Goal: Task Accomplishment & Management: Manage account settings

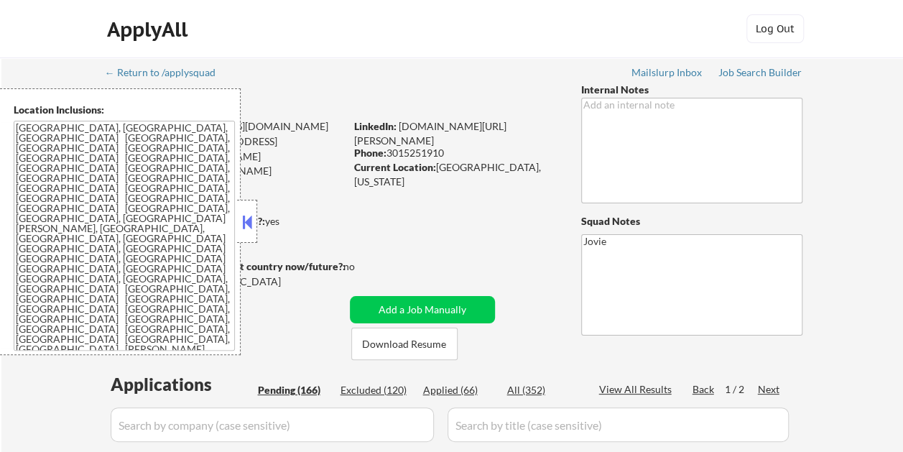
select select ""pending""
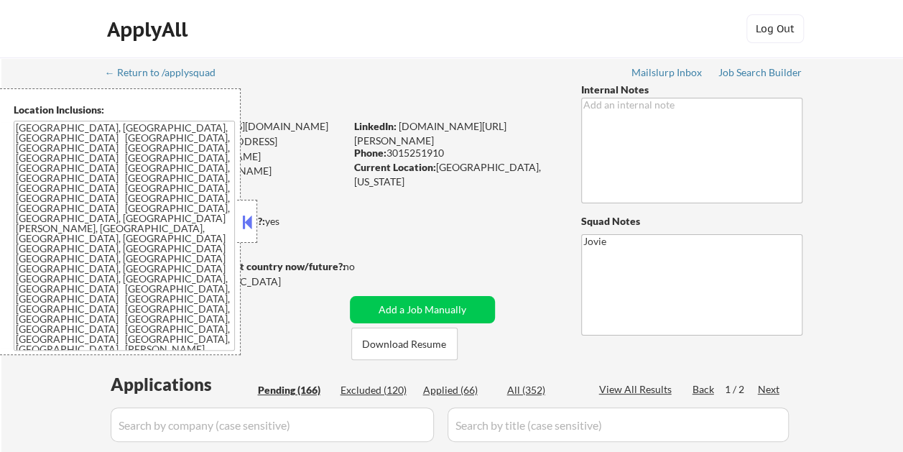
select select ""pending""
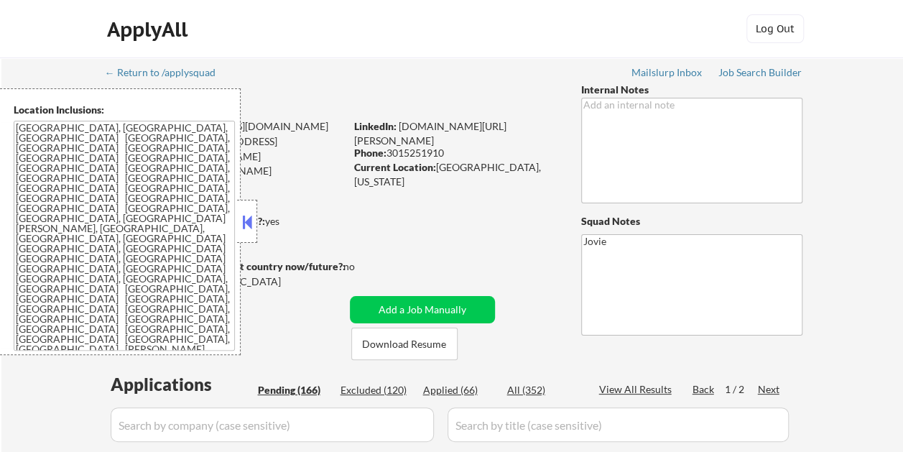
select select ""pending""
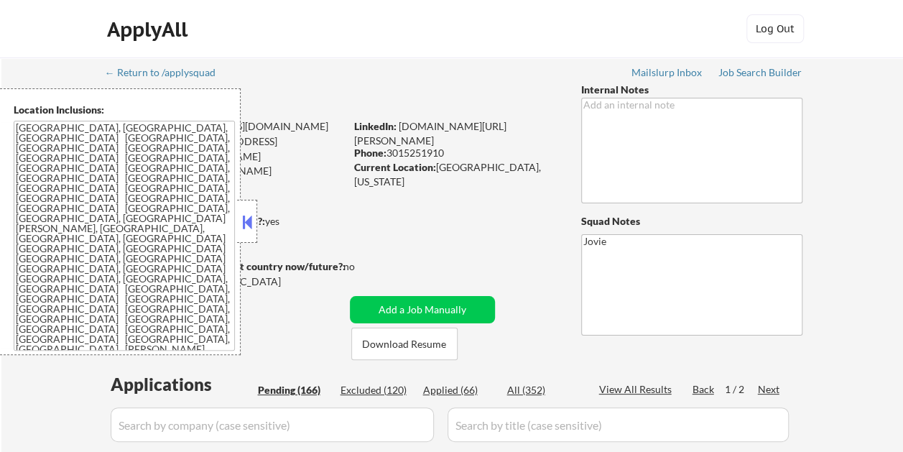
select select ""pending""
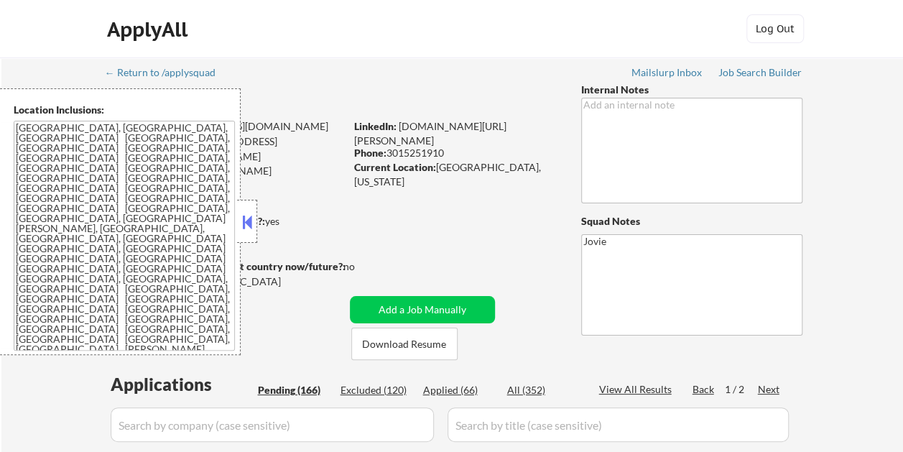
select select ""pending""
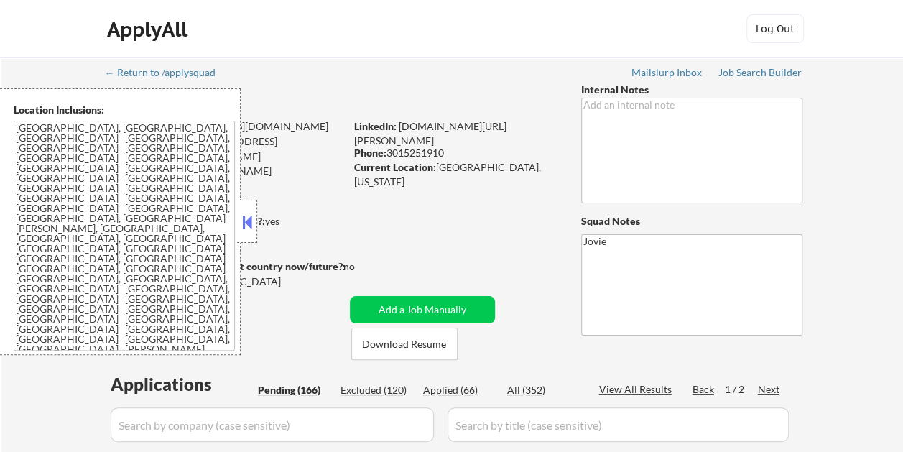
select select ""pending""
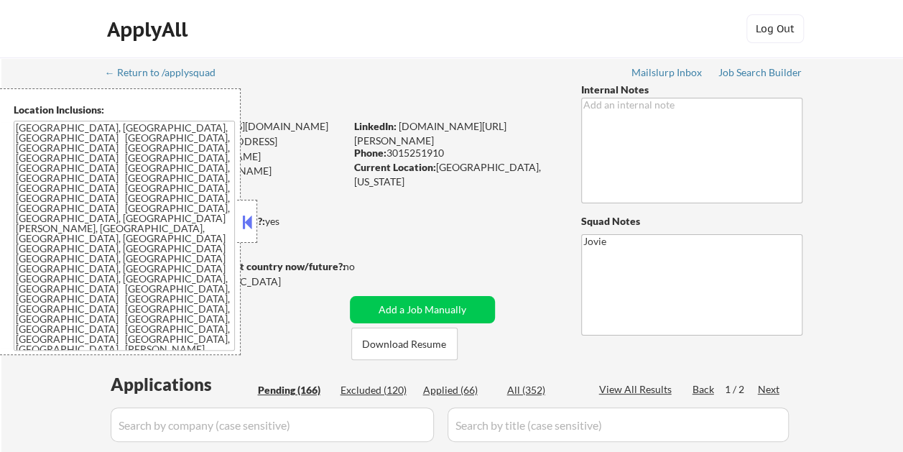
select select ""pending""
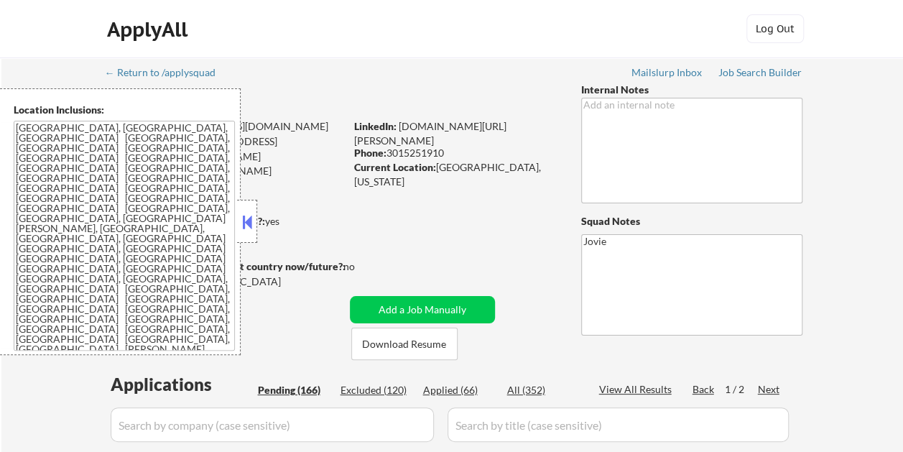
select select ""pending""
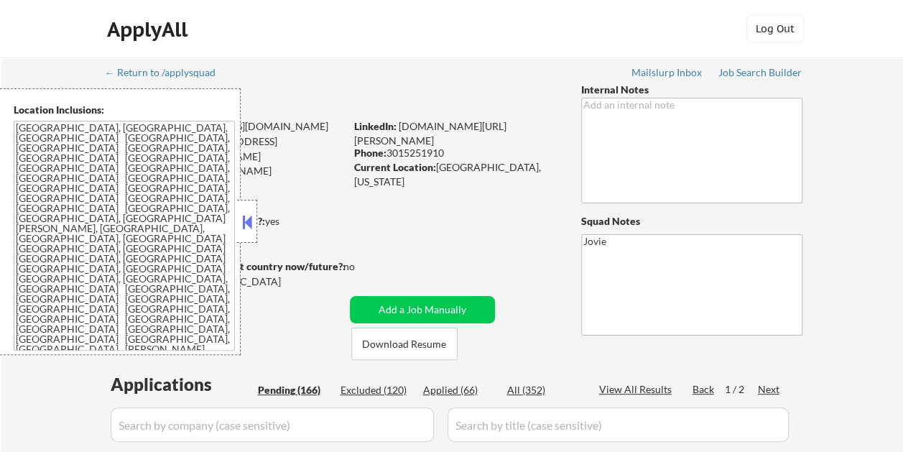
select select ""pending""
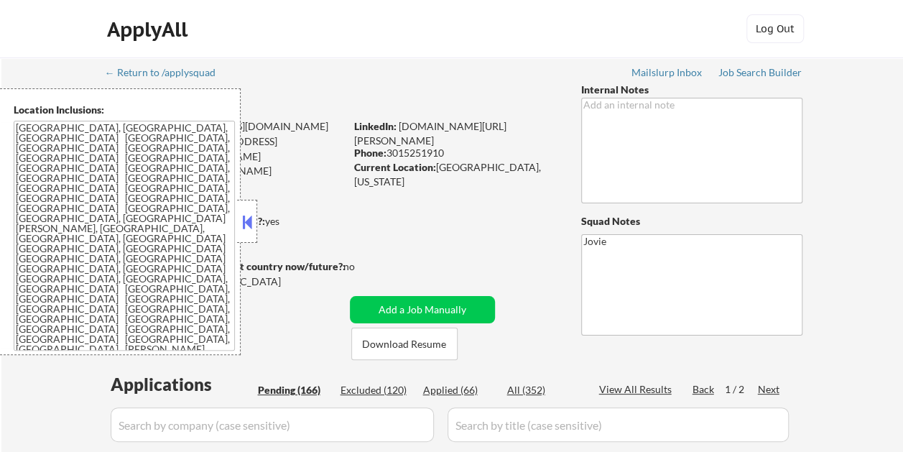
select select ""pending""
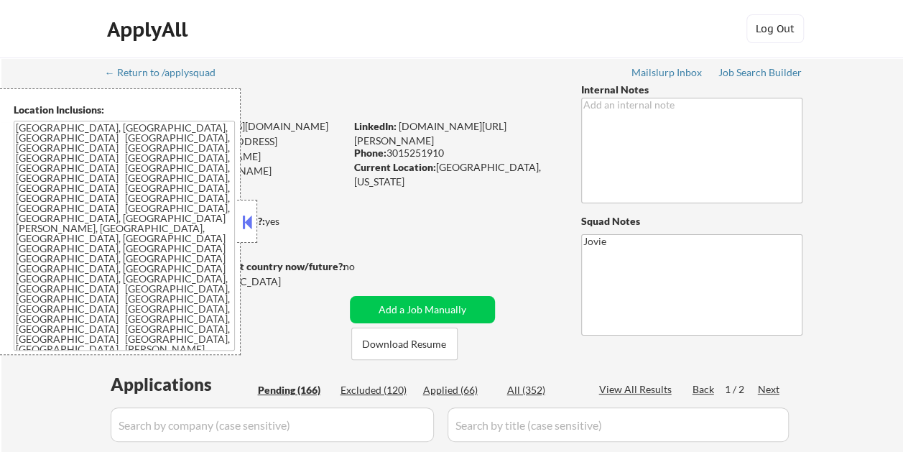
select select ""pending""
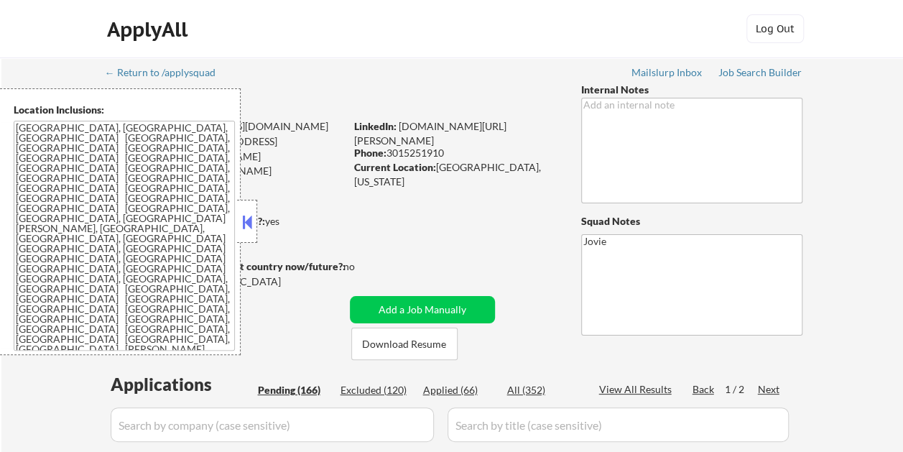
select select ""pending""
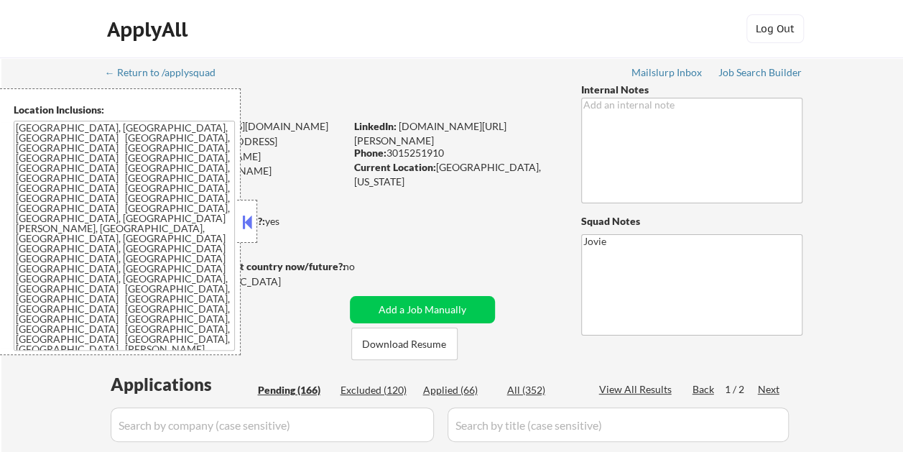
select select ""pending""
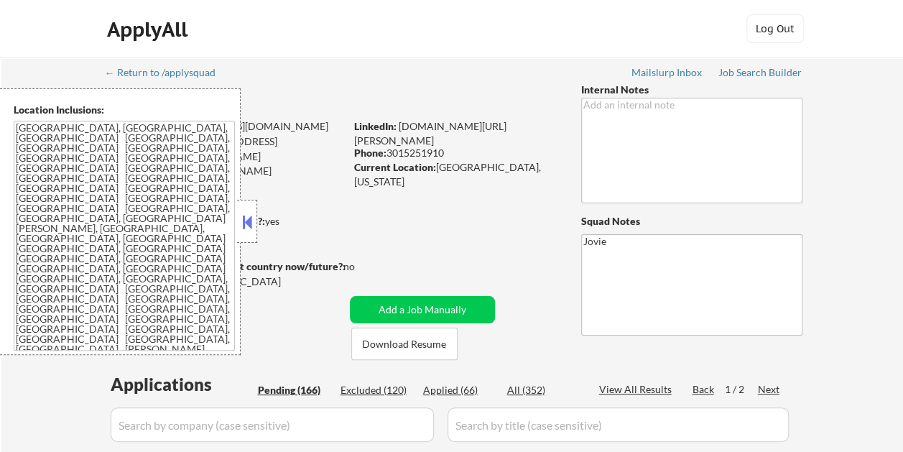
select select ""pending""
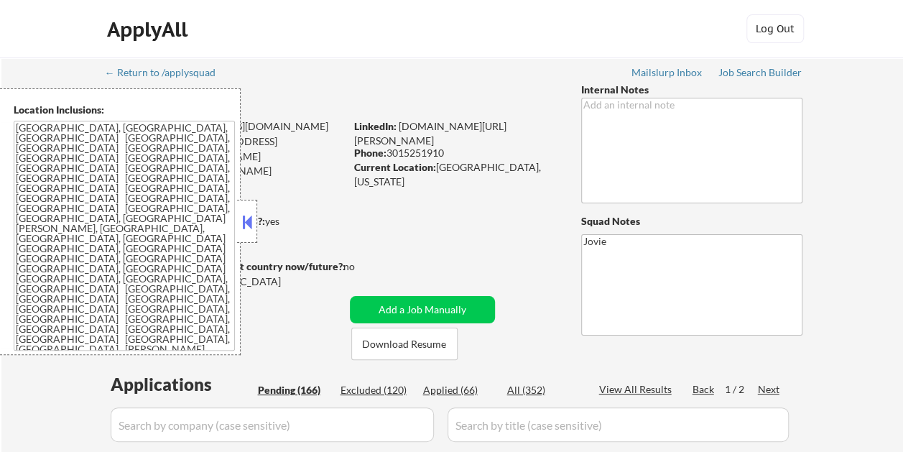
select select ""pending""
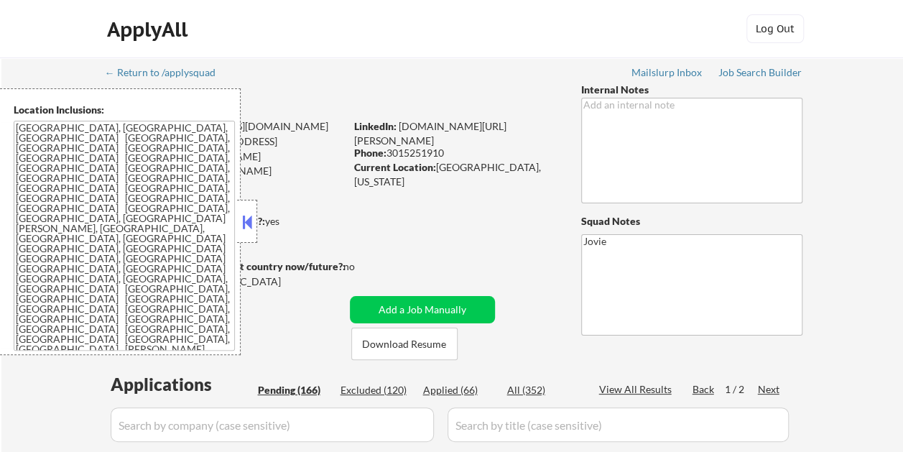
select select ""pending""
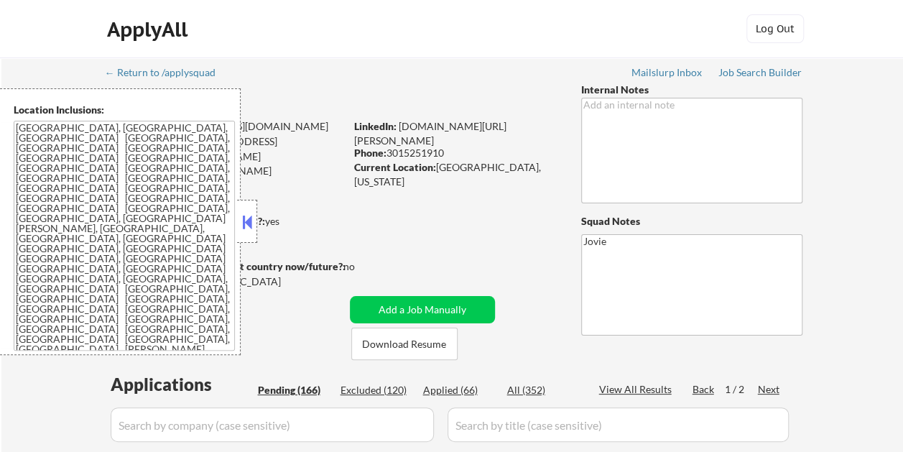
select select ""pending""
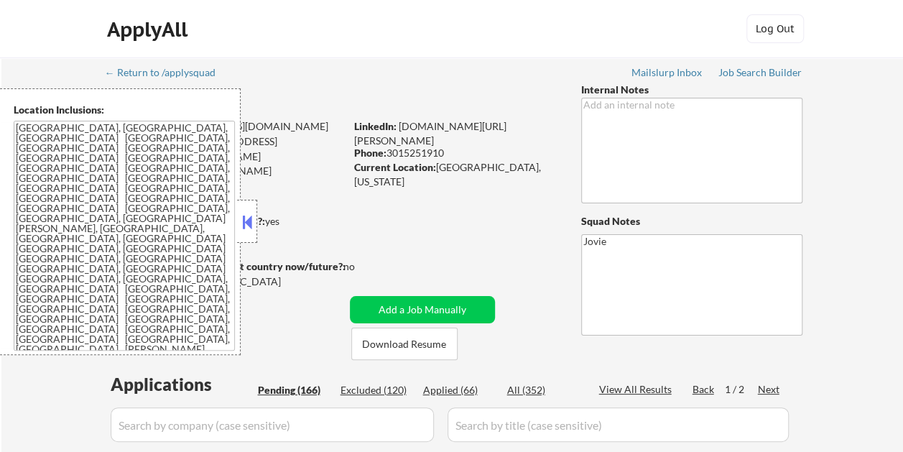
select select ""pending""
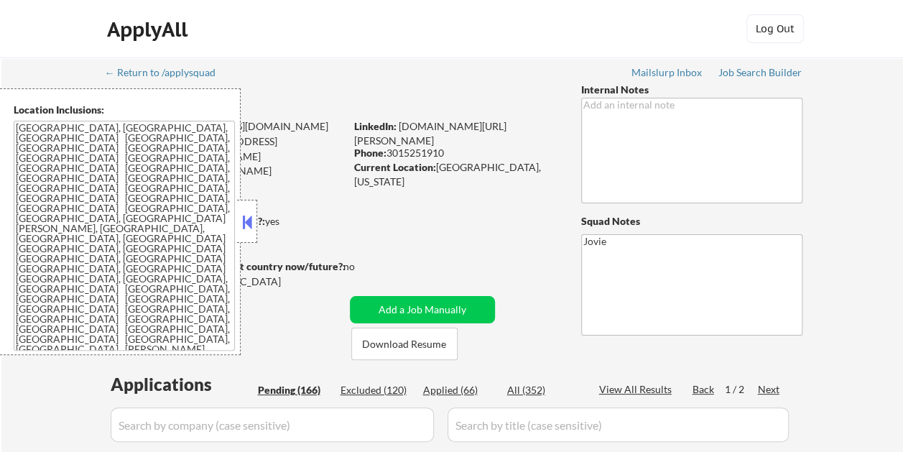
select select ""pending""
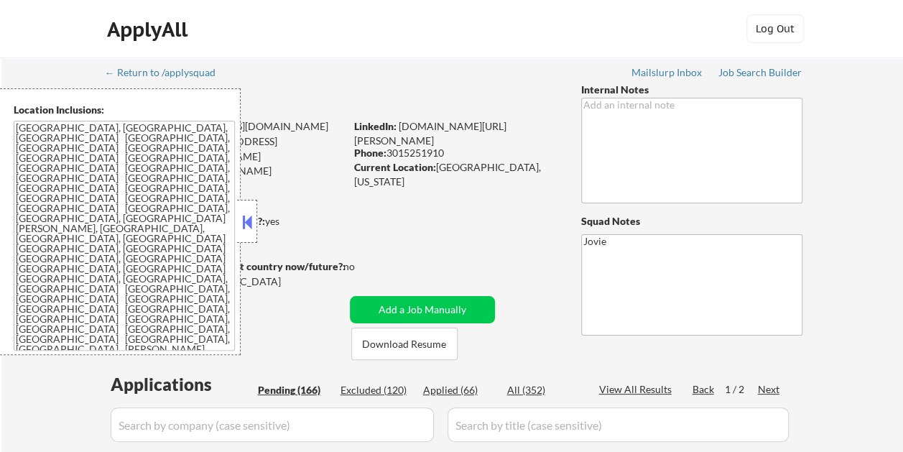
select select ""pending""
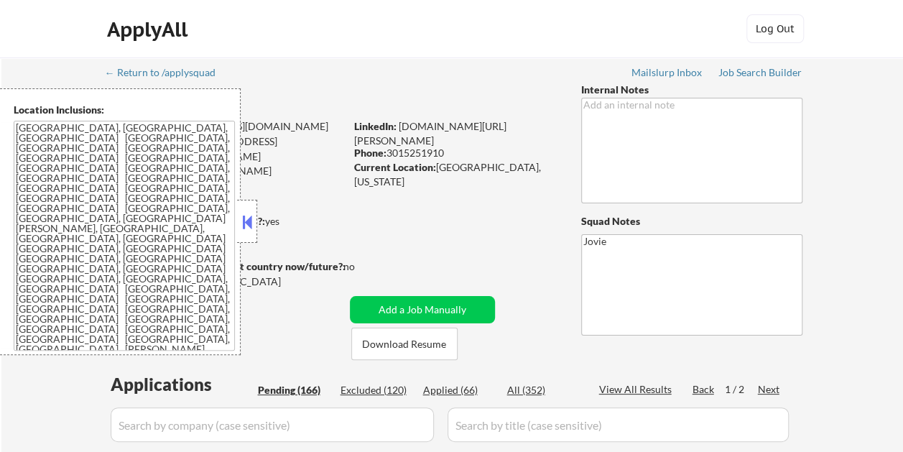
click at [251, 227] on button at bounding box center [247, 222] width 16 height 22
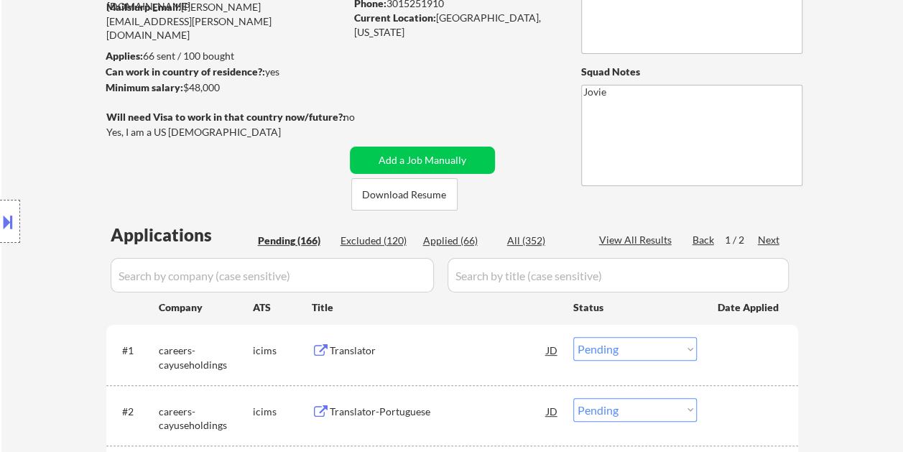
scroll to position [144, 0]
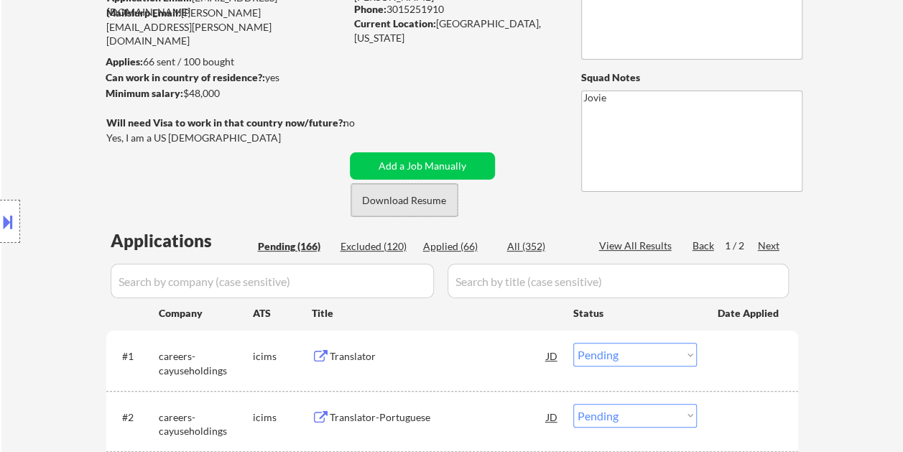
click at [372, 206] on button "Download Resume" at bounding box center [404, 200] width 106 height 32
drag, startPoint x: 531, startPoint y: 111, endPoint x: 523, endPoint y: 84, distance: 28.4
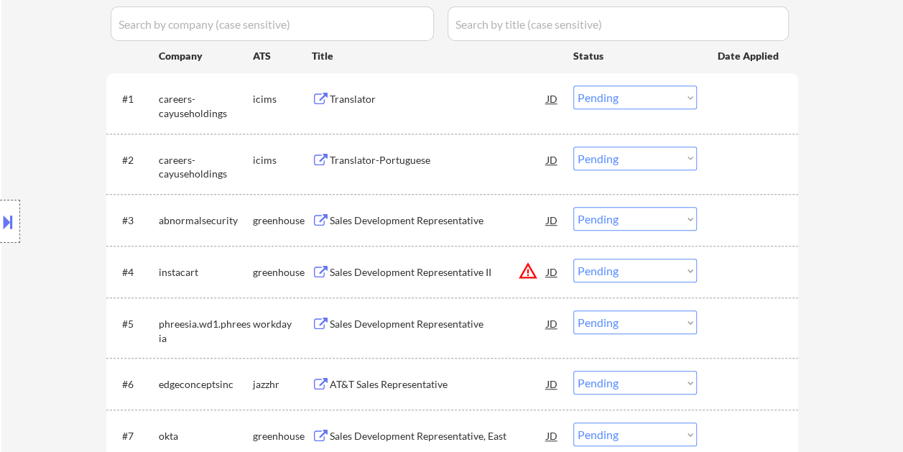
scroll to position [429, 0]
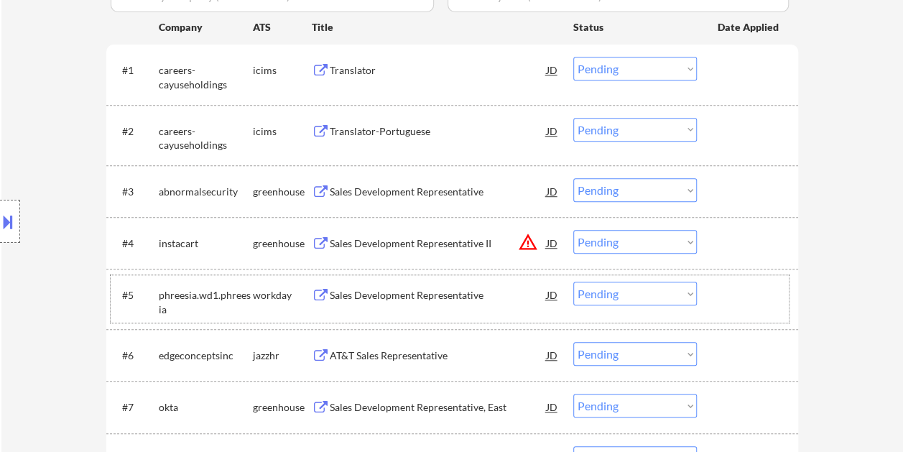
click at [779, 313] on div "#5 phreesia.wd1.phreesia workday Sales Development Representative JD Choose an …" at bounding box center [450, 298] width 678 height 47
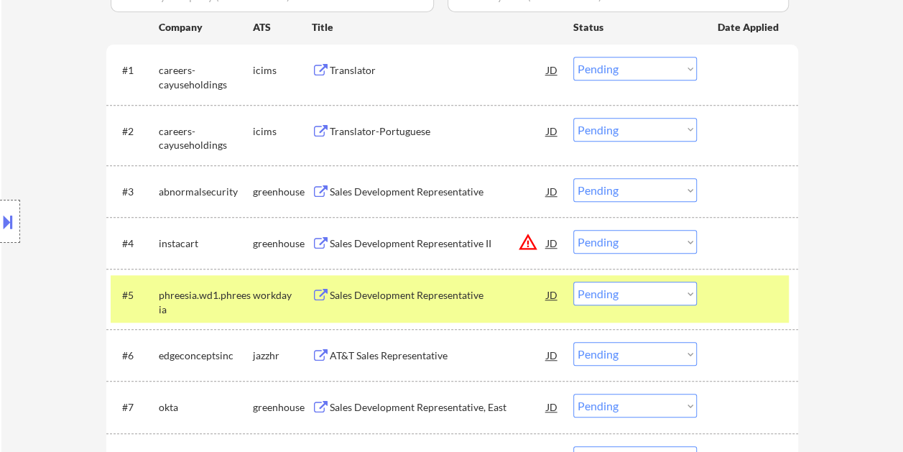
click at [419, 303] on div "Sales Development Representative" at bounding box center [438, 294] width 217 height 26
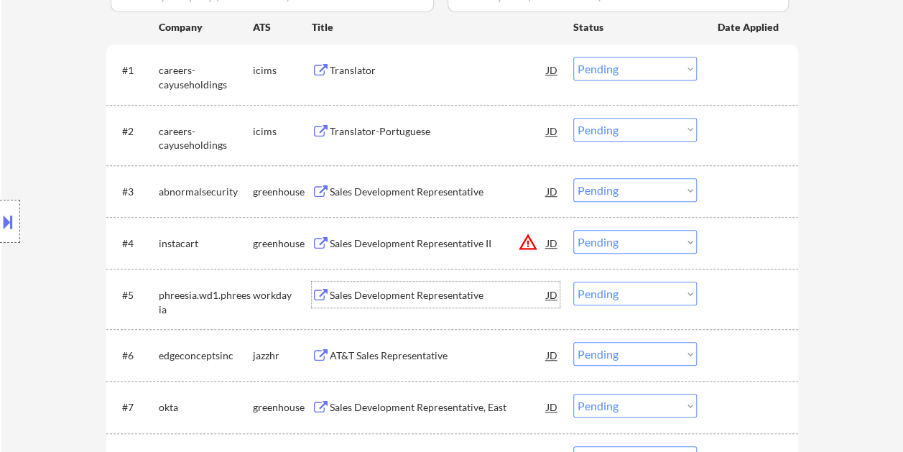
click at [639, 297] on select "Choose an option... Pending Applied Excluded (Questions) Excluded (Expired) Exc…" at bounding box center [634, 293] width 123 height 24
click at [573, 281] on select "Choose an option... Pending Applied Excluded (Questions) Excluded (Expired) Exc…" at bounding box center [634, 293] width 123 height 24
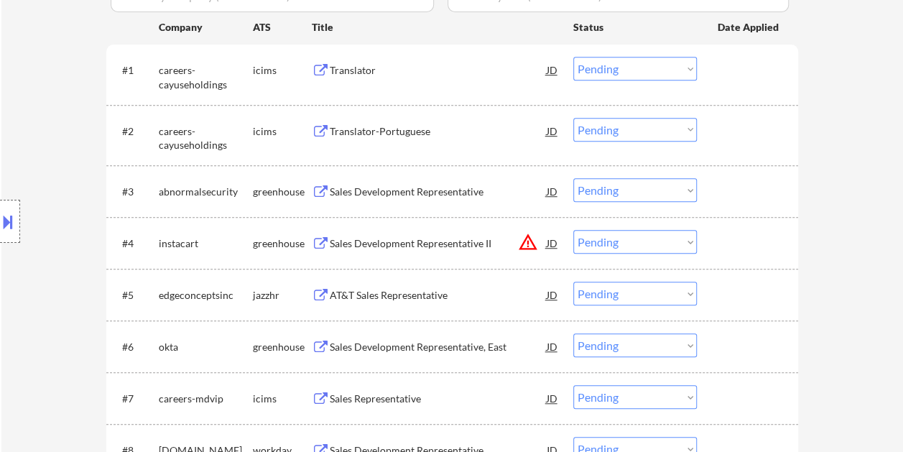
click at [750, 245] on div at bounding box center [748, 243] width 63 height 26
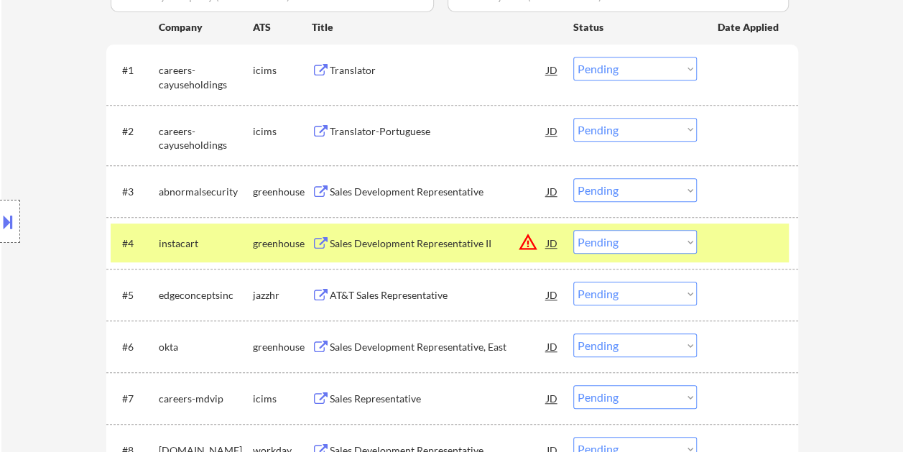
click at [751, 245] on div at bounding box center [748, 243] width 63 height 26
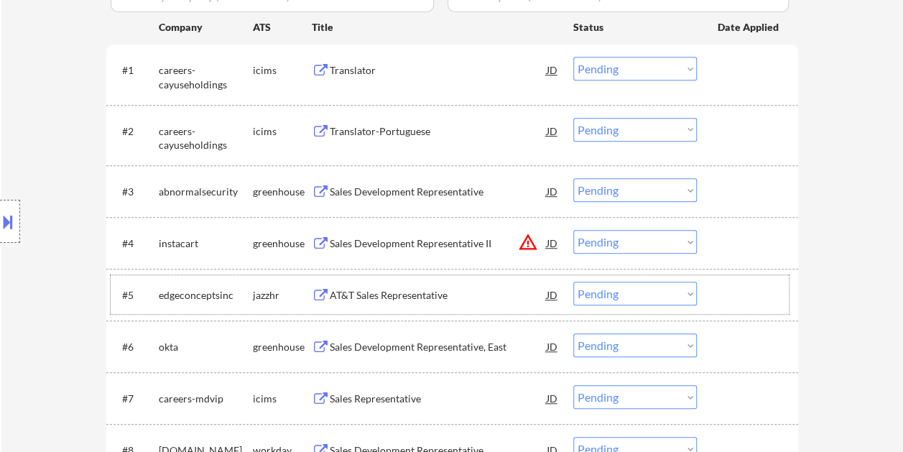
click at [745, 289] on div at bounding box center [748, 294] width 63 height 26
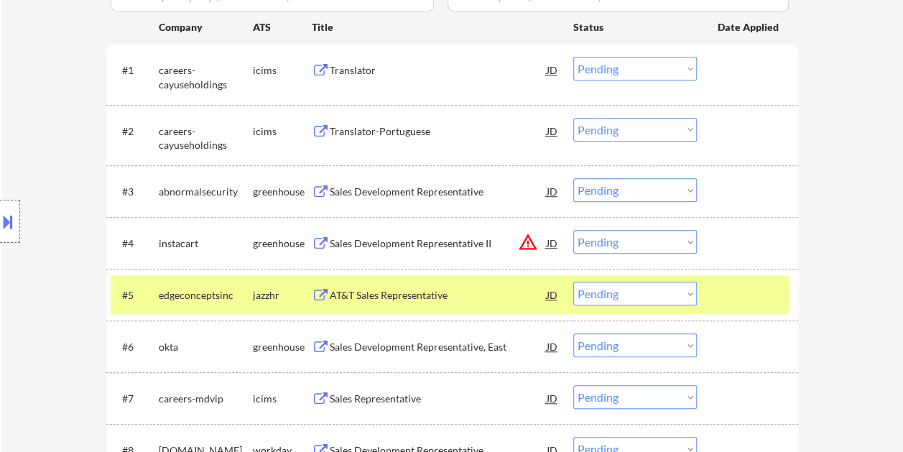
click at [383, 286] on div "AT&T Sales Representative" at bounding box center [438, 294] width 217 height 26
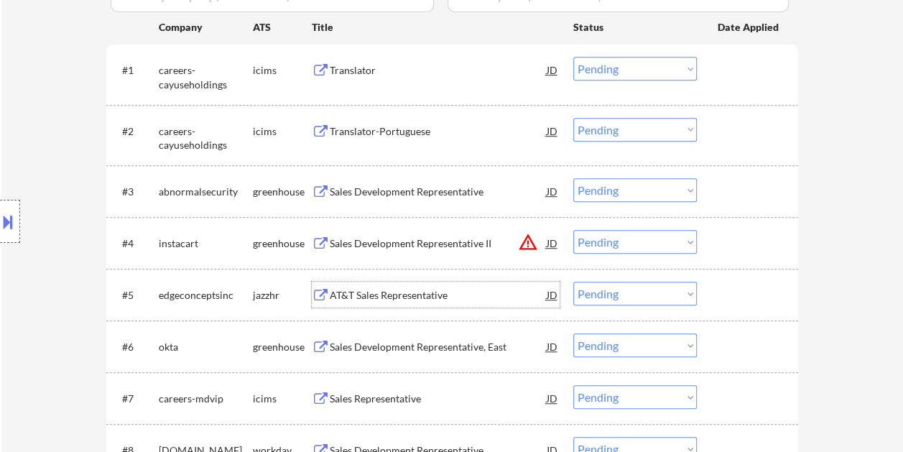
drag, startPoint x: 755, startPoint y: 304, endPoint x: 675, endPoint y: 293, distance: 81.2
click at [752, 304] on div at bounding box center [748, 294] width 63 height 26
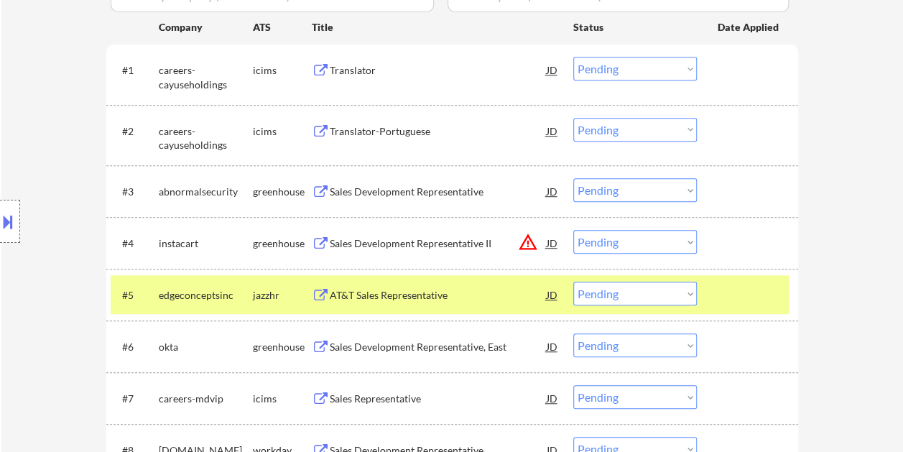
click at [667, 292] on select "Choose an option... Pending Applied Excluded (Questions) Excluded (Expired) Exc…" at bounding box center [634, 293] width 123 height 24
click at [573, 281] on select "Choose an option... Pending Applied Excluded (Questions) Excluded (Expired) Exc…" at bounding box center [634, 293] width 123 height 24
select select ""pending""
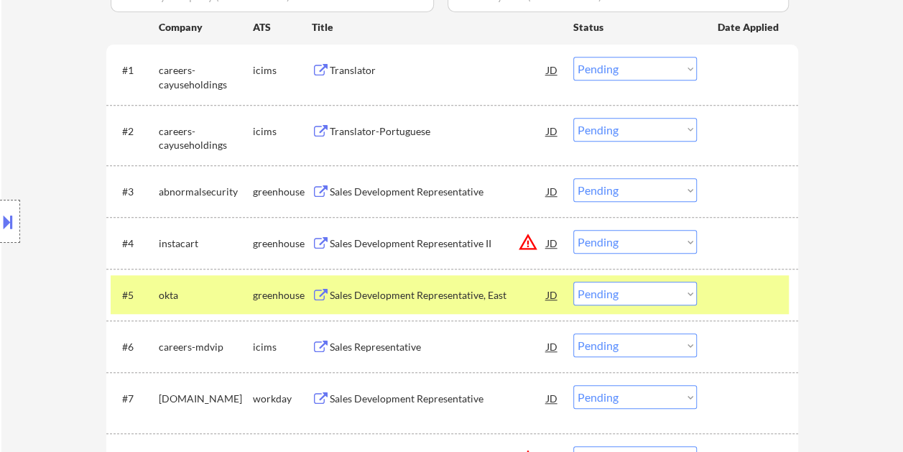
click at [727, 297] on div at bounding box center [748, 294] width 63 height 26
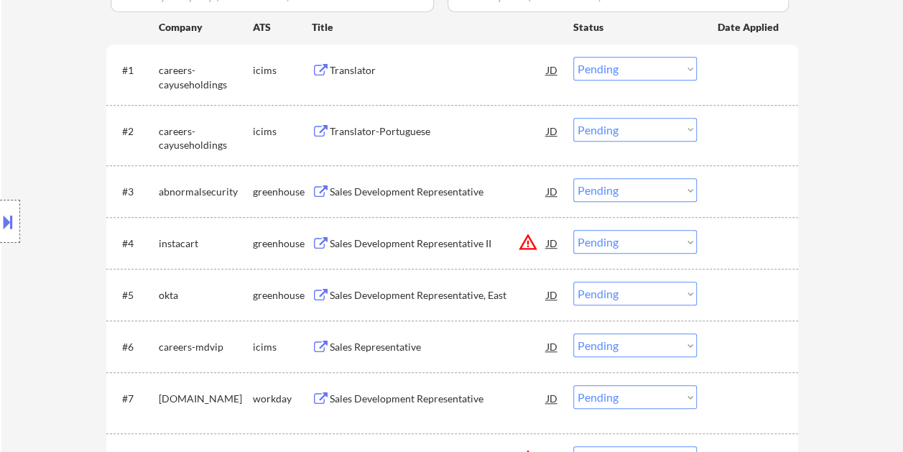
click at [741, 196] on div at bounding box center [748, 191] width 63 height 26
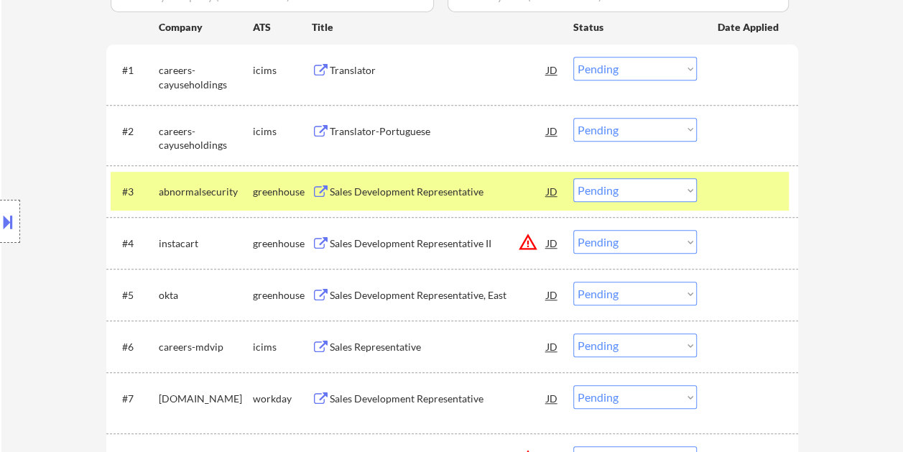
click at [440, 185] on div "Sales Development Representative" at bounding box center [438, 192] width 217 height 14
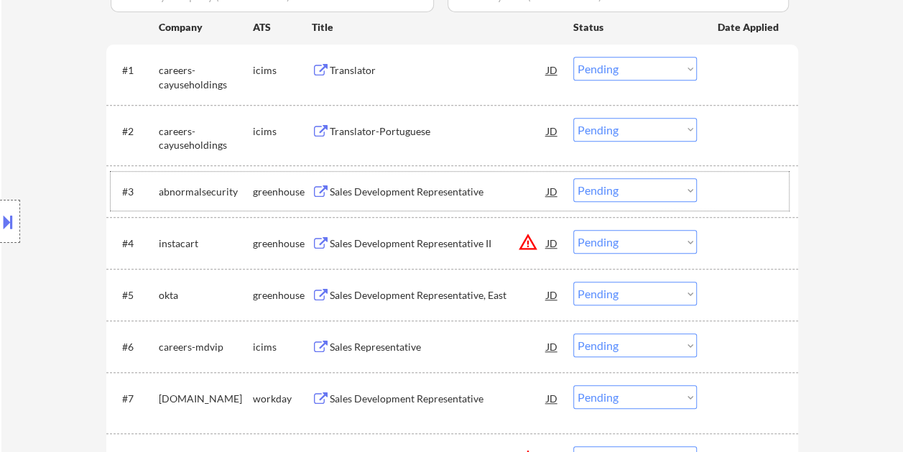
click at [719, 190] on div at bounding box center [748, 191] width 63 height 26
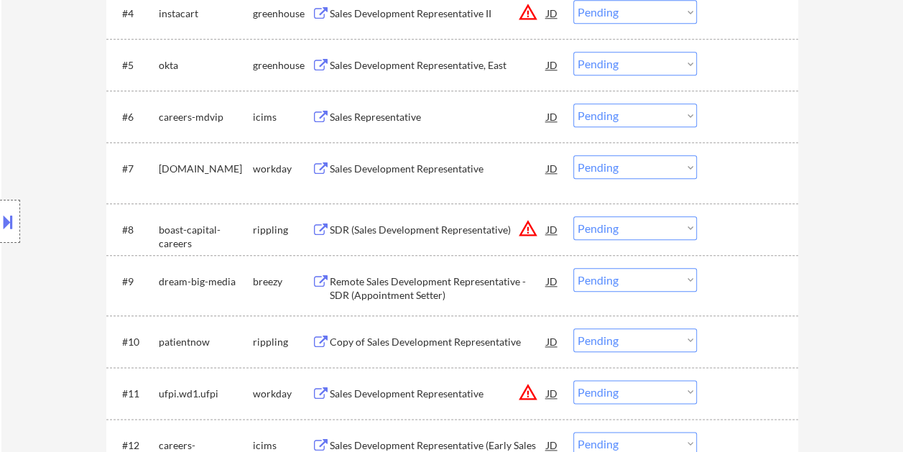
scroll to position [432, 0]
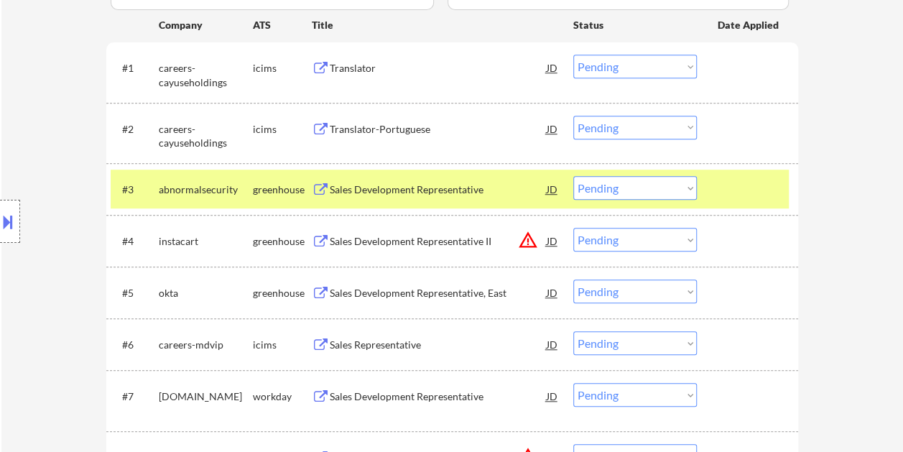
click at [752, 177] on div at bounding box center [748, 189] width 63 height 26
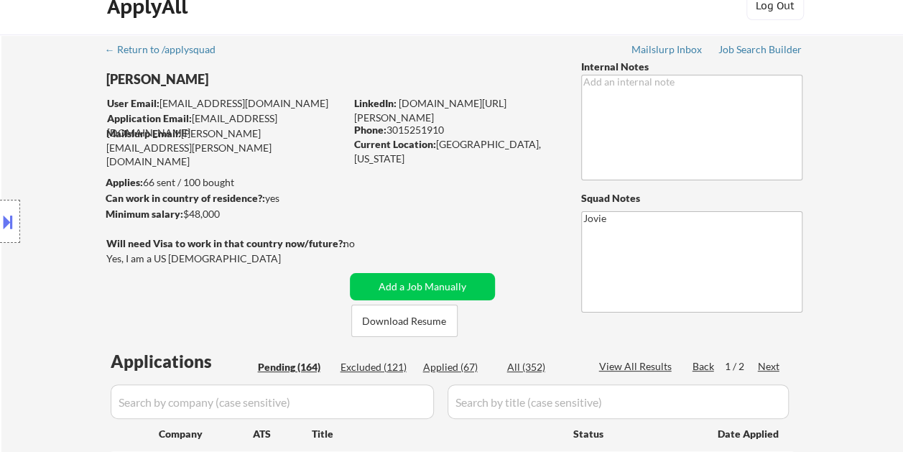
scroll to position [0, 0]
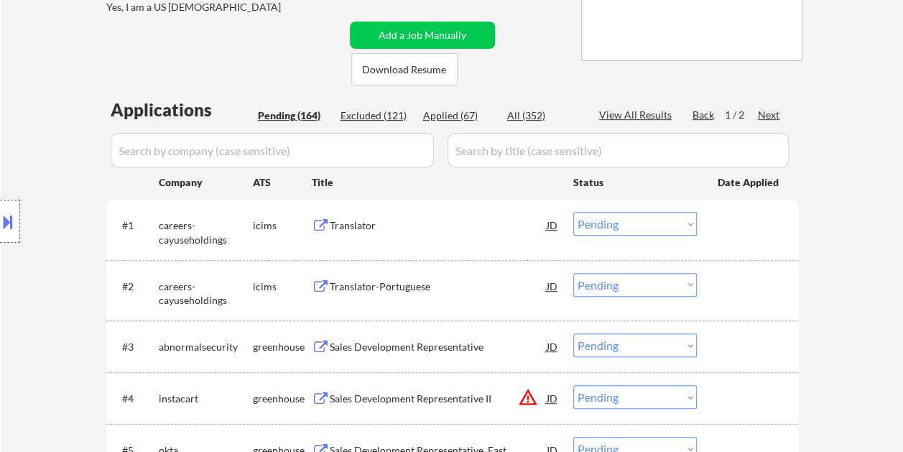
scroll to position [94, 0]
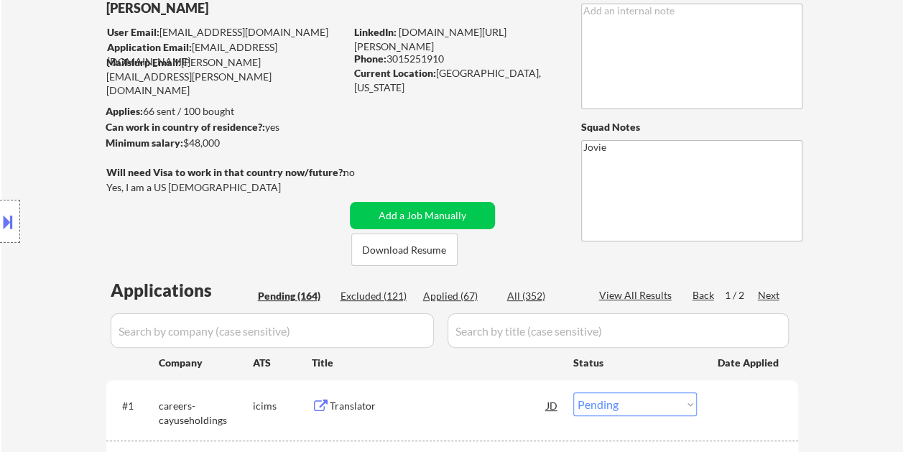
select select ""pending""
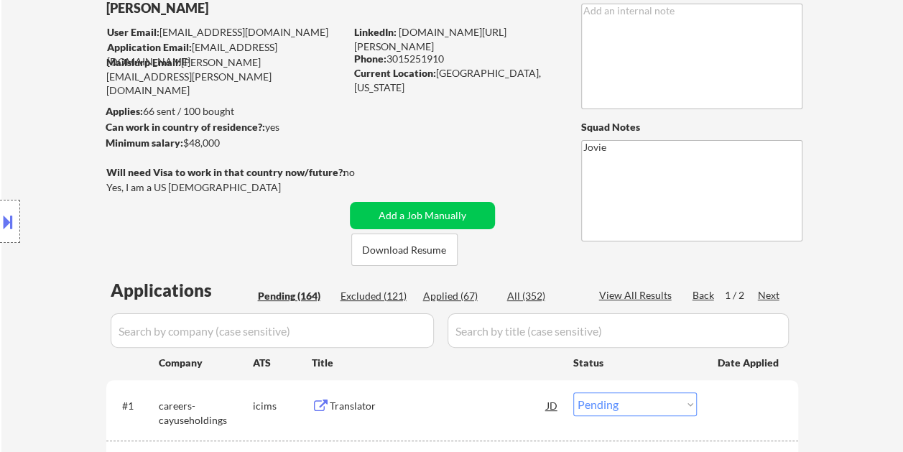
select select ""pending""
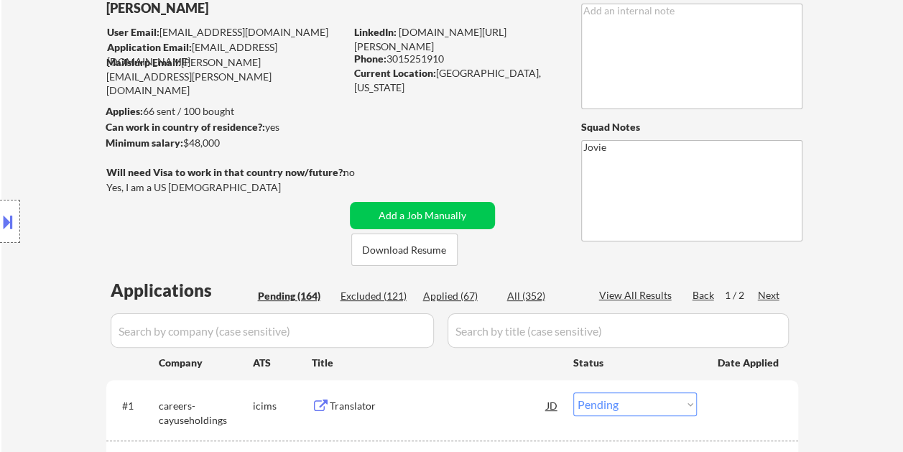
select select ""pending""
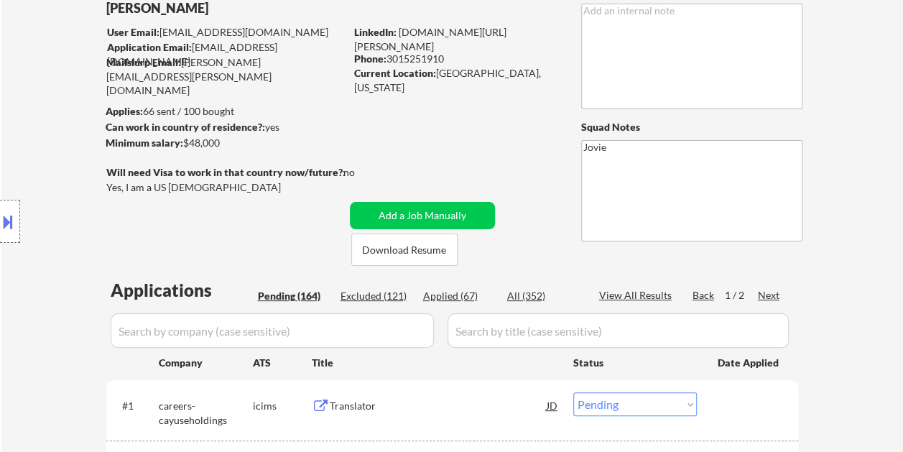
select select ""pending""
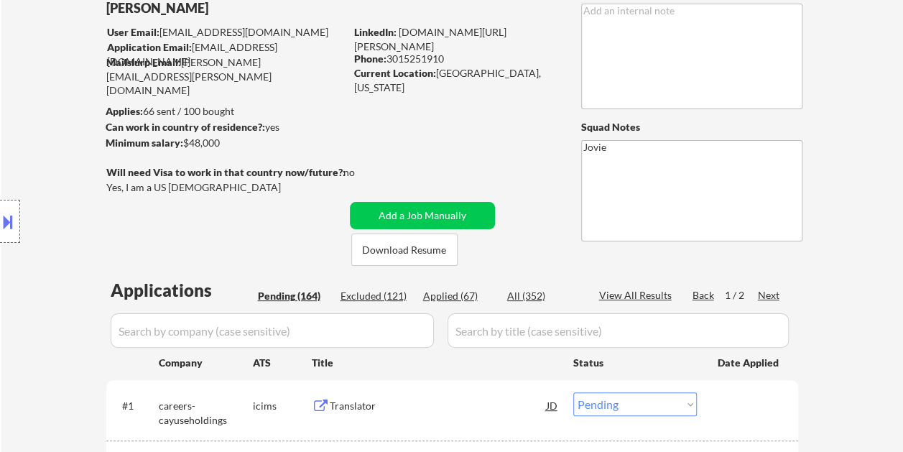
select select ""pending""
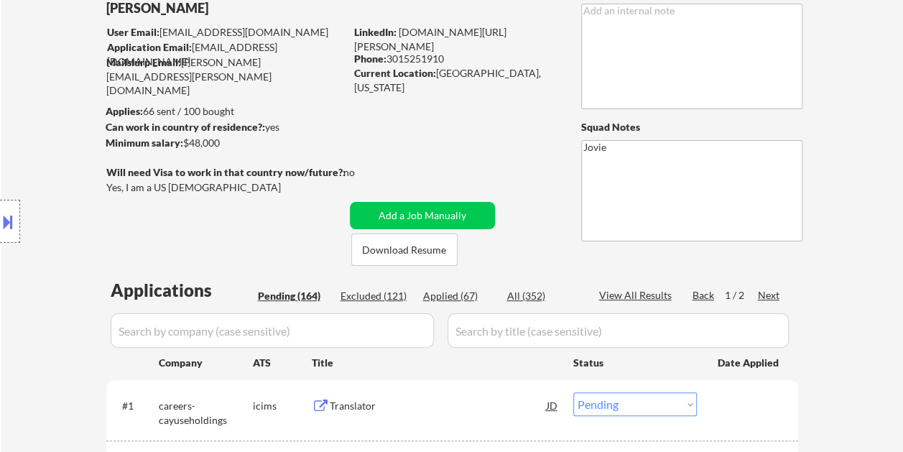
select select ""pending""
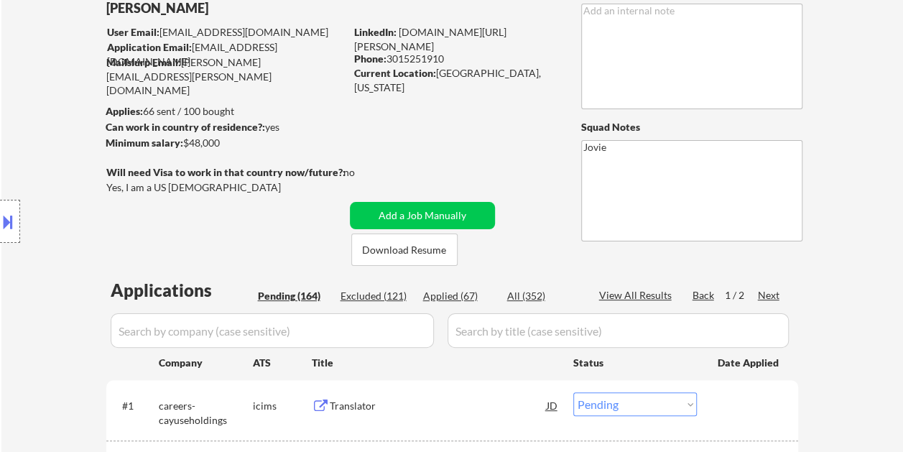
select select ""pending""
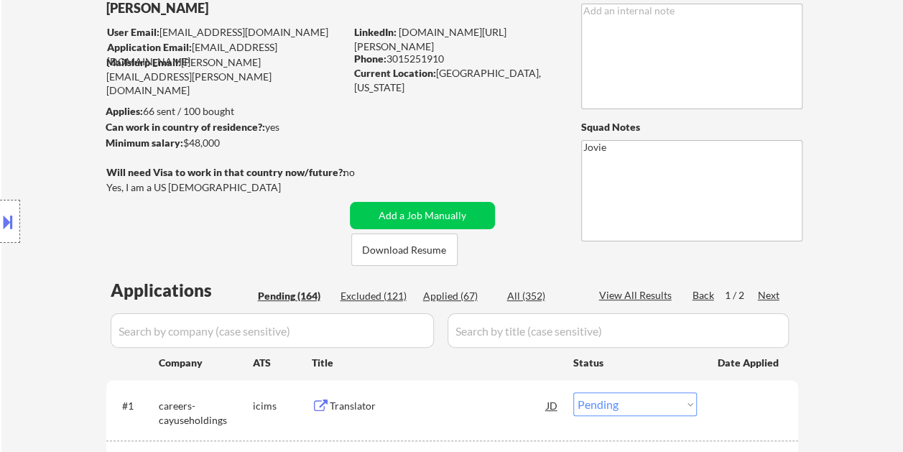
select select ""pending""
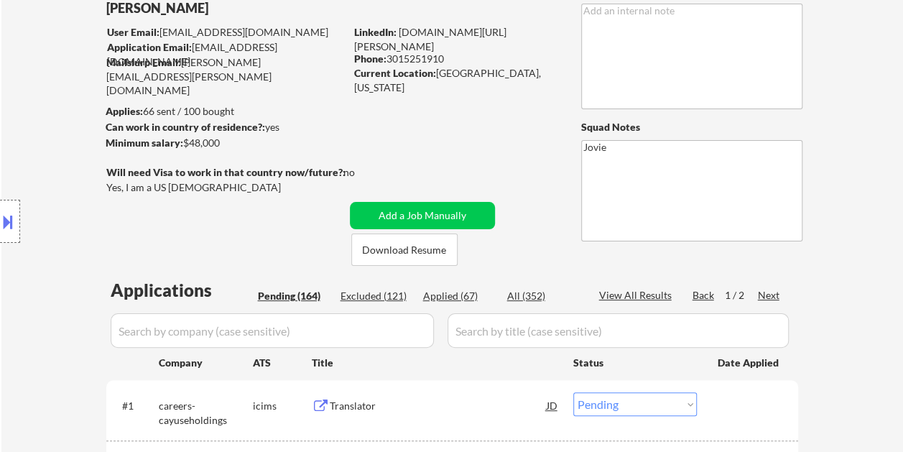
select select ""pending""
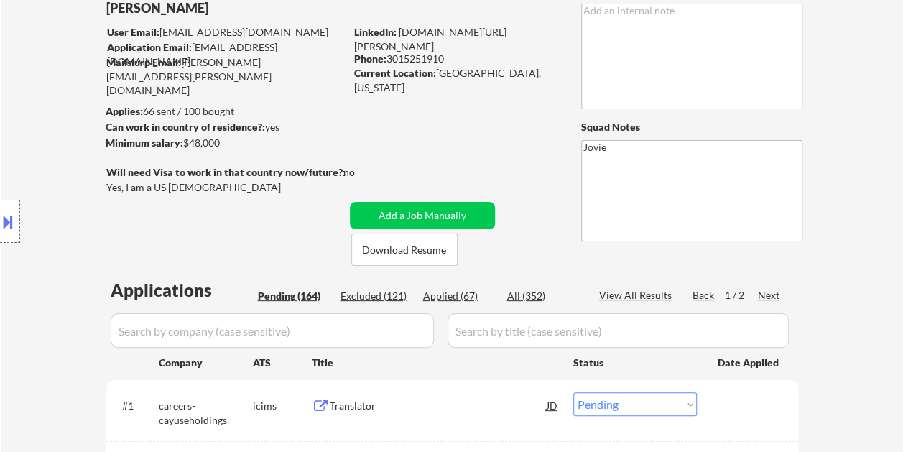
select select ""pending""
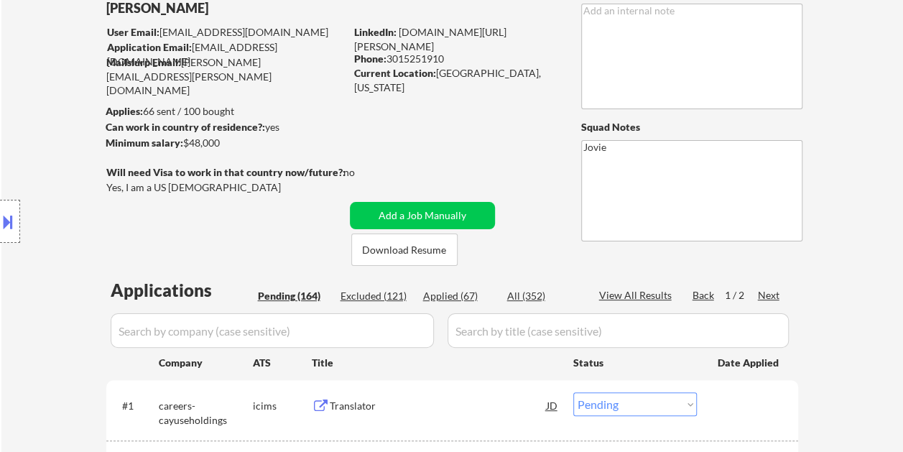
select select ""pending""
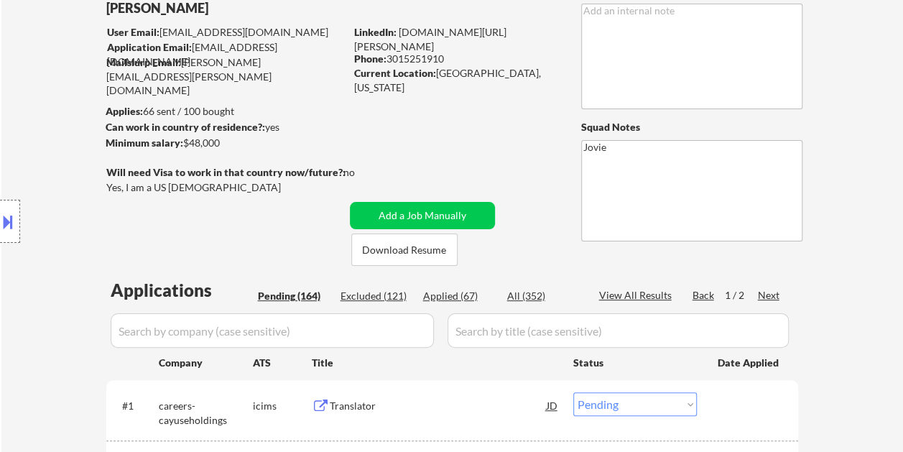
select select ""pending""
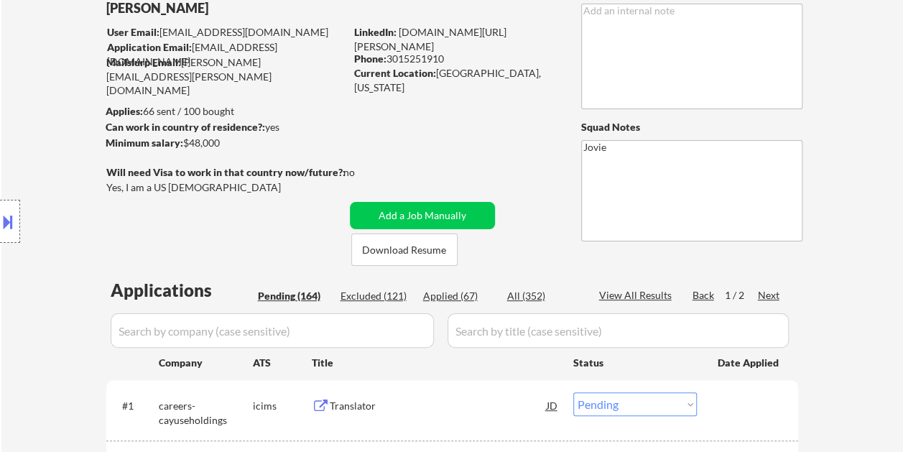
select select ""pending""
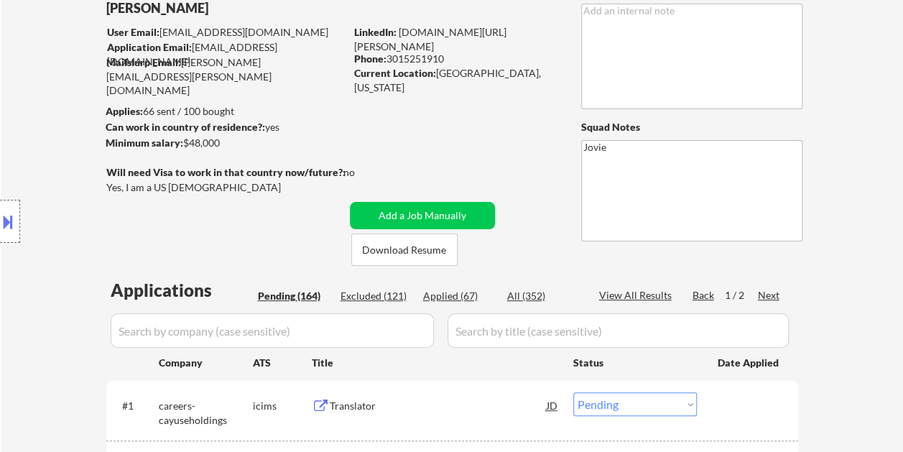
select select ""pending""
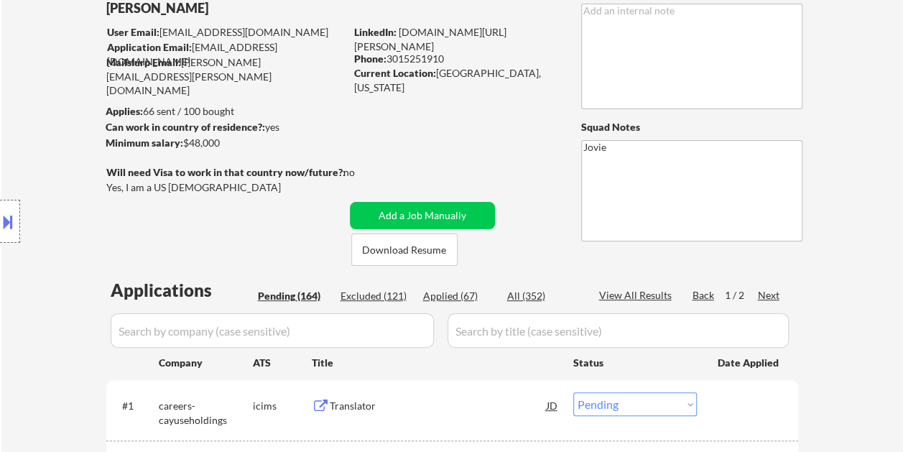
select select ""pending""
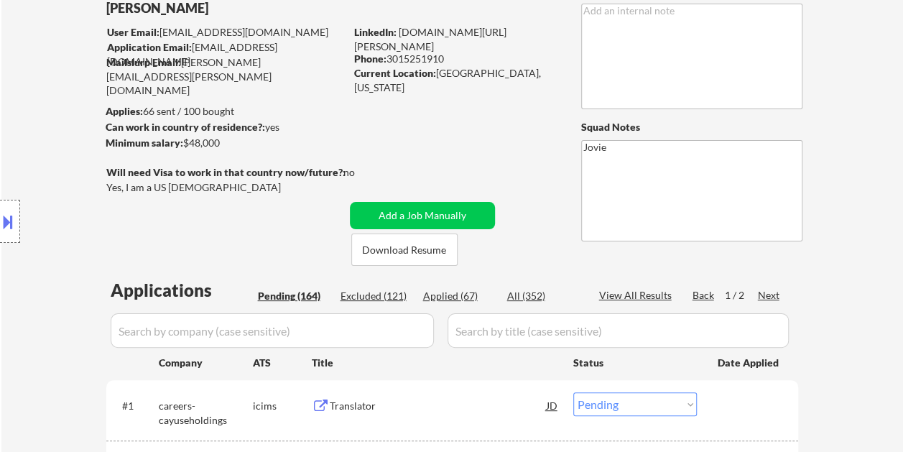
select select ""pending""
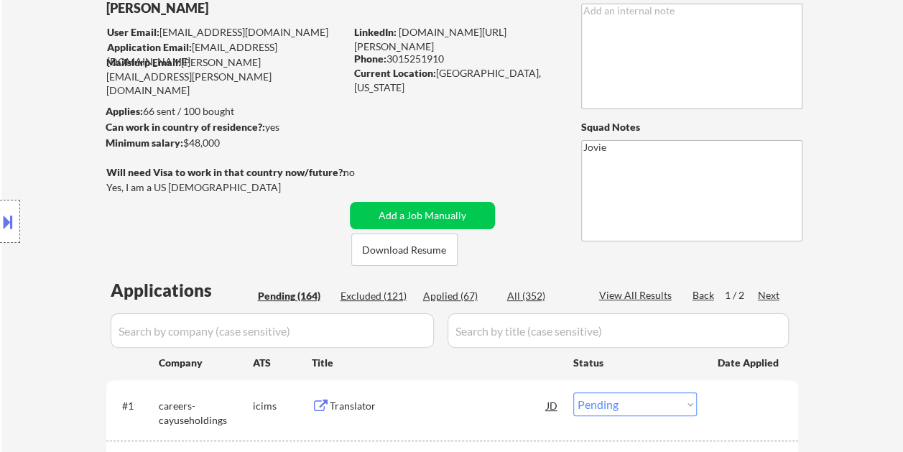
select select ""pending""
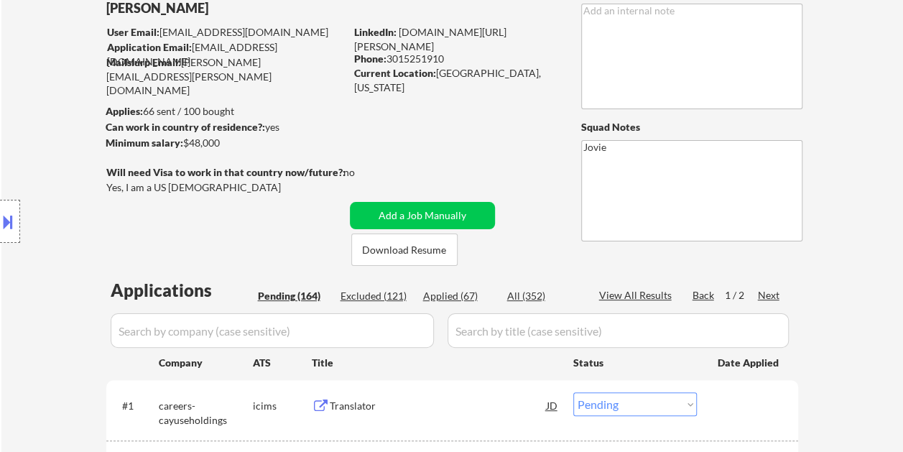
select select ""pending""
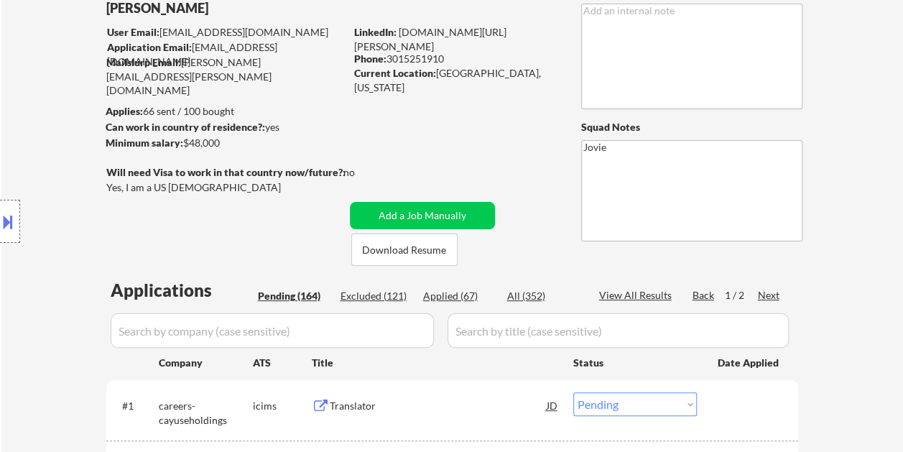
select select ""pending""
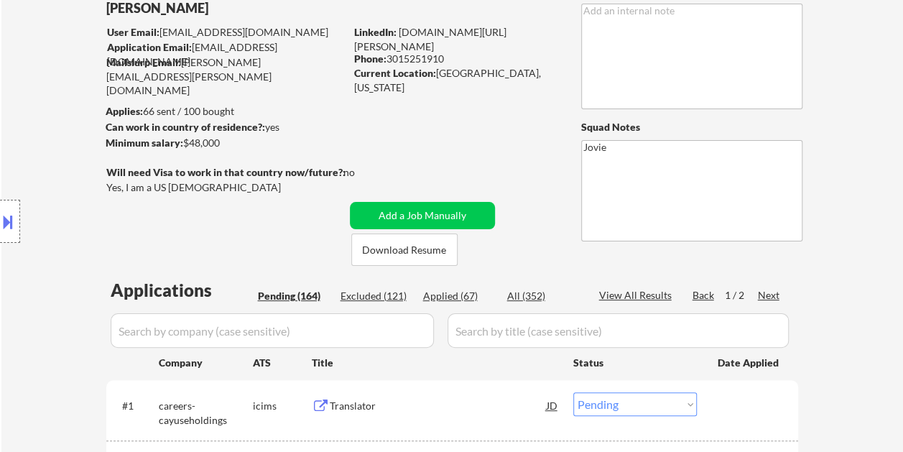
select select ""pending""
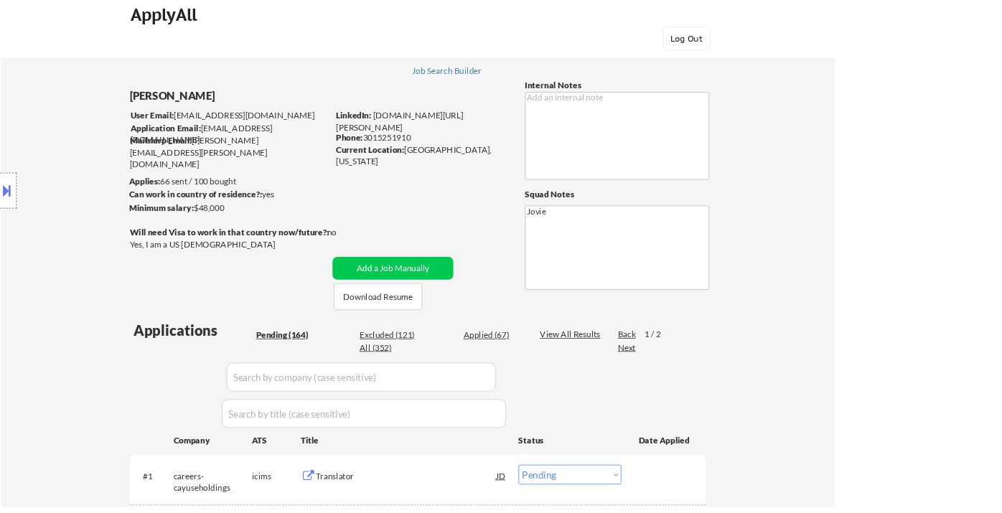
scroll to position [19, 0]
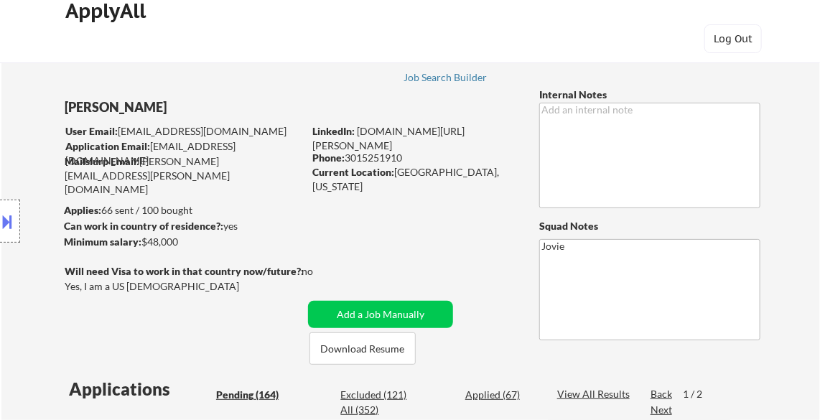
click at [383, 22] on div "ApplyAll Log Out" at bounding box center [410, 26] width 718 height 60
drag, startPoint x: 386, startPoint y: 85, endPoint x: 370, endPoint y: 84, distance: 15.9
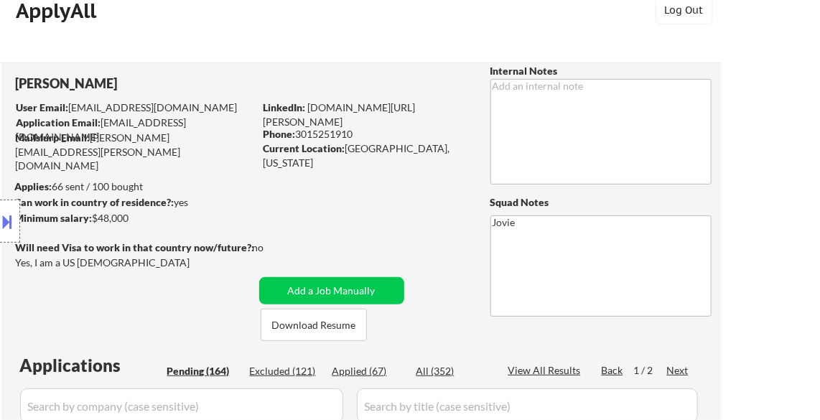
click at [285, 47] on body "← Return to /applysquad Mailslurp Inbox Job Search Builder Sandra Brown User Em…" at bounding box center [410, 191] width 820 height 420
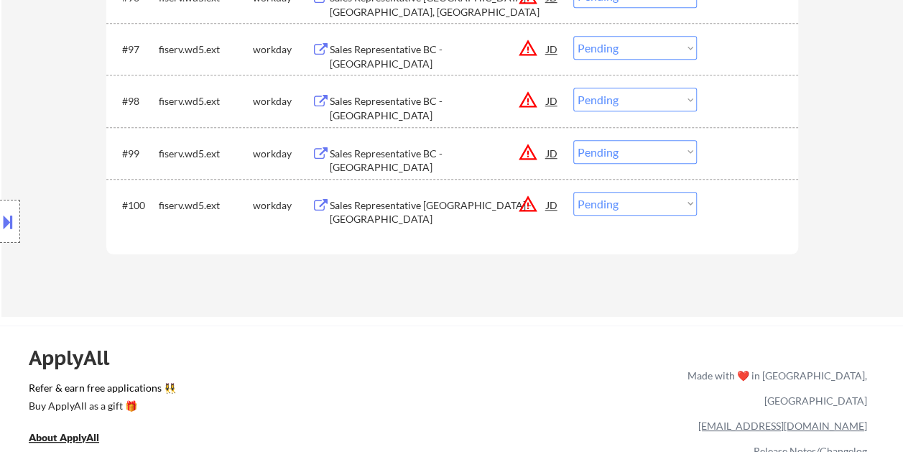
scroll to position [5750, 0]
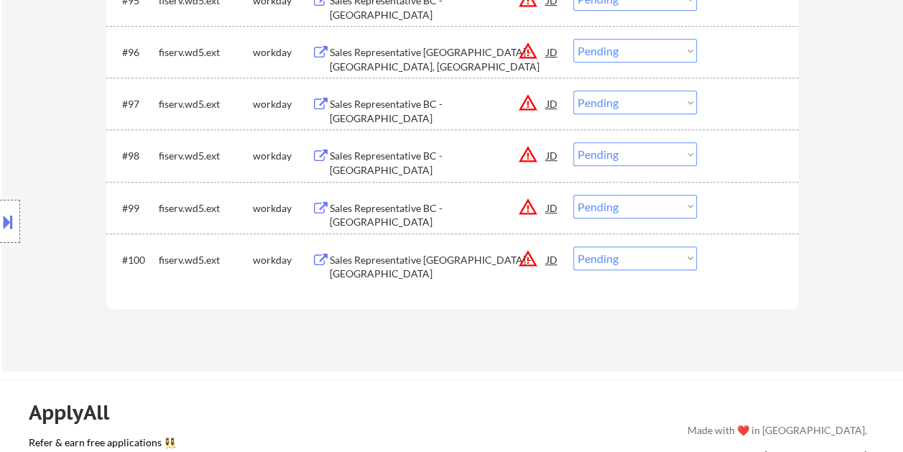
click at [717, 264] on div at bounding box center [748, 259] width 63 height 26
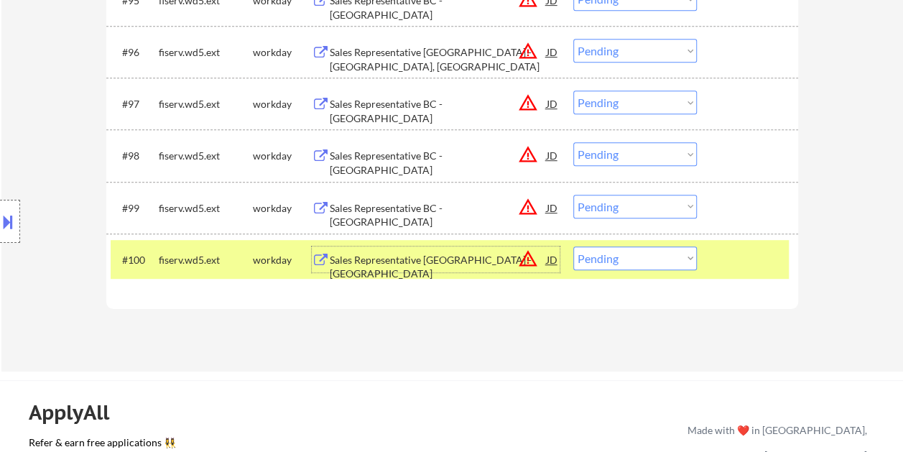
click at [464, 254] on div "Sales Representative BC - Boise" at bounding box center [438, 267] width 217 height 28
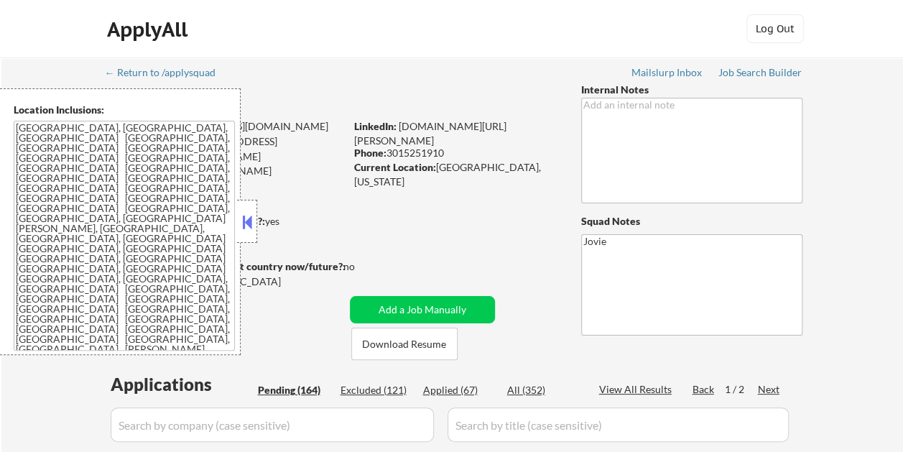
click at [254, 225] on button at bounding box center [247, 222] width 16 height 22
select select ""pending""
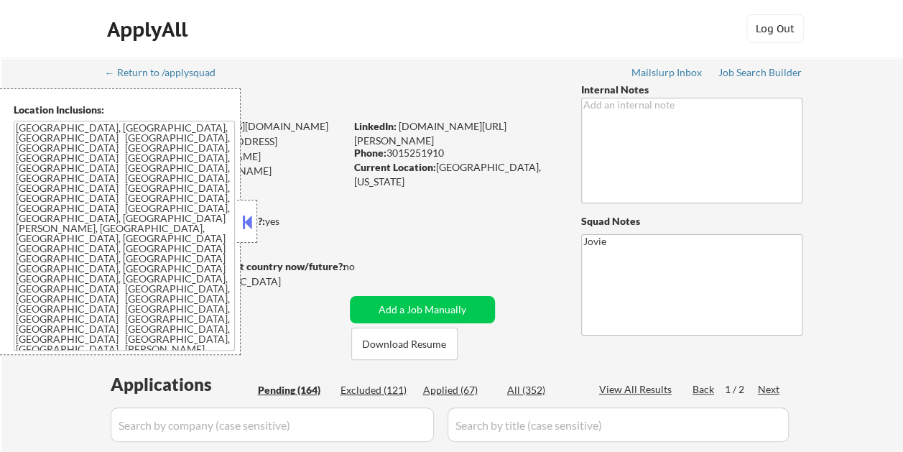
select select ""pending""
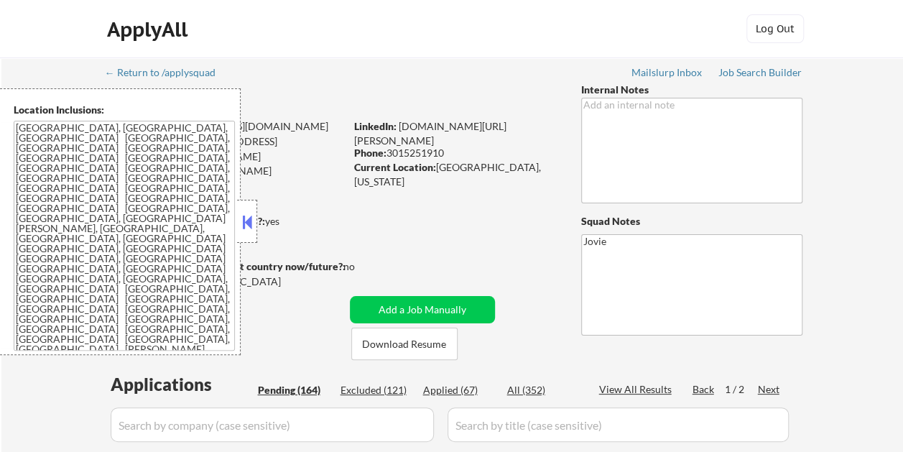
select select ""pending""
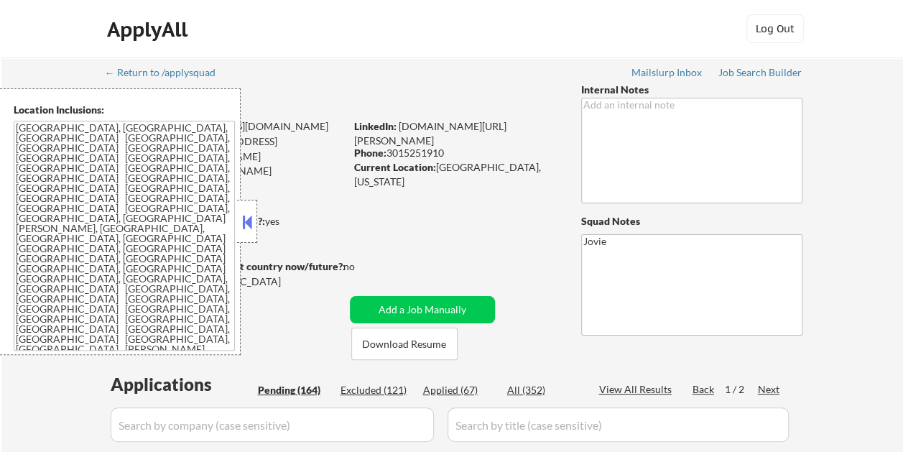
select select ""pending""
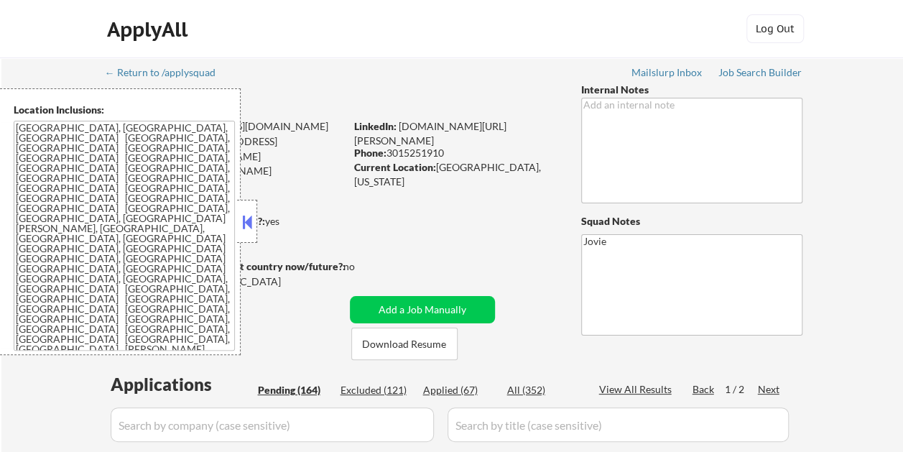
select select ""pending""
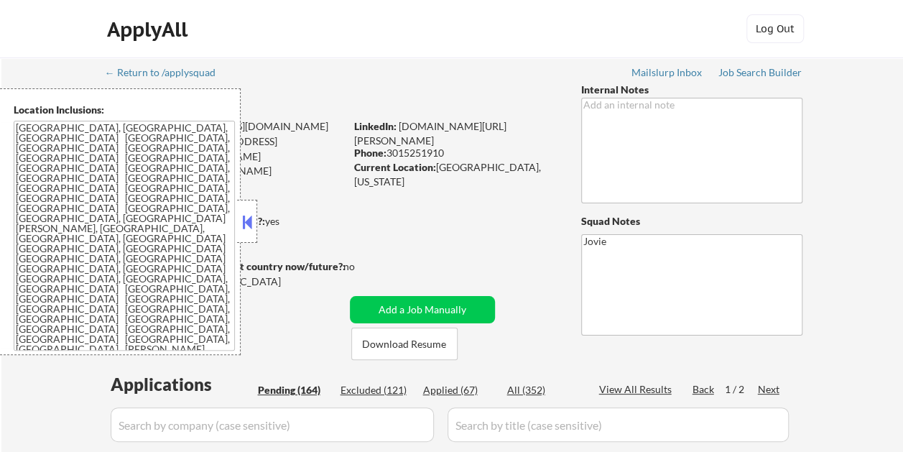
select select ""pending""
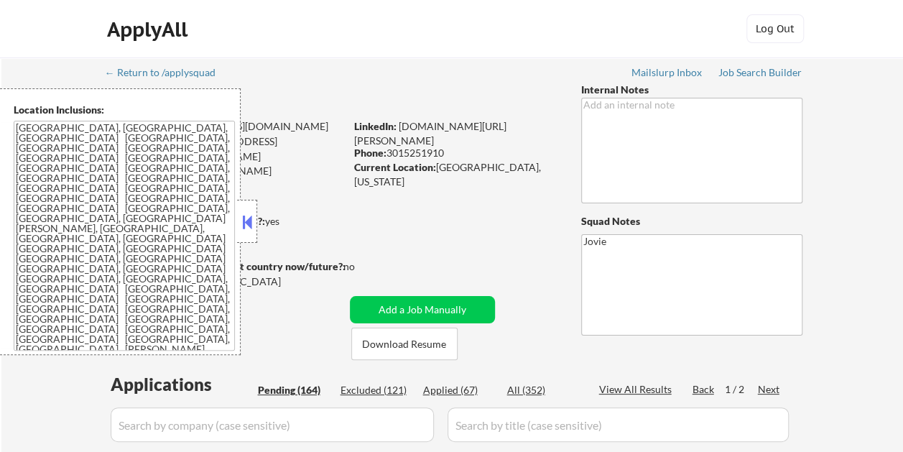
select select ""pending""
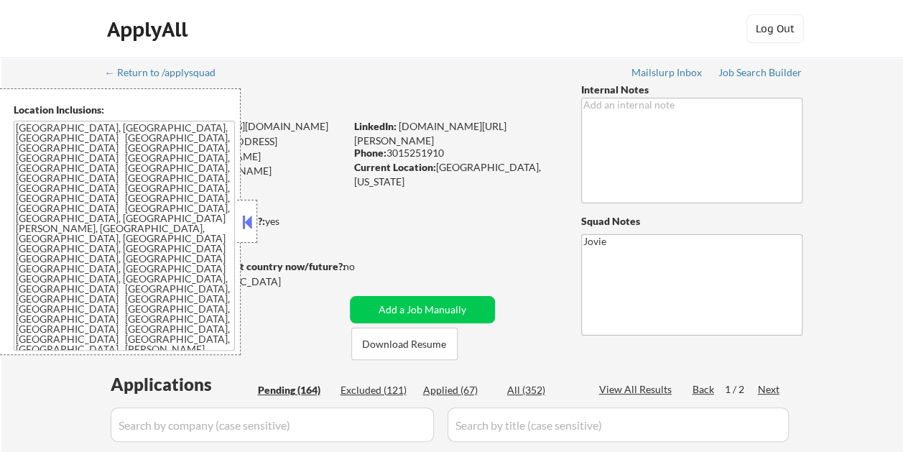
select select ""pending""
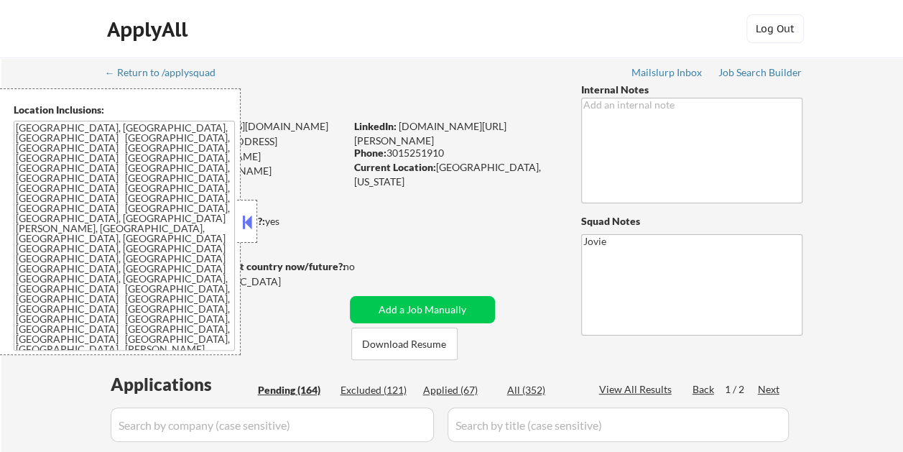
select select ""pending""
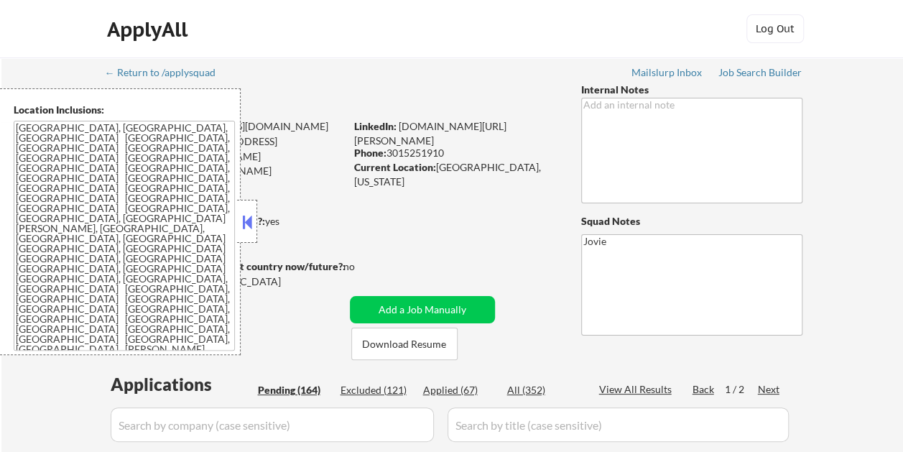
select select ""pending""
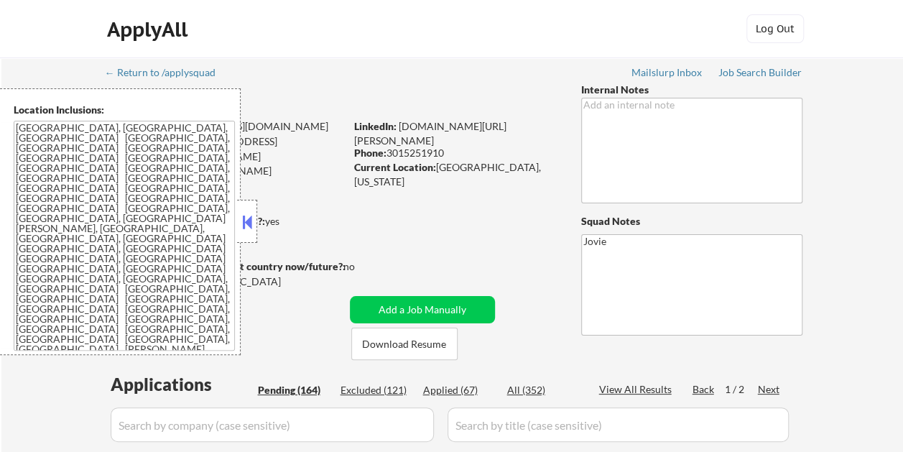
select select ""pending""
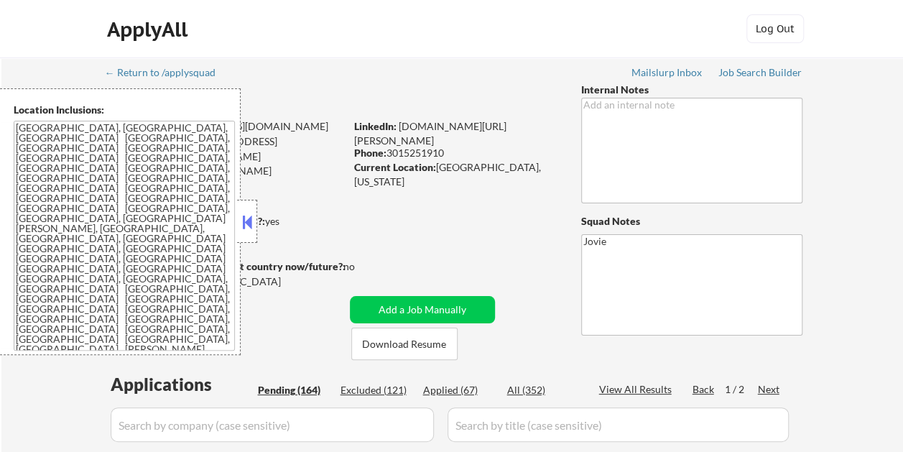
select select ""pending""
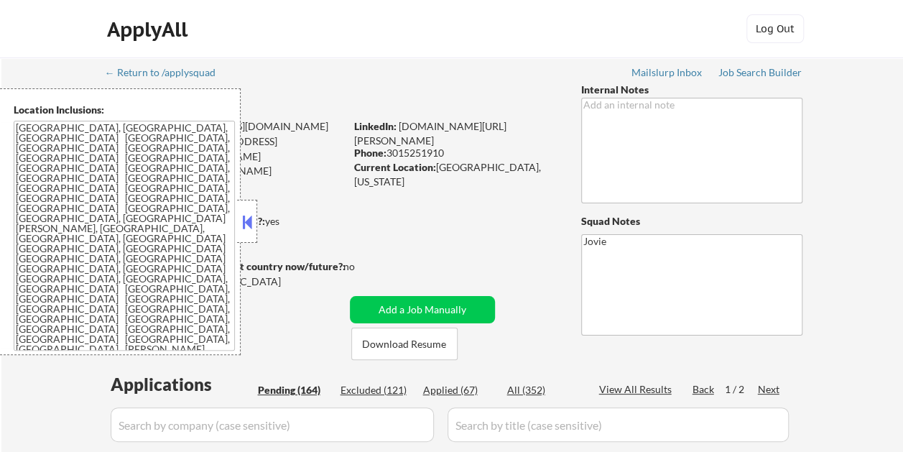
select select ""pending""
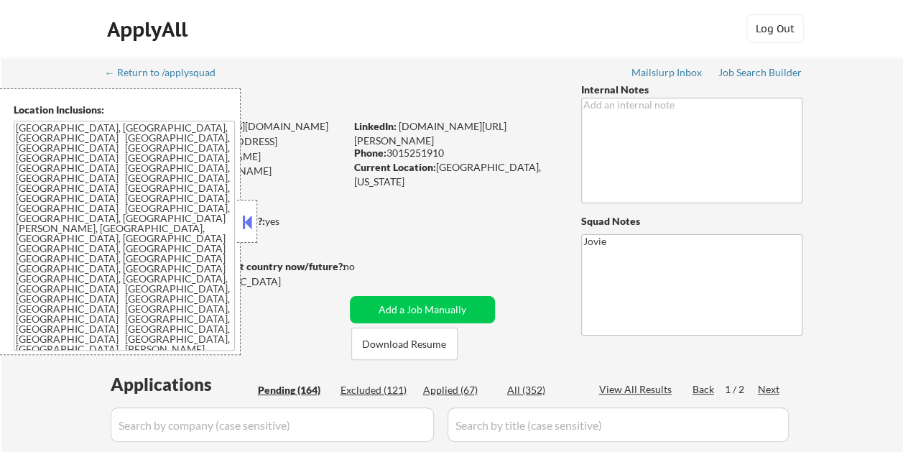
select select ""pending""
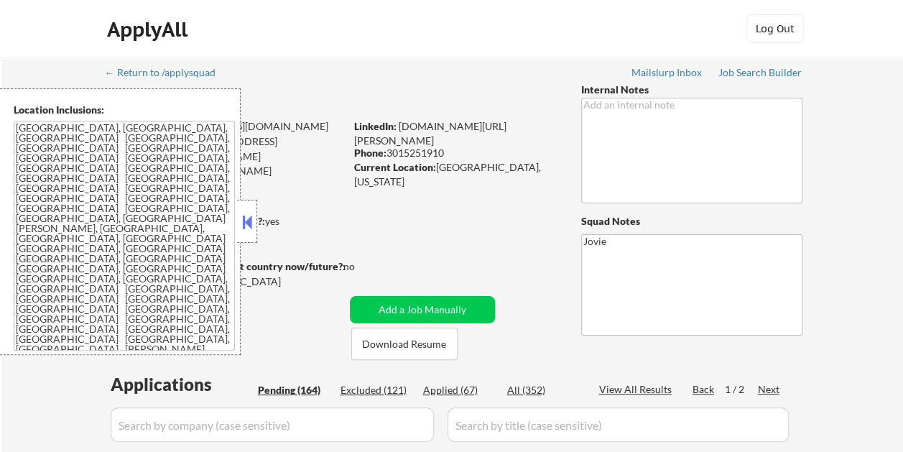
select select ""pending""
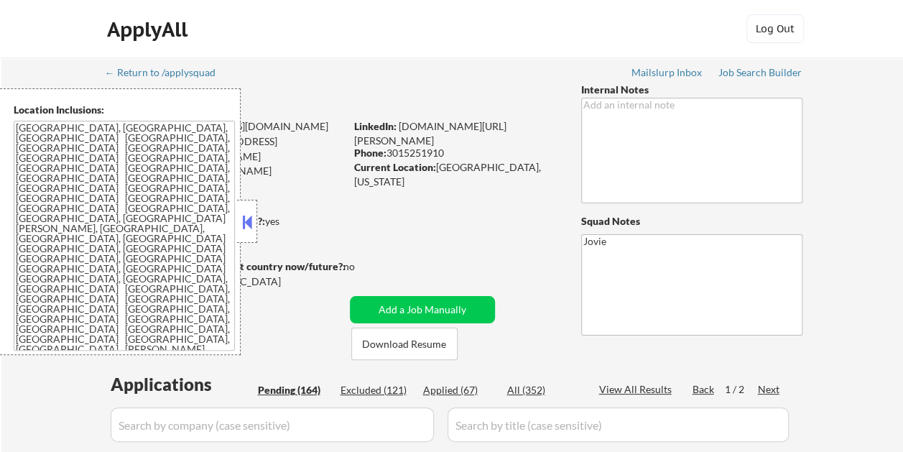
select select ""pending""
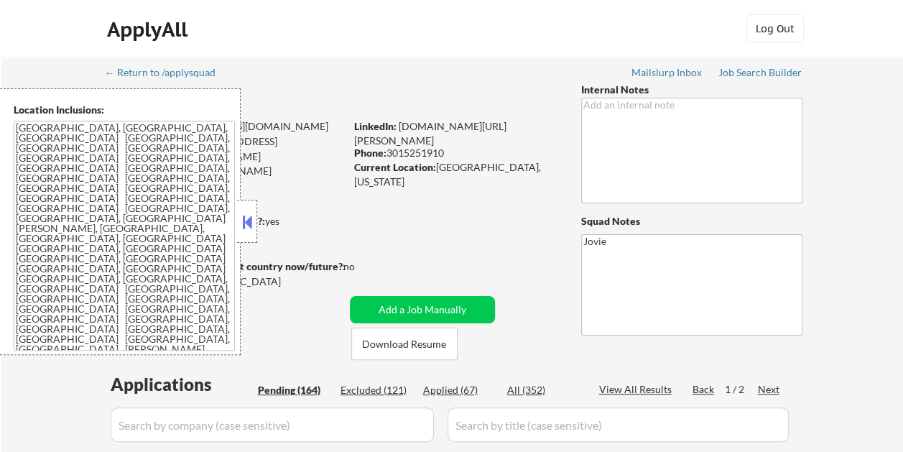
select select ""pending""
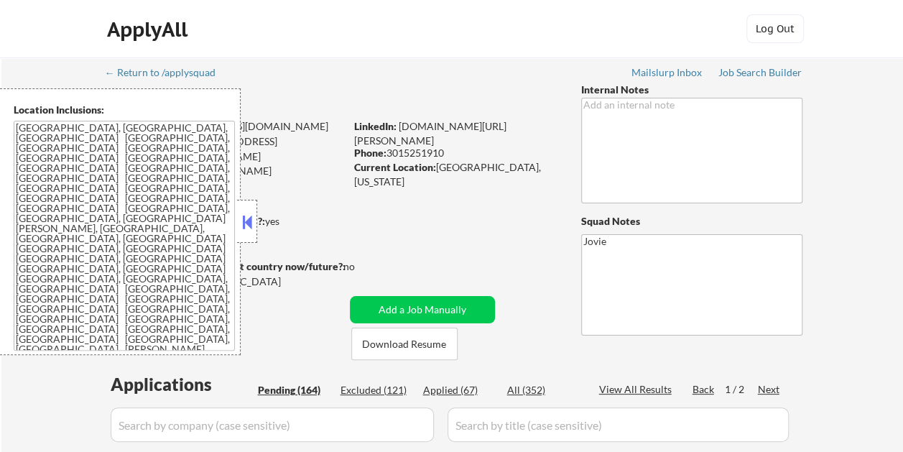
select select ""pending""
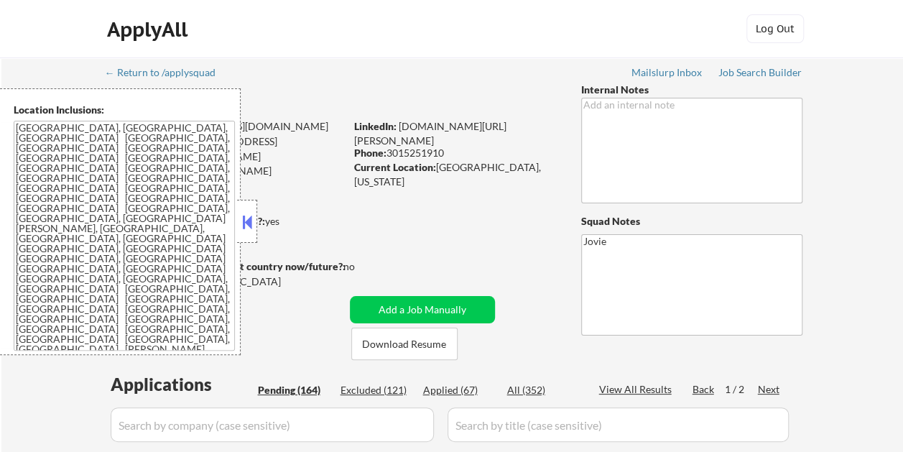
select select ""pending""
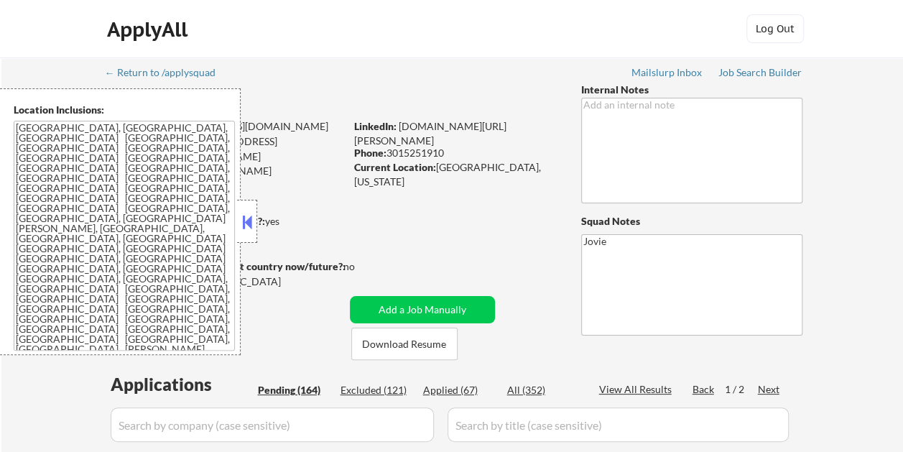
select select ""pending""
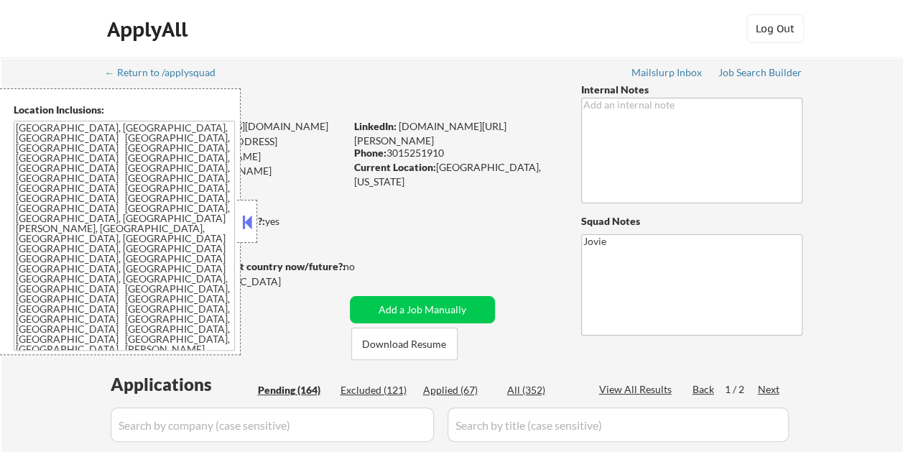
select select ""pending""
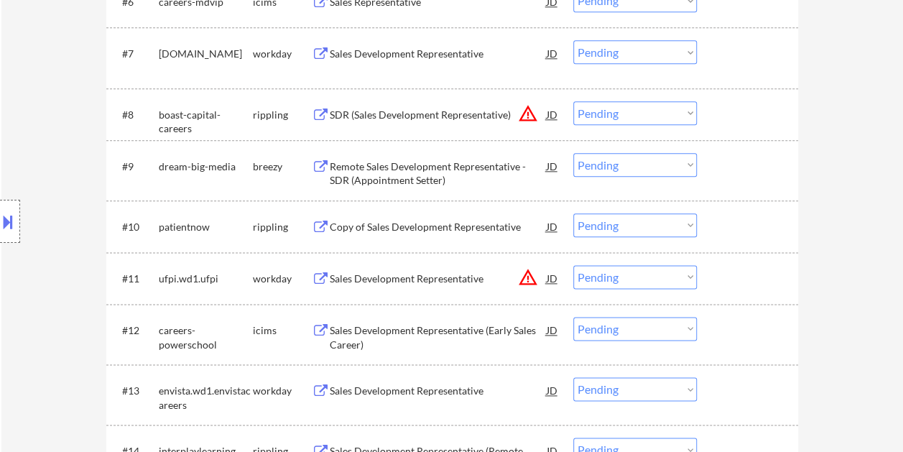
scroll to position [846, 0]
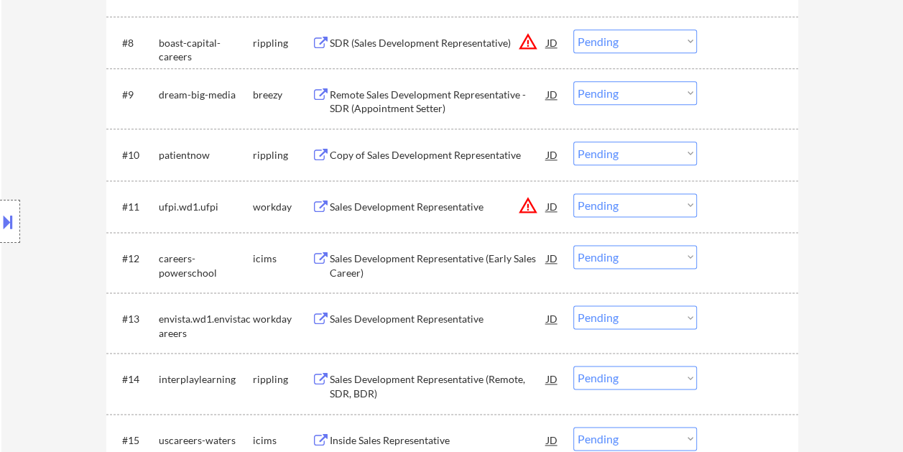
drag, startPoint x: 745, startPoint y: 319, endPoint x: 688, endPoint y: 320, distance: 56.7
click at [745, 318] on div at bounding box center [748, 318] width 63 height 26
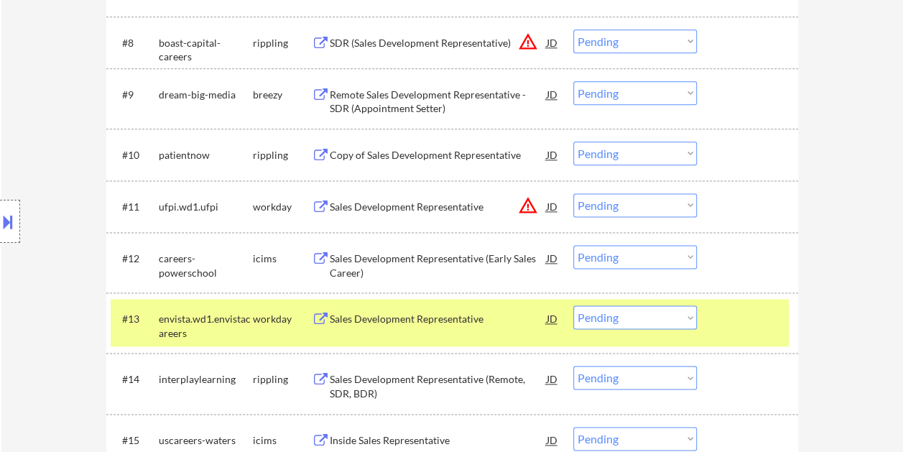
click at [422, 316] on div "Sales Development Representative" at bounding box center [438, 319] width 217 height 14
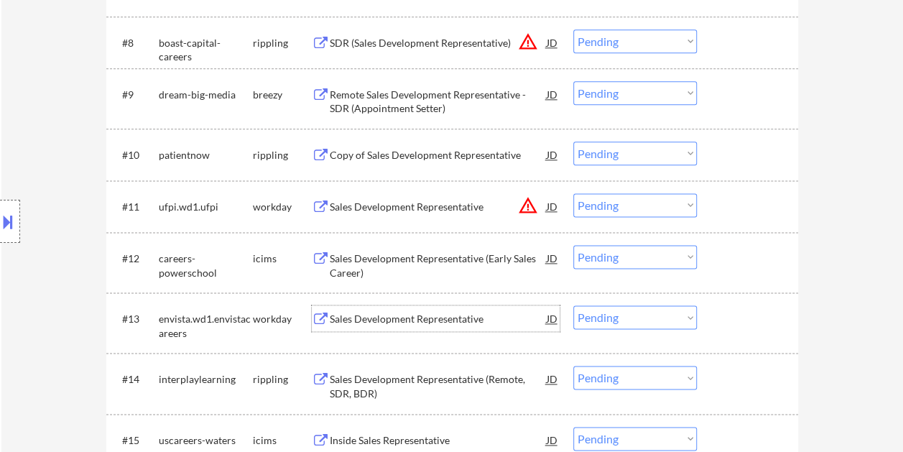
click at [737, 325] on div at bounding box center [748, 318] width 63 height 26
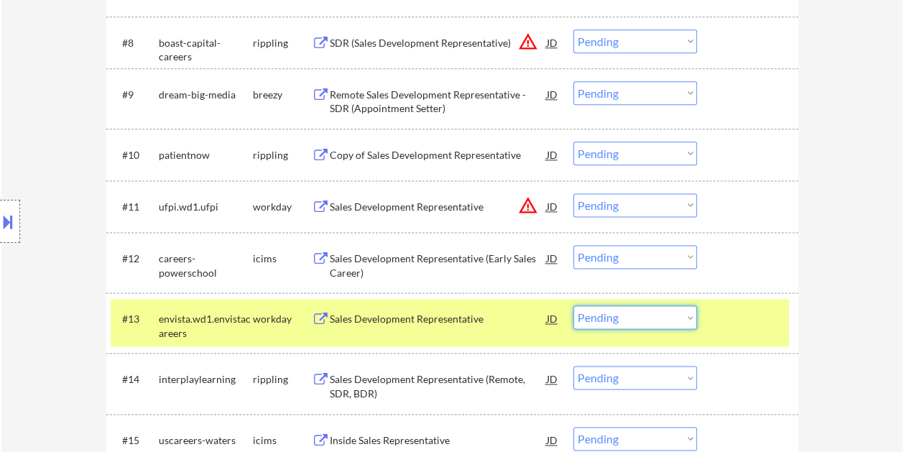
click at [691, 319] on select "Choose an option... Pending Applied Excluded (Questions) Excluded (Expired) Exc…" at bounding box center [634, 317] width 123 height 24
click at [573, 305] on select "Choose an option... Pending Applied Excluded (Questions) Excluded (Expired) Exc…" at bounding box center [634, 317] width 123 height 24
select select ""pending""
click at [728, 323] on div at bounding box center [748, 318] width 63 height 26
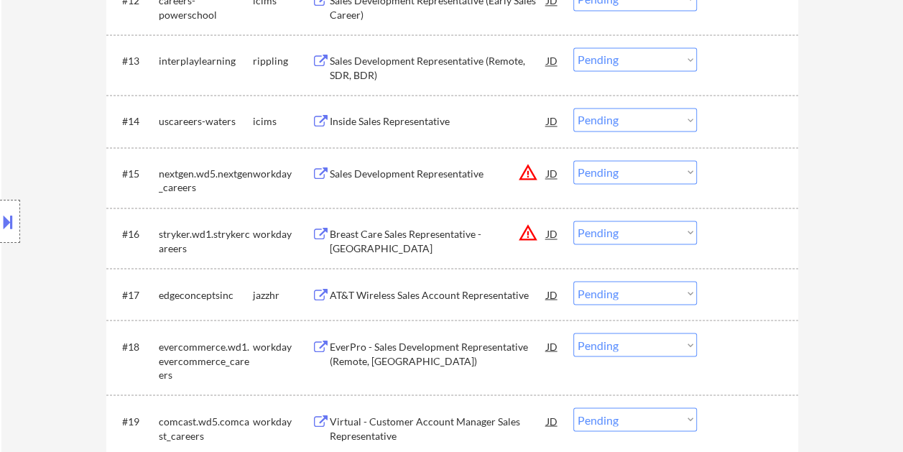
scroll to position [1133, 0]
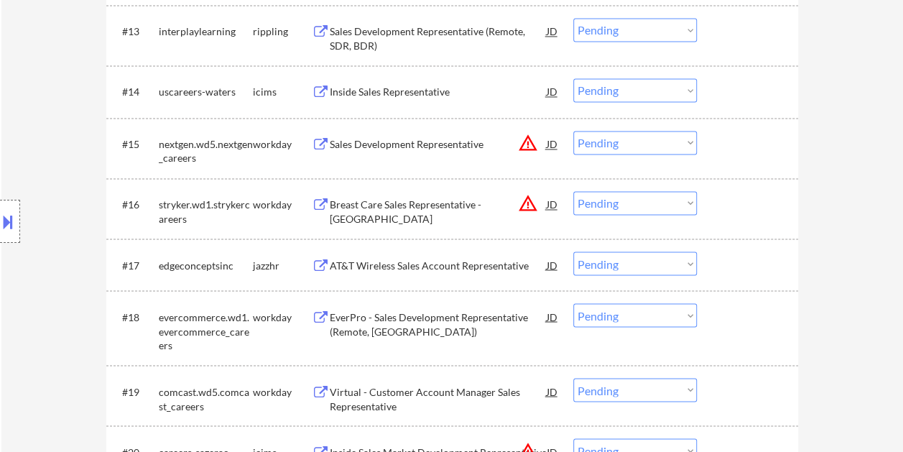
click at [718, 208] on div at bounding box center [748, 204] width 63 height 26
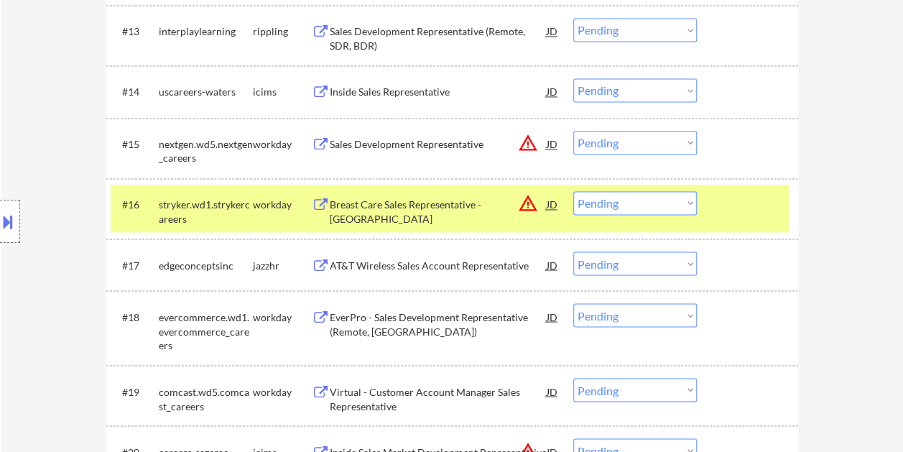
click at [443, 207] on div "Breast Care Sales Representative - Dallas" at bounding box center [438, 211] width 217 height 28
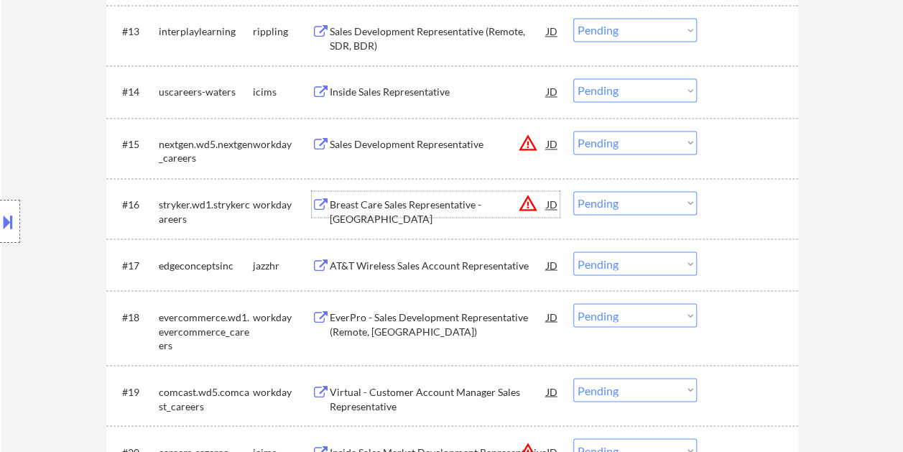
drag, startPoint x: 732, startPoint y: 193, endPoint x: 714, endPoint y: 199, distance: 18.8
click at [729, 195] on div at bounding box center [748, 204] width 63 height 26
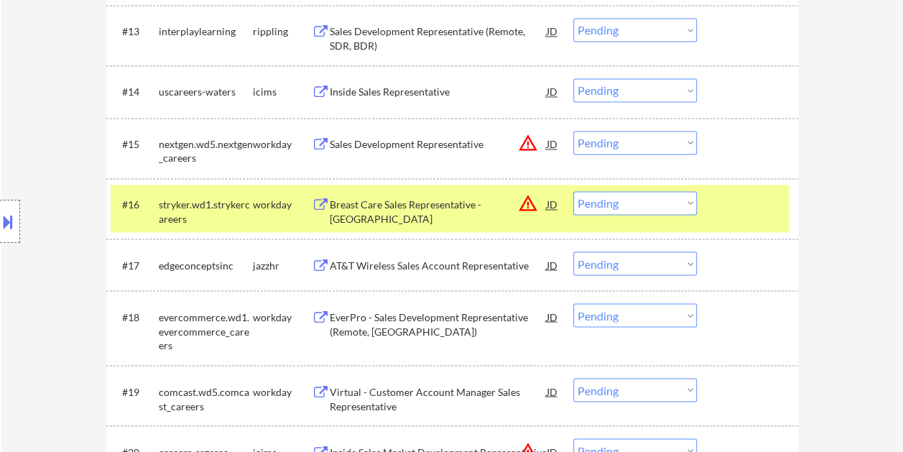
click at [686, 201] on select "Choose an option... Pending Applied Excluded (Questions) Excluded (Expired) Exc…" at bounding box center [634, 203] width 123 height 24
click at [573, 191] on select "Choose an option... Pending Applied Excluded (Questions) Excluded (Expired) Exc…" at bounding box center [634, 203] width 123 height 24
select select ""pending""
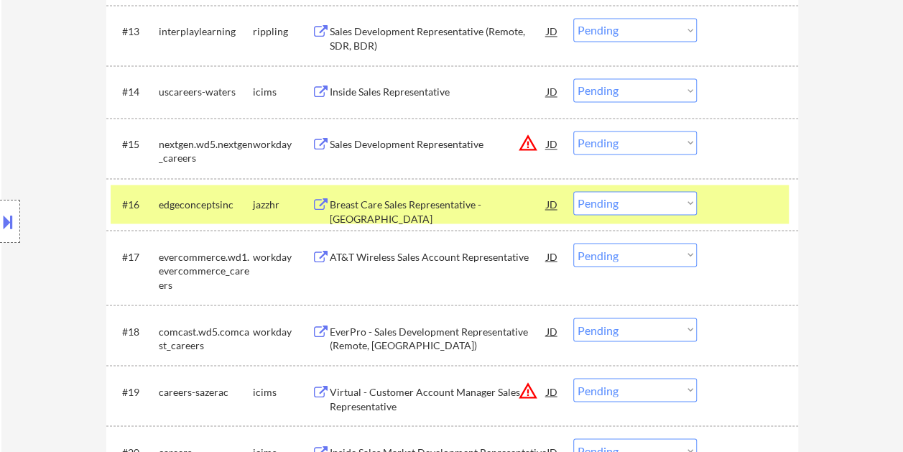
click at [717, 203] on div at bounding box center [748, 204] width 63 height 26
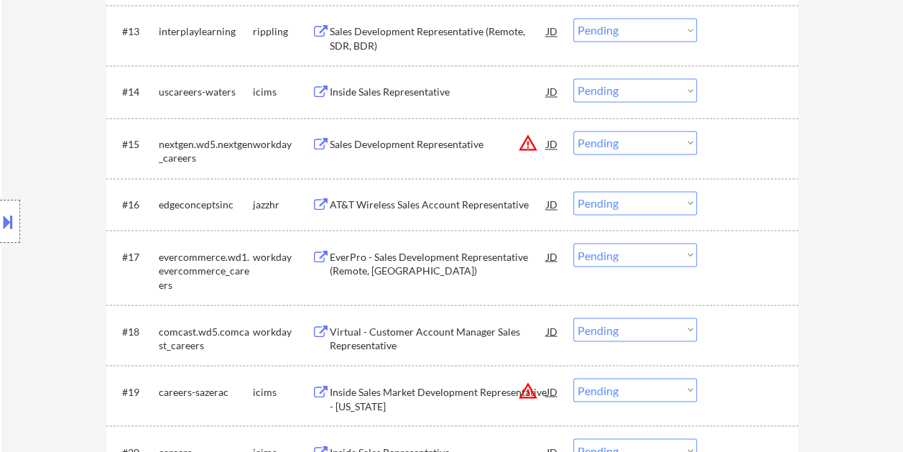
scroll to position [1205, 0]
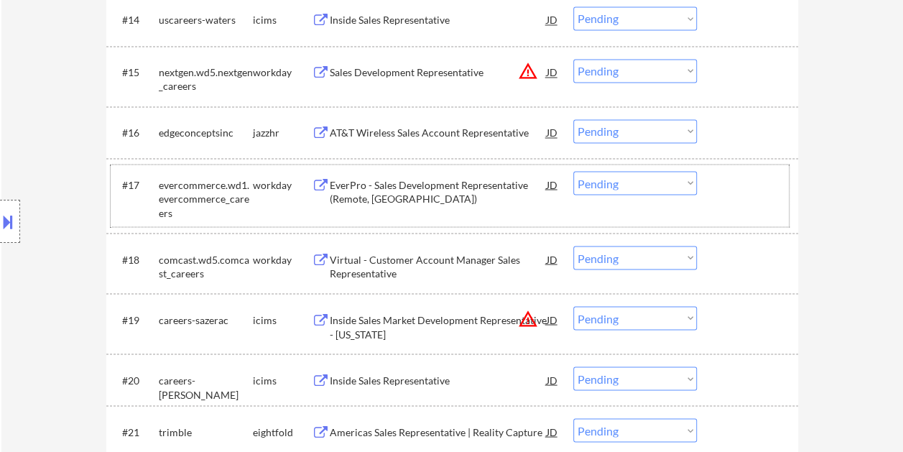
drag, startPoint x: 761, startPoint y: 200, endPoint x: 532, endPoint y: 190, distance: 229.2
click at [761, 200] on div "#17 evercommerce.wd1.evercommerce_careers workday EverPro - Sales Development R…" at bounding box center [450, 195] width 678 height 62
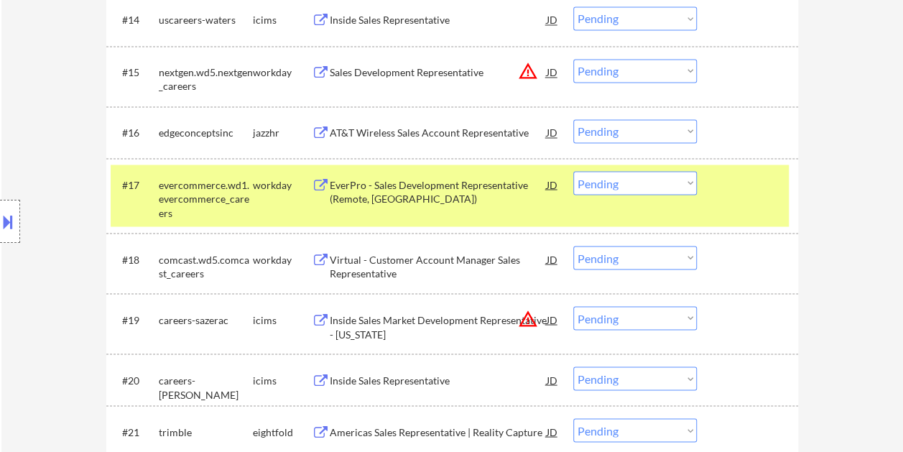
click at [425, 196] on div "EverPro - Sales Development Representative (Remote, US)" at bounding box center [438, 191] width 217 height 28
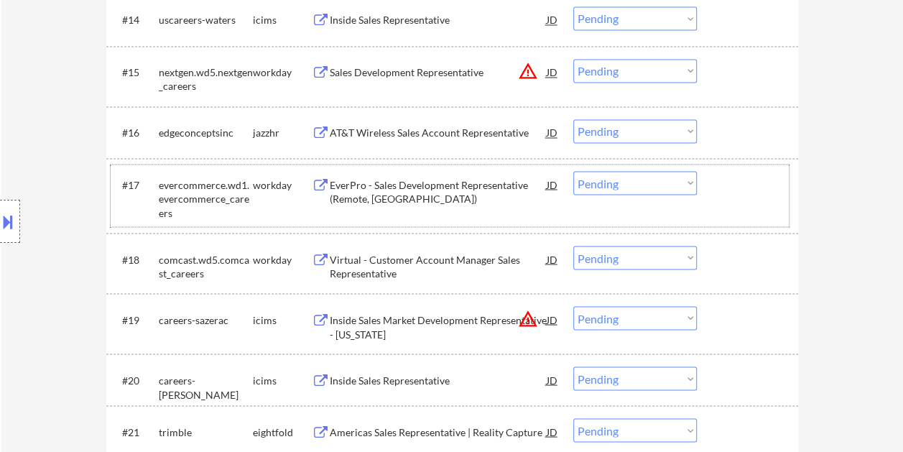
drag, startPoint x: 737, startPoint y: 191, endPoint x: 696, endPoint y: 188, distance: 41.0
click at [728, 191] on div at bounding box center [748, 184] width 63 height 26
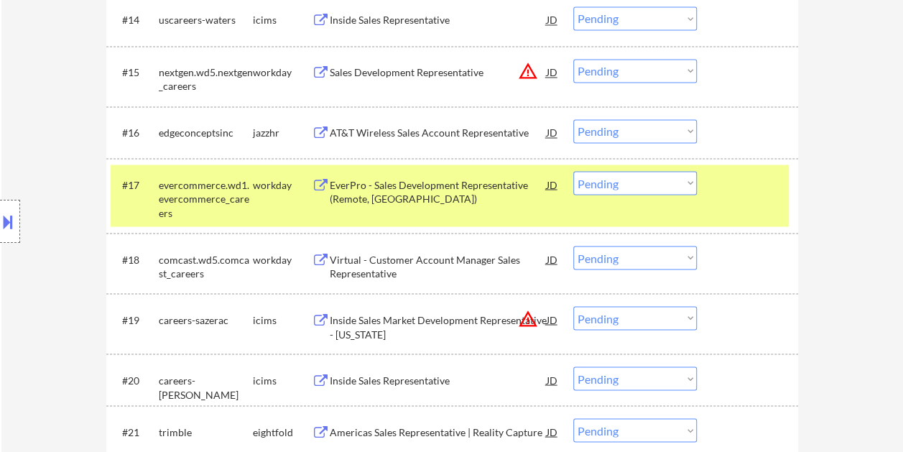
click at [681, 185] on select "Choose an option... Pending Applied Excluded (Questions) Excluded (Expired) Exc…" at bounding box center [634, 183] width 123 height 24
click at [573, 171] on select "Choose an option... Pending Applied Excluded (Questions) Excluded (Expired) Exc…" at bounding box center [634, 183] width 123 height 24
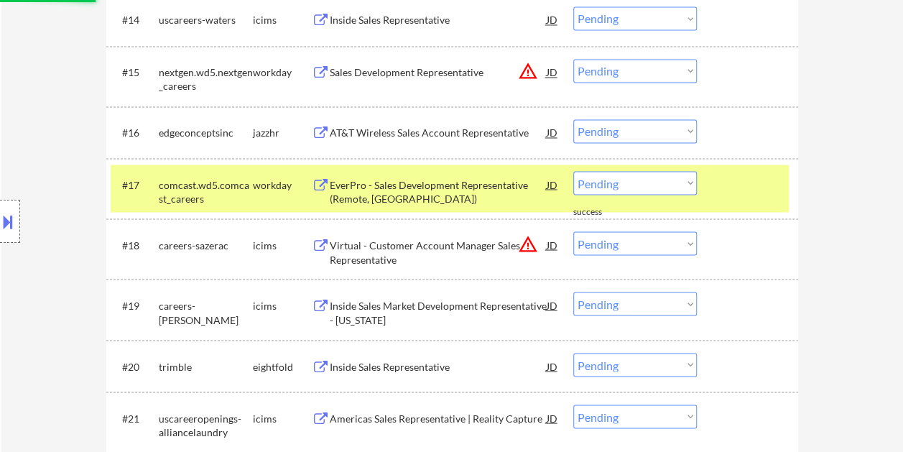
click at [748, 195] on div at bounding box center [748, 184] width 63 height 26
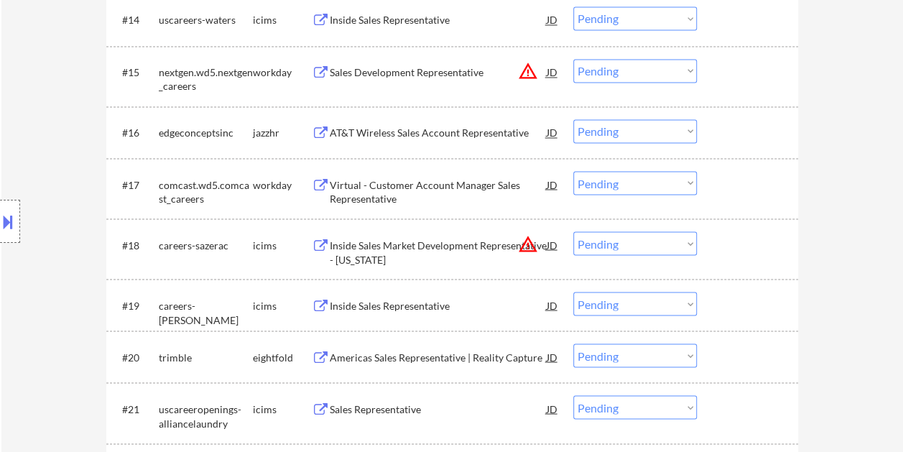
click at [768, 199] on div "#17 comcast.wd5.comcast_careers workday Virtual - Customer Account Manager Sale…" at bounding box center [450, 187] width 678 height 47
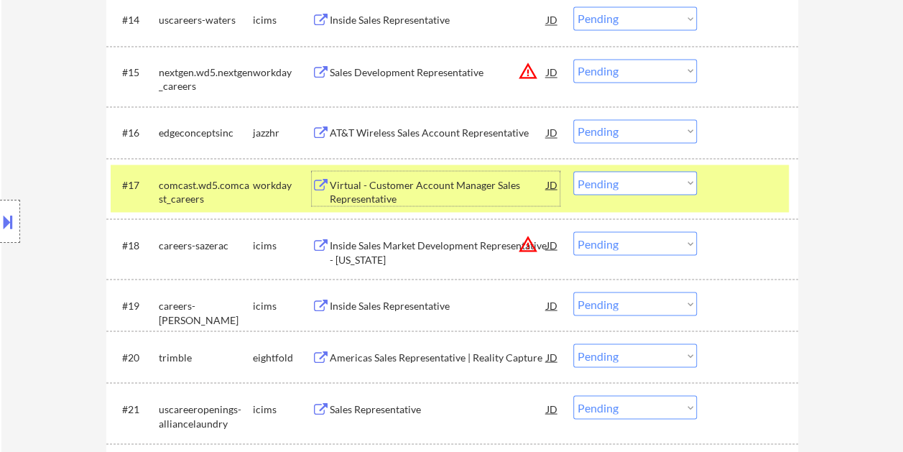
click at [503, 197] on div "Virtual - Customer Account Manager Sales Representative" at bounding box center [438, 191] width 217 height 28
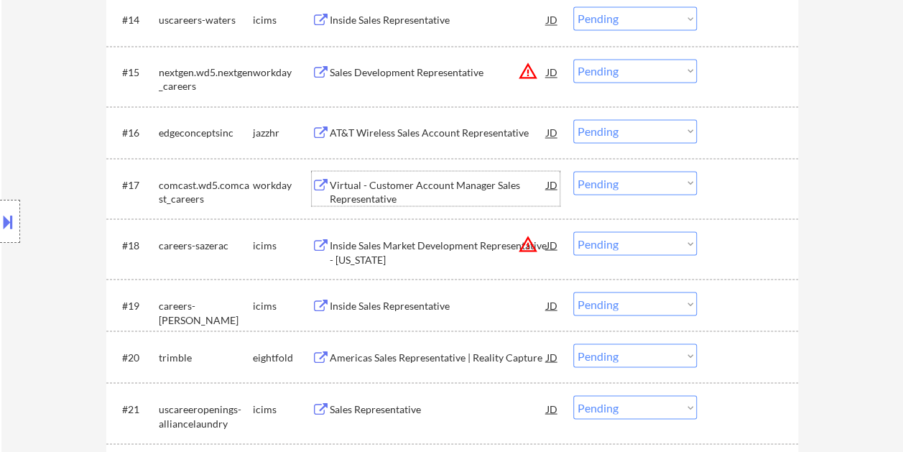
click at [714, 195] on div "#17 comcast.wd5.comcast_careers workday Virtual - Customer Account Manager Sale…" at bounding box center [450, 187] width 678 height 47
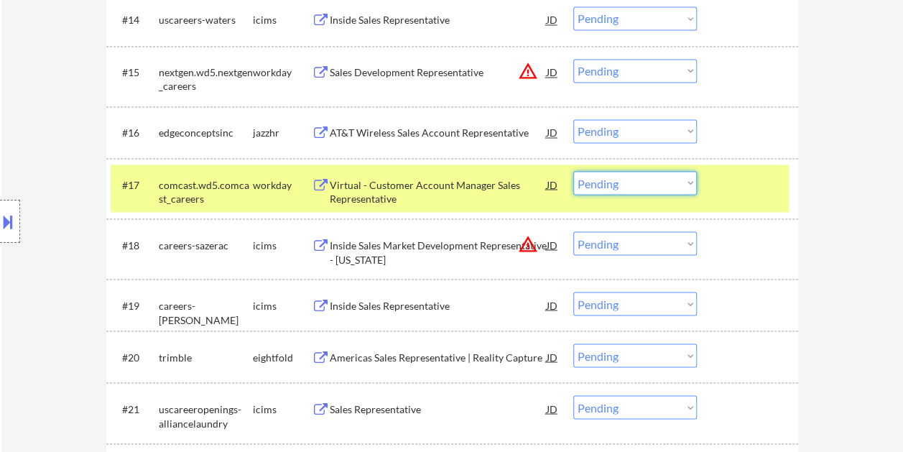
click at [677, 187] on select "Choose an option... Pending Applied Excluded (Questions) Excluded (Expired) Exc…" at bounding box center [634, 183] width 123 height 24
click at [573, 171] on select "Choose an option... Pending Applied Excluded (Questions) Excluded (Expired) Exc…" at bounding box center [634, 183] width 123 height 24
select select ""pending""
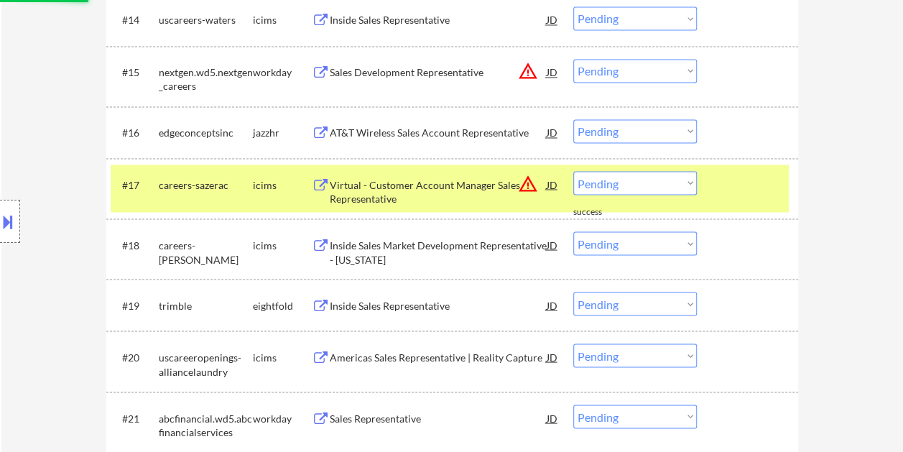
click at [726, 190] on div at bounding box center [748, 184] width 63 height 26
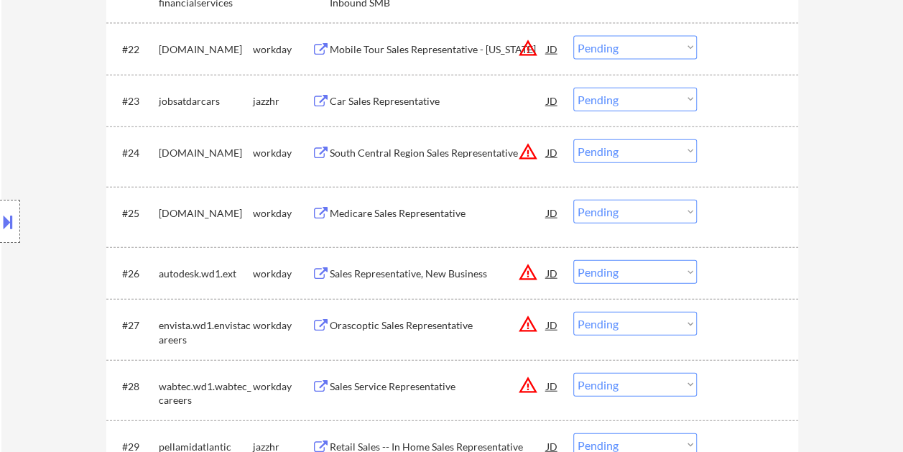
scroll to position [1672, 0]
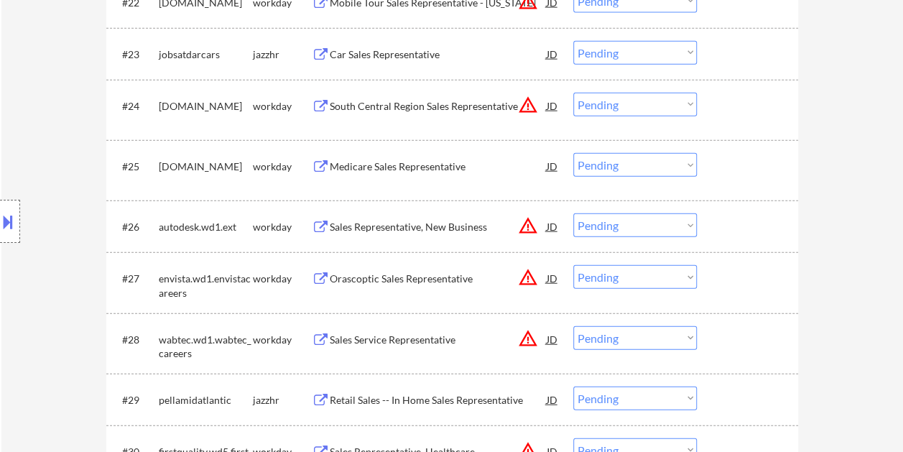
click at [755, 234] on div at bounding box center [748, 226] width 63 height 26
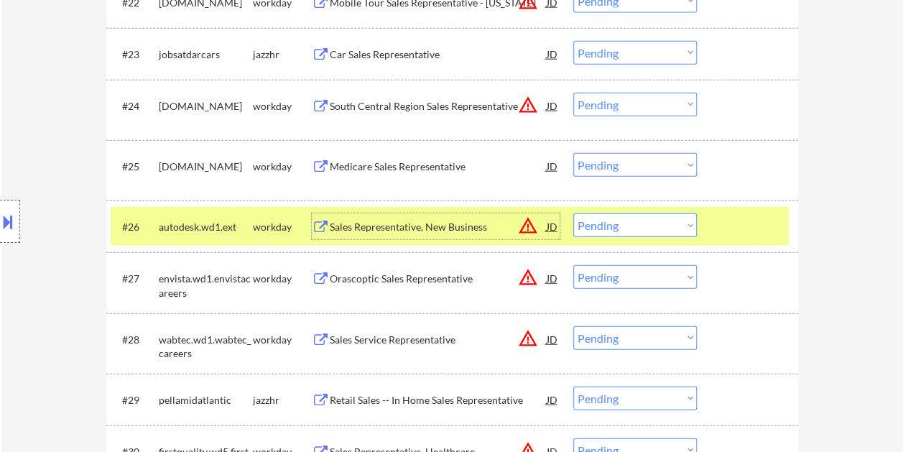
click at [346, 232] on div "Sales Representative, New Business" at bounding box center [438, 227] width 217 height 14
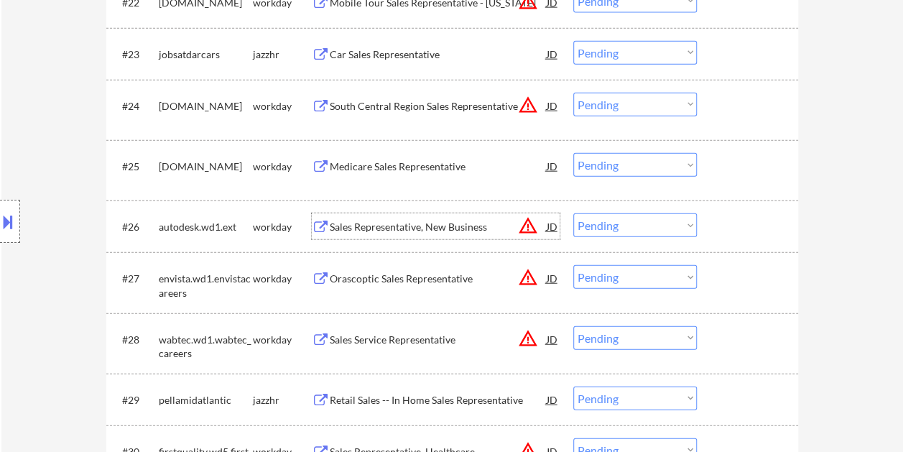
click at [725, 227] on div at bounding box center [748, 226] width 63 height 26
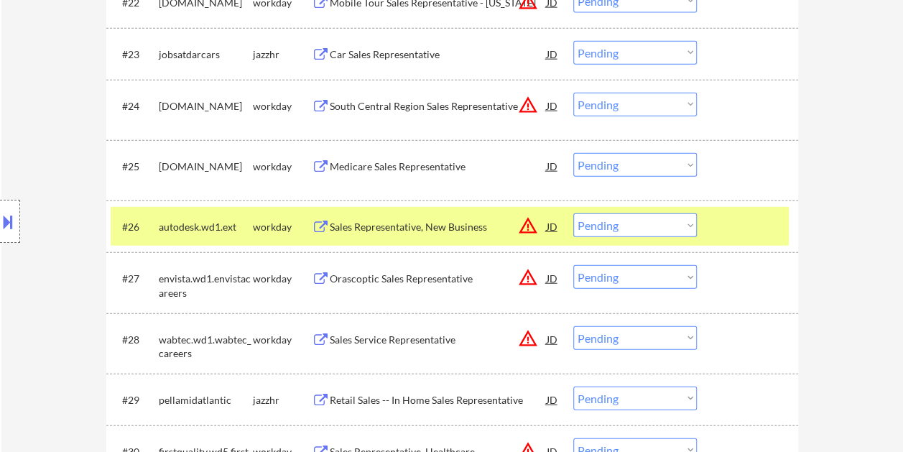
click at [689, 221] on select "Choose an option... Pending Applied Excluded (Questions) Excluded (Expired) Exc…" at bounding box center [634, 225] width 123 height 24
click at [573, 213] on select "Choose an option... Pending Applied Excluded (Questions) Excluded (Expired) Exc…" at bounding box center [634, 225] width 123 height 24
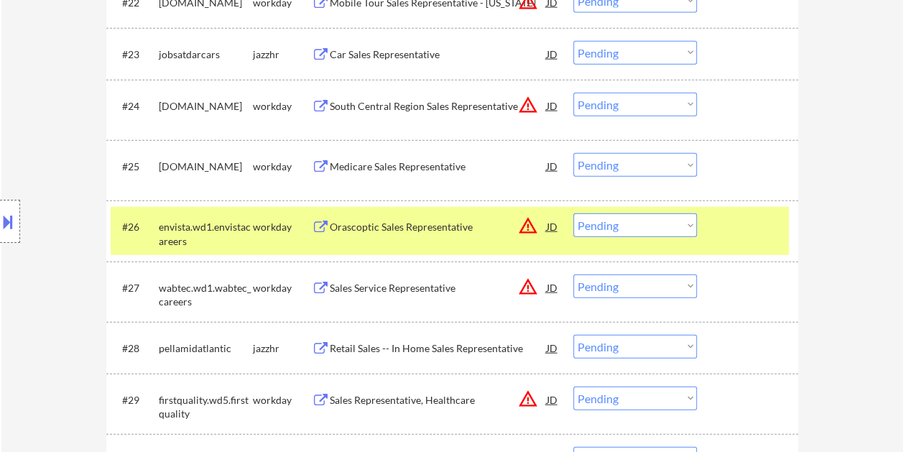
click at [724, 218] on div at bounding box center [748, 226] width 63 height 26
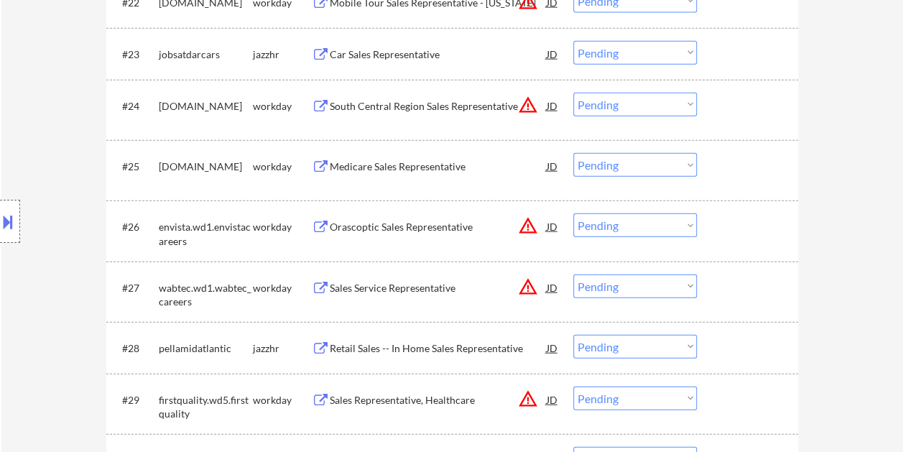
click at [730, 225] on div at bounding box center [748, 226] width 63 height 26
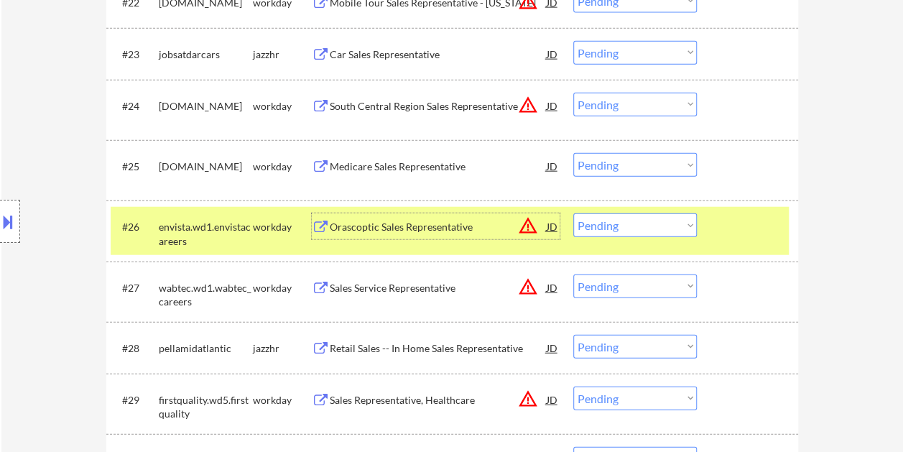
click at [392, 236] on div "Orascoptic Sales Representative" at bounding box center [438, 226] width 217 height 26
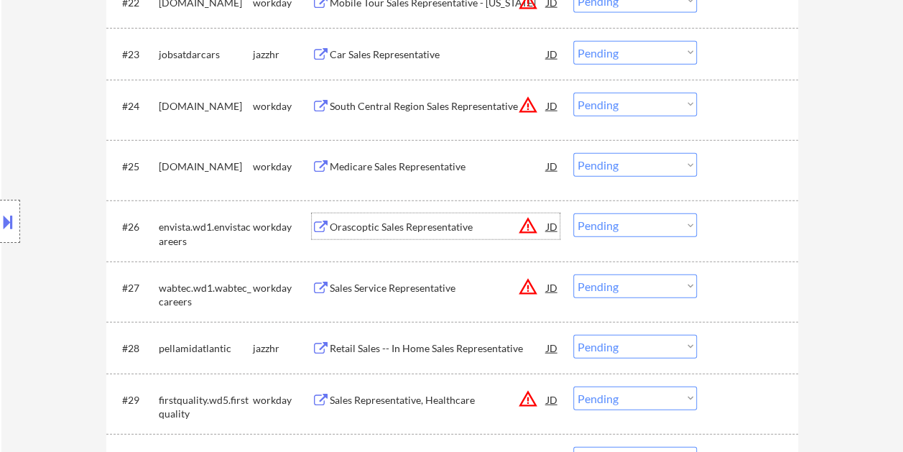
drag, startPoint x: 774, startPoint y: 233, endPoint x: 733, endPoint y: 235, distance: 41.0
click at [773, 233] on div at bounding box center [748, 226] width 63 height 26
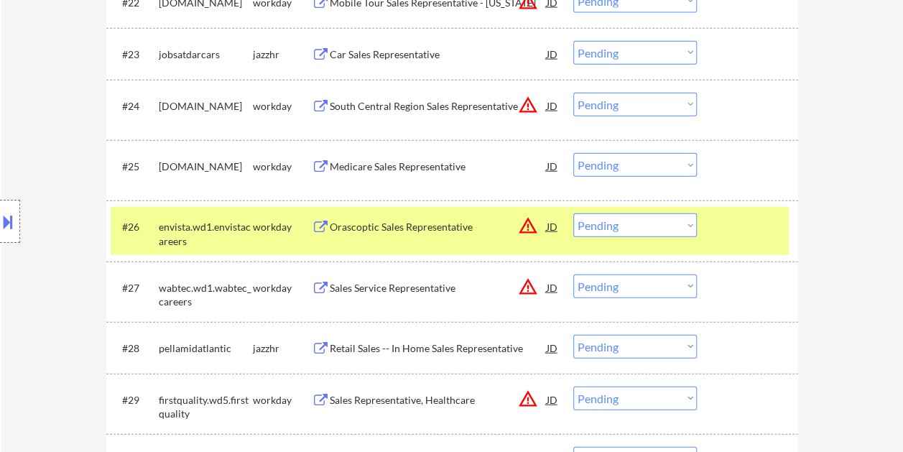
click at [688, 225] on select "Choose an option... Pending Applied Excluded (Questions) Excluded (Expired) Exc…" at bounding box center [634, 225] width 123 height 24
click at [573, 213] on select "Choose an option... Pending Applied Excluded (Questions) Excluded (Expired) Exc…" at bounding box center [634, 225] width 123 height 24
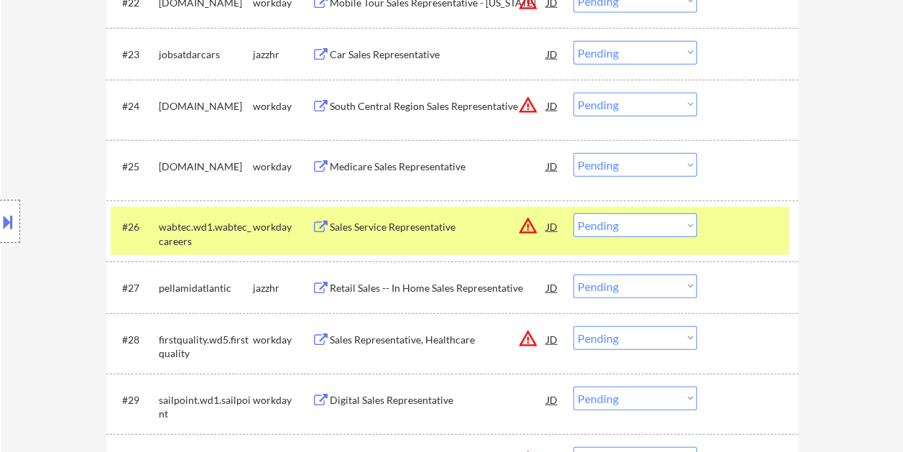
click at [740, 236] on div at bounding box center [748, 226] width 63 height 26
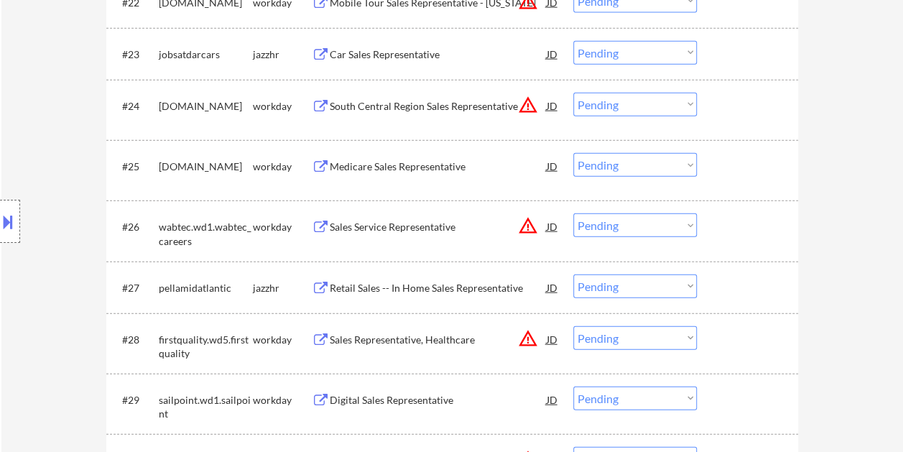
drag, startPoint x: 725, startPoint y: 231, endPoint x: 524, endPoint y: 234, distance: 201.1
click at [726, 232] on div at bounding box center [748, 226] width 63 height 26
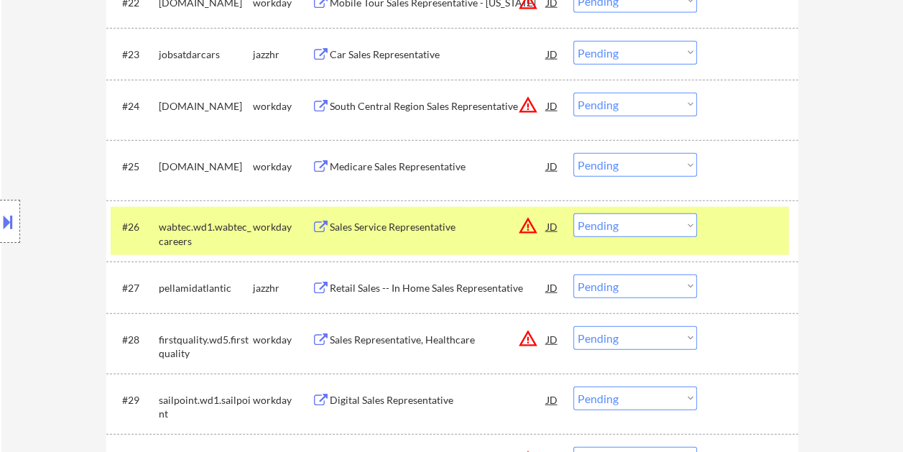
click at [401, 227] on div "Sales Service Representative" at bounding box center [438, 227] width 217 height 14
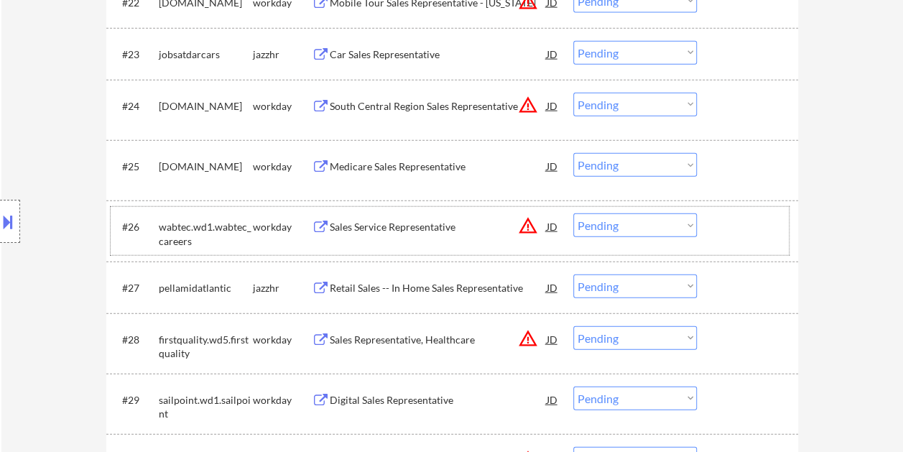
click at [742, 236] on div at bounding box center [748, 226] width 63 height 26
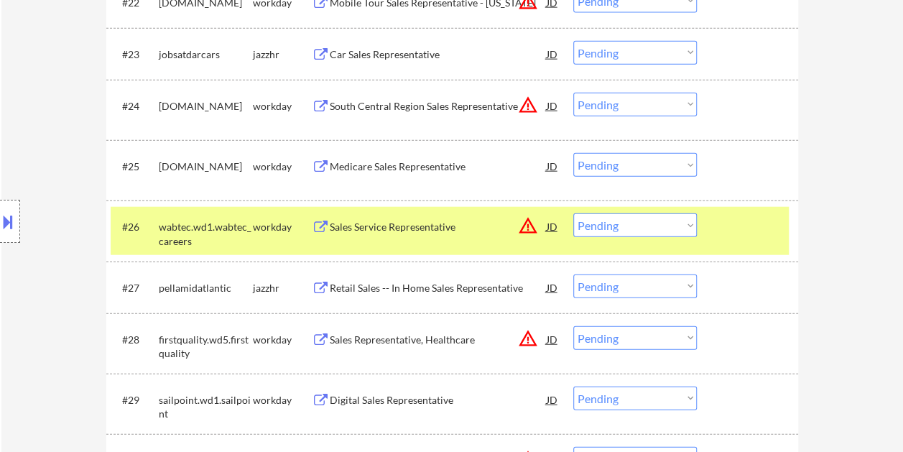
click at [685, 228] on select "Choose an option... Pending Applied Excluded (Questions) Excluded (Expired) Exc…" at bounding box center [634, 225] width 123 height 24
click at [573, 213] on select "Choose an option... Pending Applied Excluded (Questions) Excluded (Expired) Exc…" at bounding box center [634, 225] width 123 height 24
select select ""pending""
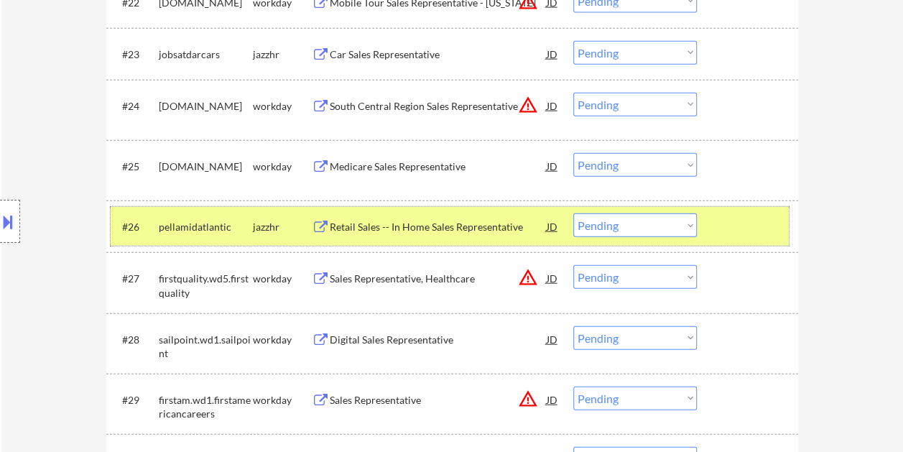
click at [713, 228] on div "#26 pellamidatlantic jazzhr Retail Sales -- In Home Sales Representative JD war…" at bounding box center [450, 226] width 678 height 39
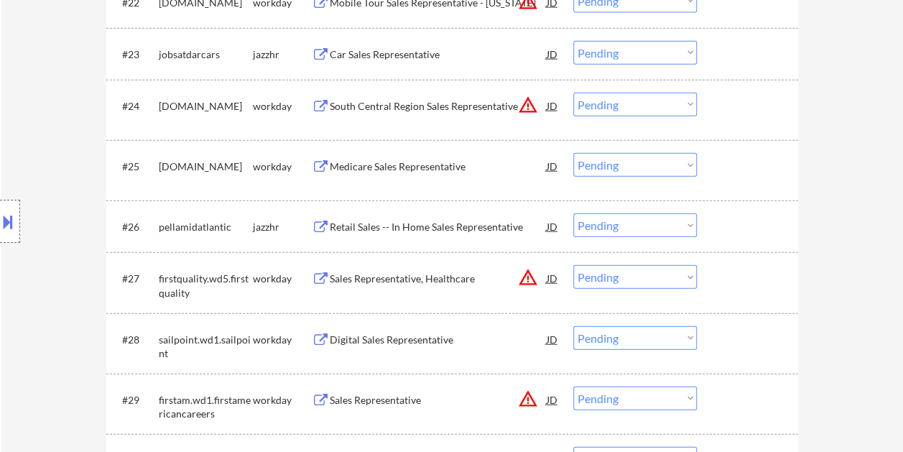
drag, startPoint x: 777, startPoint y: 277, endPoint x: 654, endPoint y: 277, distance: 122.8
click at [778, 277] on div at bounding box center [748, 278] width 63 height 26
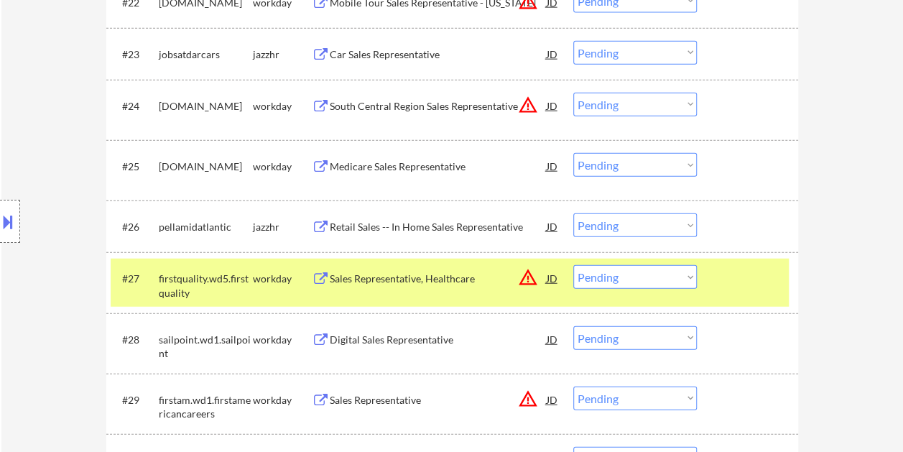
click at [464, 274] on div "Sales Representative, Healthcare" at bounding box center [438, 278] width 217 height 14
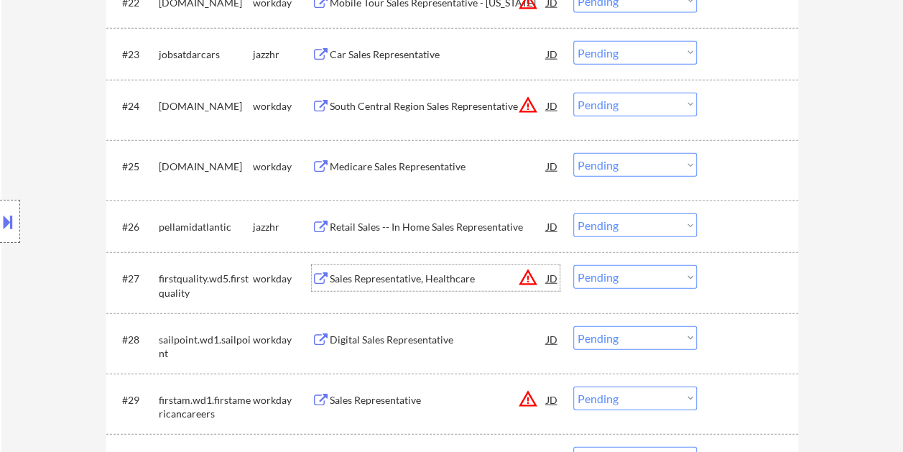
drag, startPoint x: 760, startPoint y: 279, endPoint x: 740, endPoint y: 281, distance: 20.2
click at [750, 280] on div at bounding box center [748, 278] width 63 height 26
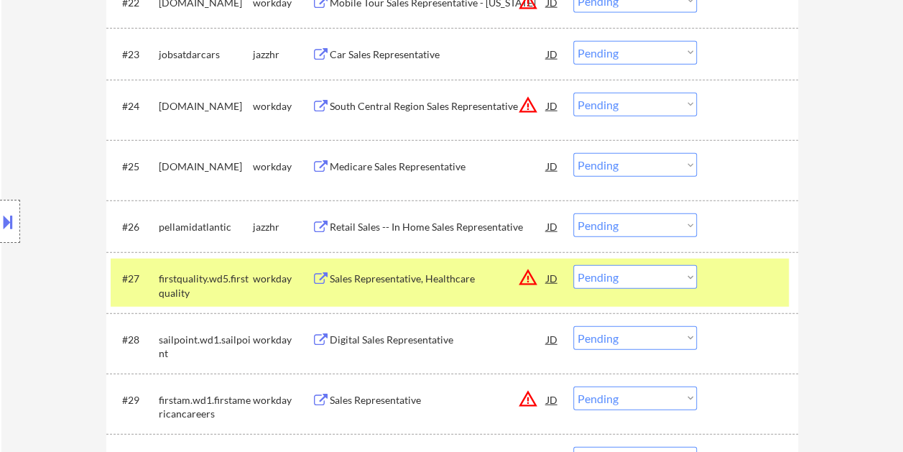
click at [689, 281] on select "Choose an option... Pending Applied Excluded (Questions) Excluded (Expired) Exc…" at bounding box center [634, 277] width 123 height 24
click at [573, 265] on select "Choose an option... Pending Applied Excluded (Questions) Excluded (Expired) Exc…" at bounding box center [634, 277] width 123 height 24
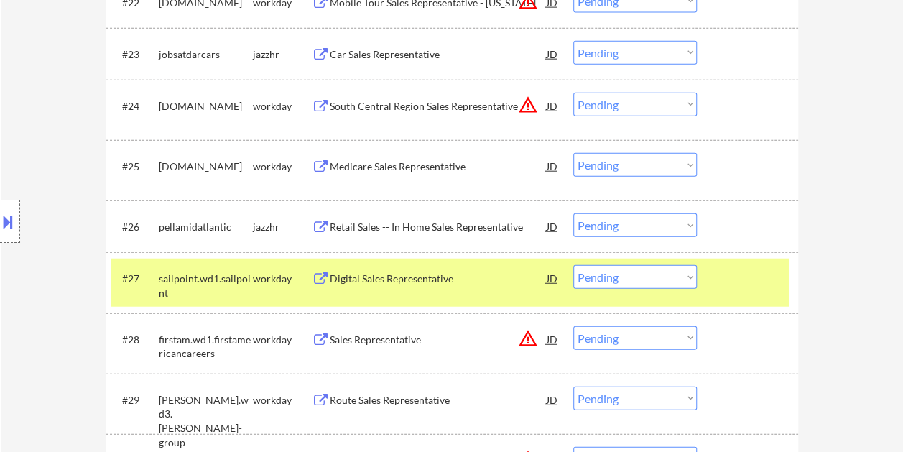
click at [725, 280] on div at bounding box center [748, 278] width 63 height 26
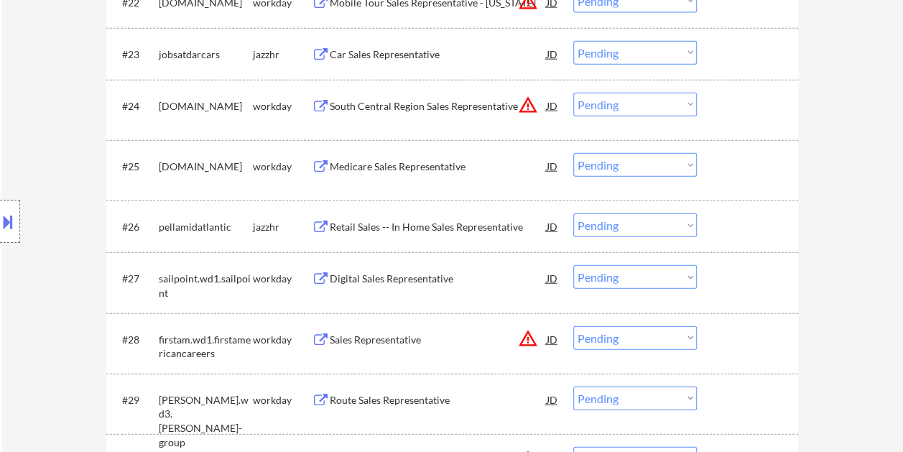
click at [738, 277] on div at bounding box center [748, 278] width 63 height 26
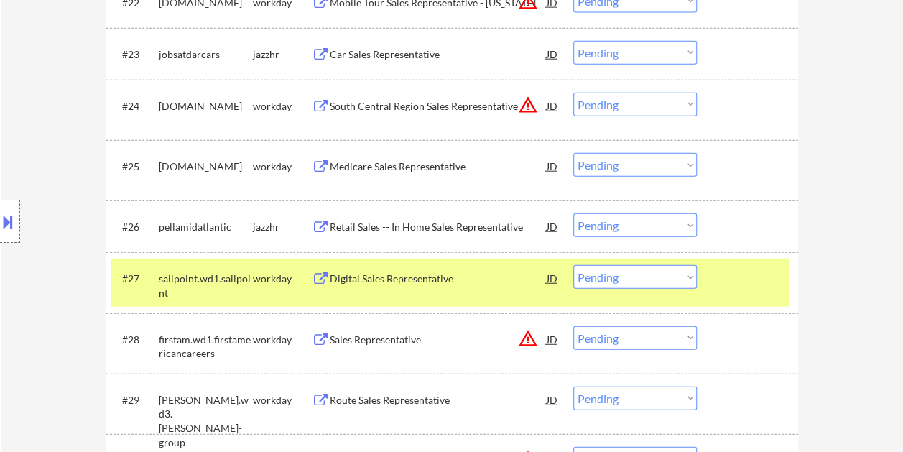
click at [458, 273] on div "Digital Sales Representative" at bounding box center [438, 278] width 217 height 14
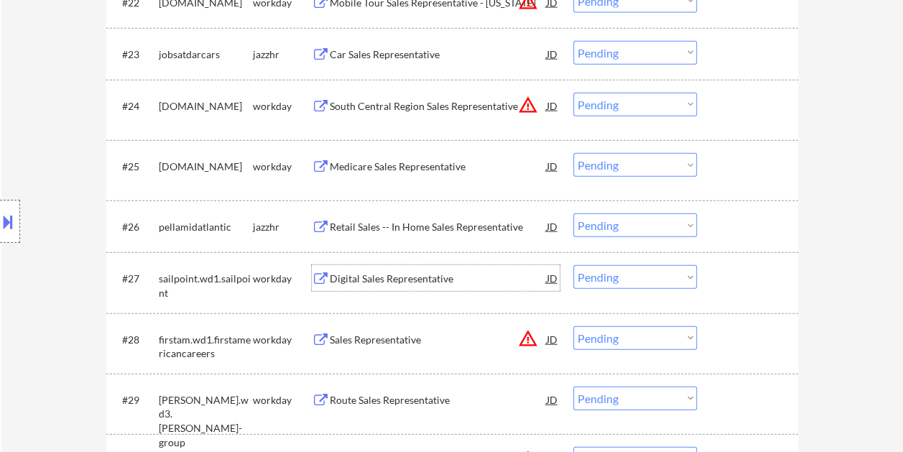
click at [727, 270] on div at bounding box center [748, 278] width 63 height 26
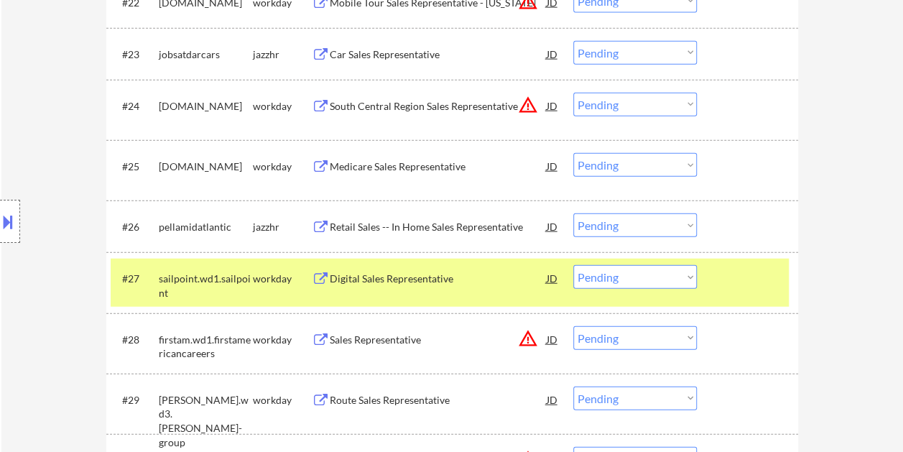
click at [672, 281] on select "Choose an option... Pending Applied Excluded (Questions) Excluded (Expired) Exc…" at bounding box center [634, 277] width 123 height 24
click at [573, 265] on select "Choose an option... Pending Applied Excluded (Questions) Excluded (Expired) Exc…" at bounding box center [634, 277] width 123 height 24
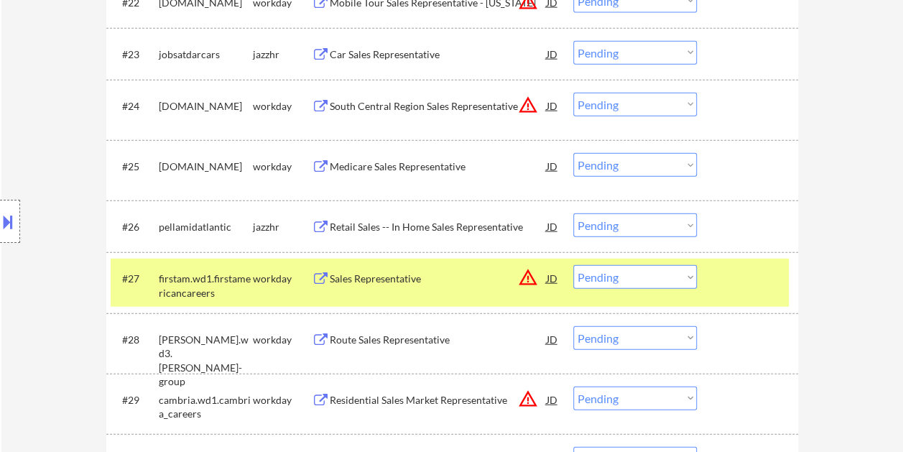
click at [732, 279] on div at bounding box center [748, 278] width 63 height 26
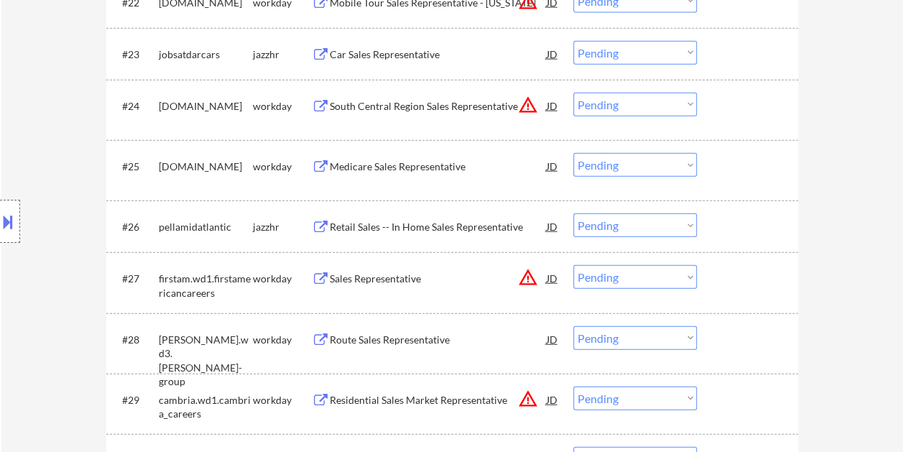
drag, startPoint x: 730, startPoint y: 284, endPoint x: 716, endPoint y: 290, distance: 14.8
click at [730, 285] on div at bounding box center [748, 278] width 63 height 26
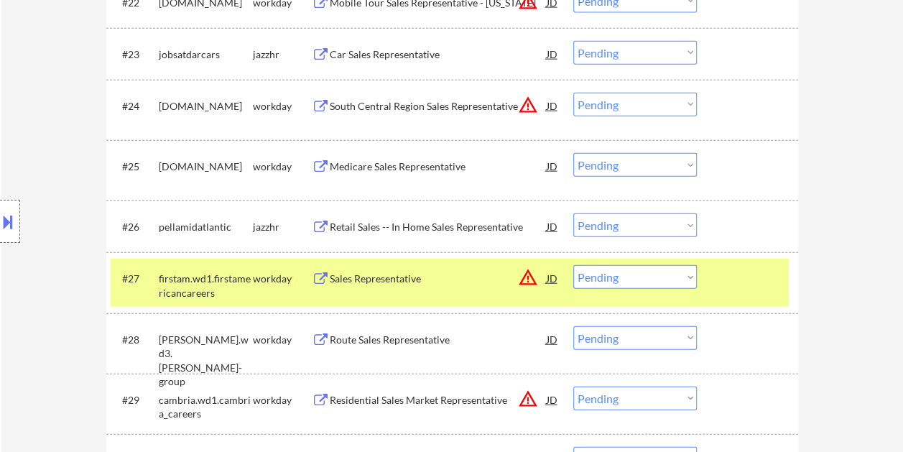
click at [479, 270] on div "Sales Representative" at bounding box center [438, 278] width 217 height 26
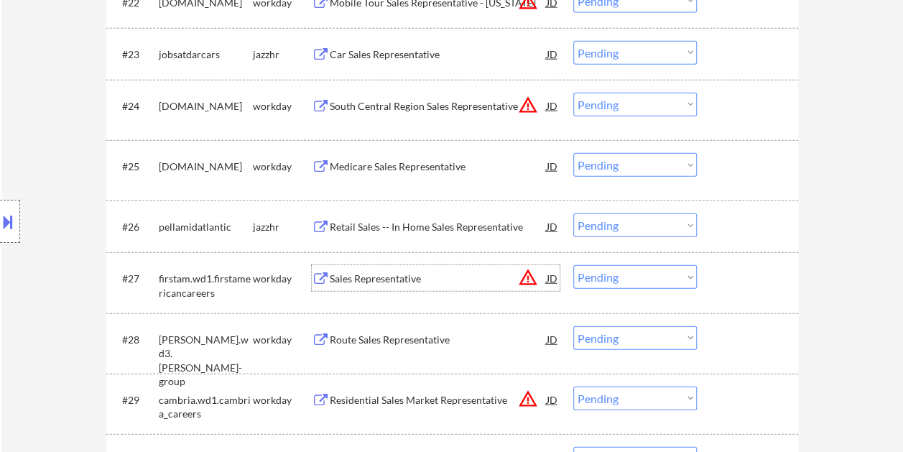
click at [731, 279] on div at bounding box center [748, 278] width 63 height 26
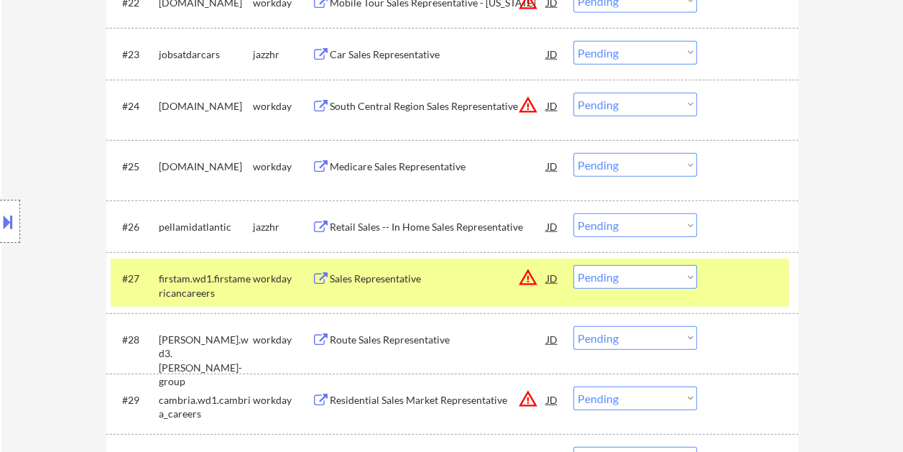
click at [666, 276] on select "Choose an option... Pending Applied Excluded (Questions) Excluded (Expired) Exc…" at bounding box center [634, 277] width 123 height 24
click at [573, 265] on select "Choose an option... Pending Applied Excluded (Questions) Excluded (Expired) Exc…" at bounding box center [634, 277] width 123 height 24
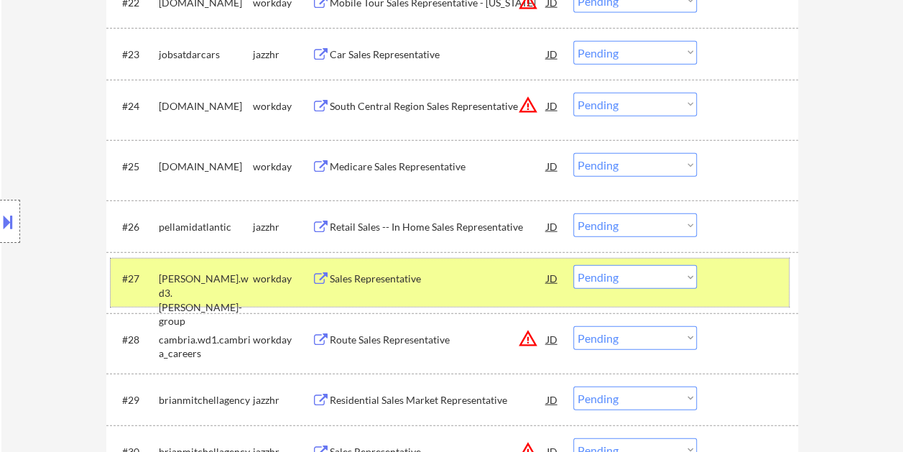
click at [735, 289] on div at bounding box center [748, 278] width 63 height 26
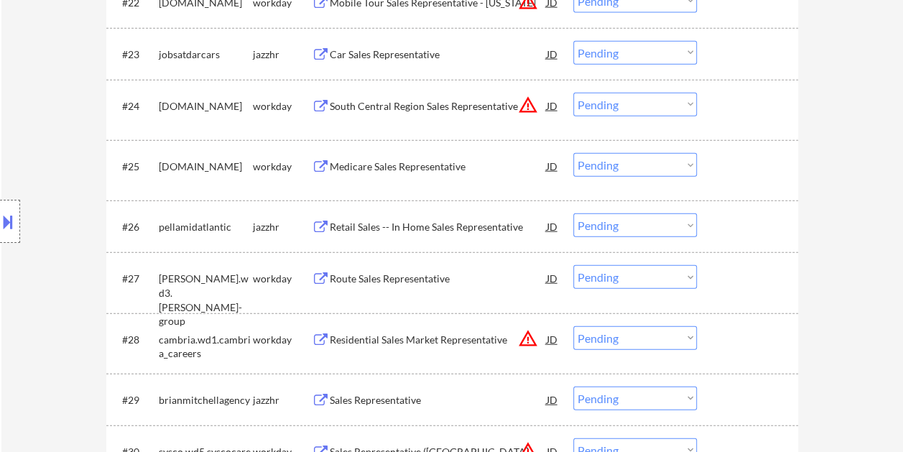
click at [769, 290] on div "#27 freudenberg.wd3.freudenberg-group workday Route Sales Representative JD war…" at bounding box center [450, 281] width 678 height 47
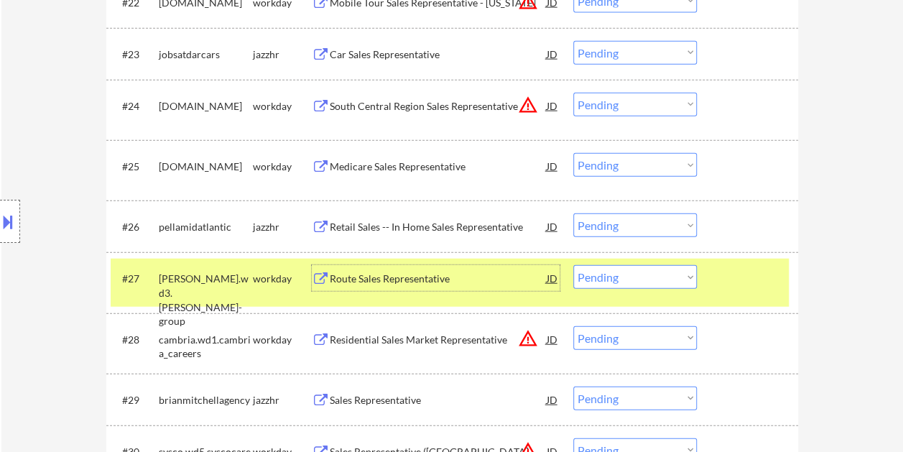
click at [347, 276] on div "Route Sales Representative" at bounding box center [438, 278] width 217 height 14
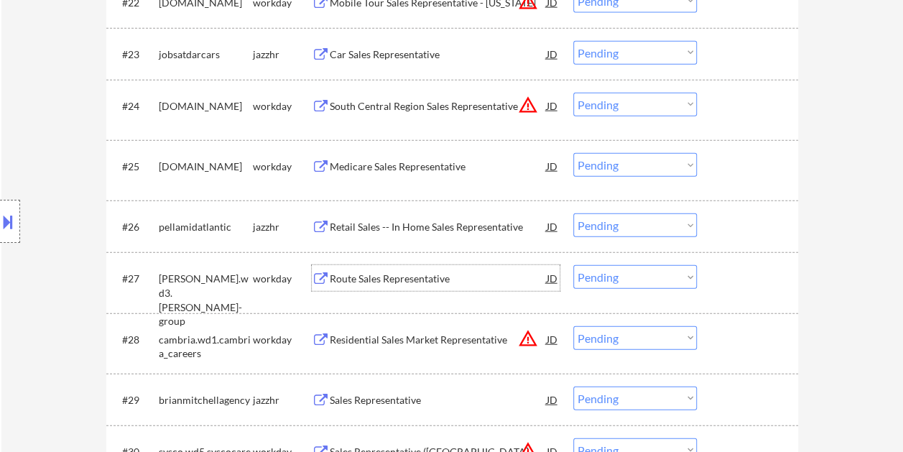
click at [716, 284] on div "#27 freudenberg.wd3.freudenberg-group workday Route Sales Representative JD war…" at bounding box center [450, 281] width 678 height 47
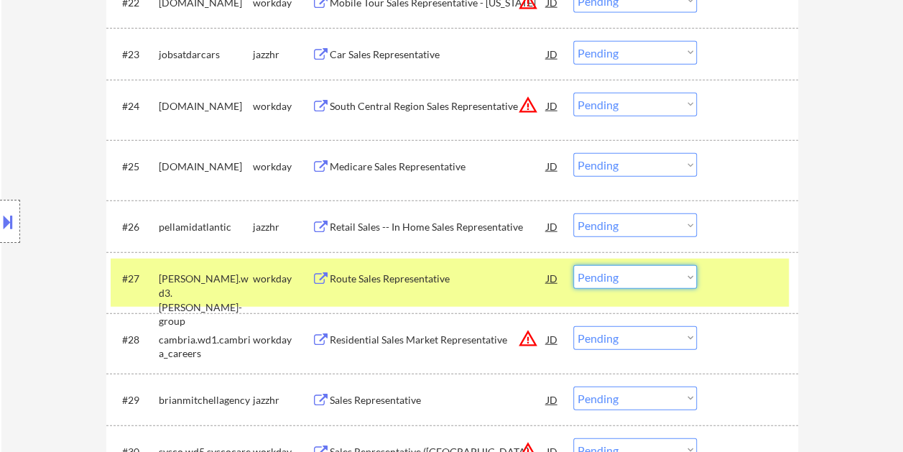
click at [682, 276] on select "Choose an option... Pending Applied Excluded (Questions) Excluded (Expired) Exc…" at bounding box center [634, 277] width 123 height 24
click at [573, 265] on select "Choose an option... Pending Applied Excluded (Questions) Excluded (Expired) Exc…" at bounding box center [634, 277] width 123 height 24
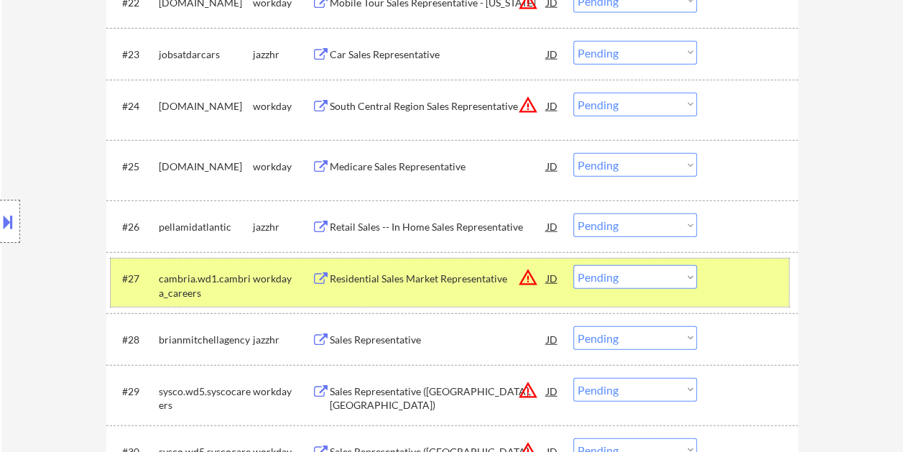
click at [724, 266] on div at bounding box center [748, 278] width 63 height 26
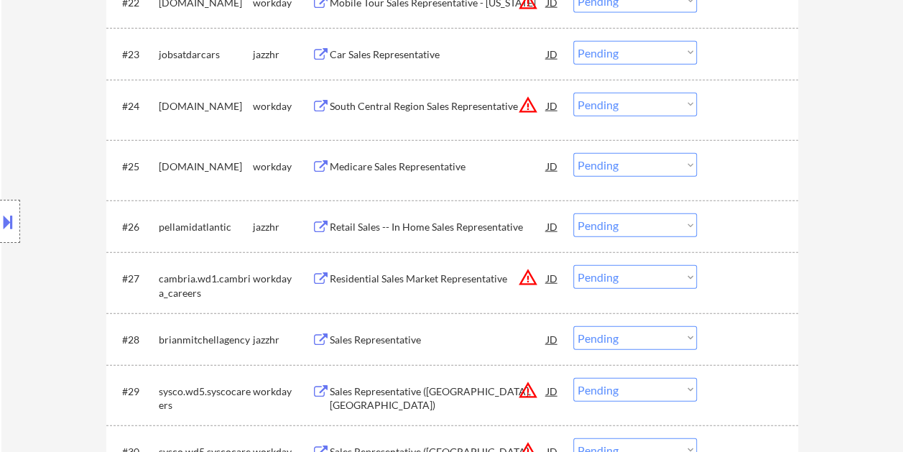
click at [738, 279] on div at bounding box center [748, 278] width 63 height 26
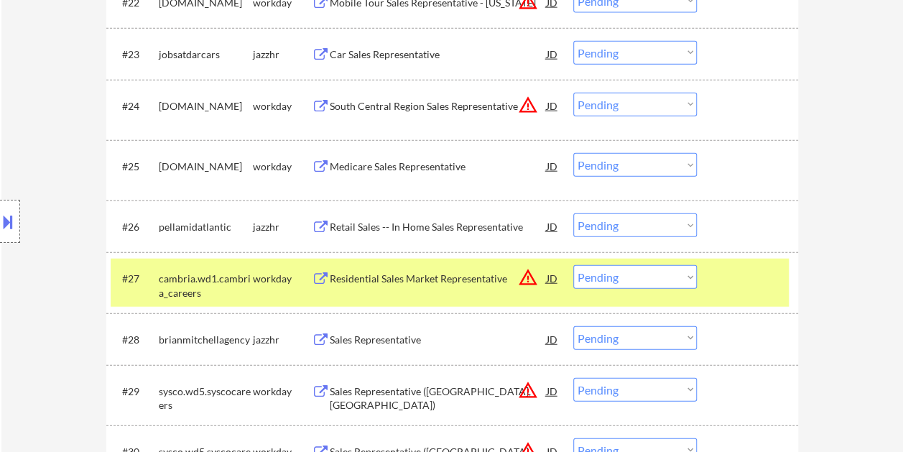
click at [402, 271] on div "Residential Sales Market Representative" at bounding box center [438, 278] width 217 height 14
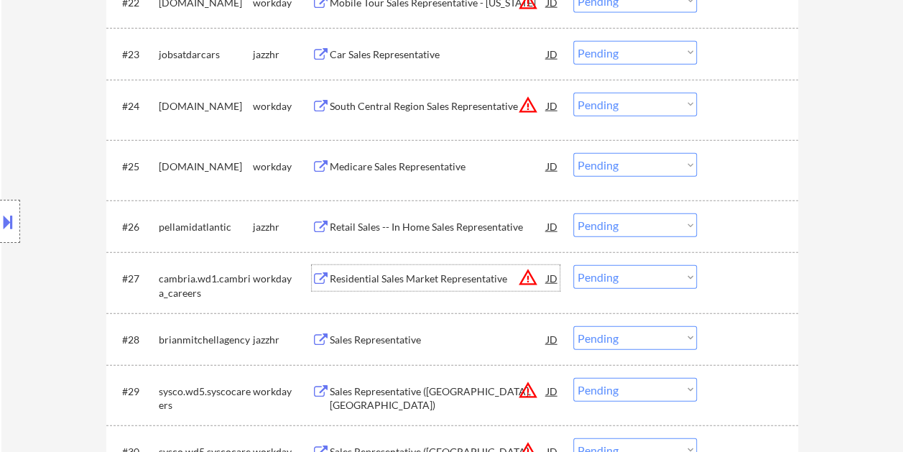
click at [735, 278] on div at bounding box center [748, 278] width 63 height 26
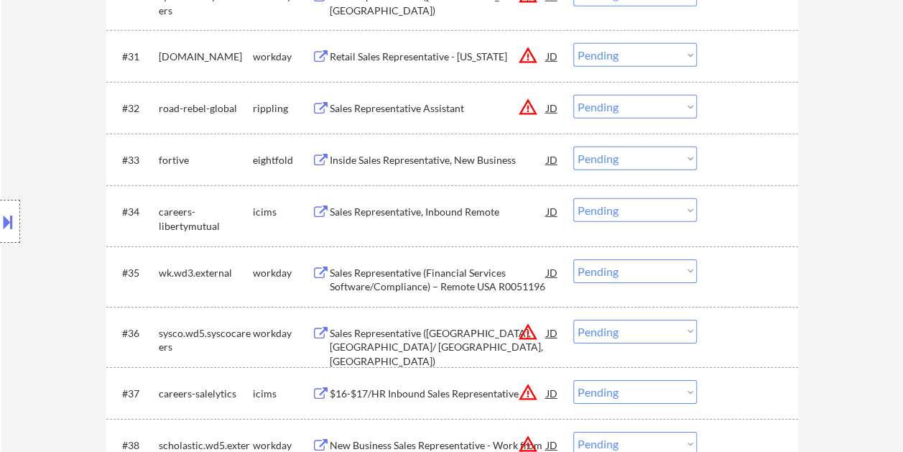
scroll to position [1592, 0]
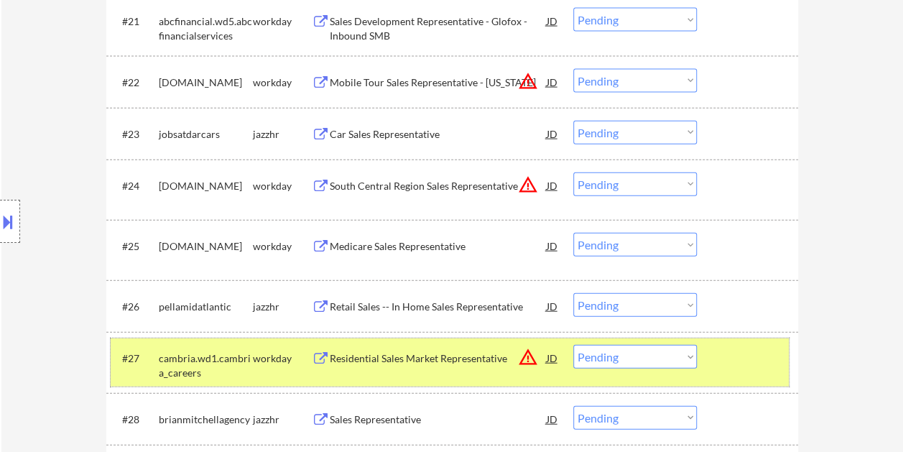
click at [686, 357] on select "Choose an option... Pending Applied Excluded (Questions) Excluded (Expired) Exc…" at bounding box center [634, 357] width 123 height 24
click at [573, 345] on select "Choose an option... Pending Applied Excluded (Questions) Excluded (Expired) Exc…" at bounding box center [634, 357] width 123 height 24
select select ""pending""
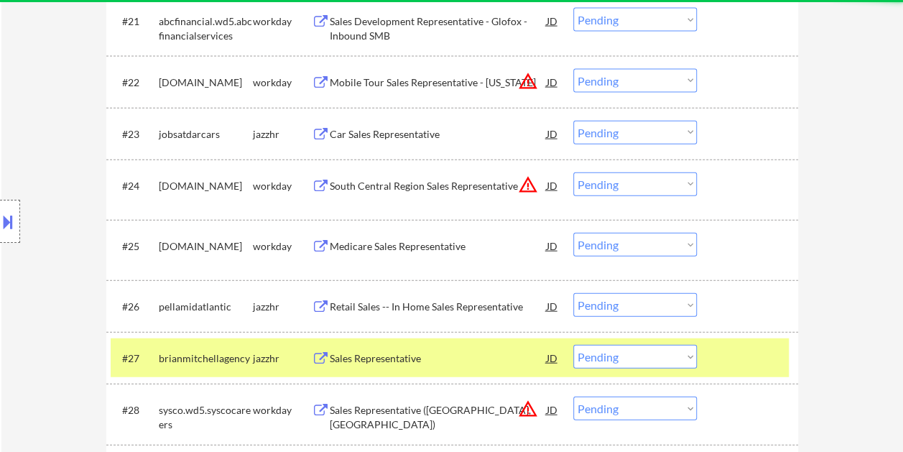
click at [733, 369] on div at bounding box center [748, 358] width 63 height 26
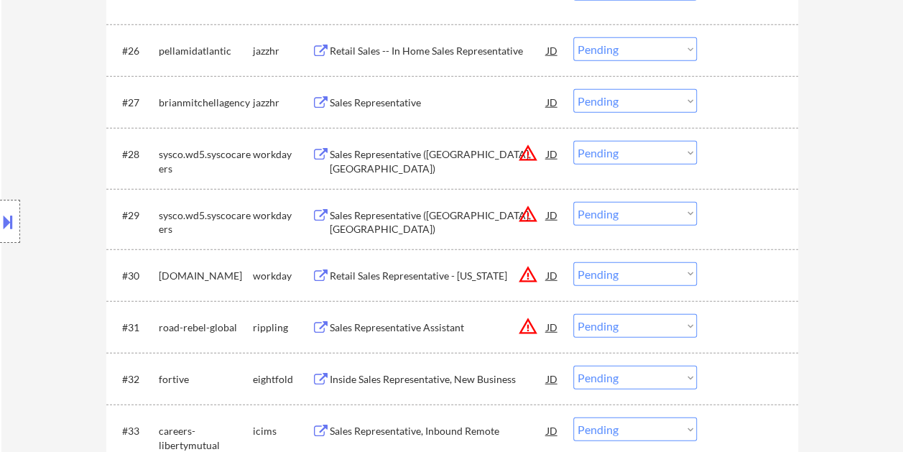
scroll to position [2150, 0]
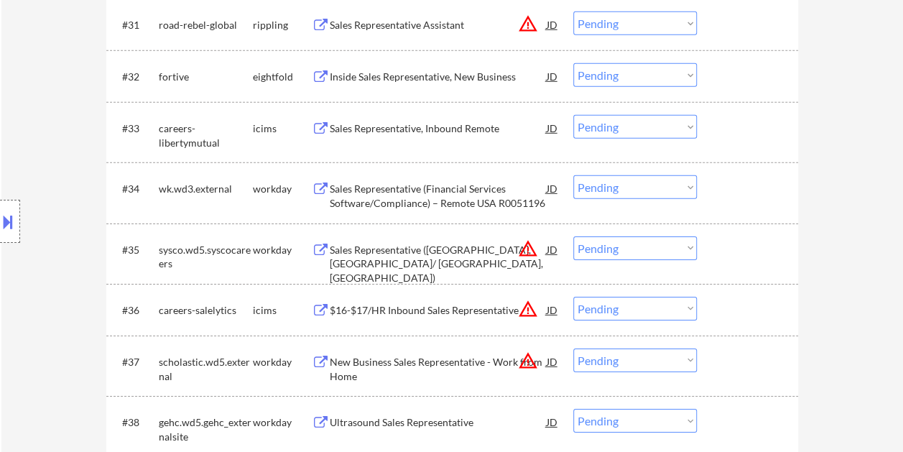
click at [754, 195] on div at bounding box center [748, 188] width 63 height 26
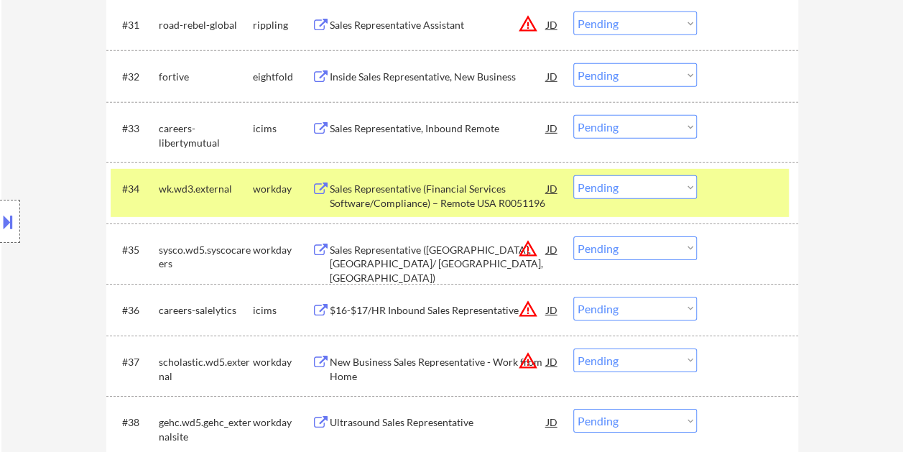
click at [442, 196] on div "Sales Representative (Financial Services Software/Compliance) – Remote USA R005…" at bounding box center [438, 196] width 217 height 28
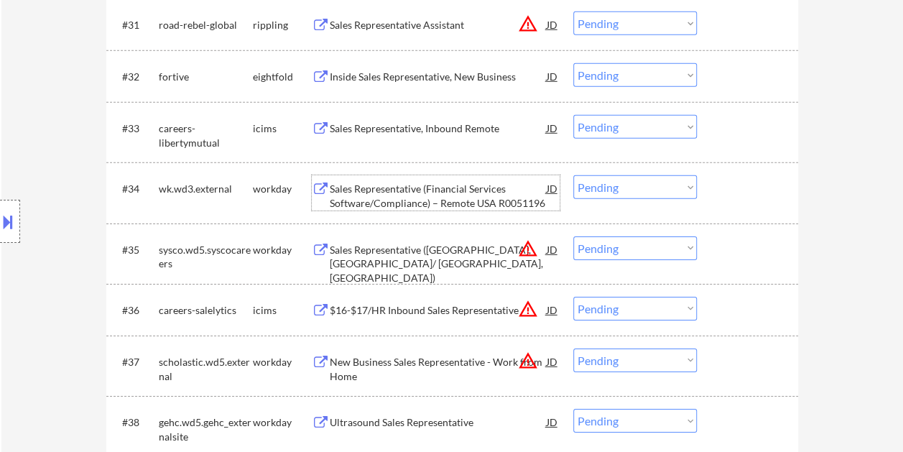
click at [732, 191] on div at bounding box center [748, 188] width 63 height 26
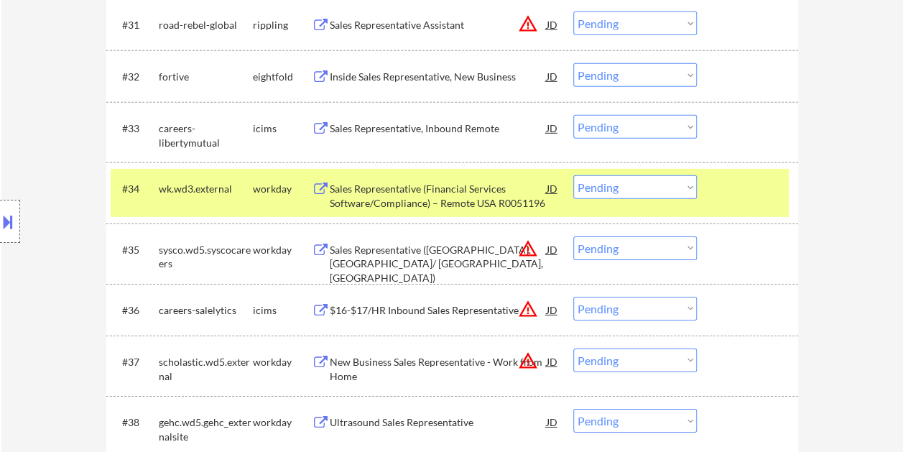
click at [686, 187] on select "Choose an option... Pending Applied Excluded (Questions) Excluded (Expired) Exc…" at bounding box center [634, 187] width 123 height 24
click at [573, 175] on select "Choose an option... Pending Applied Excluded (Questions) Excluded (Expired) Exc…" at bounding box center [634, 187] width 123 height 24
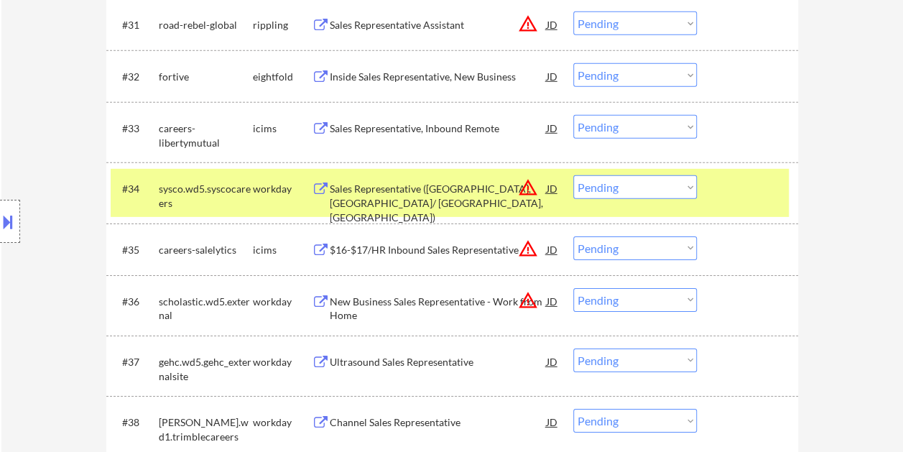
click at [730, 198] on div at bounding box center [748, 188] width 63 height 26
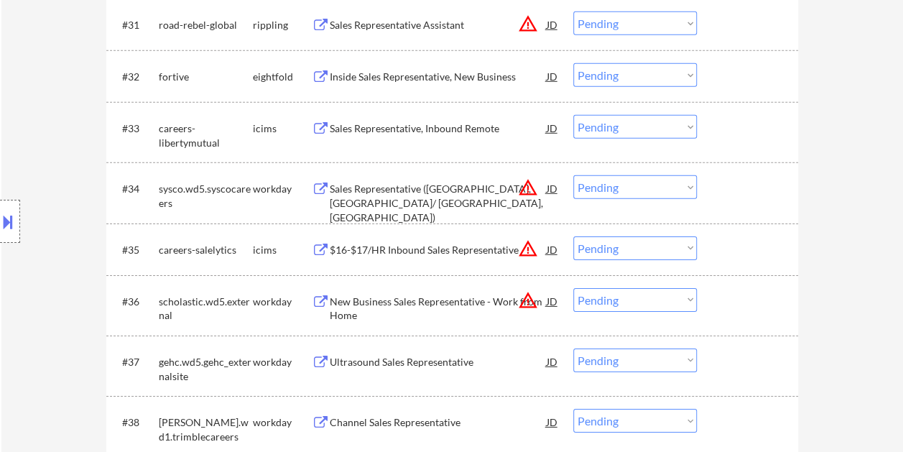
click at [735, 195] on div at bounding box center [748, 188] width 63 height 26
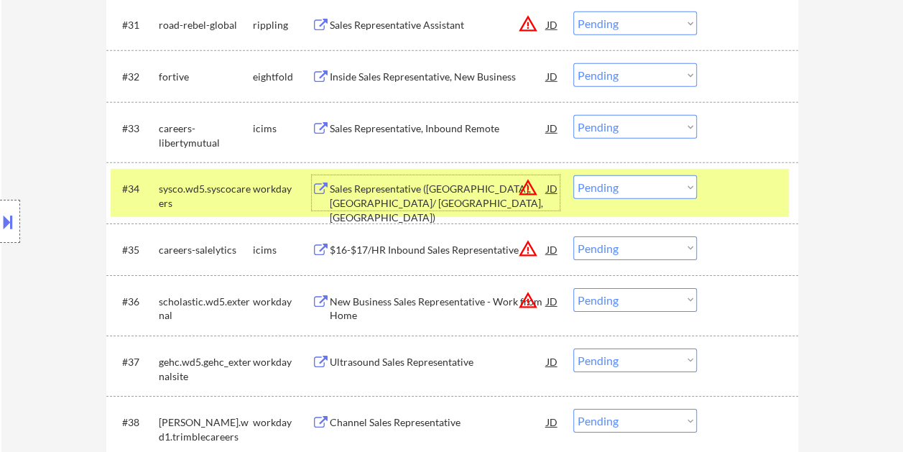
click at [420, 192] on div "Sales Representative (Mechanicsville, VA/ Chester, VA)" at bounding box center [438, 203] width 217 height 42
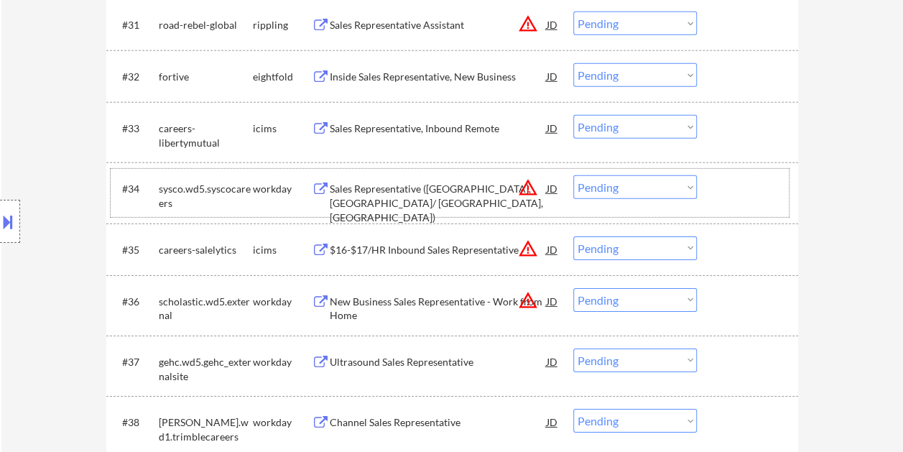
click at [727, 185] on div at bounding box center [748, 188] width 63 height 26
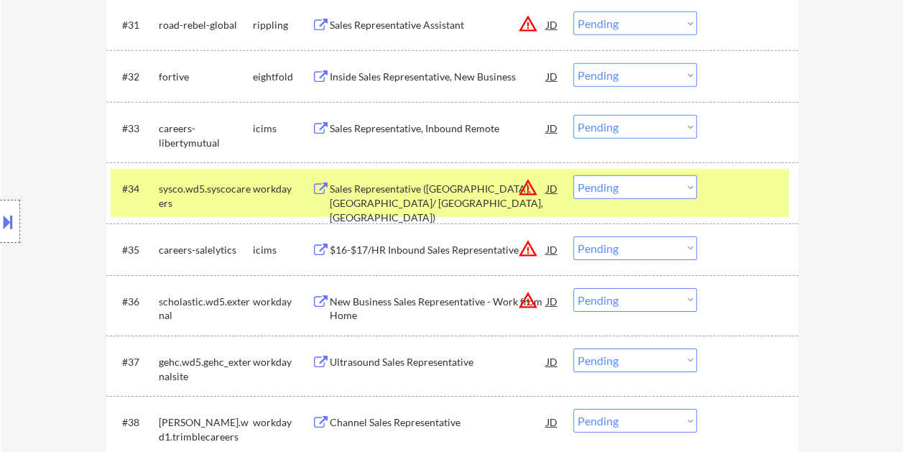
click at [686, 185] on select "Choose an option... Pending Applied Excluded (Questions) Excluded (Expired) Exc…" at bounding box center [634, 187] width 123 height 24
click at [573, 175] on select "Choose an option... Pending Applied Excluded (Questions) Excluded (Expired) Exc…" at bounding box center [634, 187] width 123 height 24
select select ""pending""
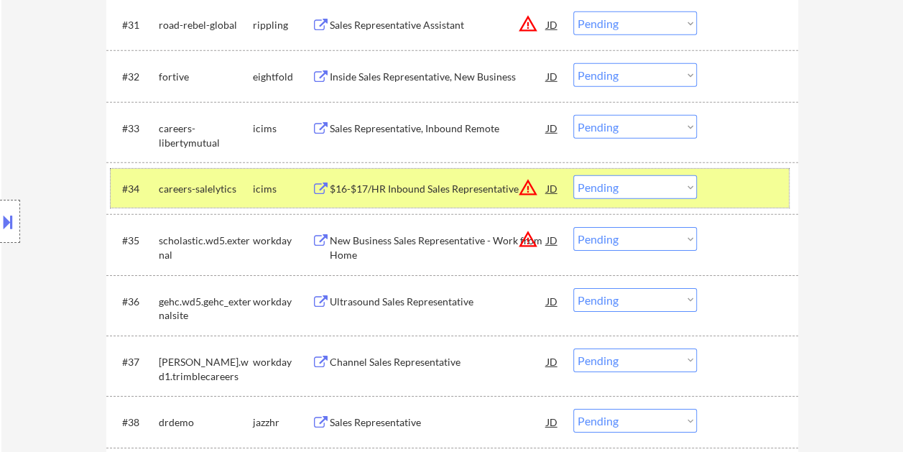
click at [744, 190] on div at bounding box center [748, 188] width 63 height 26
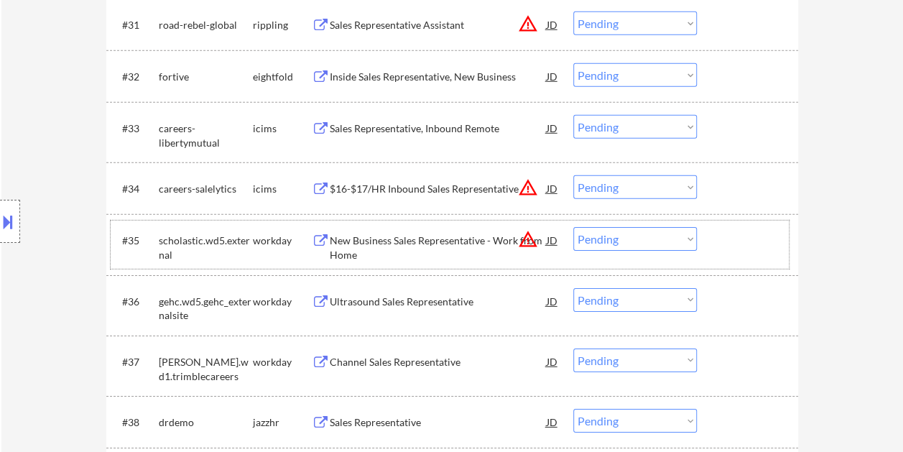
click at [727, 240] on div at bounding box center [748, 240] width 63 height 26
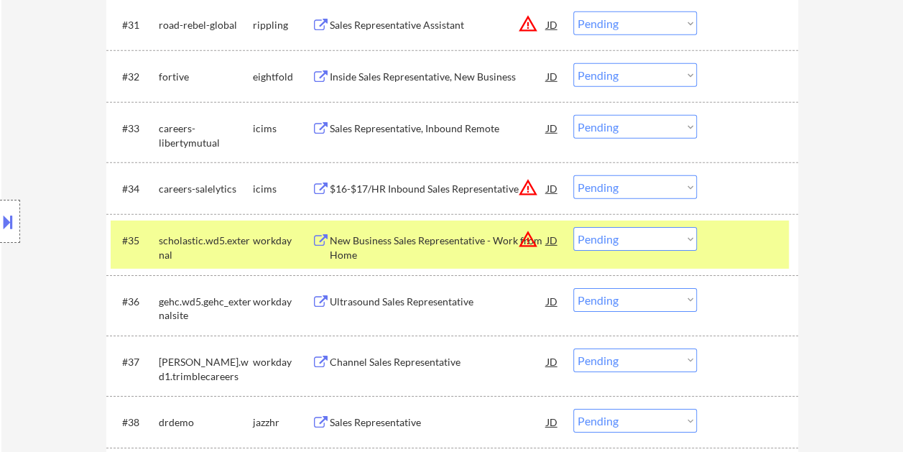
click at [433, 246] on div "New Business Sales Representative - Work from Home" at bounding box center [438, 247] width 217 height 28
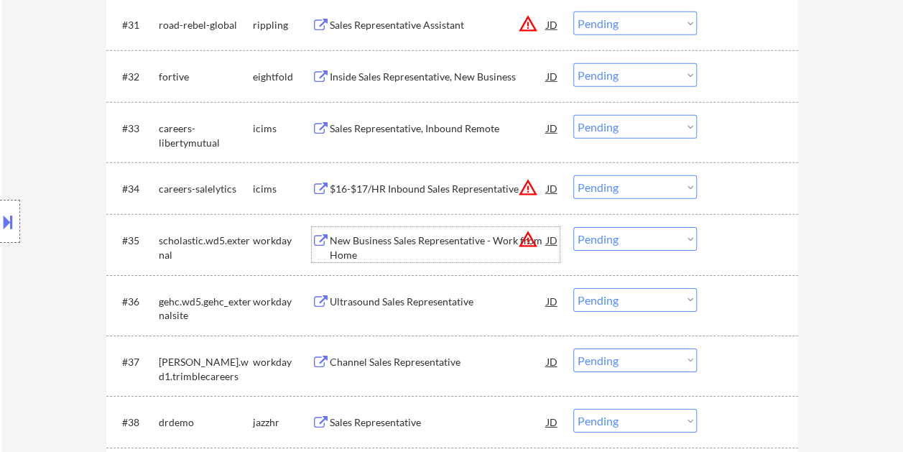
click at [740, 242] on div at bounding box center [748, 240] width 63 height 26
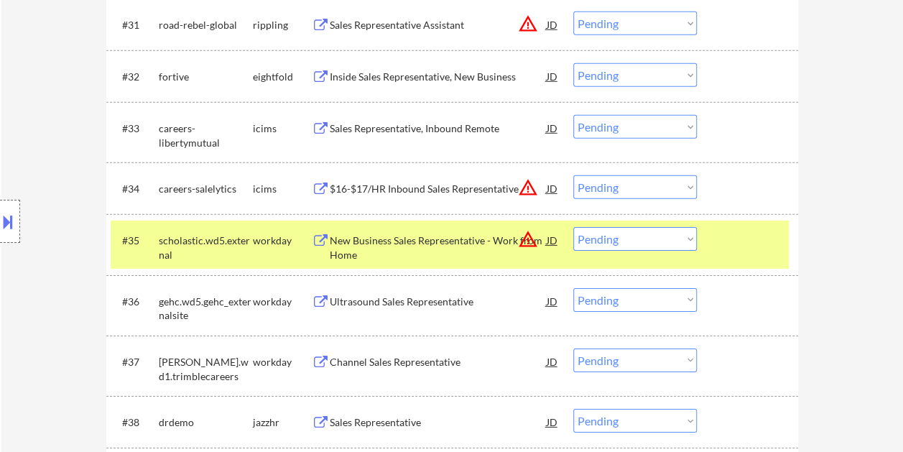
click at [686, 233] on select "Choose an option... Pending Applied Excluded (Questions) Excluded (Expired) Exc…" at bounding box center [634, 239] width 123 height 24
click at [573, 227] on select "Choose an option... Pending Applied Excluded (Questions) Excluded (Expired) Exc…" at bounding box center [634, 239] width 123 height 24
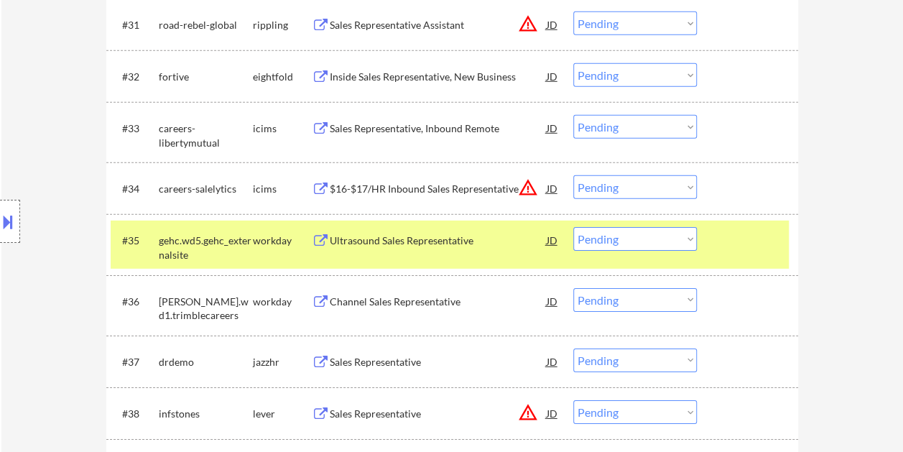
click at [723, 246] on div at bounding box center [748, 240] width 63 height 26
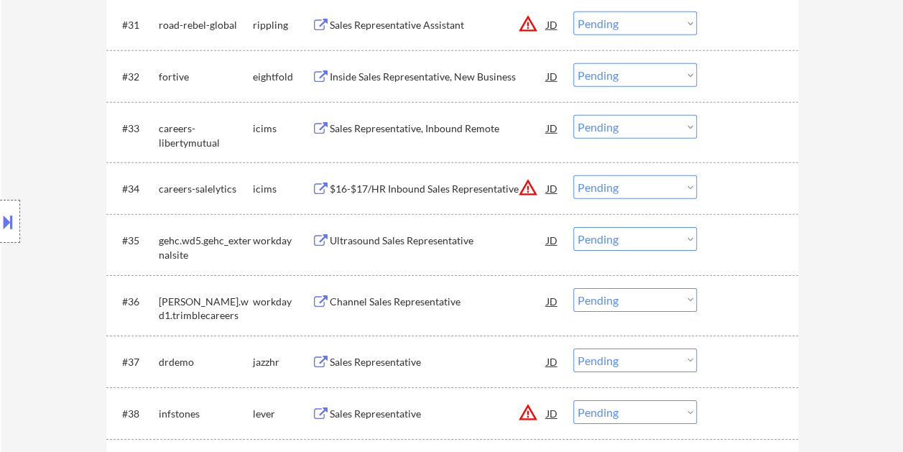
drag, startPoint x: 778, startPoint y: 246, endPoint x: 508, endPoint y: 251, distance: 270.0
click at [778, 246] on div at bounding box center [748, 240] width 63 height 26
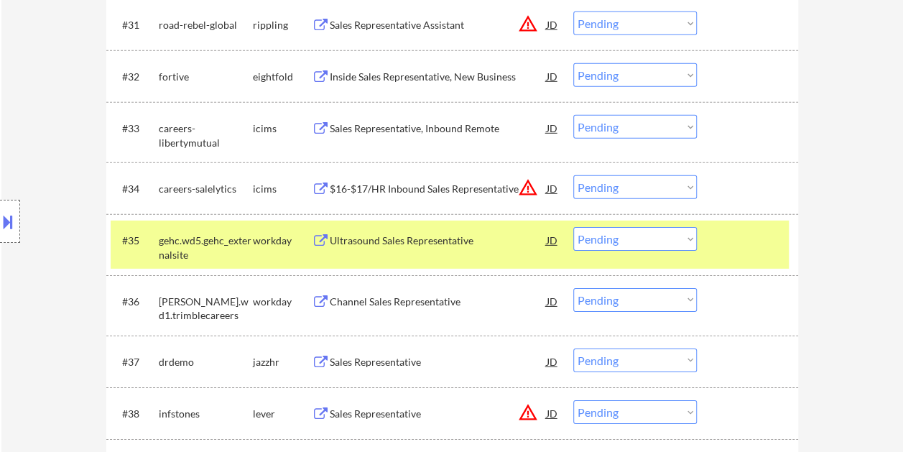
click at [478, 241] on div "Ultrasound Sales Representative" at bounding box center [438, 240] width 217 height 14
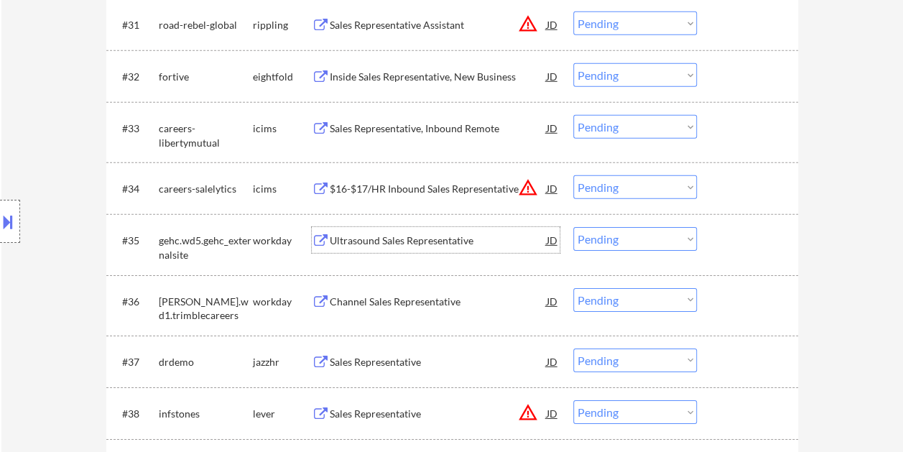
drag, startPoint x: 745, startPoint y: 246, endPoint x: 735, endPoint y: 246, distance: 10.1
click at [744, 246] on div at bounding box center [748, 240] width 63 height 26
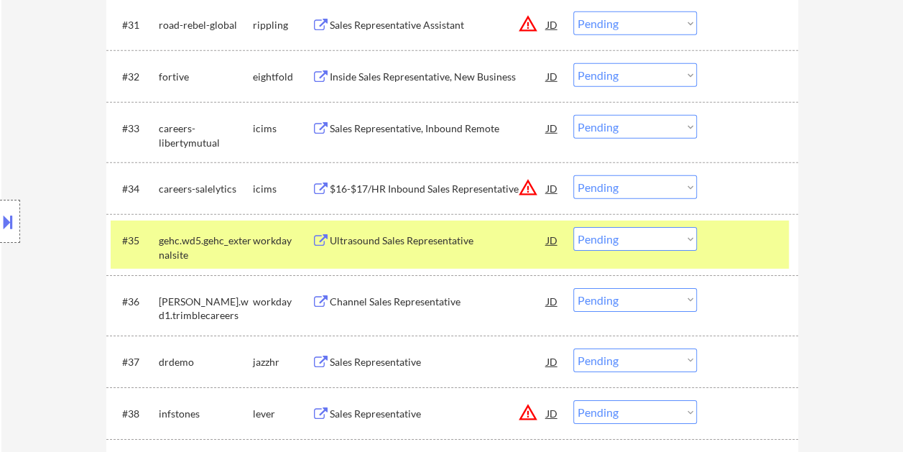
click at [685, 238] on select "Choose an option... Pending Applied Excluded (Questions) Excluded (Expired) Exc…" at bounding box center [634, 239] width 123 height 24
click at [573, 227] on select "Choose an option... Pending Applied Excluded (Questions) Excluded (Expired) Exc…" at bounding box center [634, 239] width 123 height 24
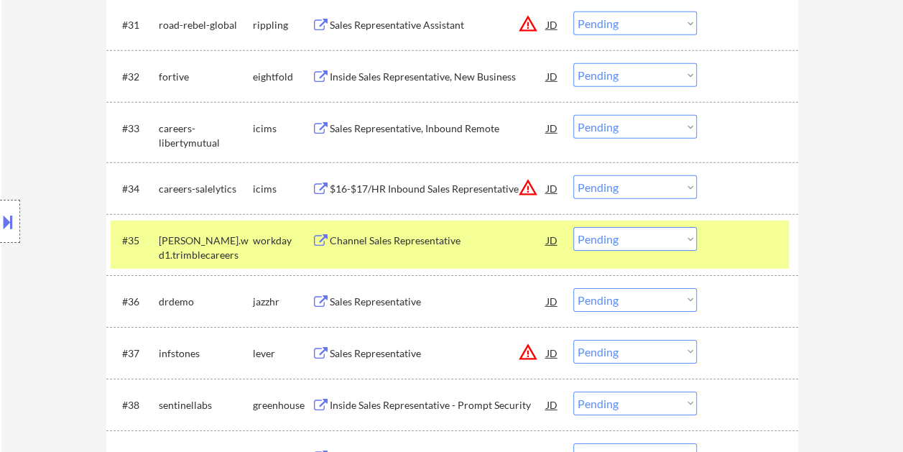
click at [476, 235] on div "Channel Sales Representative" at bounding box center [438, 240] width 217 height 14
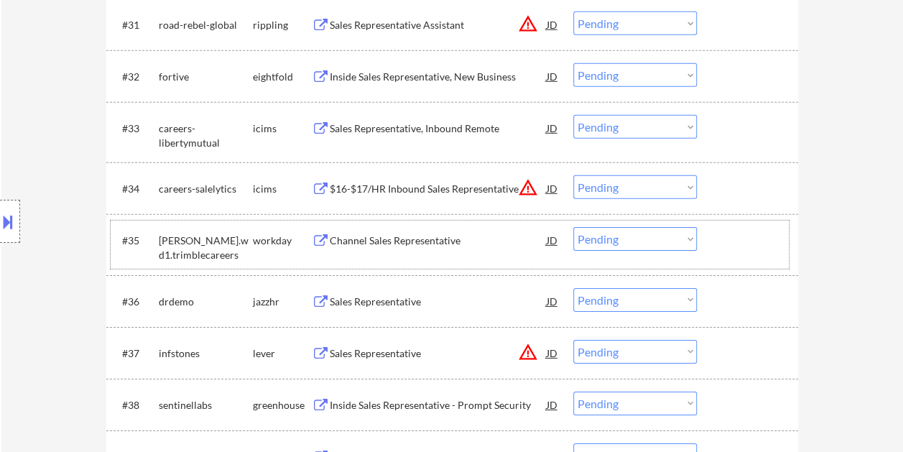
click at [712, 238] on div "#35 trimble.wd1.trimblecareers workday Channel Sales Representative JD warning_…" at bounding box center [450, 243] width 678 height 47
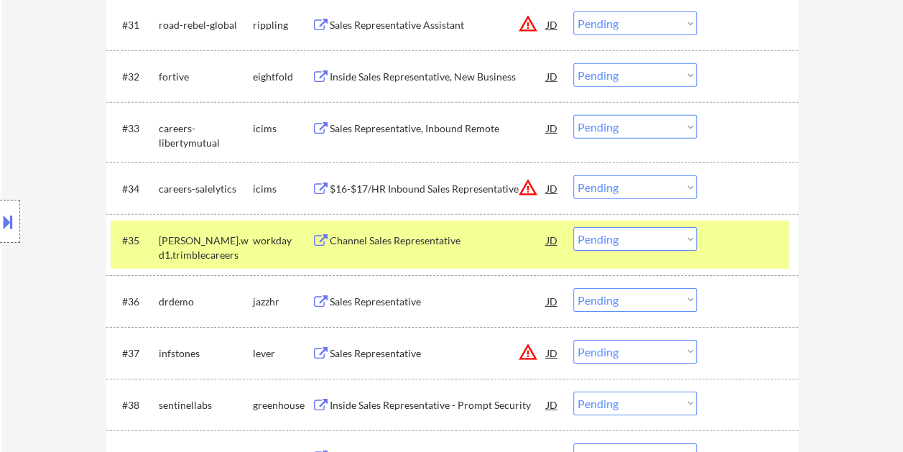
click at [688, 232] on select "Choose an option... Pending Applied Excluded (Questions) Excluded (Expired) Exc…" at bounding box center [634, 239] width 123 height 24
click at [573, 227] on select "Choose an option... Pending Applied Excluded (Questions) Excluded (Expired) Exc…" at bounding box center [634, 239] width 123 height 24
select select ""pending""
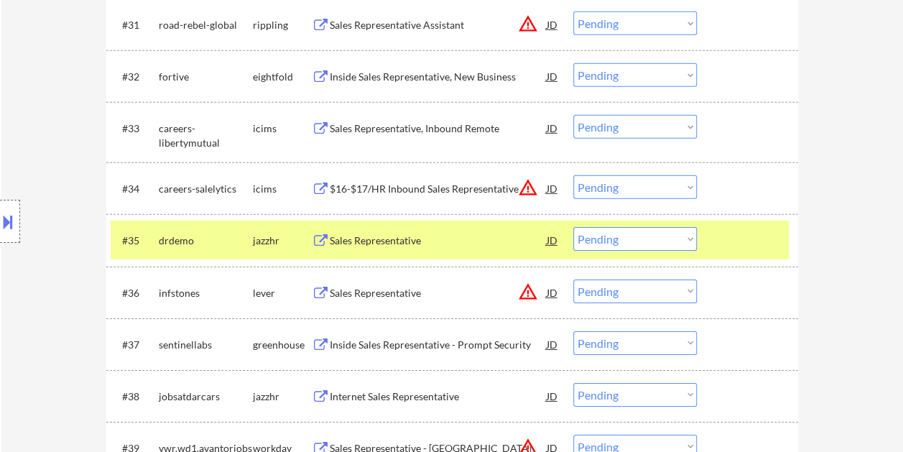
click at [724, 241] on div at bounding box center [748, 240] width 63 height 26
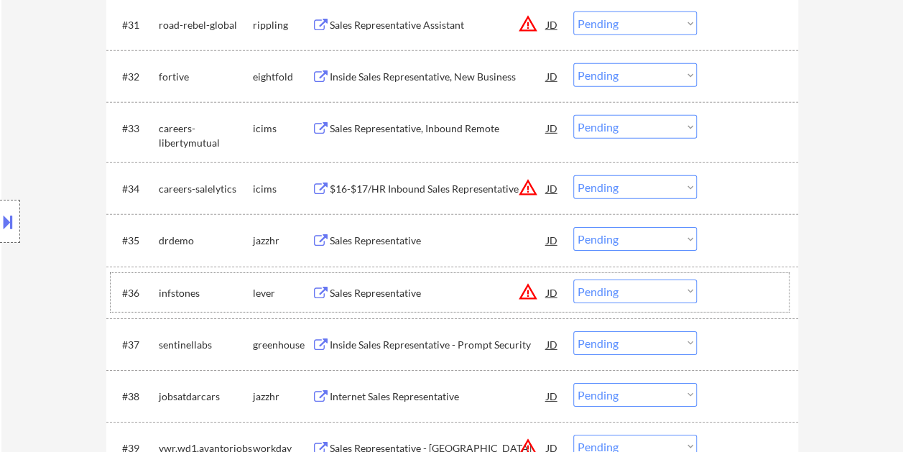
drag, startPoint x: 741, startPoint y: 297, endPoint x: 409, endPoint y: 294, distance: 331.7
click at [741, 297] on div at bounding box center [748, 292] width 63 height 26
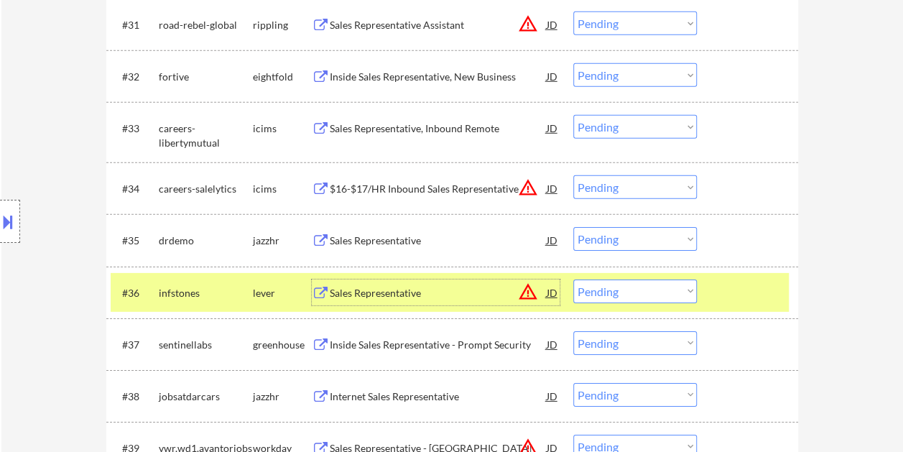
click at [368, 294] on div "Sales Representative" at bounding box center [438, 293] width 217 height 14
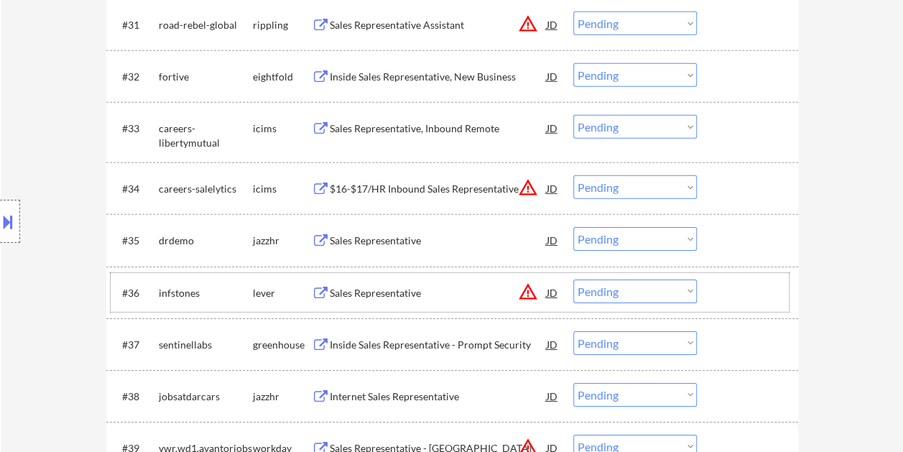
click at [715, 287] on div "#36 infstones lever Sales Representative JD warning_amber Choose an option... P…" at bounding box center [450, 292] width 678 height 39
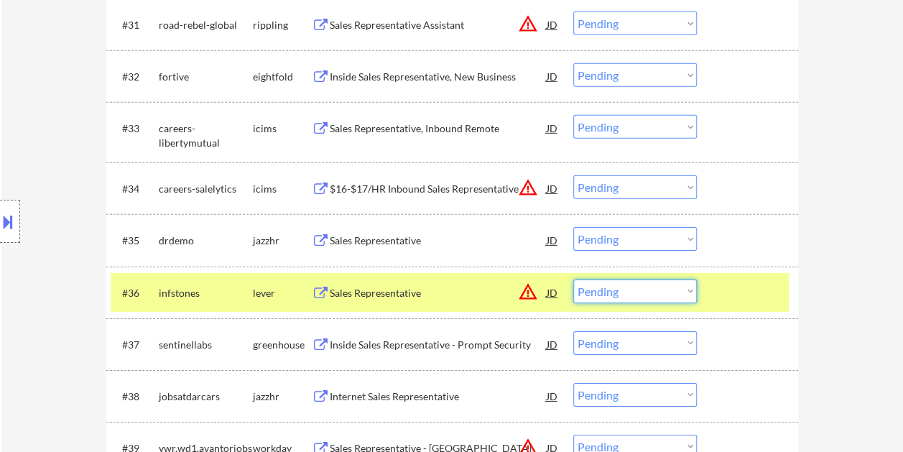
click at [689, 289] on select "Choose an option... Pending Applied Excluded (Questions) Excluded (Expired) Exc…" at bounding box center [634, 291] width 123 height 24
click at [573, 279] on select "Choose an option... Pending Applied Excluded (Questions) Excluded (Expired) Exc…" at bounding box center [634, 291] width 123 height 24
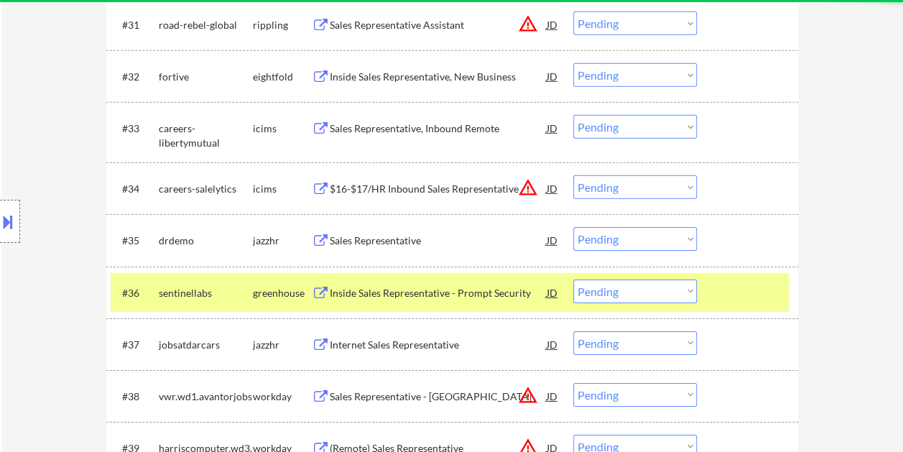
click at [714, 289] on div "#36 sentinellabs greenhouse Inside Sales Representative - Prompt Security JD wa…" at bounding box center [450, 292] width 678 height 39
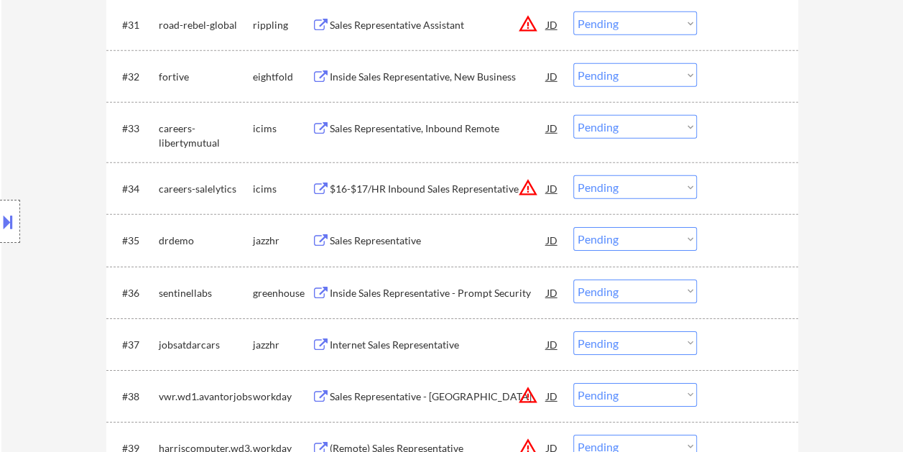
click at [722, 290] on div at bounding box center [748, 292] width 63 height 26
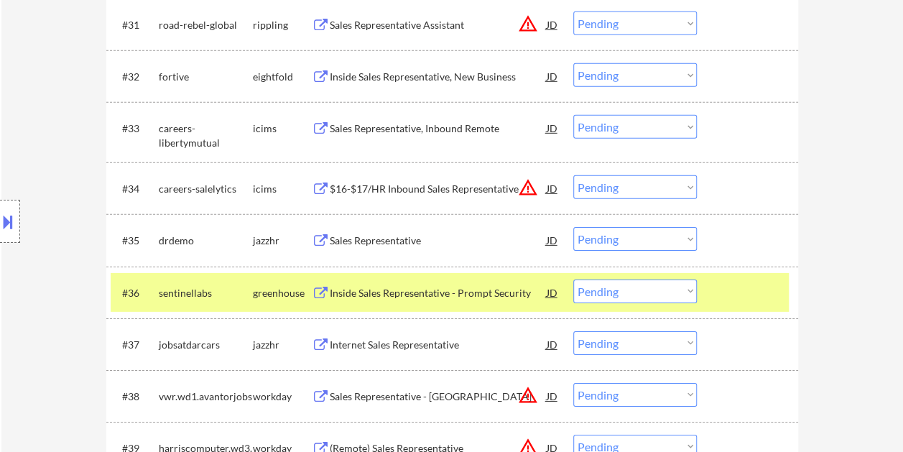
click at [462, 289] on div "Inside Sales Representative - Prompt Security" at bounding box center [438, 293] width 217 height 14
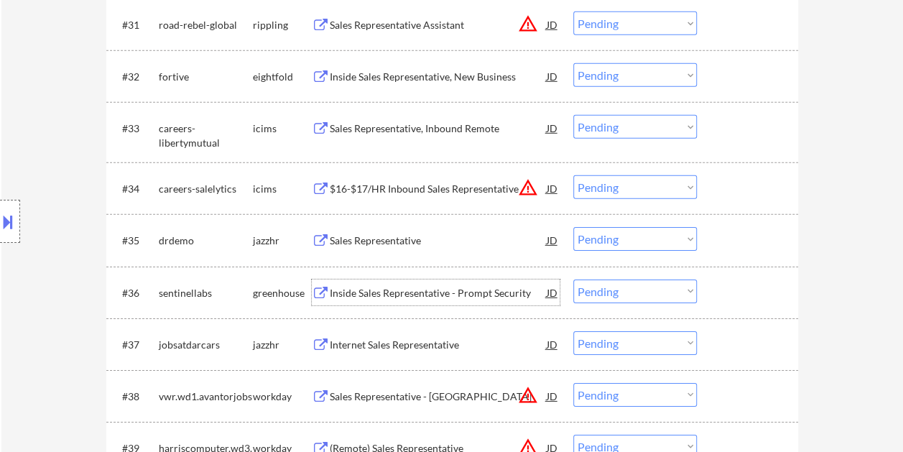
click at [415, 287] on div "Inside Sales Representative - Prompt Security" at bounding box center [438, 293] width 217 height 14
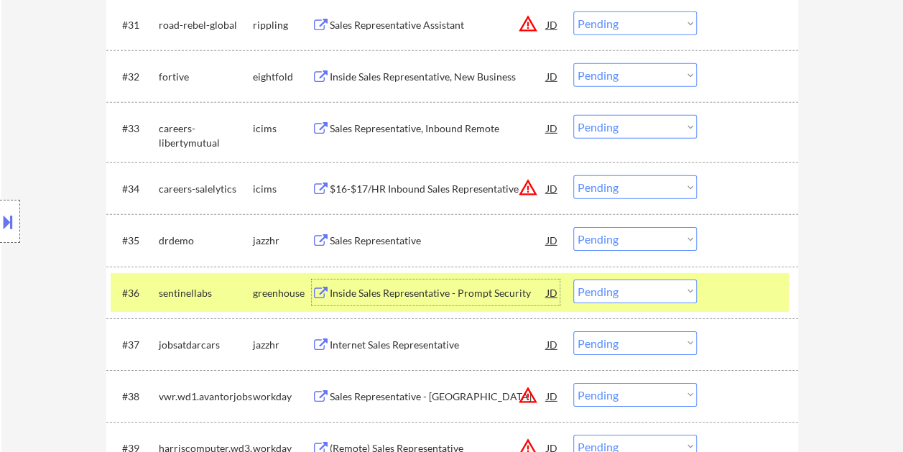
click at [682, 293] on select "Choose an option... Pending Applied Excluded (Questions) Excluded (Expired) Exc…" at bounding box center [634, 291] width 123 height 24
click at [573, 279] on select "Choose an option... Pending Applied Excluded (Questions) Excluded (Expired) Exc…" at bounding box center [634, 291] width 123 height 24
select select ""pending""
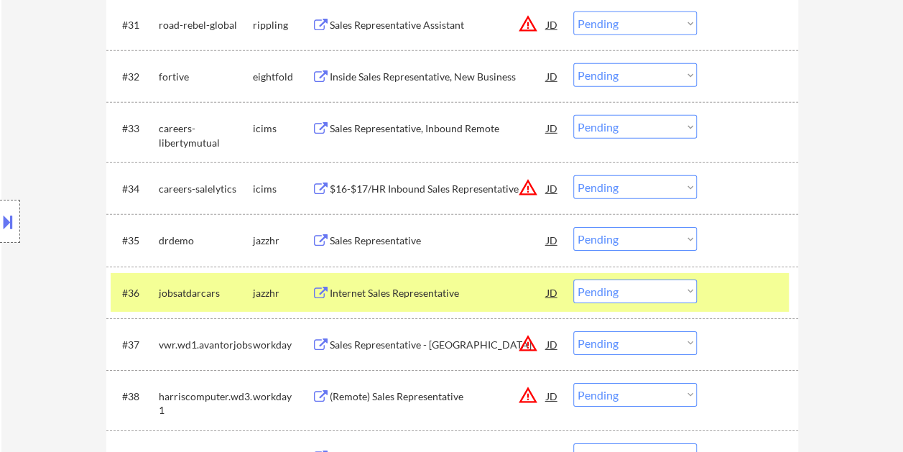
click at [724, 284] on div at bounding box center [748, 292] width 63 height 26
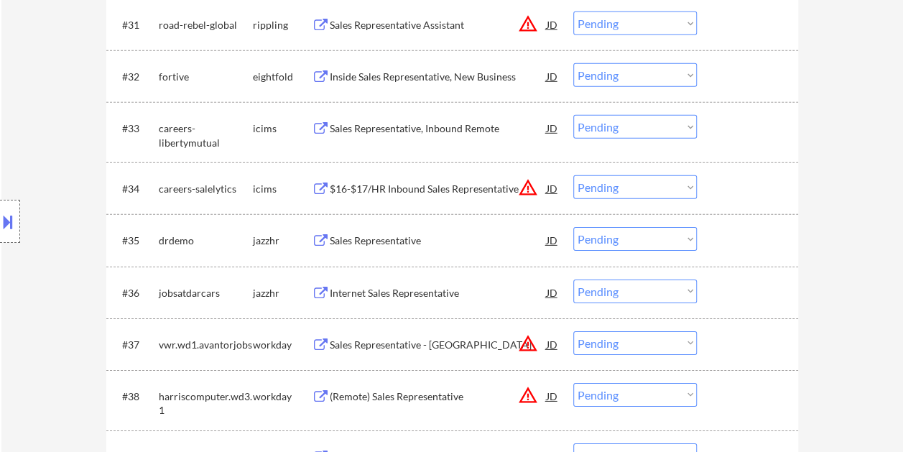
click at [744, 348] on div at bounding box center [748, 344] width 63 height 26
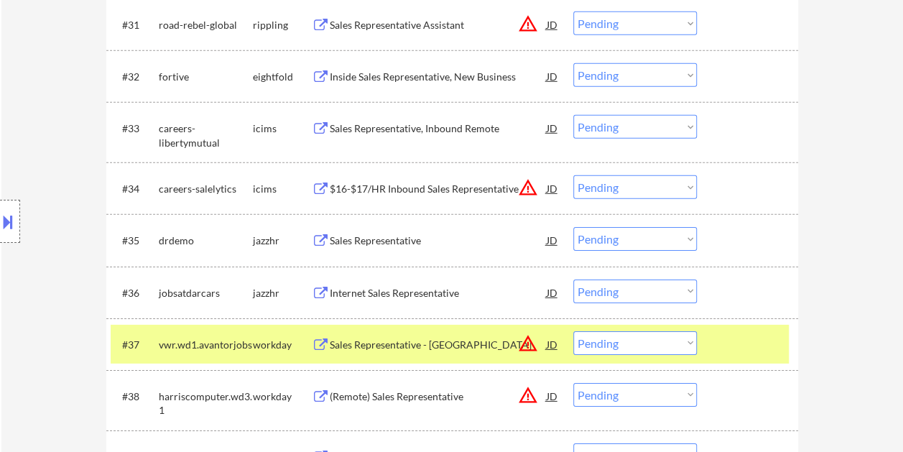
click at [487, 343] on div "Sales Representative - Northern & Central NJ" at bounding box center [438, 344] width 217 height 14
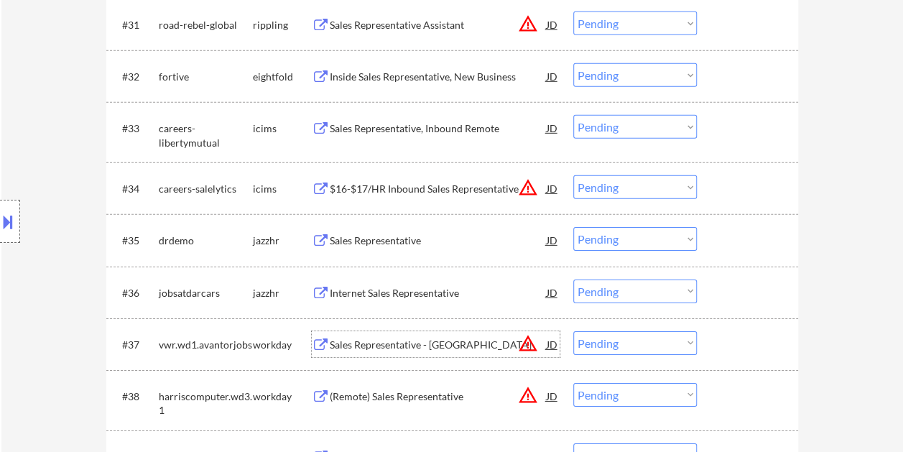
click at [725, 339] on div at bounding box center [748, 344] width 63 height 26
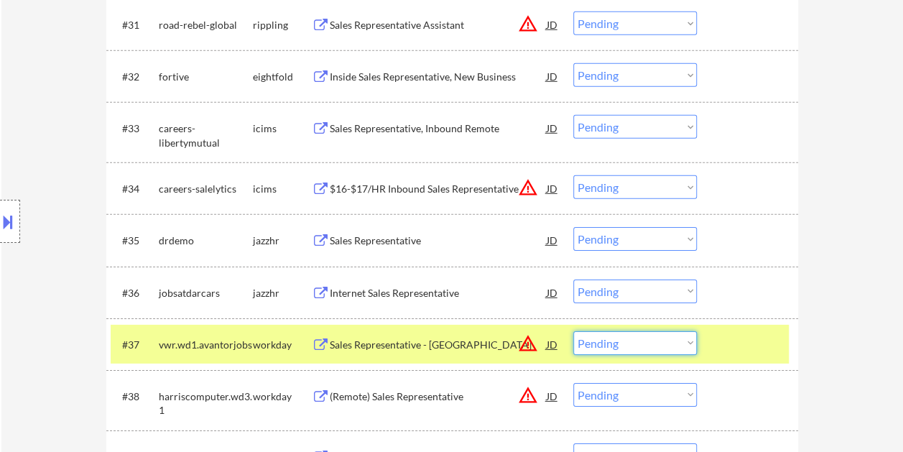
click at [681, 342] on select "Choose an option... Pending Applied Excluded (Questions) Excluded (Expired) Exc…" at bounding box center [634, 343] width 123 height 24
click at [573, 331] on select "Choose an option... Pending Applied Excluded (Questions) Excluded (Expired) Exc…" at bounding box center [634, 343] width 123 height 24
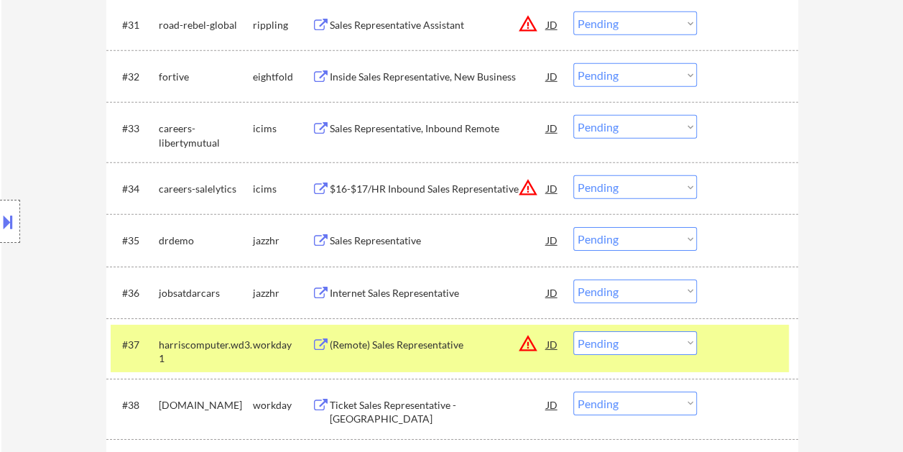
click at [771, 345] on div at bounding box center [748, 344] width 63 height 26
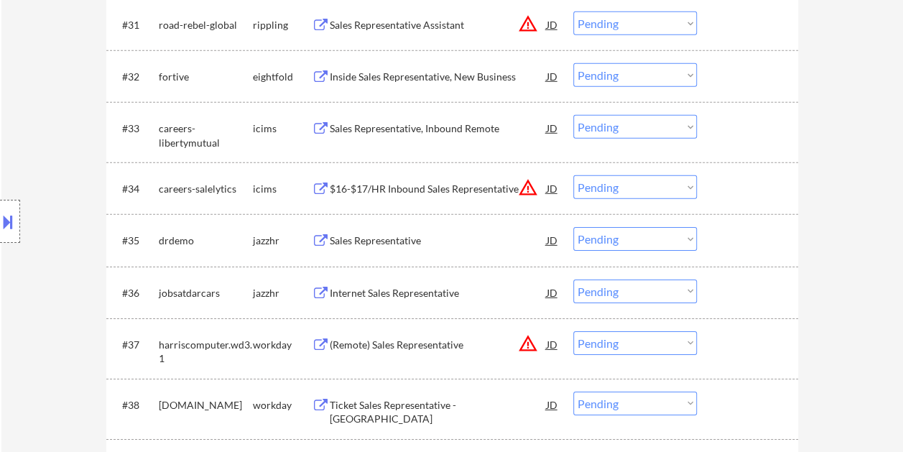
click at [747, 349] on div at bounding box center [748, 344] width 63 height 26
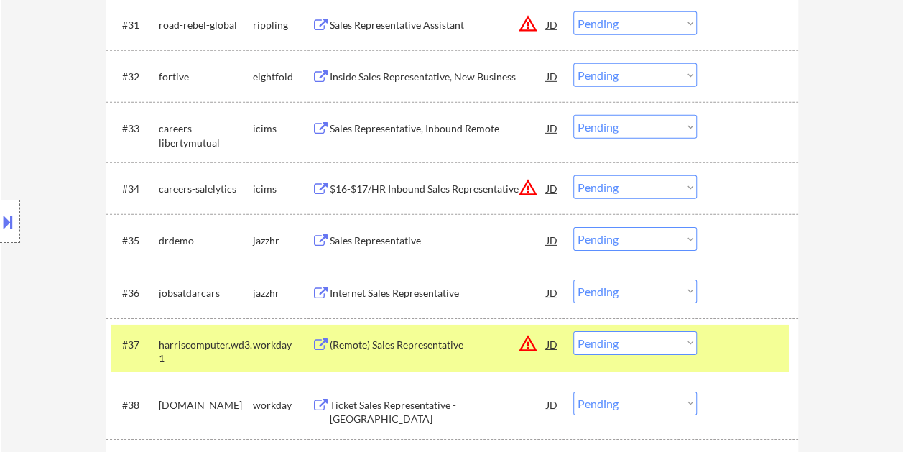
click at [411, 349] on div "(Remote) Sales Representative" at bounding box center [438, 344] width 217 height 14
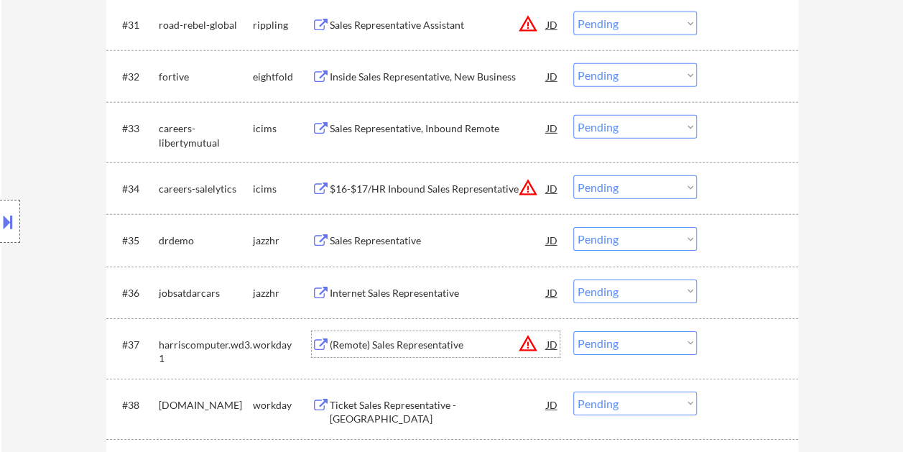
drag, startPoint x: 725, startPoint y: 331, endPoint x: 672, endPoint y: 344, distance: 54.7
click at [714, 337] on div "#37 harriscomputer.wd3.1 workday (Remote) Sales Representative JD warning_amber…" at bounding box center [450, 348] width 678 height 47
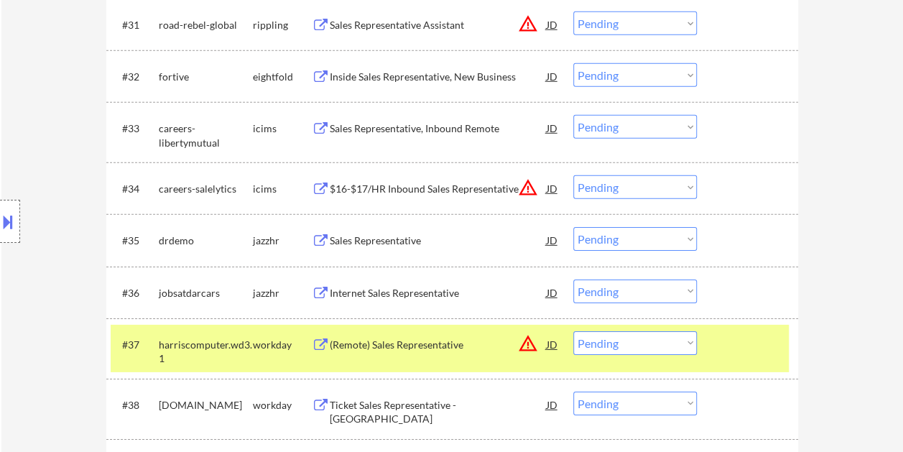
click at [661, 345] on select "Choose an option... Pending Applied Excluded (Questions) Excluded (Expired) Exc…" at bounding box center [634, 343] width 123 height 24
click at [573, 331] on select "Choose an option... Pending Applied Excluded (Questions) Excluded (Expired) Exc…" at bounding box center [634, 343] width 123 height 24
select select ""pending""
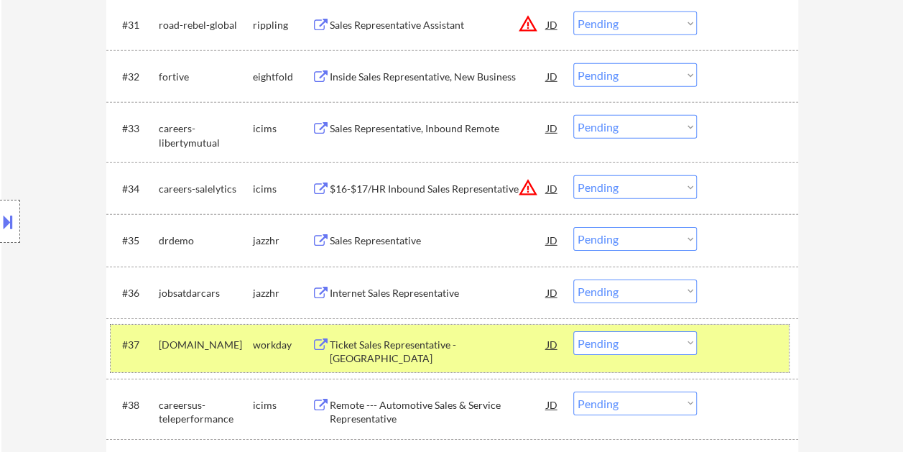
click at [745, 349] on div at bounding box center [748, 344] width 63 height 26
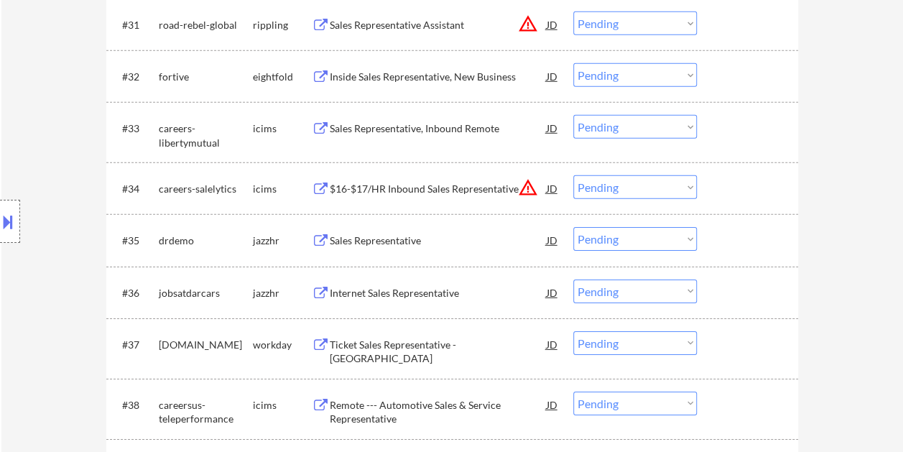
drag, startPoint x: 714, startPoint y: 343, endPoint x: 661, endPoint y: 345, distance: 53.2
click at [714, 342] on div "#37 asmglobal.wd1.careers workday Ticket Sales Representative - Georgetown JD w…" at bounding box center [450, 348] width 678 height 47
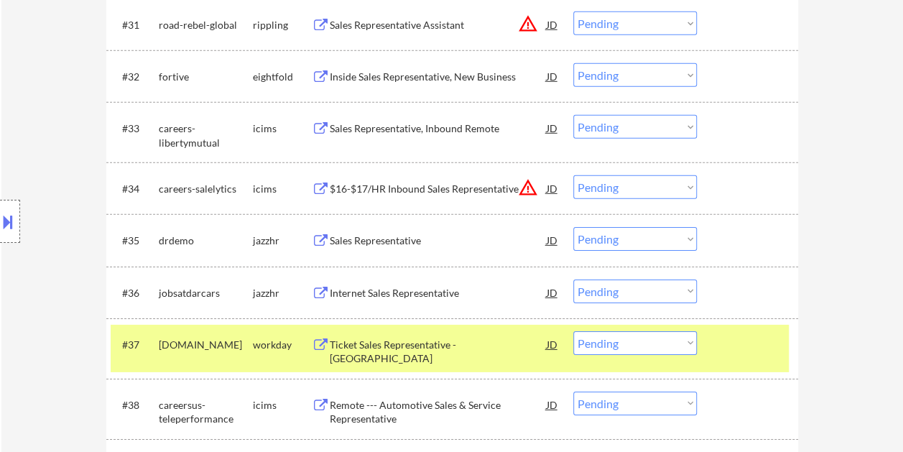
click at [439, 346] on div "Ticket Sales Representative - Georgetown" at bounding box center [438, 351] width 217 height 28
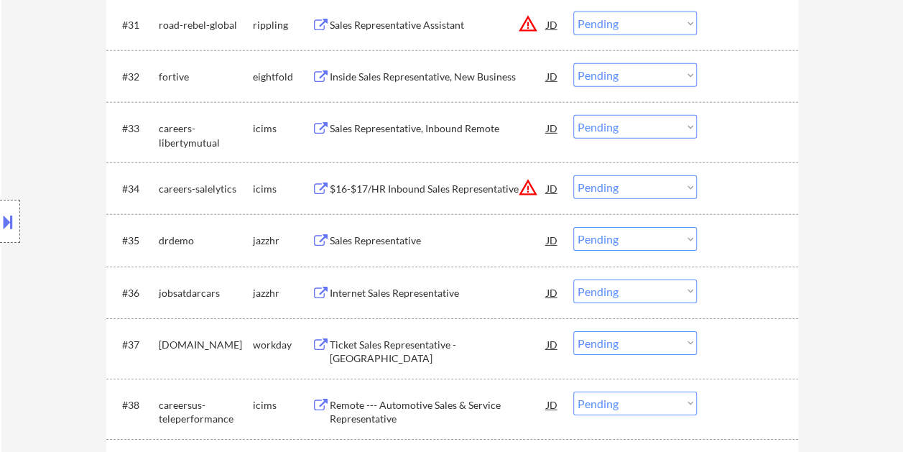
select select ""pending""
click at [714, 340] on div "#37 asmglobal.wd1.careers workday Ticket Sales Representative - Georgetown JD w…" at bounding box center [450, 348] width 678 height 47
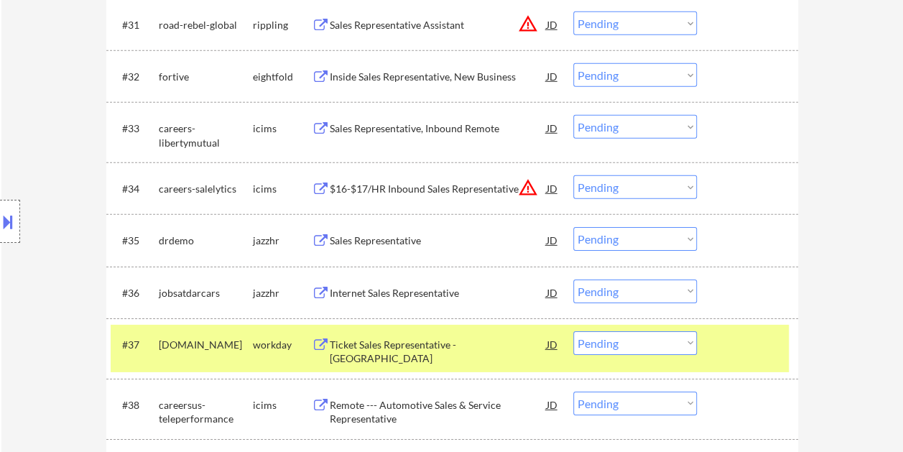
click at [686, 342] on select "Choose an option... Pending Applied Excluded (Questions) Excluded (Expired) Exc…" at bounding box center [634, 343] width 123 height 24
click at [661, 344] on select "Choose an option... Pending Applied Excluded (Questions) Excluded (Expired) Exc…" at bounding box center [634, 343] width 123 height 24
click at [573, 331] on select "Choose an option... Pending Applied Excluded (Questions) Excluded (Expired) Exc…" at bounding box center [634, 343] width 123 height 24
select select ""pending""
click at [736, 342] on div at bounding box center [748, 344] width 63 height 26
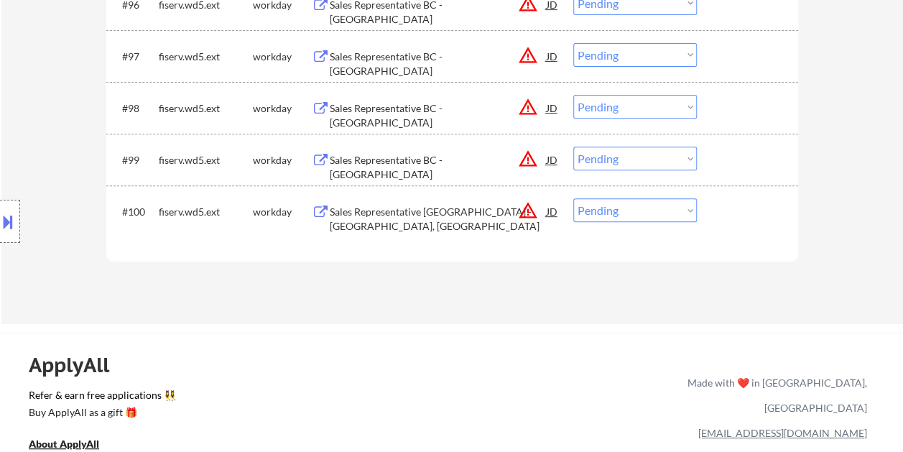
scroll to position [5598, 0]
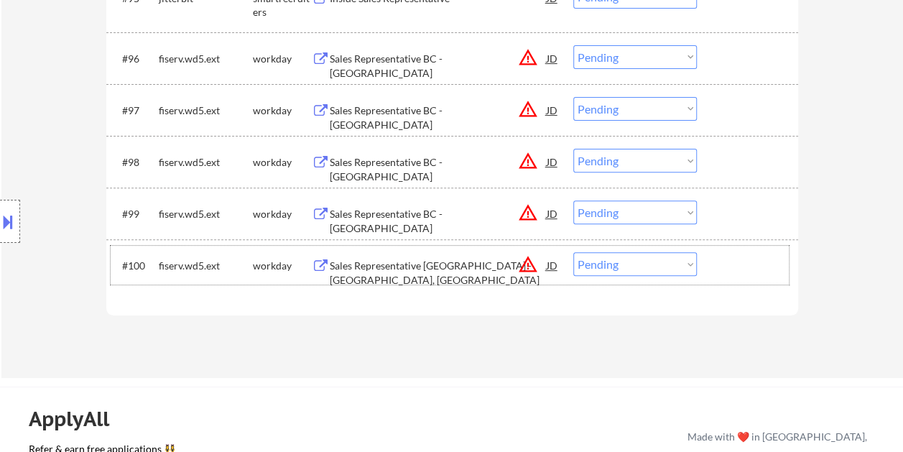
drag, startPoint x: 739, startPoint y: 266, endPoint x: 509, endPoint y: 244, distance: 230.8
click at [738, 266] on div at bounding box center [748, 265] width 63 height 26
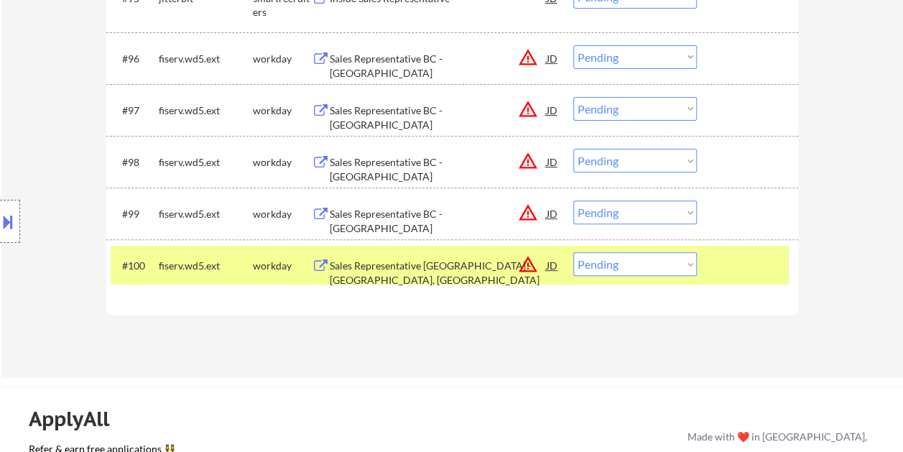
click at [426, 260] on div "Sales Representative BC - Hartford, CT" at bounding box center [438, 272] width 217 height 28
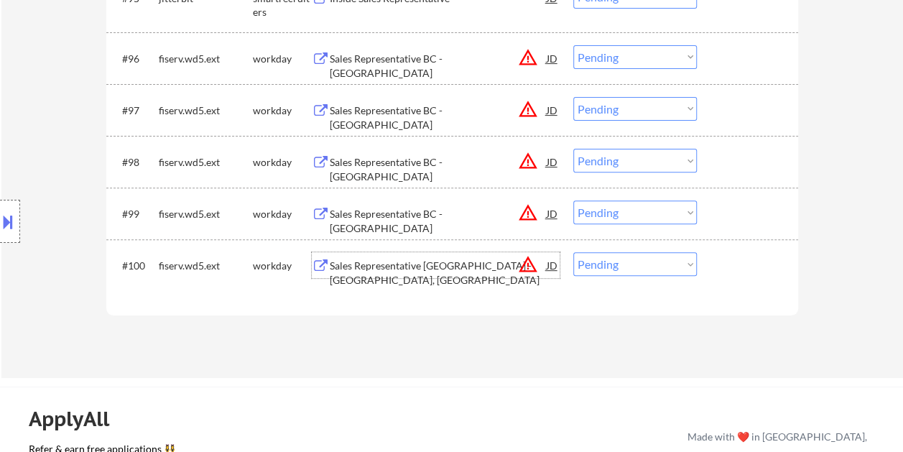
drag, startPoint x: 735, startPoint y: 258, endPoint x: 724, endPoint y: 261, distance: 11.1
click at [735, 258] on div at bounding box center [748, 265] width 63 height 26
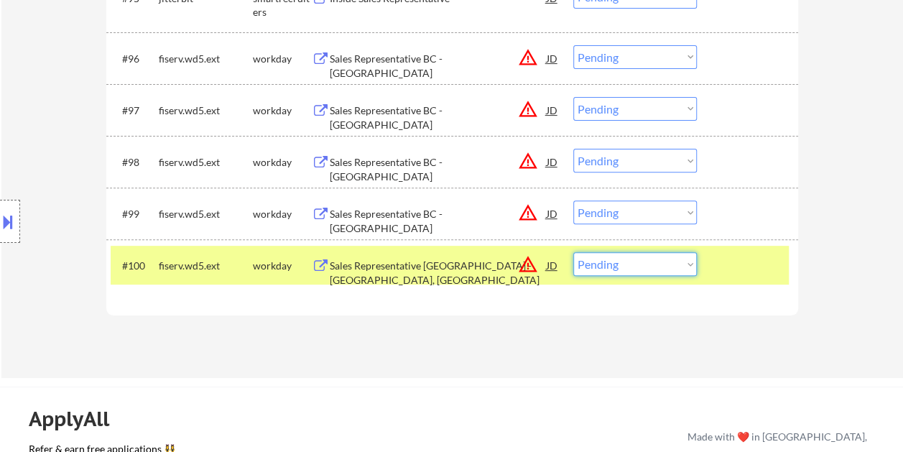
click at [685, 264] on select "Choose an option... Pending Applied Excluded (Questions) Excluded (Expired) Exc…" at bounding box center [634, 264] width 123 height 24
click at [573, 252] on select "Choose an option... Pending Applied Excluded (Questions) Excluded (Expired) Exc…" at bounding box center [634, 264] width 123 height 24
click at [731, 256] on div at bounding box center [748, 265] width 63 height 26
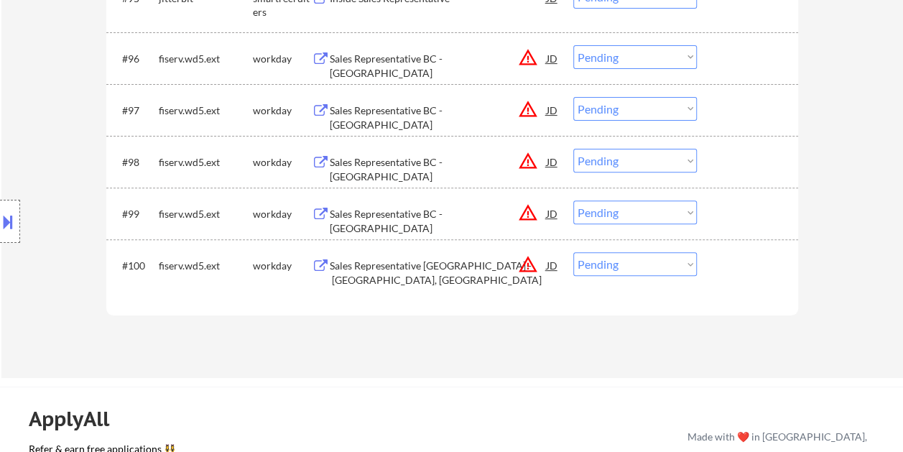
click at [735, 263] on div at bounding box center [748, 265] width 63 height 26
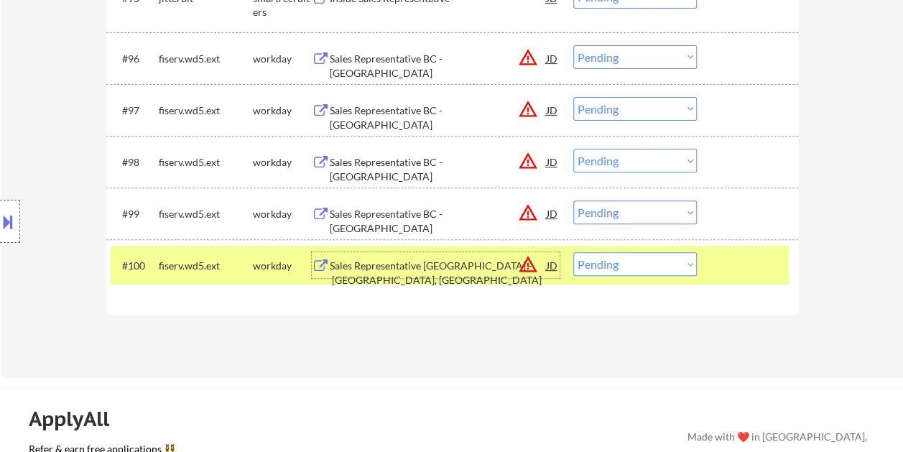
click at [393, 262] on div "Sales Representative BC - Springfield, MO" at bounding box center [438, 272] width 217 height 28
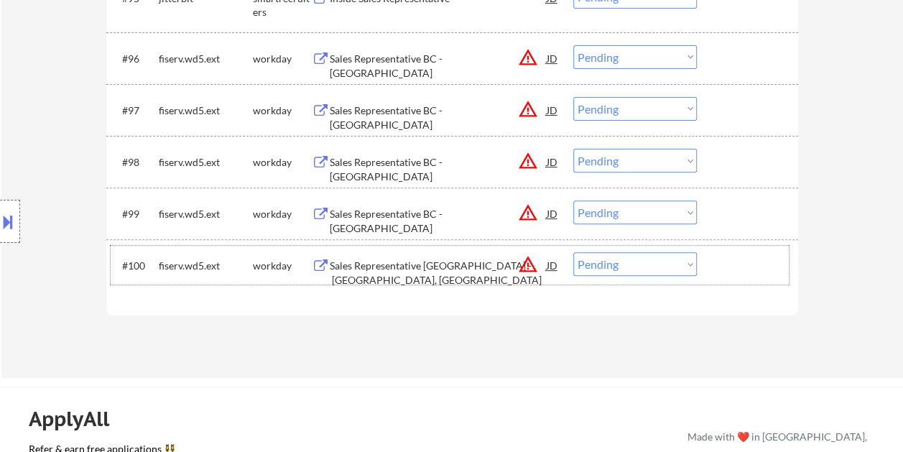
click at [719, 260] on div at bounding box center [748, 265] width 63 height 26
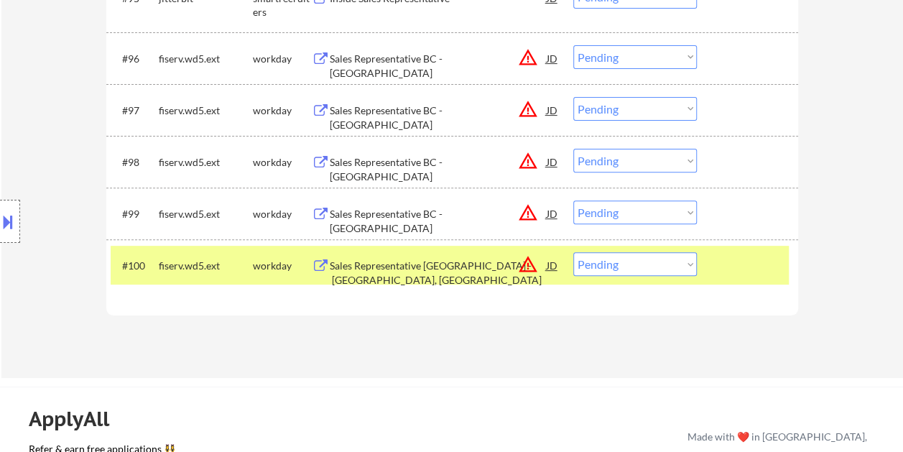
click at [686, 259] on select "Choose an option... Pending Applied Excluded (Questions) Excluded (Expired) Exc…" at bounding box center [634, 264] width 123 height 24
click at [573, 252] on select "Choose an option... Pending Applied Excluded (Questions) Excluded (Expired) Exc…" at bounding box center [634, 264] width 123 height 24
click at [718, 269] on div at bounding box center [748, 265] width 63 height 26
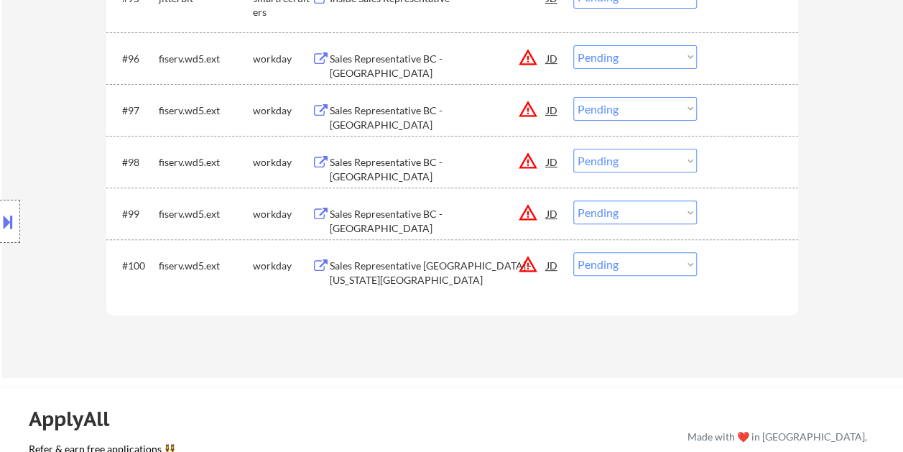
click at [722, 266] on div at bounding box center [748, 265] width 63 height 26
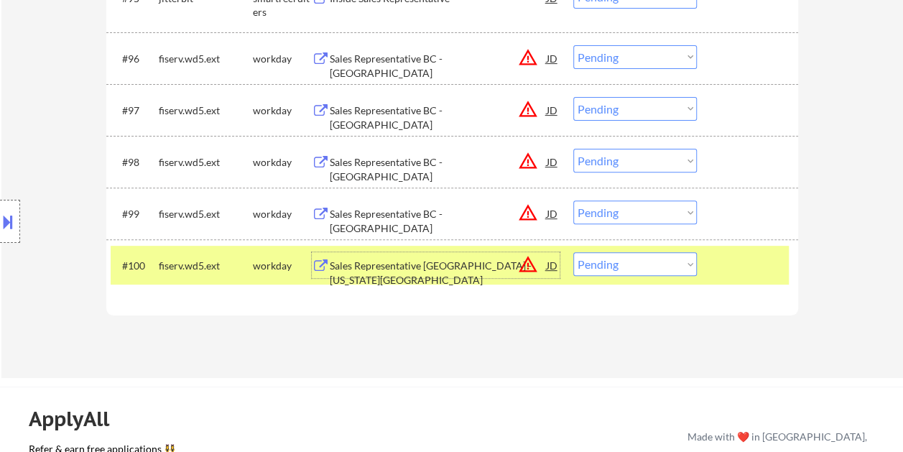
click at [389, 263] on div "Sales Representative BC - Oklahoma City" at bounding box center [438, 272] width 217 height 28
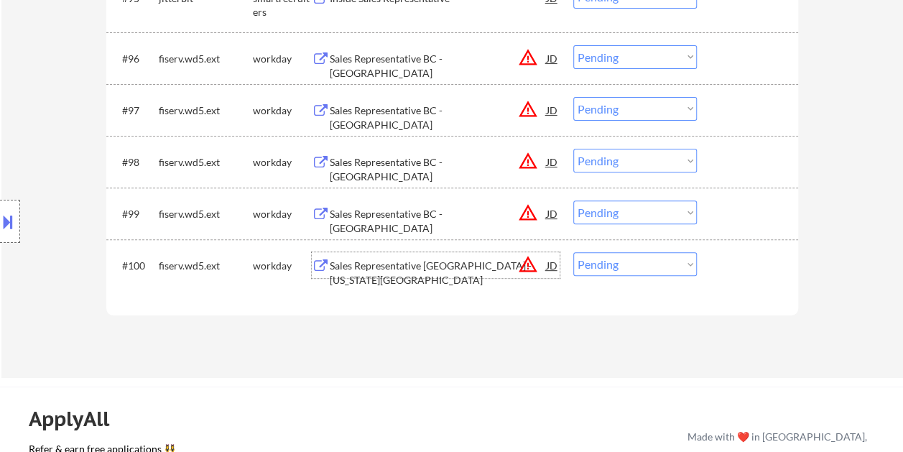
drag, startPoint x: 734, startPoint y: 269, endPoint x: 688, endPoint y: 263, distance: 46.3
click at [731, 269] on div at bounding box center [748, 265] width 63 height 26
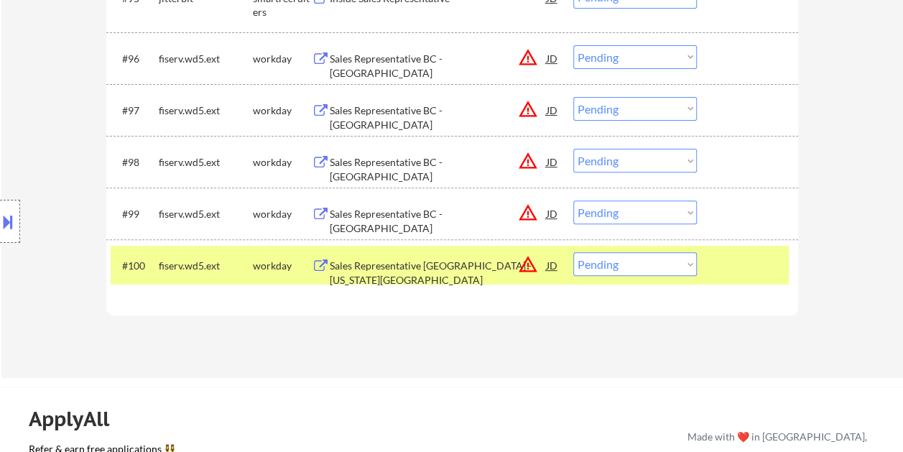
click at [681, 261] on select "Choose an option... Pending Applied Excluded (Questions) Excluded (Expired) Exc…" at bounding box center [634, 264] width 123 height 24
click at [573, 252] on select "Choose an option... Pending Applied Excluded (Questions) Excluded (Expired) Exc…" at bounding box center [634, 264] width 123 height 24
click at [739, 267] on div at bounding box center [748, 265] width 63 height 26
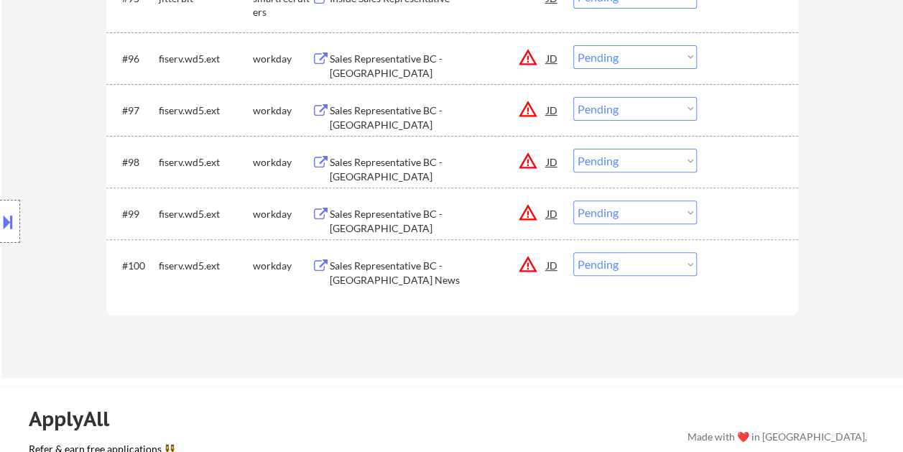
click at [730, 268] on div at bounding box center [748, 265] width 63 height 26
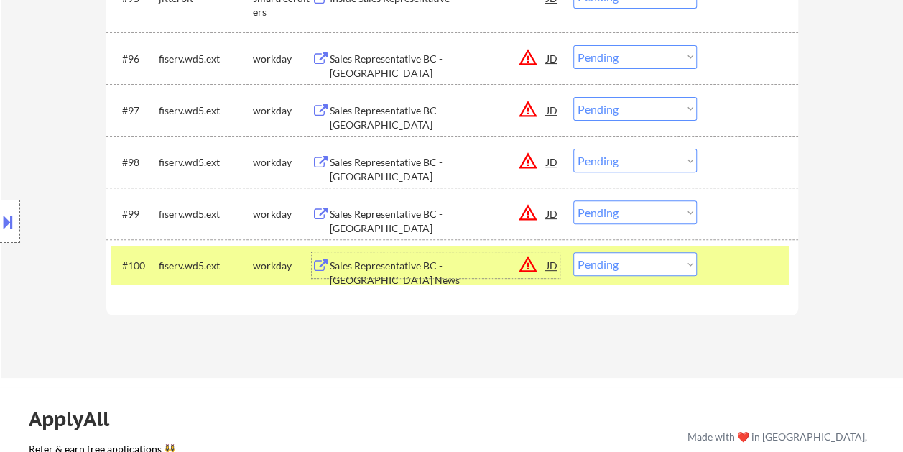
click at [465, 263] on div "Sales Representative BC - Newport News" at bounding box center [438, 272] width 217 height 28
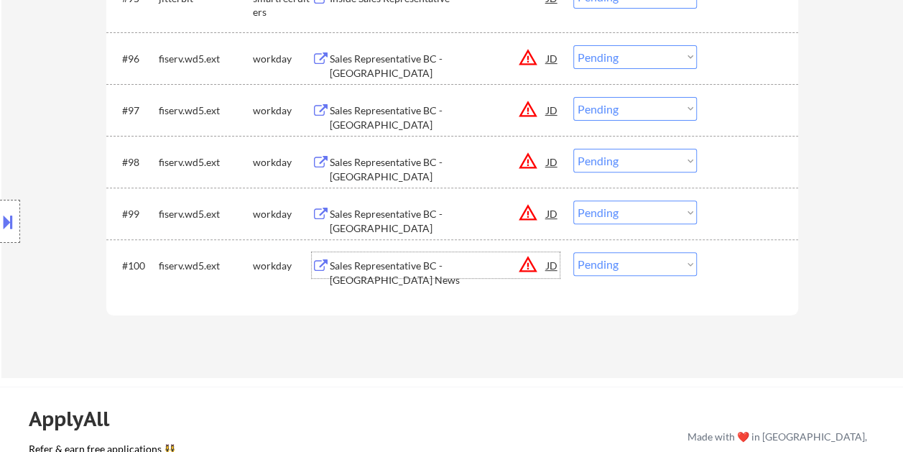
click at [733, 276] on div at bounding box center [748, 265] width 63 height 26
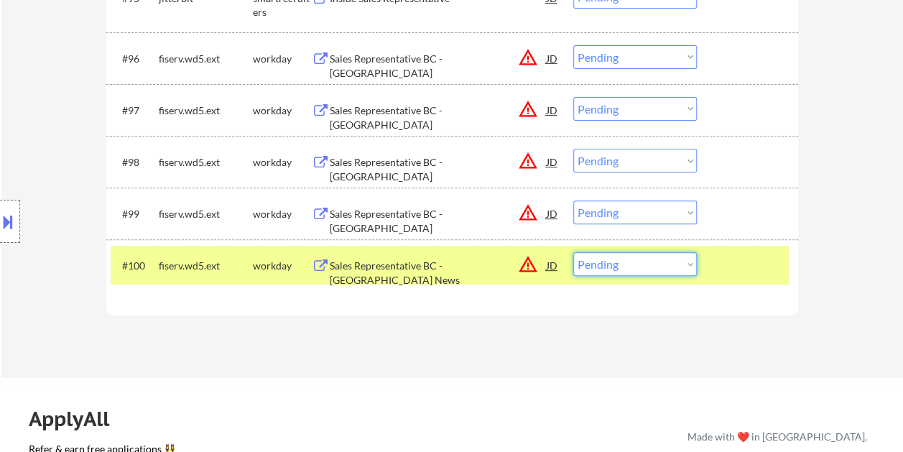
click at [678, 268] on select "Choose an option... Pending Applied Excluded (Questions) Excluded (Expired) Exc…" at bounding box center [634, 264] width 123 height 24
click at [573, 252] on select "Choose an option... Pending Applied Excluded (Questions) Excluded (Expired) Exc…" at bounding box center [634, 264] width 123 height 24
click at [717, 257] on div at bounding box center [748, 265] width 63 height 26
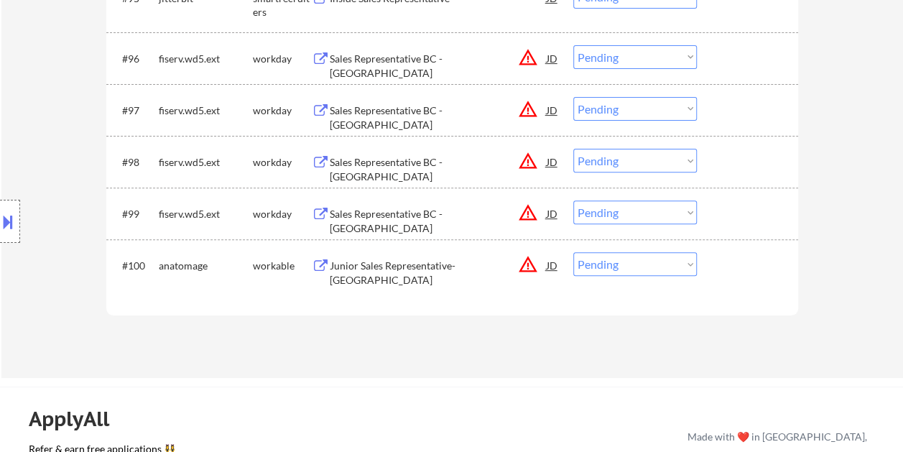
click at [719, 265] on div at bounding box center [748, 265] width 63 height 26
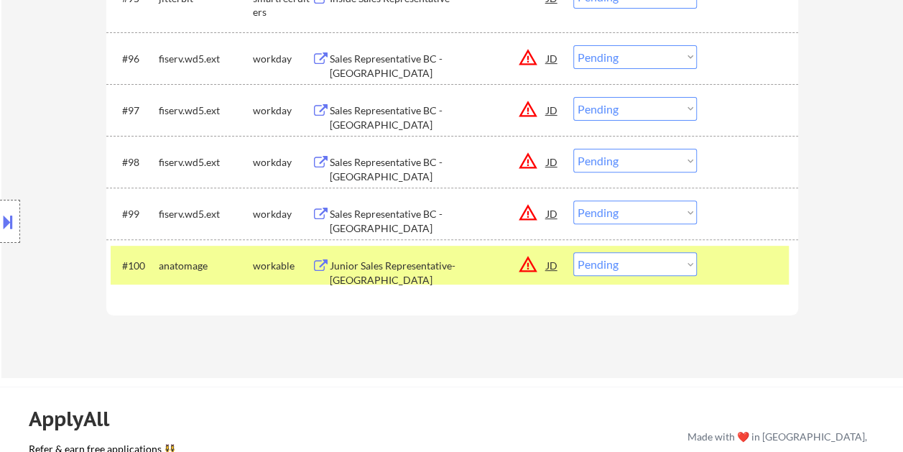
click at [322, 256] on div "Junior Sales Representative- Nashville JD warning_amber" at bounding box center [436, 265] width 248 height 26
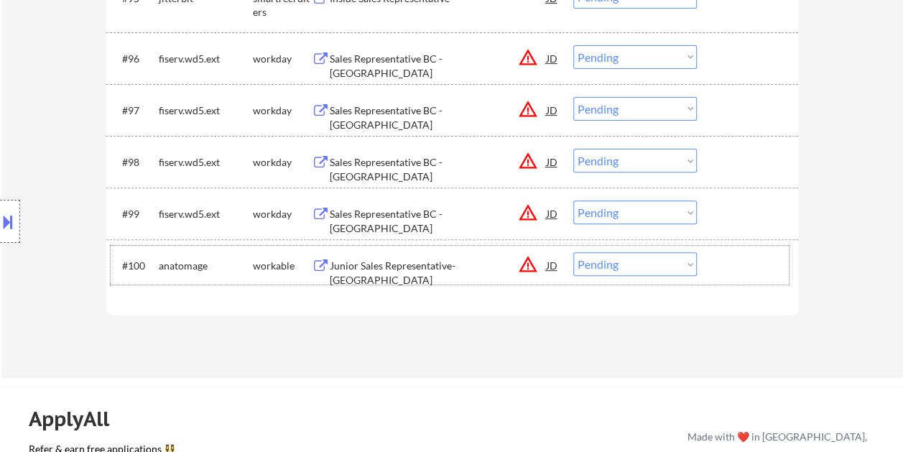
drag, startPoint x: 717, startPoint y: 266, endPoint x: 710, endPoint y: 269, distance: 7.7
click at [717, 266] on div at bounding box center [748, 265] width 63 height 26
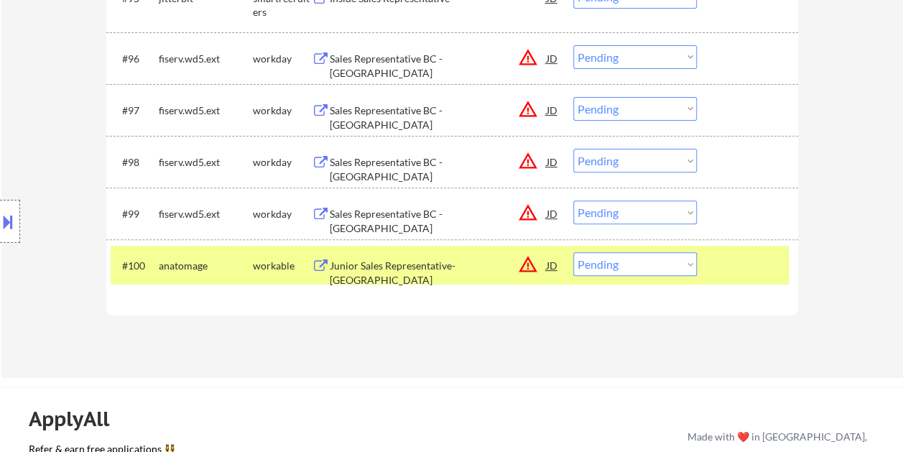
click at [676, 269] on select "Choose an option... Pending Applied Excluded (Questions) Excluded (Expired) Exc…" at bounding box center [634, 264] width 123 height 24
click at [573, 252] on select "Choose an option... Pending Applied Excluded (Questions) Excluded (Expired) Exc…" at bounding box center [634, 264] width 123 height 24
click at [780, 268] on div at bounding box center [748, 265] width 63 height 26
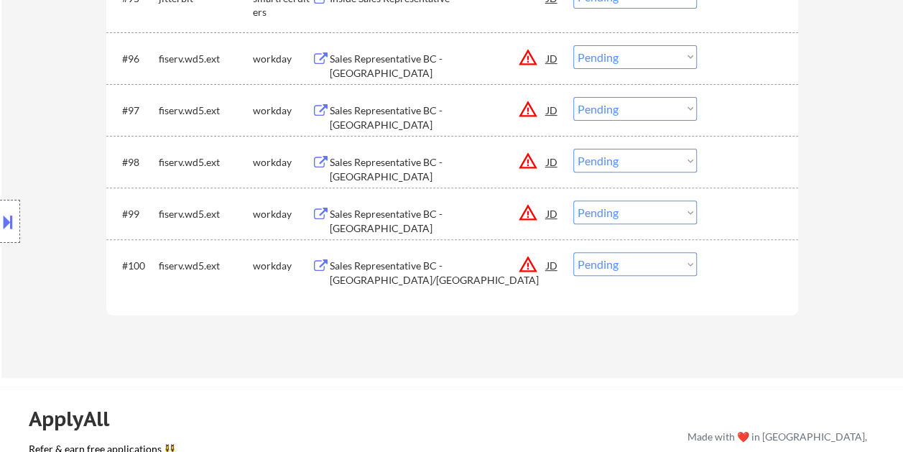
click at [771, 269] on div at bounding box center [748, 265] width 63 height 26
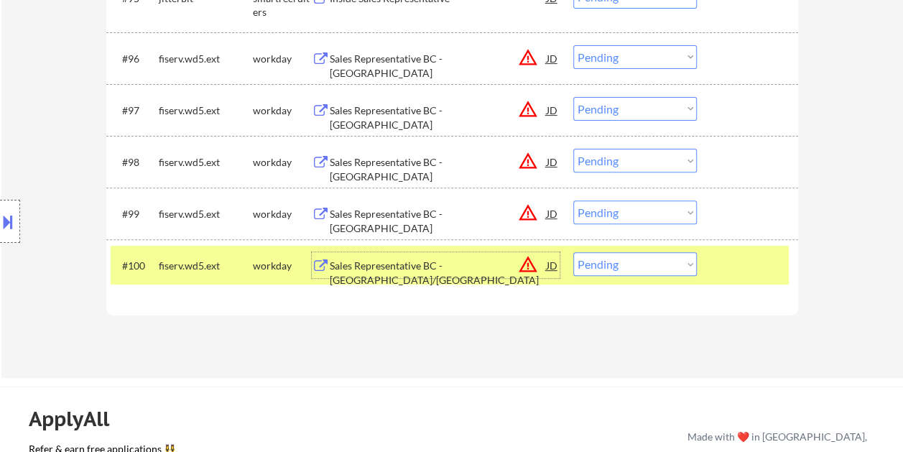
click at [475, 259] on div "Sales Representative BC - Gainesville/Ocala" at bounding box center [438, 272] width 217 height 28
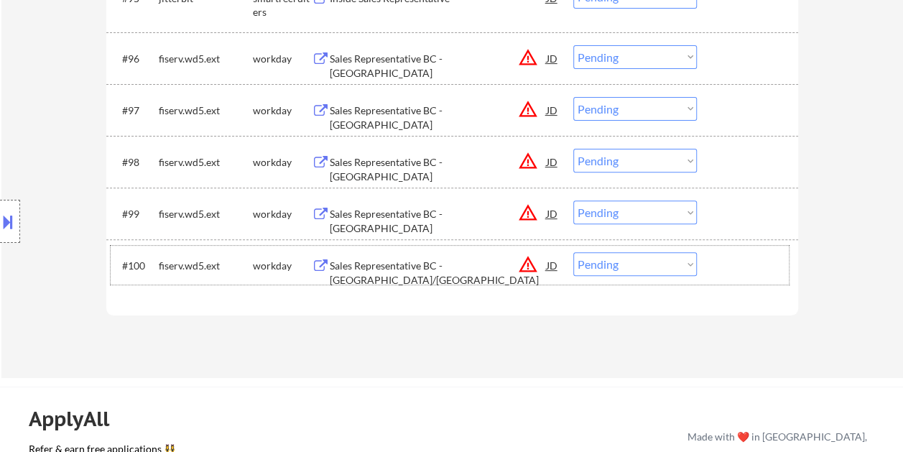
drag, startPoint x: 752, startPoint y: 278, endPoint x: 688, endPoint y: 271, distance: 64.9
click at [745, 279] on div "#100 fiserv.wd5.ext workday Sales Representative BC - Gainesville/Ocala JD warn…" at bounding box center [450, 265] width 678 height 39
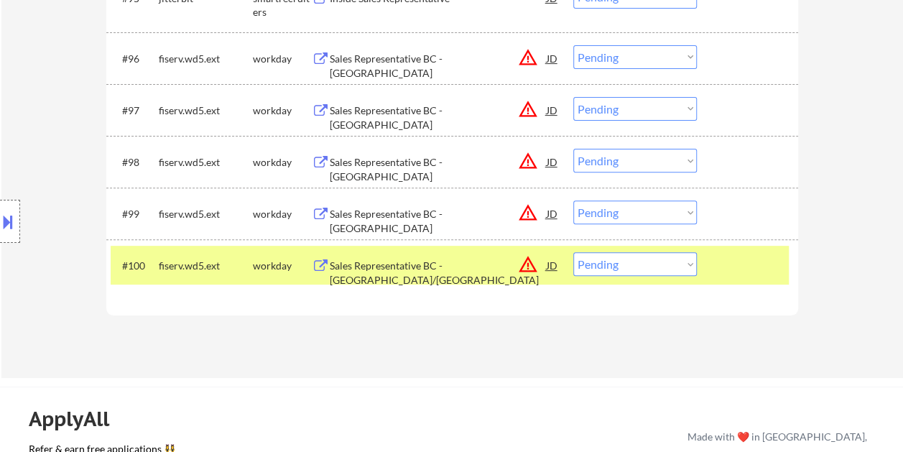
click at [674, 269] on select "Choose an option... Pending Applied Excluded (Questions) Excluded (Expired) Exc…" at bounding box center [634, 264] width 123 height 24
click at [573, 252] on select "Choose an option... Pending Applied Excluded (Questions) Excluded (Expired) Exc…" at bounding box center [634, 264] width 123 height 24
click at [747, 258] on div at bounding box center [748, 265] width 63 height 26
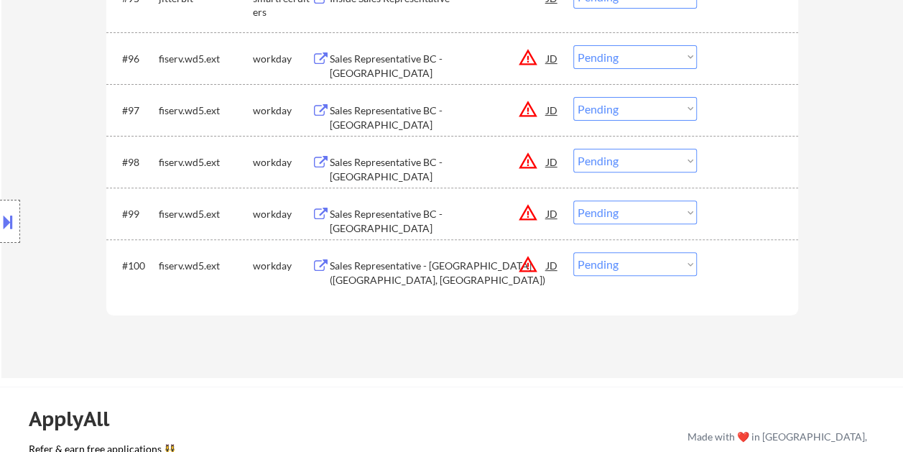
drag, startPoint x: 725, startPoint y: 266, endPoint x: 506, endPoint y: 270, distance: 219.0
click at [725, 266] on div at bounding box center [748, 265] width 63 height 26
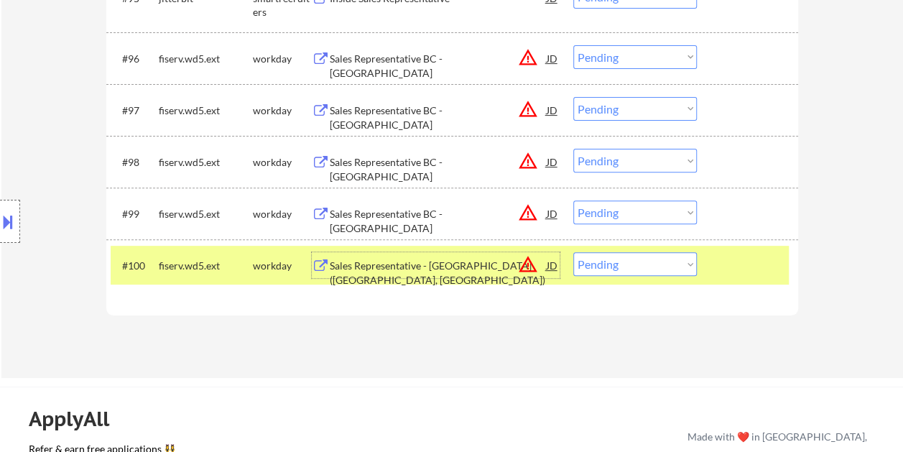
click at [382, 262] on div "Sales Representative - BC (Savannah, GA)" at bounding box center [438, 272] width 217 height 28
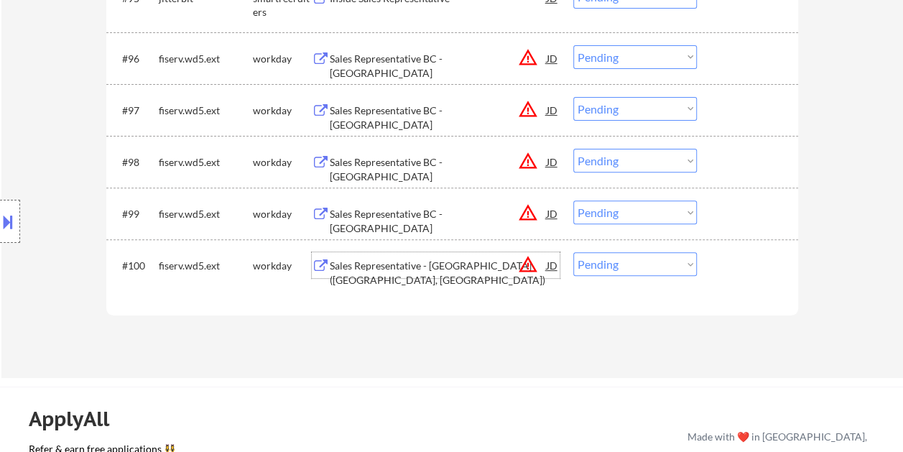
click at [714, 253] on div "#100 fiserv.wd5.ext workday Sales Representative - BC (Savannah, GA) JD warning…" at bounding box center [450, 265] width 678 height 39
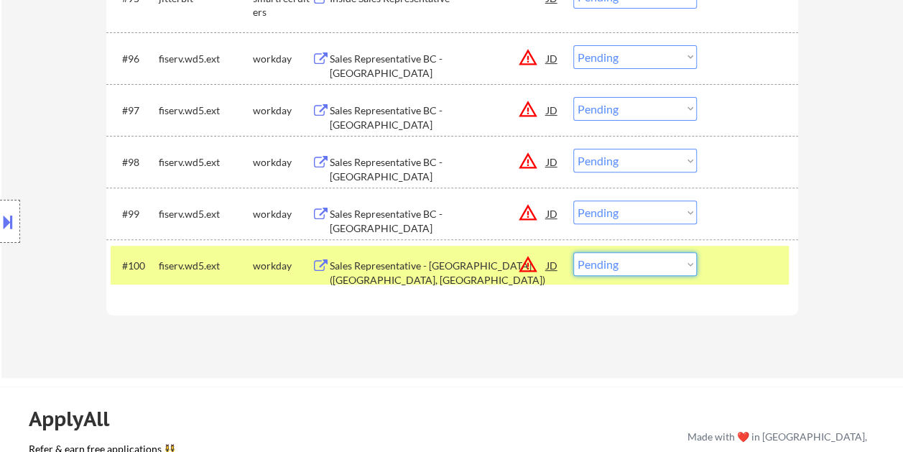
click at [692, 269] on select "Choose an option... Pending Applied Excluded (Questions) Excluded (Expired) Exc…" at bounding box center [634, 264] width 123 height 24
click at [573, 252] on select "Choose an option... Pending Applied Excluded (Questions) Excluded (Expired) Exc…" at bounding box center [634, 264] width 123 height 24
select select ""pending""
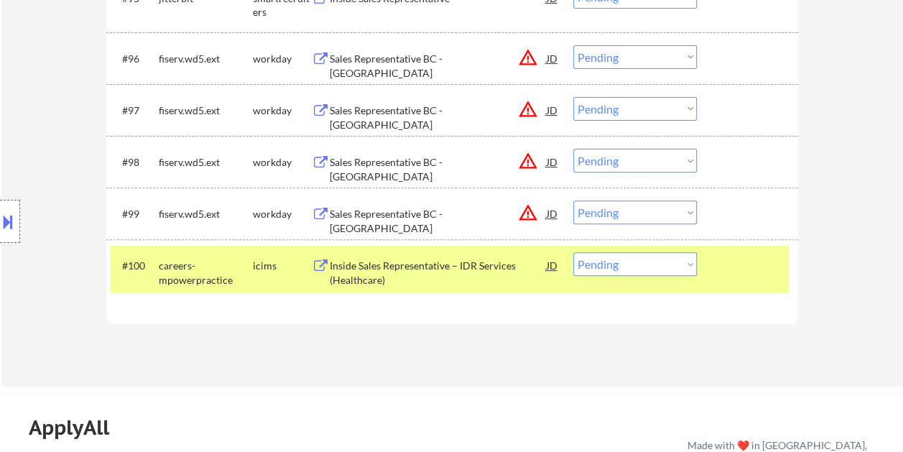
click at [731, 264] on div at bounding box center [748, 265] width 63 height 26
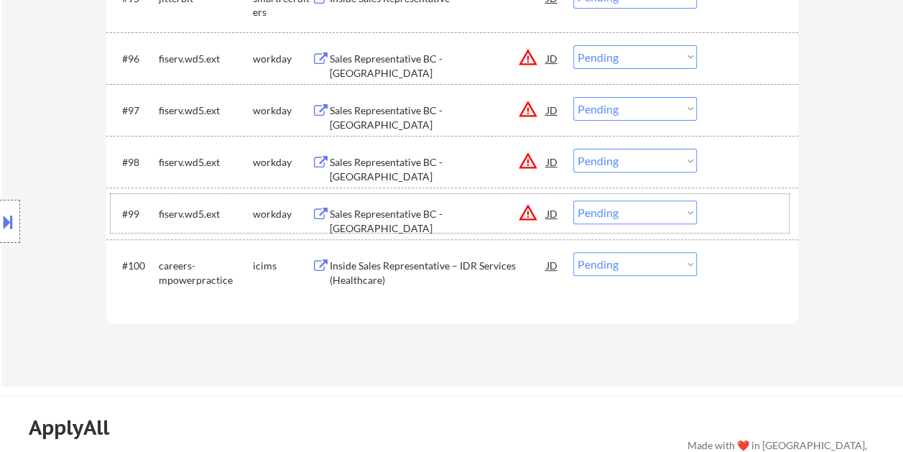
drag, startPoint x: 745, startPoint y: 213, endPoint x: 555, endPoint y: 219, distance: 190.4
click at [745, 213] on div at bounding box center [748, 213] width 63 height 26
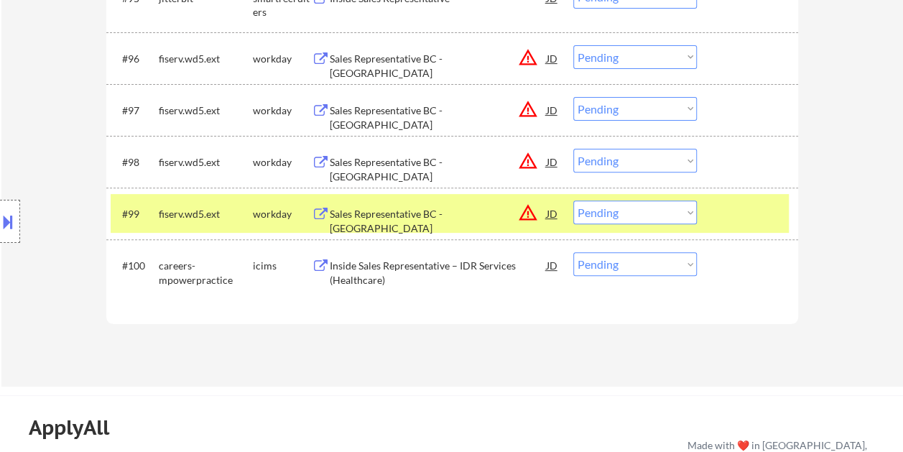
click at [452, 211] on div "Sales Representative BC - Grand Rapids" at bounding box center [438, 221] width 217 height 28
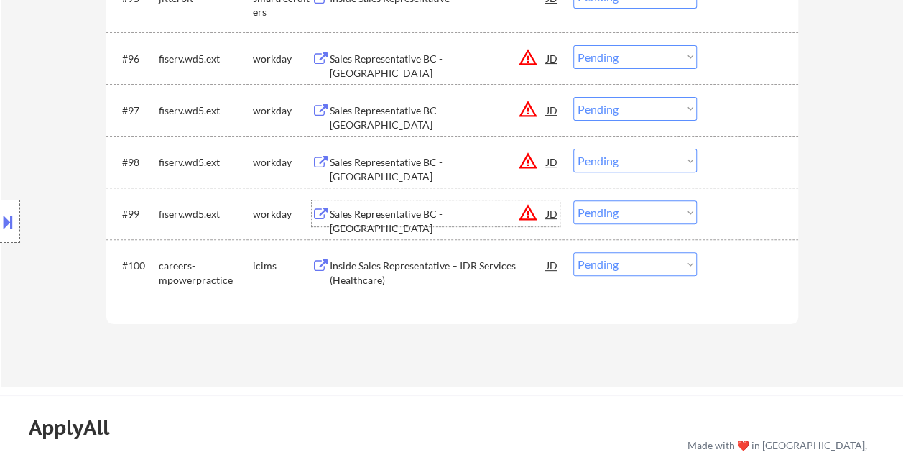
click at [709, 218] on div "#99 fiserv.wd5.ext workday Sales Representative BC - Grand Rapids JD warning_am…" at bounding box center [450, 213] width 678 height 39
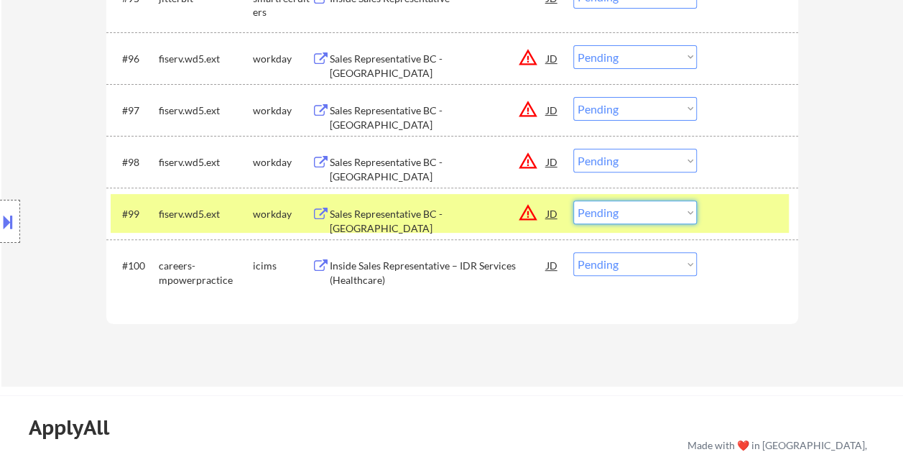
click at [688, 213] on select "Choose an option... Pending Applied Excluded (Questions) Excluded (Expired) Exc…" at bounding box center [634, 212] width 123 height 24
click at [573, 200] on select "Choose an option... Pending Applied Excluded (Questions) Excluded (Expired) Exc…" at bounding box center [634, 212] width 123 height 24
select select ""pending""
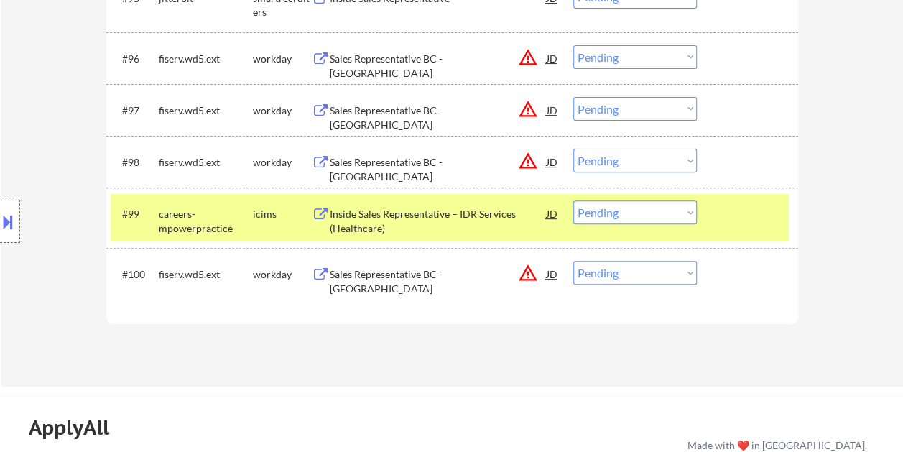
click at [726, 214] on div at bounding box center [748, 213] width 63 height 26
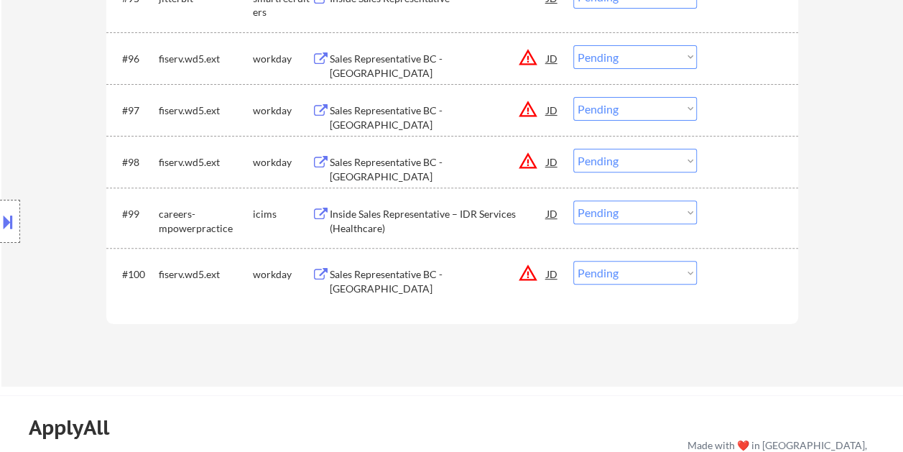
click at [738, 158] on div at bounding box center [748, 162] width 63 height 26
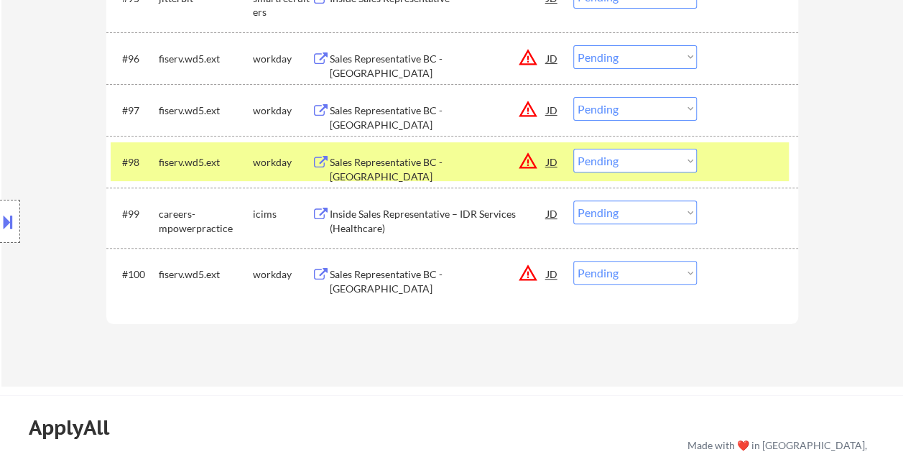
click at [383, 152] on div "Sales Representative BC - Bay City" at bounding box center [438, 162] width 217 height 26
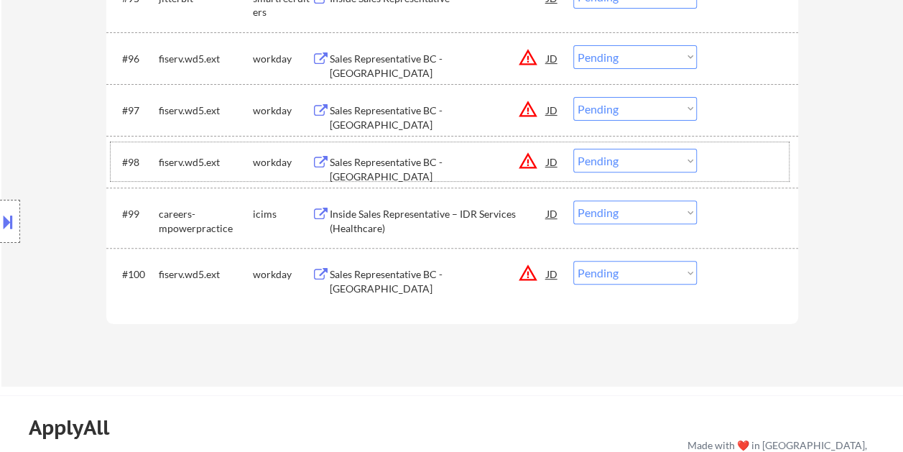
click at [713, 155] on div "#98 fiserv.wd5.ext workday Sales Representative BC - Bay City JD warning_amber …" at bounding box center [450, 161] width 678 height 39
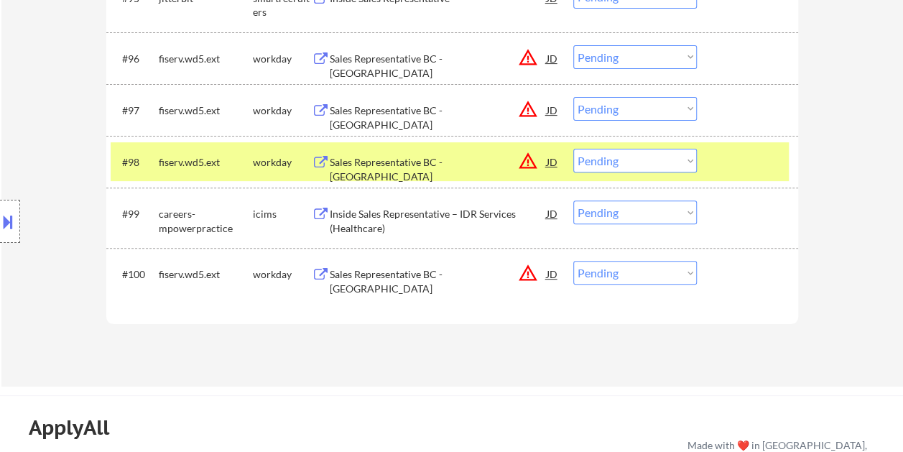
click at [691, 156] on select "Choose an option... Pending Applied Excluded (Questions) Excluded (Expired) Exc…" at bounding box center [634, 161] width 123 height 24
click at [573, 149] on select "Choose an option... Pending Applied Excluded (Questions) Excluded (Expired) Exc…" at bounding box center [634, 161] width 123 height 24
select select ""pending""
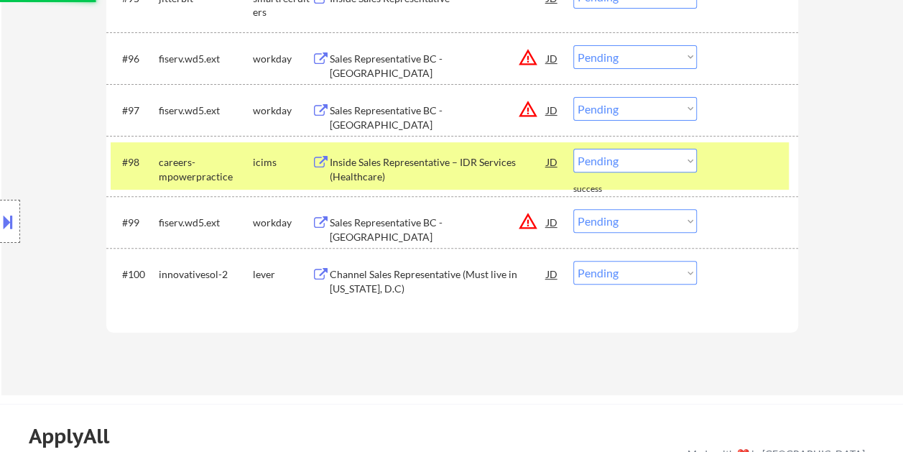
click at [727, 162] on div at bounding box center [748, 162] width 63 height 26
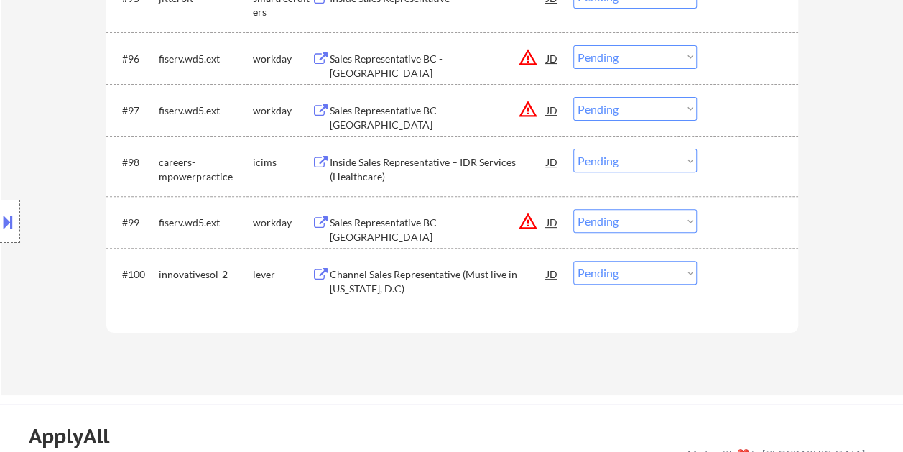
scroll to position [5670, 0]
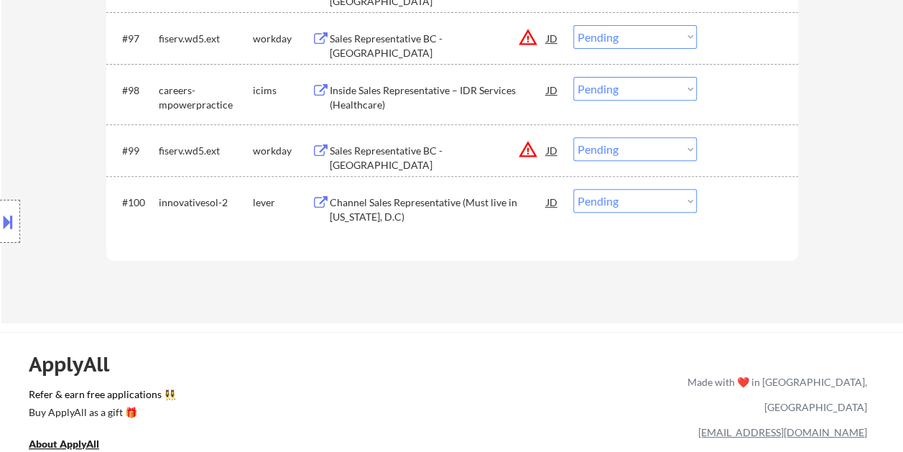
click at [725, 204] on div at bounding box center [748, 202] width 63 height 26
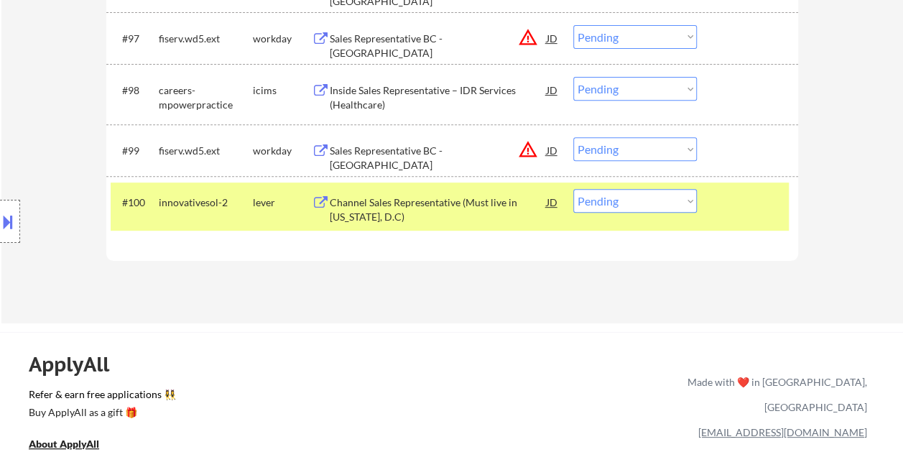
click at [468, 192] on div "Channel Sales Representative (Must live in Washington, D.C)" at bounding box center [438, 206] width 217 height 34
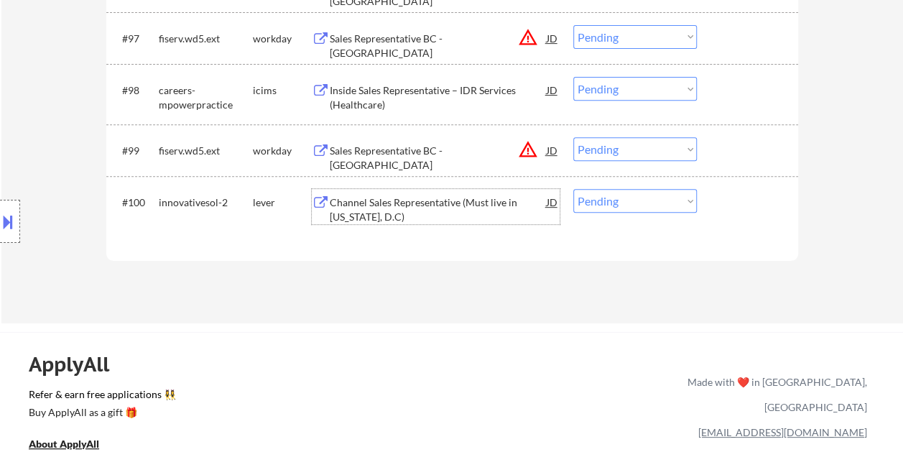
click at [734, 198] on div at bounding box center [748, 202] width 63 height 26
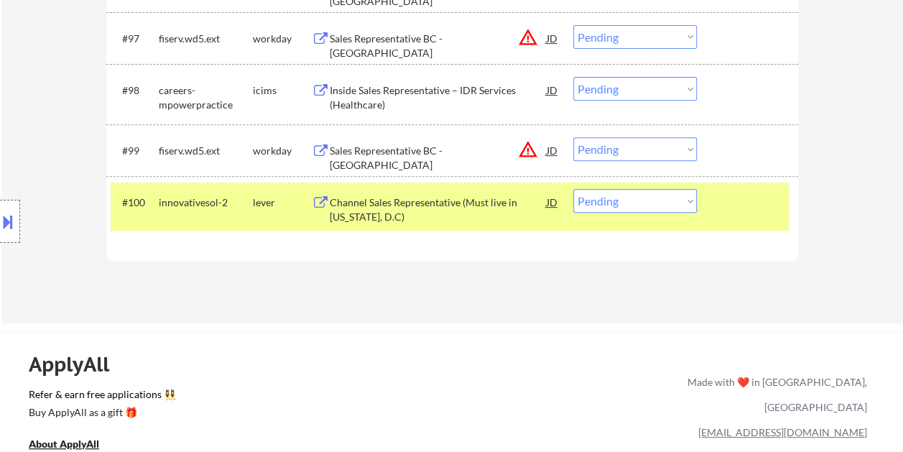
click at [684, 198] on select "Choose an option... Pending Applied Excluded (Questions) Excluded (Expired) Exc…" at bounding box center [634, 201] width 123 height 24
click at [573, 189] on select "Choose an option... Pending Applied Excluded (Questions) Excluded (Expired) Exc…" at bounding box center [634, 201] width 123 height 24
select select ""pending""
click at [731, 207] on div at bounding box center [748, 202] width 63 height 26
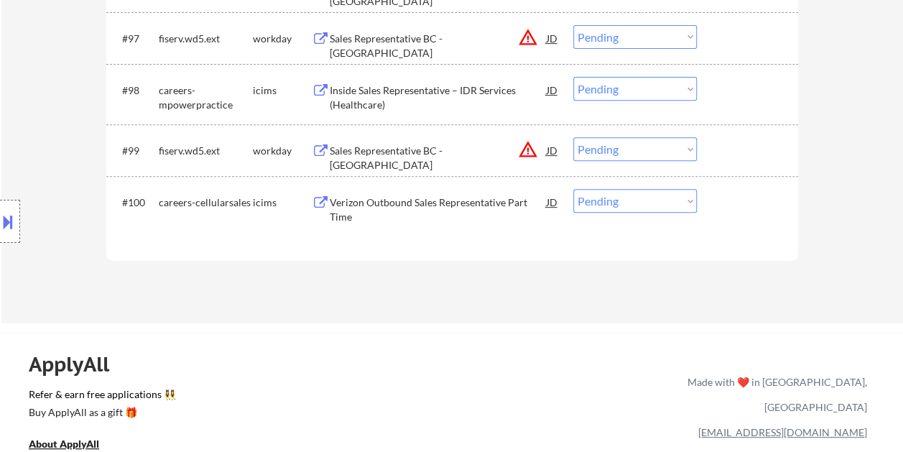
drag, startPoint x: 754, startPoint y: 157, endPoint x: 615, endPoint y: 161, distance: 138.6
click at [754, 156] on div at bounding box center [748, 150] width 63 height 26
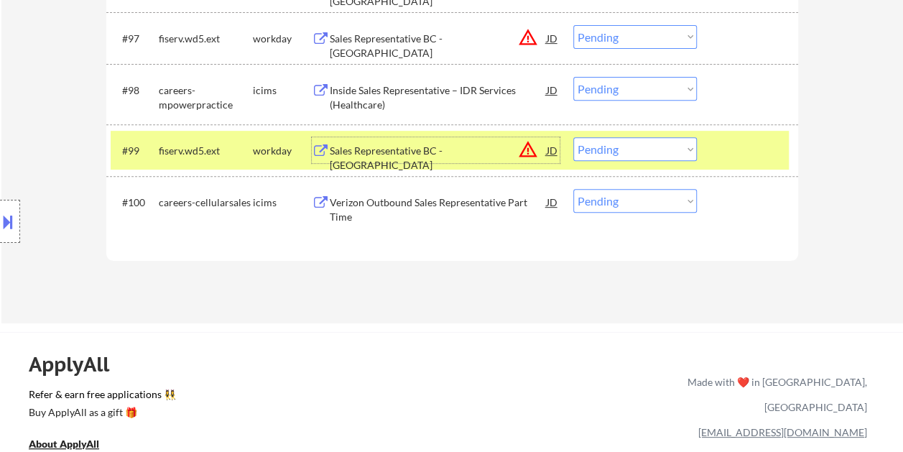
click at [477, 148] on div "Sales Representative BC - East Long Island" at bounding box center [438, 158] width 217 height 28
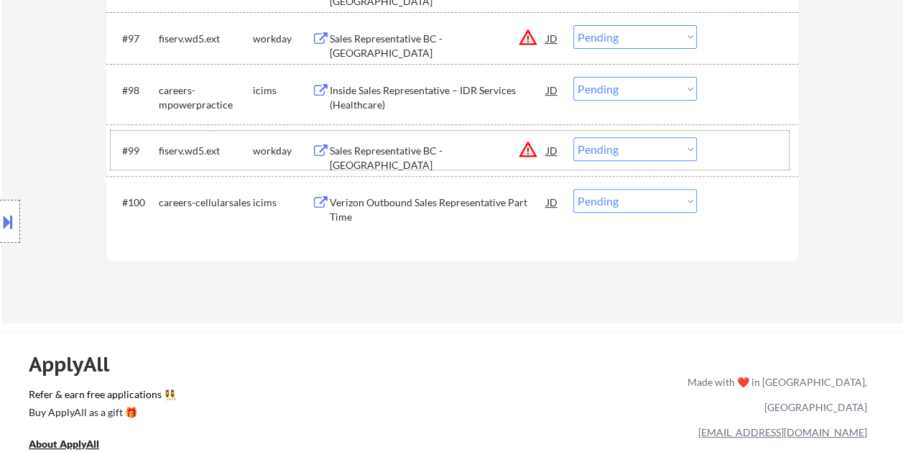
drag, startPoint x: 727, startPoint y: 144, endPoint x: 694, endPoint y: 149, distance: 32.8
click at [727, 143] on div at bounding box center [748, 150] width 63 height 26
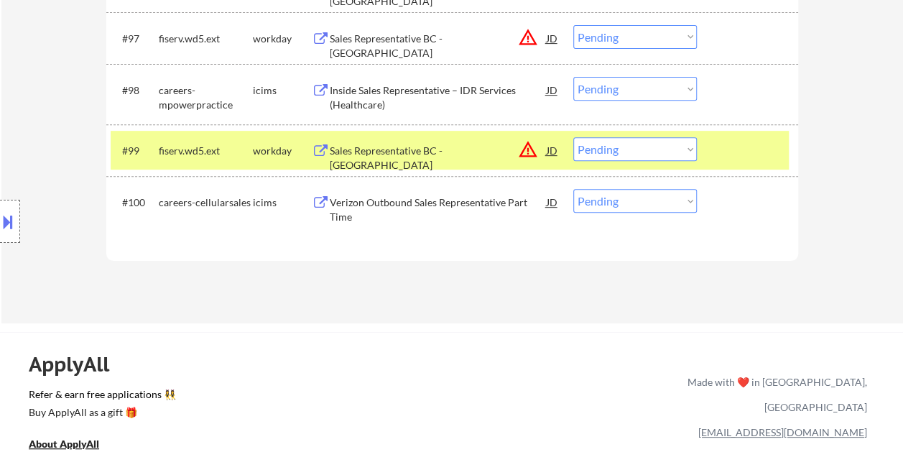
click at [671, 152] on select "Choose an option... Pending Applied Excluded (Questions) Excluded (Expired) Exc…" at bounding box center [634, 149] width 123 height 24
click at [573, 137] on select "Choose an option... Pending Applied Excluded (Questions) Excluded (Expired) Exc…" at bounding box center [634, 149] width 123 height 24
select select ""pending""
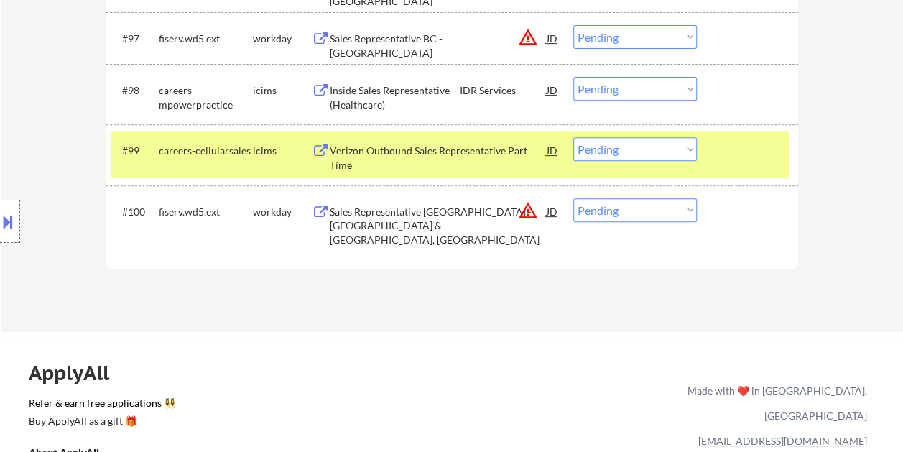
click at [778, 148] on div "#99 careers-cellularsales icims Verizon Outbound Sales Representative Part Time…" at bounding box center [450, 154] width 678 height 47
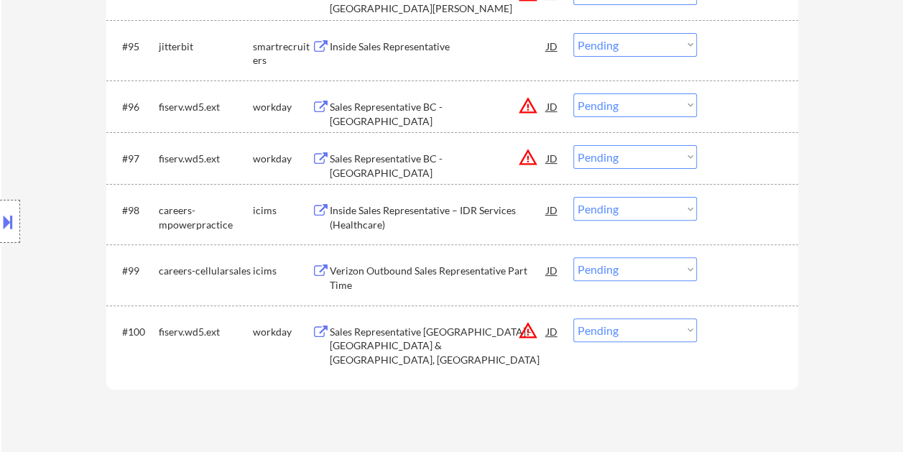
scroll to position [5541, 0]
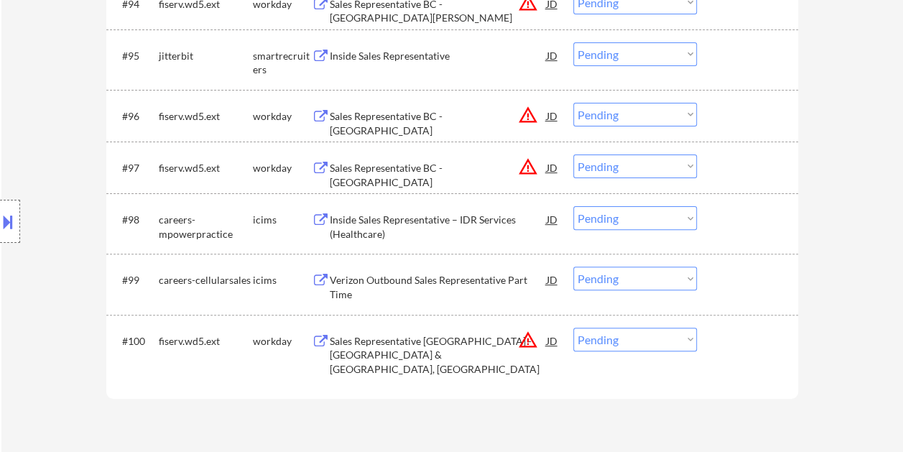
click at [734, 167] on div at bounding box center [748, 167] width 63 height 26
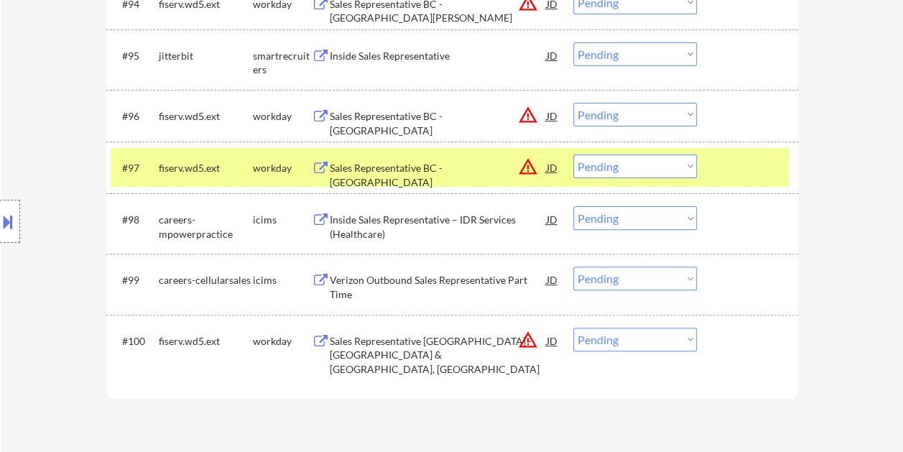
click at [459, 167] on div "Sales Representative BC - Little Rock" at bounding box center [438, 175] width 217 height 28
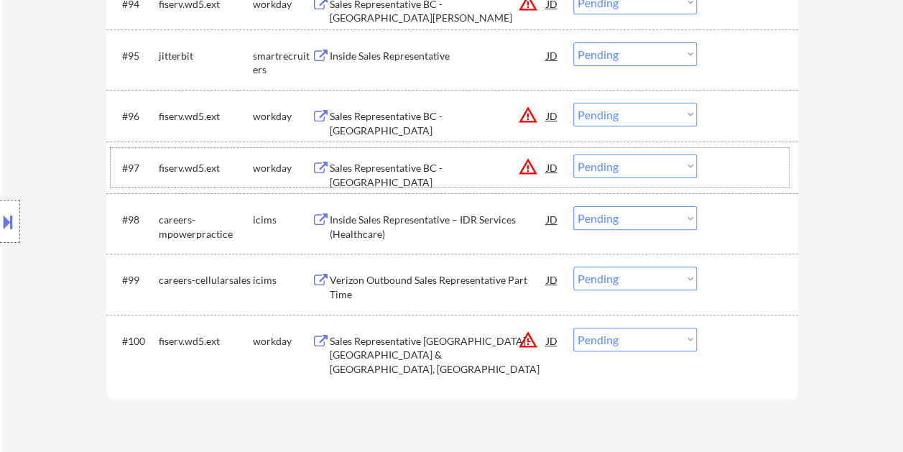
click at [712, 165] on div "#97 fiserv.wd5.ext workday Sales Representative BC - Little Rock JD warning_amb…" at bounding box center [450, 167] width 678 height 39
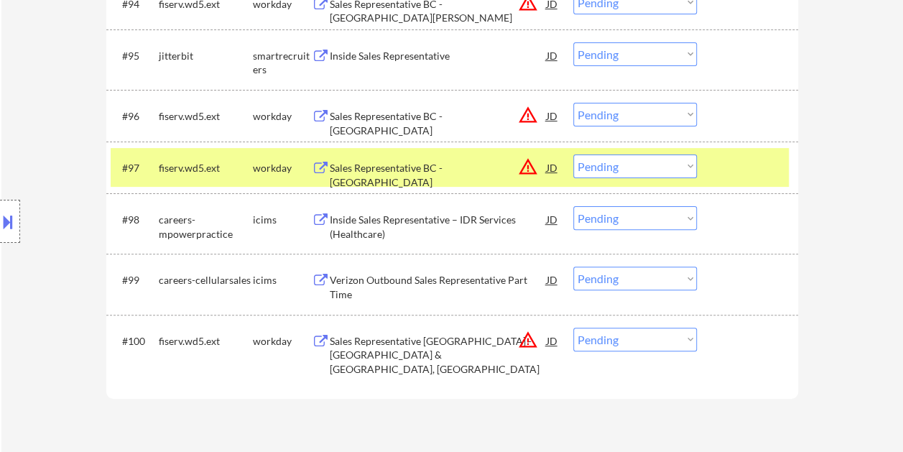
click at [681, 164] on select "Choose an option... Pending Applied Excluded (Questions) Excluded (Expired) Exc…" at bounding box center [634, 166] width 123 height 24
click at [573, 154] on select "Choose an option... Pending Applied Excluded (Questions) Excluded (Expired) Exc…" at bounding box center [634, 166] width 123 height 24
select select ""pending""
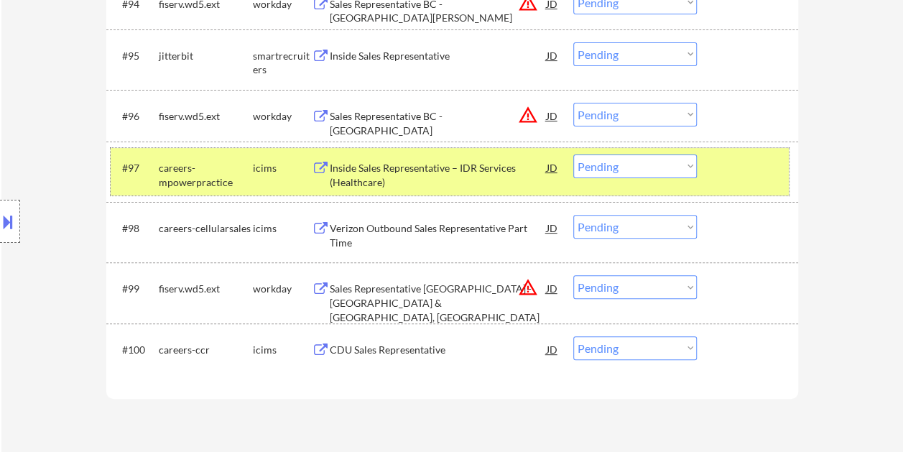
click at [735, 172] on div at bounding box center [748, 167] width 63 height 26
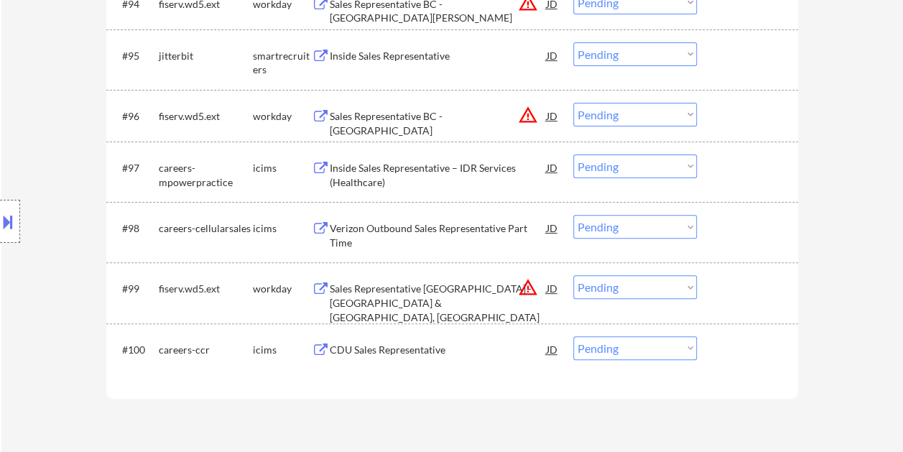
click at [747, 40] on div "#95 jitterbit smartrecruiters Inside Sales Representative JD warning_amber Choo…" at bounding box center [450, 59] width 678 height 47
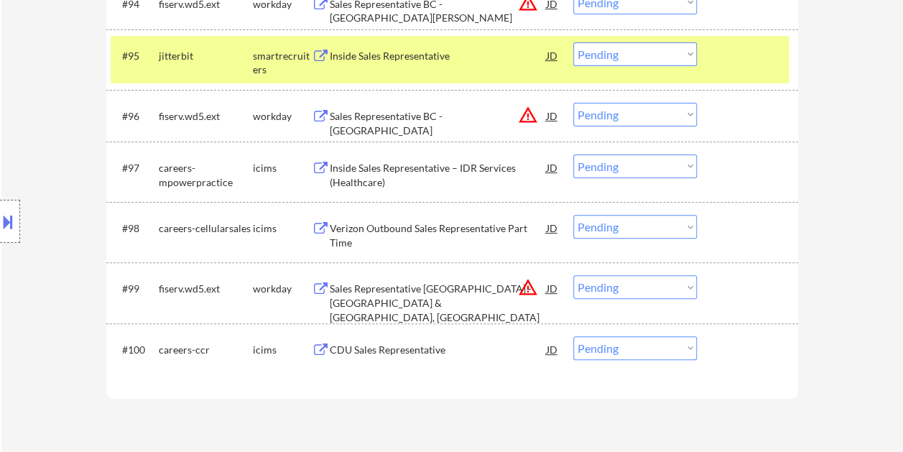
click at [434, 65] on div "Inside Sales Representative" at bounding box center [438, 55] width 217 height 26
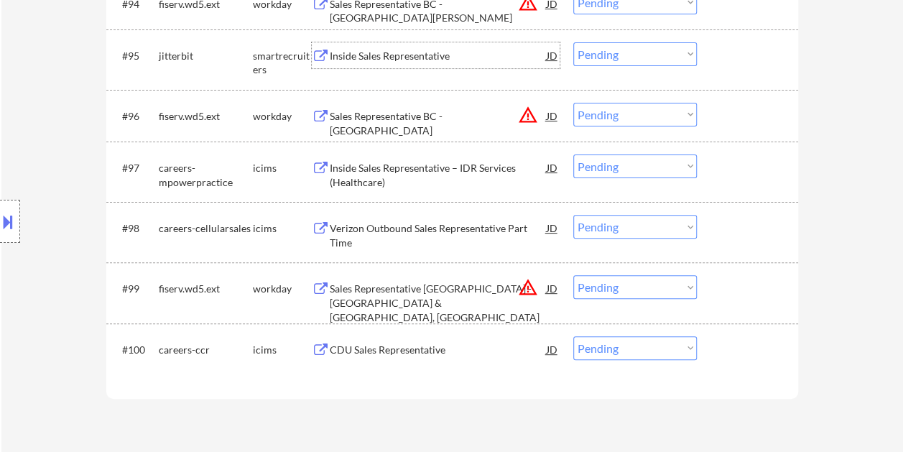
click at [751, 58] on div at bounding box center [748, 55] width 63 height 26
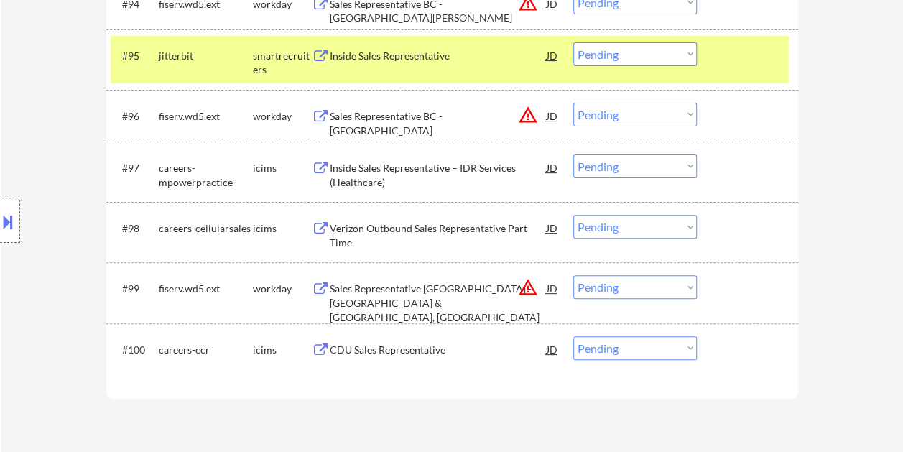
click at [683, 50] on select "Choose an option... Pending Applied Excluded (Questions) Excluded (Expired) Exc…" at bounding box center [634, 54] width 123 height 24
click at [681, 57] on select "Choose an option... Pending Applied Excluded (Questions) Excluded (Expired) Exc…" at bounding box center [634, 54] width 123 height 24
click at [573, 42] on select "Choose an option... Pending Applied Excluded (Questions) Excluded (Expired) Exc…" at bounding box center [634, 54] width 123 height 24
select select ""pending""
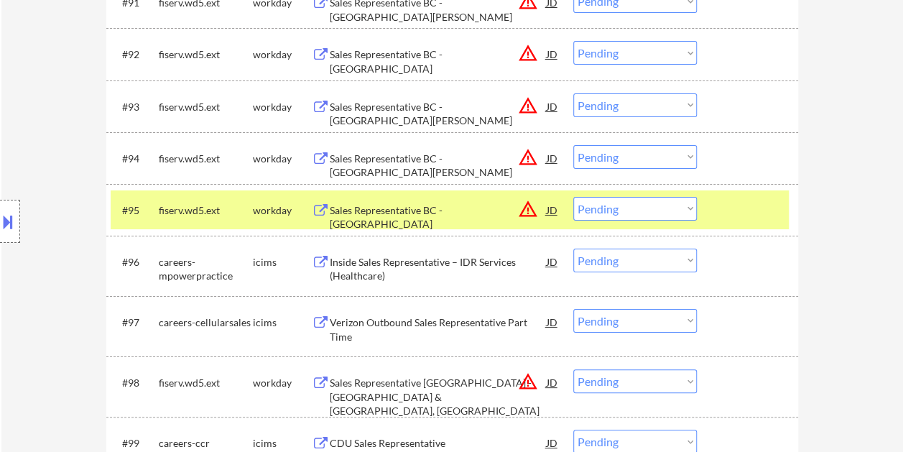
scroll to position [5325, 0]
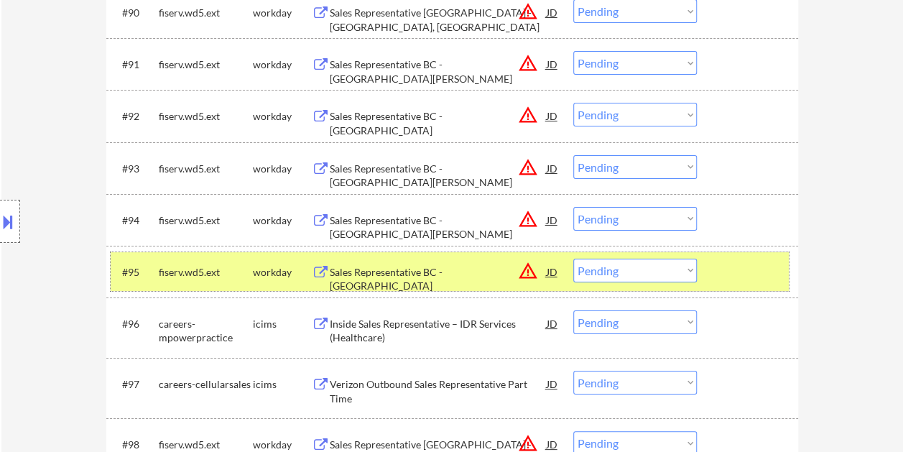
click at [747, 271] on div at bounding box center [748, 271] width 63 height 26
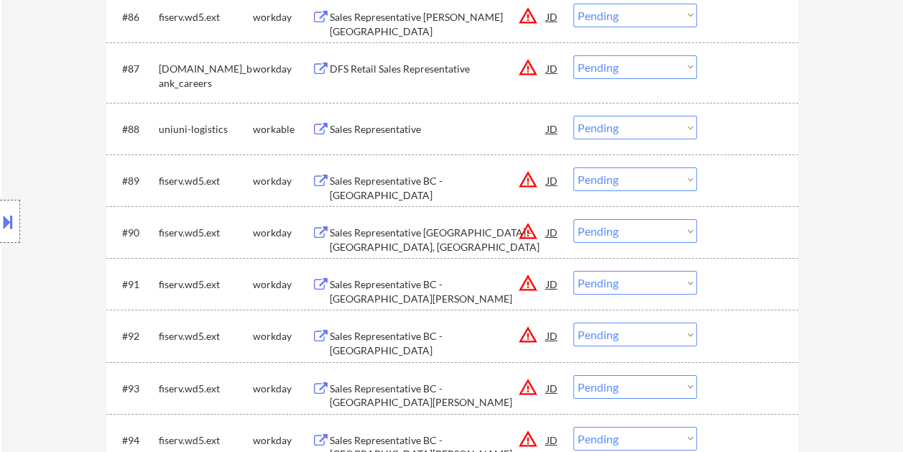
scroll to position [5086, 0]
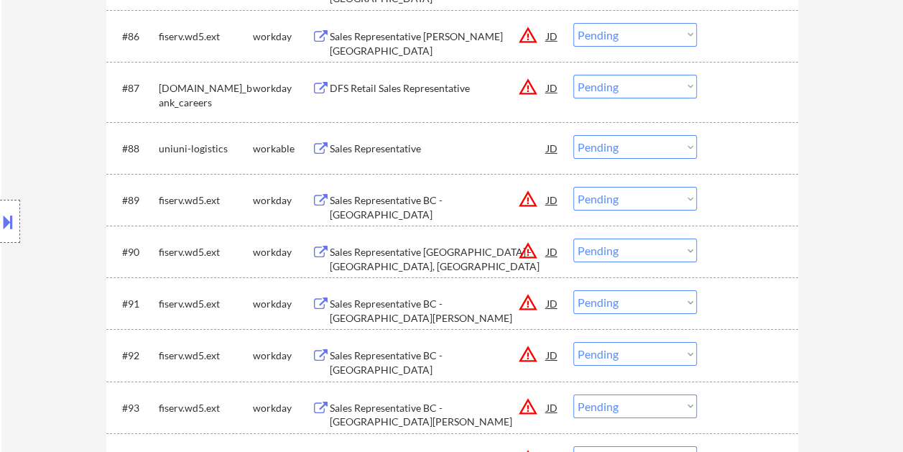
click at [729, 148] on div at bounding box center [748, 148] width 63 height 26
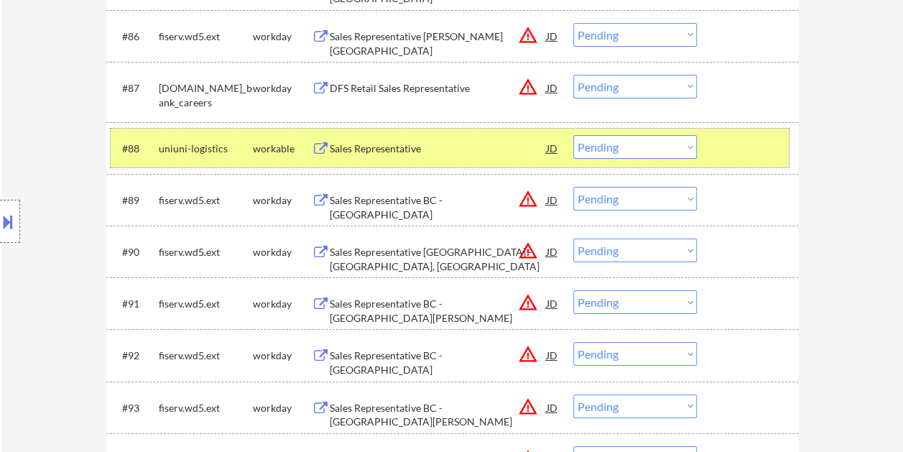
click at [468, 152] on div "Sales Representative" at bounding box center [438, 148] width 217 height 14
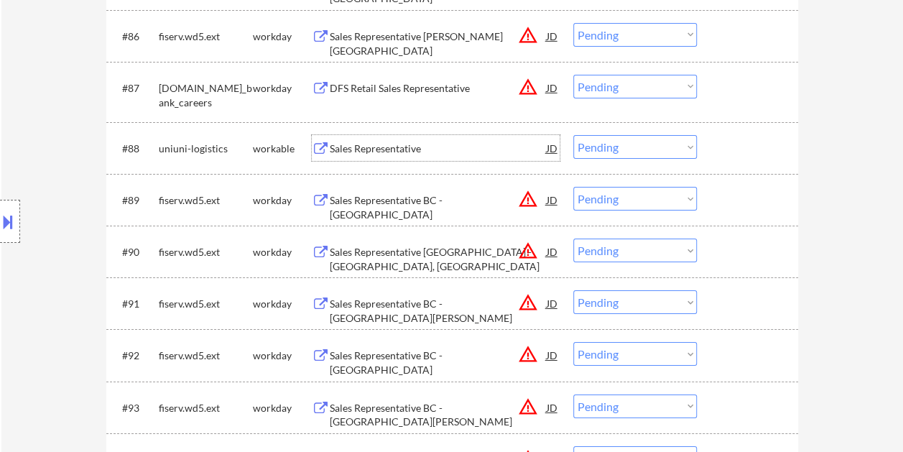
click at [730, 139] on div at bounding box center [748, 148] width 63 height 26
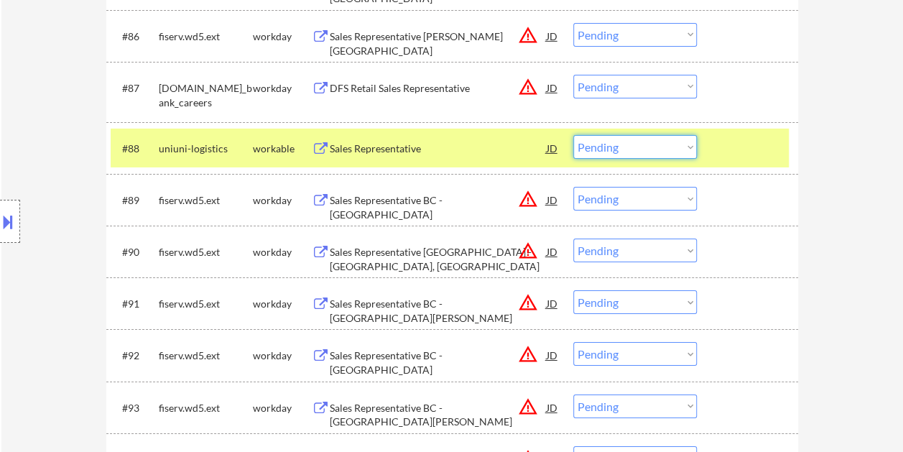
click at [679, 144] on select "Choose an option... Pending Applied Excluded (Questions) Excluded (Expired) Exc…" at bounding box center [634, 147] width 123 height 24
click at [573, 135] on select "Choose an option... Pending Applied Excluded (Questions) Excluded (Expired) Exc…" at bounding box center [634, 147] width 123 height 24
select select ""pending""
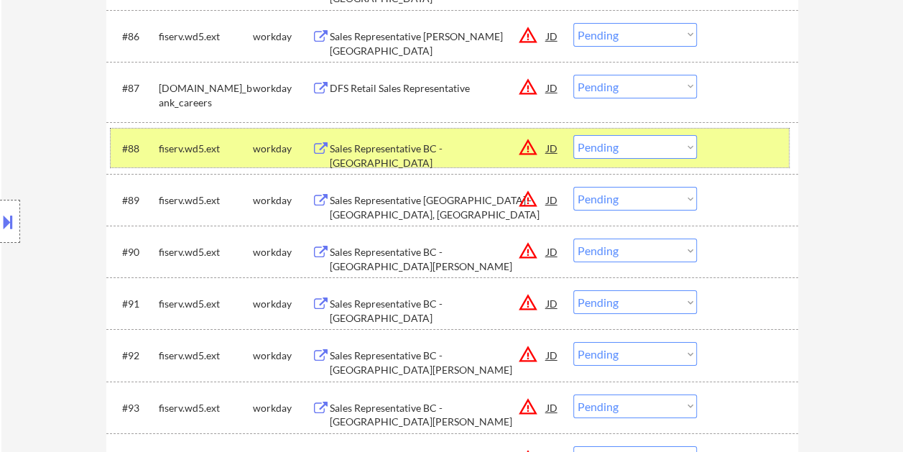
click at [773, 154] on div at bounding box center [748, 148] width 63 height 26
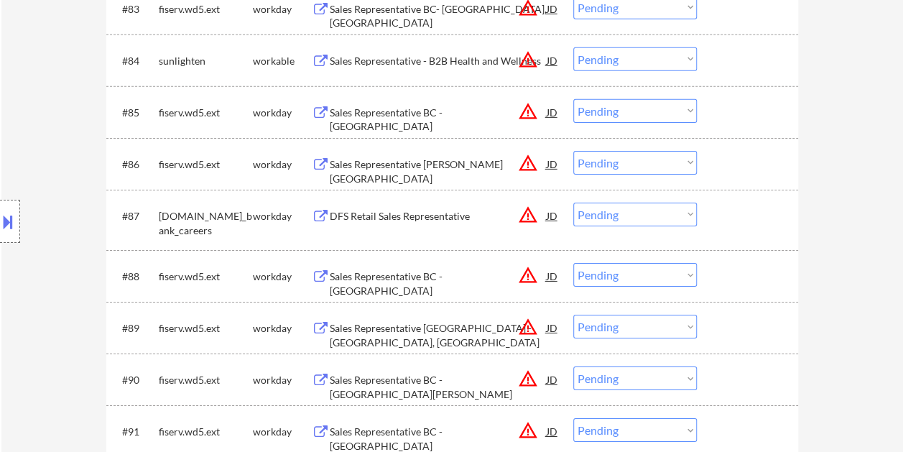
scroll to position [4957, 0]
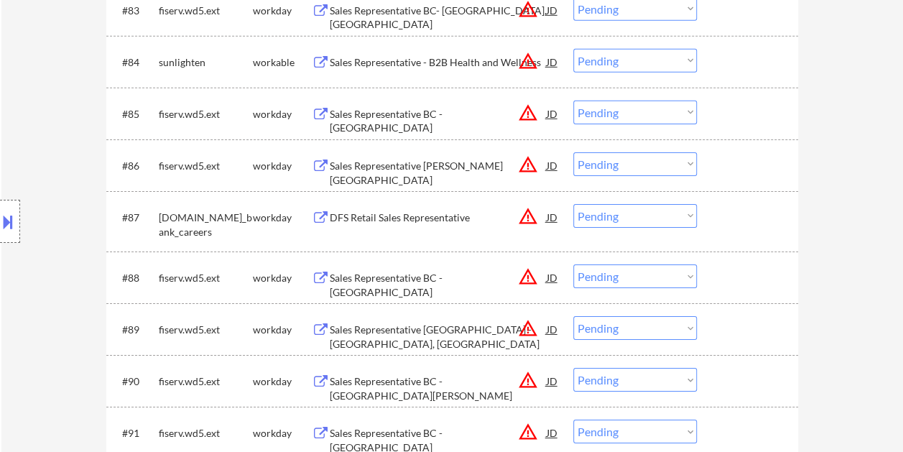
click at [730, 220] on div at bounding box center [748, 217] width 63 height 26
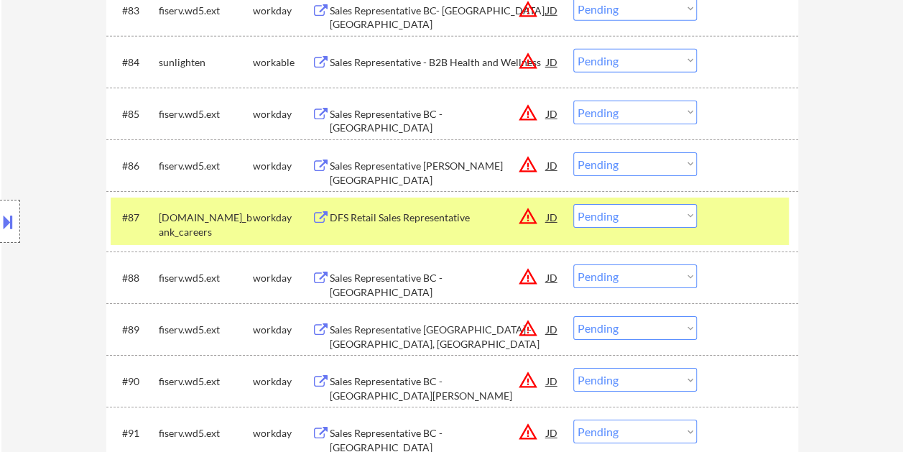
click at [359, 214] on div "DFS Retail Sales Representative" at bounding box center [438, 217] width 217 height 14
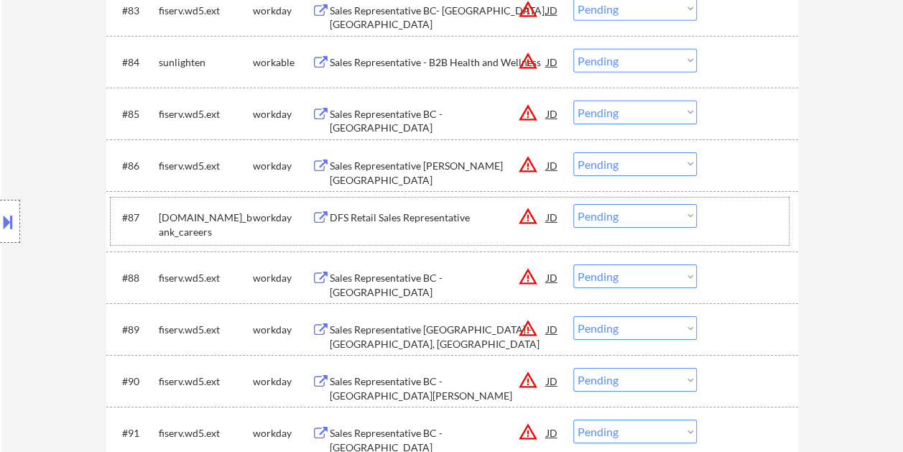
click at [745, 211] on div at bounding box center [748, 217] width 63 height 26
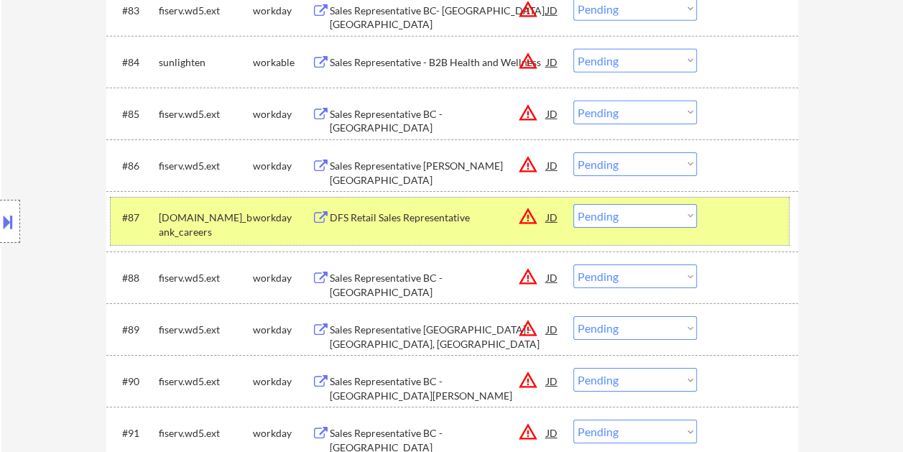
click at [686, 217] on select "Choose an option... Pending Applied Excluded (Questions) Excluded (Expired) Exc…" at bounding box center [634, 216] width 123 height 24
click at [573, 204] on select "Choose an option... Pending Applied Excluded (Questions) Excluded (Expired) Exc…" at bounding box center [634, 216] width 123 height 24
select select ""pending""
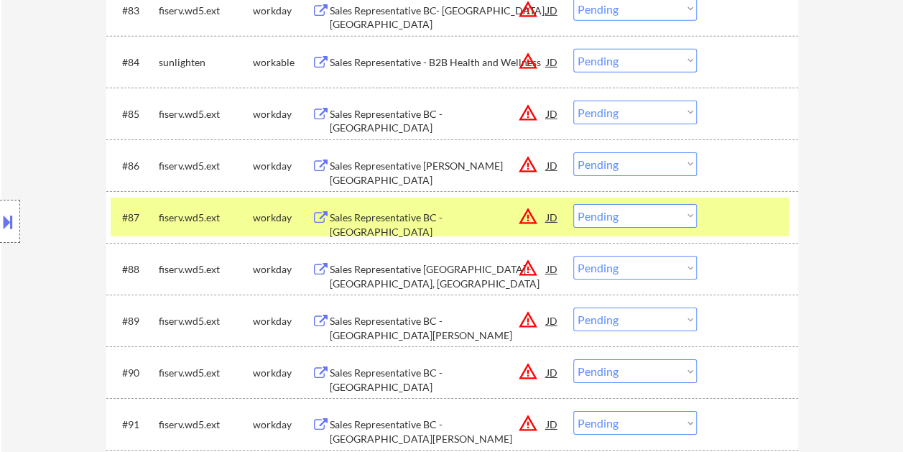
drag, startPoint x: 761, startPoint y: 216, endPoint x: 824, endPoint y: 256, distance: 73.9
click at [762, 218] on div at bounding box center [748, 217] width 63 height 26
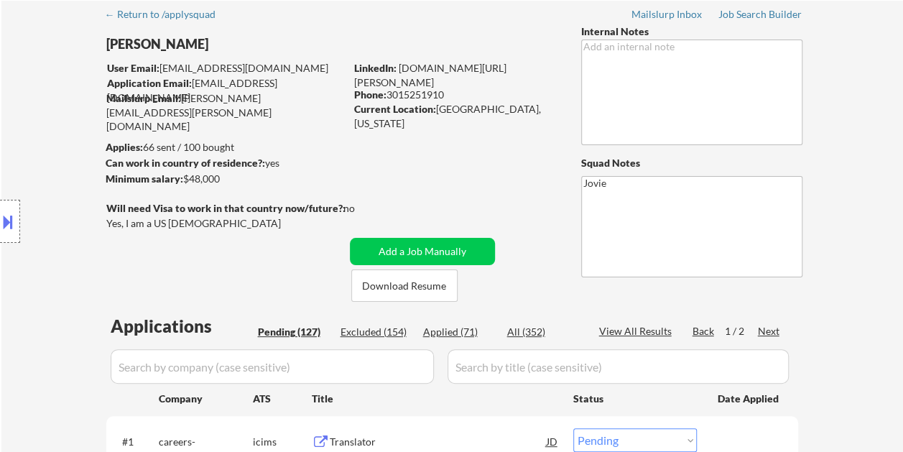
scroll to position [50, 0]
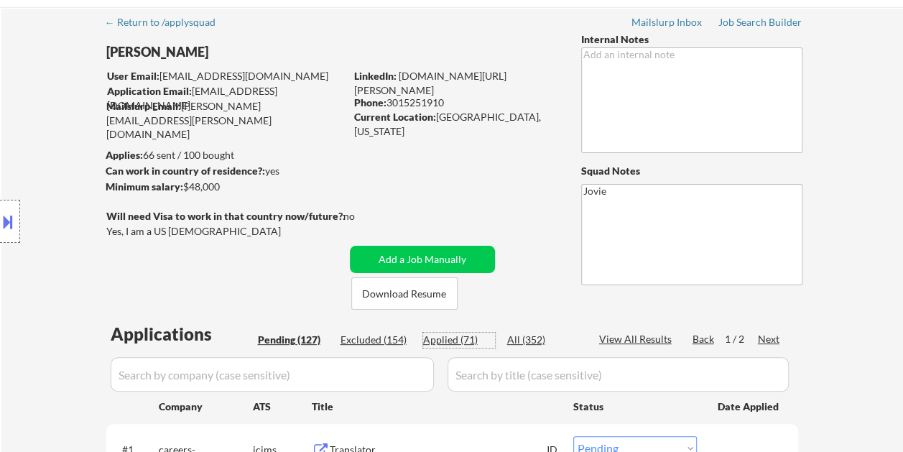
click at [463, 340] on div "Applied (71)" at bounding box center [459, 339] width 72 height 14
select select ""applied""
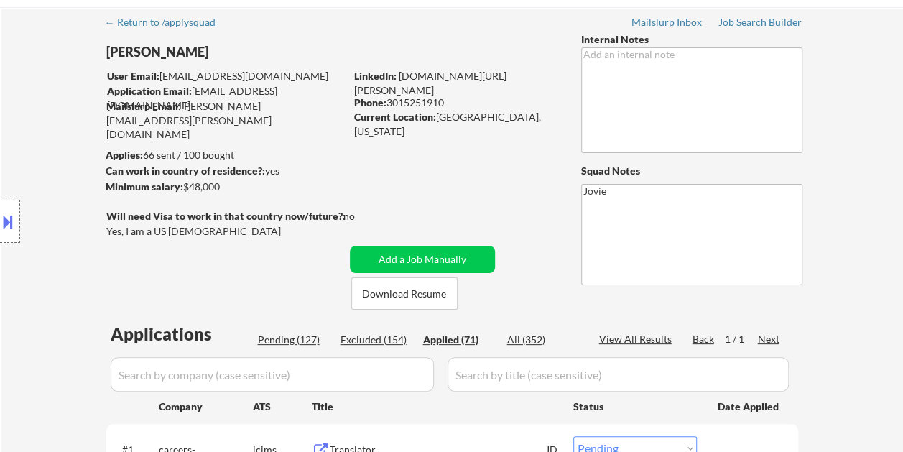
select select ""applied""
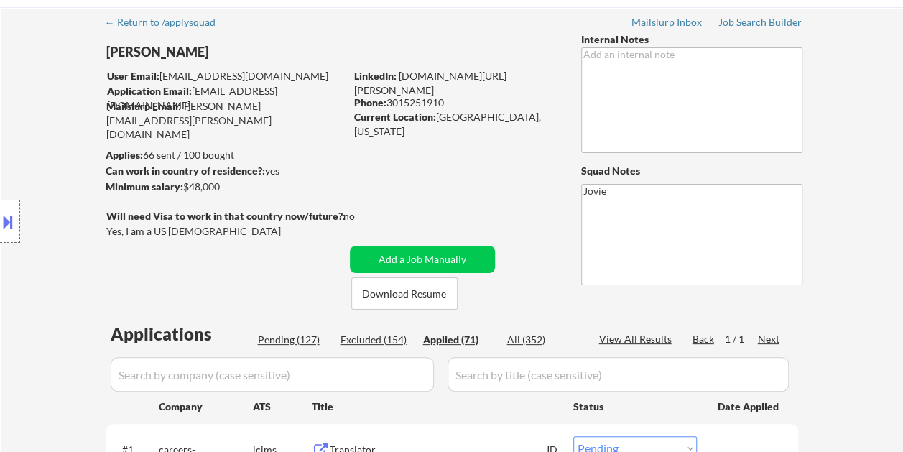
select select ""applied""
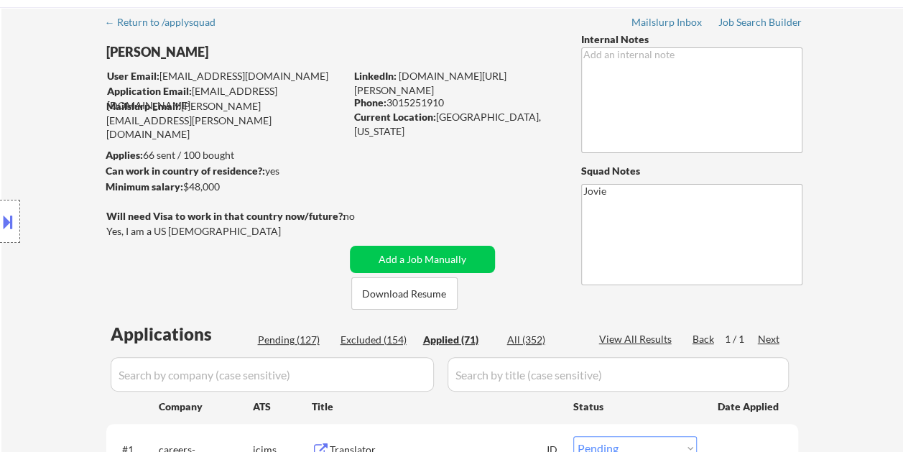
select select ""applied""
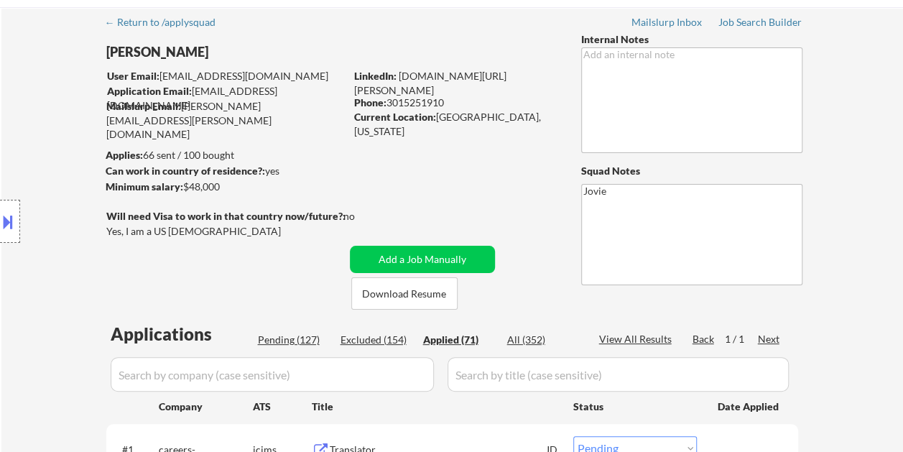
select select ""applied""
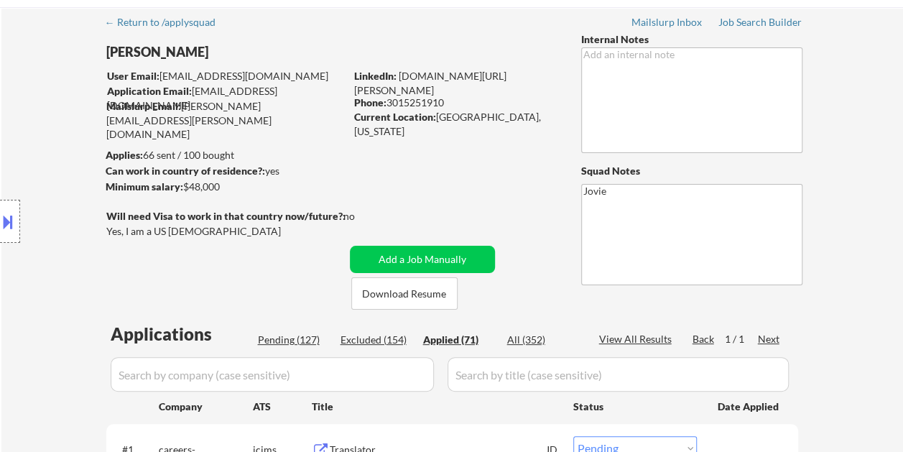
select select ""applied""
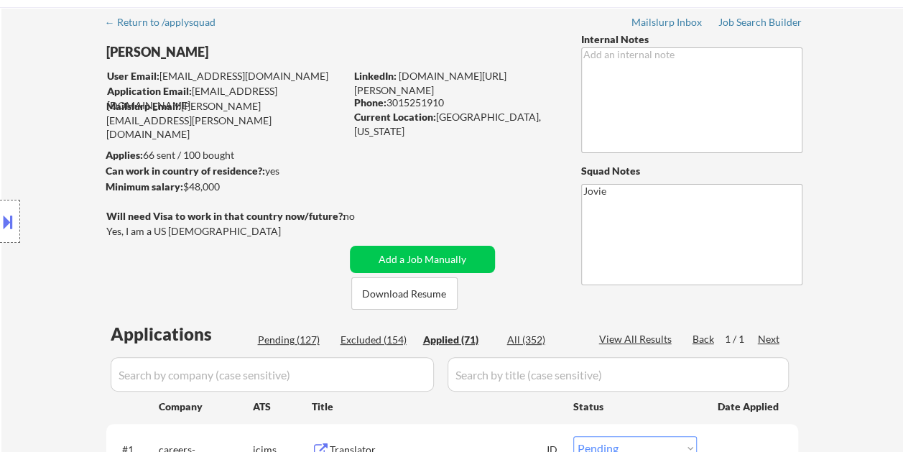
select select ""applied""
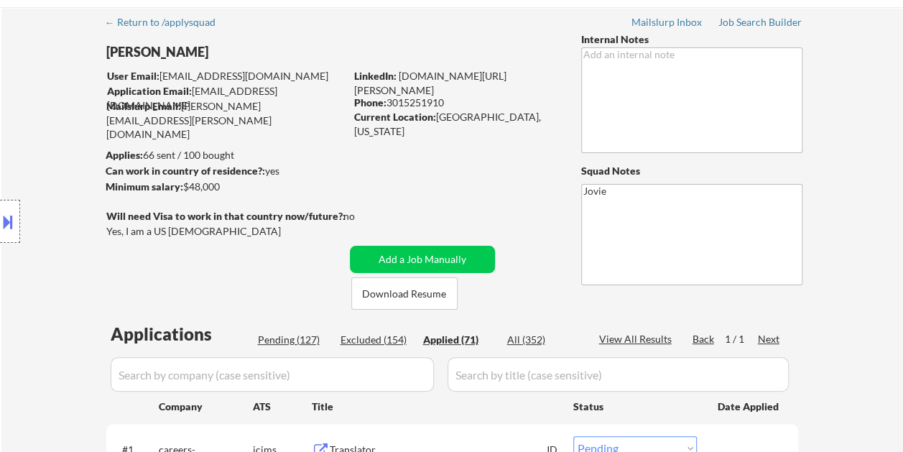
select select ""applied""
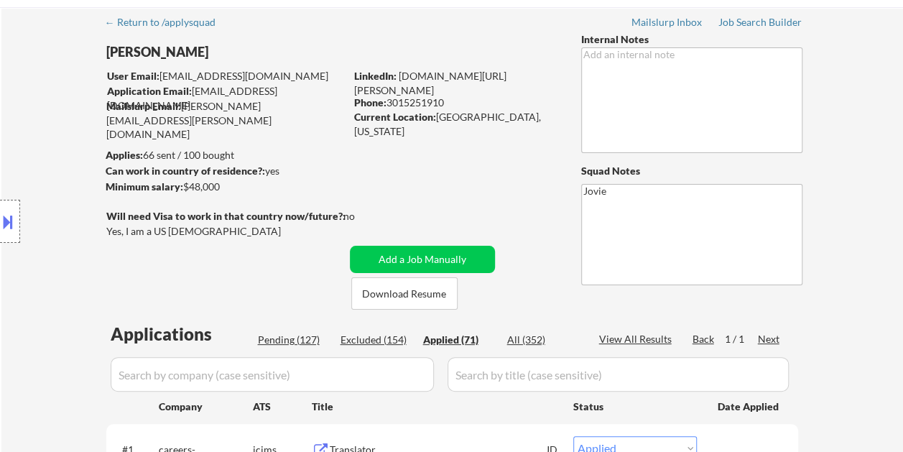
select select ""applied""
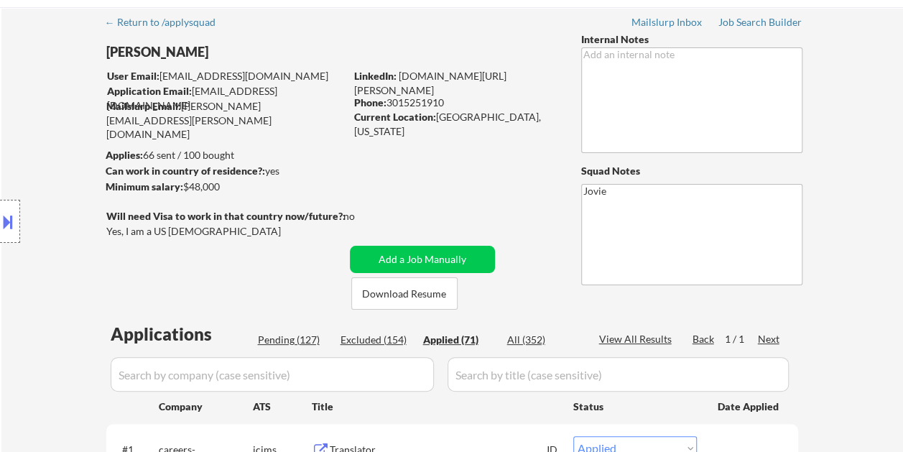
select select ""applied""
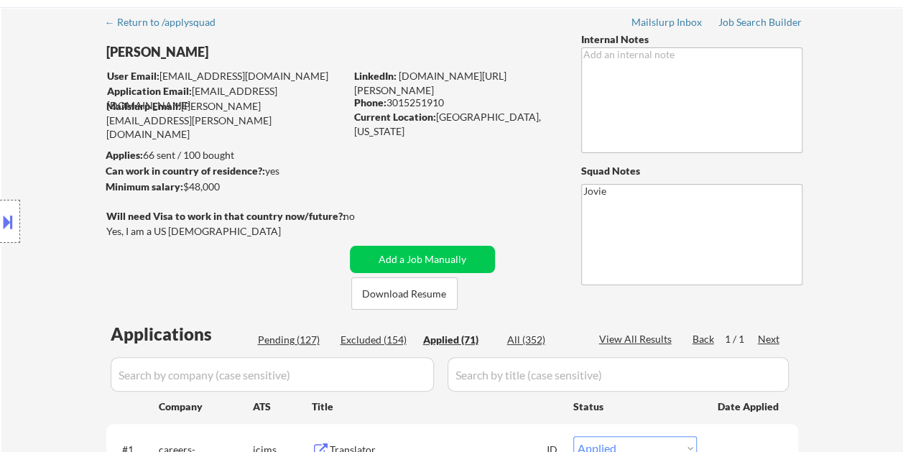
select select ""applied""
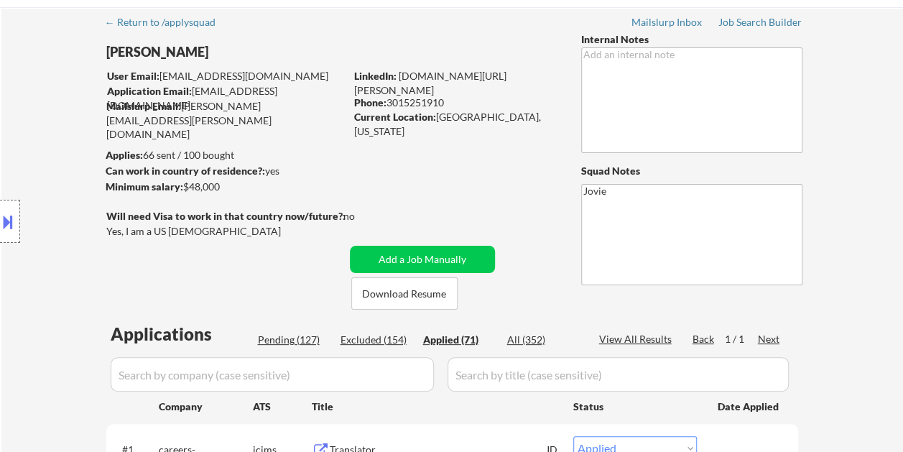
select select ""applied""
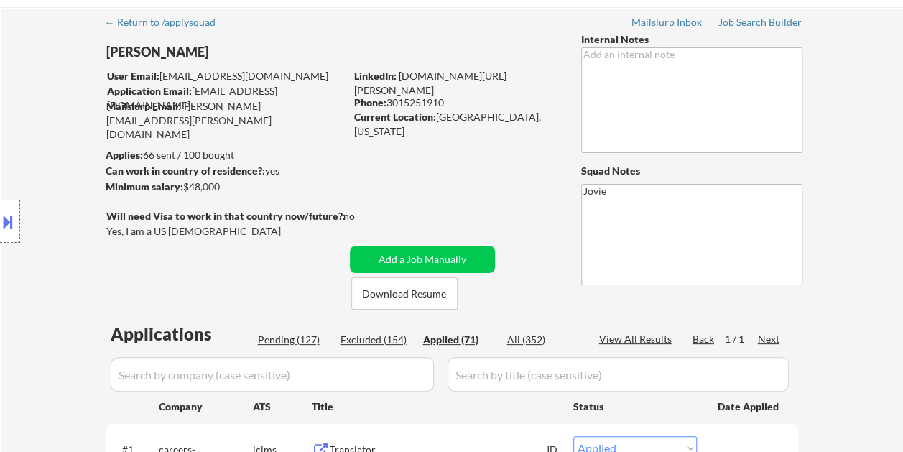
select select ""applied""
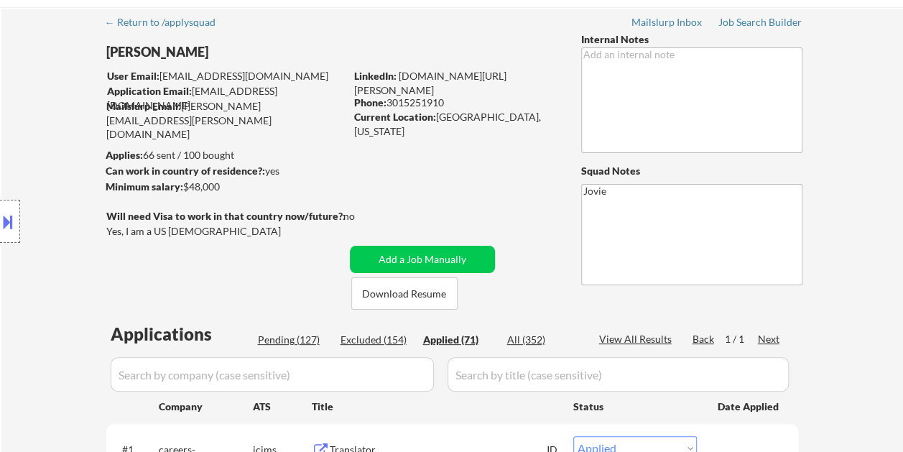
select select ""applied""
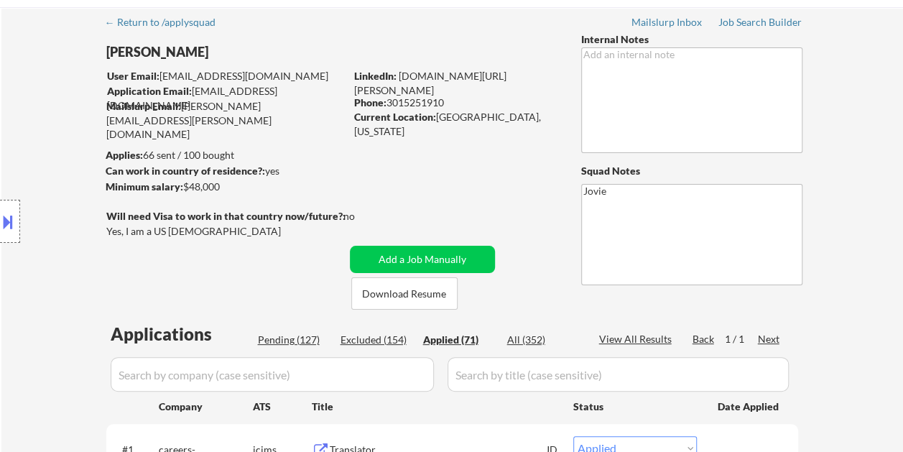
select select ""applied""
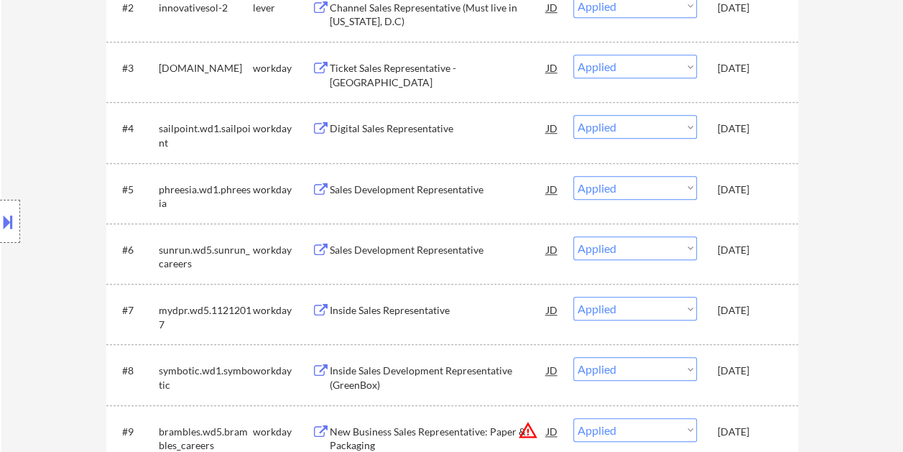
scroll to position [540, 0]
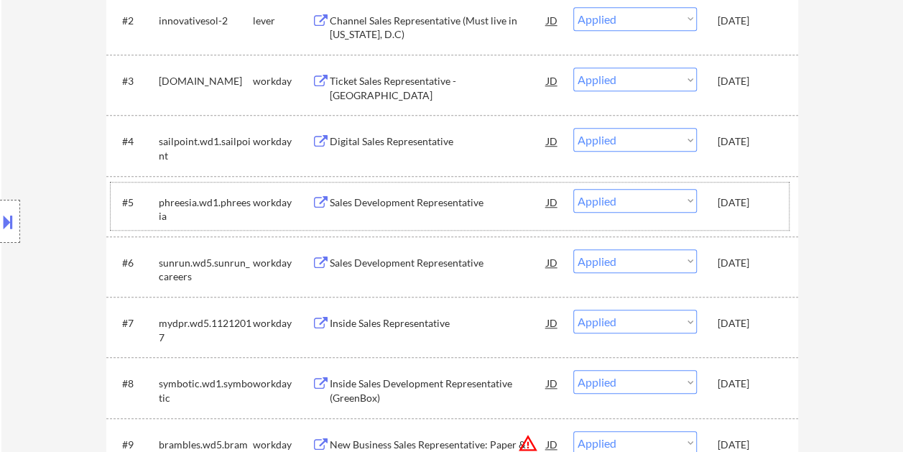
click at [715, 217] on div "#5 phreesia.wd1.phreesia workday Sales Development Representative JD Choose an …" at bounding box center [450, 205] width 678 height 47
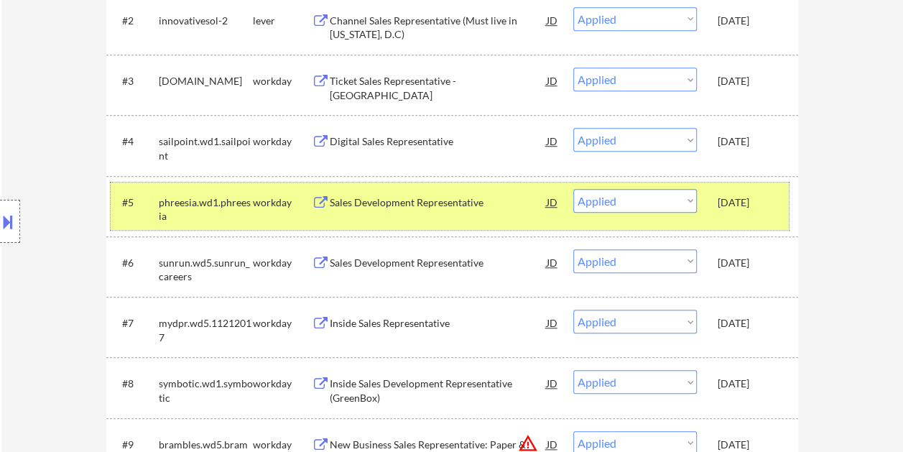
scroll to position [0, 0]
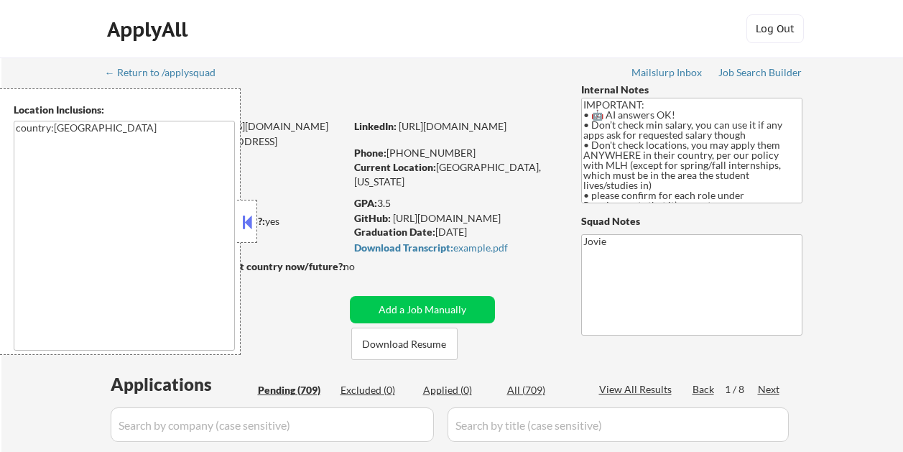
select select ""pending""
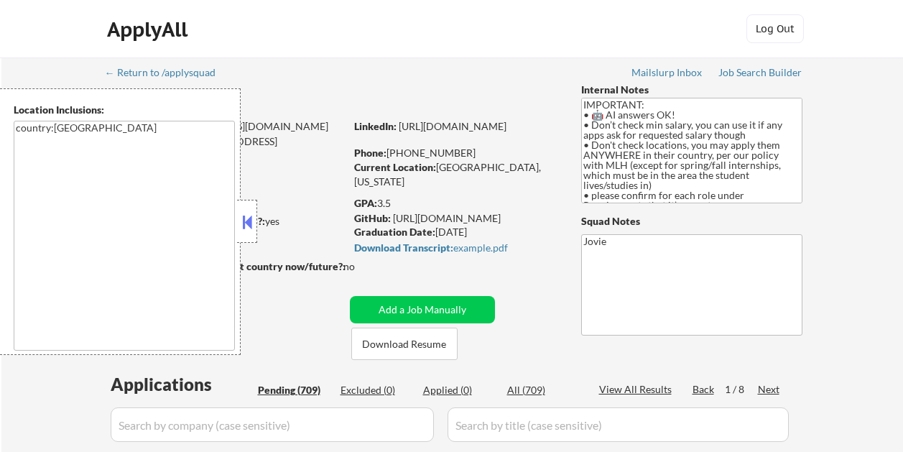
select select ""pending""
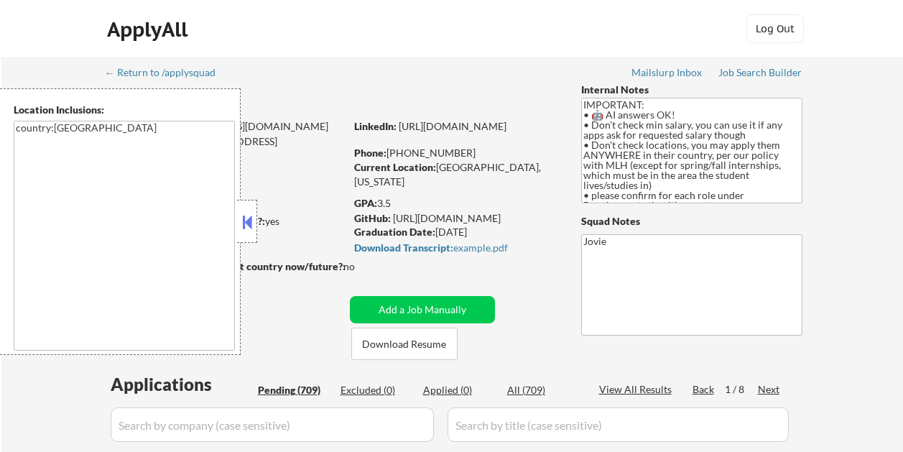
select select ""pending""
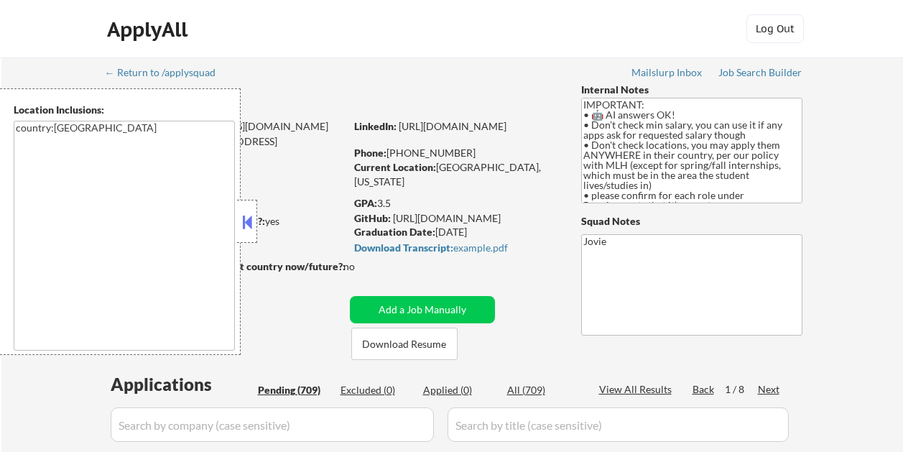
select select ""pending""
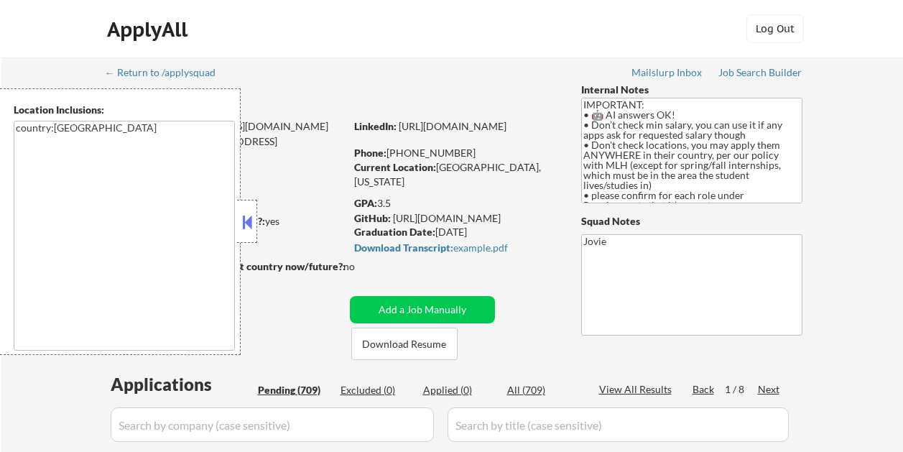
select select ""pending""
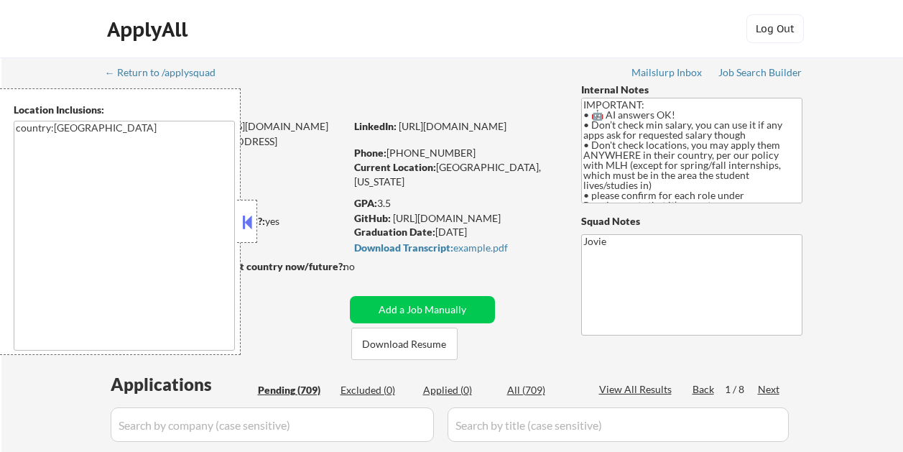
select select ""pending""
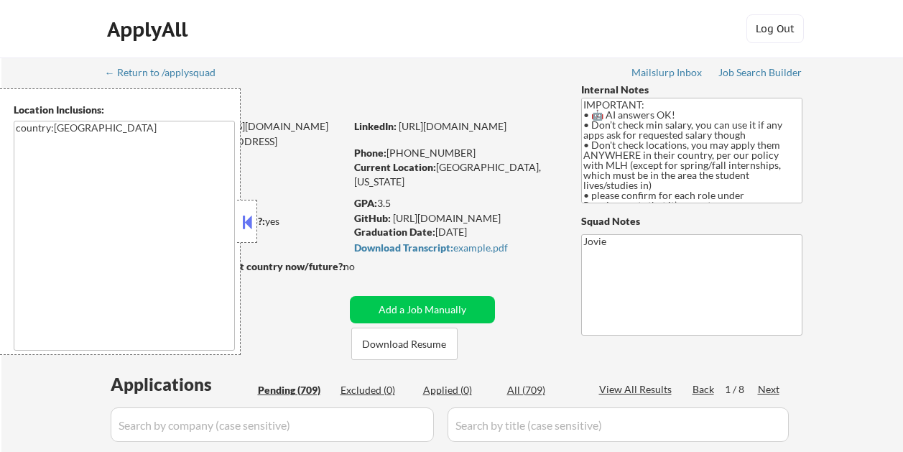
select select ""pending""
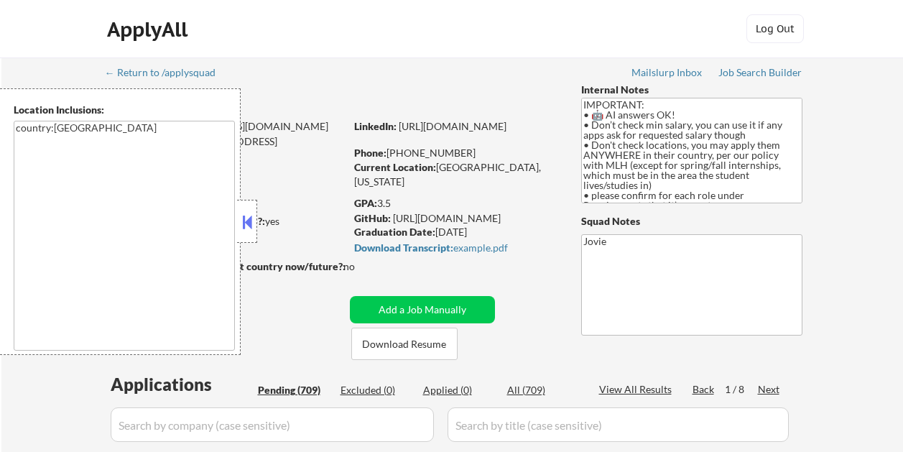
select select ""pending""
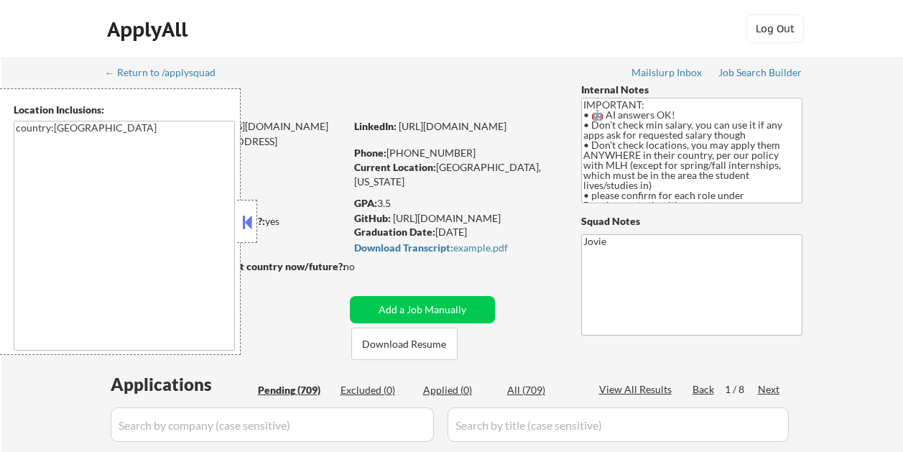
select select ""pending""
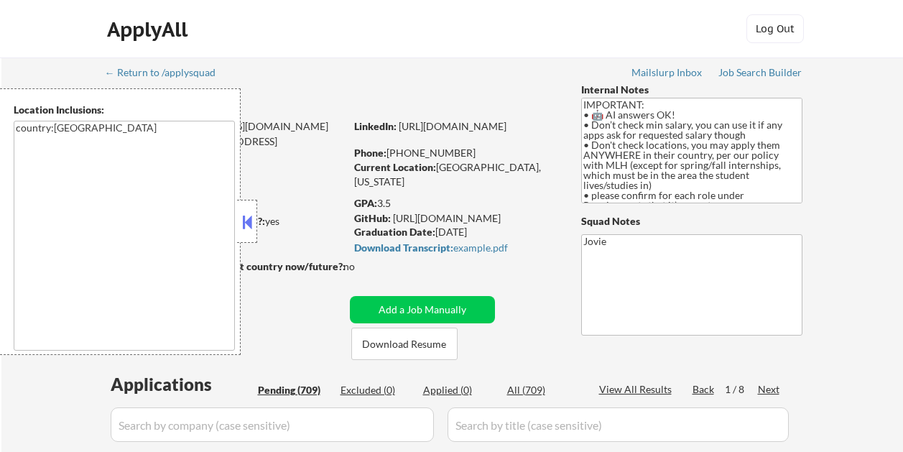
select select ""pending""
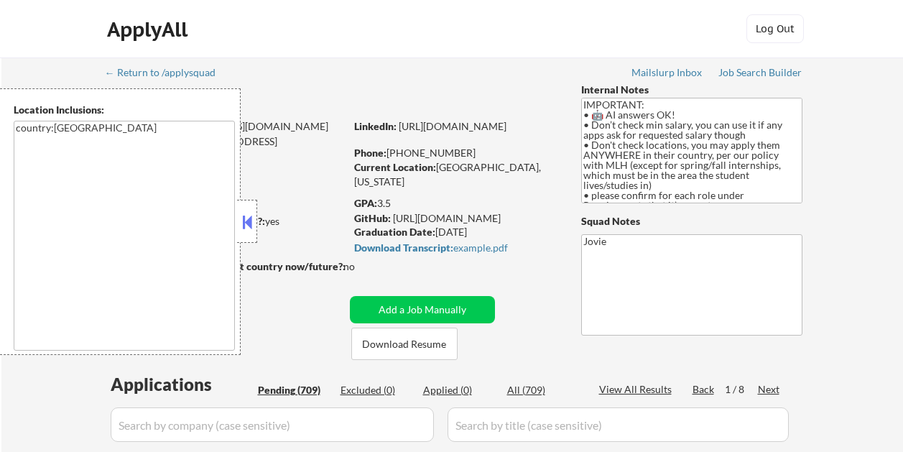
select select ""pending""
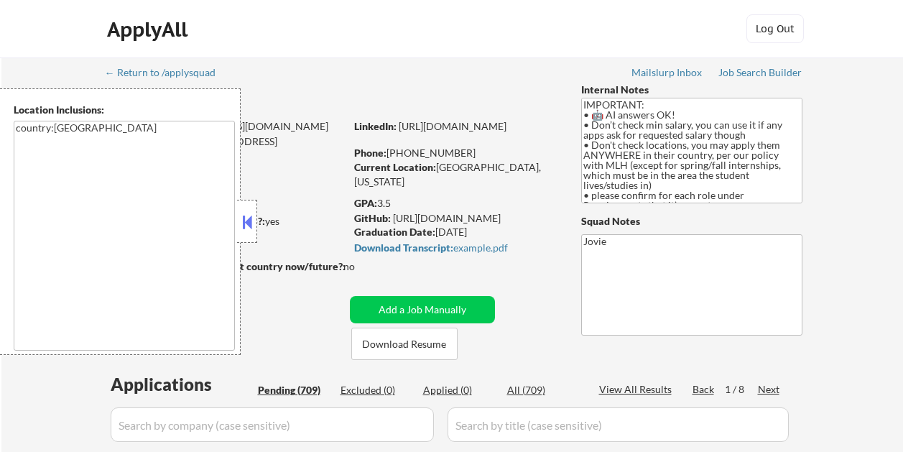
select select ""pending""
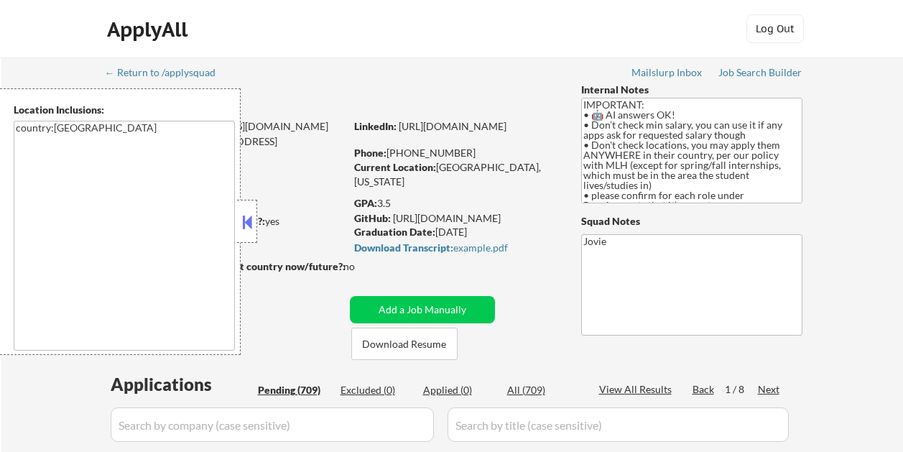
select select ""pending""
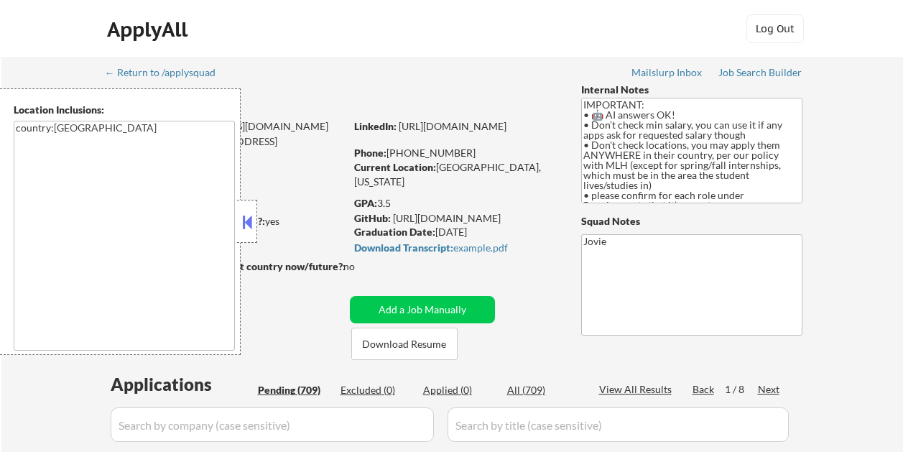
select select ""pending""
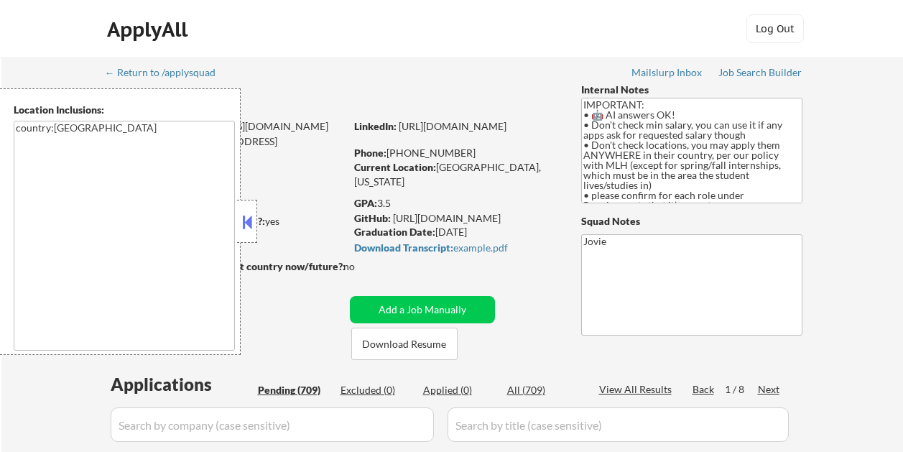
select select ""pending""
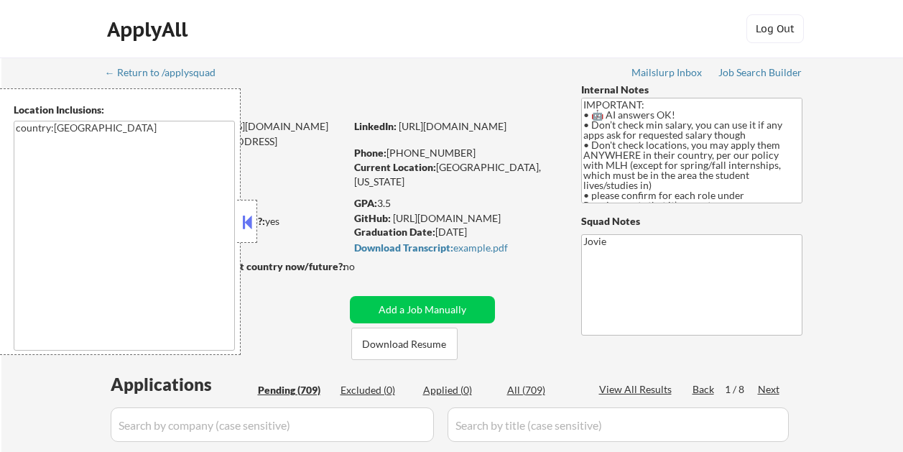
select select ""pending""
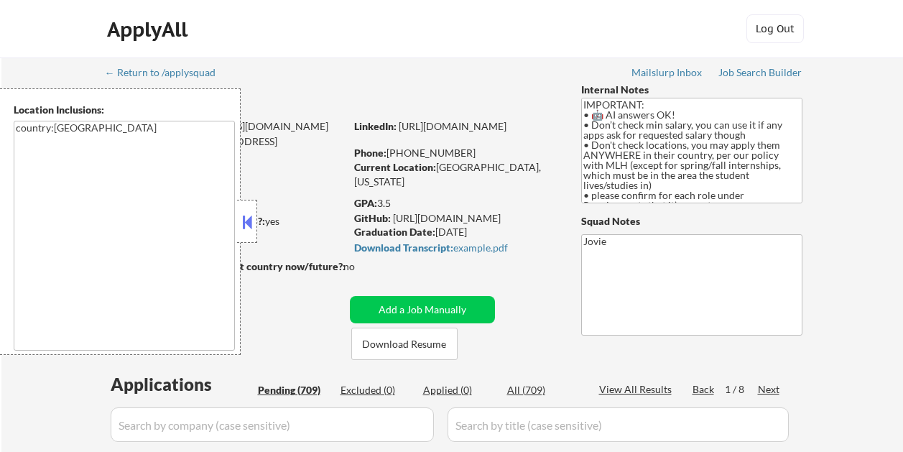
select select ""pending""
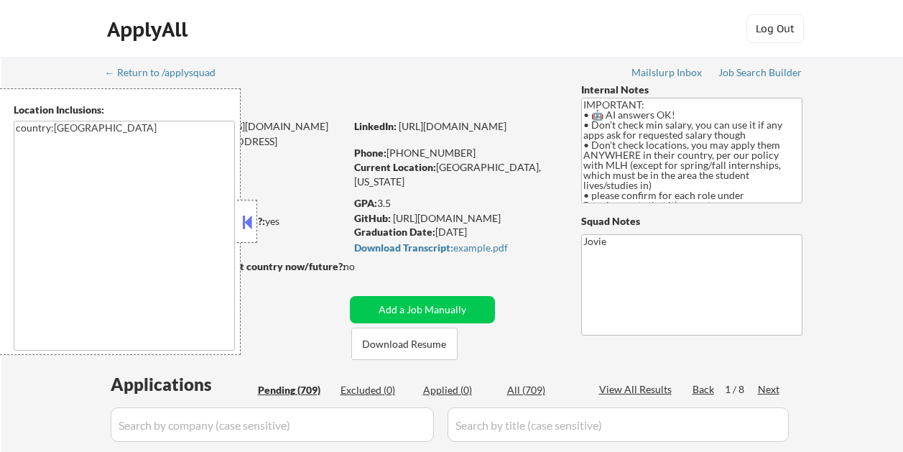
select select ""pending""
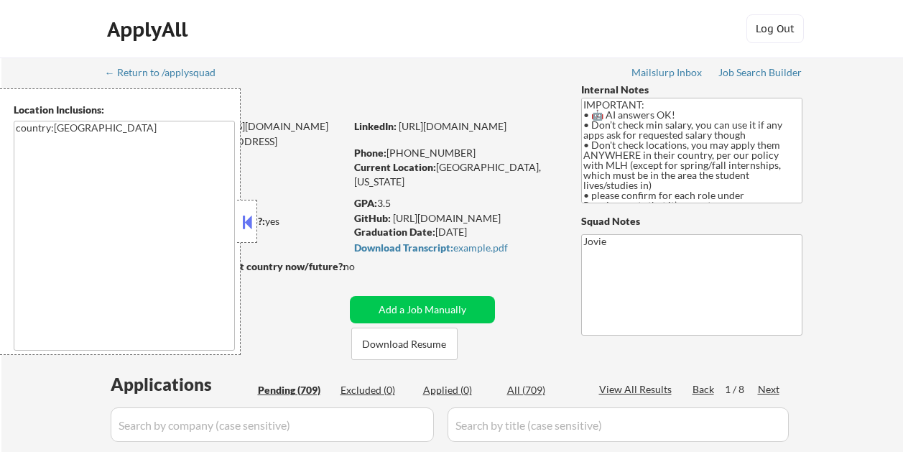
select select ""pending""
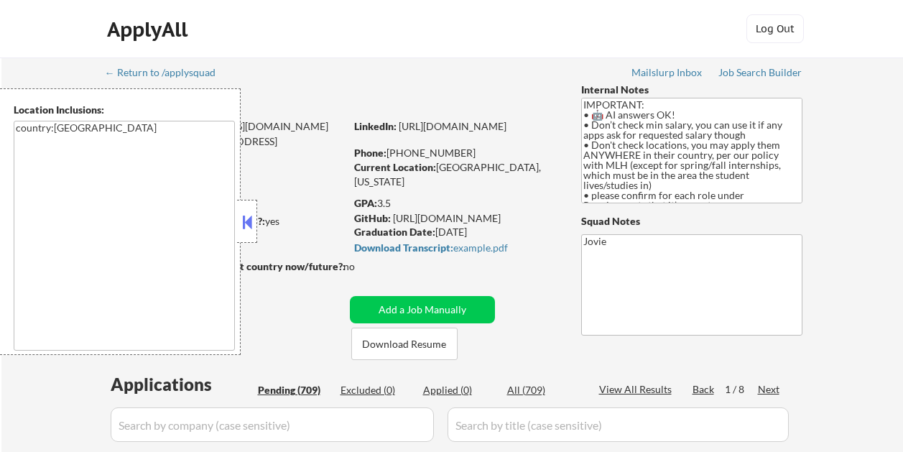
select select ""pending""
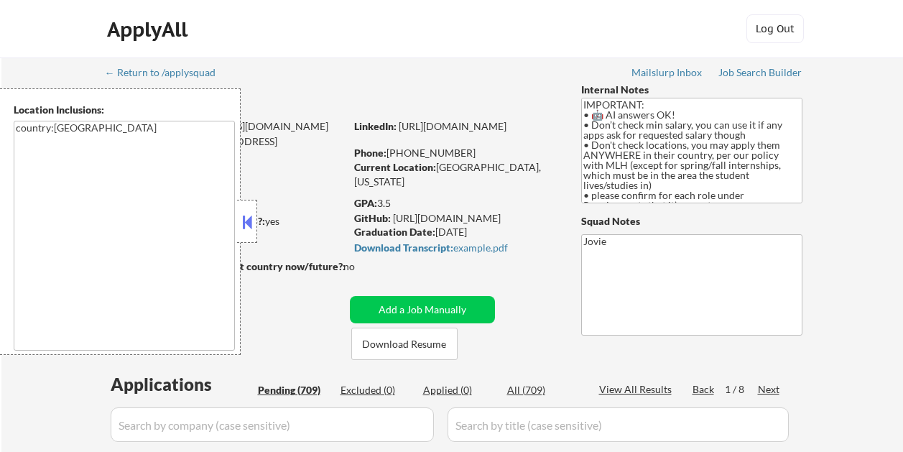
click at [246, 228] on div "Location Inclusions: country:[GEOGRAPHIC_DATA]" at bounding box center [128, 221] width 257 height 266
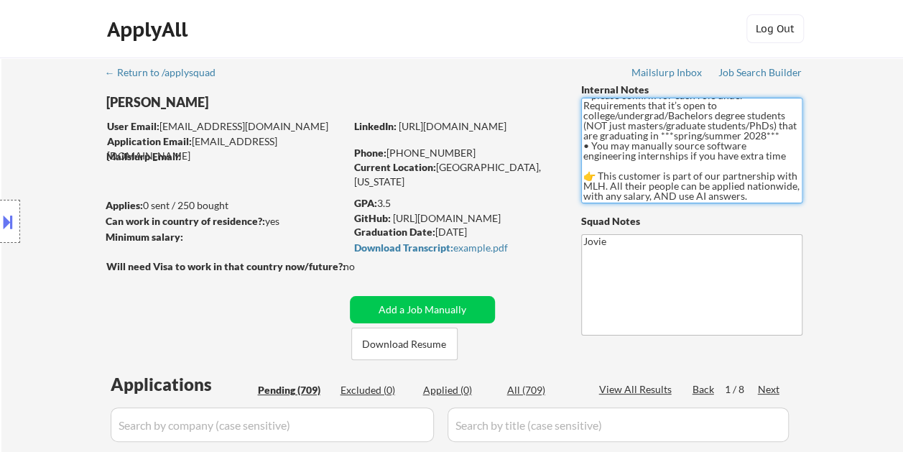
scroll to position [119, 0]
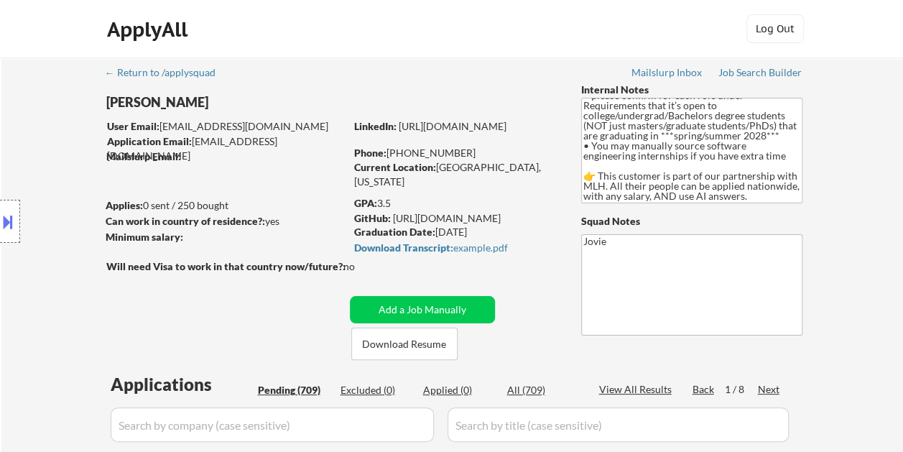
drag, startPoint x: 544, startPoint y: 73, endPoint x: 531, endPoint y: 92, distance: 23.3
click at [421, 345] on button "Download Resume" at bounding box center [404, 343] width 106 height 32
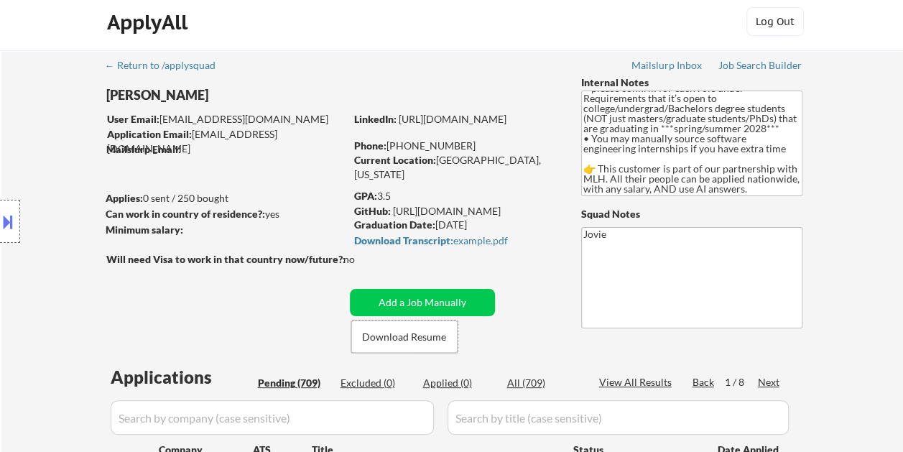
scroll to position [0, 0]
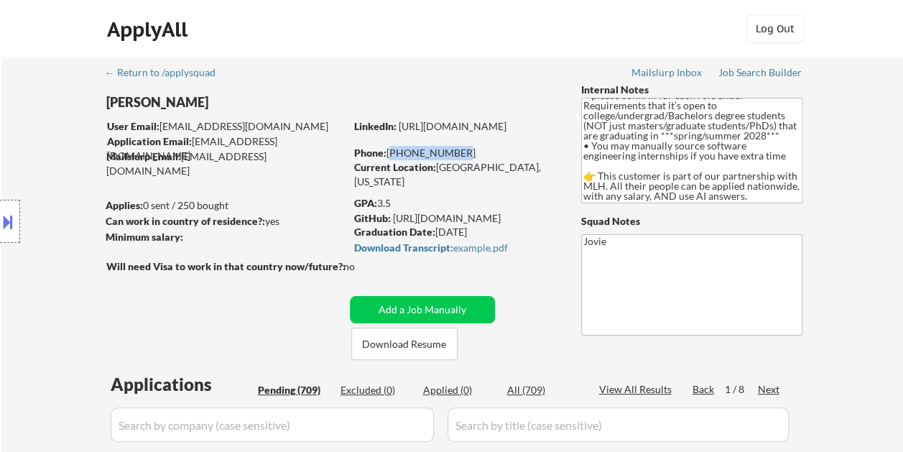
drag, startPoint x: 451, startPoint y: 152, endPoint x: 386, endPoint y: 151, distance: 64.6
click at [386, 151] on div "Phone: 210-585-7940" at bounding box center [455, 153] width 203 height 14
copy div "210-585-7940"
drag, startPoint x: 435, startPoint y: 165, endPoint x: 517, endPoint y: 169, distance: 82.0
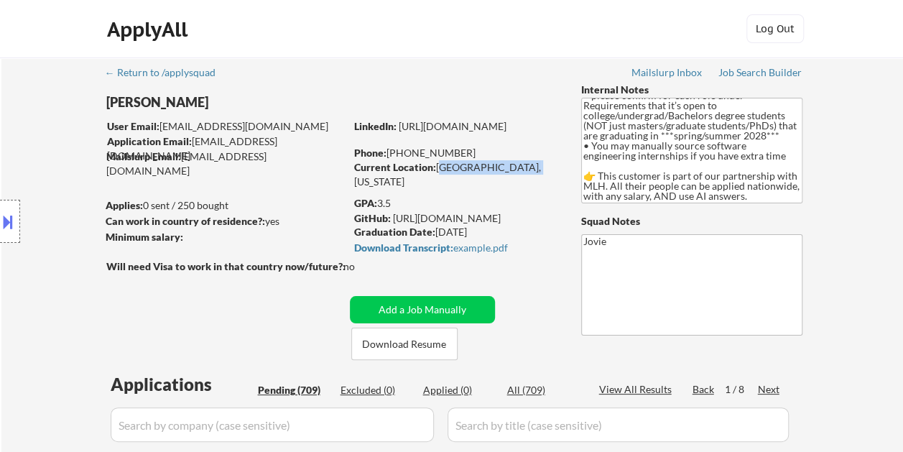
click at [517, 169] on div "Current Location: San Antonio, Texas" at bounding box center [455, 174] width 203 height 28
copy div "San Antonio, Texas"
drag, startPoint x: 192, startPoint y: 142, endPoint x: 220, endPoint y: 142, distance: 27.3
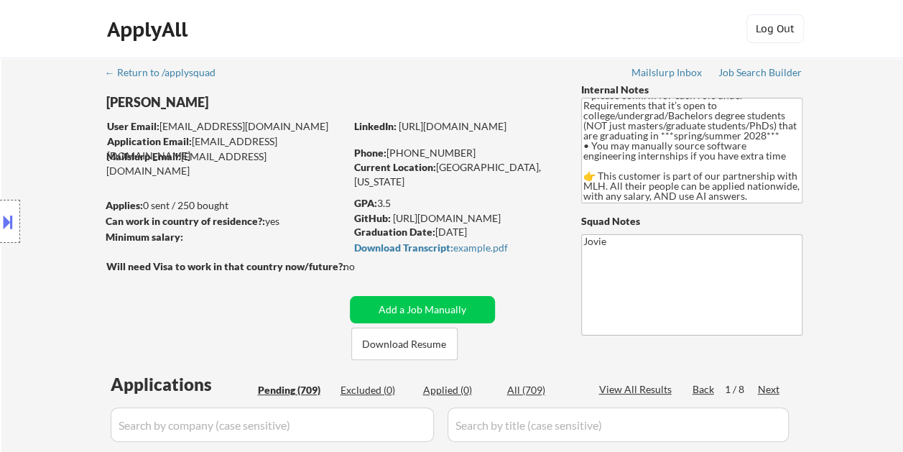
click at [220, 142] on div "Location Inclusions: country:US" at bounding box center [128, 221] width 257 height 266
drag, startPoint x: 190, startPoint y: 134, endPoint x: 218, endPoint y: 141, distance: 29.4
click at [218, 141] on div "Location Inclusions: country:US" at bounding box center [128, 221] width 257 height 266
drag, startPoint x: 165, startPoint y: 119, endPoint x: 205, endPoint y: 126, distance: 40.7
click at [205, 126] on div "Location Inclusions: country:US" at bounding box center [128, 221] width 257 height 266
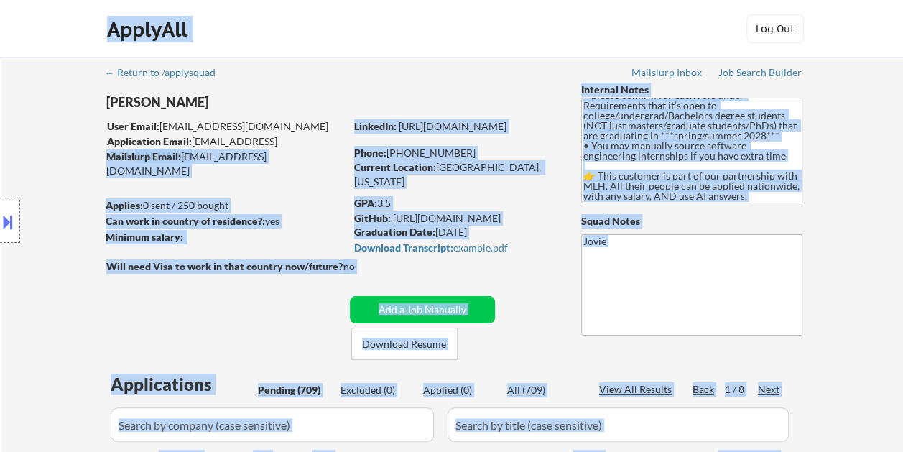
drag, startPoint x: 285, startPoint y: 141, endPoint x: 248, endPoint y: 150, distance: 37.6
click at [248, 150] on body "← Return to /applysquad Mailslurp Inbox Job Search Builder Declan Staunton User…" at bounding box center [451, 226] width 903 height 452
drag, startPoint x: 248, startPoint y: 150, endPoint x: 451, endPoint y: 31, distance: 235.0
click at [451, 31] on div "ApplyAll Log In Sign Up Log Out" at bounding box center [452, 32] width 718 height 36
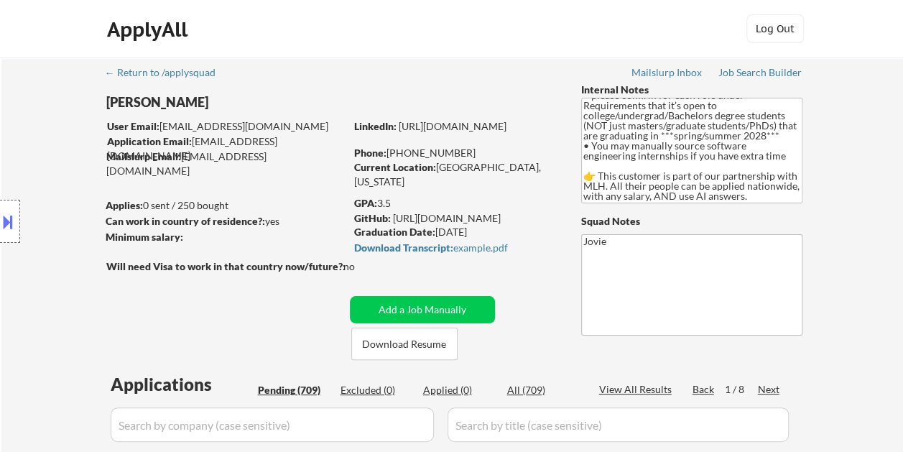
click at [270, 136] on div "Application Email: dstaunton@tamu.edu" at bounding box center [226, 148] width 238 height 28
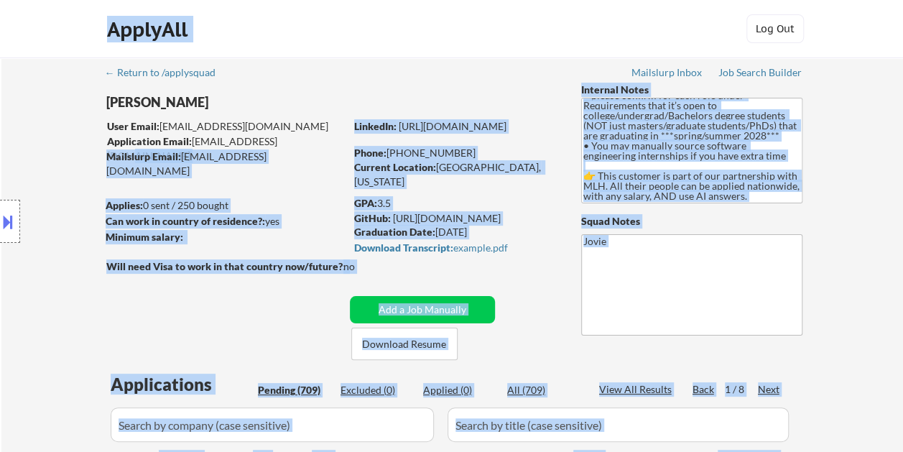
drag, startPoint x: 285, startPoint y: 139, endPoint x: 250, endPoint y: 134, distance: 35.6
click at [250, 134] on body "← Return to /applysquad Mailslurp Inbox Job Search Builder Declan Staunton User…" at bounding box center [451, 226] width 903 height 452
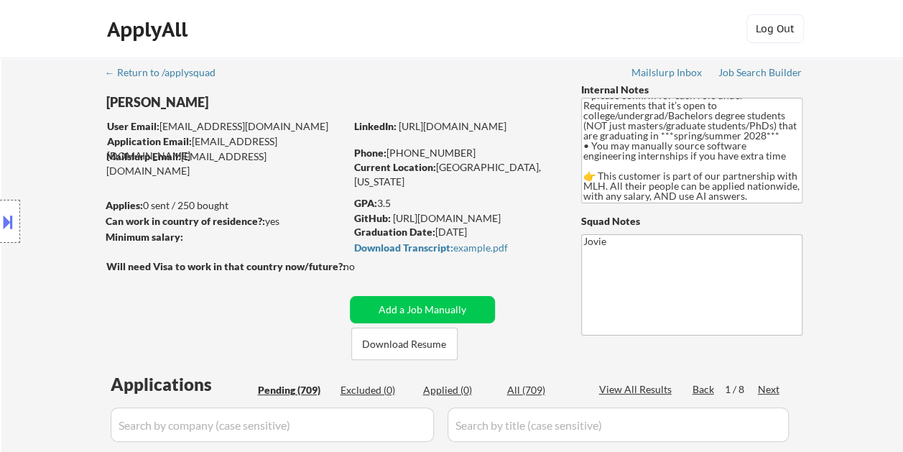
drag, startPoint x: 250, startPoint y: 134, endPoint x: 312, endPoint y: 118, distance: 64.4
click at [324, 108] on div "Declan Staunton" at bounding box center [253, 102] width 295 height 18
drag, startPoint x: 281, startPoint y: 140, endPoint x: 267, endPoint y: 140, distance: 14.4
click at [267, 140] on div "Application Email: dstaunton@tamu.edu" at bounding box center [226, 148] width 238 height 28
drag, startPoint x: 267, startPoint y: 140, endPoint x: 309, endPoint y: 121, distance: 45.9
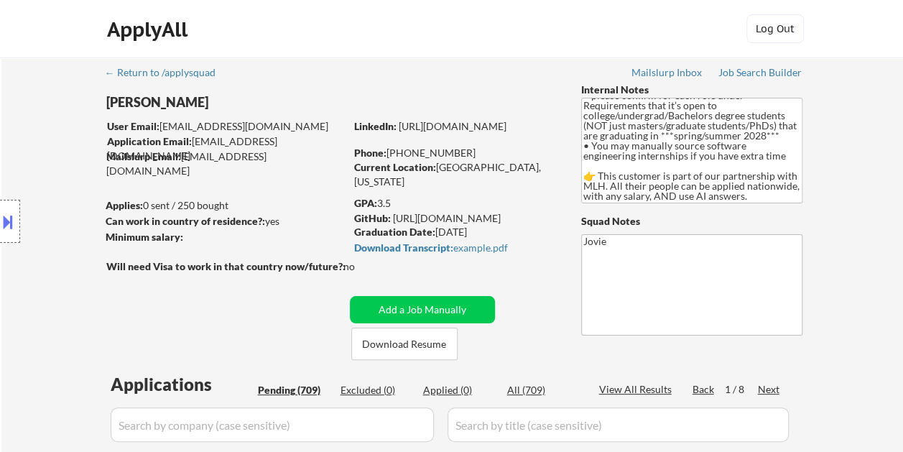
click at [353, 96] on div "Declan Staunton" at bounding box center [253, 102] width 295 height 18
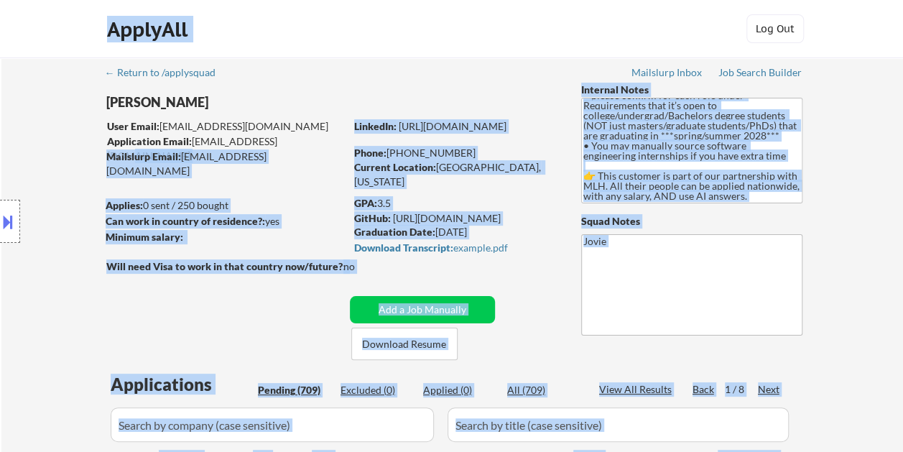
drag, startPoint x: 286, startPoint y: 139, endPoint x: 251, endPoint y: 135, distance: 35.4
click at [251, 135] on body "← Return to /applysquad Mailslurp Inbox Job Search Builder Declan Staunton User…" at bounding box center [451, 226] width 903 height 452
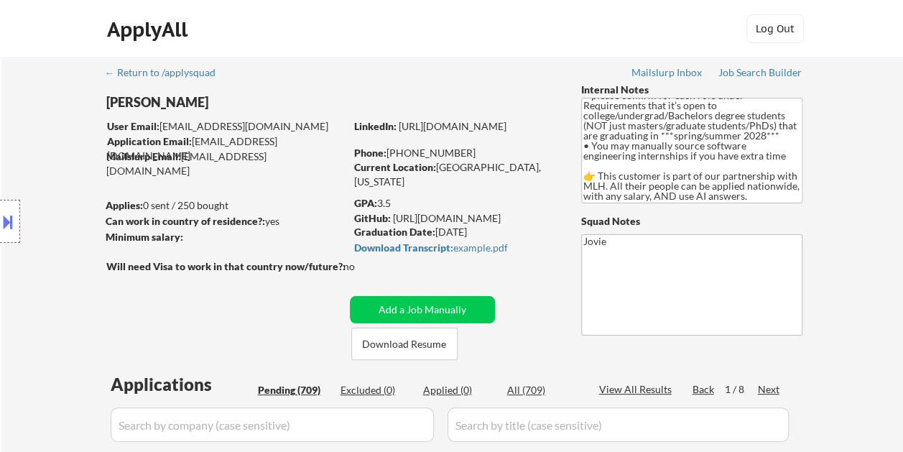
drag, startPoint x: 251, startPoint y: 135, endPoint x: 265, endPoint y: 183, distance: 50.2
drag, startPoint x: 189, startPoint y: 139, endPoint x: 223, endPoint y: 139, distance: 34.5
click at [223, 139] on div "Location Inclusions: country:US" at bounding box center [128, 221] width 257 height 266
click at [204, 139] on div "Location Inclusions: country:US" at bounding box center [128, 221] width 257 height 266
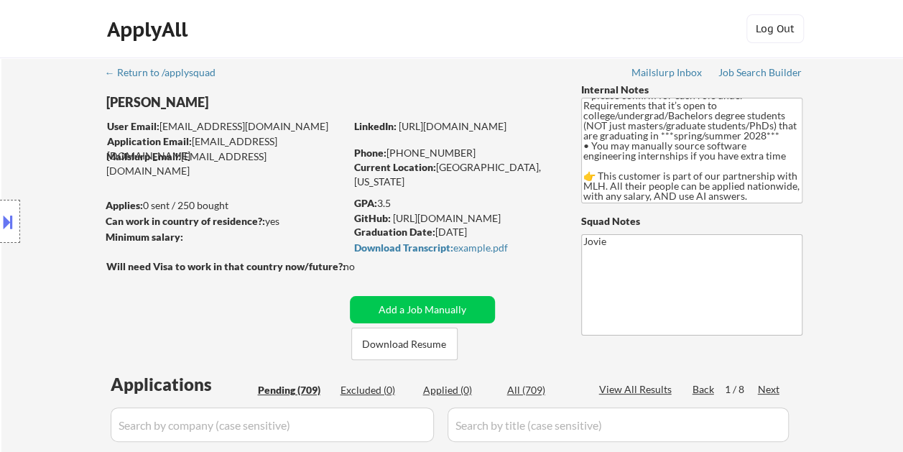
click at [204, 139] on div "Location Inclusions: country:US" at bounding box center [128, 221] width 257 height 266
click at [202, 139] on div "Location Inclusions: country:US" at bounding box center [128, 221] width 257 height 266
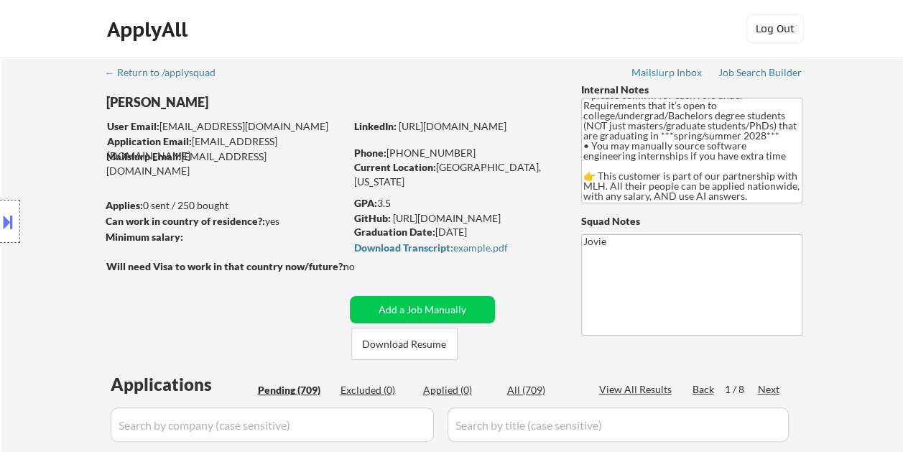
click at [200, 146] on div "Location Inclusions: country:US" at bounding box center [128, 221] width 257 height 266
click at [178, 118] on div "Location Inclusions: country:US" at bounding box center [128, 221] width 257 height 266
click at [205, 133] on div "Location Inclusions: country:US" at bounding box center [128, 221] width 257 height 266
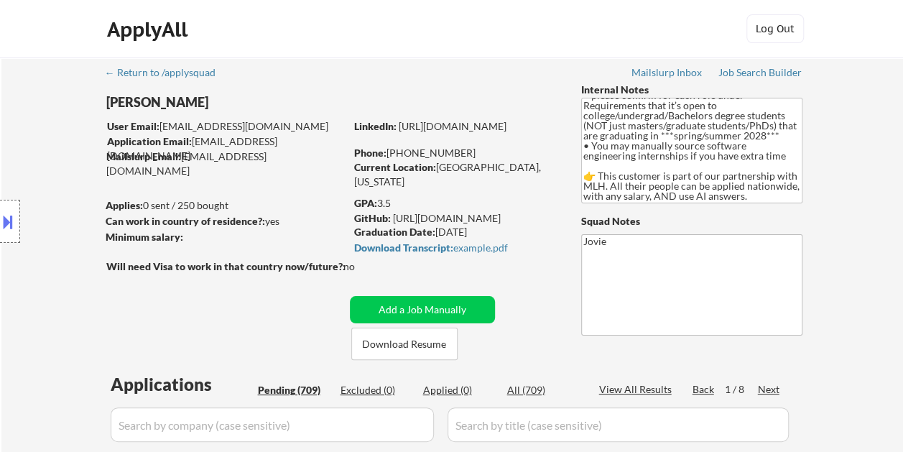
click at [212, 137] on div "Location Inclusions: country:US" at bounding box center [128, 221] width 257 height 266
click at [217, 141] on div "Location Inclusions: country:US" at bounding box center [128, 221] width 257 height 266
click at [220, 144] on div "Location Inclusions: country:US" at bounding box center [128, 221] width 257 height 266
click at [223, 144] on div "Location Inclusions: country:US" at bounding box center [128, 221] width 257 height 266
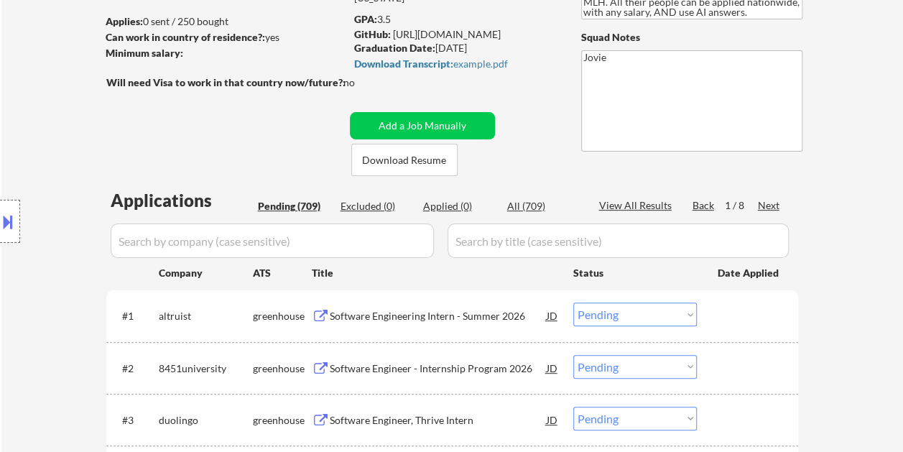
scroll to position [215, 0]
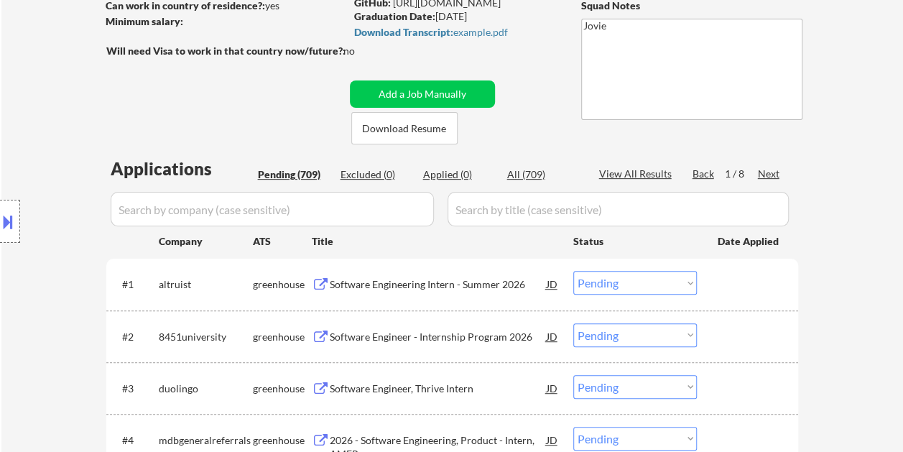
select select ""pending""
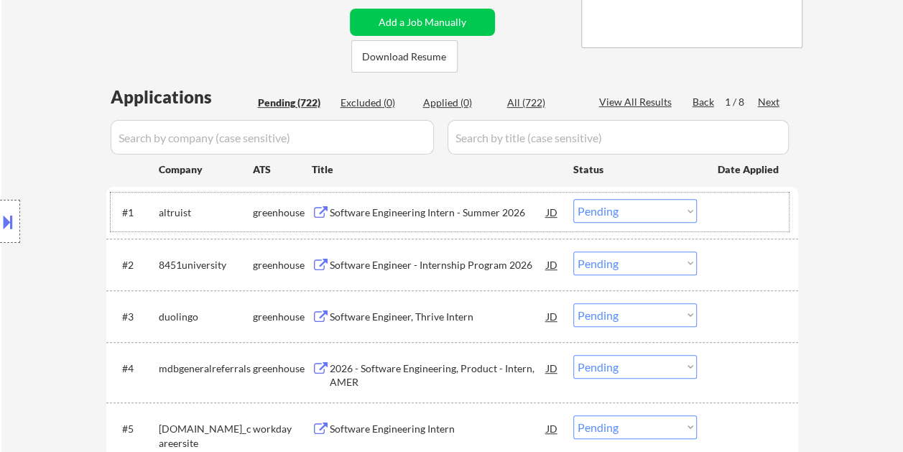
click at [717, 210] on div at bounding box center [748, 212] width 63 height 26
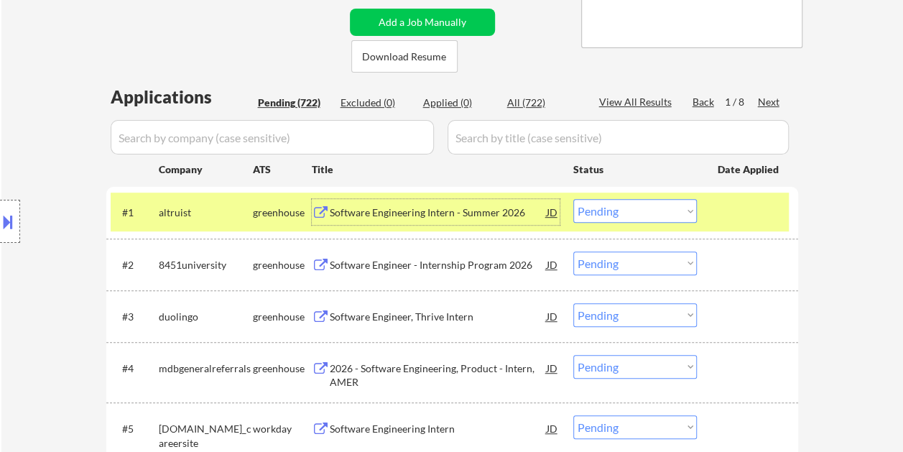
click at [404, 214] on div "Software Engineering Intern - Summer 2026" at bounding box center [438, 212] width 217 height 14
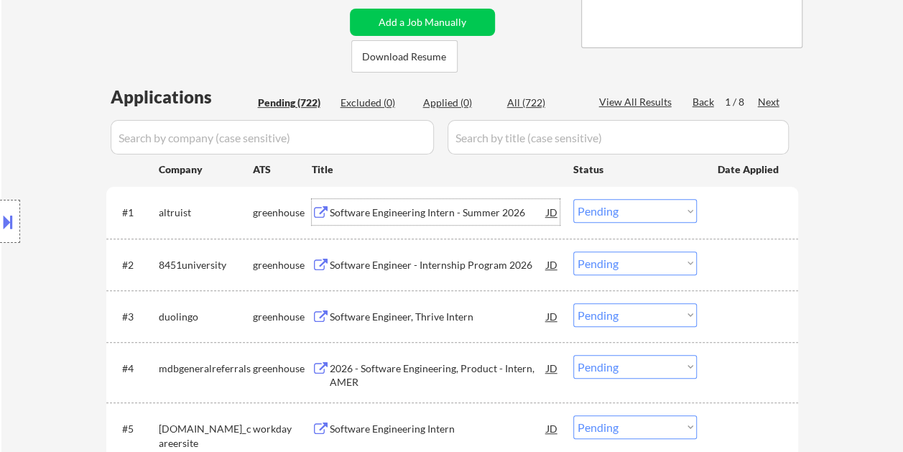
click at [724, 210] on div at bounding box center [748, 212] width 63 height 26
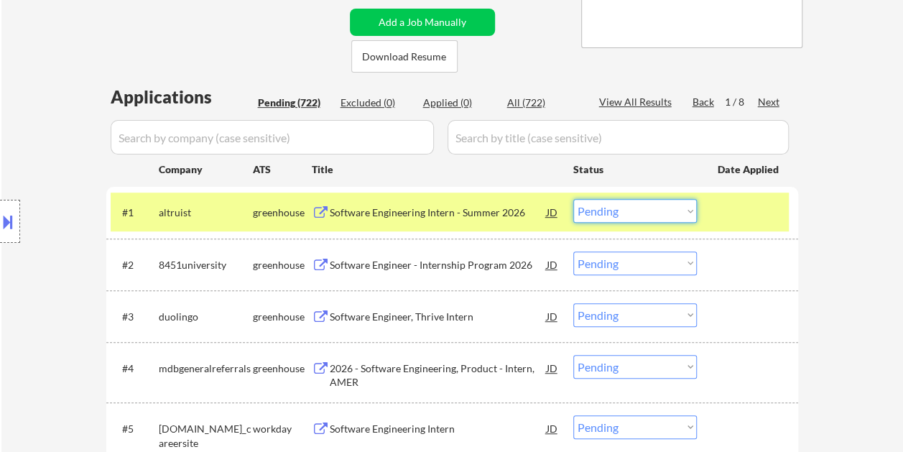
click at [679, 213] on select "Choose an option... Pending Applied Excluded (Questions) Excluded (Expired) Exc…" at bounding box center [634, 211] width 123 height 24
click at [573, 199] on select "Choose an option... Pending Applied Excluded (Questions) Excluded (Expired) Exc…" at bounding box center [634, 211] width 123 height 24
select select ""pending""
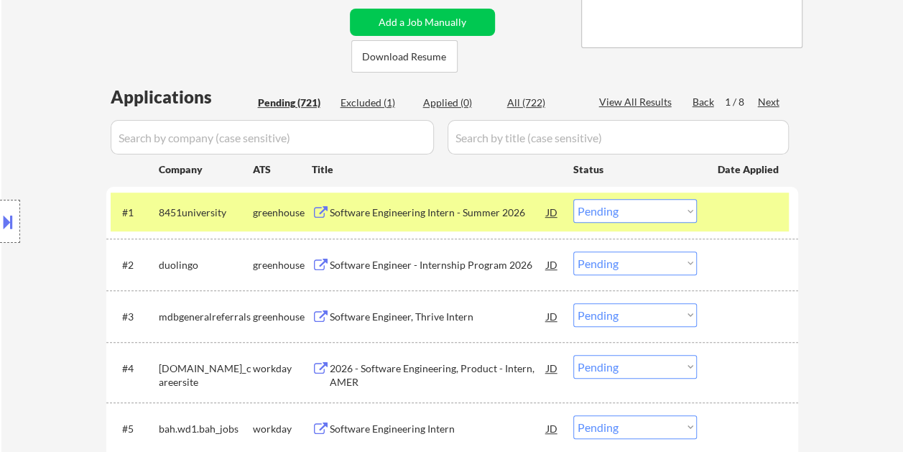
click at [724, 204] on div at bounding box center [748, 212] width 63 height 26
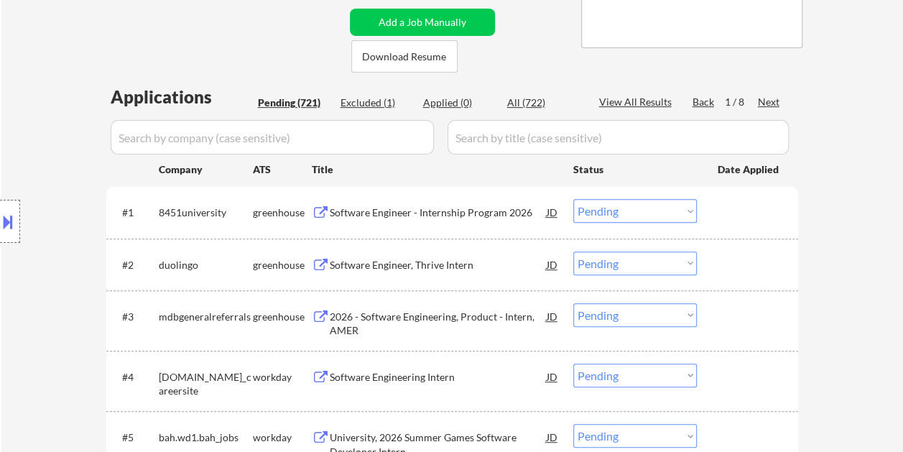
click at [729, 211] on div at bounding box center [748, 212] width 63 height 26
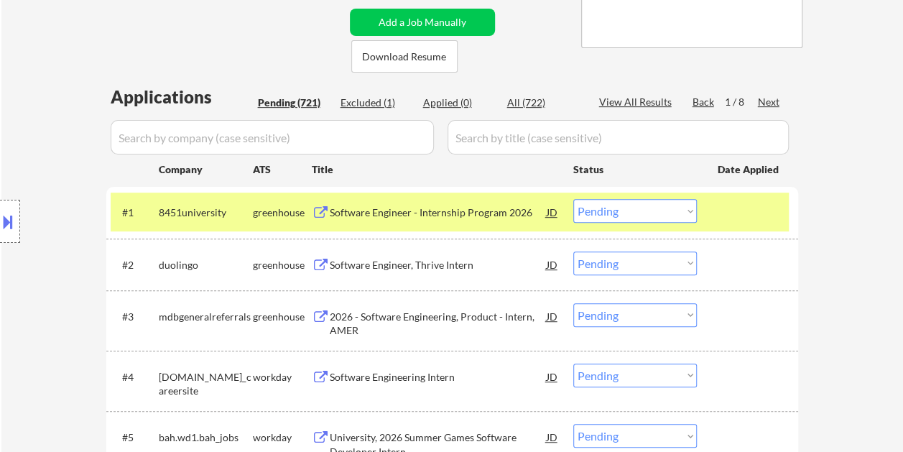
click at [485, 211] on div "Software Engineer - Internship Program 2026" at bounding box center [438, 212] width 217 height 14
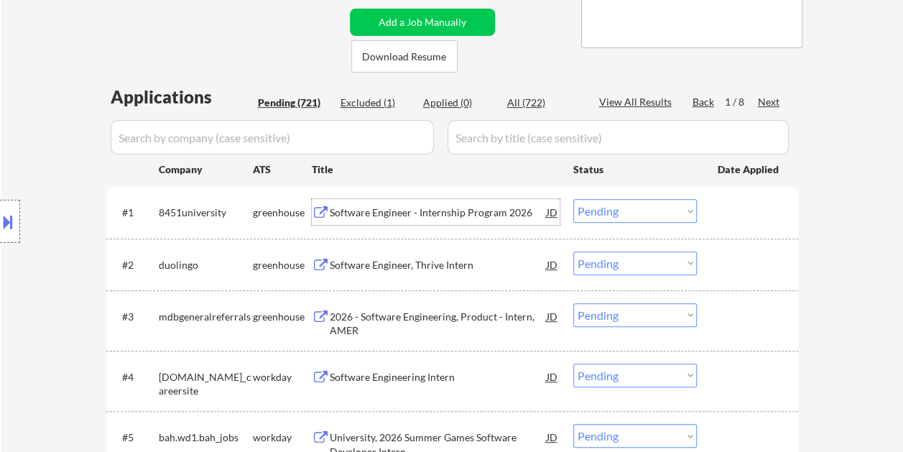
click at [735, 212] on div at bounding box center [748, 212] width 63 height 26
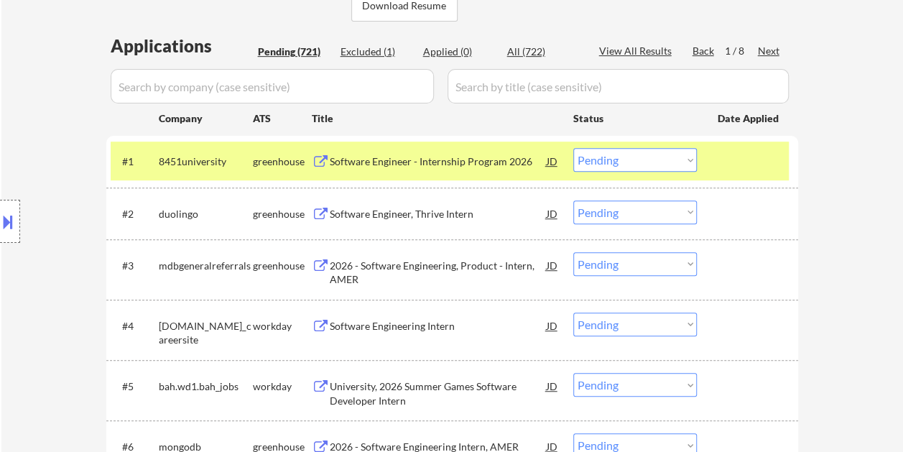
scroll to position [359, 0]
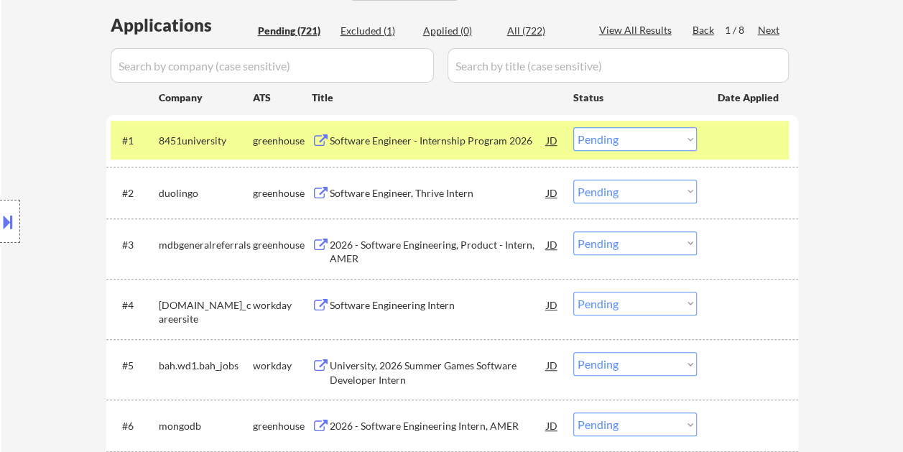
click at [732, 187] on div at bounding box center [748, 193] width 63 height 26
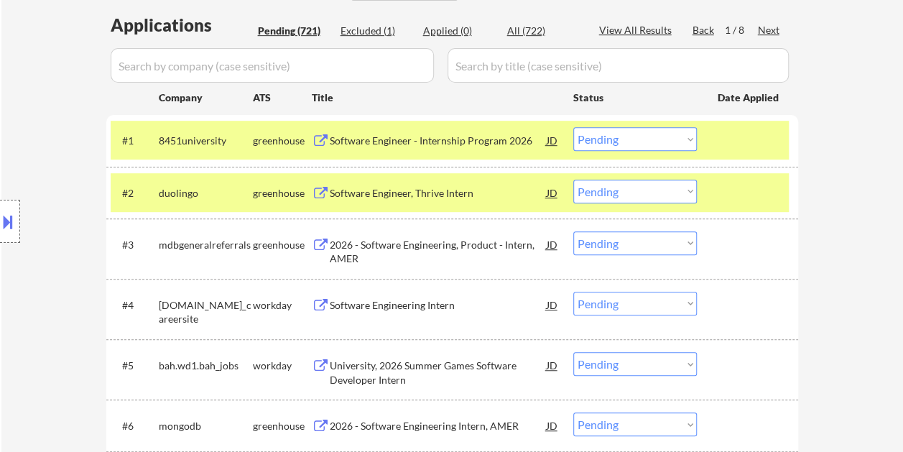
drag, startPoint x: 723, startPoint y: 142, endPoint x: 719, endPoint y: 174, distance: 31.8
click at [724, 144] on div at bounding box center [748, 140] width 63 height 26
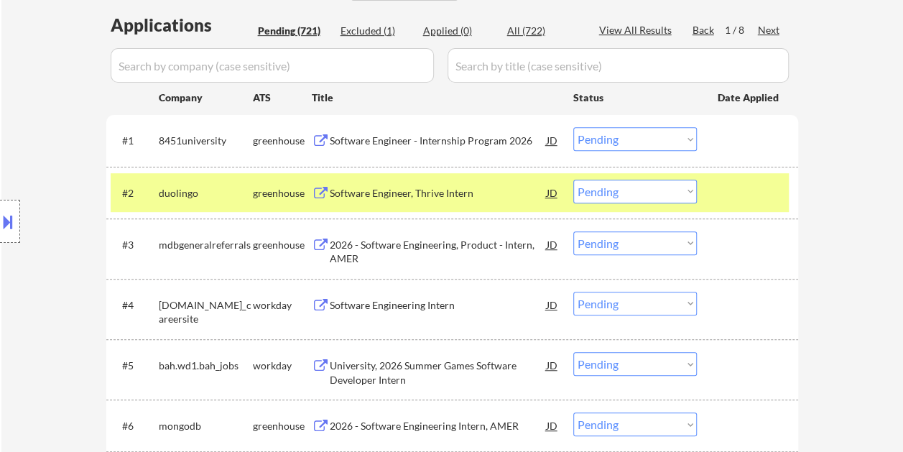
click at [429, 187] on div "Software Engineer, Thrive Intern" at bounding box center [438, 193] width 217 height 14
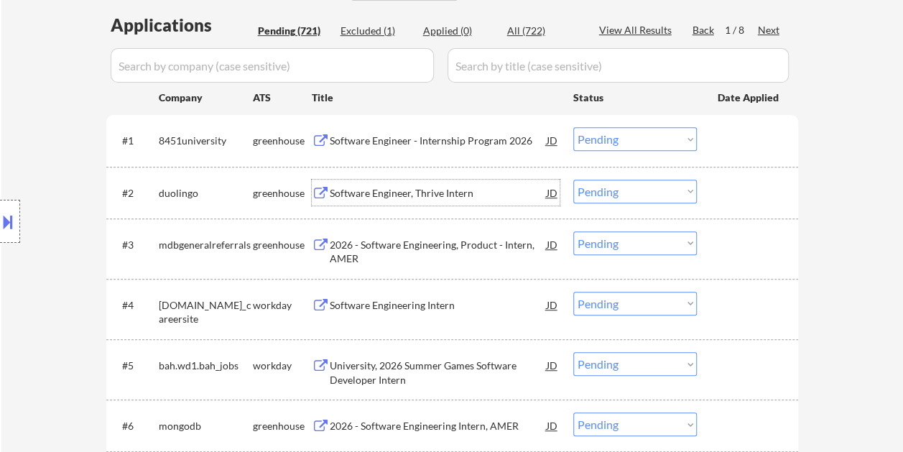
click at [725, 191] on div at bounding box center [748, 193] width 63 height 26
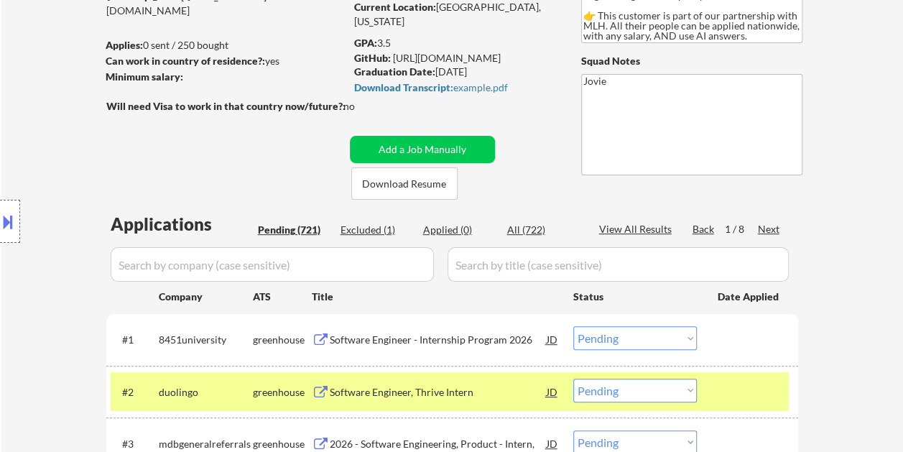
scroll to position [0, 0]
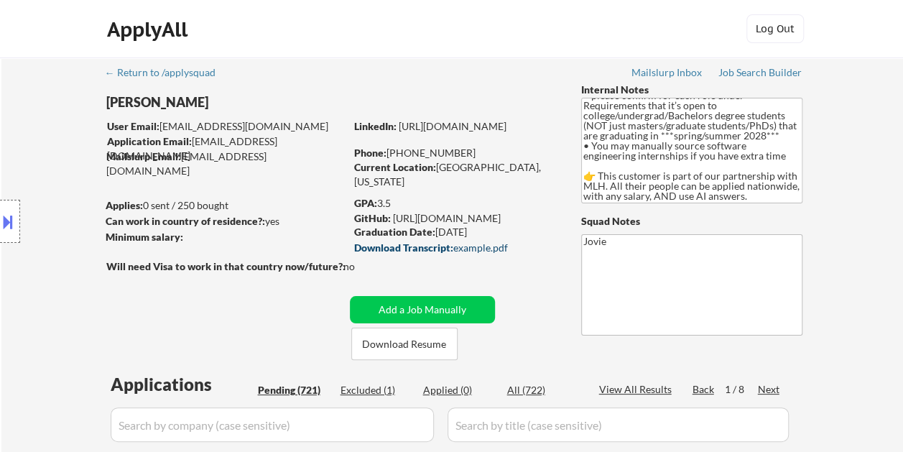
click at [483, 248] on div "Download Transcript: example.pdf" at bounding box center [454, 248] width 200 height 10
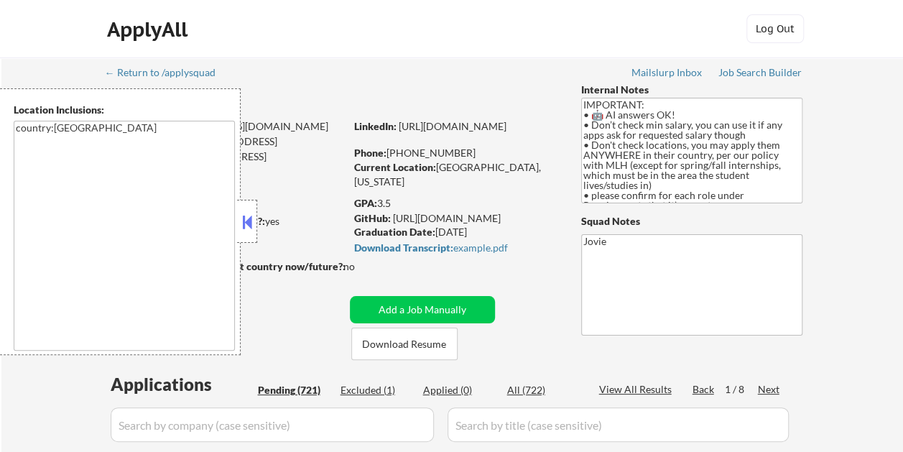
select select ""pending""
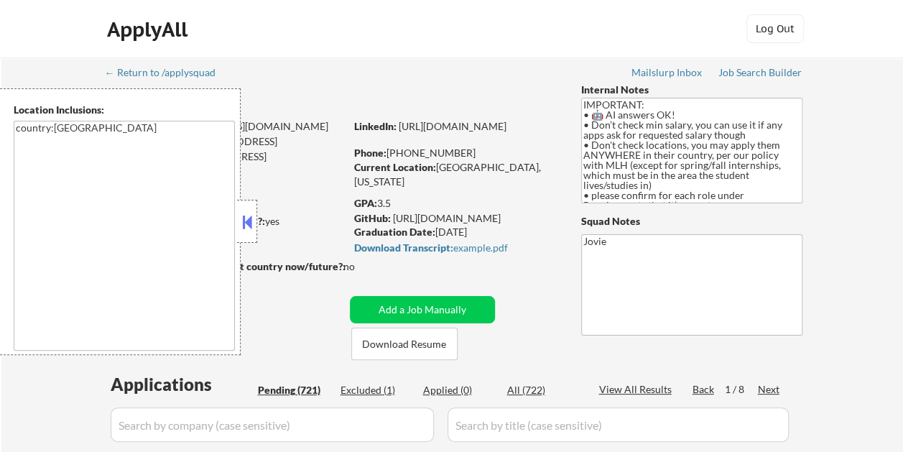
select select ""pending""
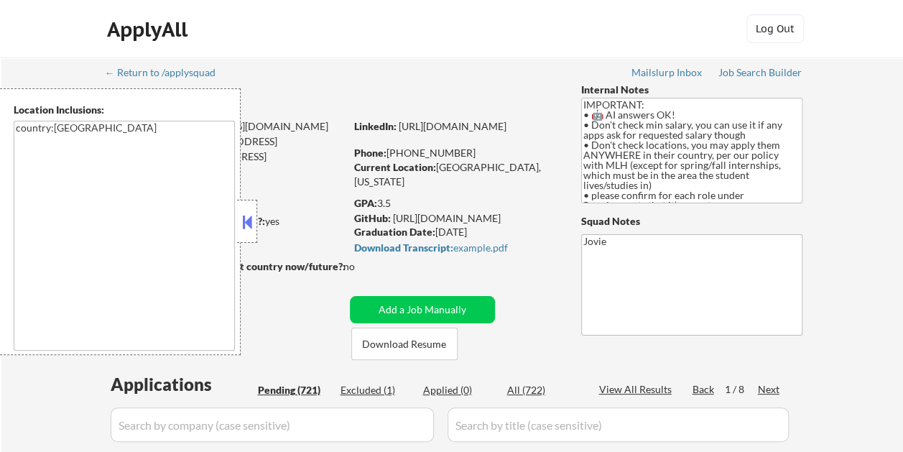
select select ""pending""
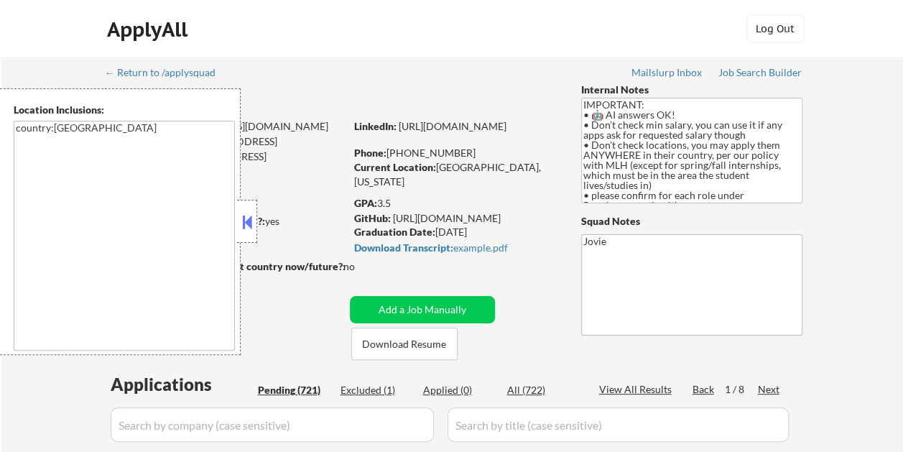
select select ""pending""
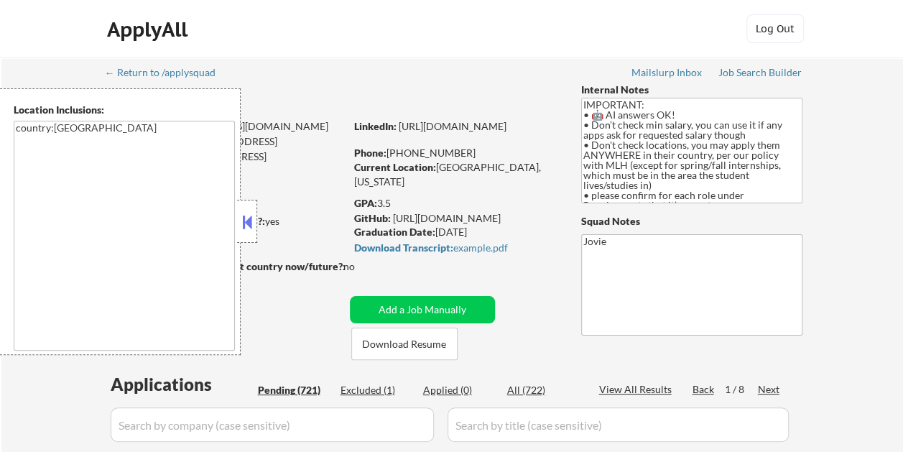
select select ""pending""
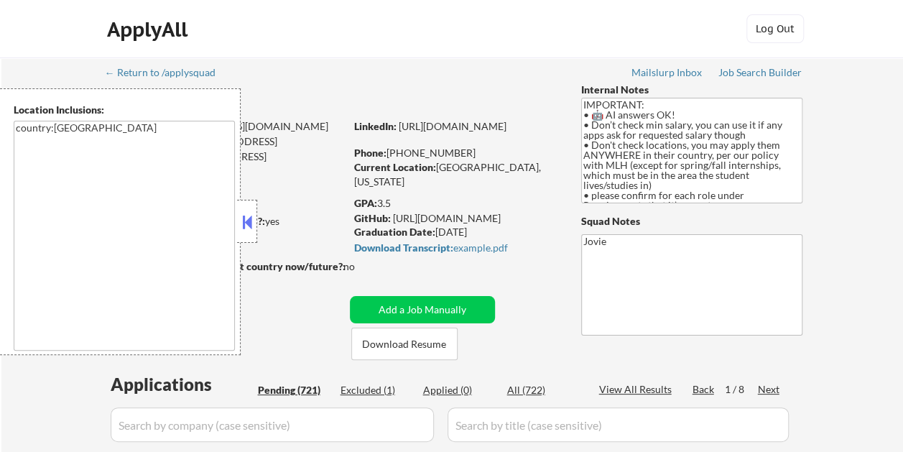
select select ""pending""
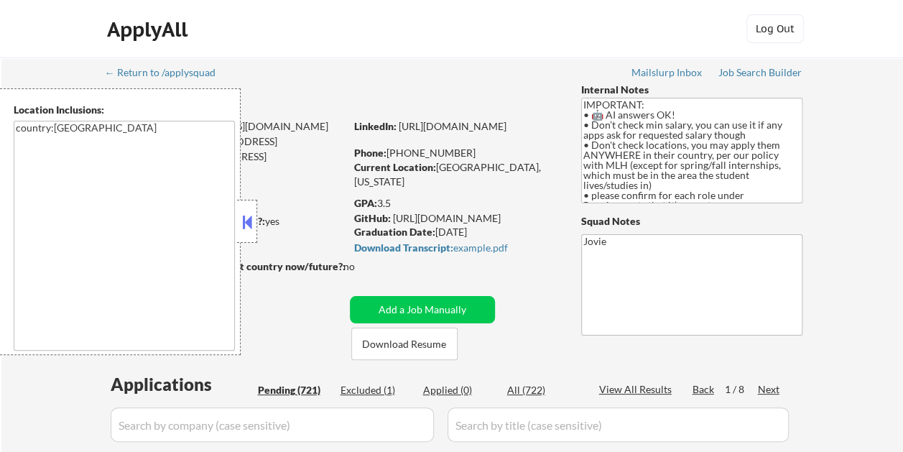
select select ""pending""
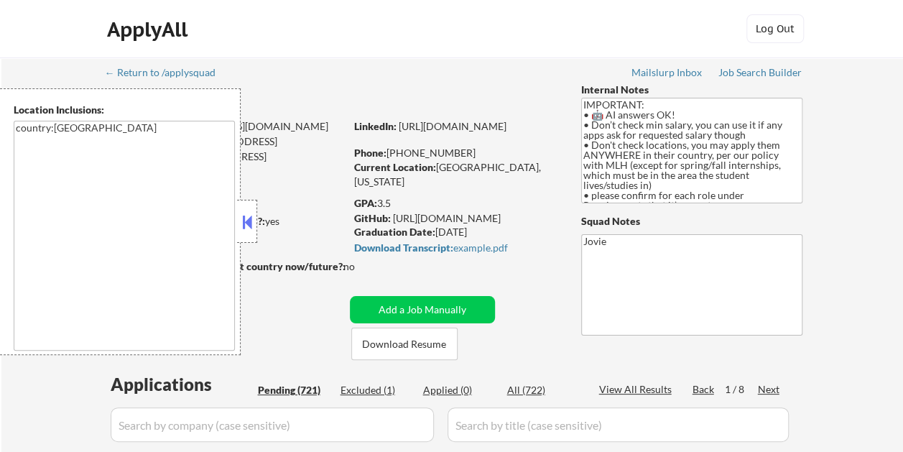
select select ""pending""
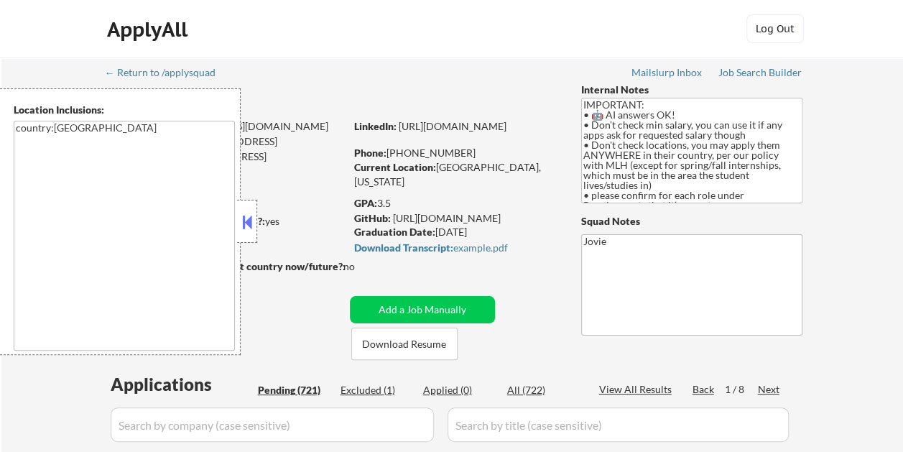
select select ""pending""
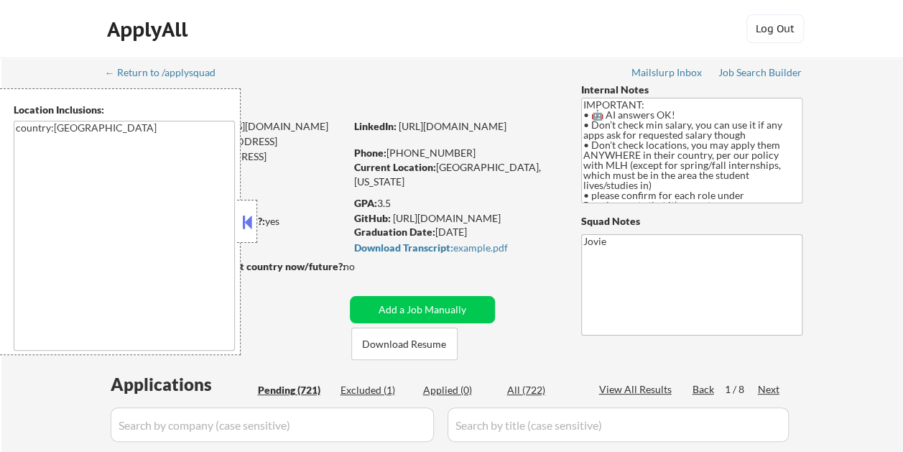
select select ""pending""
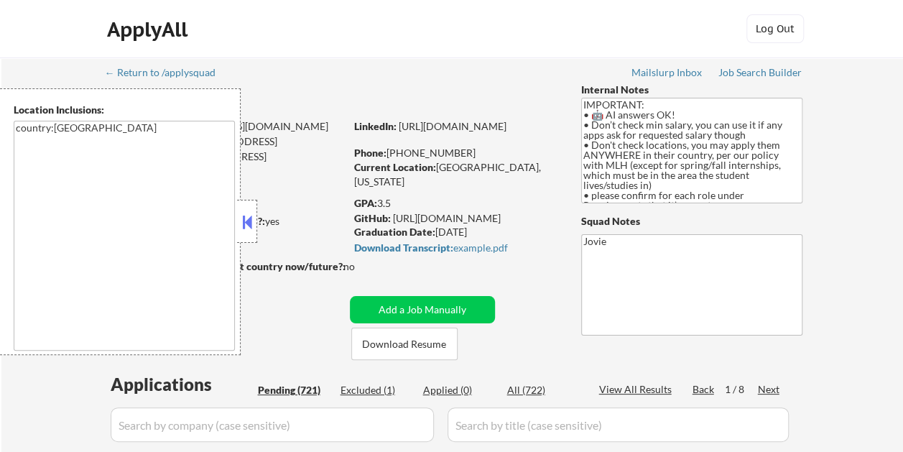
select select ""pending""
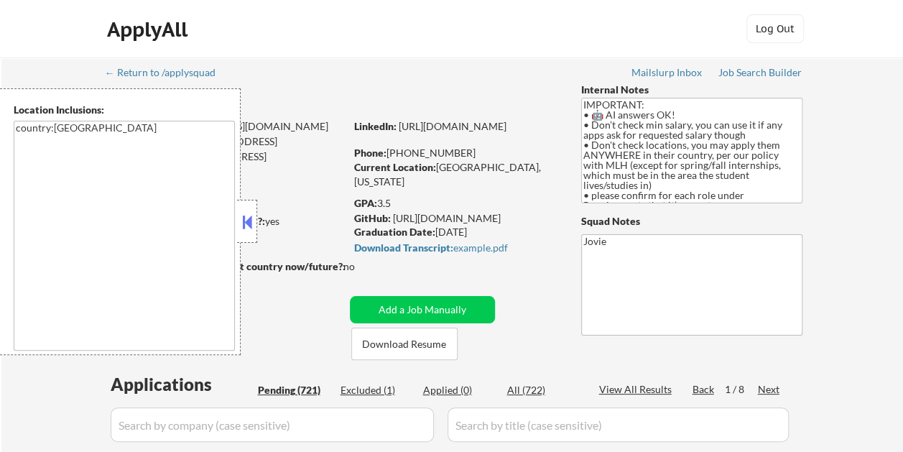
select select ""pending""
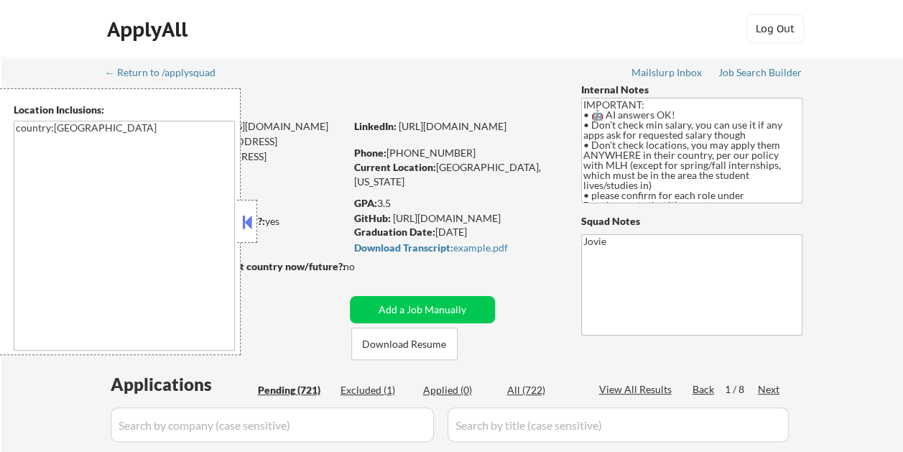
select select ""pending""
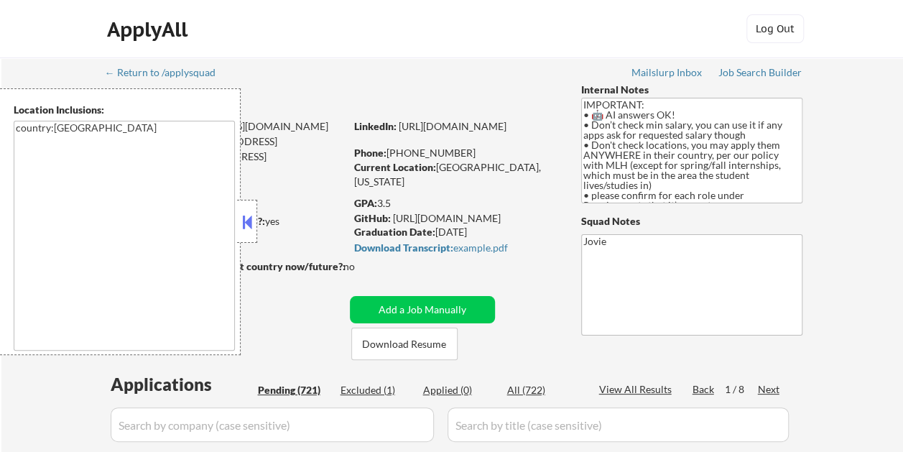
select select ""pending""
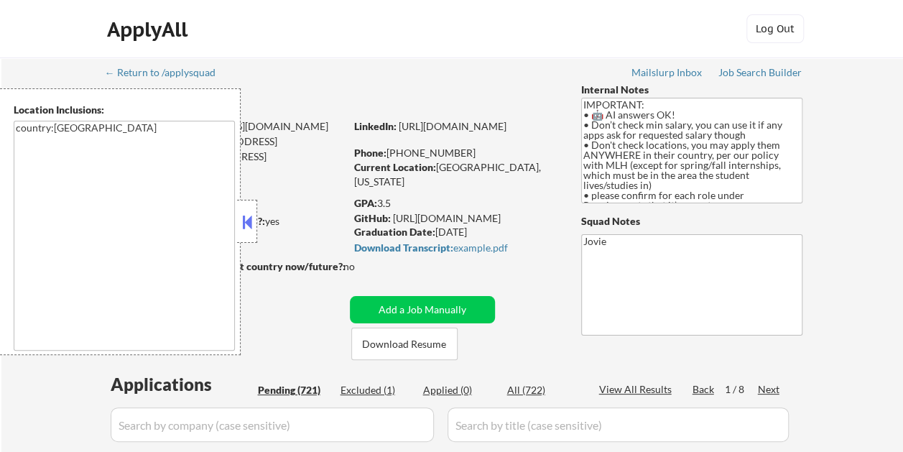
select select ""pending""
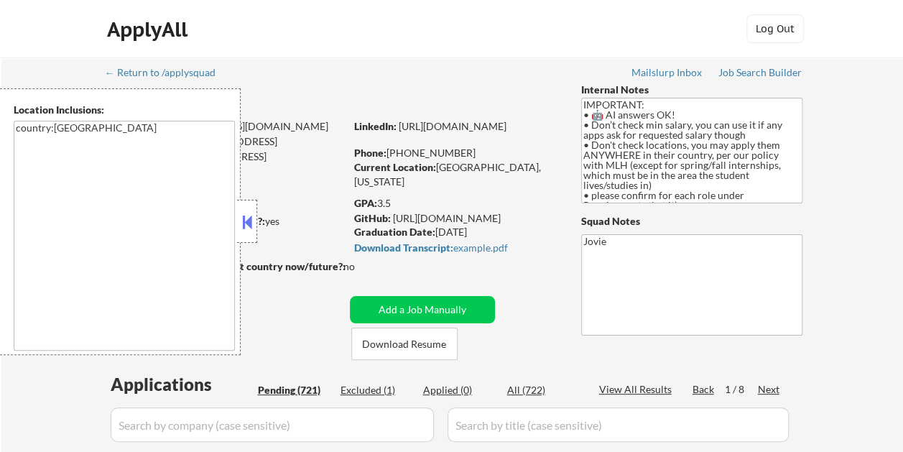
select select ""pending""
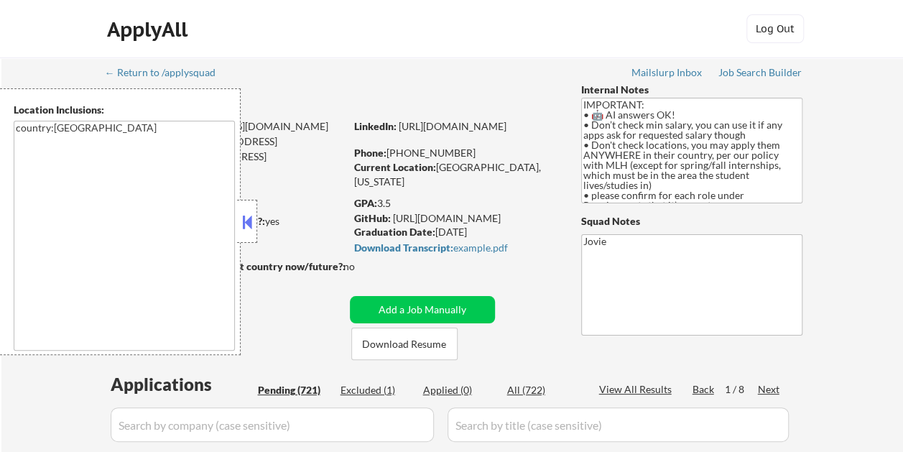
select select ""pending""
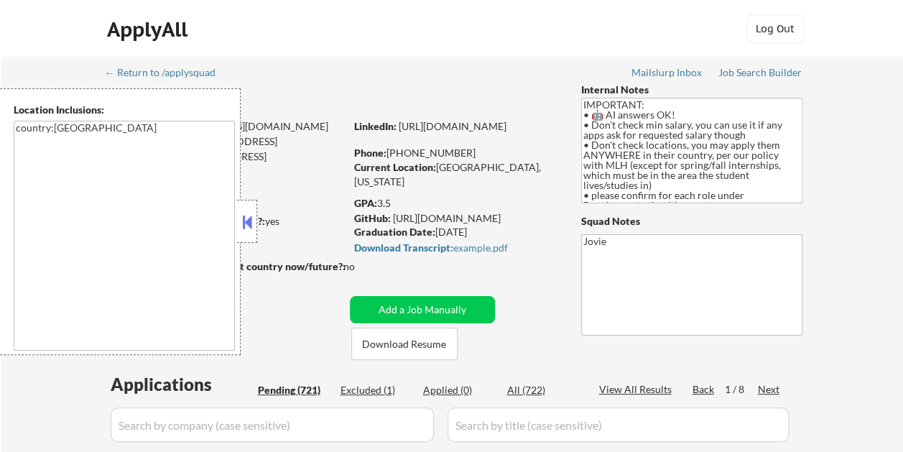
select select ""pending""
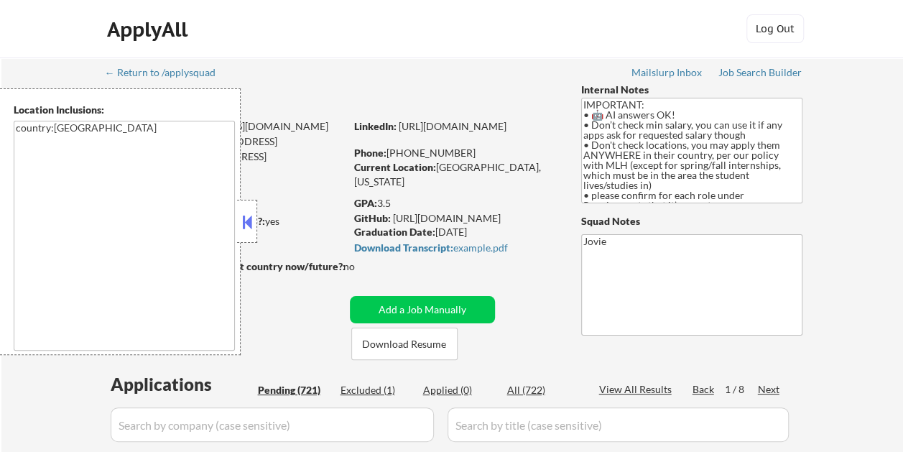
select select ""pending""
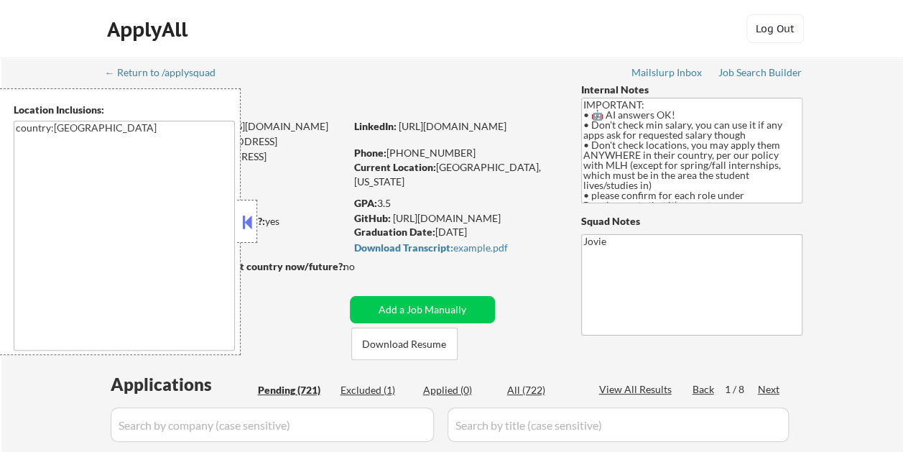
select select ""pending""
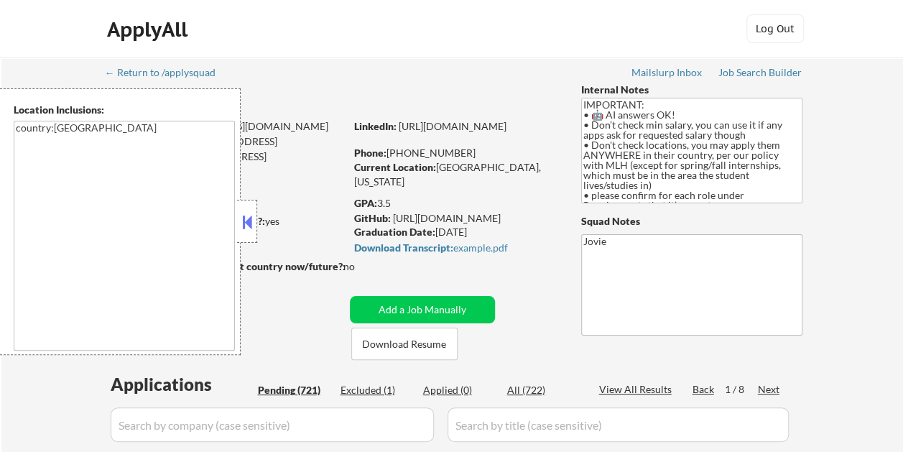
click at [250, 214] on button at bounding box center [247, 222] width 16 height 22
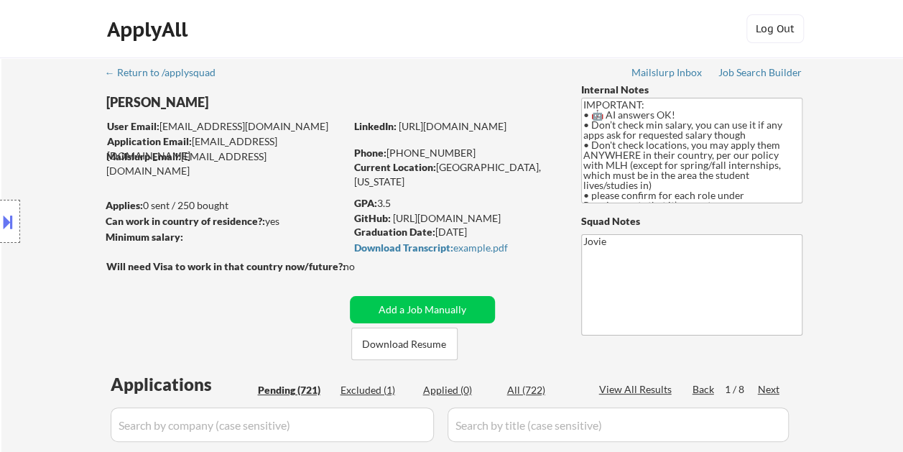
drag, startPoint x: 379, startPoint y: 201, endPoint x: 391, endPoint y: 201, distance: 11.5
click at [391, 201] on div "GPA: 3.5" at bounding box center [456, 203] width 205 height 14
copy div "3.5"
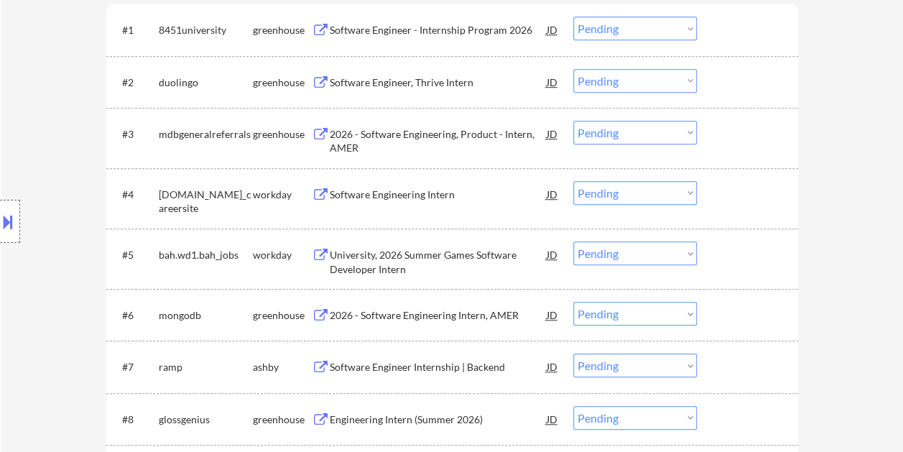
scroll to position [271, 0]
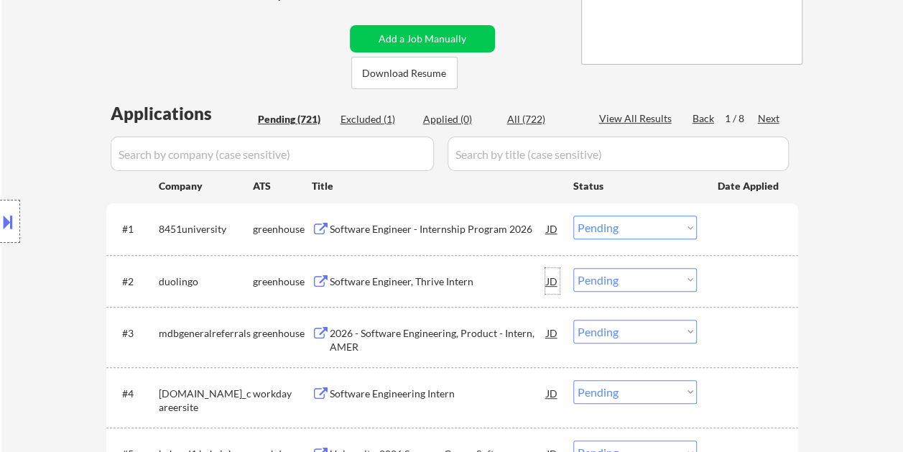
click at [551, 281] on div "JD" at bounding box center [552, 281] width 14 height 26
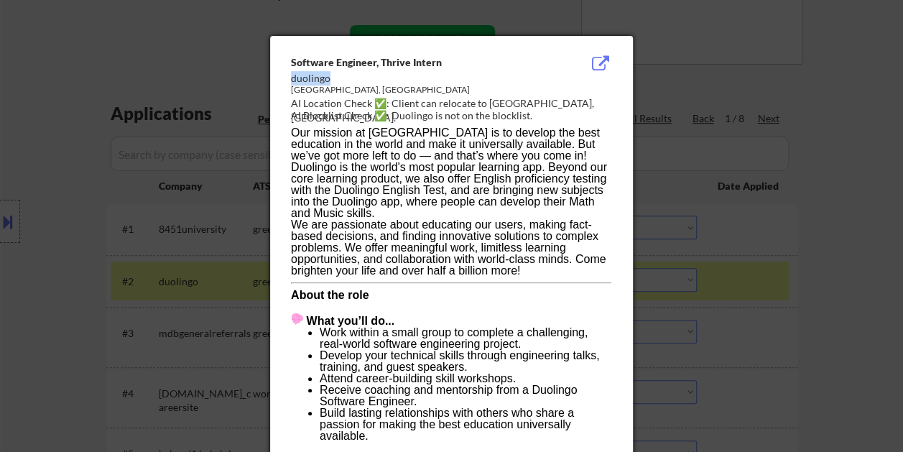
drag, startPoint x: 293, startPoint y: 80, endPoint x: 327, endPoint y: 80, distance: 34.5
click at [327, 80] on div "duolingo" at bounding box center [415, 78] width 248 height 14
copy div "duolingo"
click at [863, 159] on div at bounding box center [451, 226] width 903 height 452
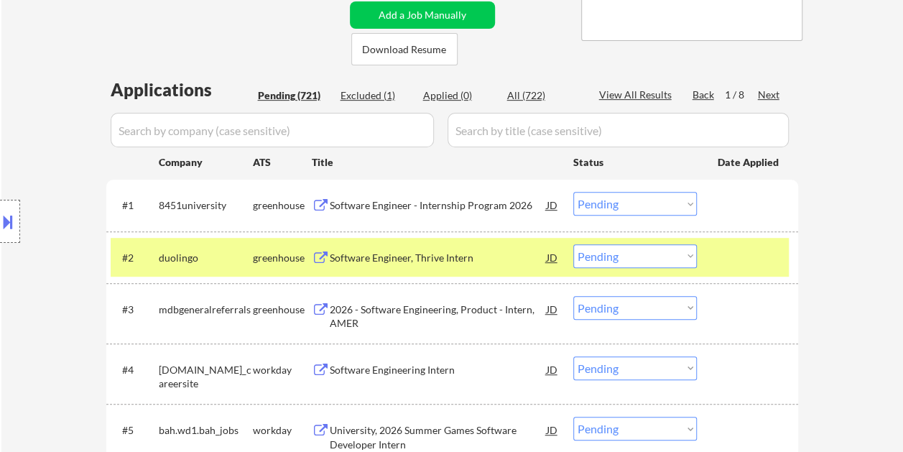
scroll to position [302, 0]
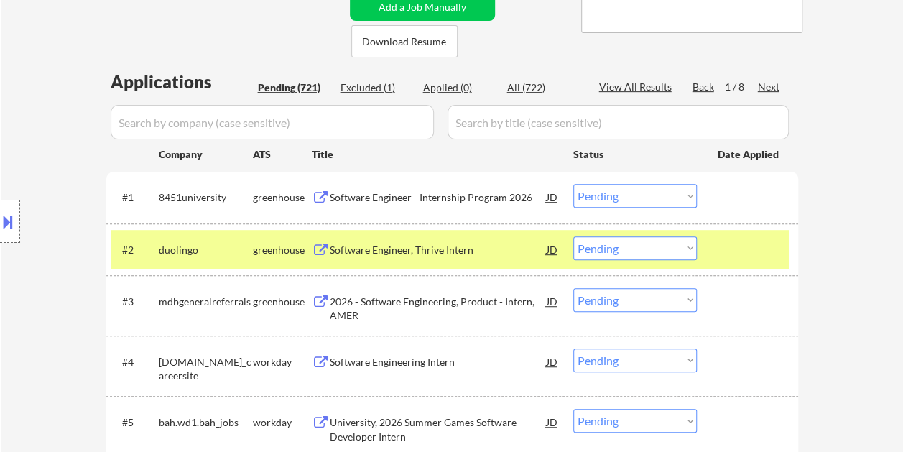
click at [738, 253] on div at bounding box center [748, 249] width 63 height 26
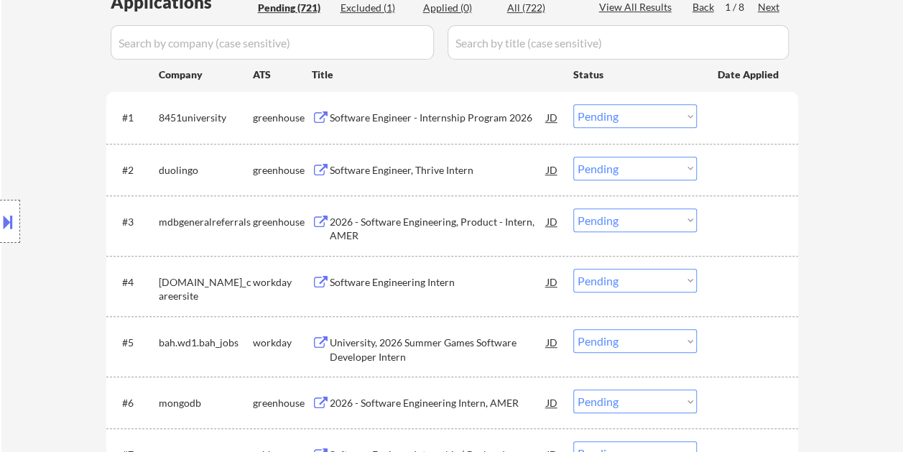
scroll to position [445, 0]
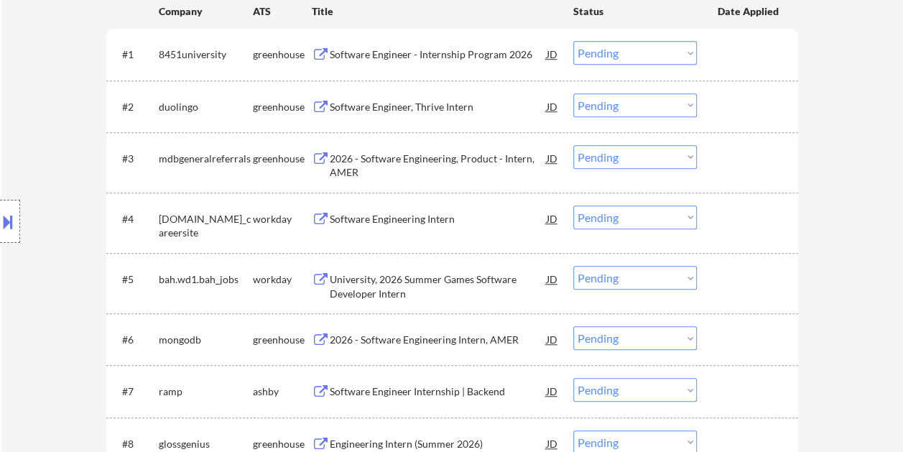
click at [737, 405] on div "#7 ramp ashby Software Engineer Internship | Backend JD Choose an option... Pen…" at bounding box center [450, 390] width 678 height 39
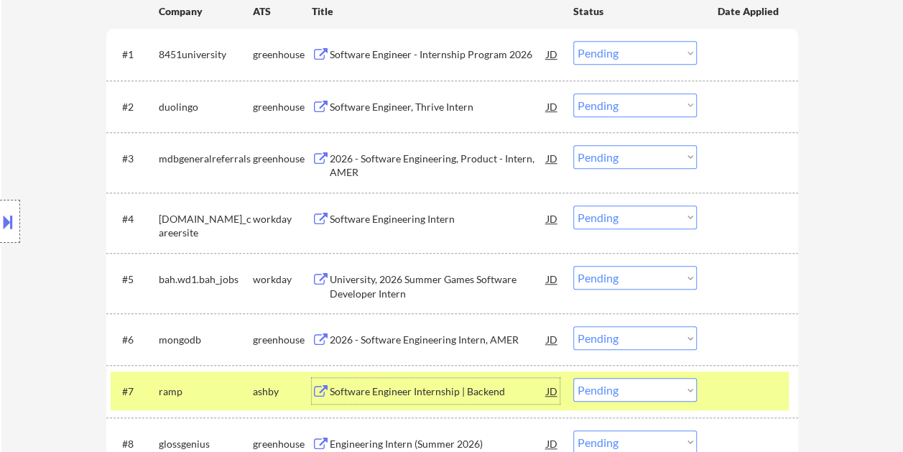
click at [459, 395] on div "Software Engineer Internship | Backend" at bounding box center [438, 391] width 217 height 14
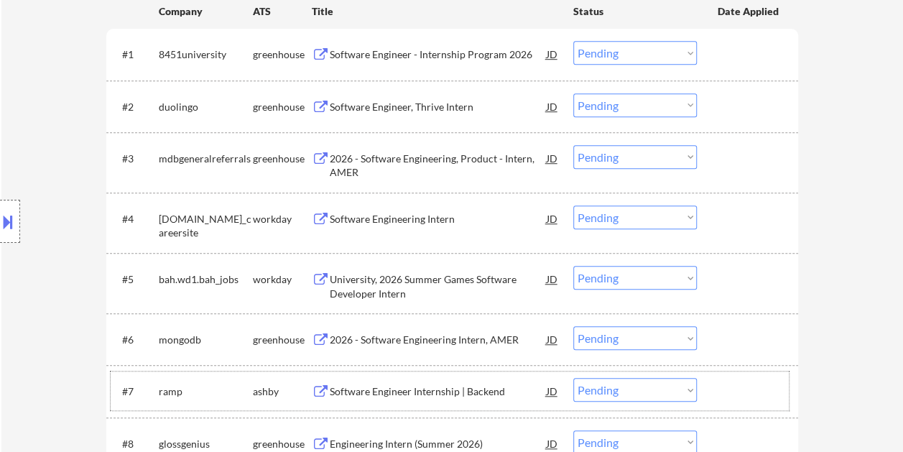
drag, startPoint x: 734, startPoint y: 395, endPoint x: 696, endPoint y: 396, distance: 37.4
click at [728, 395] on div at bounding box center [748, 391] width 63 height 26
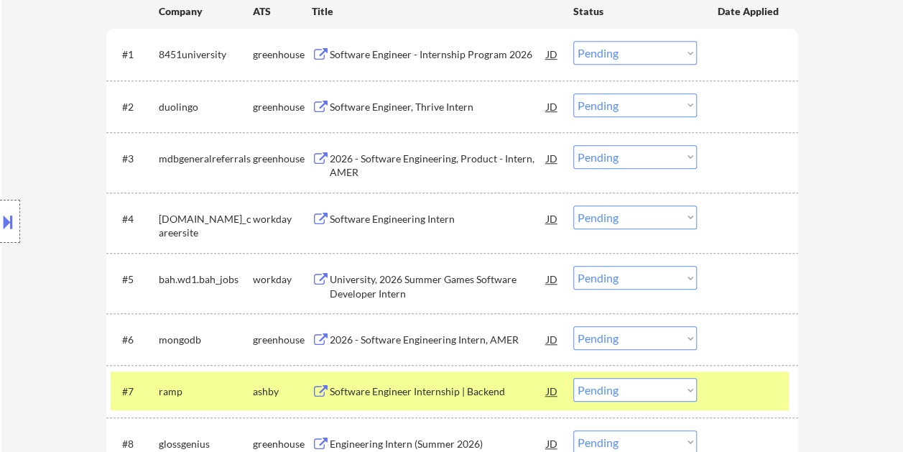
click at [688, 393] on select "Choose an option... Pending Applied Excluded (Questions) Excluded (Expired) Exc…" at bounding box center [634, 390] width 123 height 24
click at [573, 378] on select "Choose an option... Pending Applied Excluded (Questions) Excluded (Expired) Exc…" at bounding box center [634, 390] width 123 height 24
select select ""pending""
click at [722, 385] on div at bounding box center [748, 391] width 63 height 26
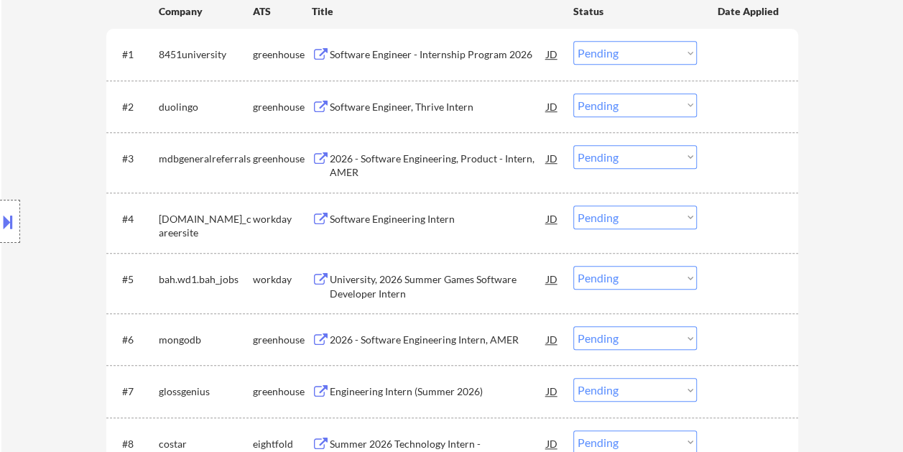
scroll to position [373, 0]
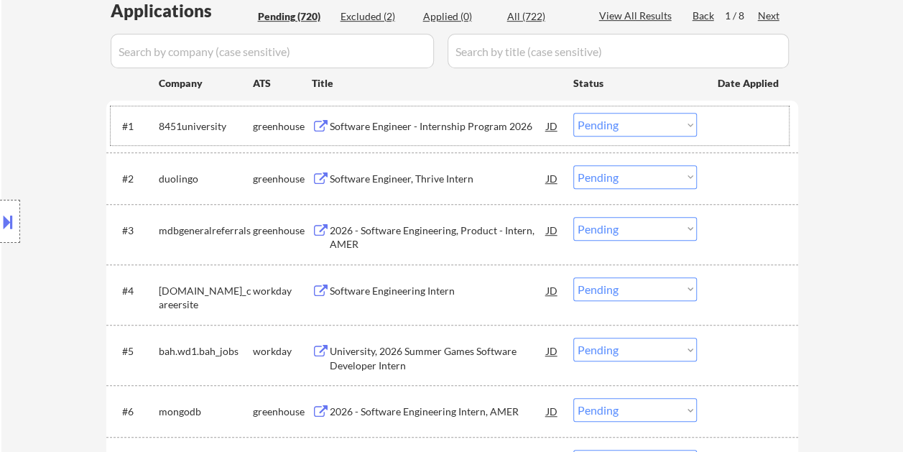
click at [757, 115] on div at bounding box center [748, 126] width 63 height 26
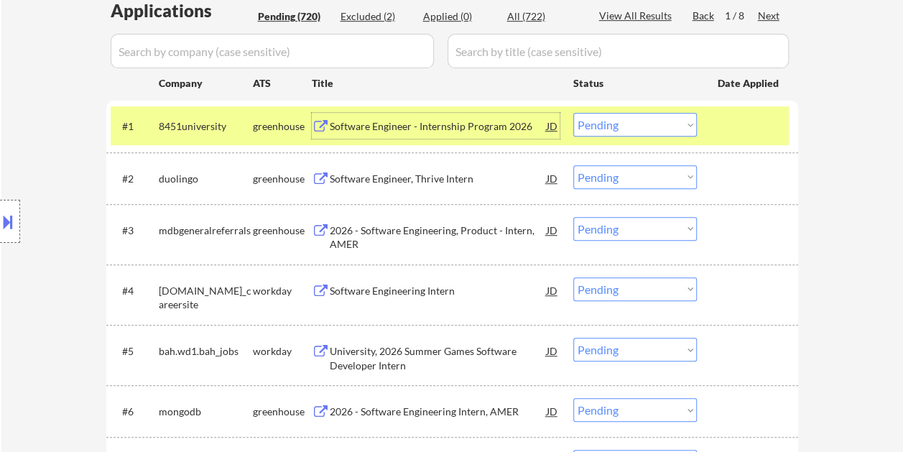
click at [400, 126] on div "Software Engineer - Internship Program 2026" at bounding box center [438, 126] width 217 height 14
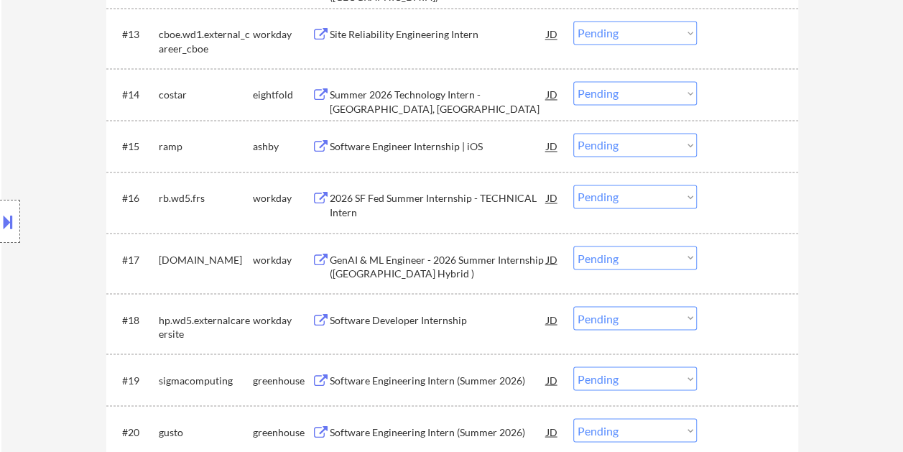
scroll to position [1145, 0]
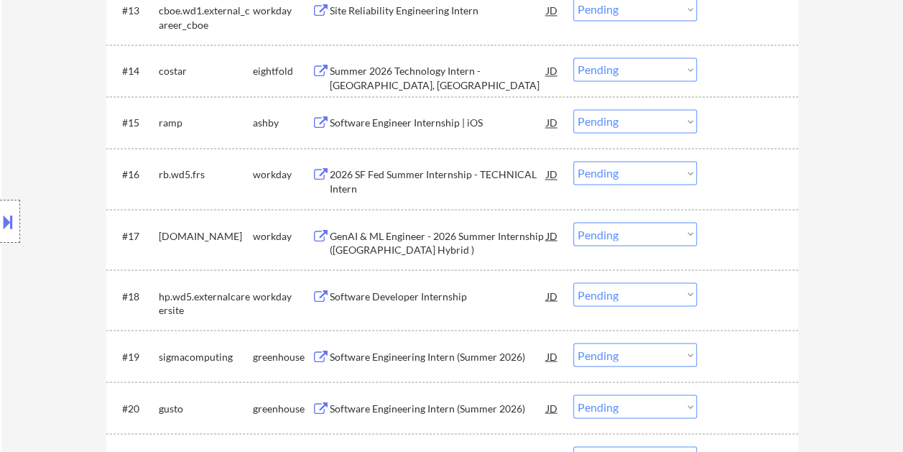
click at [752, 113] on div at bounding box center [748, 122] width 63 height 26
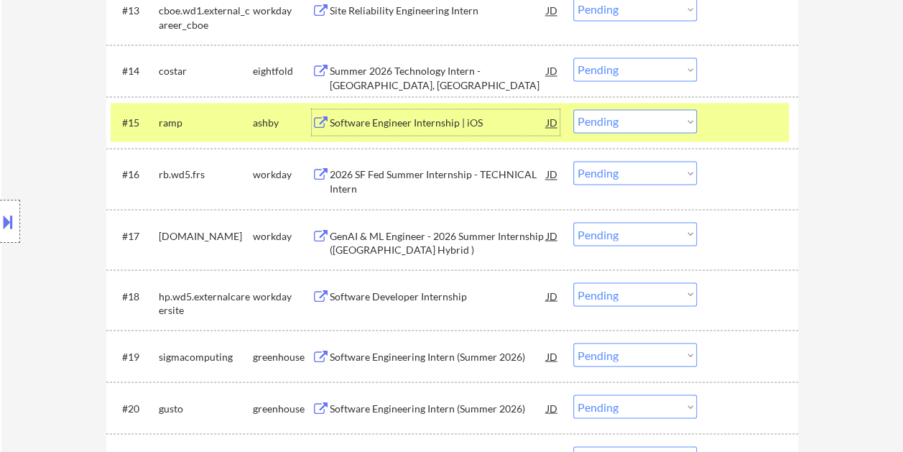
click at [452, 123] on div "Software Engineer Internship | iOS" at bounding box center [438, 123] width 217 height 14
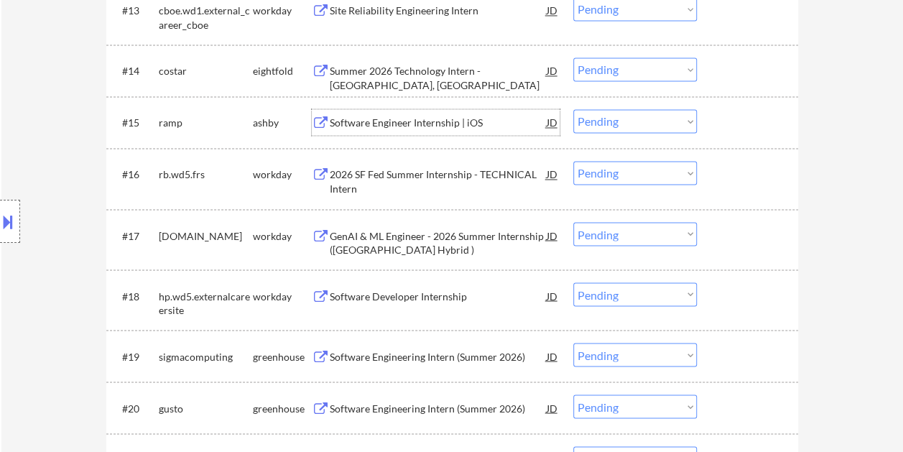
drag, startPoint x: 728, startPoint y: 116, endPoint x: 714, endPoint y: 122, distance: 15.5
click at [722, 119] on div at bounding box center [748, 122] width 63 height 26
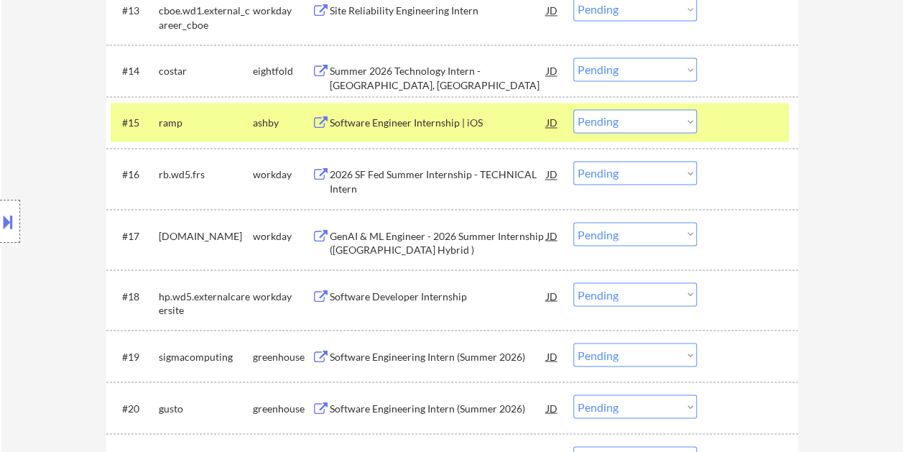
click at [676, 128] on select "Choose an option... Pending Applied Excluded (Questions) Excluded (Expired) Exc…" at bounding box center [634, 121] width 123 height 24
click at [573, 109] on select "Choose an option... Pending Applied Excluded (Questions) Excluded (Expired) Exc…" at bounding box center [634, 121] width 123 height 24
select select ""pending""
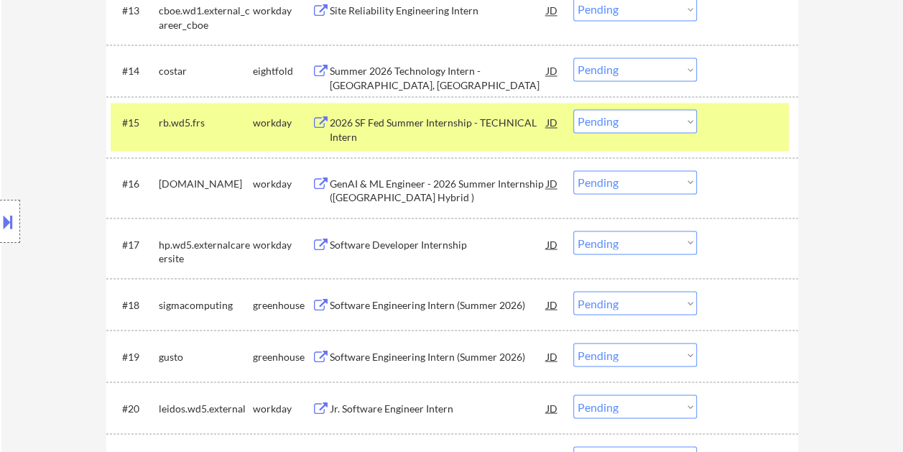
click at [748, 136] on div "#15 rb.wd5.frs workday 2026 SF Fed Summer Internship - TECHNICAL Intern JD Choo…" at bounding box center [450, 126] width 678 height 47
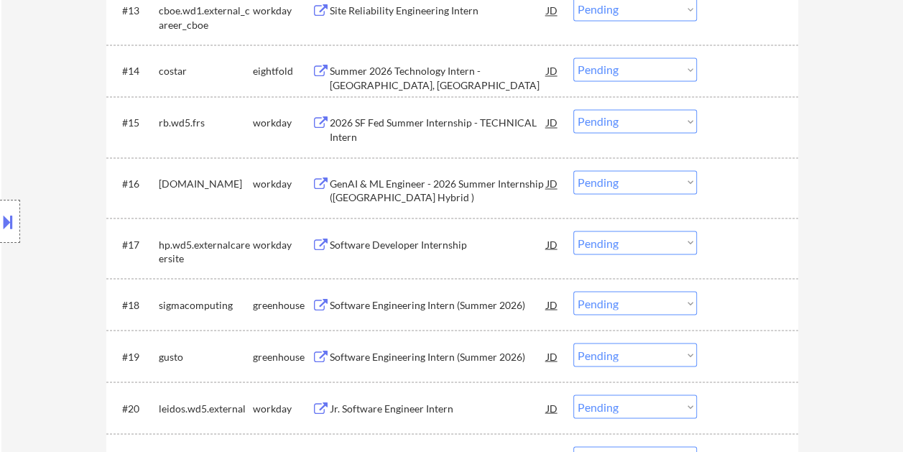
click at [746, 304] on div at bounding box center [748, 304] width 63 height 26
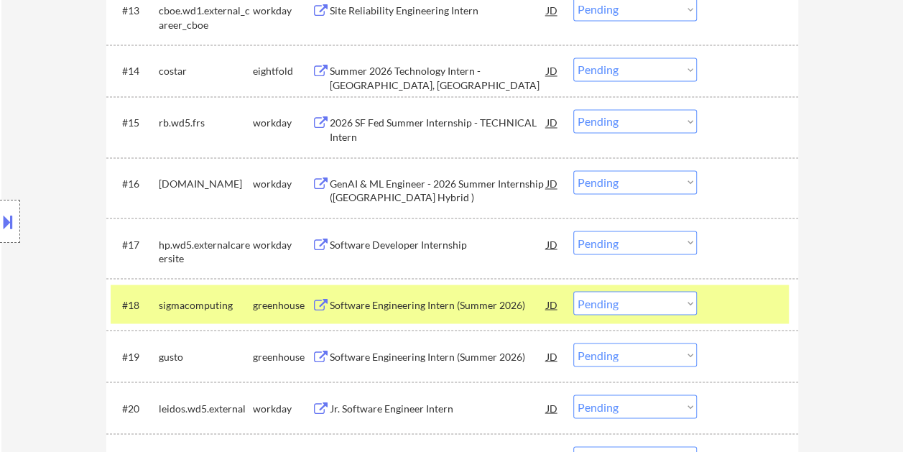
click at [393, 305] on div "Software Engineering Intern (Summer 2026)" at bounding box center [438, 304] width 217 height 14
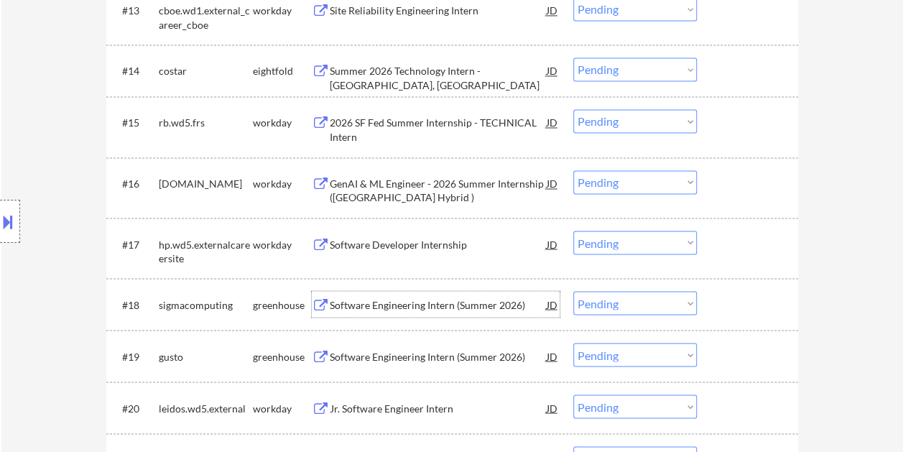
click at [753, 306] on div at bounding box center [748, 304] width 63 height 26
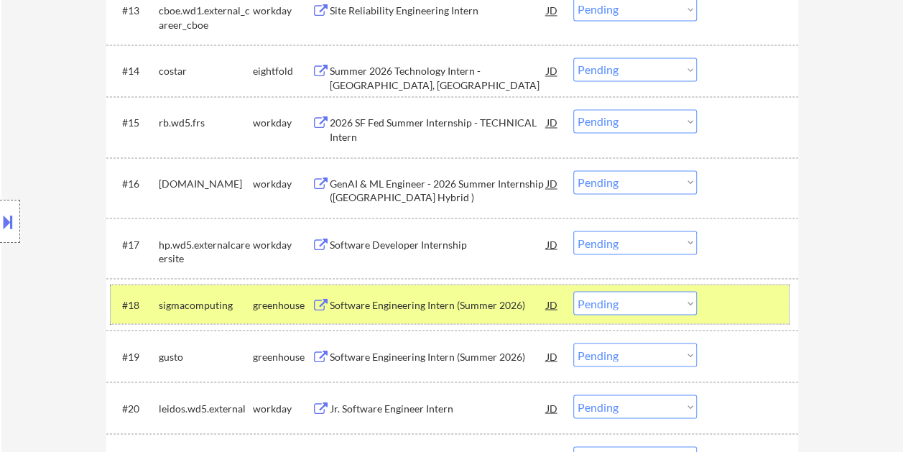
click at [748, 318] on div "#18 sigmacomputing greenhouse Software Engineering Intern (Summer 2026) JD Choo…" at bounding box center [450, 303] width 678 height 39
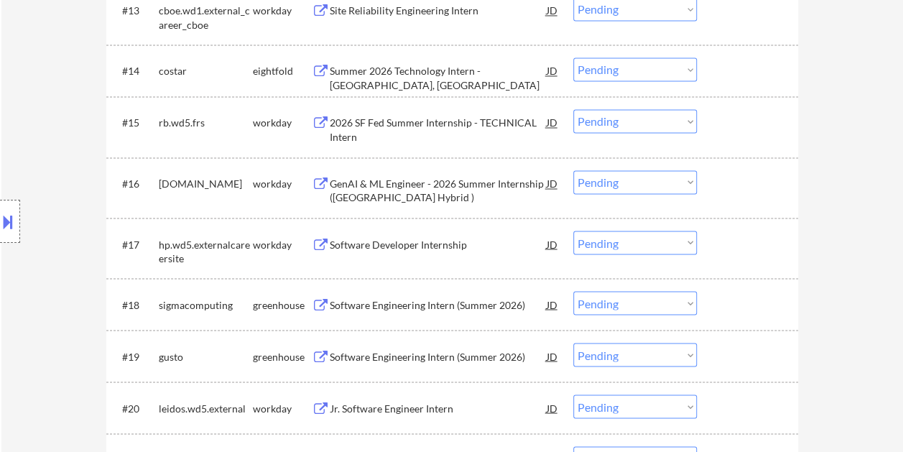
click at [744, 302] on div at bounding box center [748, 304] width 63 height 26
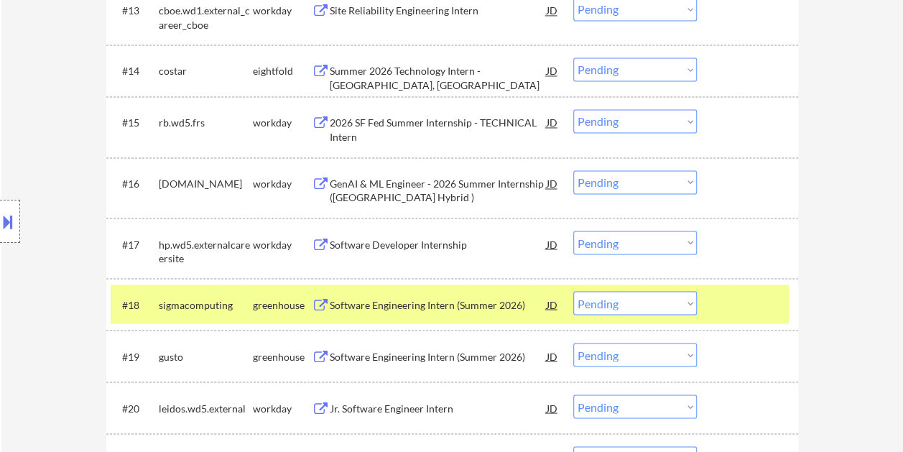
click at [378, 302] on div "Software Engineering Intern (Summer 2026)" at bounding box center [438, 304] width 217 height 14
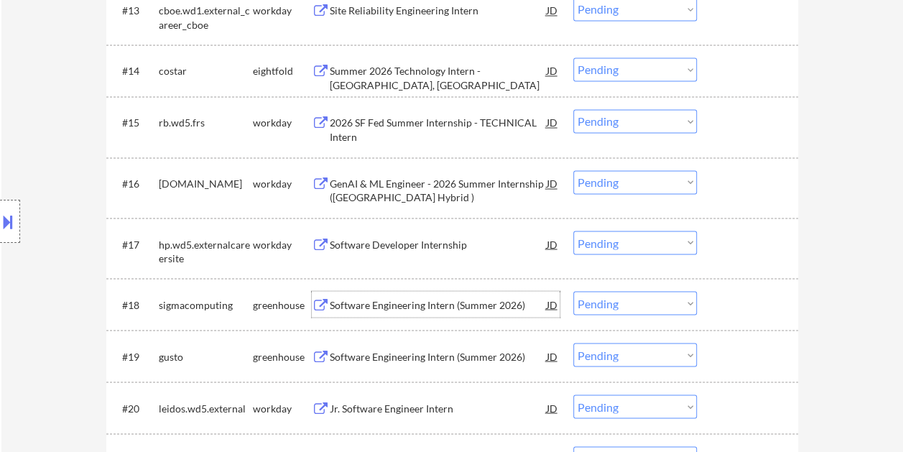
click at [745, 314] on div at bounding box center [748, 304] width 63 height 26
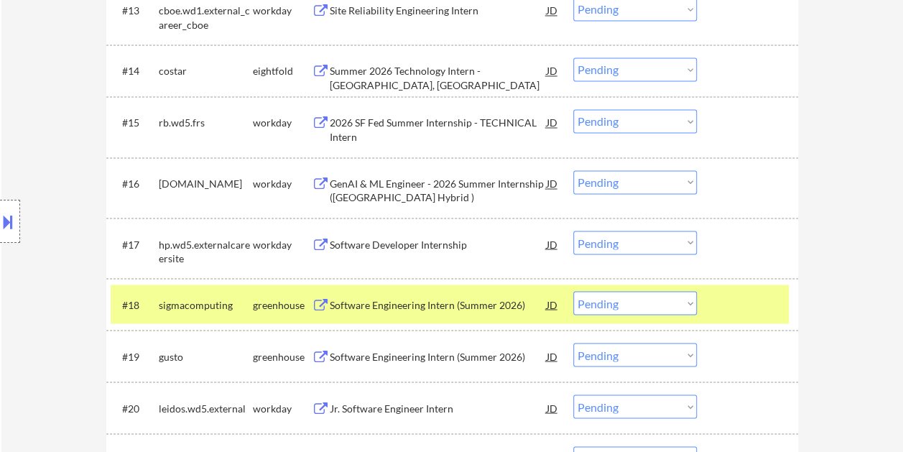
click at [687, 308] on select "Choose an option... Pending Applied Excluded (Questions) Excluded (Expired) Exc…" at bounding box center [634, 303] width 123 height 24
click at [573, 291] on select "Choose an option... Pending Applied Excluded (Questions) Excluded (Expired) Exc…" at bounding box center [634, 303] width 123 height 24
click at [724, 303] on div at bounding box center [748, 304] width 63 height 26
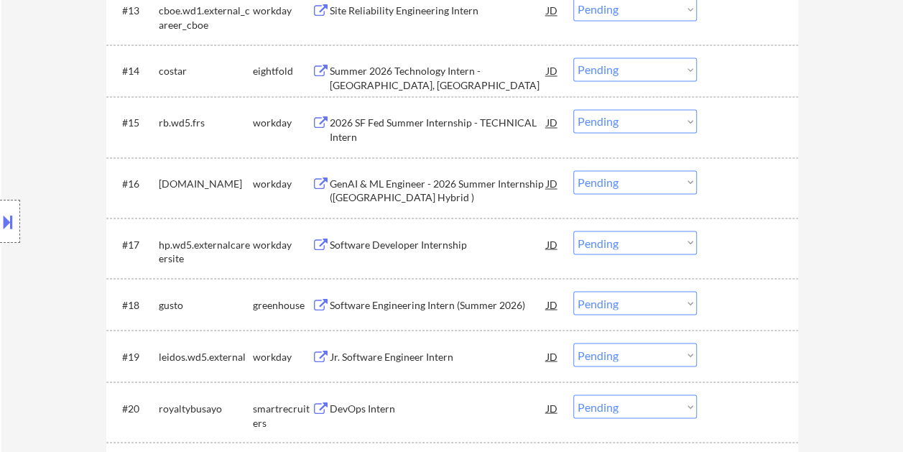
click at [767, 307] on div at bounding box center [748, 304] width 63 height 26
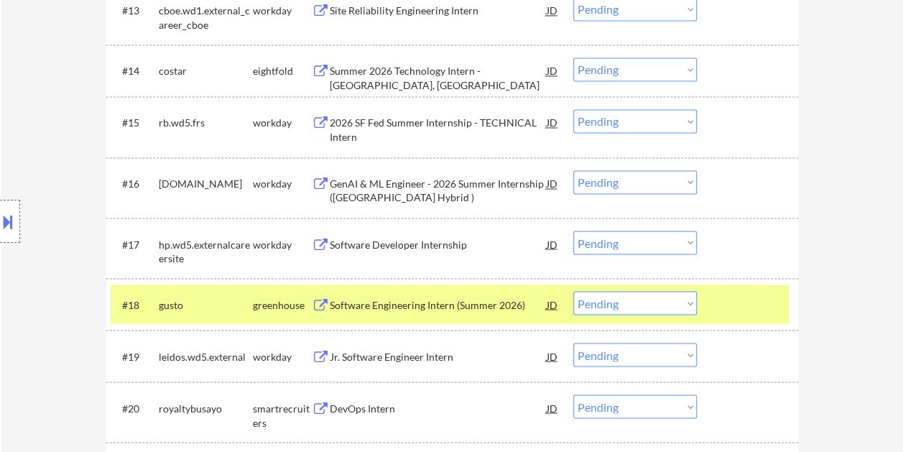
click at [472, 313] on div "Software Engineering Intern (Summer 2026)" at bounding box center [438, 304] width 217 height 26
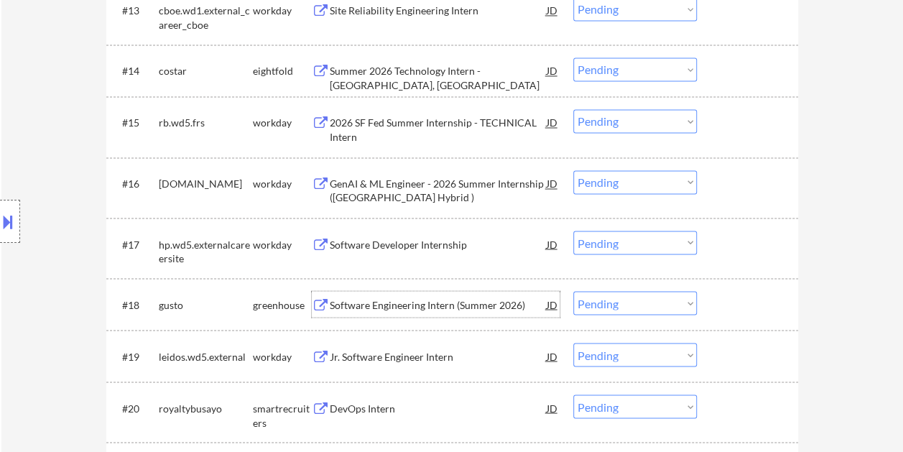
click at [737, 301] on div at bounding box center [748, 304] width 63 height 26
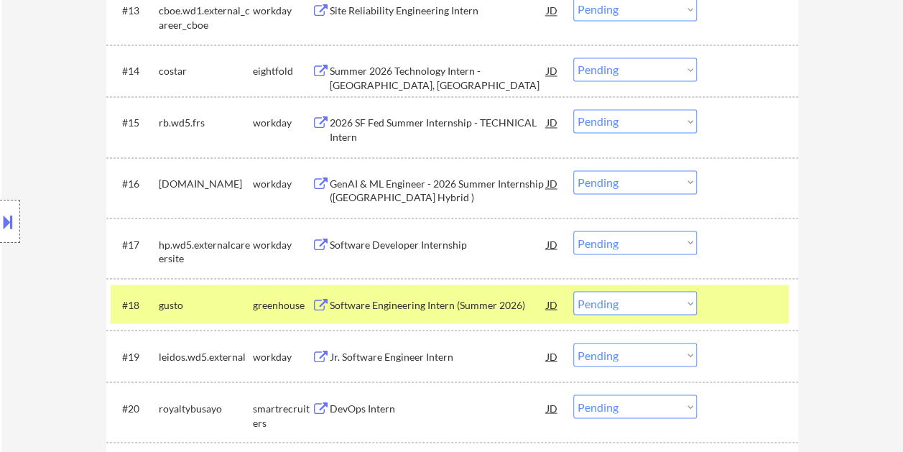
click at [684, 301] on select "Choose an option... Pending Applied Excluded (Questions) Excluded (Expired) Exc…" at bounding box center [634, 303] width 123 height 24
click at [573, 291] on select "Choose an option... Pending Applied Excluded (Questions) Excluded (Expired) Exc…" at bounding box center [634, 303] width 123 height 24
select select ""pending""
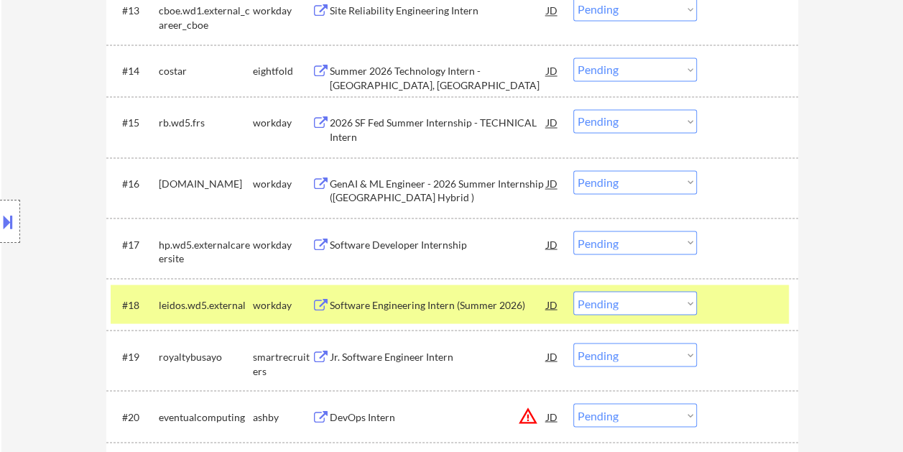
click at [737, 306] on div at bounding box center [748, 304] width 63 height 26
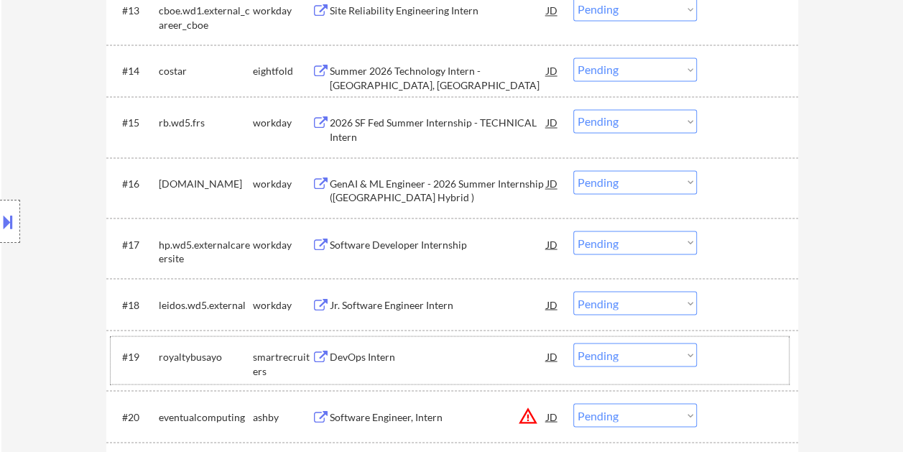
click at [707, 358] on div "#19 royaltybusayo smartrecruiters DevOps Intern JD Choose an option... Pending …" at bounding box center [450, 359] width 678 height 47
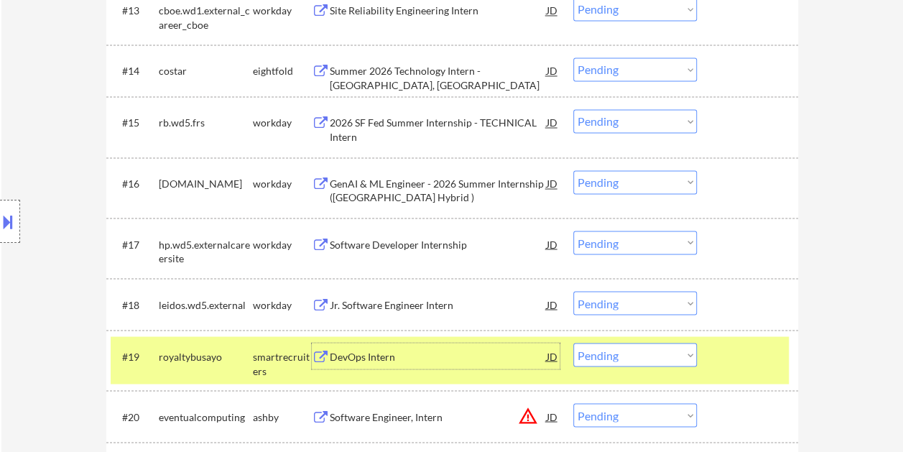
click at [396, 356] on div "DevOps Intern" at bounding box center [438, 356] width 217 height 14
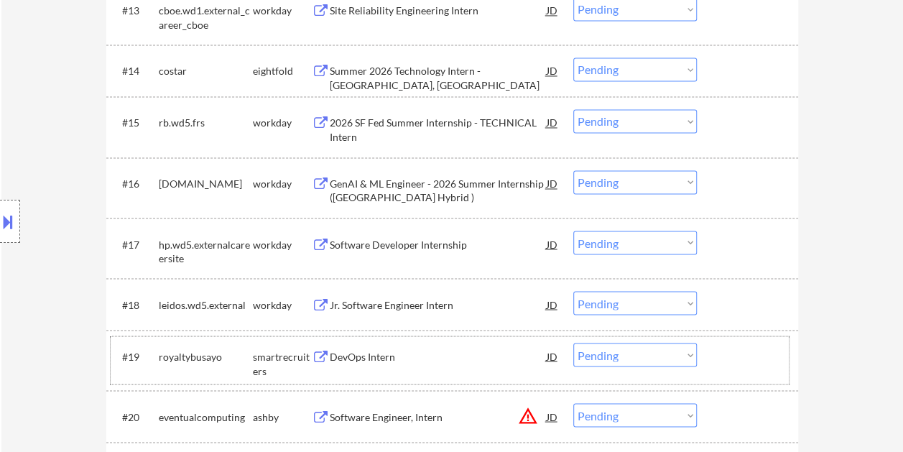
click at [765, 342] on div at bounding box center [748, 355] width 63 height 26
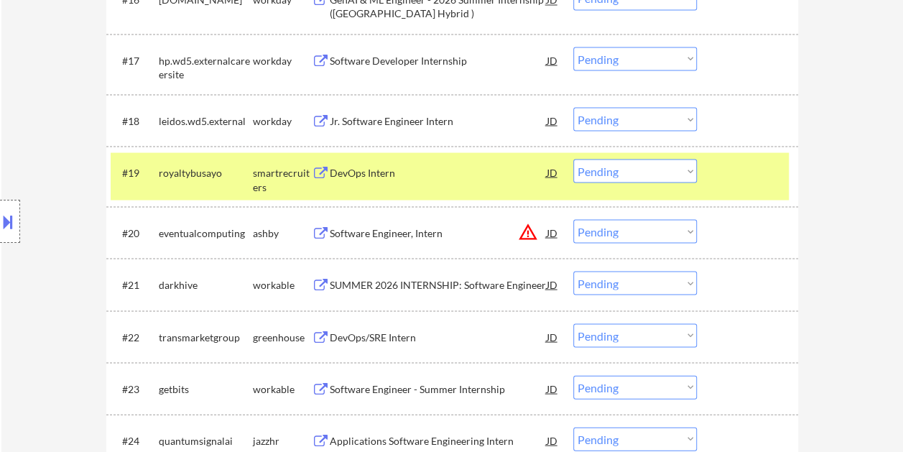
scroll to position [1361, 0]
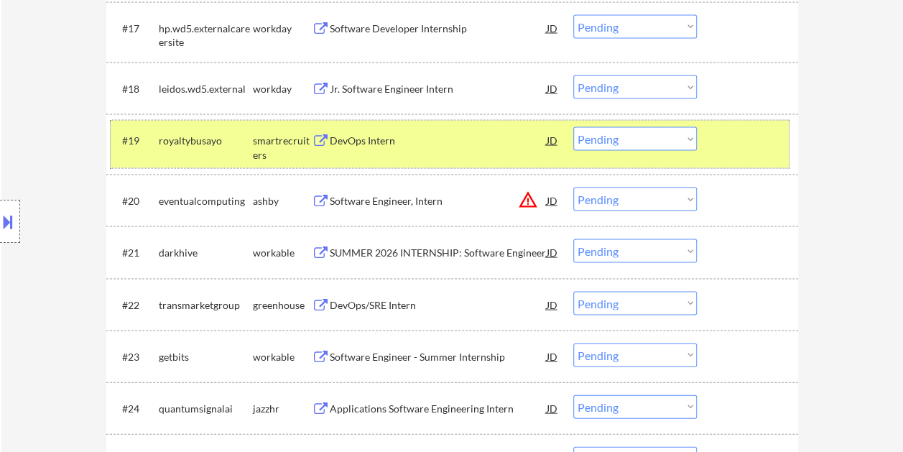
click at [691, 137] on select "Choose an option... Pending Applied Excluded (Questions) Excluded (Expired) Exc…" at bounding box center [634, 139] width 123 height 24
click at [573, 127] on select "Choose an option... Pending Applied Excluded (Questions) Excluded (Expired) Exc…" at bounding box center [634, 139] width 123 height 24
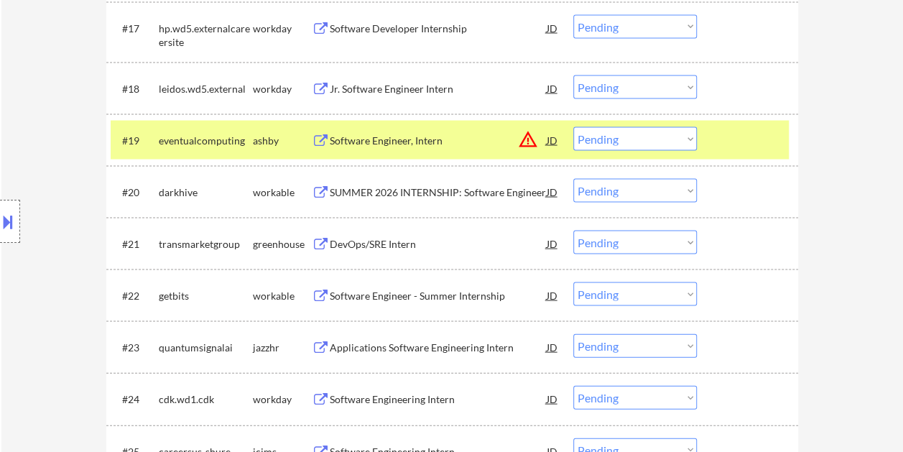
drag, startPoint x: 740, startPoint y: 146, endPoint x: 694, endPoint y: 136, distance: 47.0
click at [740, 146] on div at bounding box center [748, 140] width 63 height 26
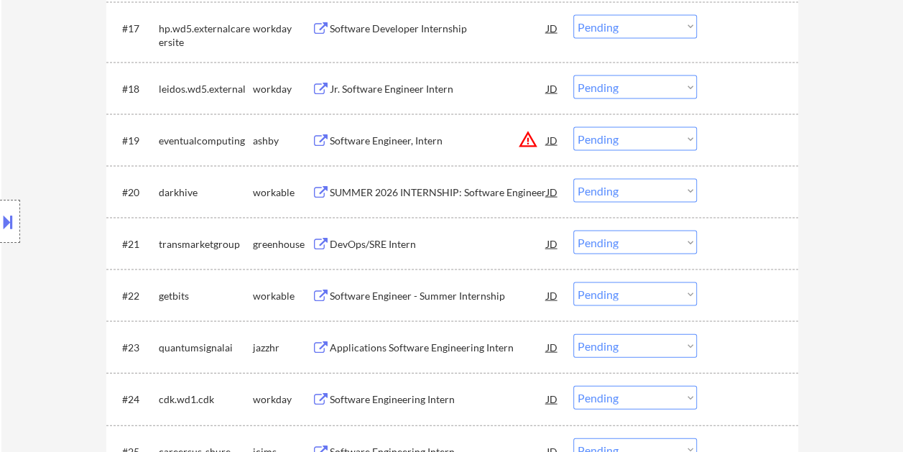
click at [730, 141] on div at bounding box center [748, 140] width 63 height 26
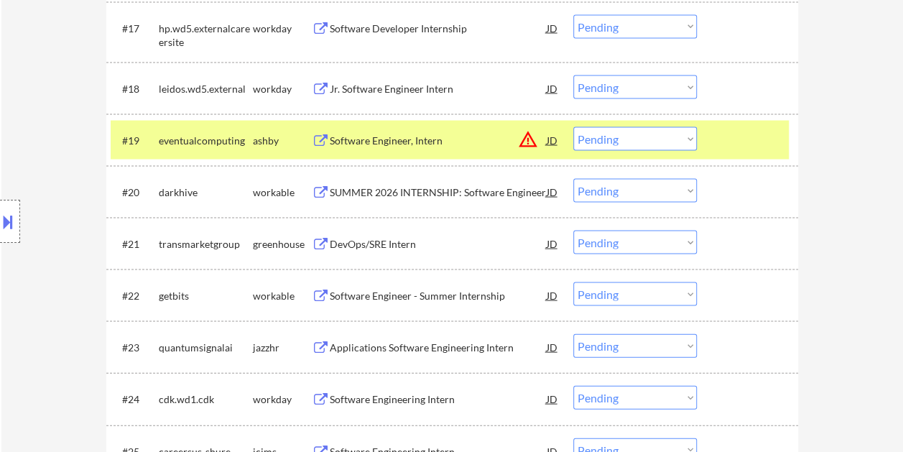
click at [419, 141] on div "Software Engineer, Intern" at bounding box center [438, 141] width 217 height 14
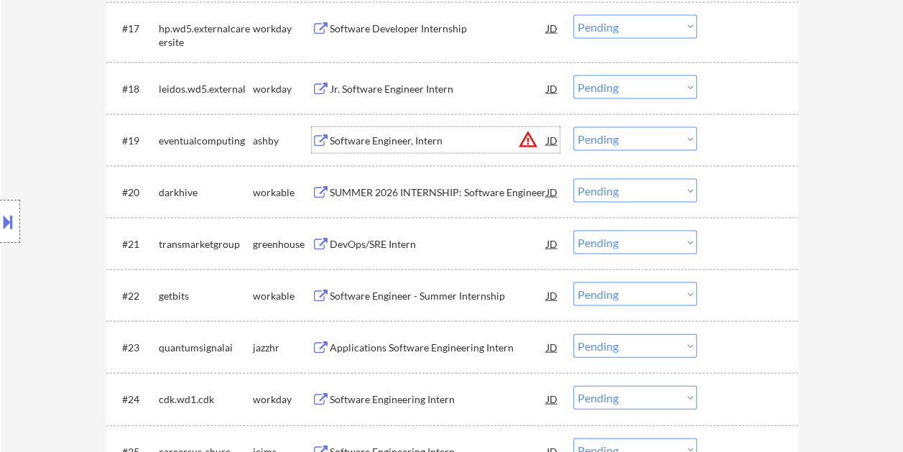
click at [714, 136] on div "#19 eventualcomputing ashby Software Engineer, Intern JD warning_amber Choose a…" at bounding box center [450, 140] width 678 height 39
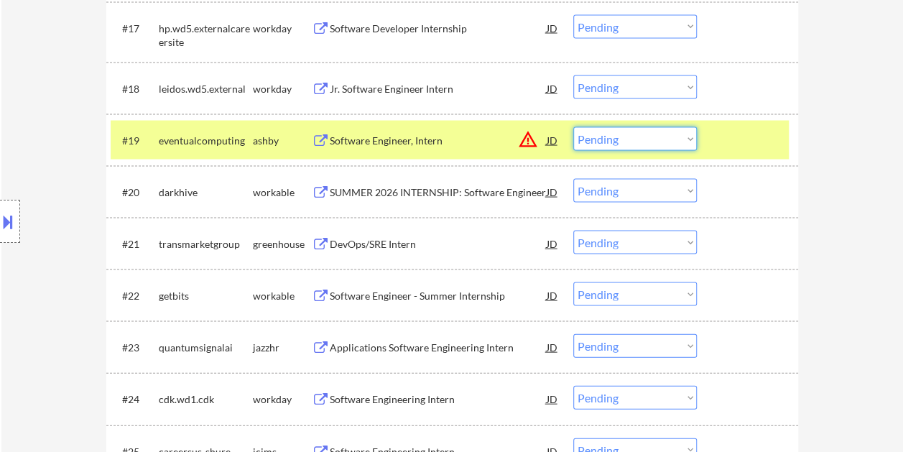
click at [689, 138] on select "Choose an option... Pending Applied Excluded (Questions) Excluded (Expired) Exc…" at bounding box center [634, 139] width 123 height 24
click at [573, 127] on select "Choose an option... Pending Applied Excluded (Questions) Excluded (Expired) Exc…" at bounding box center [634, 139] width 123 height 24
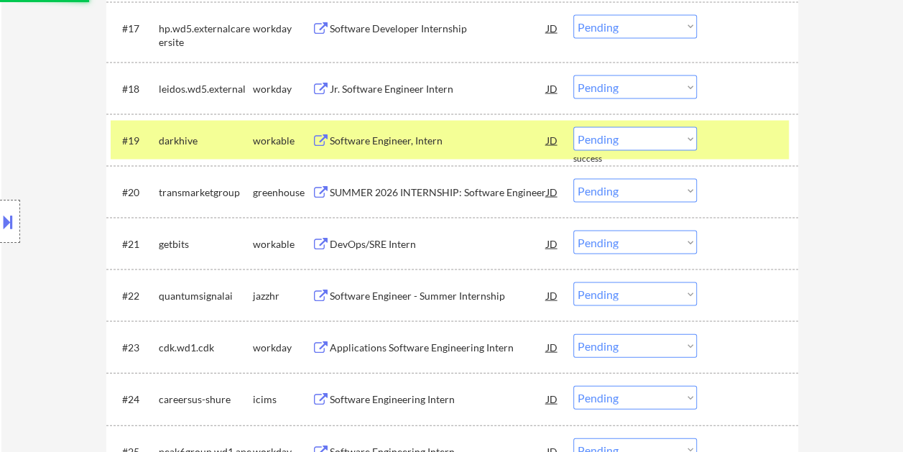
click at [758, 136] on div at bounding box center [748, 140] width 63 height 26
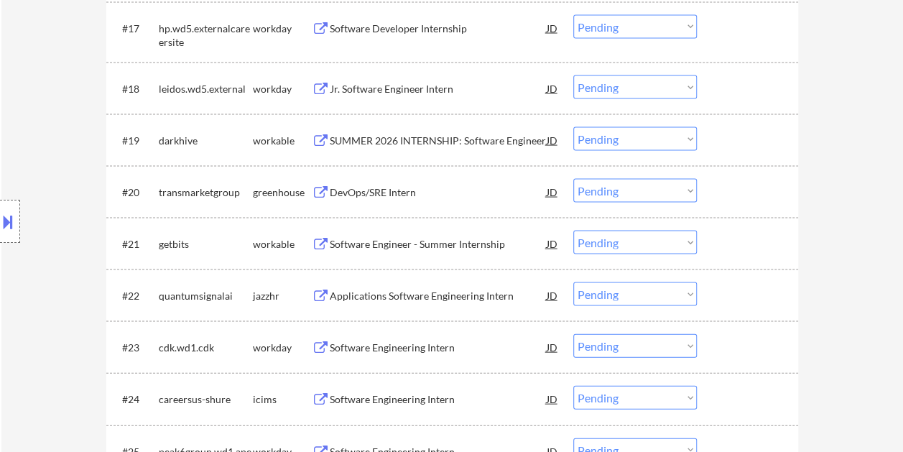
drag, startPoint x: 746, startPoint y: 141, endPoint x: 500, endPoint y: 154, distance: 246.6
click at [745, 141] on div at bounding box center [748, 140] width 63 height 26
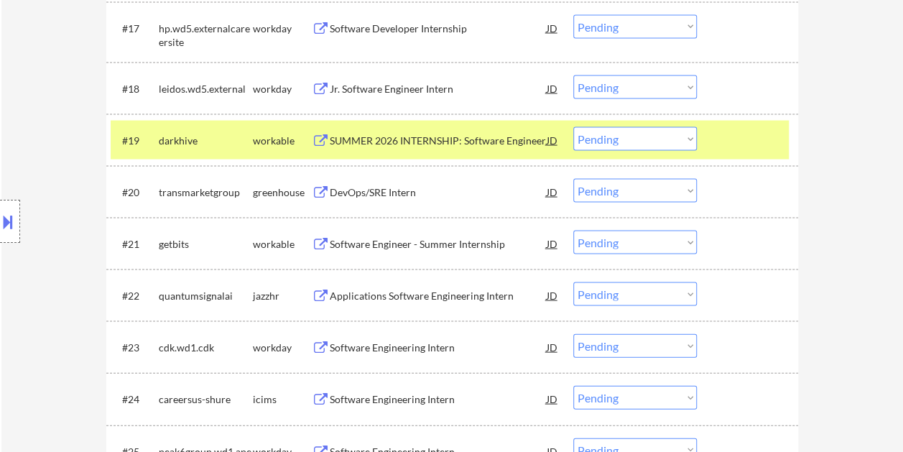
click at [732, 147] on div at bounding box center [748, 140] width 63 height 26
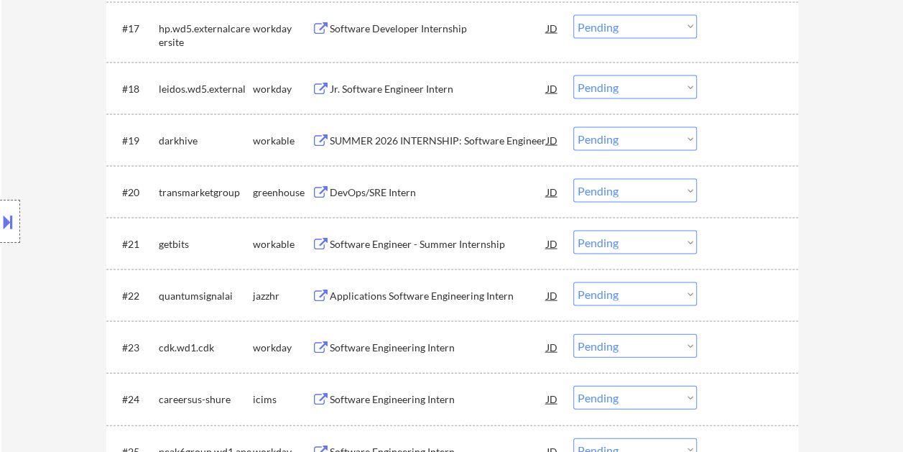
click at [754, 142] on div at bounding box center [748, 140] width 63 height 26
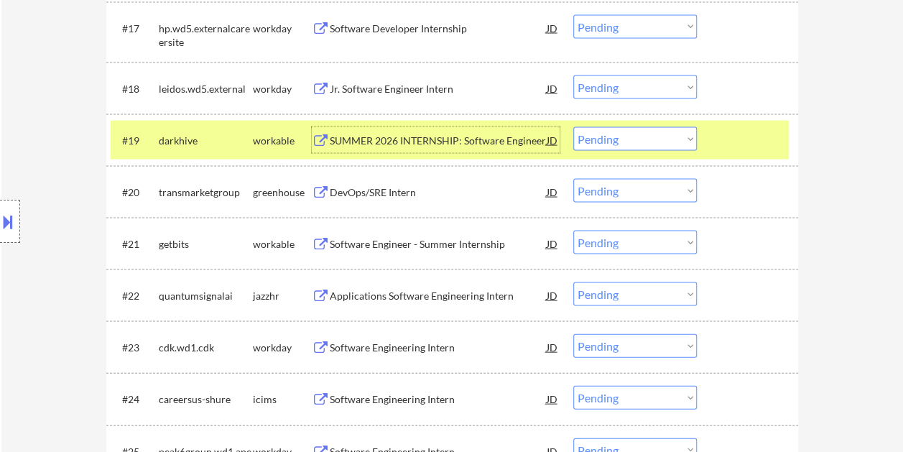
click at [419, 139] on div "SUMMER 2026 INTERNSHIP: Software Engineer" at bounding box center [438, 141] width 217 height 14
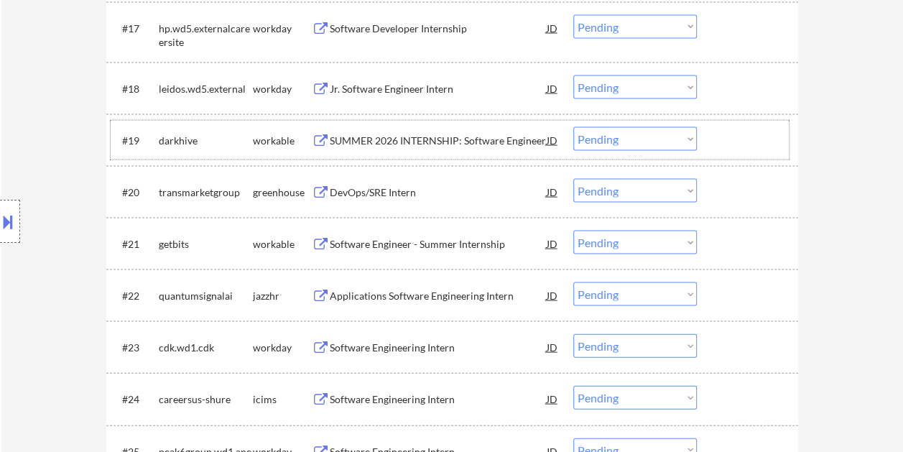
drag, startPoint x: 744, startPoint y: 142, endPoint x: 714, endPoint y: 142, distance: 29.4
click at [741, 142] on div at bounding box center [748, 140] width 63 height 26
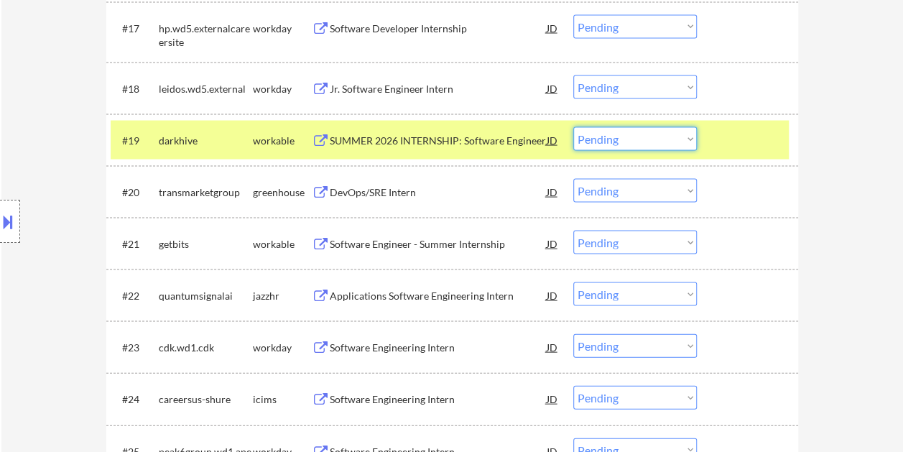
click at [691, 134] on select "Choose an option... Pending Applied Excluded (Questions) Excluded (Expired) Exc…" at bounding box center [634, 139] width 123 height 24
click at [573, 127] on select "Choose an option... Pending Applied Excluded (Questions) Excluded (Expired) Exc…" at bounding box center [634, 139] width 123 height 24
select select ""pending""
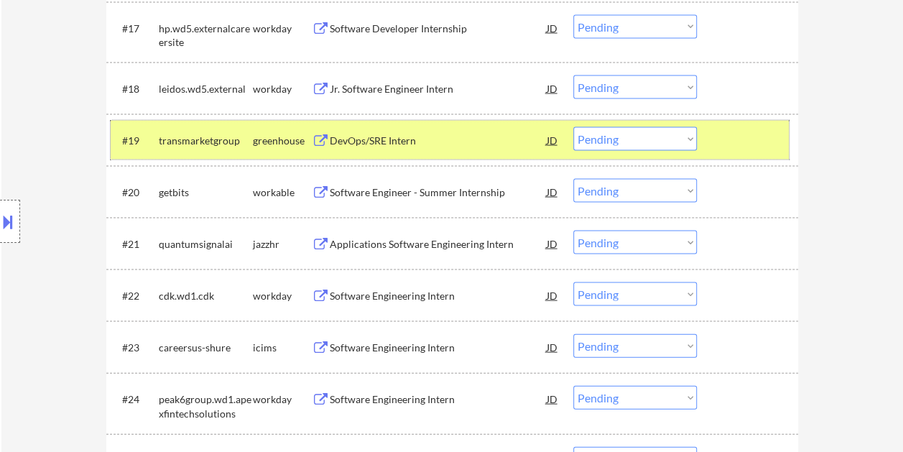
click at [705, 140] on div "#19 transmarketgroup greenhouse DevOps/SRE Intern JD warning_amber Choose an op…" at bounding box center [450, 140] width 678 height 39
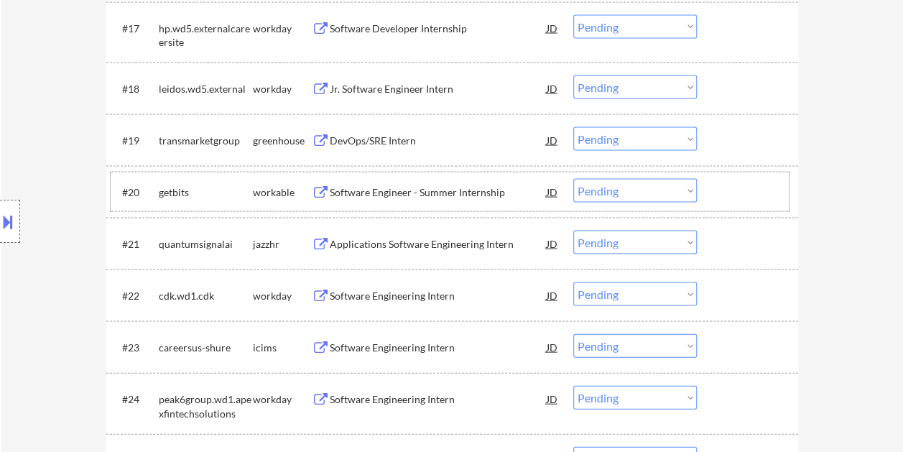
drag, startPoint x: 759, startPoint y: 188, endPoint x: 658, endPoint y: 194, distance: 100.7
click at [760, 188] on div at bounding box center [748, 192] width 63 height 26
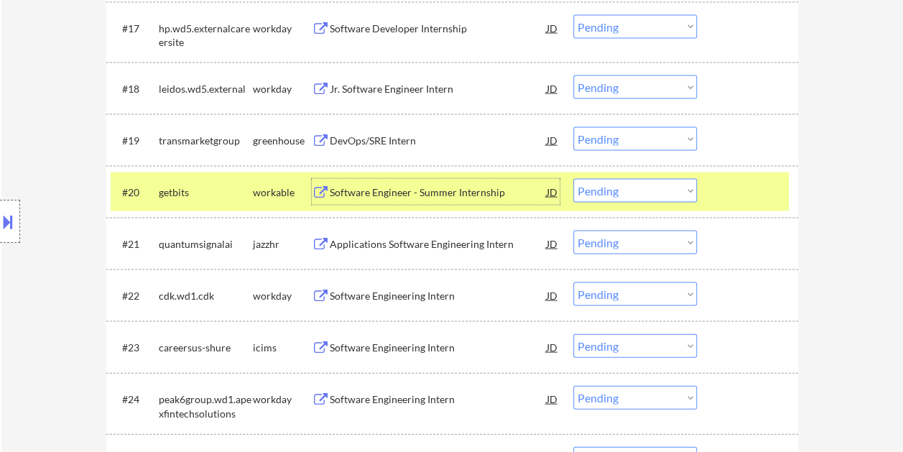
click at [495, 190] on div "Software Engineer - Summer Internship" at bounding box center [438, 192] width 217 height 14
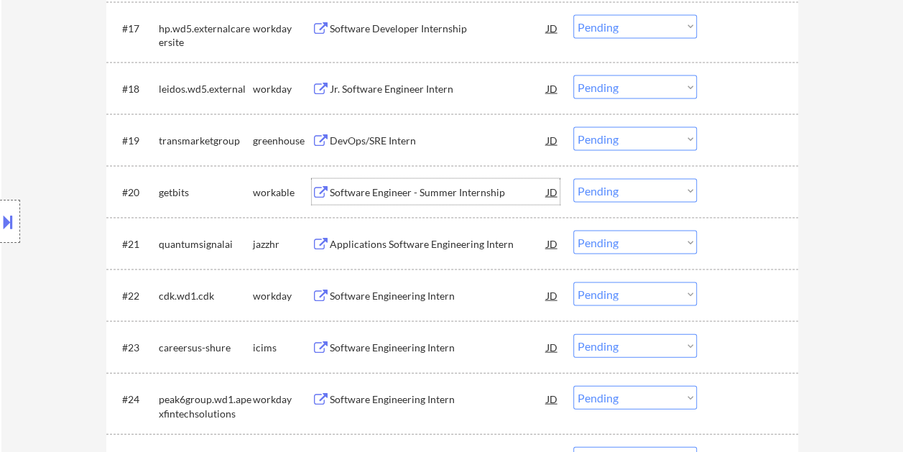
drag, startPoint x: 741, startPoint y: 200, endPoint x: 699, endPoint y: 200, distance: 41.6
click at [737, 200] on div at bounding box center [748, 192] width 63 height 26
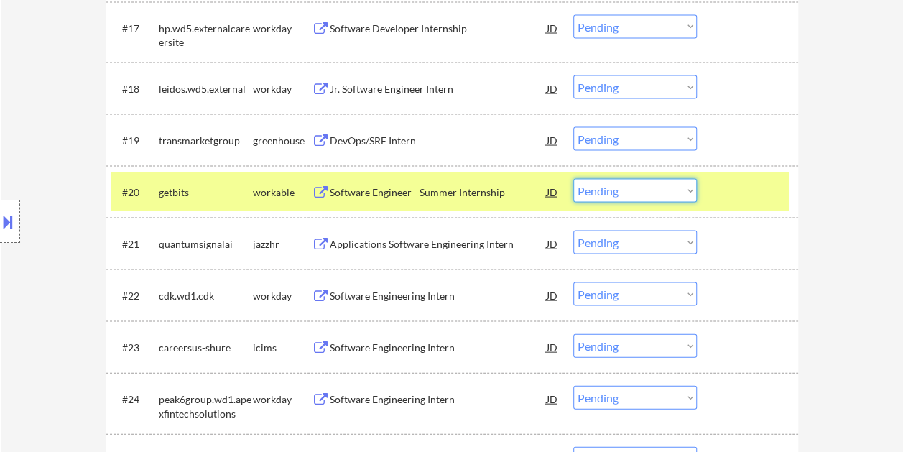
click at [687, 196] on select "Choose an option... Pending Applied Excluded (Questions) Excluded (Expired) Exc…" at bounding box center [634, 191] width 123 height 24
click at [573, 179] on select "Choose an option... Pending Applied Excluded (Questions) Excluded (Expired) Exc…" at bounding box center [634, 191] width 123 height 24
select select ""pending""
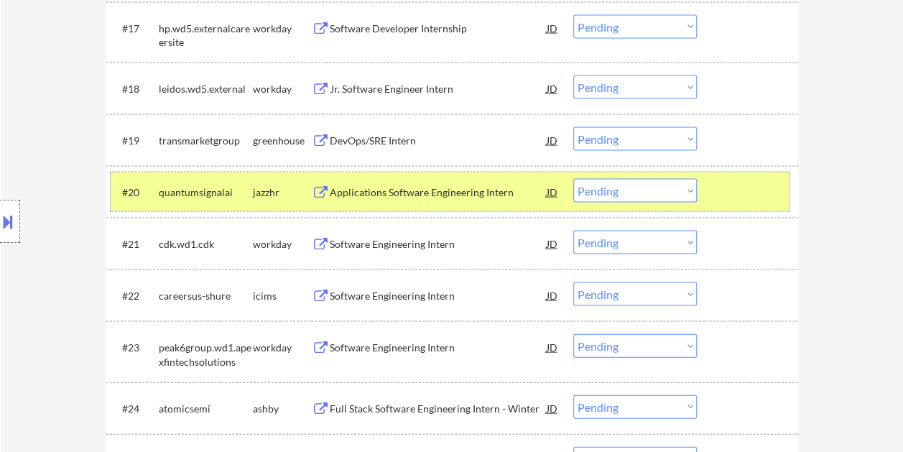
click at [752, 184] on div at bounding box center [748, 192] width 63 height 26
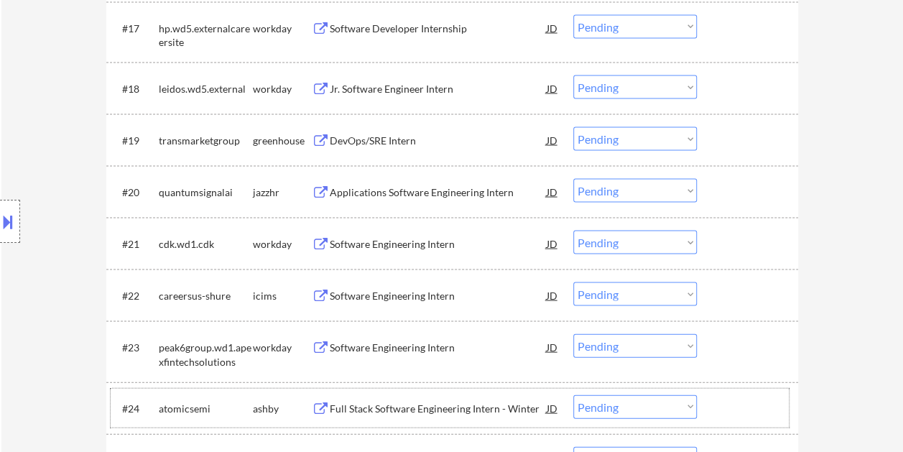
click at [732, 399] on div at bounding box center [748, 408] width 63 height 26
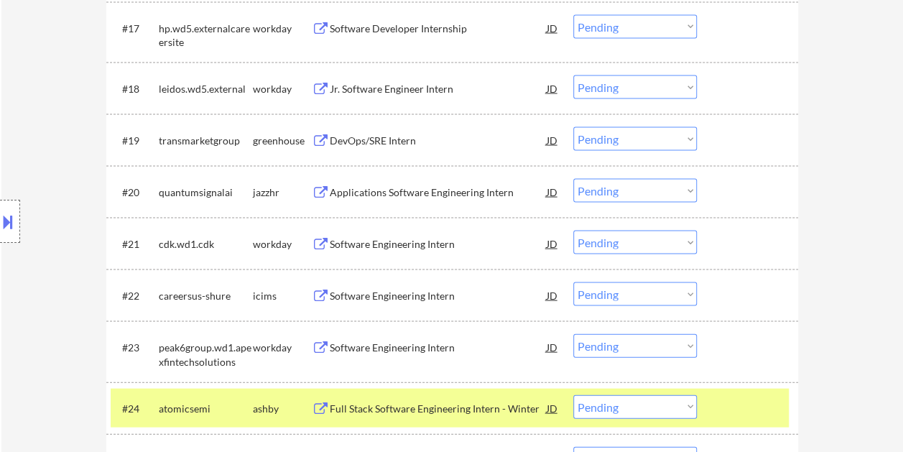
click at [518, 408] on div "Full Stack Software Engineering Intern - Winter" at bounding box center [438, 408] width 217 height 14
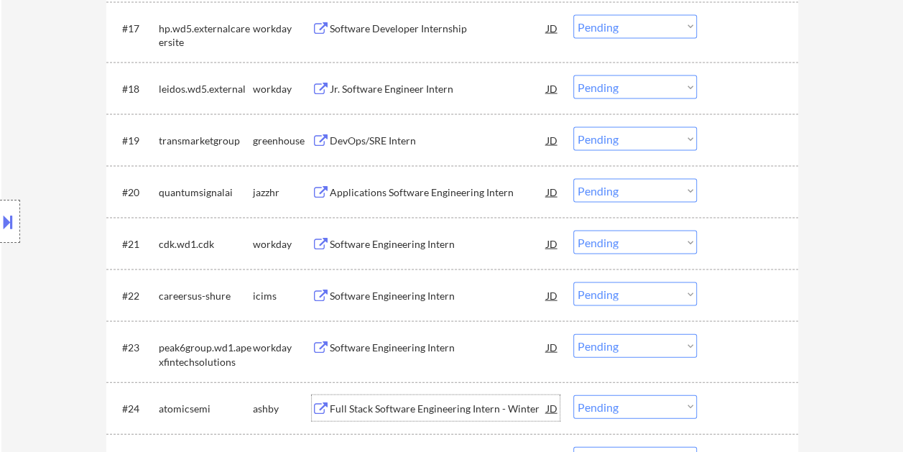
click at [739, 410] on div at bounding box center [748, 408] width 63 height 26
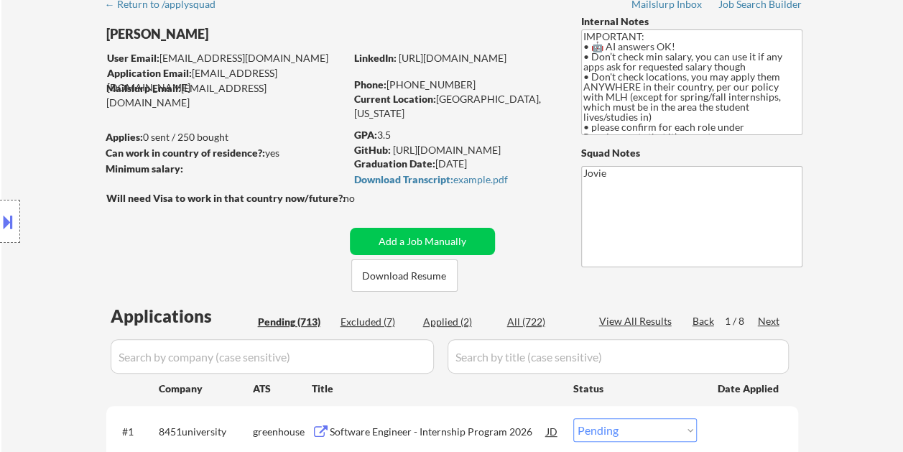
scroll to position [72, 0]
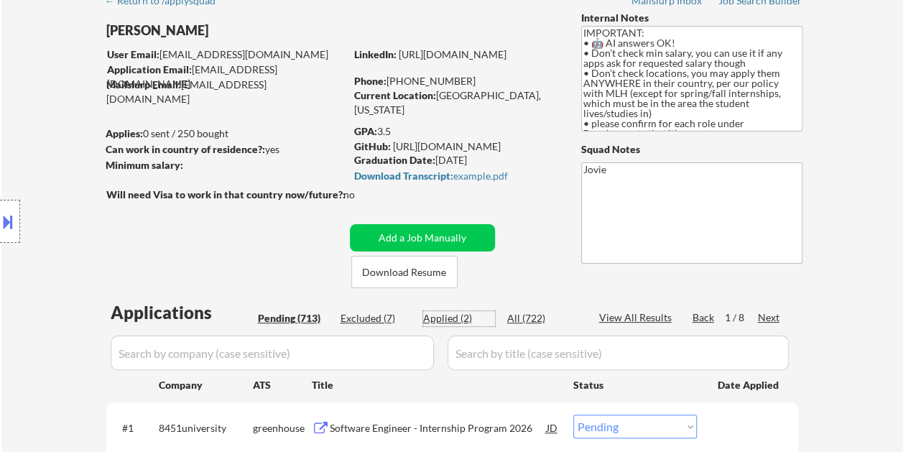
click at [447, 317] on div "Applied (2)" at bounding box center [459, 318] width 72 height 14
select select ""applied""
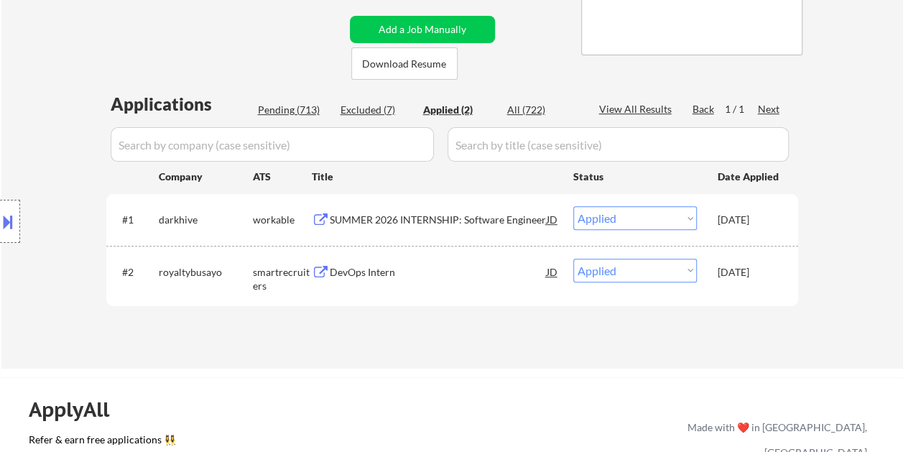
scroll to position [287, 0]
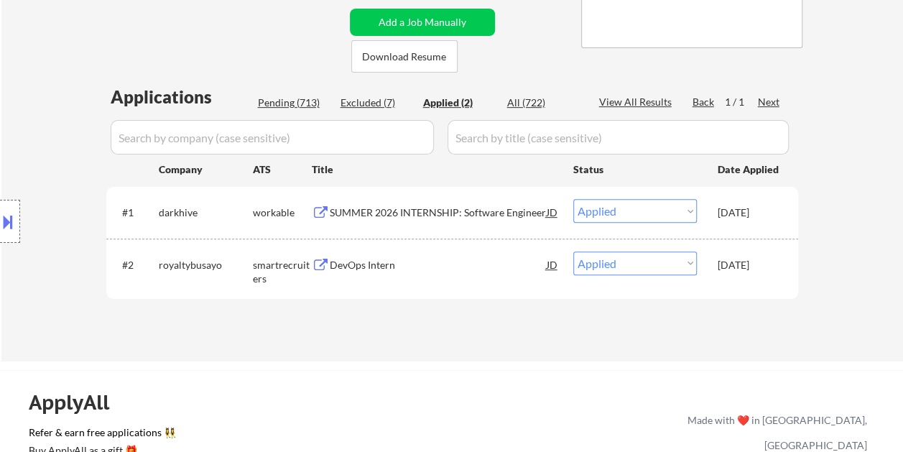
click at [279, 93] on div "Applications Pending (713) Excluded (7) Applied (2) All (722) View All Results …" at bounding box center [451, 209] width 691 height 249
click at [284, 103] on div "Pending (713)" at bounding box center [294, 102] width 72 height 14
select select ""pending""
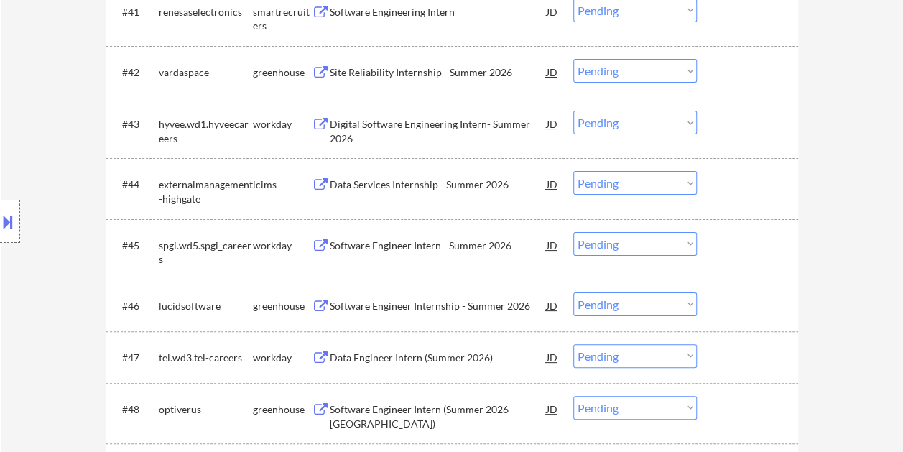
scroll to position [2800, 0]
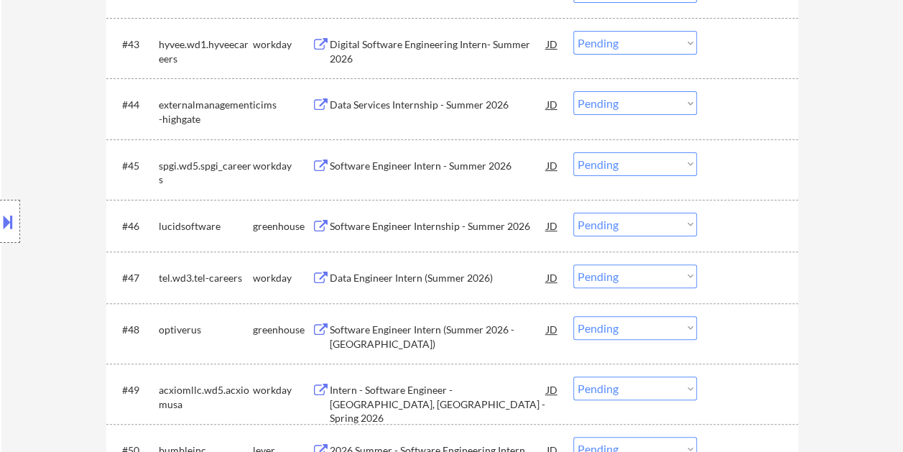
click at [760, 225] on div at bounding box center [748, 226] width 63 height 26
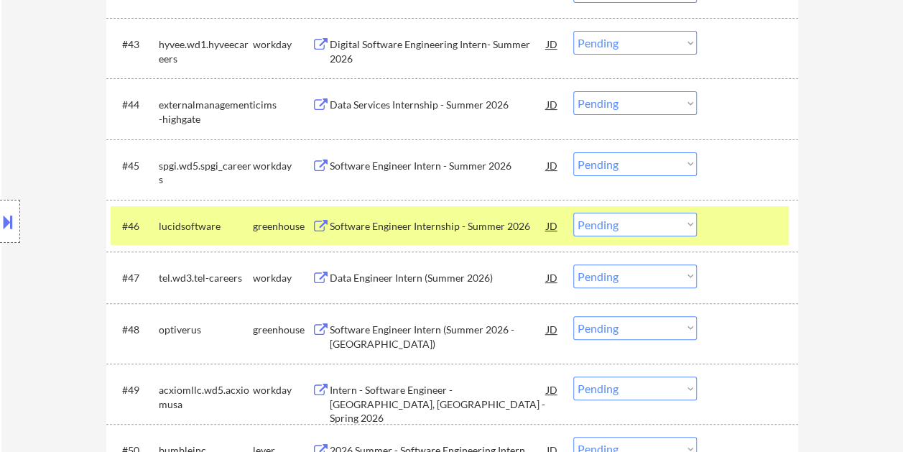
click at [372, 214] on div "Software Engineer Internship - Summer 2026" at bounding box center [438, 226] width 217 height 26
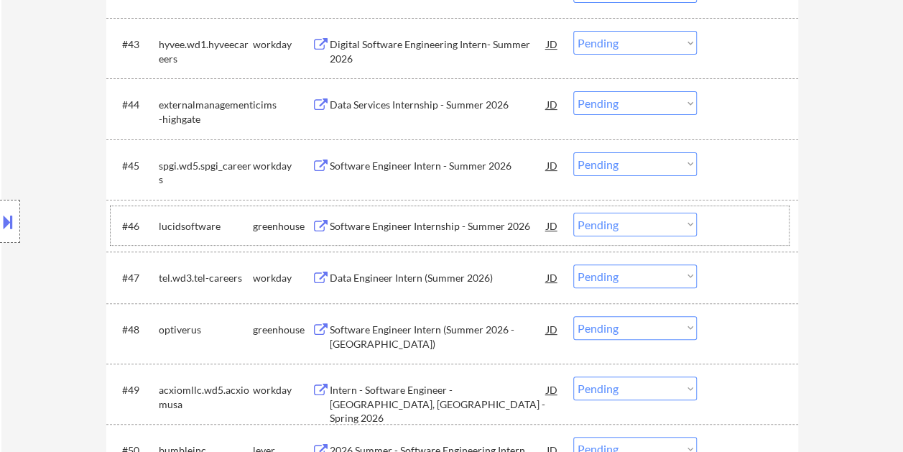
click at [780, 228] on div "#46 lucidsoftware greenhouse Software Engineer Internship - Summer 2026 JD Choo…" at bounding box center [450, 225] width 678 height 39
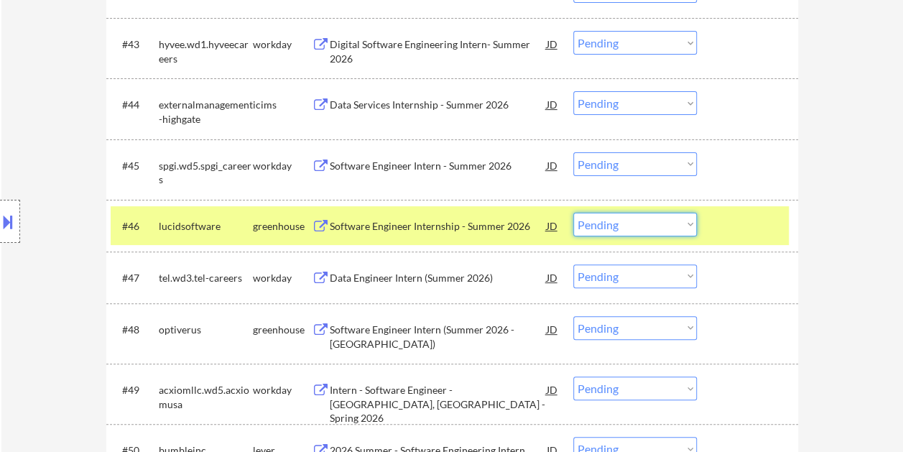
click at [689, 228] on select "Choose an option... Pending Applied Excluded (Questions) Excluded (Expired) Exc…" at bounding box center [634, 225] width 123 height 24
click at [573, 213] on select "Choose an option... Pending Applied Excluded (Questions) Excluded (Expired) Exc…" at bounding box center [634, 225] width 123 height 24
select select ""pending""
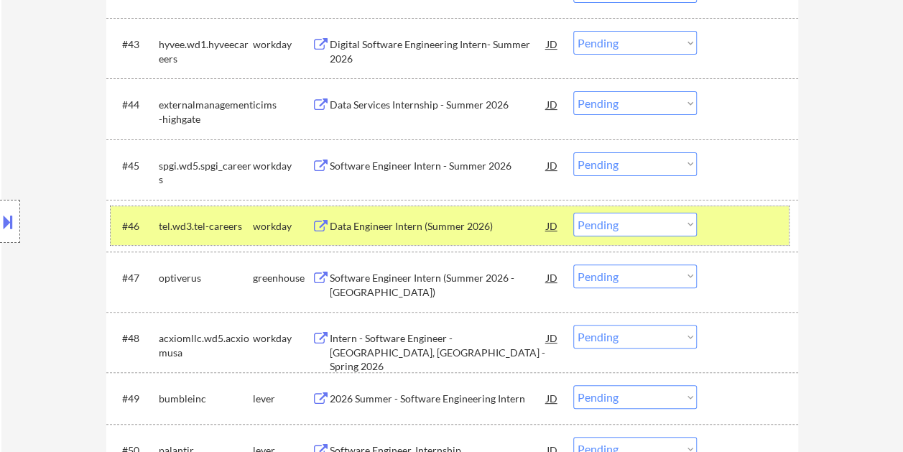
click at [711, 221] on div "#46 tel.wd3.tel-careers workday Data Engineer Intern (Summer 2026) JD Choose an…" at bounding box center [450, 225] width 678 height 39
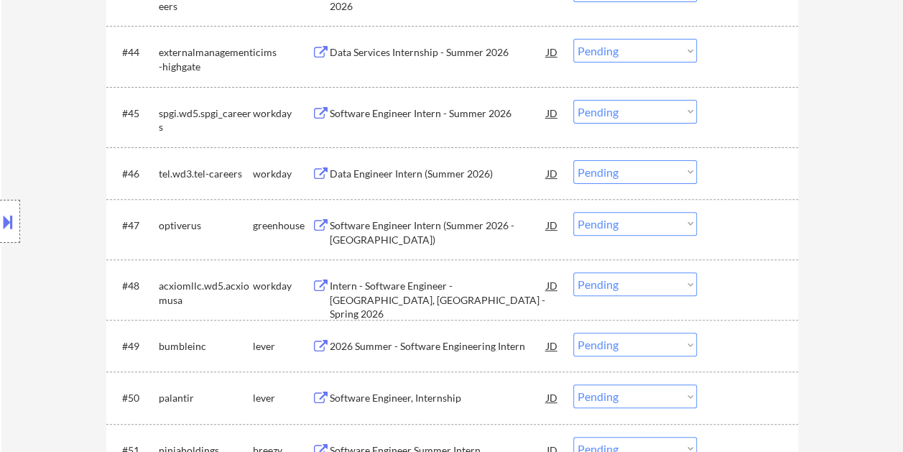
scroll to position [2872, 0]
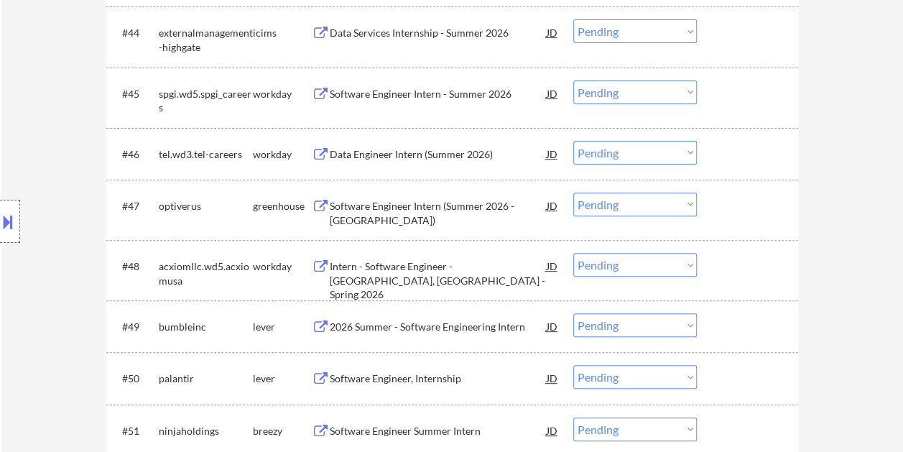
click at [768, 324] on div at bounding box center [748, 326] width 63 height 26
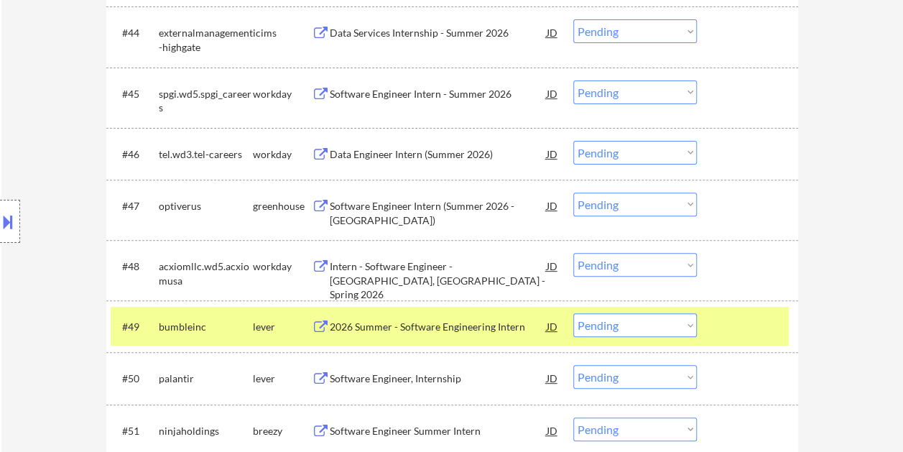
click at [509, 320] on div "2026 Summer - Software Engineering Intern" at bounding box center [438, 327] width 217 height 14
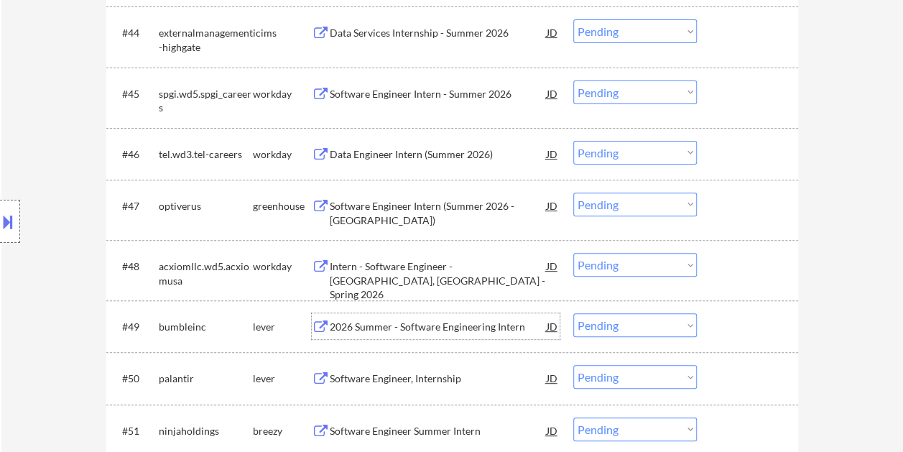
click at [722, 325] on div at bounding box center [748, 326] width 63 height 26
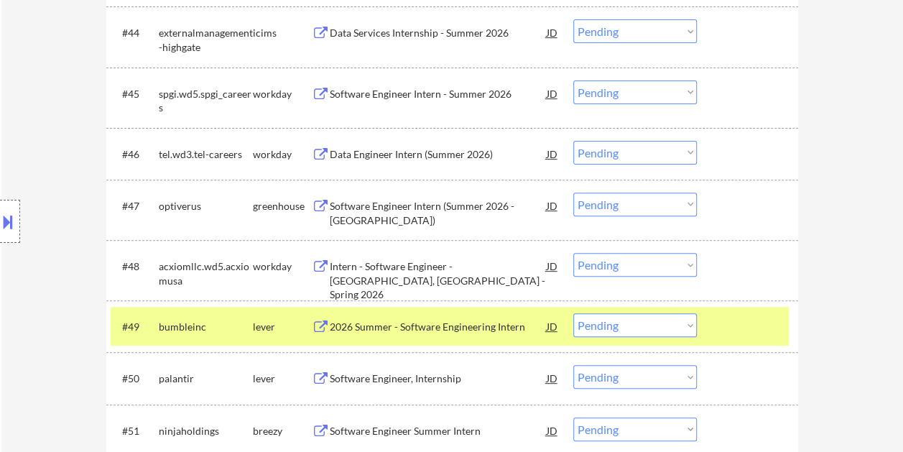
click at [692, 322] on select "Choose an option... Pending Applied Excluded (Questions) Excluded (Expired) Exc…" at bounding box center [634, 325] width 123 height 24
click at [573, 313] on select "Choose an option... Pending Applied Excluded (Questions) Excluded (Expired) Exc…" at bounding box center [634, 325] width 123 height 24
click at [442, 317] on div "Software Engineer, Internship" at bounding box center [438, 326] width 217 height 26
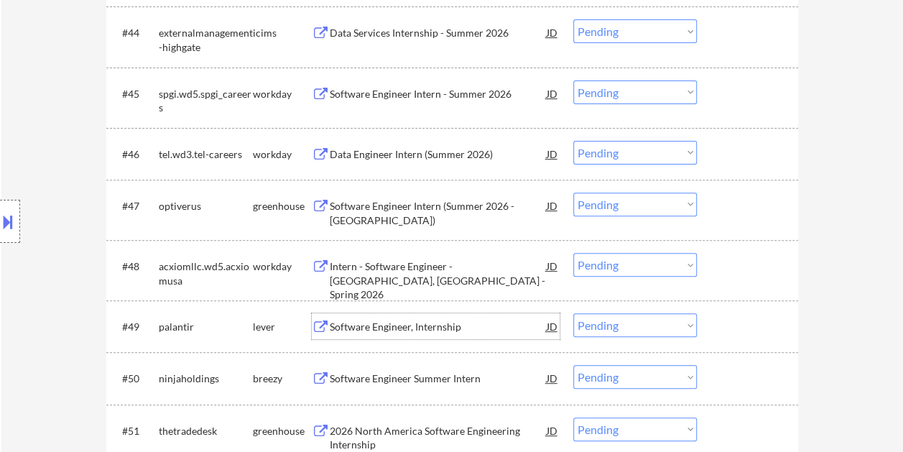
click at [723, 326] on div at bounding box center [748, 326] width 63 height 26
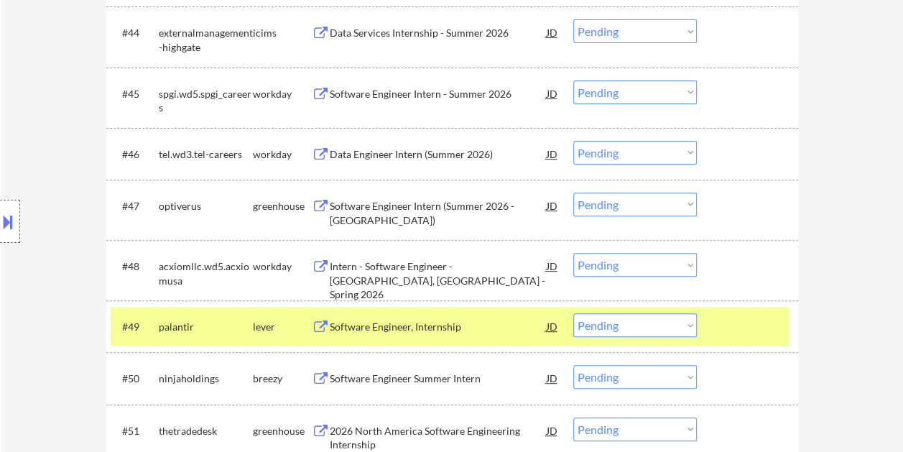
click at [692, 330] on select "Choose an option... Pending Applied Excluded (Questions) Excluded (Expired) Exc…" at bounding box center [634, 325] width 123 height 24
click at [573, 313] on select "Choose an option... Pending Applied Excluded (Questions) Excluded (Expired) Exc…" at bounding box center [634, 325] width 123 height 24
select select ""pending""
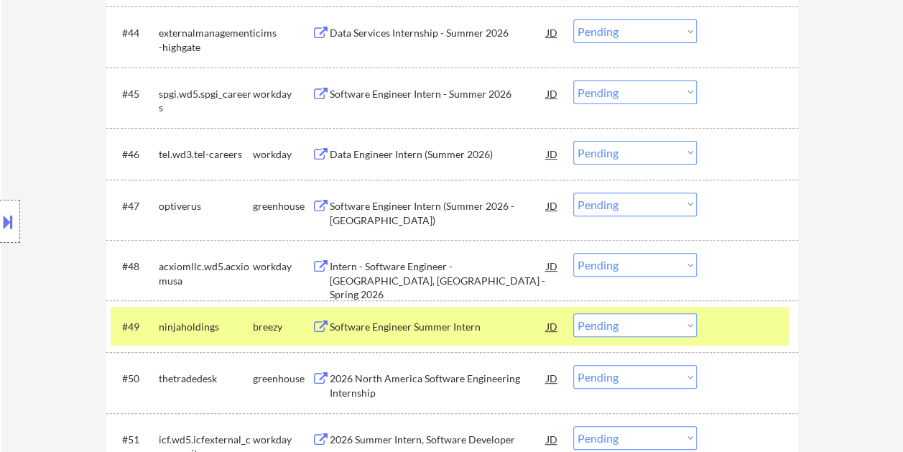
click at [718, 326] on div at bounding box center [748, 326] width 63 height 26
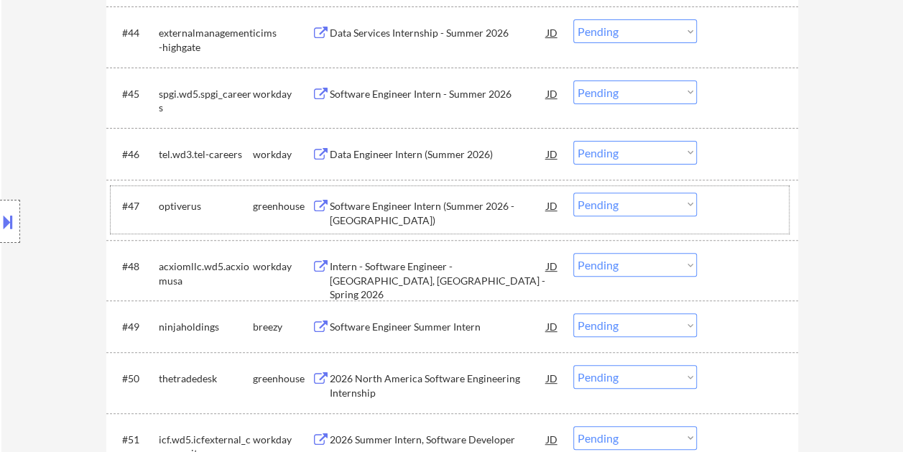
click at [714, 217] on div "#47 optiverus greenhouse Software Engineer Intern (Summer 2026 - Chicago) JD Ch…" at bounding box center [450, 209] width 678 height 47
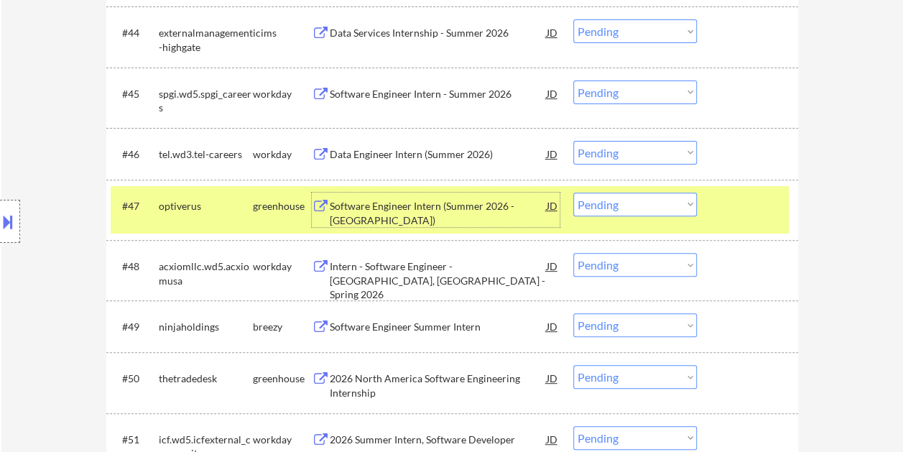
click at [462, 213] on div "Software Engineer Intern (Summer 2026 - Chicago)" at bounding box center [438, 213] width 217 height 28
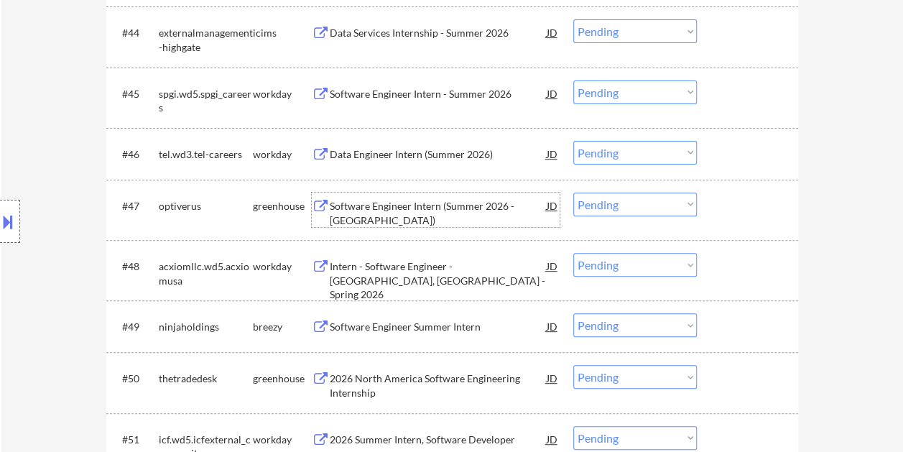
drag, startPoint x: 728, startPoint y: 208, endPoint x: 708, endPoint y: 206, distance: 20.2
click at [729, 208] on div at bounding box center [748, 205] width 63 height 26
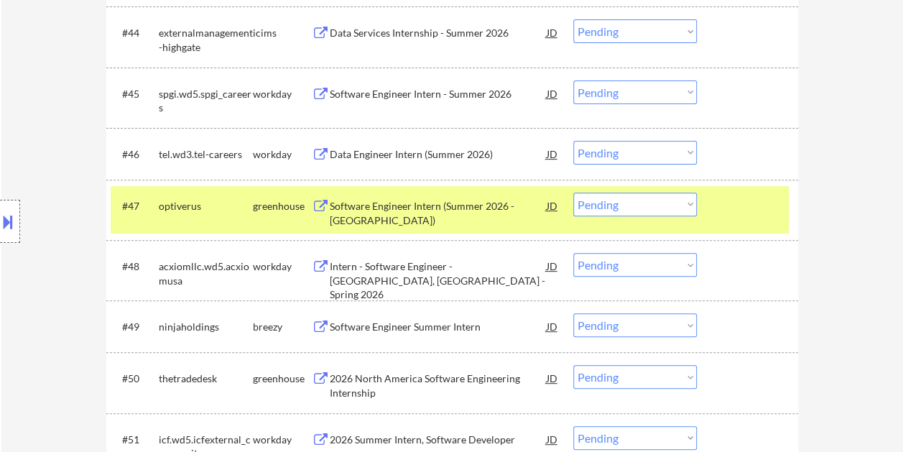
click at [689, 206] on select "Choose an option... Pending Applied Excluded (Questions) Excluded (Expired) Exc…" at bounding box center [634, 204] width 123 height 24
click at [573, 192] on select "Choose an option... Pending Applied Excluded (Questions) Excluded (Expired) Exc…" at bounding box center [634, 204] width 123 height 24
select select ""pending""
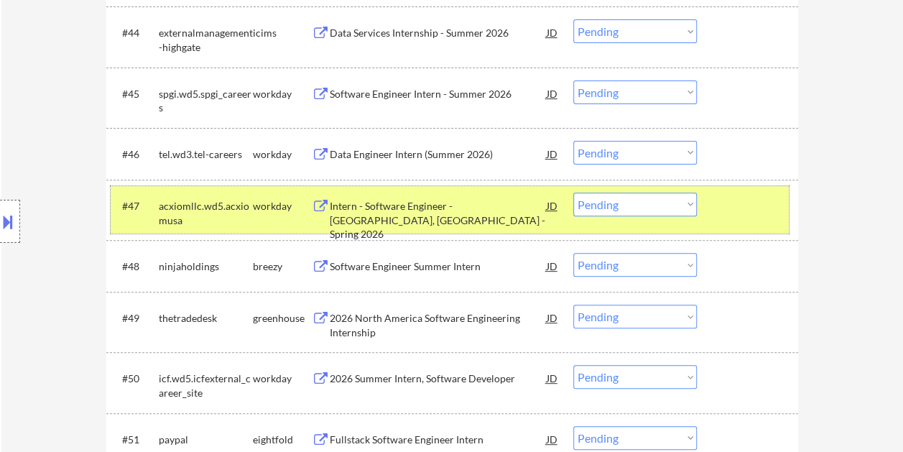
click at [733, 205] on div at bounding box center [748, 205] width 63 height 26
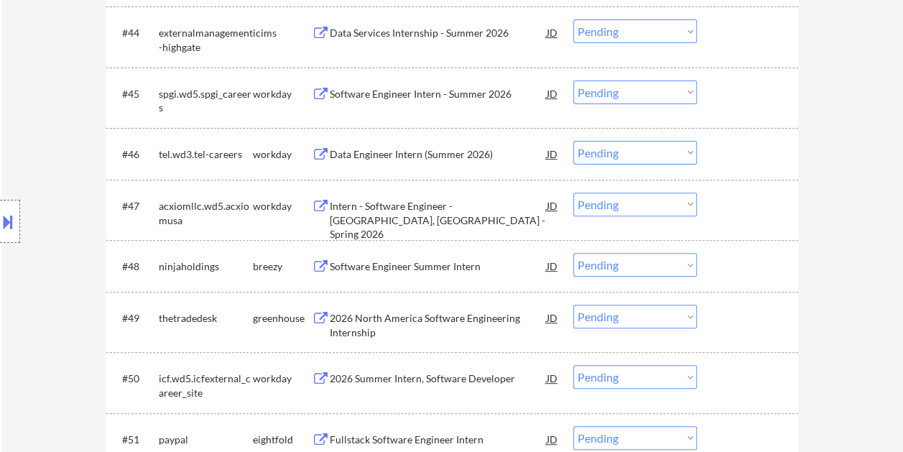
drag, startPoint x: 740, startPoint y: 307, endPoint x: 671, endPoint y: 309, distance: 68.9
click at [739, 307] on div at bounding box center [748, 317] width 63 height 26
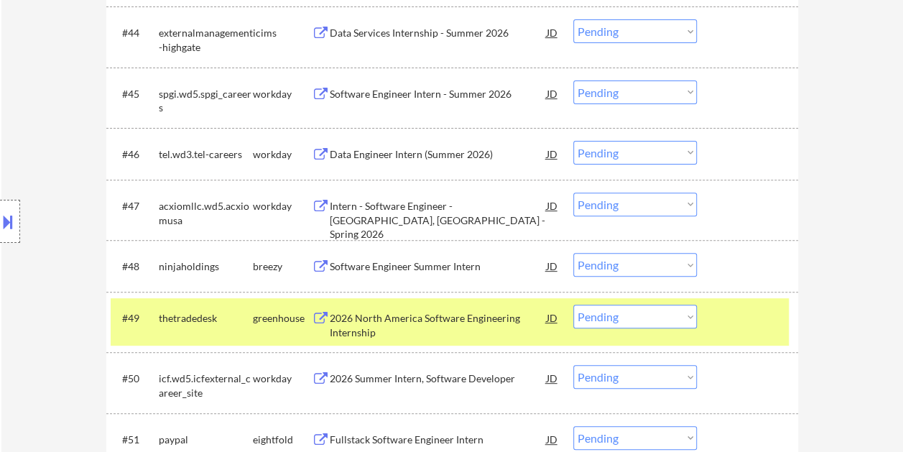
click at [423, 320] on div "2026 North America Software Engineering Internship" at bounding box center [438, 325] width 217 height 28
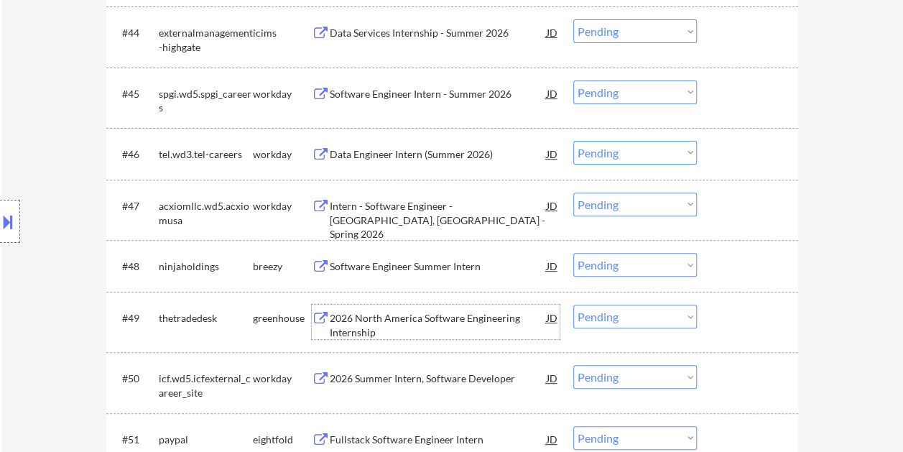
click at [556, 320] on div "JD" at bounding box center [552, 317] width 14 height 26
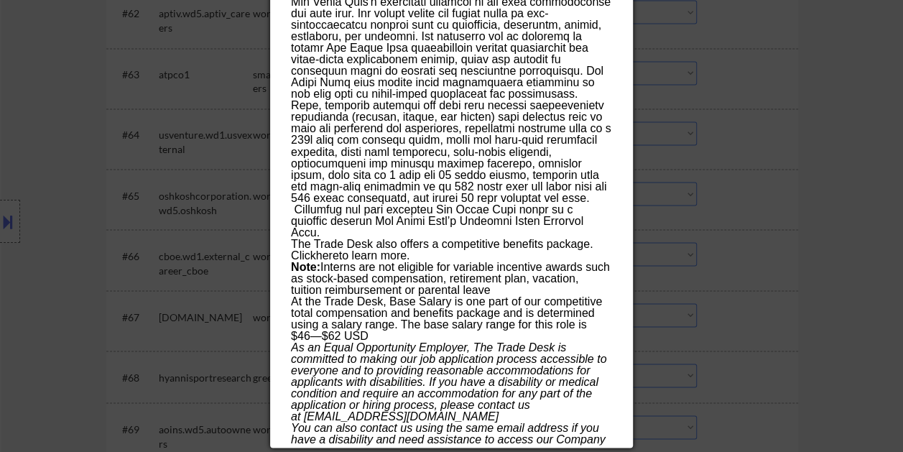
scroll to position [3947, 0]
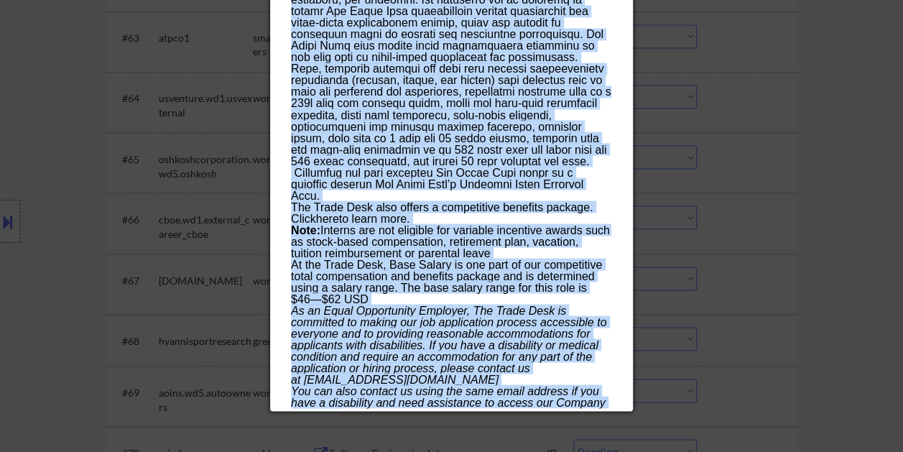
drag, startPoint x: 290, startPoint y: 59, endPoint x: 592, endPoint y: 404, distance: 458.0
copy div "2026 North America Software Engineering Internship thetradedesk Bellevue; Bould…"
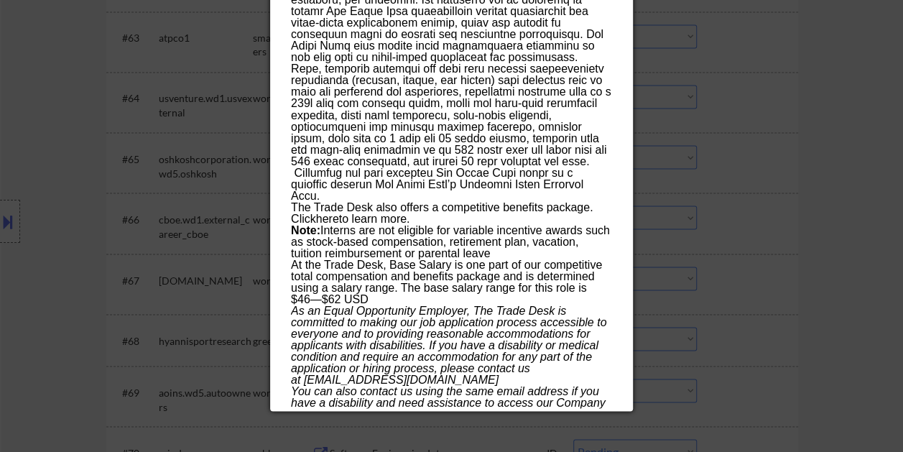
click at [849, 161] on div at bounding box center [451, 226] width 903 height 452
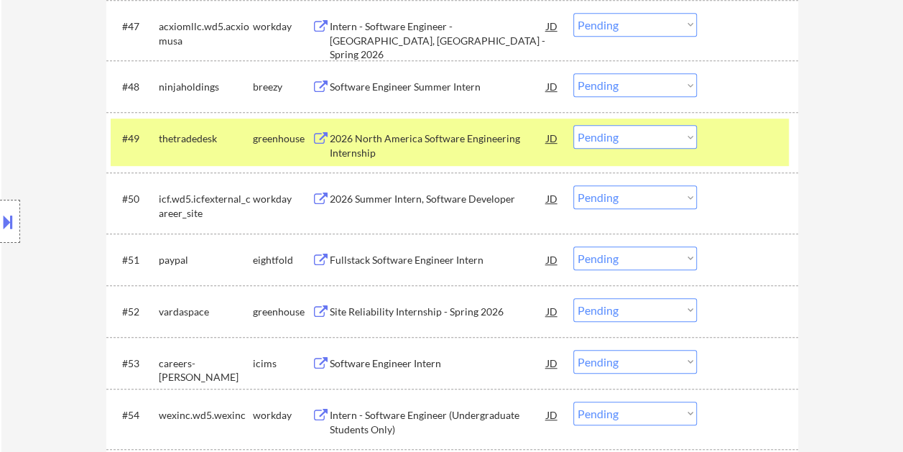
scroll to position [2973, 0]
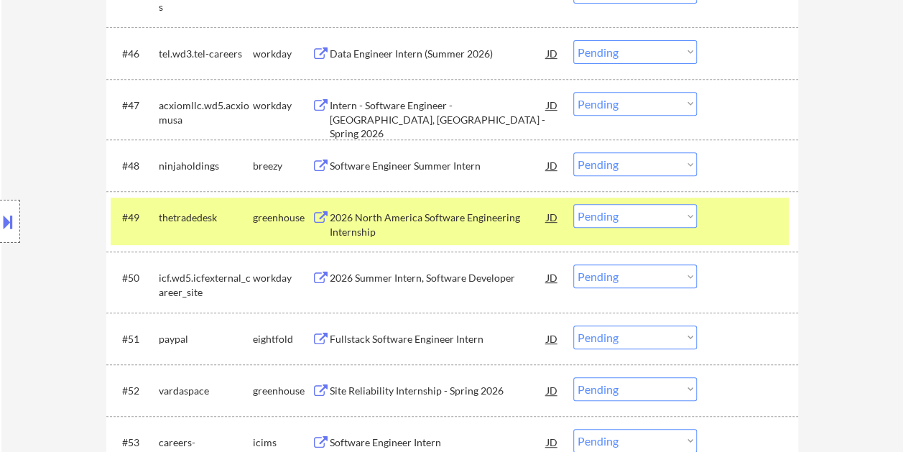
click at [678, 214] on select "Choose an option... Pending Applied Excluded (Questions) Excluded (Expired) Exc…" at bounding box center [634, 216] width 123 height 24
click at [573, 204] on select "Choose an option... Pending Applied Excluded (Questions) Excluded (Expired) Exc…" at bounding box center [634, 216] width 123 height 24
select select ""pending""
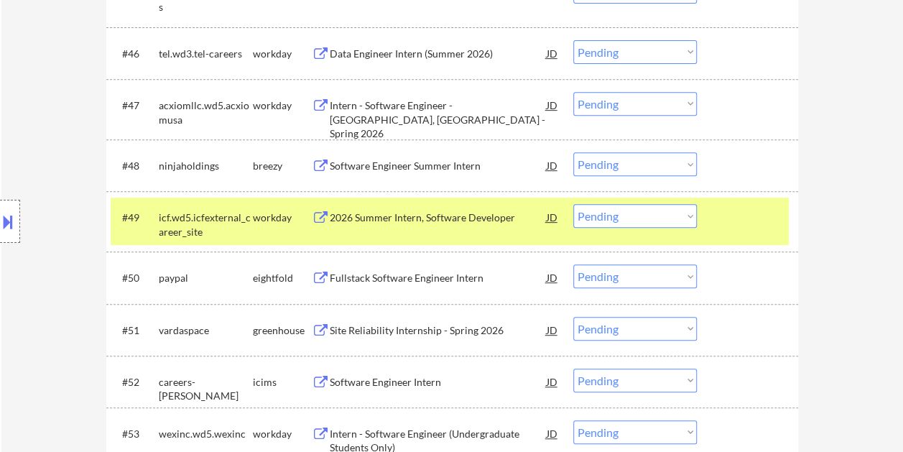
click at [741, 204] on div at bounding box center [748, 217] width 63 height 26
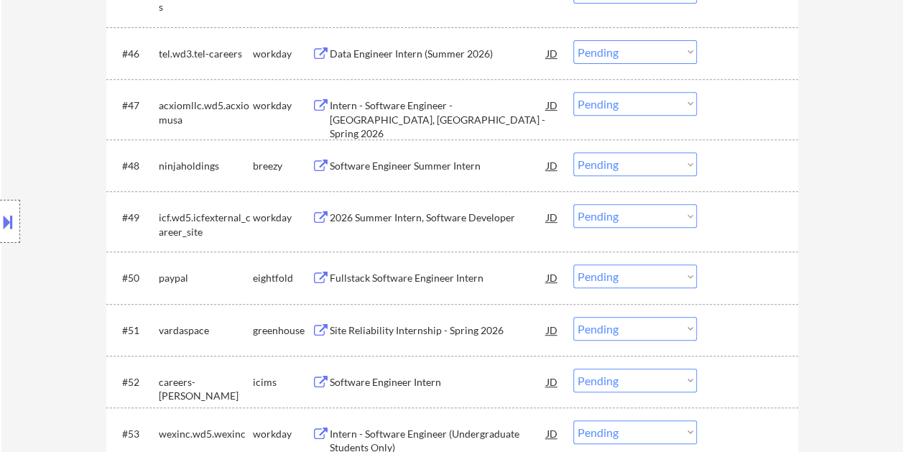
drag, startPoint x: 731, startPoint y: 334, endPoint x: 544, endPoint y: 345, distance: 187.7
click at [731, 334] on div at bounding box center [748, 330] width 63 height 26
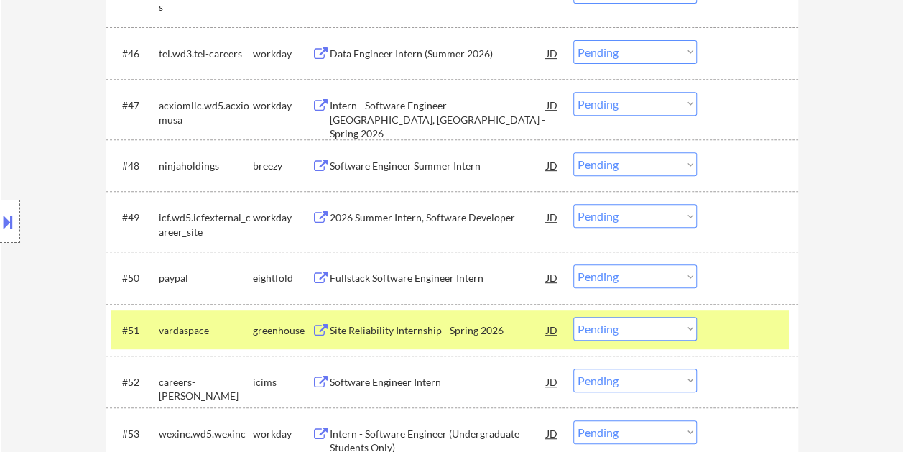
click at [497, 335] on div "Site Reliability Internship - Spring 2026" at bounding box center [438, 330] width 217 height 14
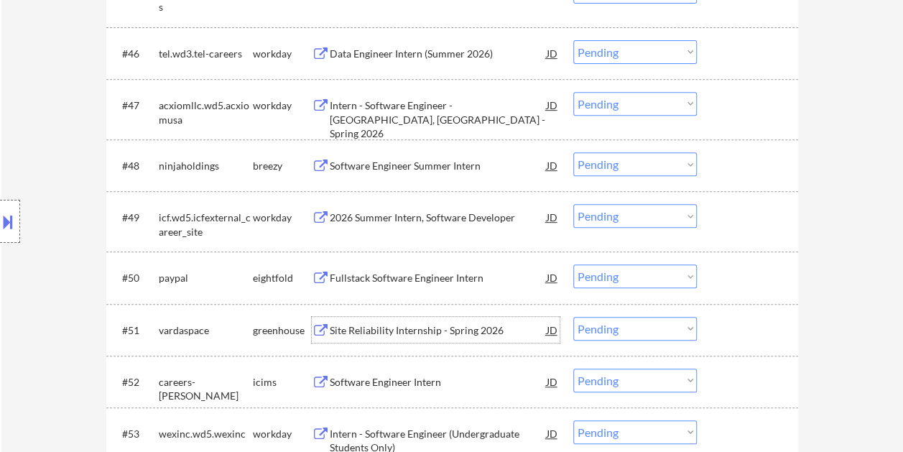
click at [349, 332] on div "Site Reliability Internship - Spring 2026" at bounding box center [438, 330] width 217 height 14
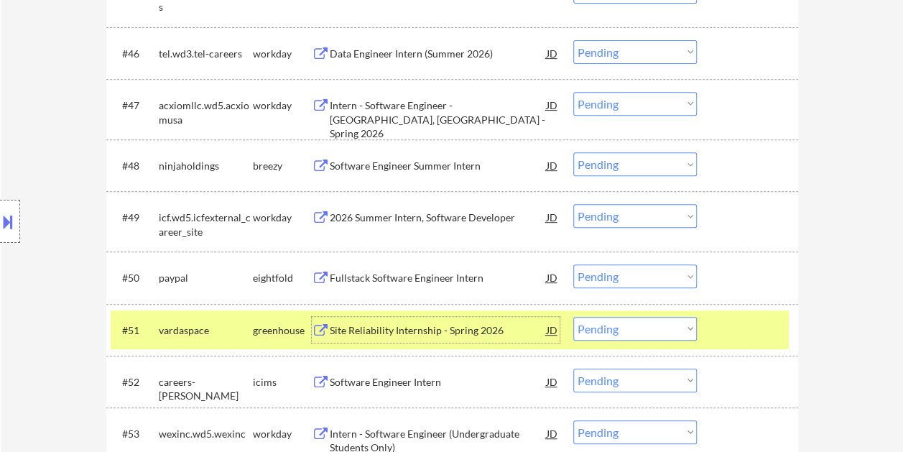
click at [676, 321] on select "Choose an option... Pending Applied Excluded (Questions) Excluded (Expired) Exc…" at bounding box center [634, 329] width 123 height 24
click at [573, 317] on select "Choose an option... Pending Applied Excluded (Questions) Excluded (Expired) Exc…" at bounding box center [634, 329] width 123 height 24
select select ""pending""
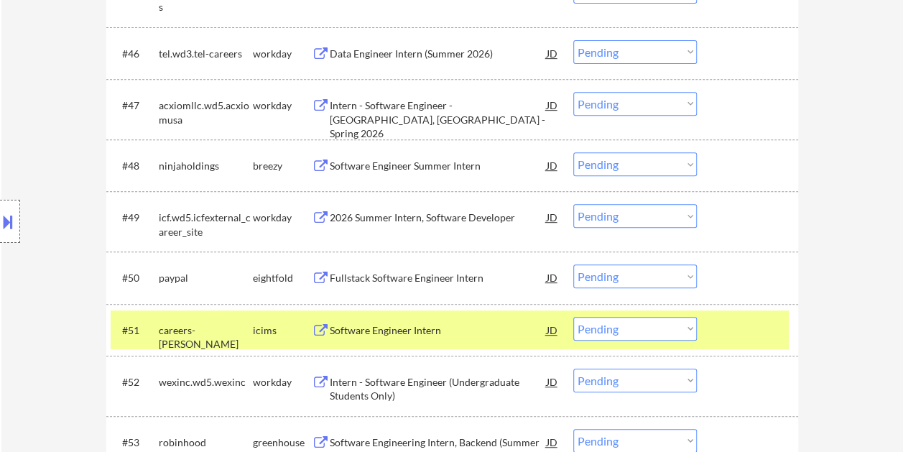
click at [722, 335] on div at bounding box center [748, 330] width 63 height 26
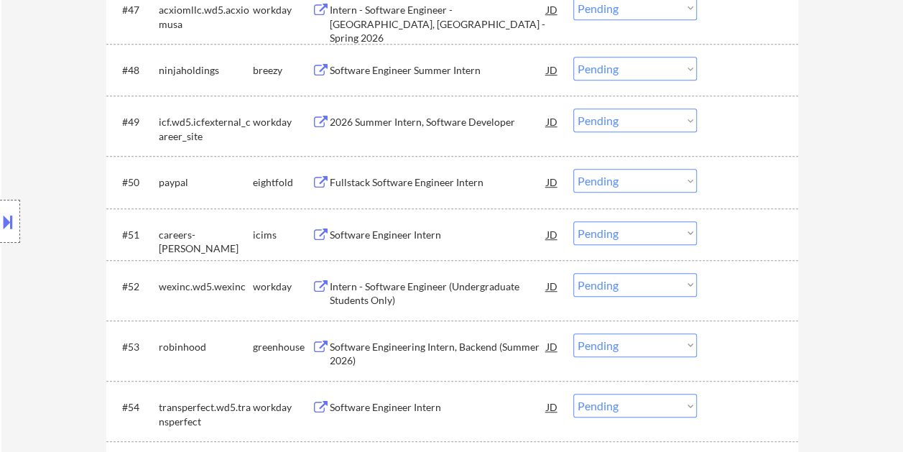
scroll to position [3197, 0]
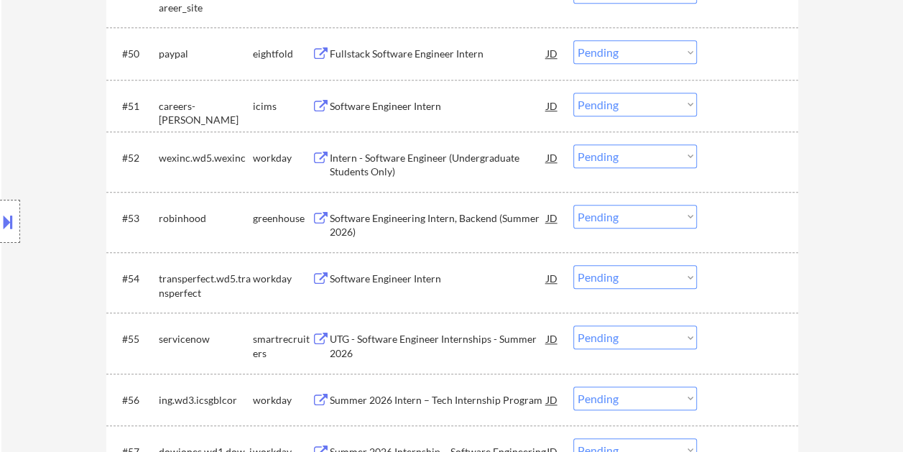
drag, startPoint x: 718, startPoint y: 220, endPoint x: 419, endPoint y: 211, distance: 298.8
click at [715, 220] on div "#53 robinhood greenhouse Software Engineering Intern, Backend (Summer 2026) JD …" at bounding box center [450, 221] width 678 height 47
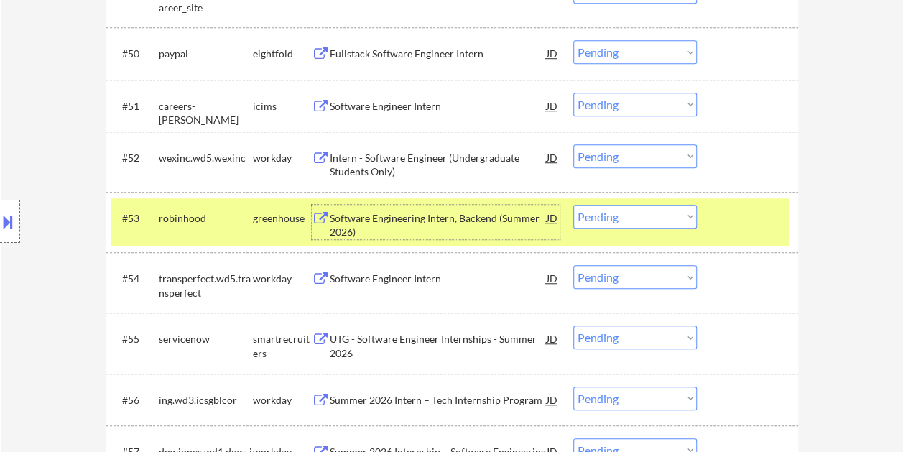
click at [414, 211] on div "Software Engineering Intern, Backend (Summer 2026)" at bounding box center [438, 225] width 217 height 28
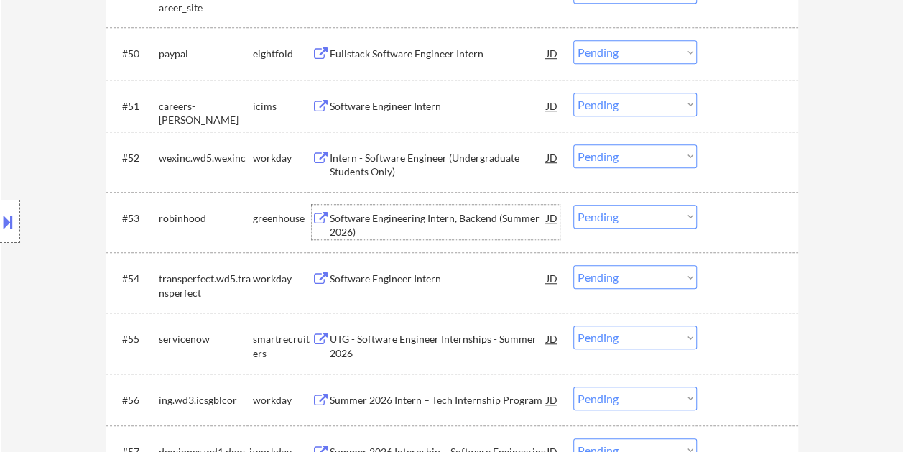
click at [724, 218] on div at bounding box center [748, 218] width 63 height 26
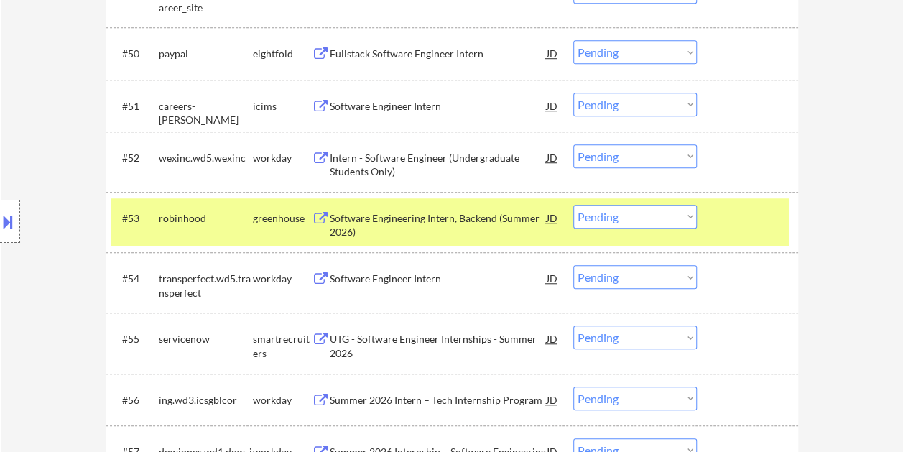
click at [688, 211] on select "Choose an option... Pending Applied Excluded (Questions) Excluded (Expired) Exc…" at bounding box center [634, 217] width 123 height 24
click at [573, 205] on select "Choose an option... Pending Applied Excluded (Questions) Excluded (Expired) Exc…" at bounding box center [634, 217] width 123 height 24
select select ""pending""
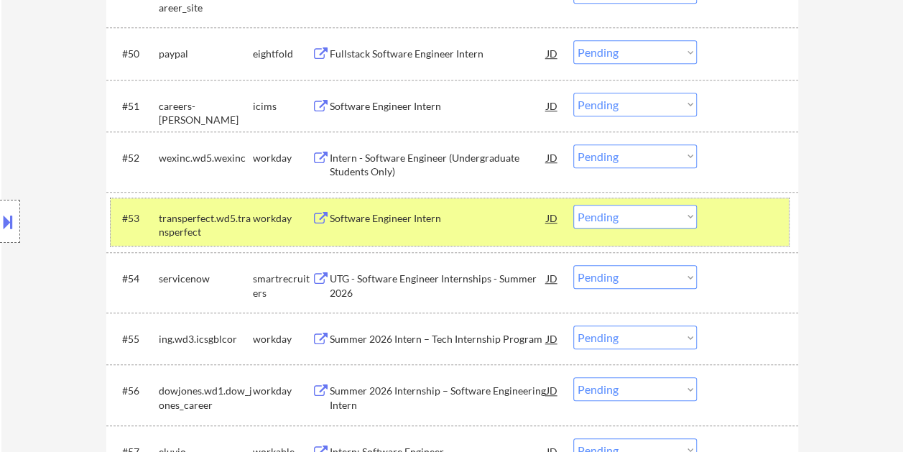
click at [725, 221] on div at bounding box center [748, 218] width 63 height 26
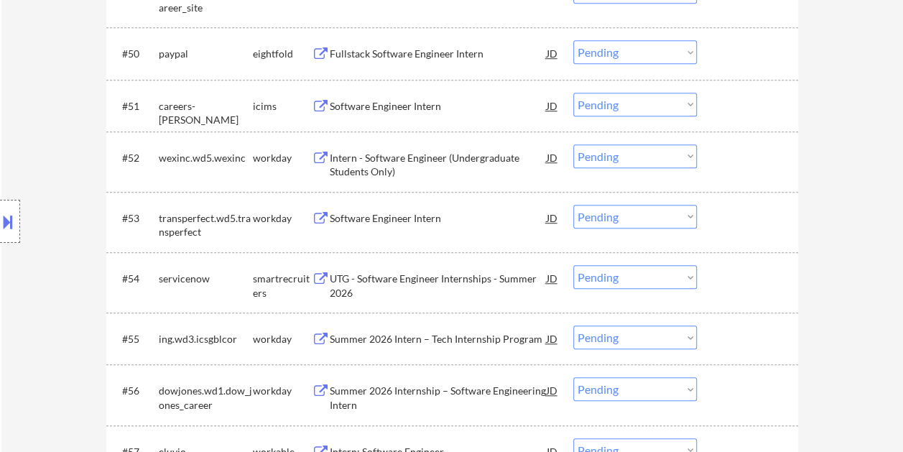
click at [741, 272] on div at bounding box center [748, 278] width 63 height 26
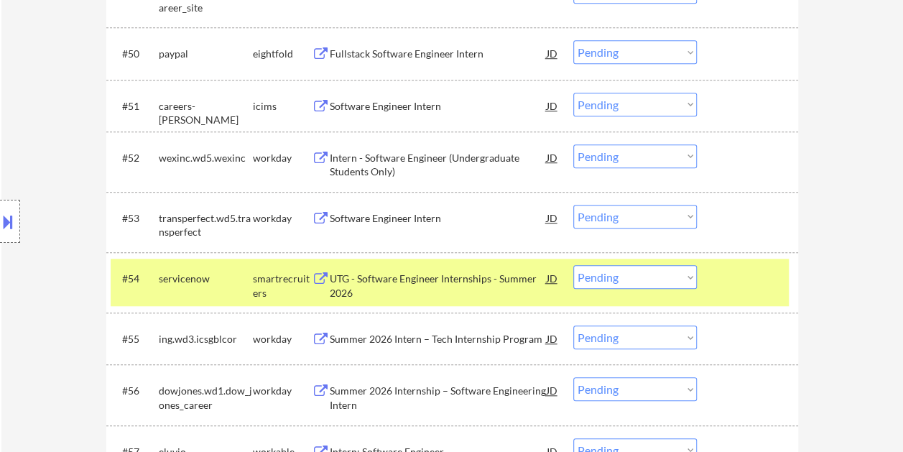
click at [432, 264] on div "#54 servicenow smartrecruiters UTG - Software Engineer Internships - Summer 202…" at bounding box center [450, 281] width 678 height 47
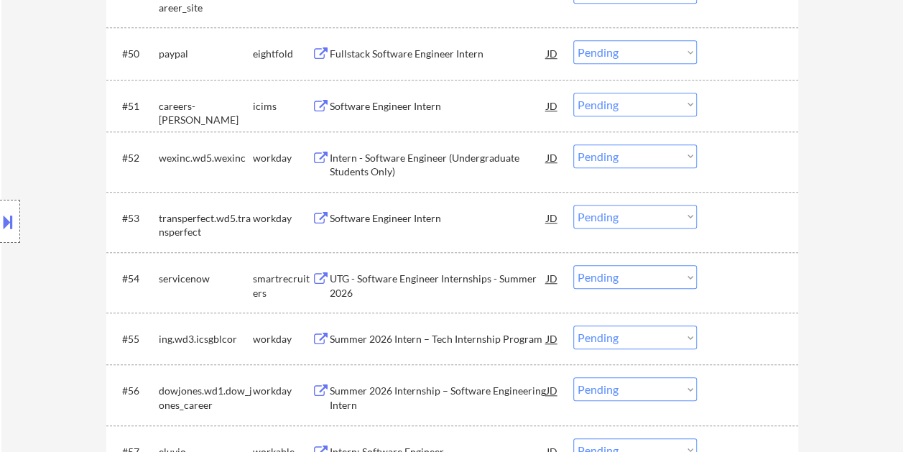
drag, startPoint x: 731, startPoint y: 286, endPoint x: 406, endPoint y: 293, distance: 325.3
click at [730, 286] on div at bounding box center [748, 278] width 63 height 26
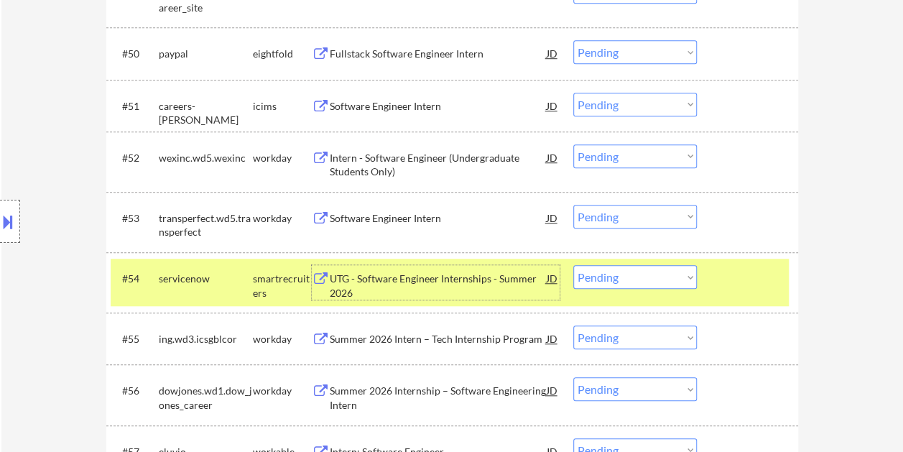
click at [369, 286] on div "UTG - Software Engineer Internships - Summer 2026" at bounding box center [438, 285] width 217 height 28
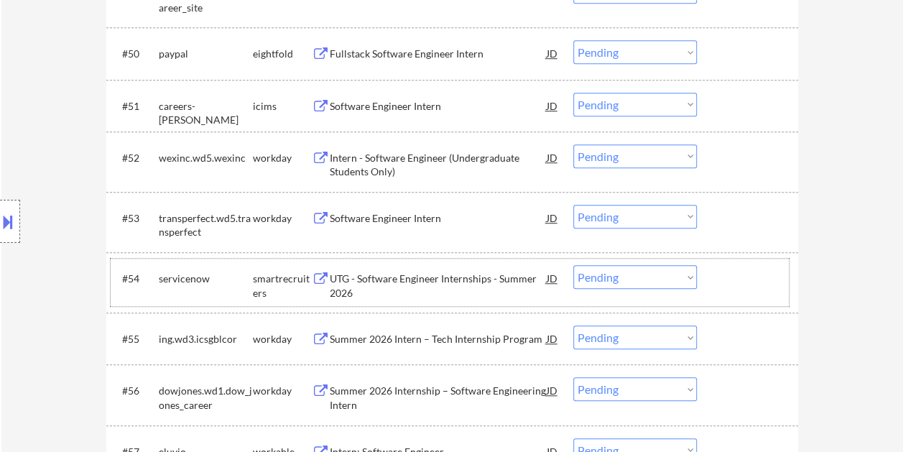
click at [734, 277] on div at bounding box center [748, 278] width 63 height 26
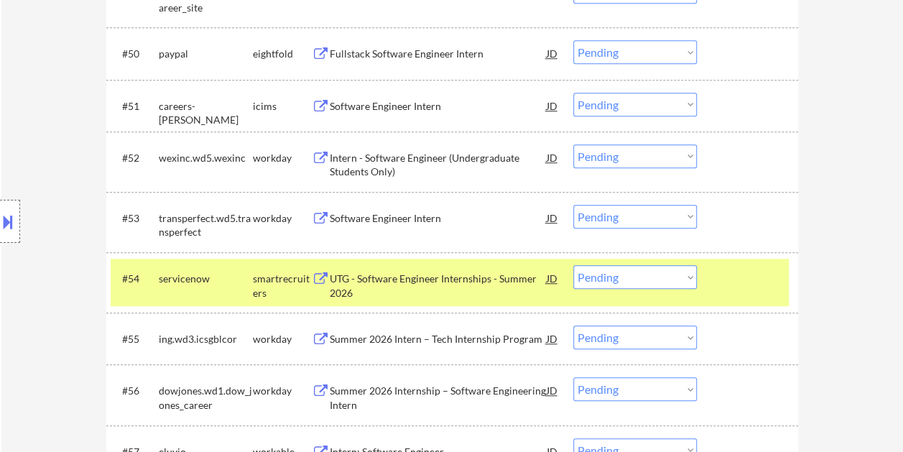
click at [701, 274] on div "#54 servicenow smartrecruiters UTG - Software Engineer Internships - Summer 202…" at bounding box center [450, 281] width 678 height 47
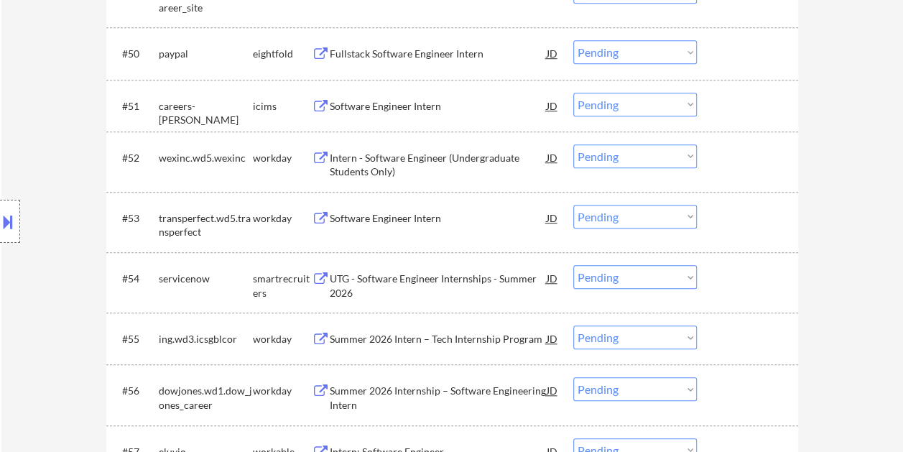
drag, startPoint x: 728, startPoint y: 271, endPoint x: 681, endPoint y: 271, distance: 46.7
click at [725, 271] on div at bounding box center [748, 278] width 63 height 26
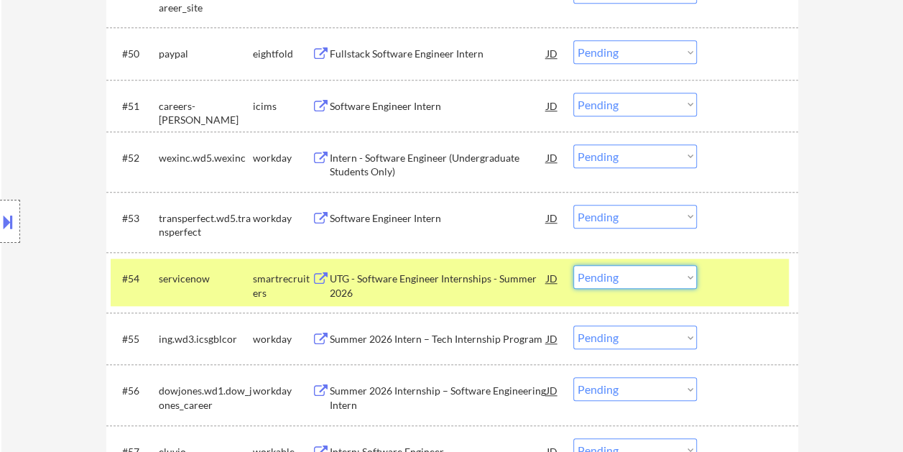
click at [676, 271] on select "Choose an option... Pending Applied Excluded (Questions) Excluded (Expired) Exc…" at bounding box center [634, 277] width 123 height 24
click at [573, 265] on select "Choose an option... Pending Applied Excluded (Questions) Excluded (Expired) Exc…" at bounding box center [634, 277] width 123 height 24
select select ""pending""
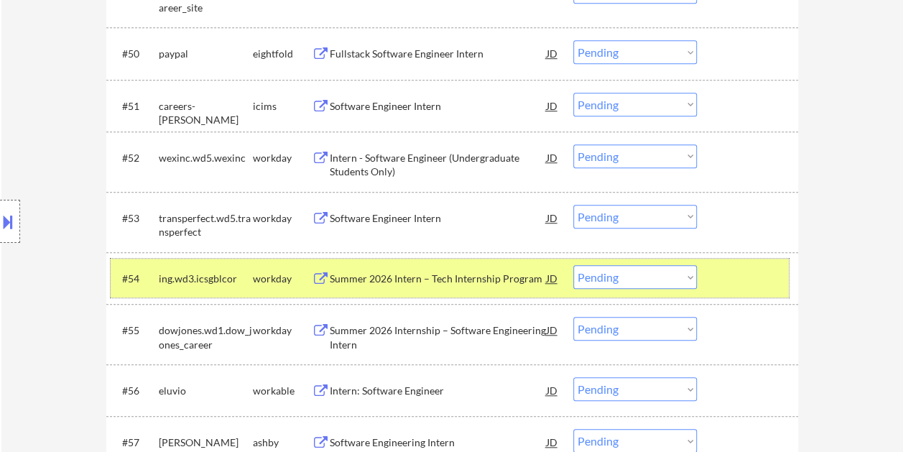
drag, startPoint x: 730, startPoint y: 264, endPoint x: 742, endPoint y: 284, distance: 24.5
click at [730, 264] on div "#54 ing.wd3.icsgblcor workday Summer 2026 Intern – Tech Internship Program JD C…" at bounding box center [450, 277] width 678 height 39
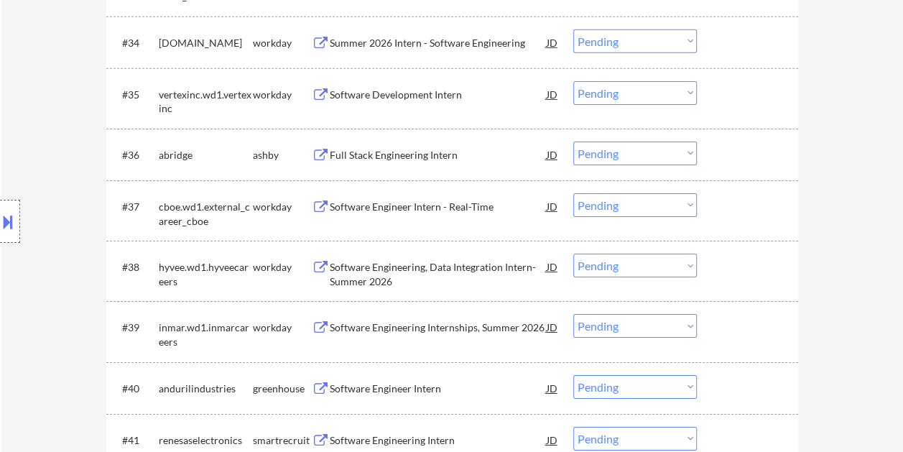
scroll to position [2364, 0]
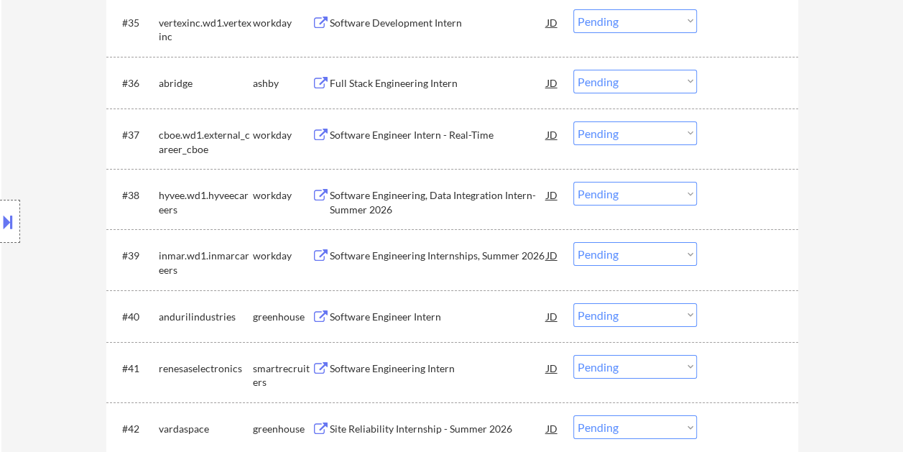
click at [737, 79] on div at bounding box center [748, 83] width 63 height 26
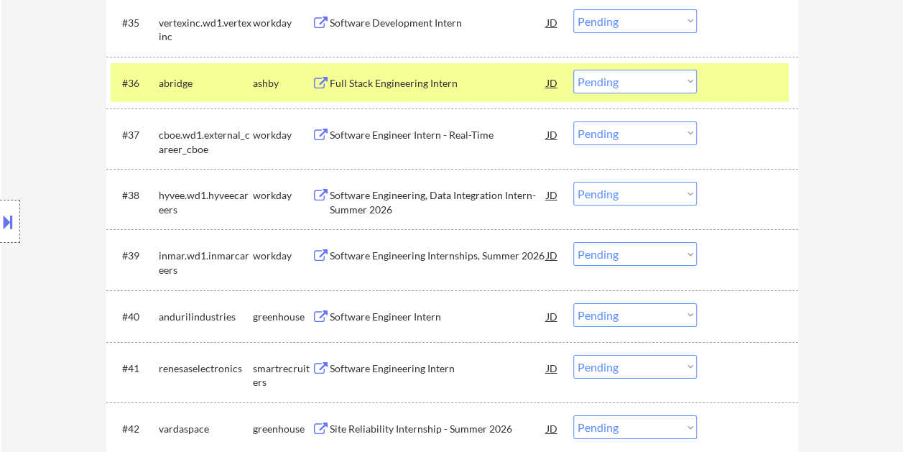
click at [462, 76] on div "Full Stack Engineering Intern" at bounding box center [438, 83] width 217 height 14
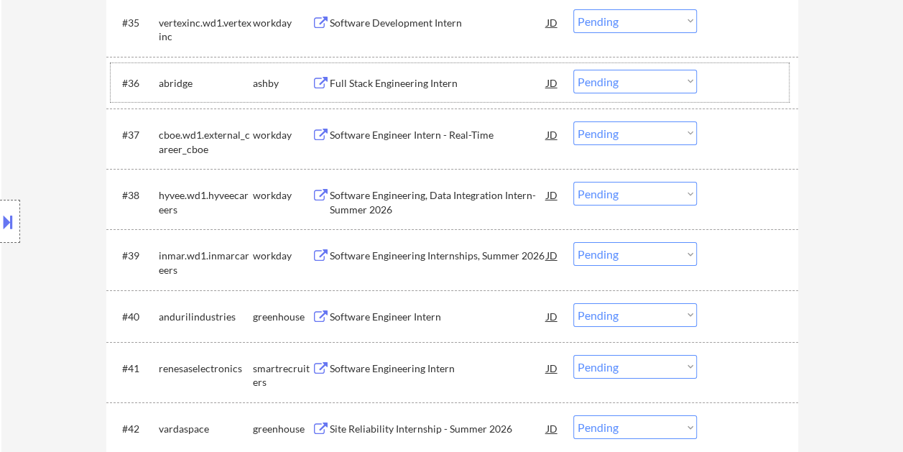
click at [739, 72] on div at bounding box center [748, 83] width 63 height 26
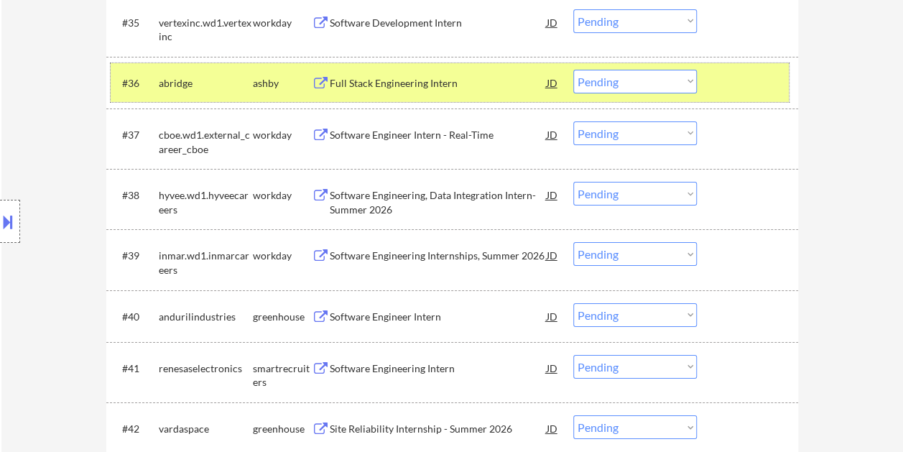
click at [681, 77] on select "Choose an option... Pending Applied Excluded (Questions) Excluded (Expired) Exc…" at bounding box center [634, 82] width 123 height 24
click at [573, 70] on select "Choose an option... Pending Applied Excluded (Questions) Excluded (Expired) Exc…" at bounding box center [634, 82] width 123 height 24
select select ""pending""
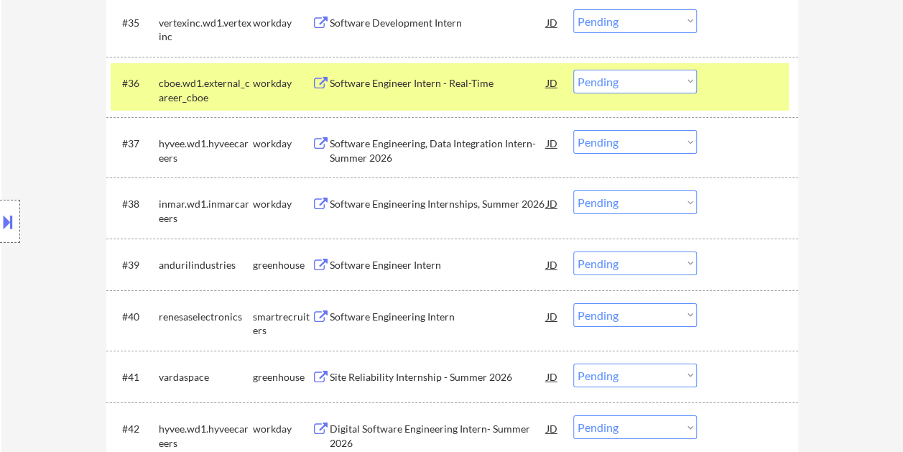
drag, startPoint x: 747, startPoint y: 90, endPoint x: 710, endPoint y: 112, distance: 42.5
click at [746, 93] on div at bounding box center [748, 83] width 63 height 26
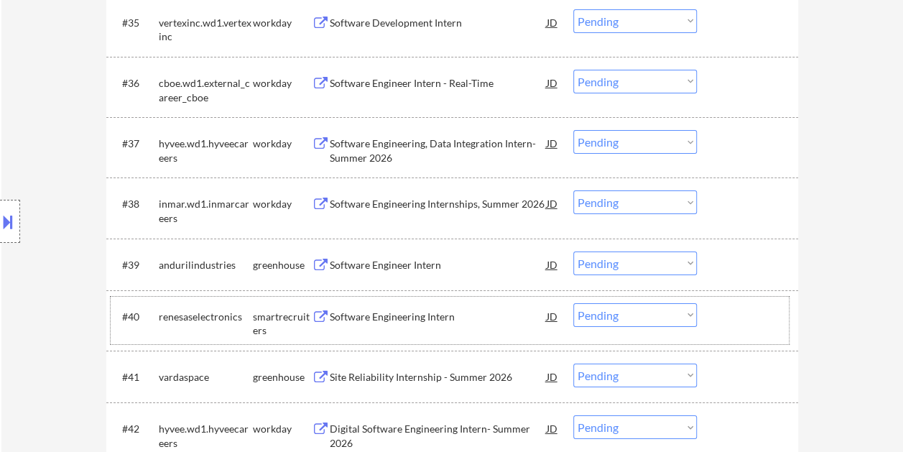
click at [740, 303] on div at bounding box center [748, 316] width 63 height 26
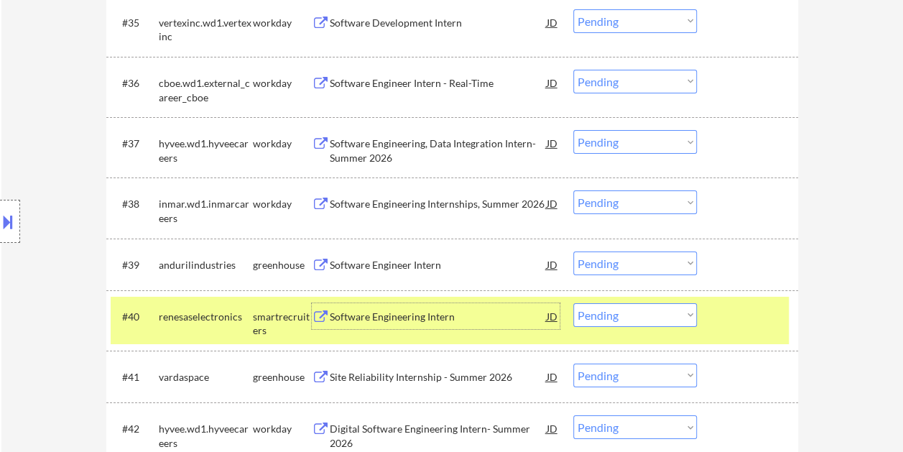
click at [382, 314] on div "Software Engineering Intern" at bounding box center [438, 316] width 217 height 14
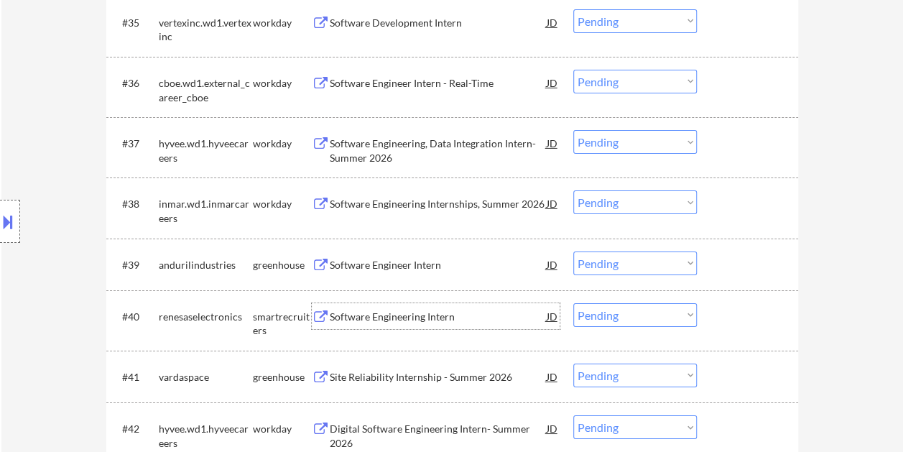
click at [715, 322] on div "#40 renesaselectronics smartrecruiters Software Engineering Intern JD Choose an…" at bounding box center [450, 320] width 678 height 47
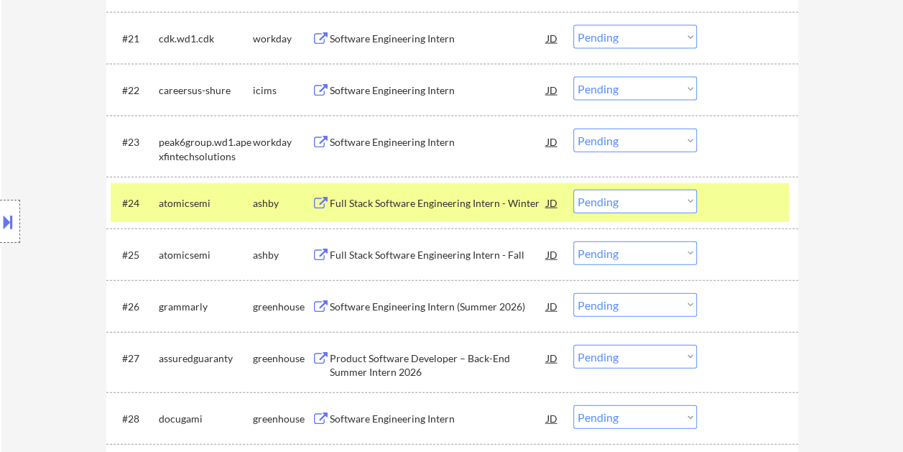
scroll to position [2455, 0]
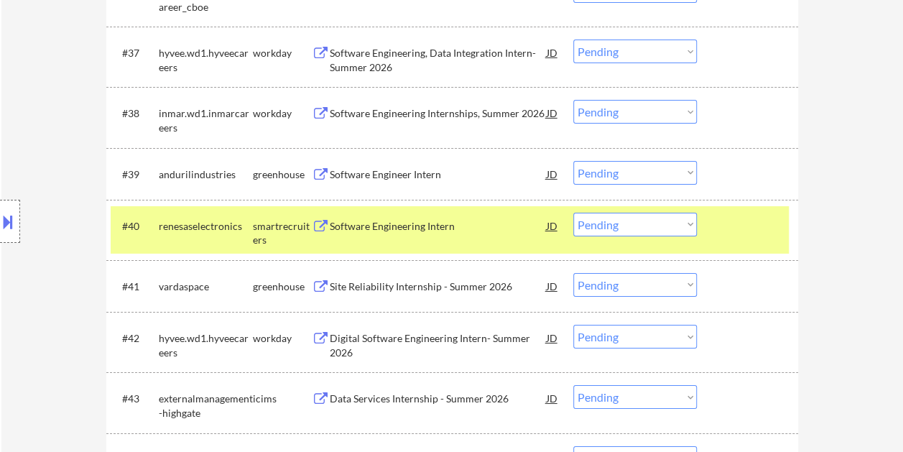
click at [686, 224] on select "Choose an option... Pending Applied Excluded (Questions) Excluded (Expired) Exc…" at bounding box center [634, 225] width 123 height 24
click at [573, 213] on select "Choose an option... Pending Applied Excluded (Questions) Excluded (Expired) Exc…" at bounding box center [634, 225] width 123 height 24
select select ""pending""
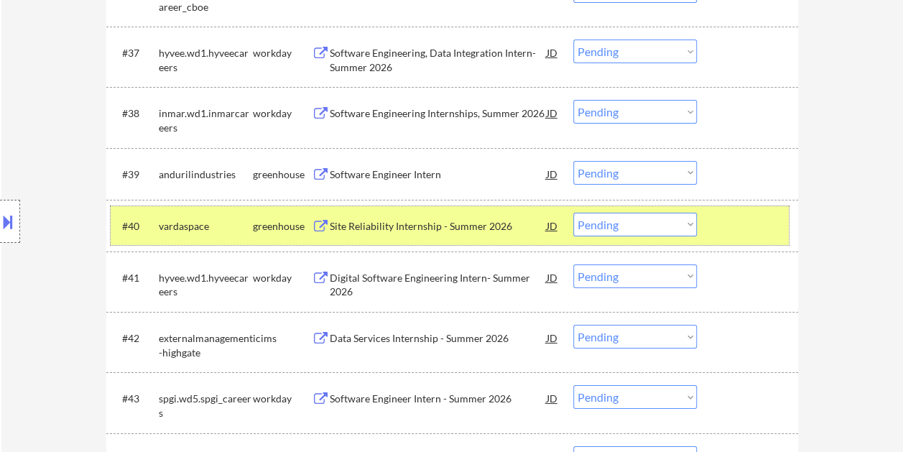
click at [767, 224] on div at bounding box center [748, 226] width 63 height 26
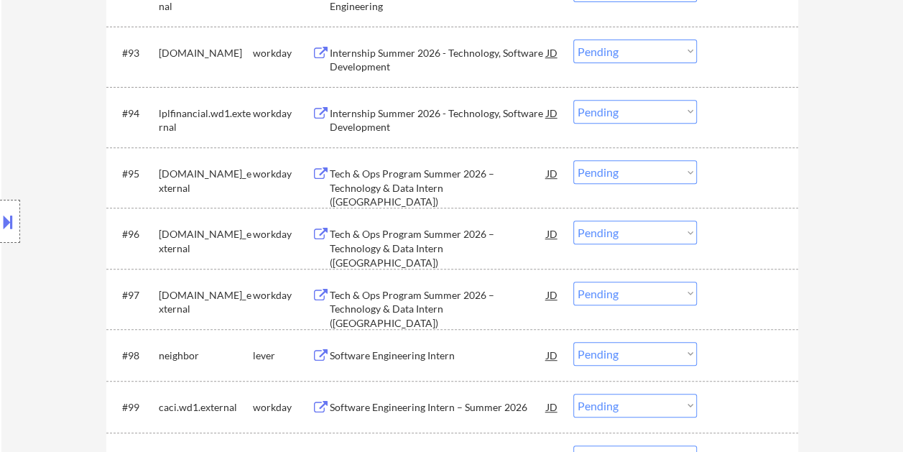
scroll to position [5657, 0]
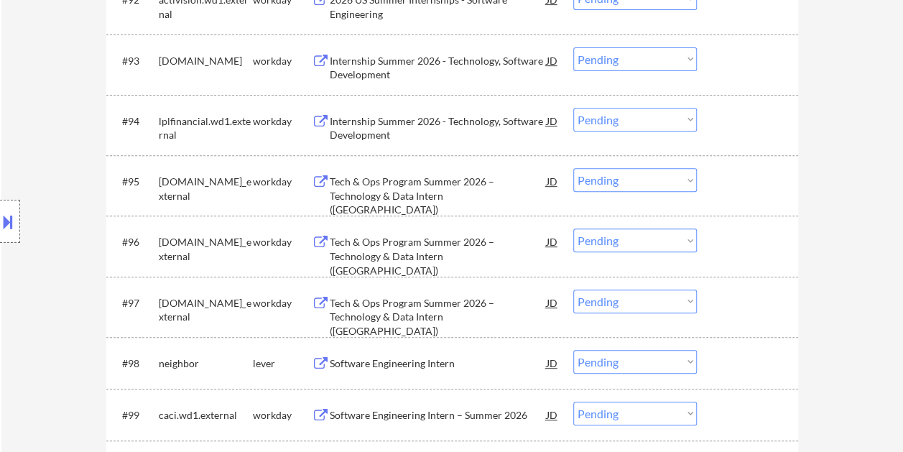
click at [717, 365] on div at bounding box center [748, 363] width 63 height 26
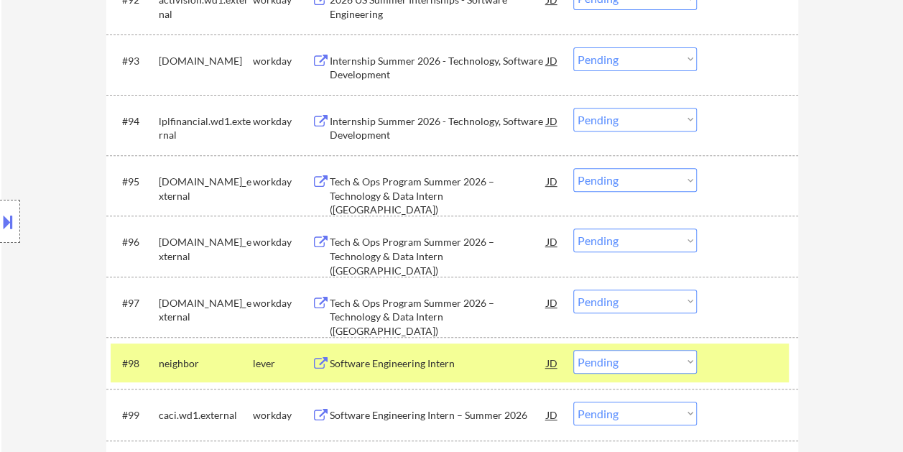
click at [401, 363] on div "Software Engineering Intern" at bounding box center [438, 363] width 217 height 14
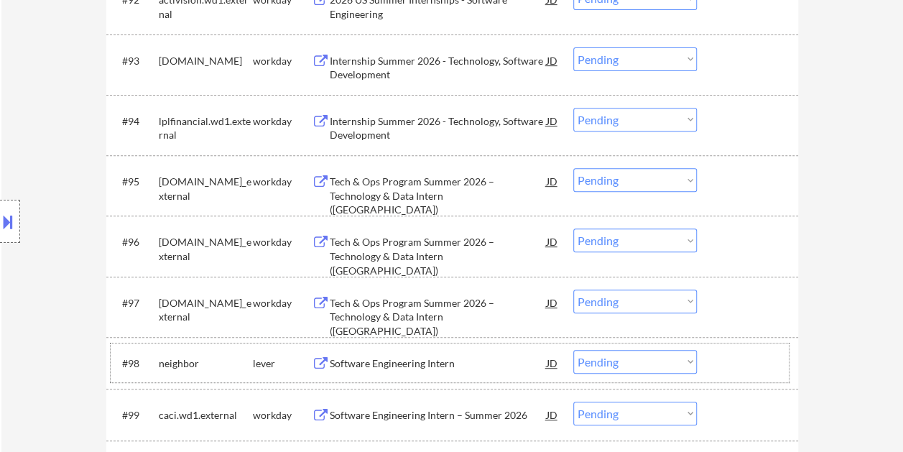
click at [719, 367] on div at bounding box center [748, 363] width 63 height 26
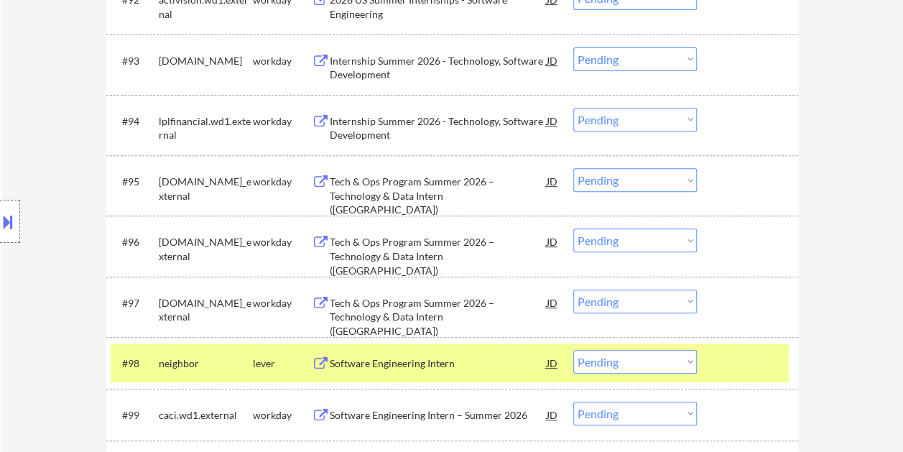
click at [689, 362] on select "Choose an option... Pending Applied Excluded (Questions) Excluded (Expired) Exc…" at bounding box center [634, 362] width 123 height 24
click at [573, 350] on select "Choose an option... Pending Applied Excluded (Questions) Excluded (Expired) Exc…" at bounding box center [634, 362] width 123 height 24
select select ""pending""
click at [758, 369] on div at bounding box center [748, 363] width 63 height 26
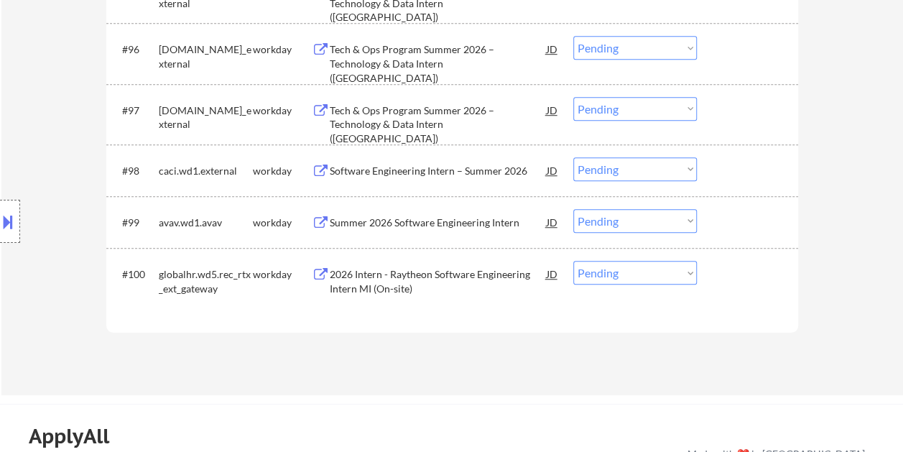
scroll to position [5825, 0]
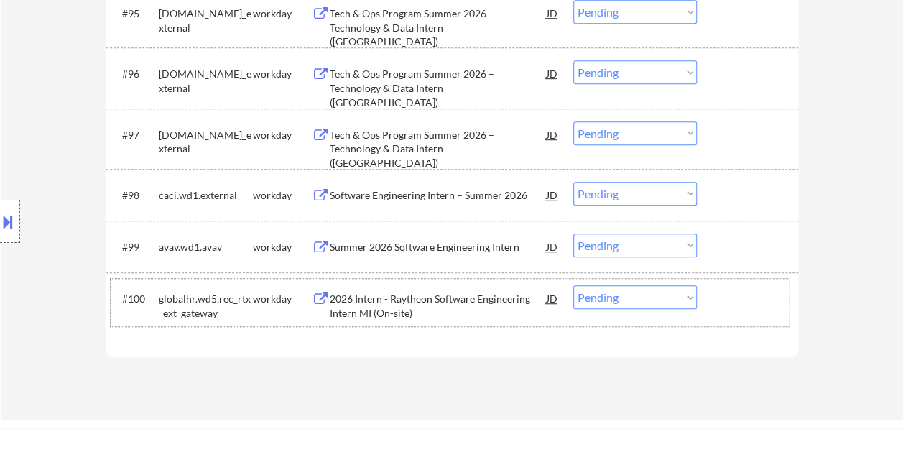
drag, startPoint x: 758, startPoint y: 305, endPoint x: 487, endPoint y: 300, distance: 271.5
click at [756, 305] on div at bounding box center [748, 298] width 63 height 26
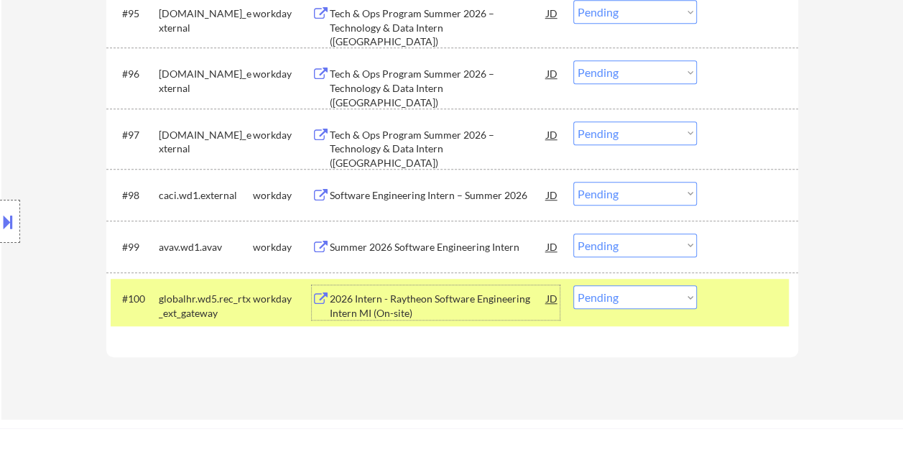
click at [419, 301] on div "2026 Intern - Raytheon Software Engineering Intern MI (On-site)" at bounding box center [438, 306] width 217 height 28
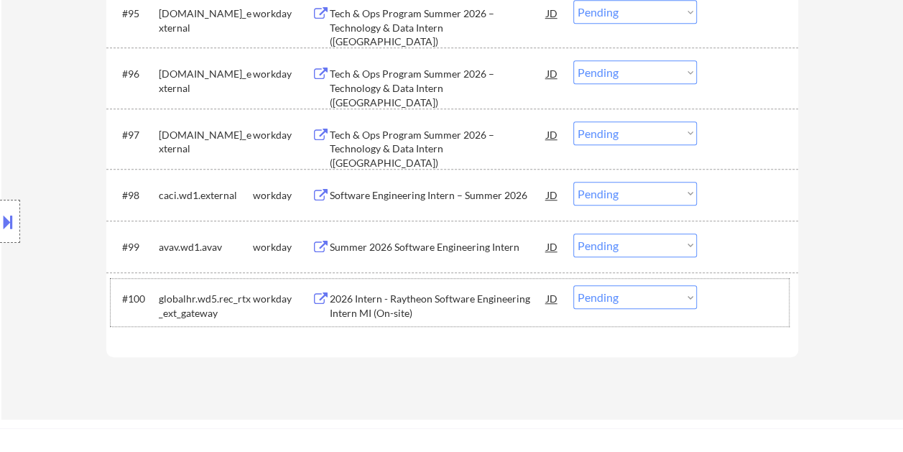
drag, startPoint x: 714, startPoint y: 287, endPoint x: 689, endPoint y: 292, distance: 25.5
click at [715, 287] on div "#100 globalhr.wd5.rec_rtx_ext_gateway workday 2026 Intern - Raytheon Software E…" at bounding box center [450, 302] width 678 height 47
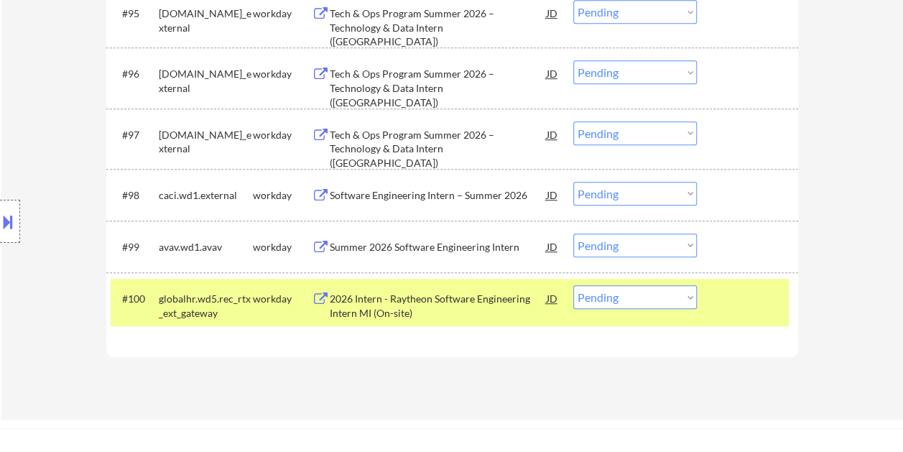
click at [682, 292] on select "Choose an option... Pending Applied Excluded (Questions) Excluded (Expired) Exc…" at bounding box center [634, 297] width 123 height 24
click at [573, 285] on select "Choose an option... Pending Applied Excluded (Questions) Excluded (Expired) Exc…" at bounding box center [634, 297] width 123 height 24
click at [710, 303] on div "#100 pinterest greenhouse Master's Machine Learning Internship 2026 (USA) JD Ch…" at bounding box center [450, 302] width 678 height 47
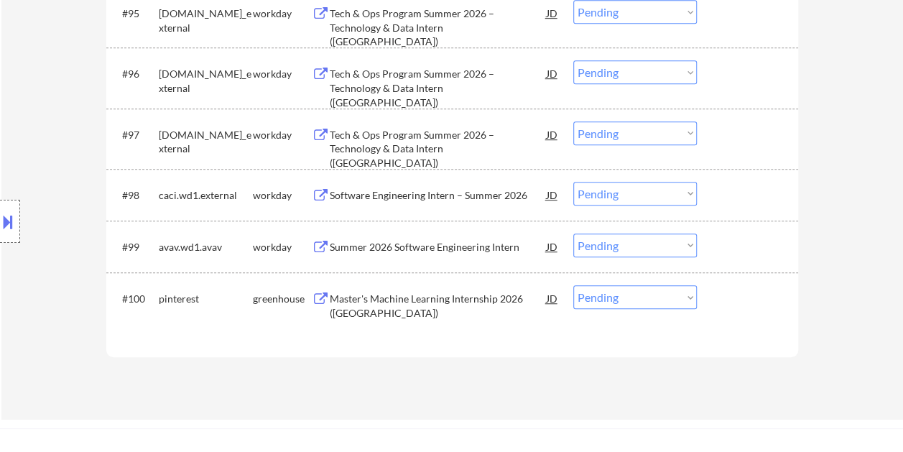
click at [743, 294] on div at bounding box center [748, 298] width 63 height 26
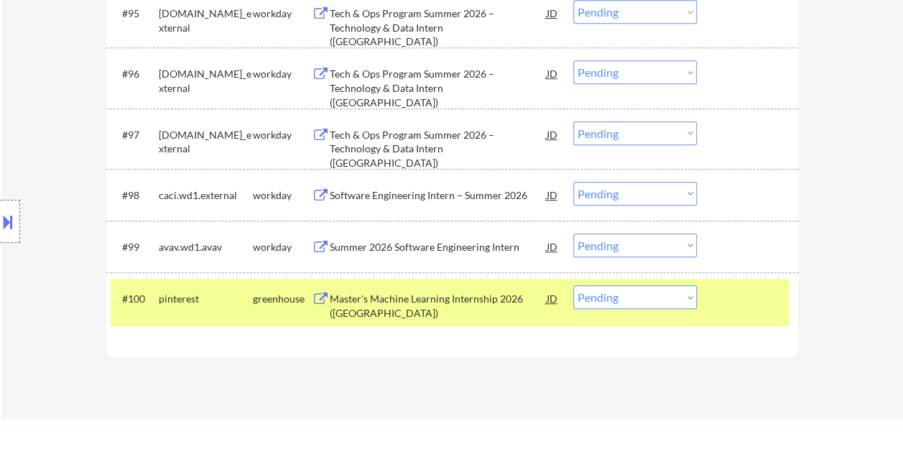
click at [740, 299] on div at bounding box center [748, 298] width 63 height 26
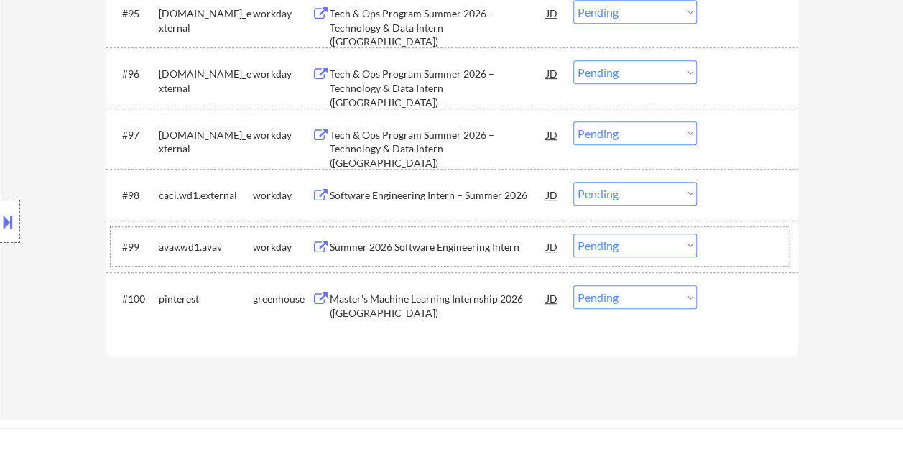
click at [728, 248] on div at bounding box center [748, 246] width 63 height 26
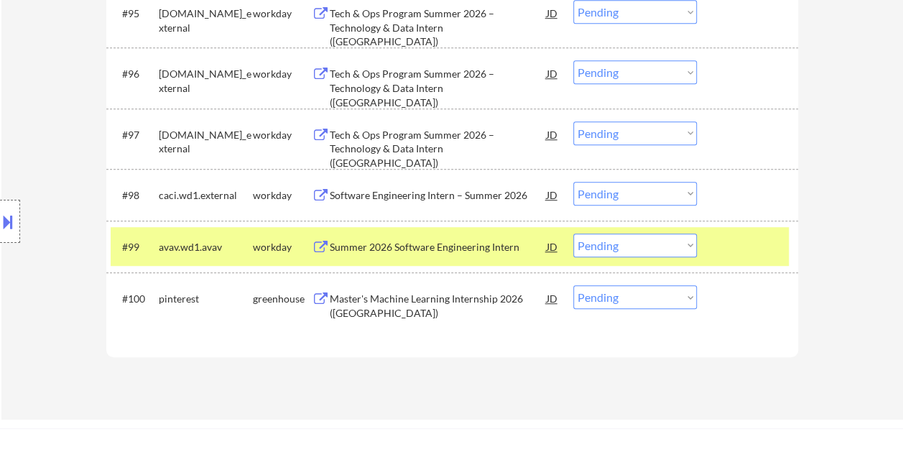
click at [717, 297] on div at bounding box center [748, 298] width 63 height 26
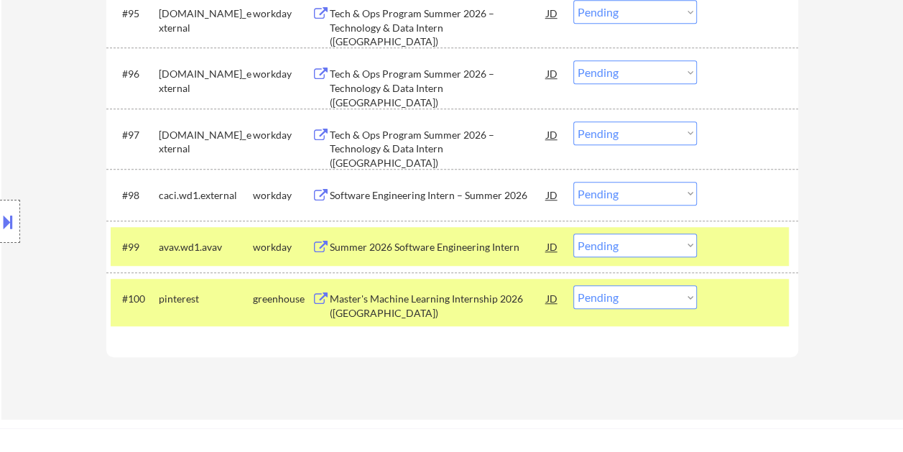
click at [714, 246] on div "#99 avav.wd1.avav workday Summer 2026 Software Engineering Intern JD Choose an …" at bounding box center [450, 246] width 678 height 39
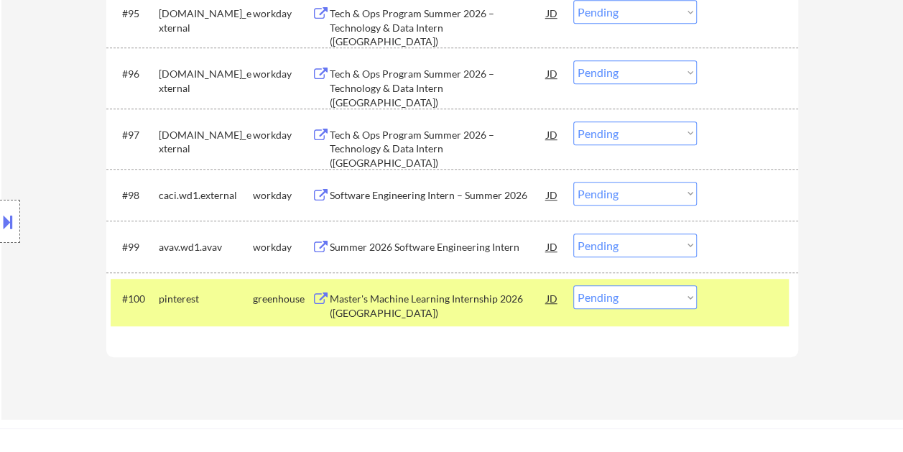
click at [735, 307] on div at bounding box center [748, 298] width 63 height 26
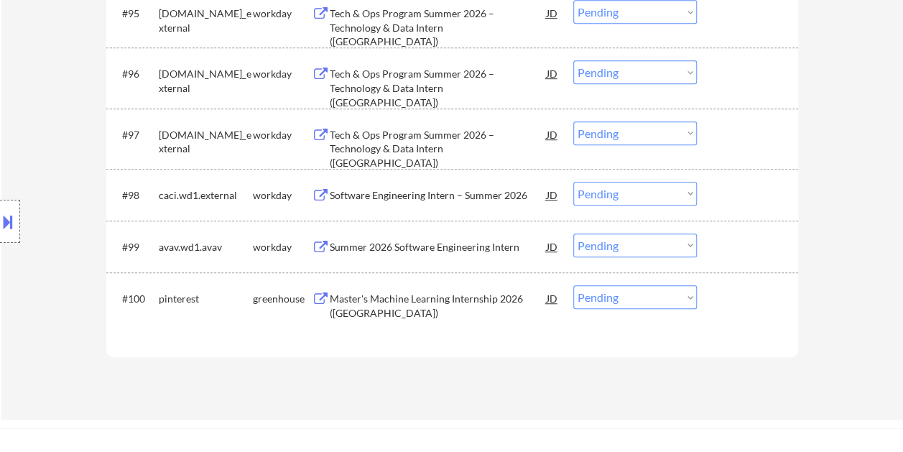
click at [727, 252] on div at bounding box center [748, 246] width 63 height 26
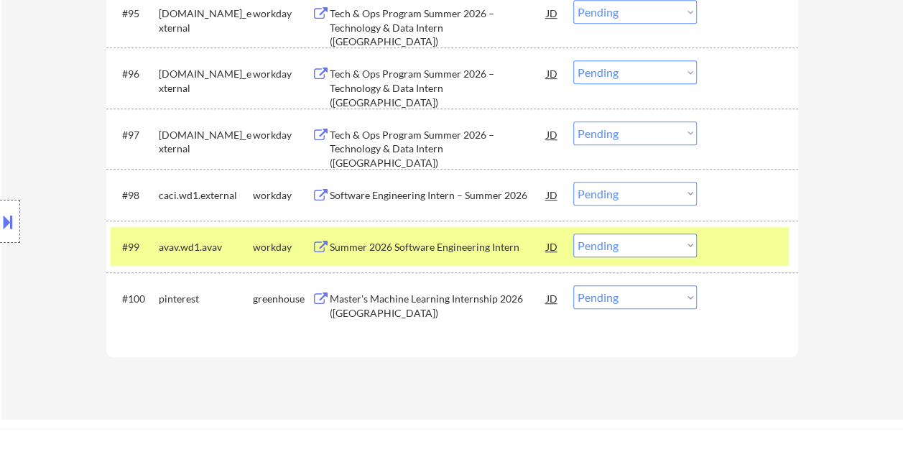
click at [724, 294] on div at bounding box center [748, 298] width 63 height 26
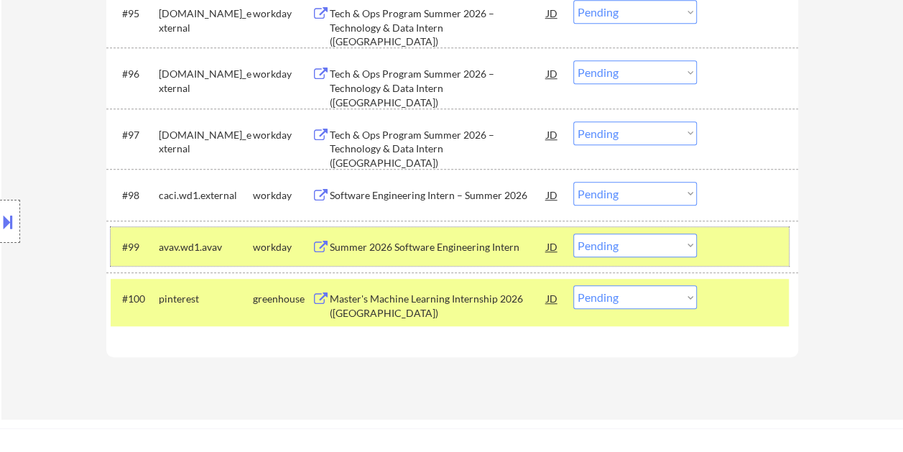
click at [727, 251] on div at bounding box center [748, 246] width 63 height 26
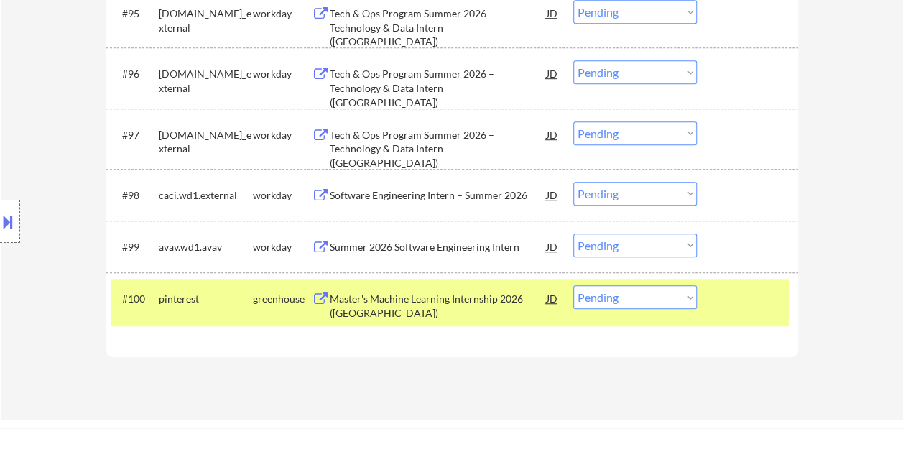
click at [725, 297] on div at bounding box center [748, 298] width 63 height 26
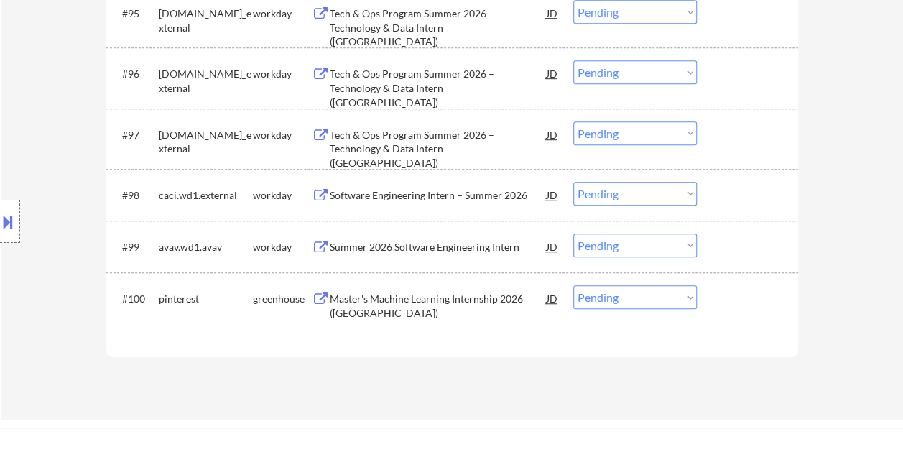
click at [716, 298] on div "#100 pinterest greenhouse Master's Machine Learning Internship 2026 (USA) JD Ch…" at bounding box center [450, 302] width 678 height 47
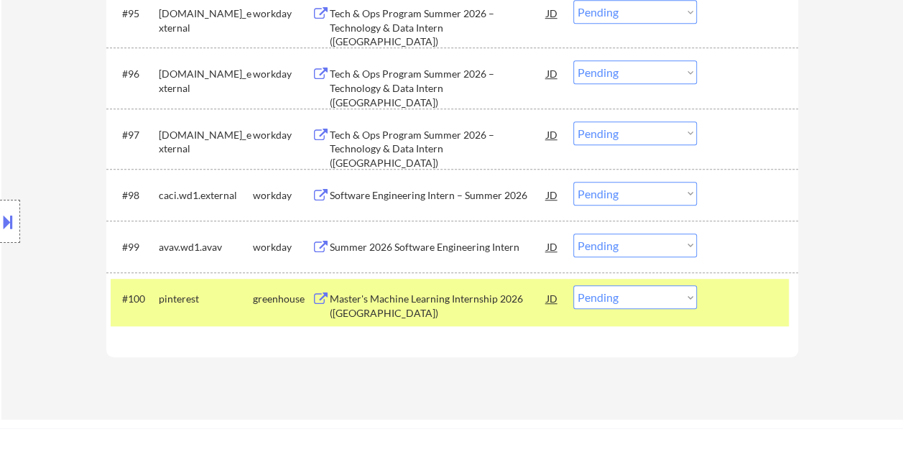
click at [487, 285] on div "Master's Machine Learning Internship 2026 (USA)" at bounding box center [438, 302] width 217 height 34
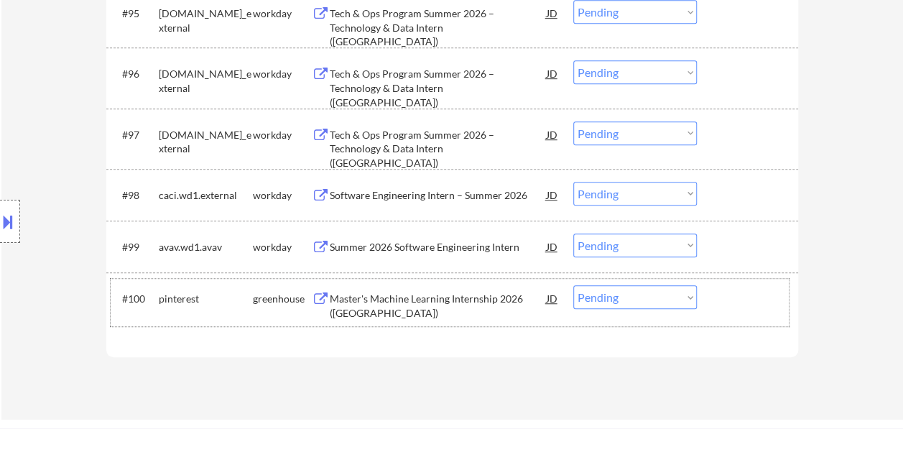
click at [724, 300] on div at bounding box center [748, 298] width 63 height 26
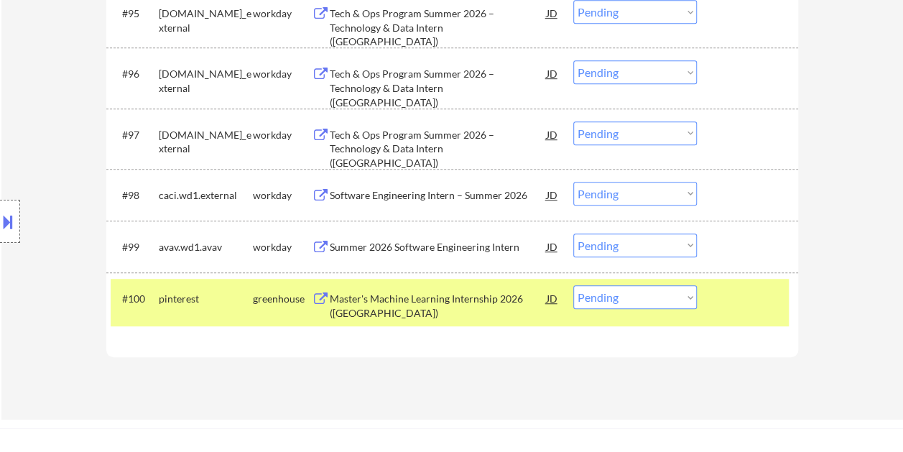
click at [685, 298] on select "Choose an option... Pending Applied Excluded (Questions) Excluded (Expired) Exc…" at bounding box center [634, 297] width 123 height 24
click at [573, 285] on select "Choose an option... Pending Applied Excluded (Questions) Excluded (Expired) Exc…" at bounding box center [634, 297] width 123 height 24
select select ""pending""
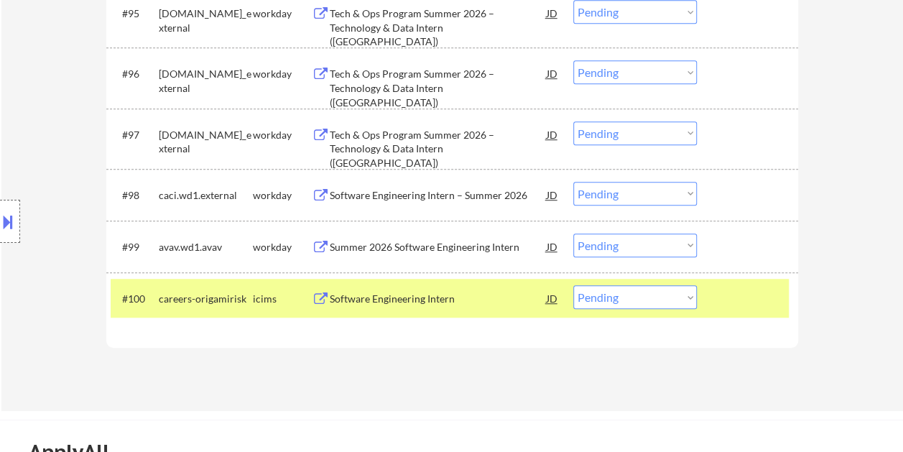
click at [723, 300] on div at bounding box center [748, 298] width 63 height 26
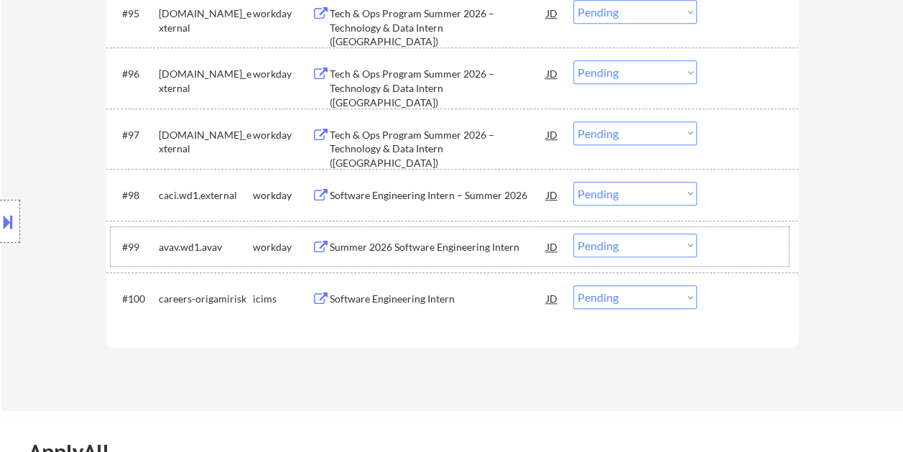
drag, startPoint x: 740, startPoint y: 237, endPoint x: 574, endPoint y: 234, distance: 165.9
click at [740, 237] on div at bounding box center [748, 246] width 63 height 26
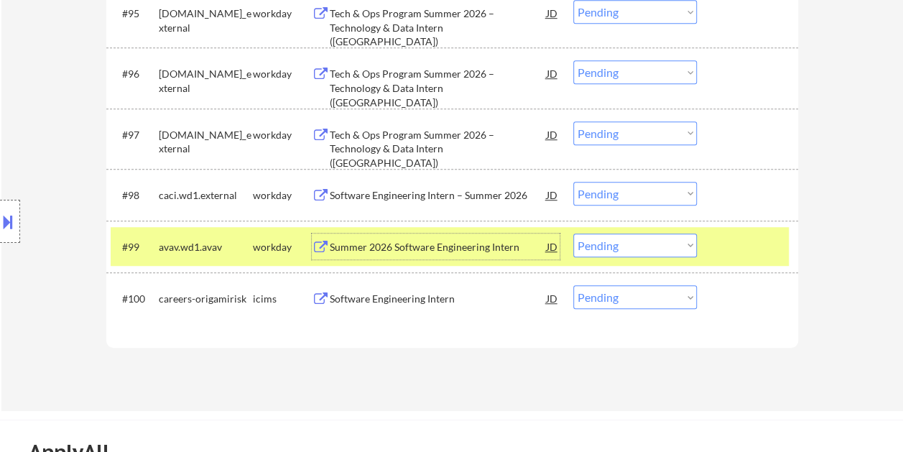
click at [469, 238] on div "Summer 2026 Software Engineering Intern" at bounding box center [438, 246] width 217 height 26
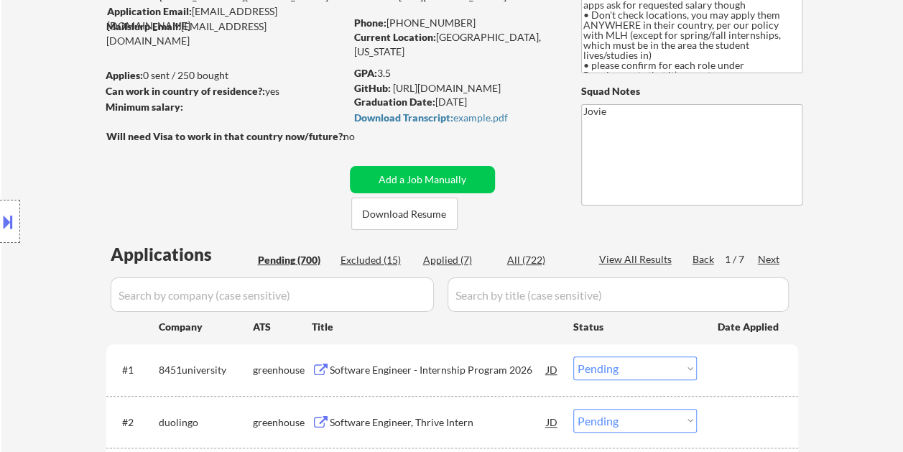
scroll to position [144, 0]
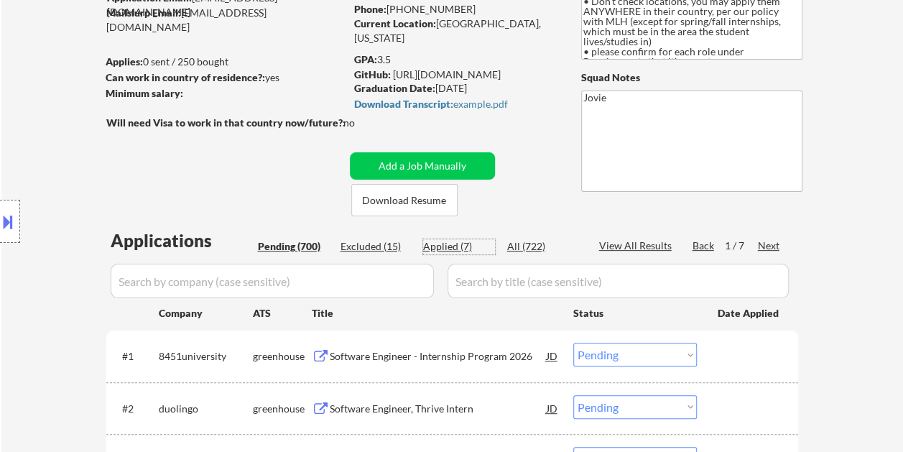
click at [432, 245] on div "Applied (7)" at bounding box center [459, 246] width 72 height 14
select select ""applied""
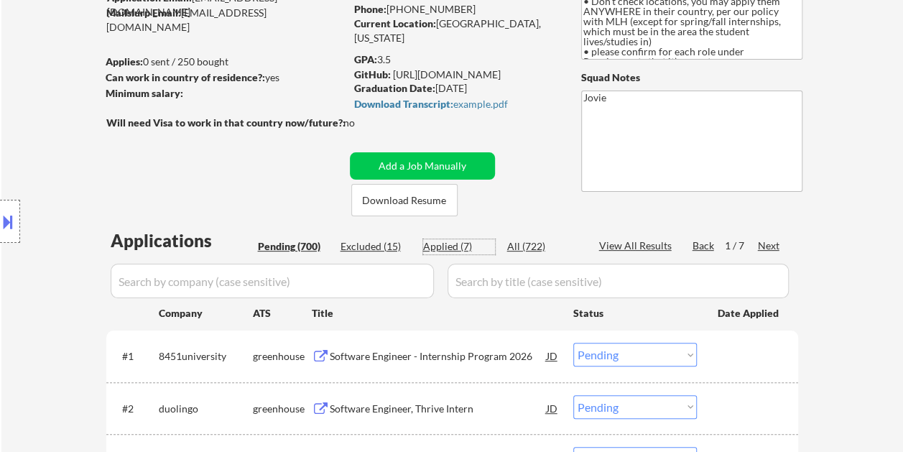
select select ""applied""
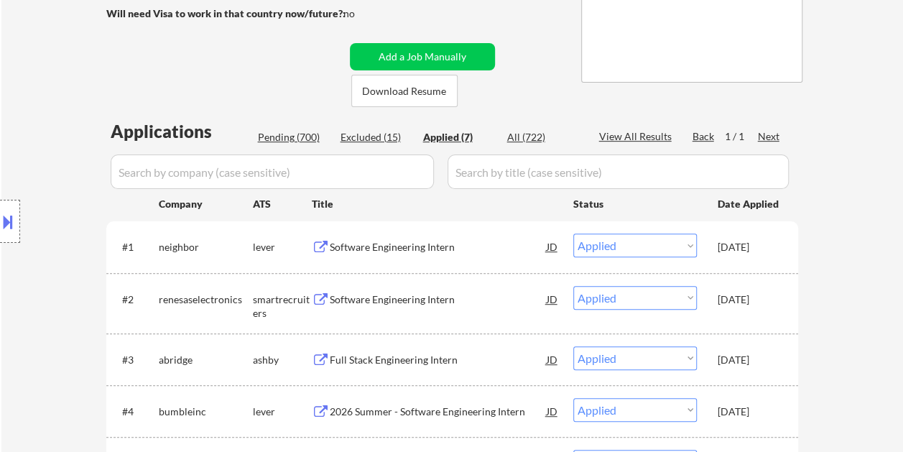
scroll to position [281, 0]
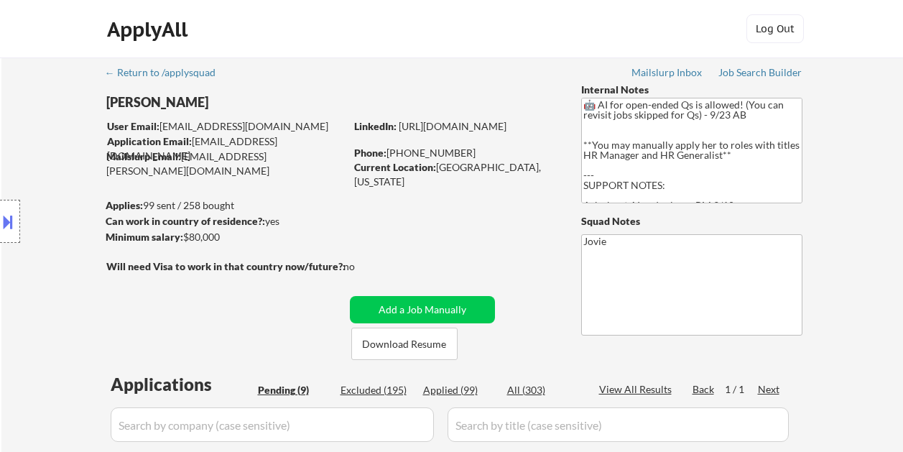
select select ""pending""
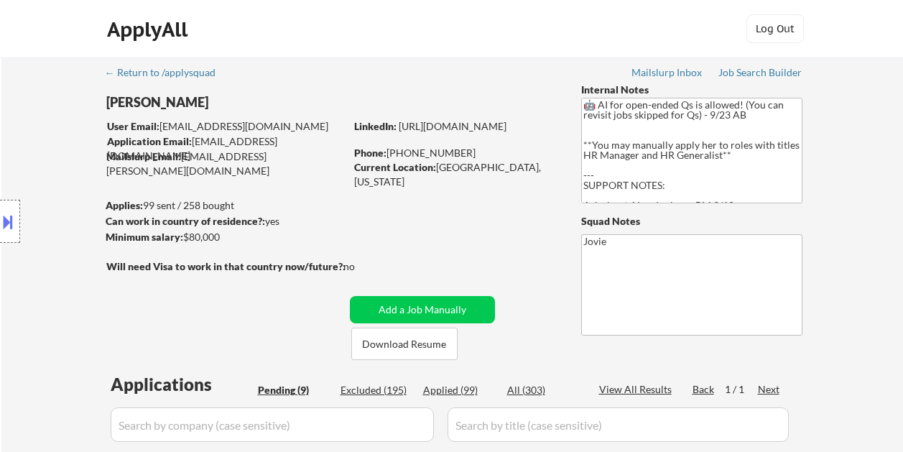
select select ""pending""
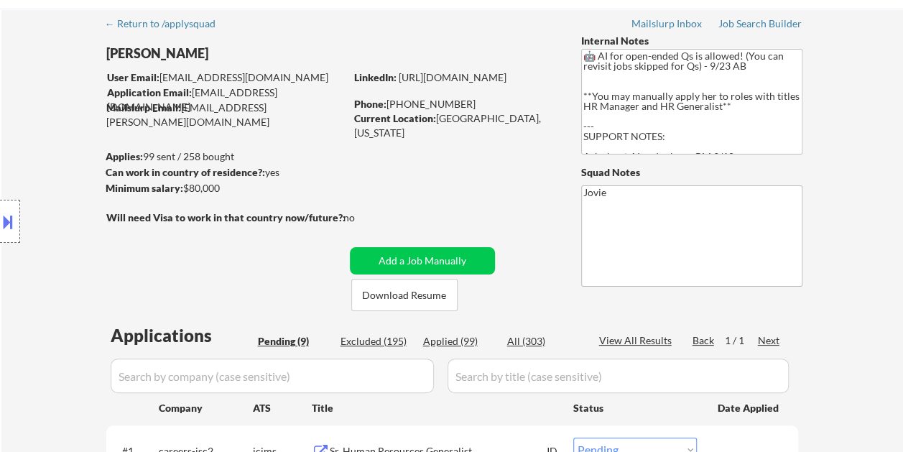
scroll to position [72, 0]
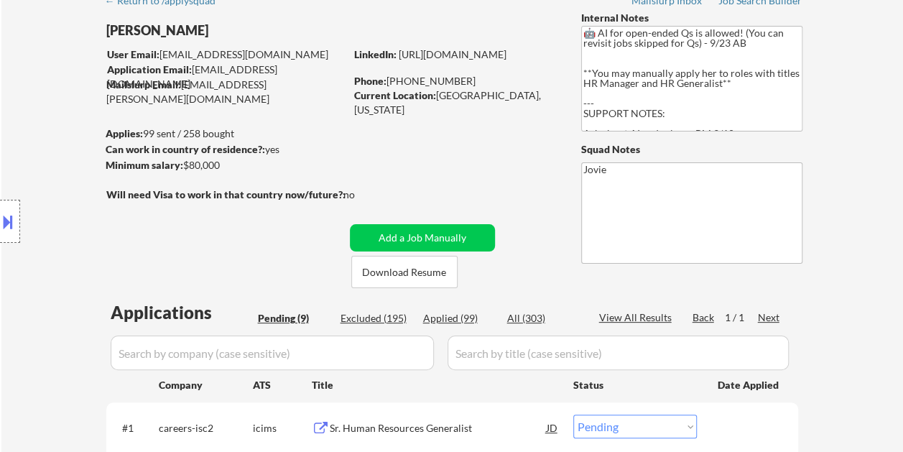
drag, startPoint x: 554, startPoint y: 17, endPoint x: 537, endPoint y: 32, distance: 22.4
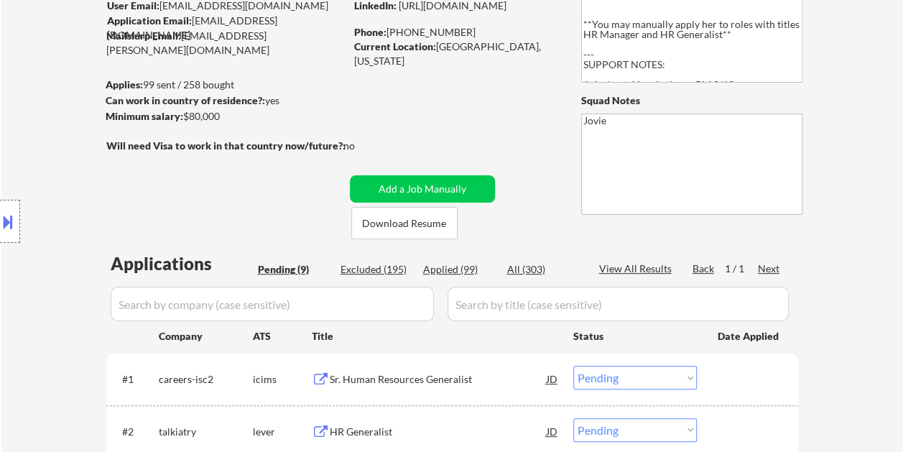
scroll to position [144, 0]
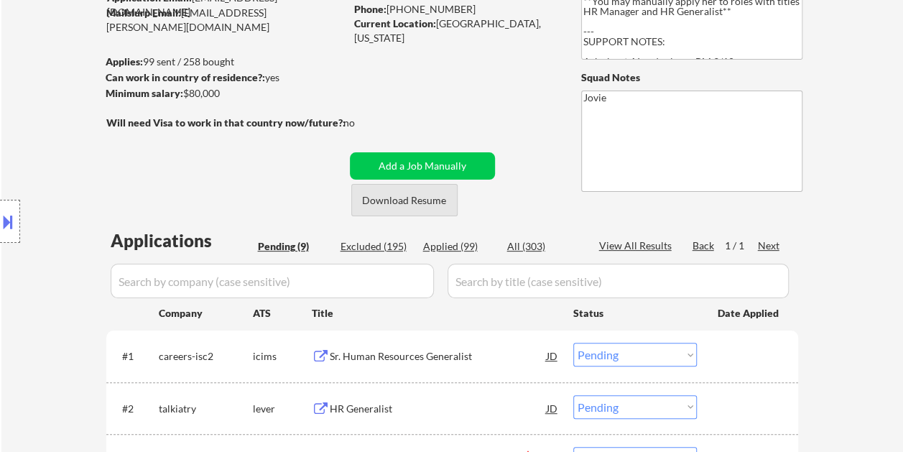
click at [377, 194] on button "Download Resume" at bounding box center [404, 200] width 106 height 32
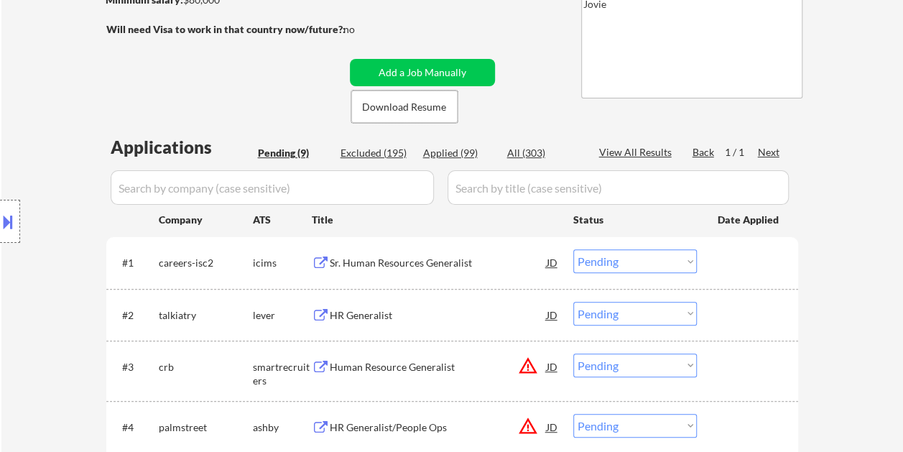
scroll to position [287, 0]
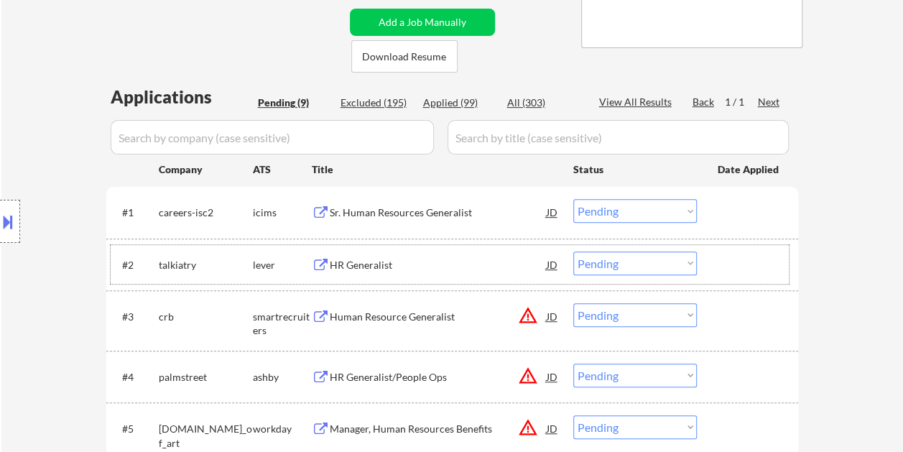
click at [756, 260] on div at bounding box center [748, 264] width 63 height 26
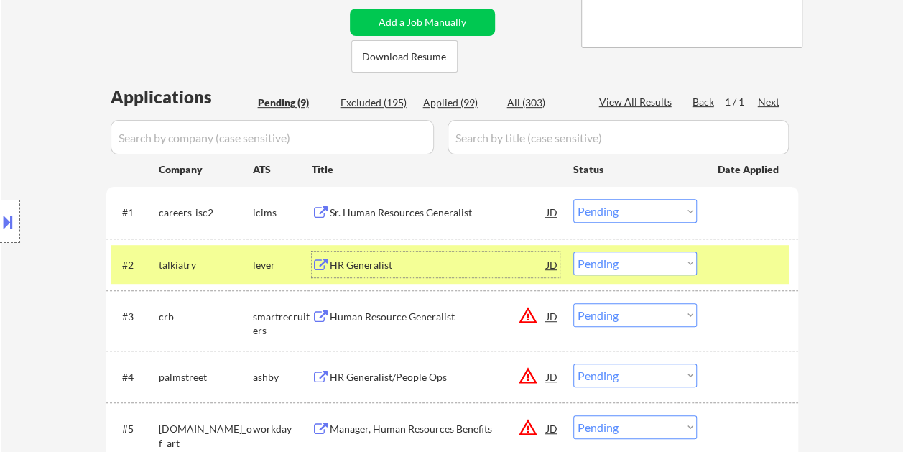
click at [339, 251] on div "HR Generalist" at bounding box center [438, 264] width 217 height 26
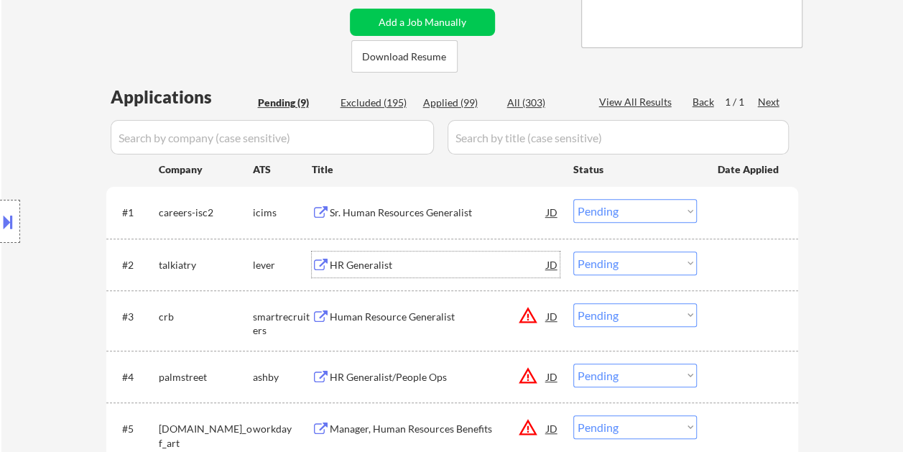
click at [738, 260] on div at bounding box center [748, 264] width 63 height 26
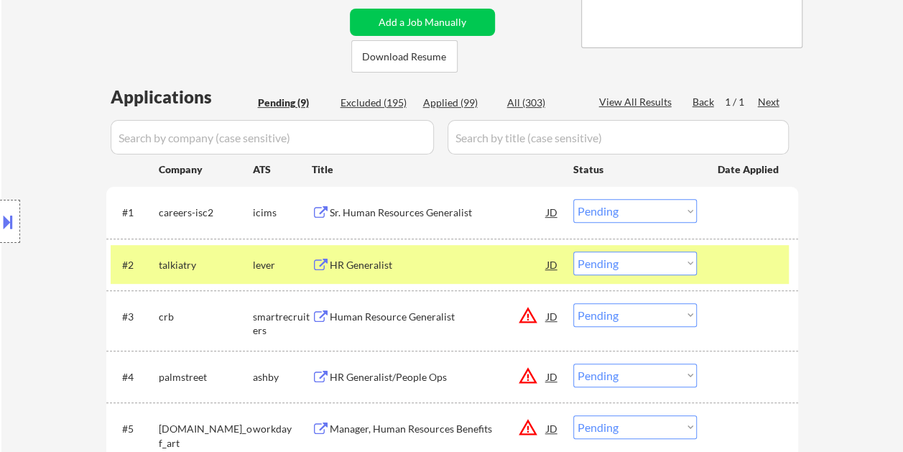
click at [687, 267] on select "Choose an option... Pending Applied Excluded (Questions) Excluded (Expired) Exc…" at bounding box center [634, 263] width 123 height 24
click at [573, 251] on select "Choose an option... Pending Applied Excluded (Questions) Excluded (Expired) Exc…" at bounding box center [634, 263] width 123 height 24
select select ""pending""
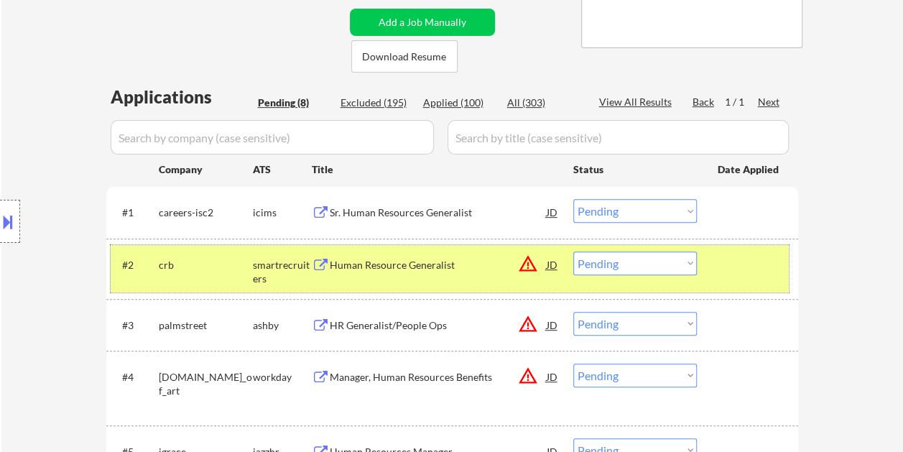
click at [714, 258] on div "#2 crb smartrecruiters Human Resource Generalist JD warning_amber Choose an opt…" at bounding box center [450, 268] width 678 height 47
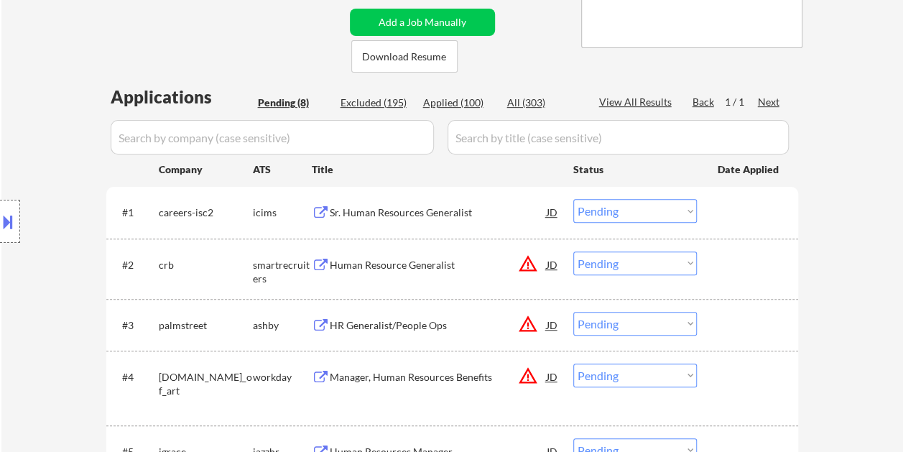
drag, startPoint x: 717, startPoint y: 314, endPoint x: 704, endPoint y: 320, distance: 13.9
click at [715, 316] on div "#3 palmstreet [PERSON_NAME] Generalist/People Ops JD warning_amber Choose an op…" at bounding box center [450, 324] width 678 height 39
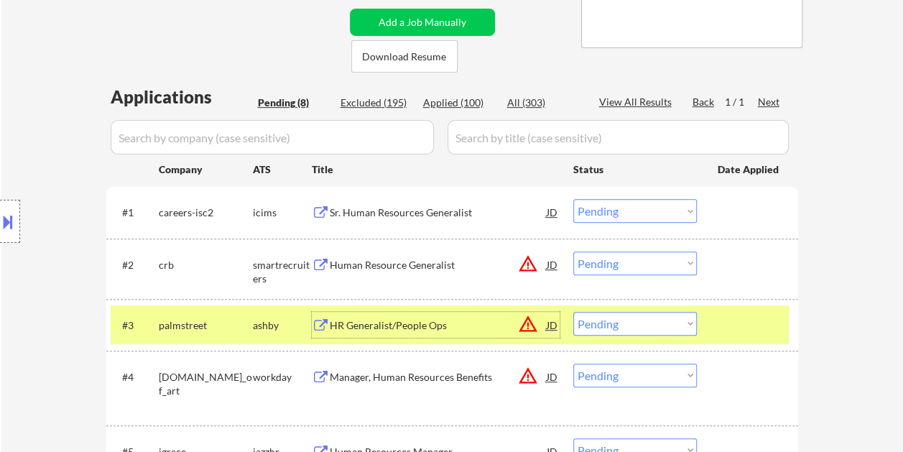
click at [452, 321] on div "HR Generalist/People Ops" at bounding box center [438, 325] width 217 height 14
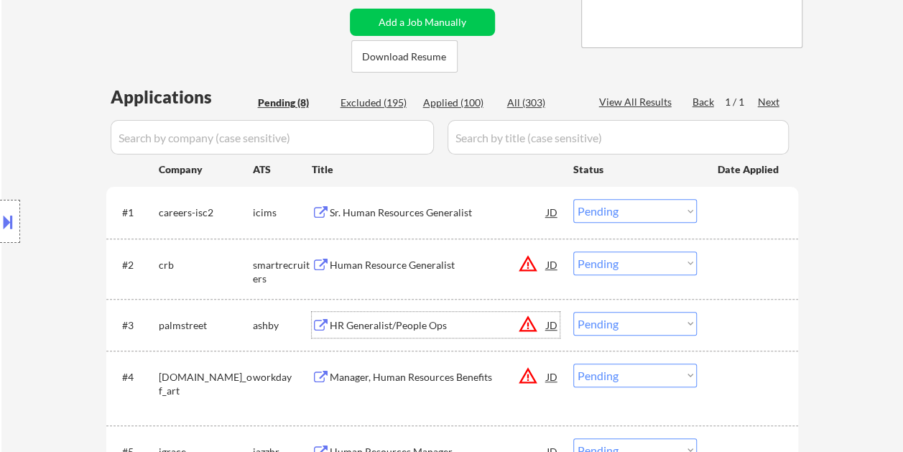
drag, startPoint x: 757, startPoint y: 333, endPoint x: 694, endPoint y: 332, distance: 62.5
click at [755, 333] on div at bounding box center [748, 325] width 63 height 26
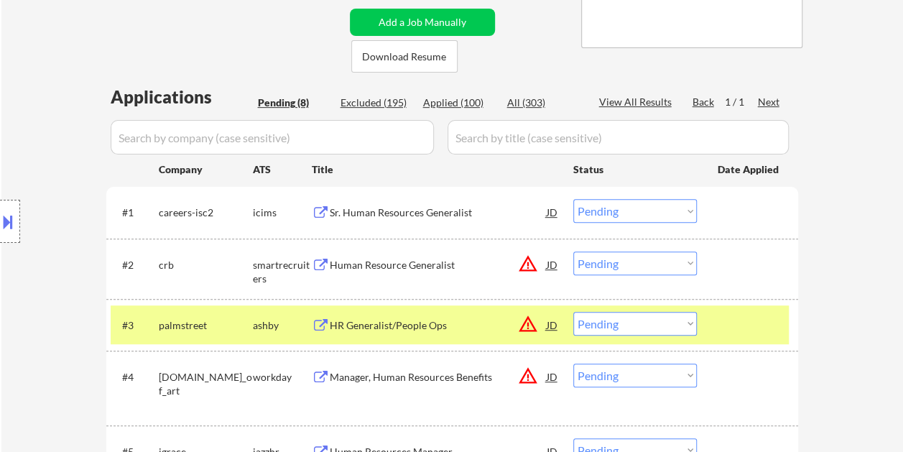
click at [682, 322] on select "Choose an option... Pending Applied Excluded (Questions) Excluded (Expired) Exc…" at bounding box center [634, 324] width 123 height 24
click at [573, 312] on select "Choose an option... Pending Applied Excluded (Questions) Excluded (Expired) Exc…" at bounding box center [634, 324] width 123 height 24
select select ""pending""
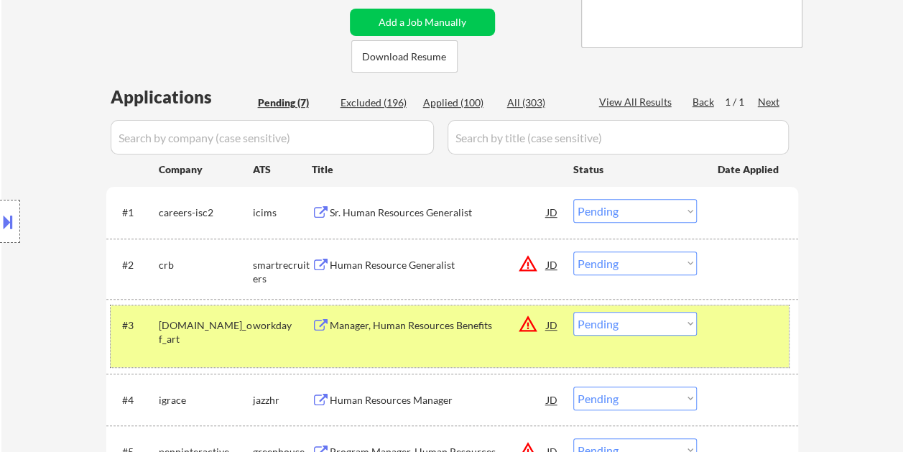
click at [735, 326] on div at bounding box center [748, 325] width 63 height 26
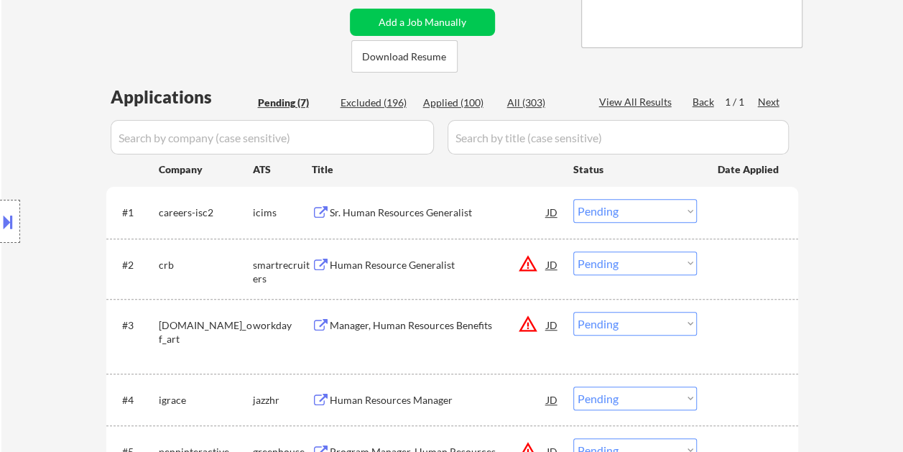
click at [705, 260] on div "#2 crb smartrecruiters Human Resource Generalist JD warning_amber Choose an opt…" at bounding box center [450, 268] width 678 height 47
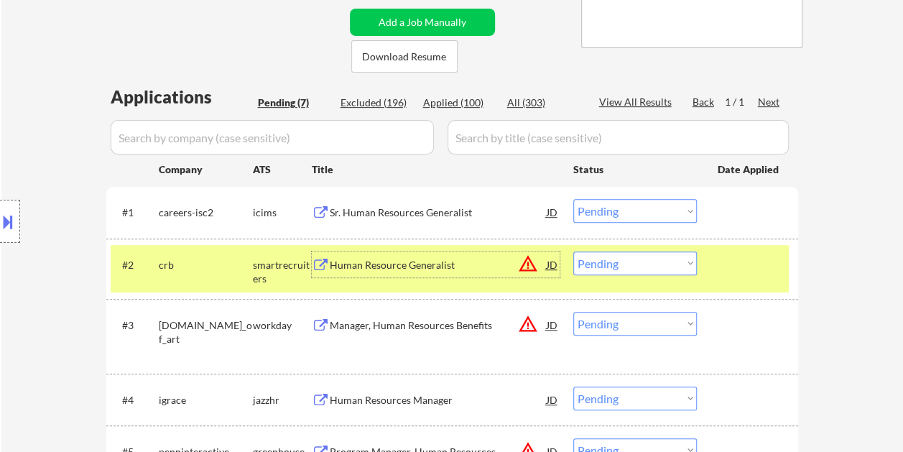
click at [450, 258] on div "Human Resource Generalist" at bounding box center [438, 265] width 217 height 14
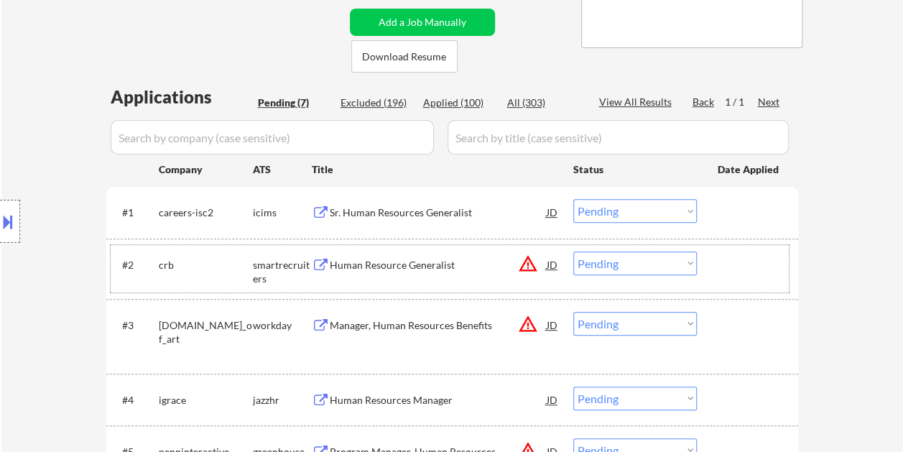
click at [750, 271] on div at bounding box center [748, 264] width 63 height 26
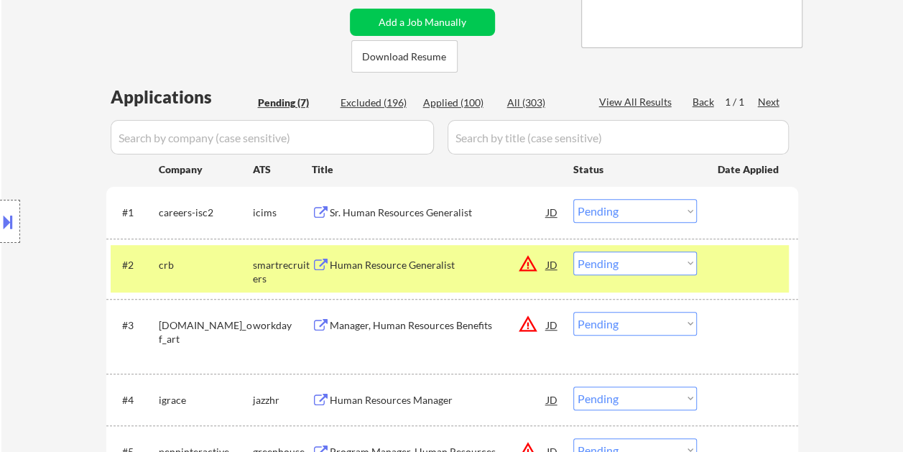
click at [675, 258] on select "Choose an option... Pending Applied Excluded (Questions) Excluded (Expired) Exc…" at bounding box center [634, 263] width 123 height 24
click at [573, 251] on select "Choose an option... Pending Applied Excluded (Questions) Excluded (Expired) Exc…" at bounding box center [634, 263] width 123 height 24
select select ""pending""
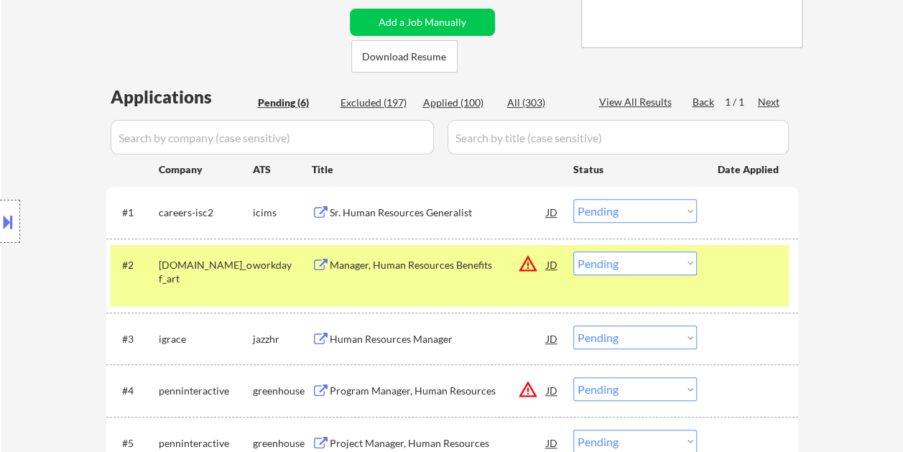
click at [742, 266] on div at bounding box center [748, 264] width 63 height 26
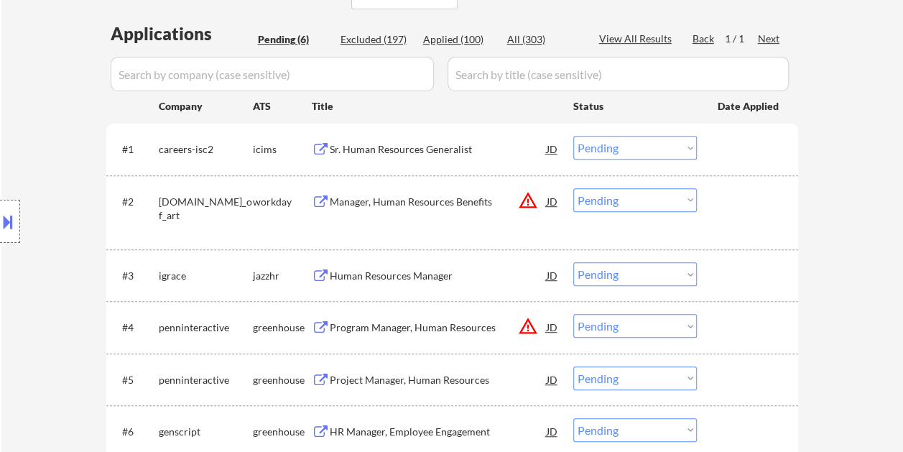
scroll to position [359, 0]
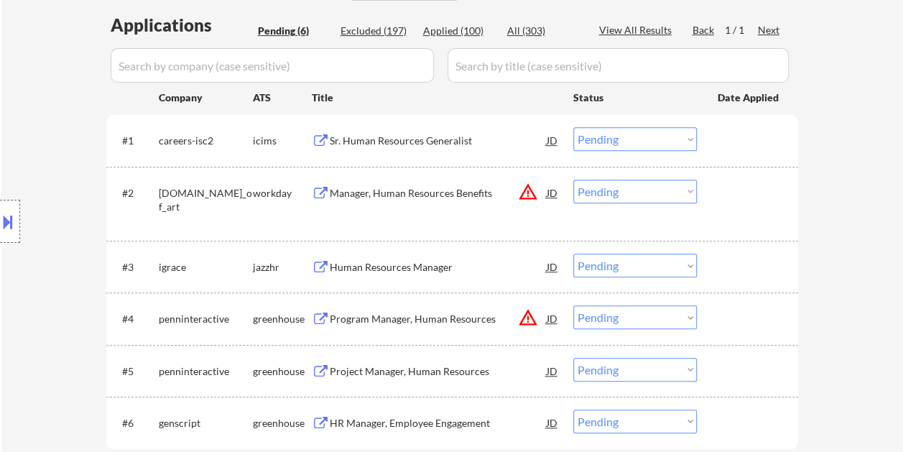
click at [760, 316] on div at bounding box center [748, 318] width 63 height 26
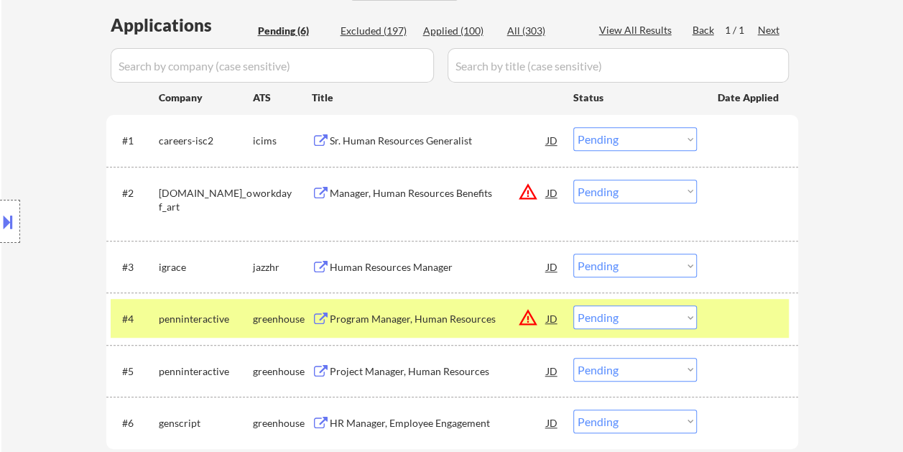
click at [409, 320] on div "Program Manager, Human Resources" at bounding box center [438, 319] width 217 height 14
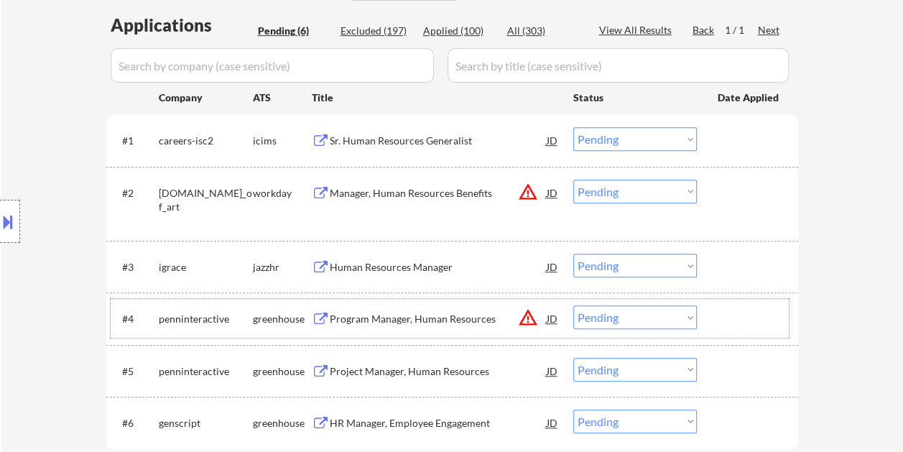
drag, startPoint x: 719, startPoint y: 330, endPoint x: 692, endPoint y: 323, distance: 27.5
click at [707, 326] on div "#4 penninteractive greenhouse Program Manager, Human Resources JD warning_amber…" at bounding box center [450, 318] width 678 height 39
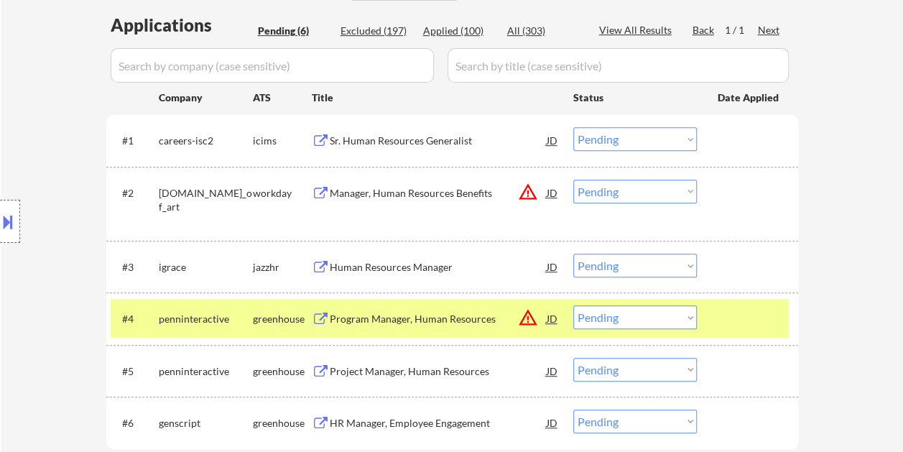
click at [683, 320] on select "Choose an option... Pending Applied Excluded (Questions) Excluded (Expired) Exc…" at bounding box center [634, 317] width 123 height 24
click at [573, 305] on select "Choose an option... Pending Applied Excluded (Questions) Excluded (Expired) Exc…" at bounding box center [634, 317] width 123 height 24
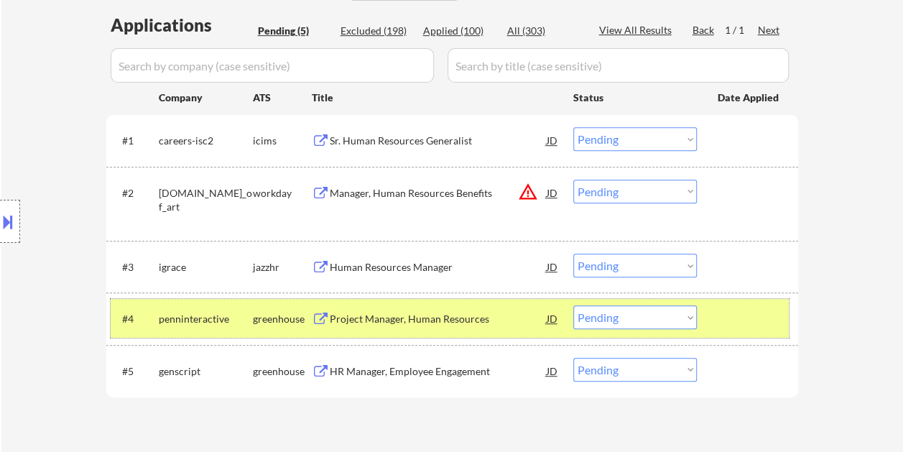
click at [721, 309] on div at bounding box center [748, 318] width 63 height 26
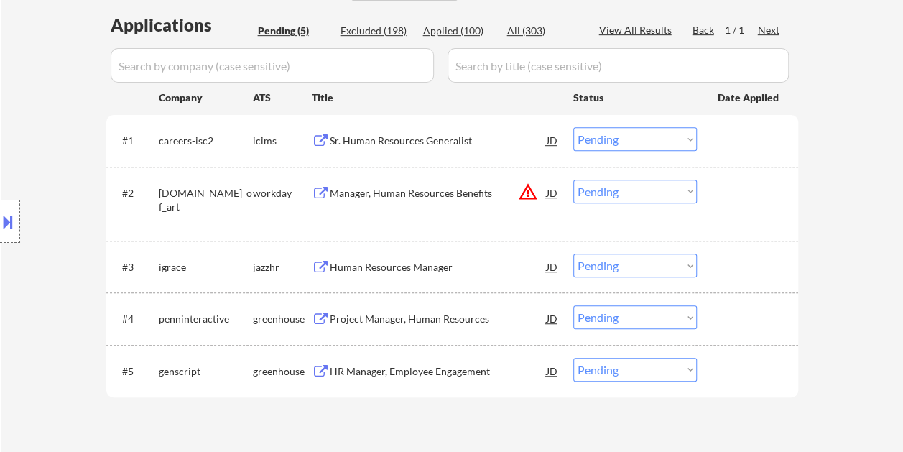
drag, startPoint x: 725, startPoint y: 314, endPoint x: 461, endPoint y: 306, distance: 264.4
click at [724, 314] on div at bounding box center [748, 318] width 63 height 26
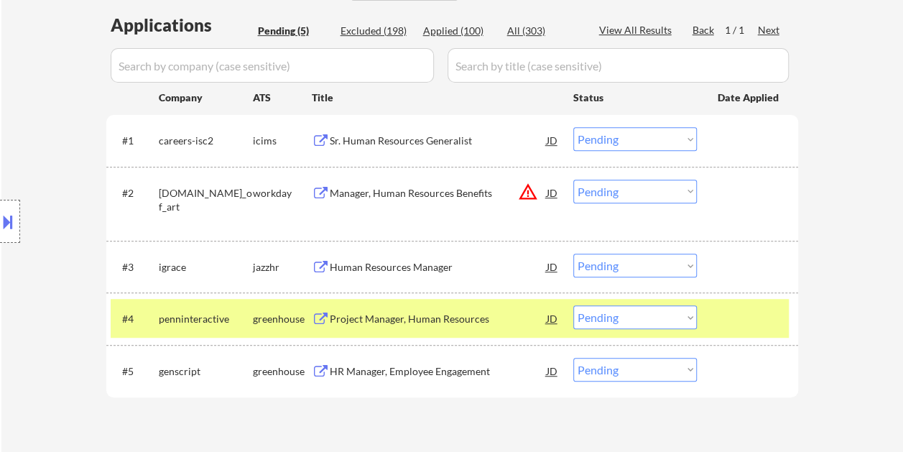
click at [425, 311] on div "Project Manager, Human Resources" at bounding box center [438, 318] width 217 height 26
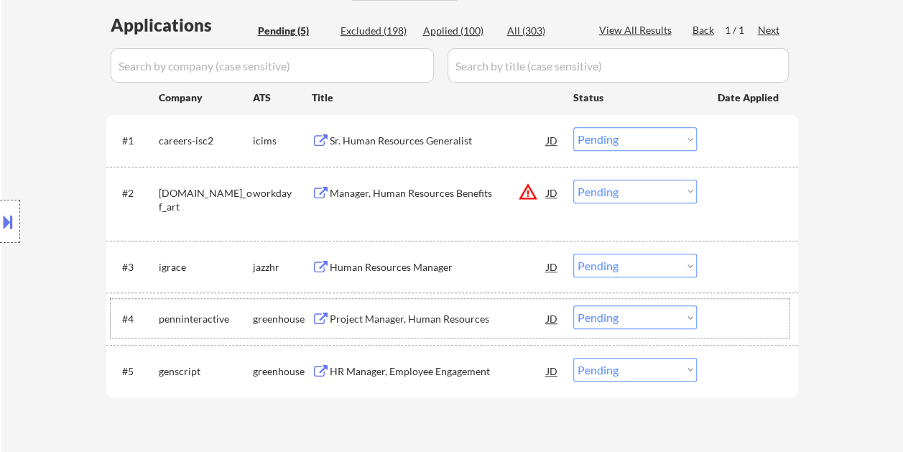
drag, startPoint x: 734, startPoint y: 321, endPoint x: 678, endPoint y: 317, distance: 56.1
click at [727, 321] on div at bounding box center [748, 318] width 63 height 26
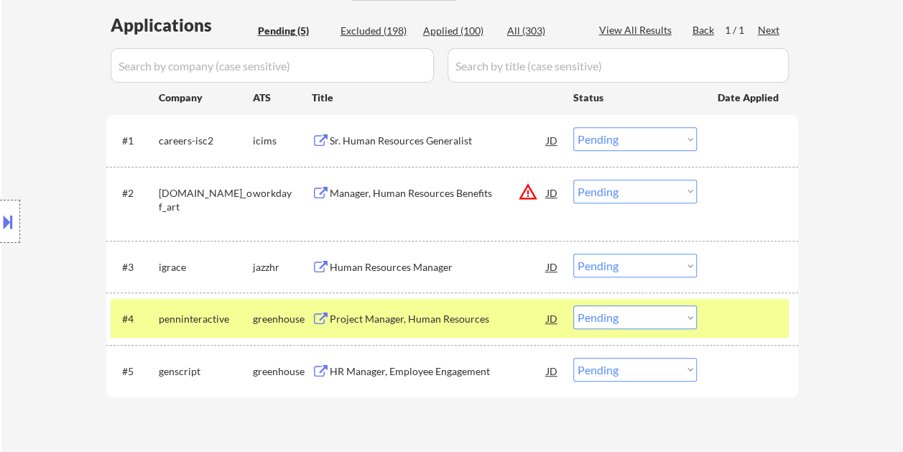
click at [678, 317] on select "Choose an option... Pending Applied Excluded (Questions) Excluded (Expired) Exc…" at bounding box center [634, 317] width 123 height 24
click at [573, 305] on select "Choose an option... Pending Applied Excluded (Questions) Excluded (Expired) Exc…" at bounding box center [634, 317] width 123 height 24
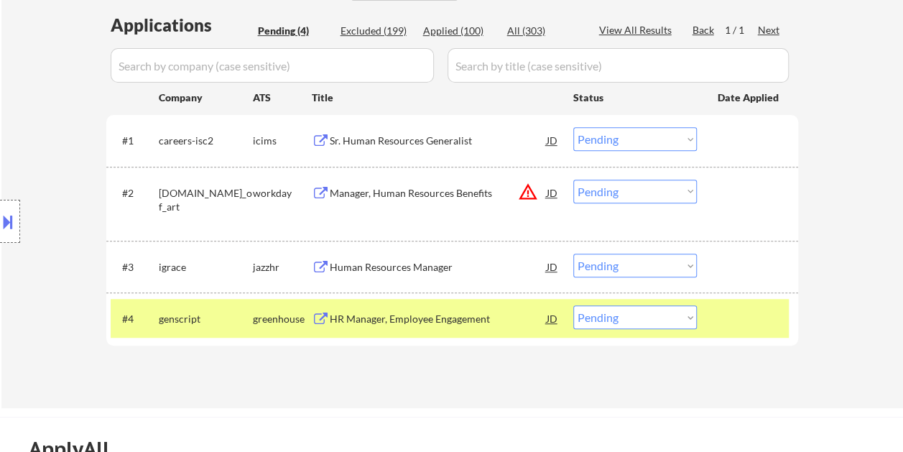
click at [758, 326] on div at bounding box center [748, 318] width 63 height 26
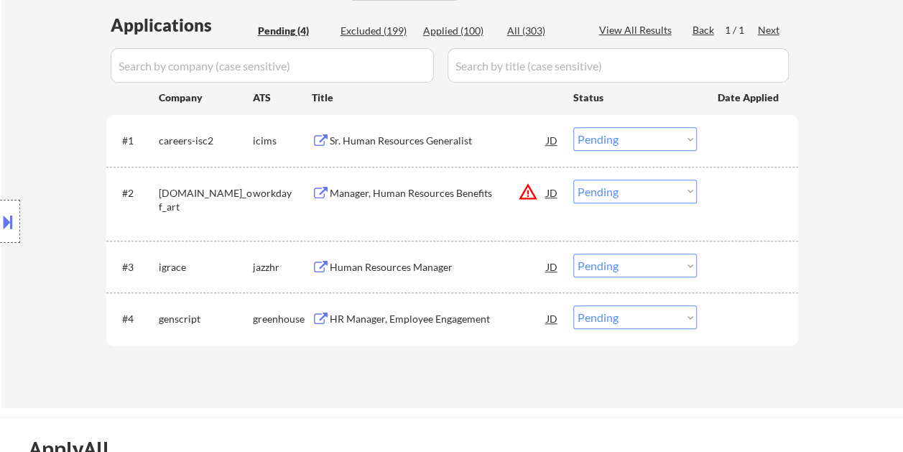
click at [751, 322] on div at bounding box center [748, 318] width 63 height 26
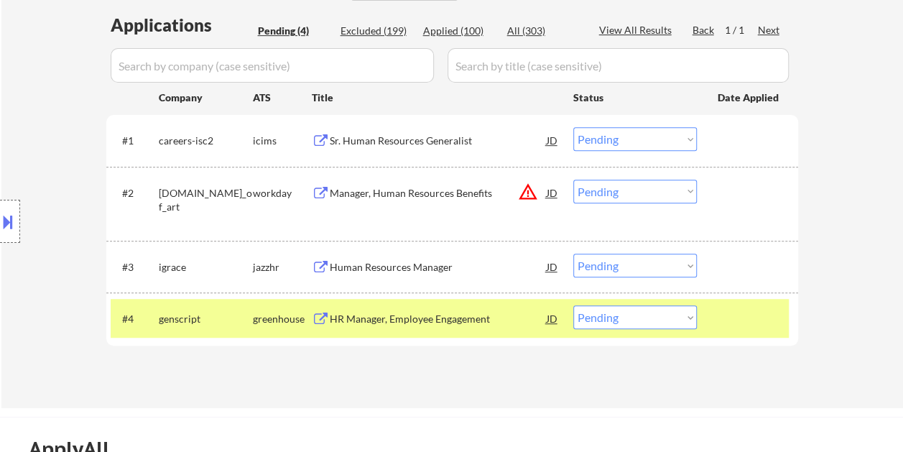
click at [437, 327] on div "HR Manager, Employee Engagement" at bounding box center [438, 318] width 217 height 26
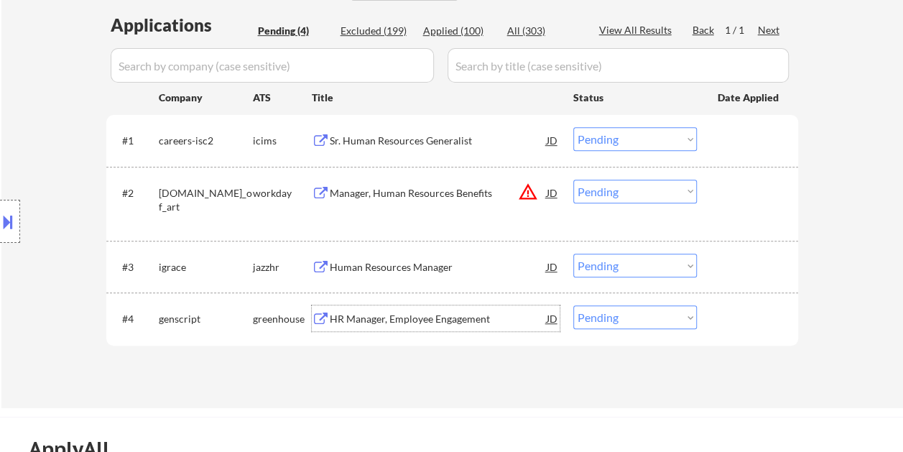
click at [733, 319] on div at bounding box center [748, 318] width 63 height 26
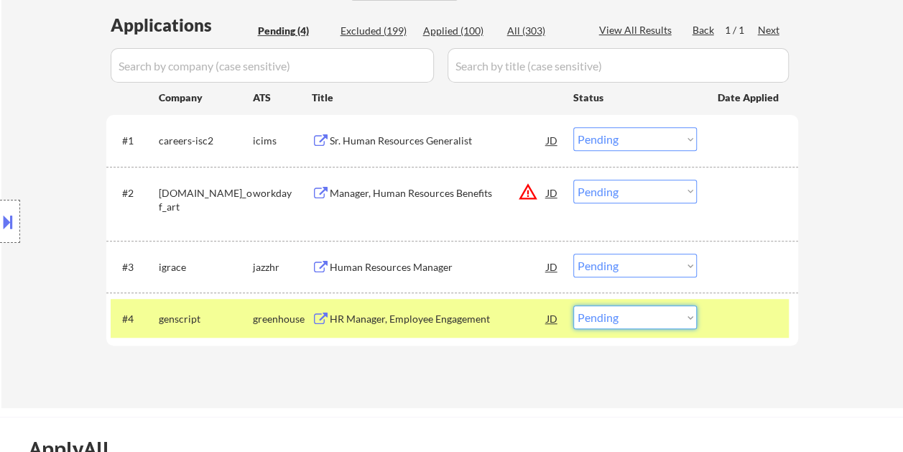
click at [688, 316] on select "Choose an option... Pending Applied Excluded (Questions) Excluded (Expired) Exc…" at bounding box center [634, 317] width 123 height 24
select select ""applied""
click at [573, 305] on select "Choose an option... Pending Applied Excluded (Questions) Excluded (Expired) Exc…" at bounding box center [634, 317] width 123 height 24
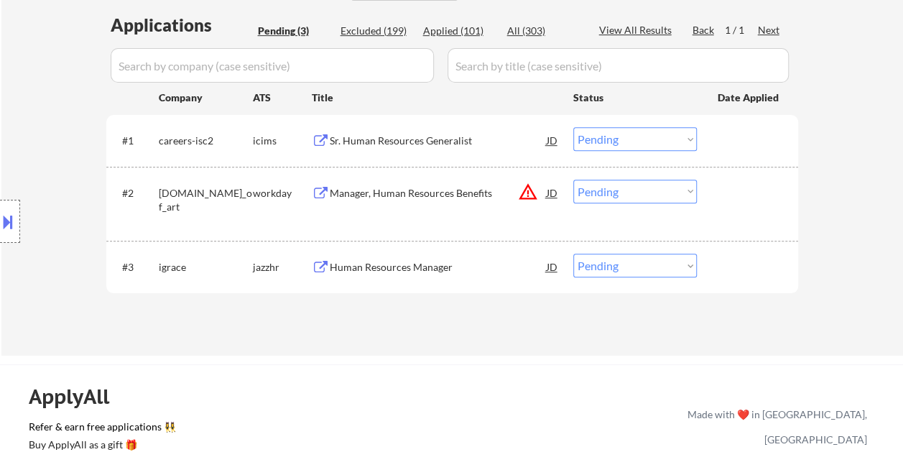
click at [740, 202] on div at bounding box center [748, 193] width 63 height 26
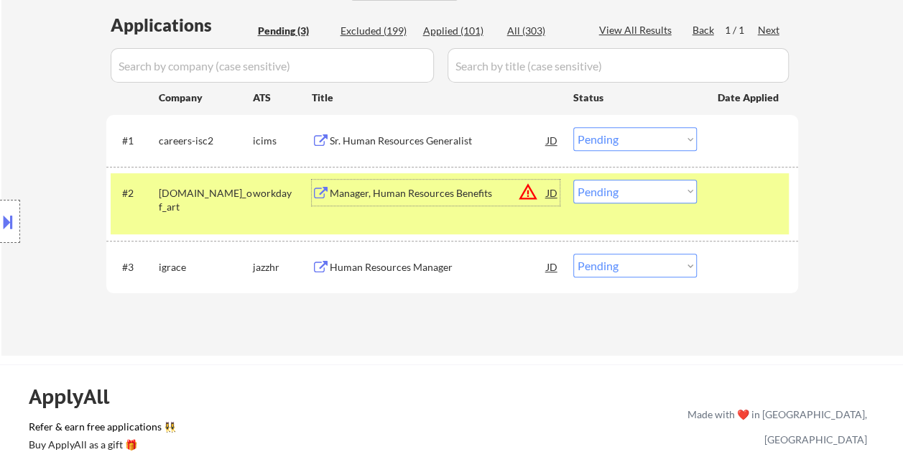
click at [435, 195] on div "Manager, Human Resources Benefits" at bounding box center [438, 193] width 217 height 14
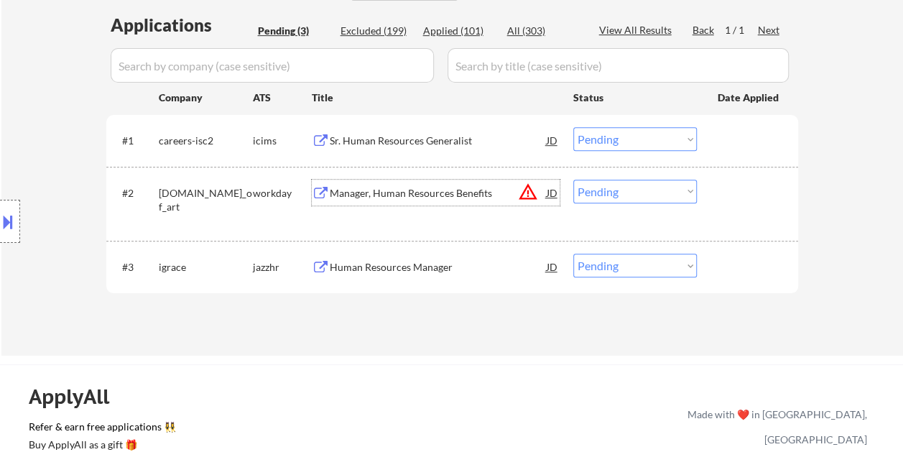
click at [751, 199] on div at bounding box center [748, 193] width 63 height 26
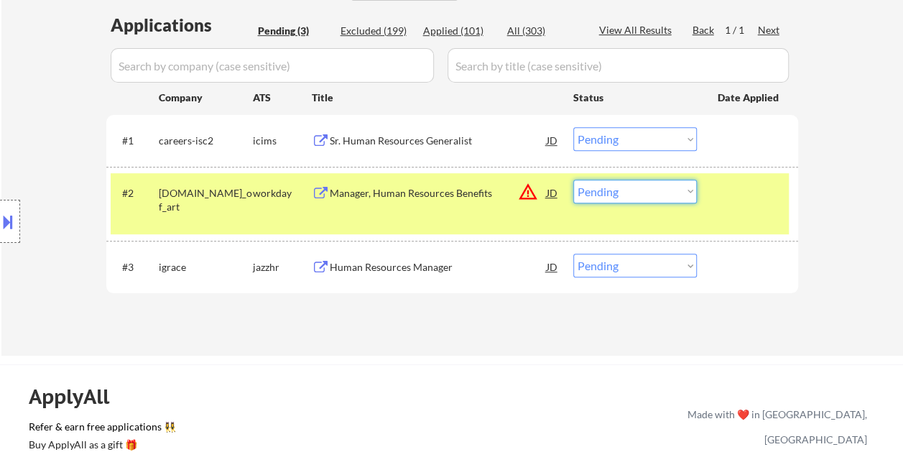
click at [676, 197] on select "Choose an option... Pending Applied Excluded (Questions) Excluded (Expired) Exc…" at bounding box center [634, 192] width 123 height 24
click at [573, 180] on select "Choose an option... Pending Applied Excluded (Questions) Excluded (Expired) Exc…" at bounding box center [634, 192] width 123 height 24
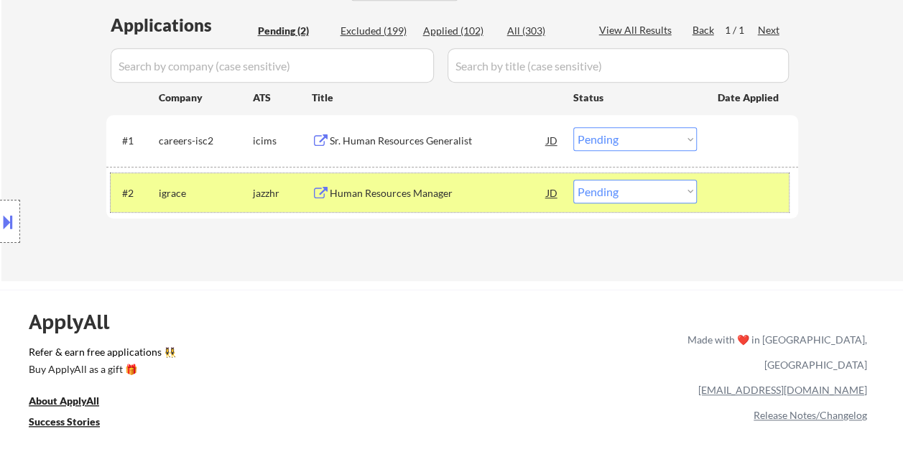
click at [754, 201] on div at bounding box center [748, 193] width 63 height 26
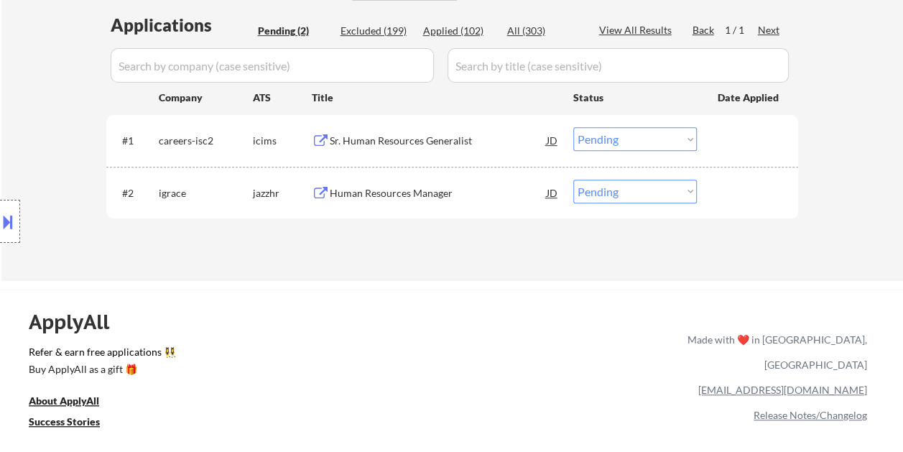
click at [735, 191] on div at bounding box center [748, 193] width 63 height 26
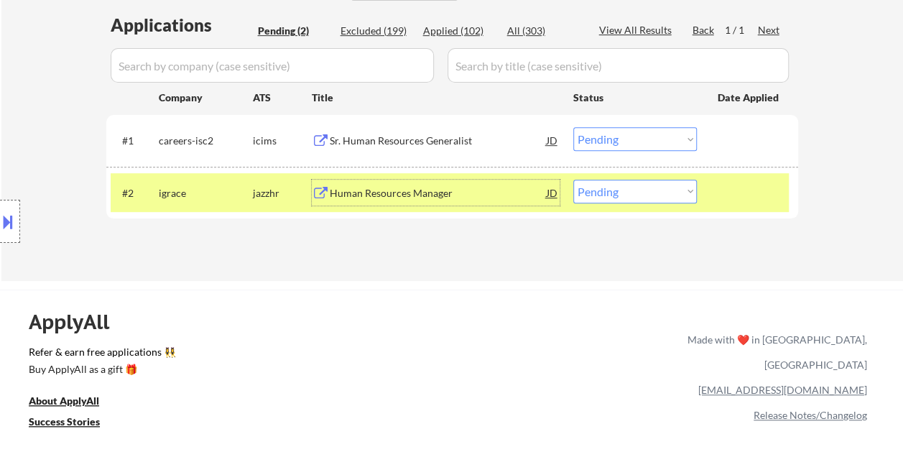
click at [383, 189] on div "Human Resources Manager" at bounding box center [438, 193] width 217 height 14
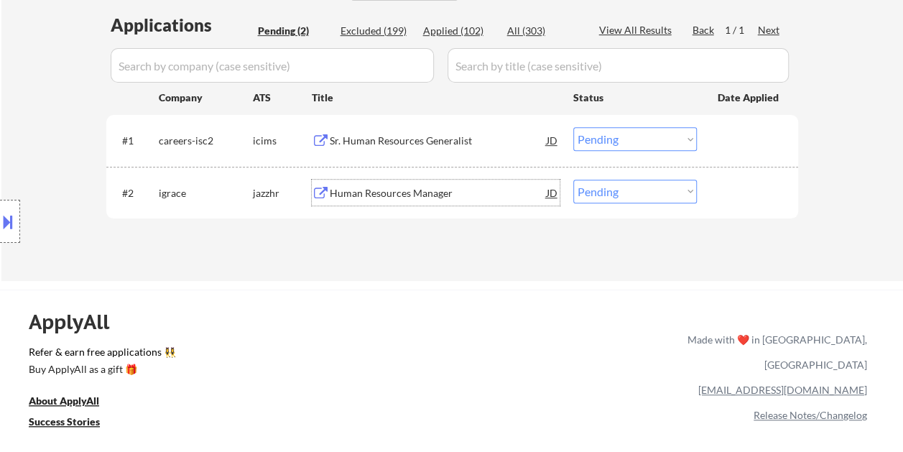
click at [553, 195] on div "JD" at bounding box center [552, 193] width 14 height 26
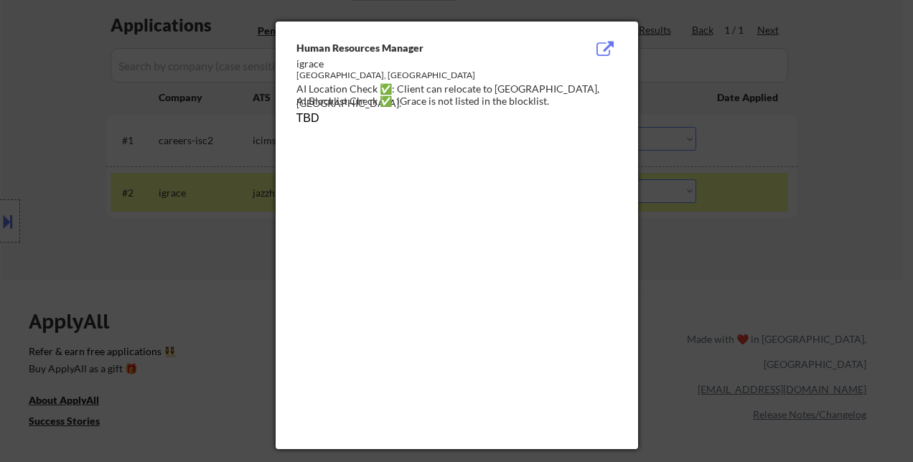
click at [830, 228] on div at bounding box center [456, 231] width 913 height 462
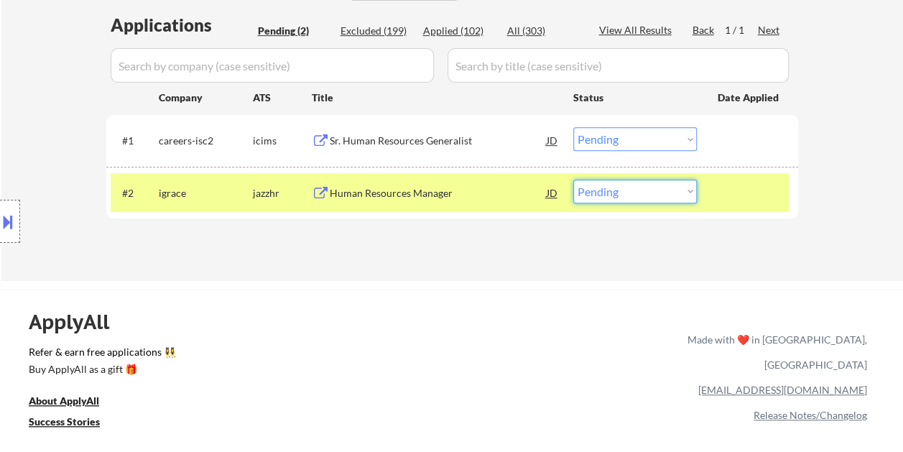
click at [686, 190] on select "Choose an option... Pending Applied Excluded (Questions) Excluded (Expired) Exc…" at bounding box center [634, 192] width 123 height 24
select select ""excluded__expired_""
click at [573, 180] on select "Choose an option... Pending Applied Excluded (Questions) Excluded (Expired) Exc…" at bounding box center [634, 192] width 123 height 24
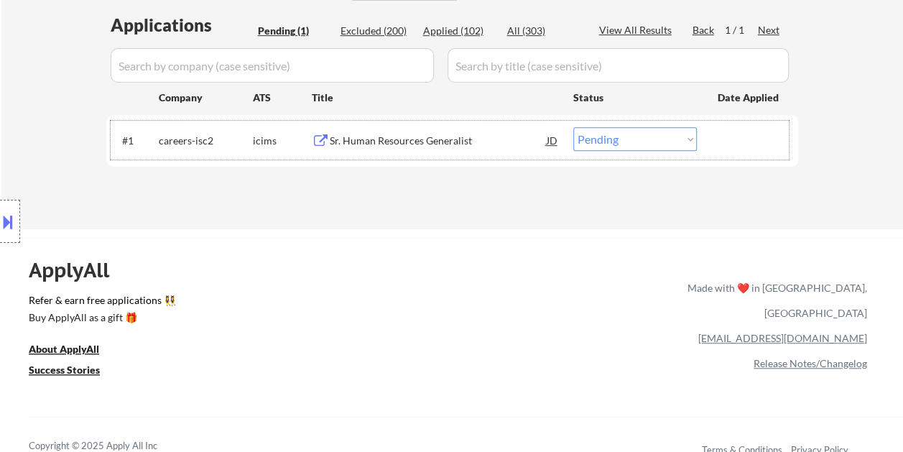
click at [748, 159] on div "#1 careers-isc2 icims Sr. Human Resources Generalist JD Choose an option... Pen…" at bounding box center [450, 140] width 678 height 39
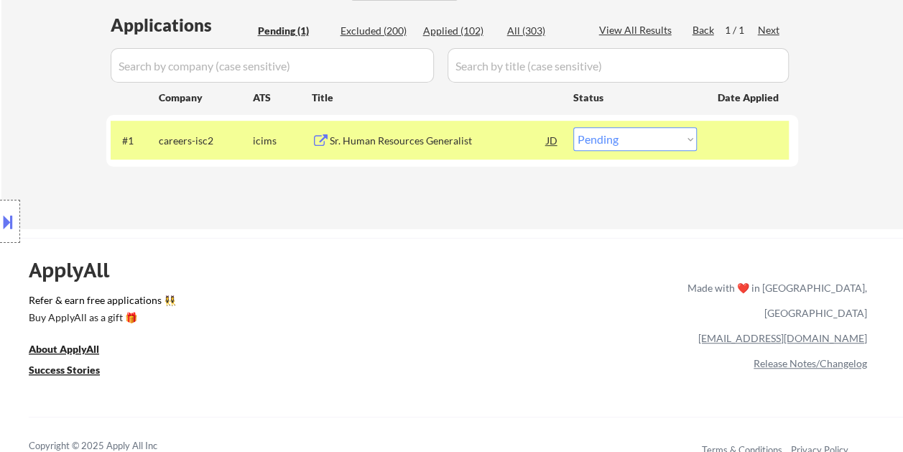
click at [431, 143] on div "Sr. Human Resources Generalist" at bounding box center [438, 141] width 217 height 14
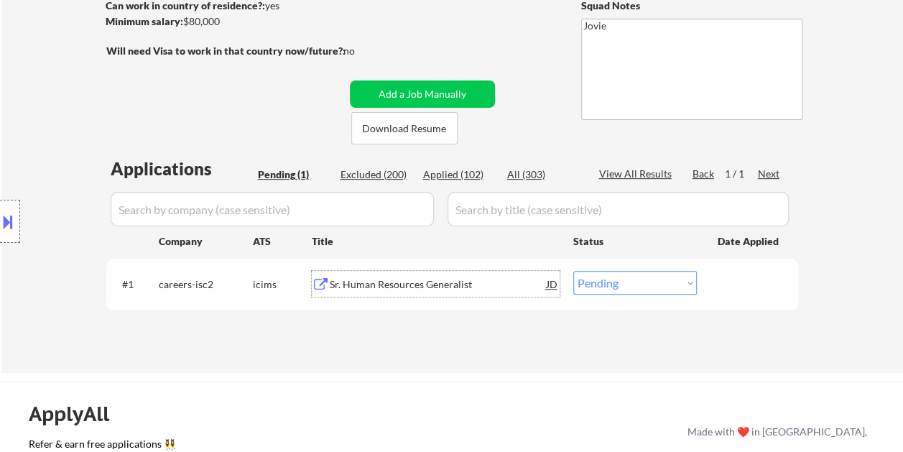
scroll to position [144, 0]
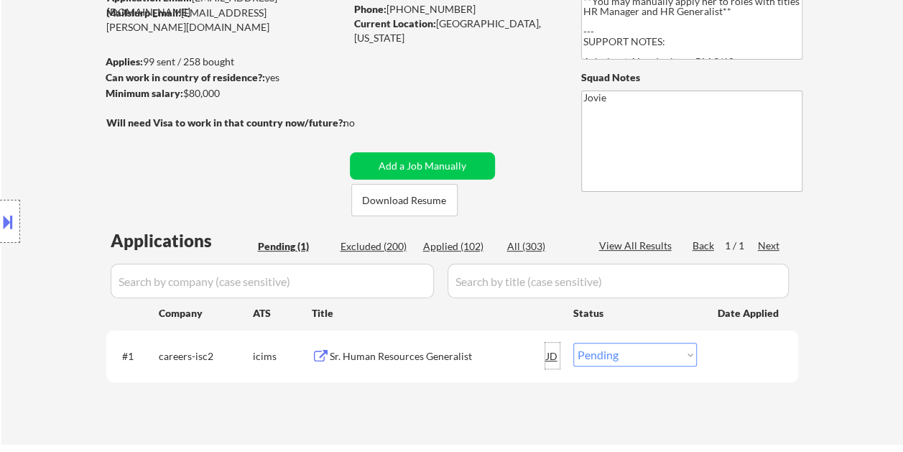
click at [556, 355] on div "JD" at bounding box center [552, 355] width 14 height 26
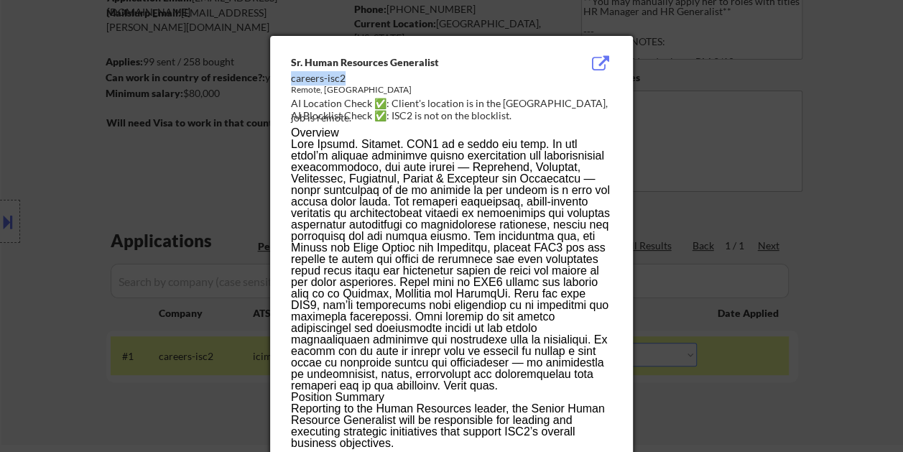
drag, startPoint x: 290, startPoint y: 81, endPoint x: 350, endPoint y: 80, distance: 59.6
click at [350, 80] on div "careers-isc2" at bounding box center [415, 78] width 248 height 14
copy div "careers-isc2"
click at [889, 123] on div at bounding box center [451, 226] width 903 height 452
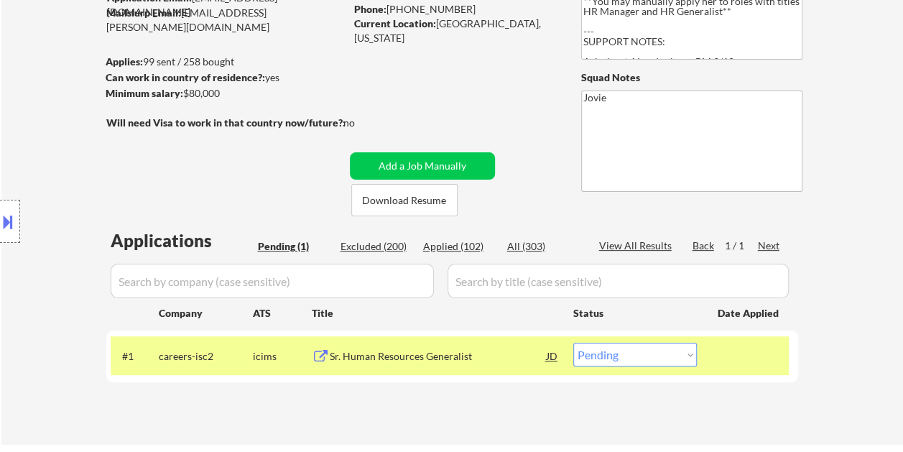
click at [679, 358] on select "Choose an option... Pending Applied Excluded (Questions) Excluded (Expired) Exc…" at bounding box center [634, 354] width 123 height 24
select select ""applied""
click at [573, 342] on select "Choose an option... Pending Applied Excluded (Questions) Excluded (Expired) Exc…" at bounding box center [634, 354] width 123 height 24
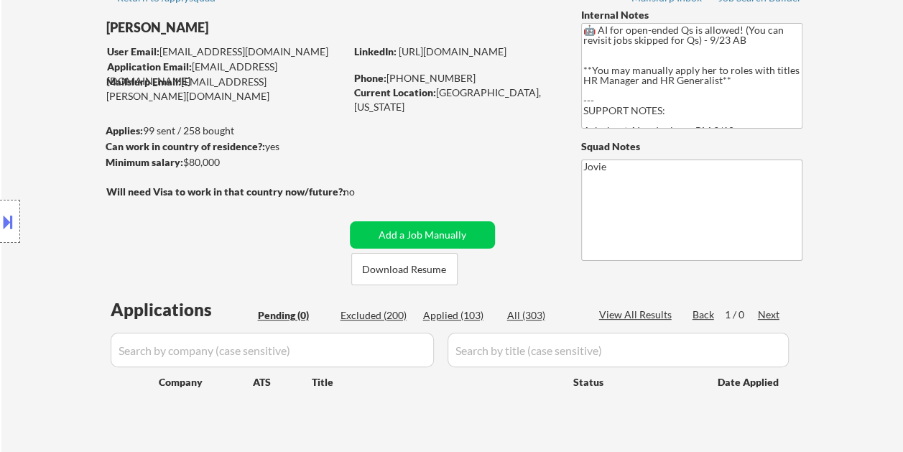
scroll to position [72, 0]
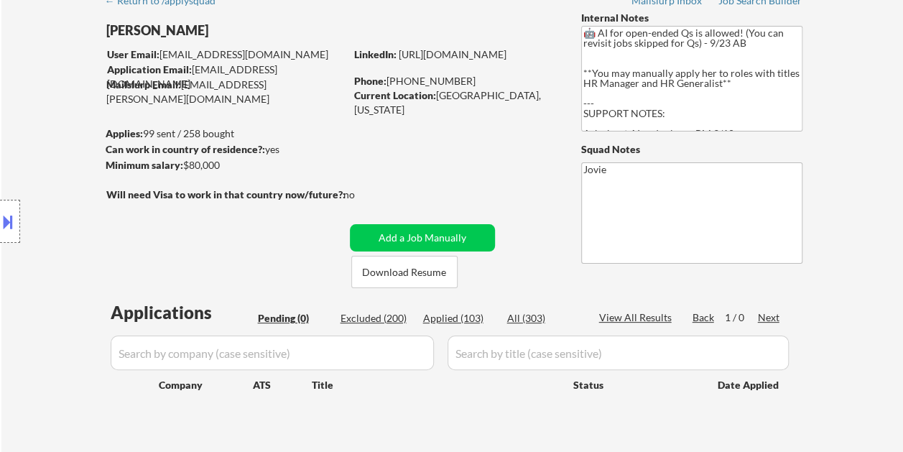
click at [465, 316] on div "Applied (103)" at bounding box center [459, 318] width 72 height 14
select select ""applied""
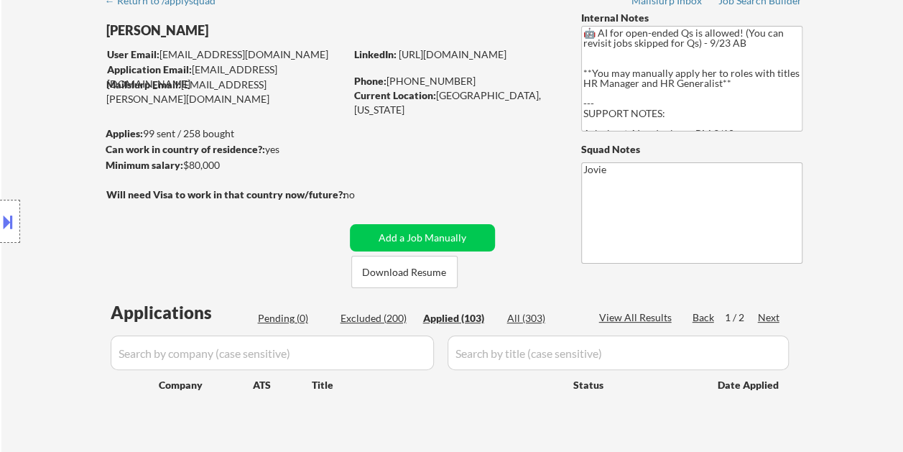
select select ""applied""
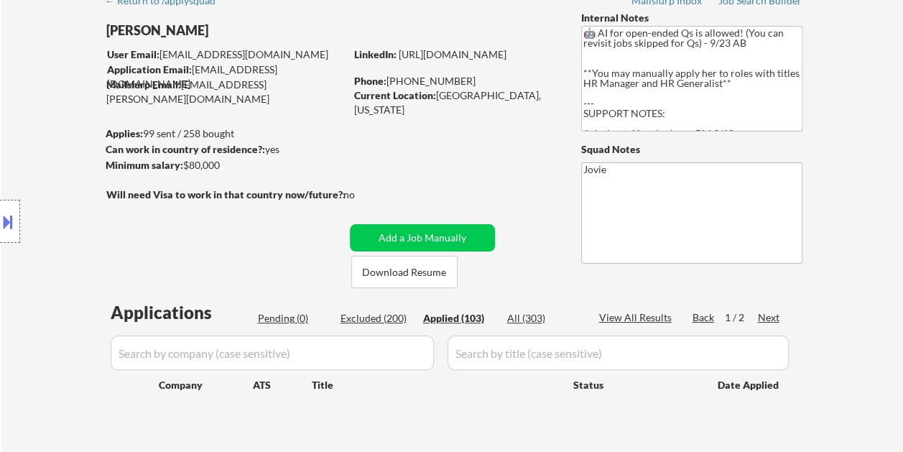
select select ""applied""
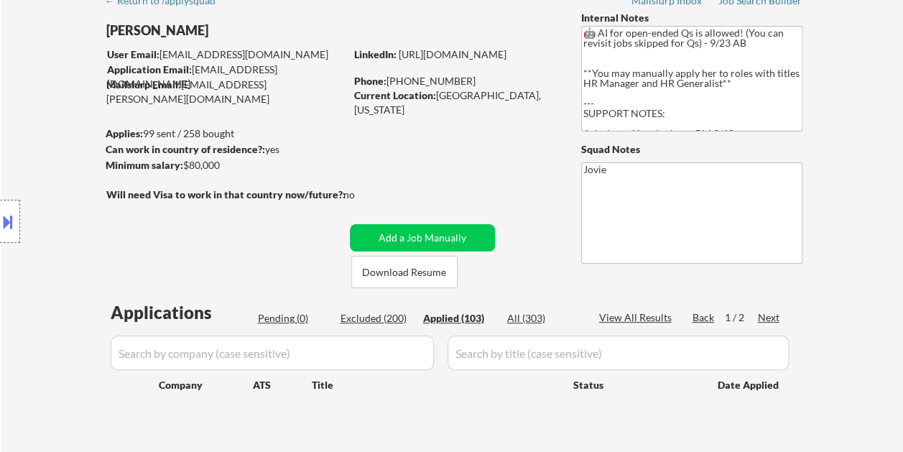
select select ""applied""
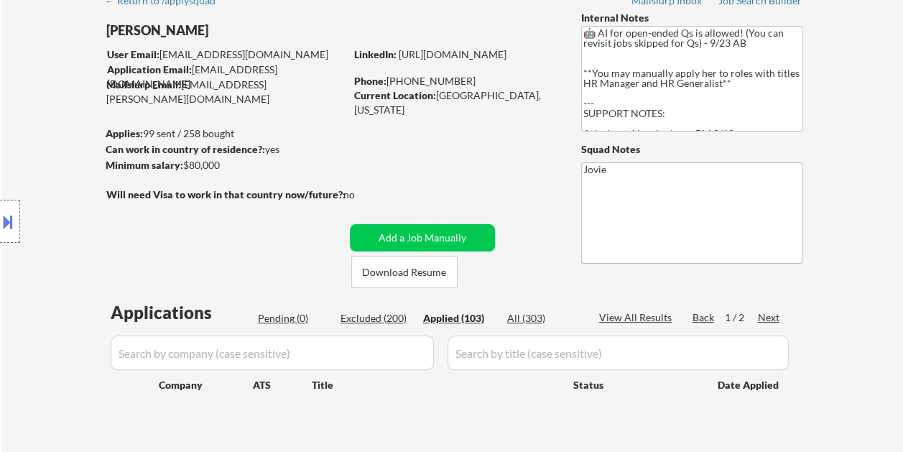
select select ""applied""
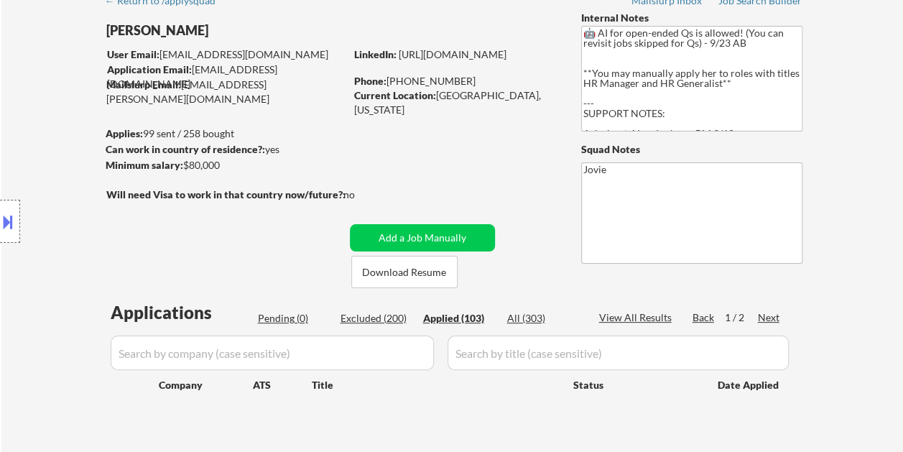
select select ""applied""
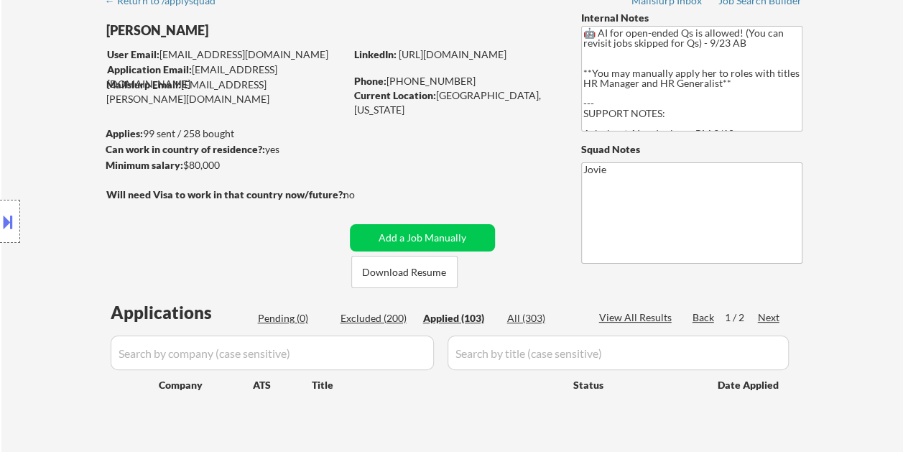
select select ""applied""
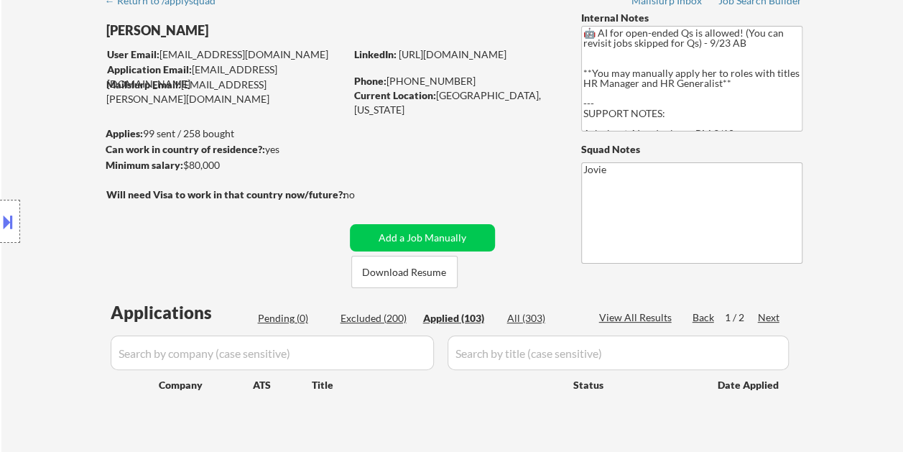
select select ""applied""
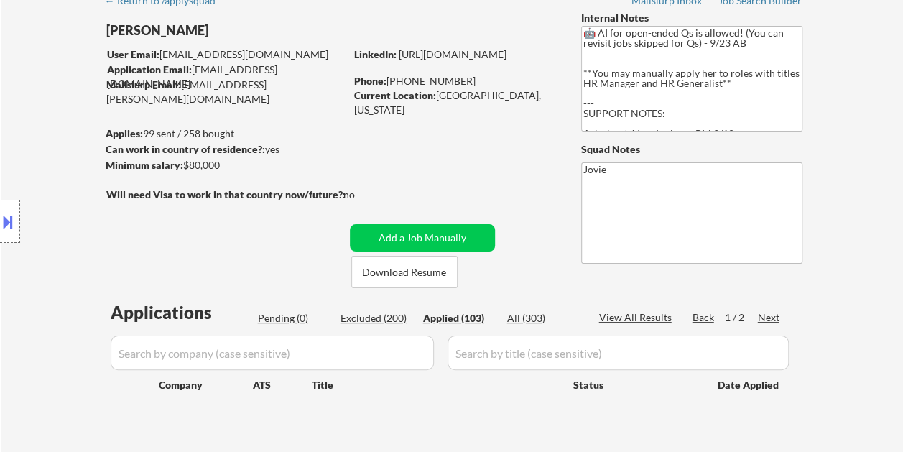
select select ""applied""
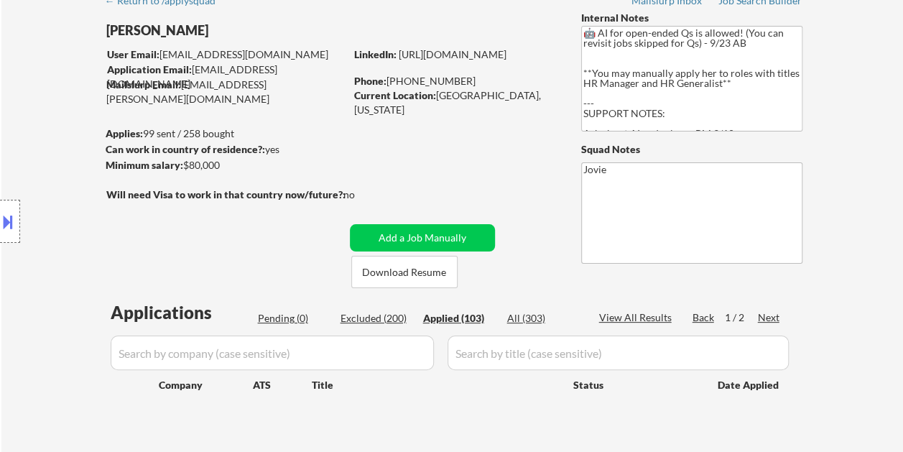
select select ""applied""
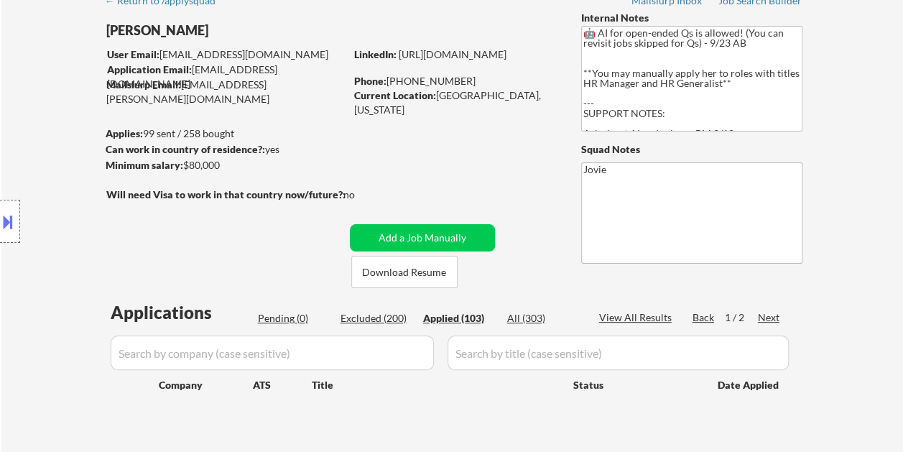
select select ""applied""
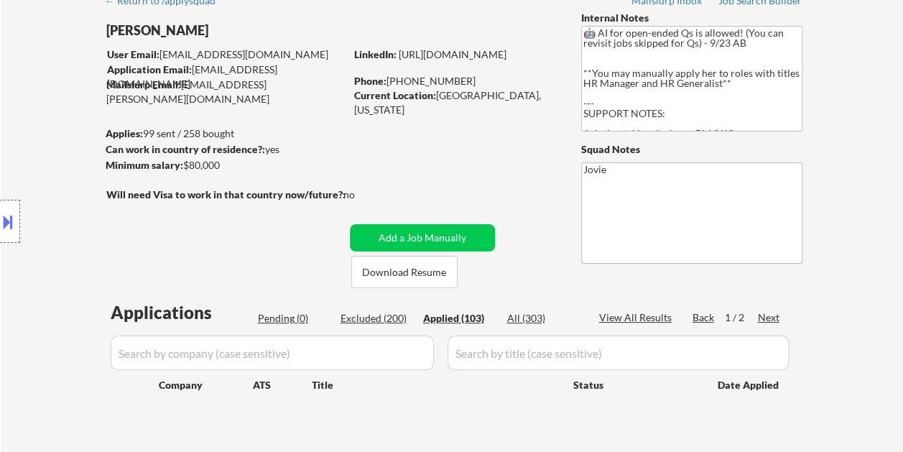
select select ""applied""
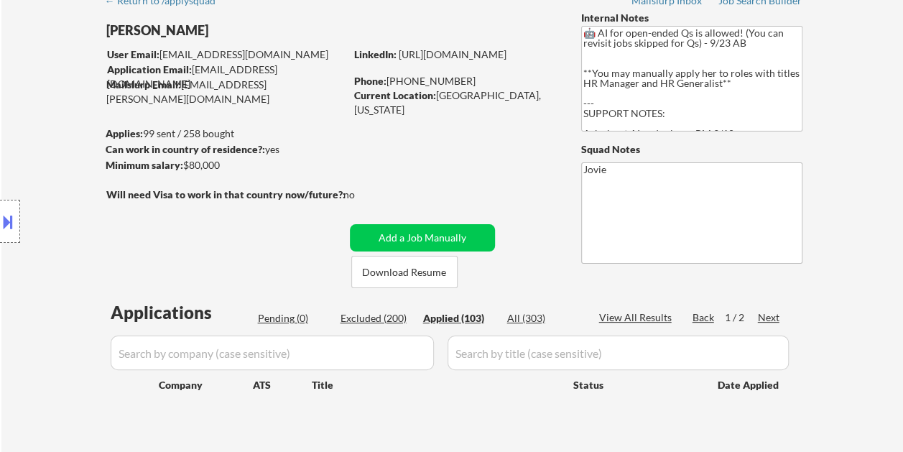
select select ""applied""
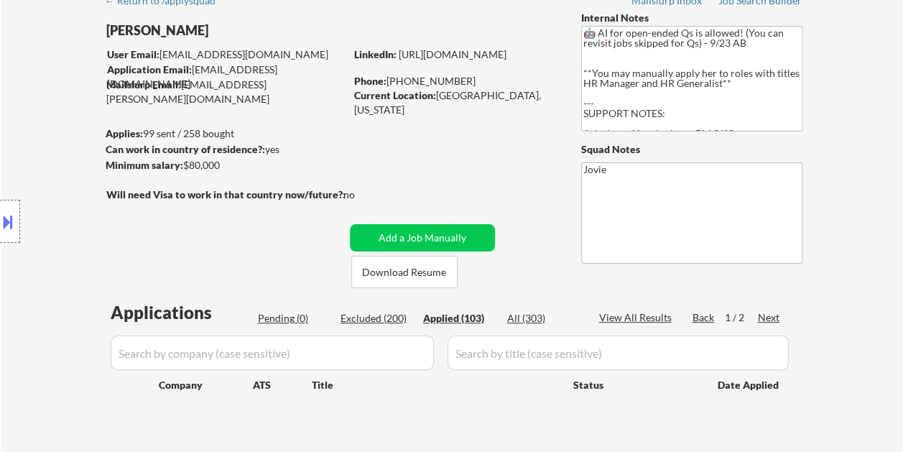
select select ""applied""
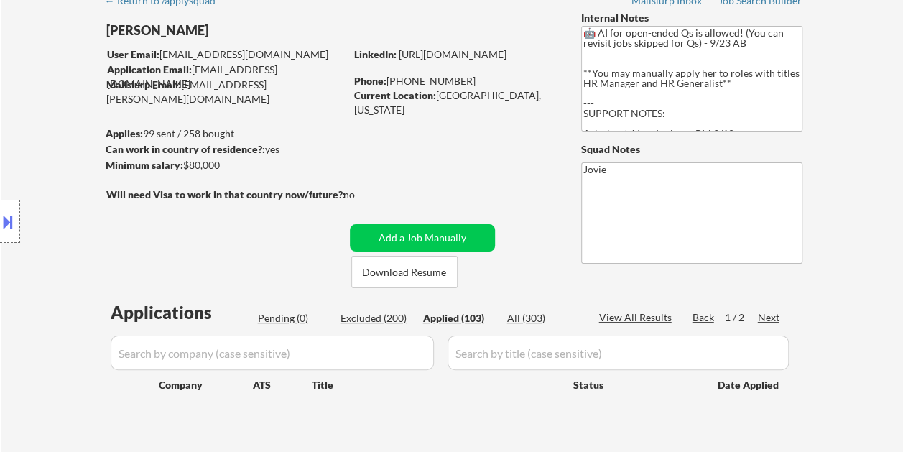
select select ""applied""
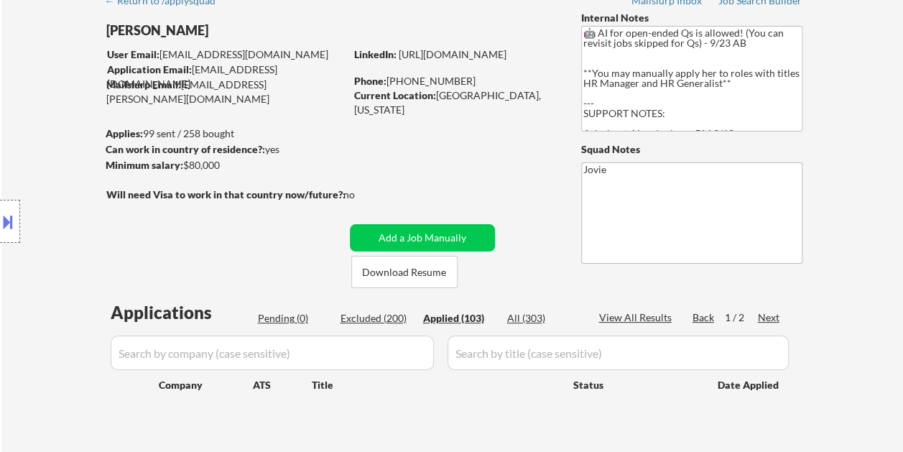
select select ""applied""
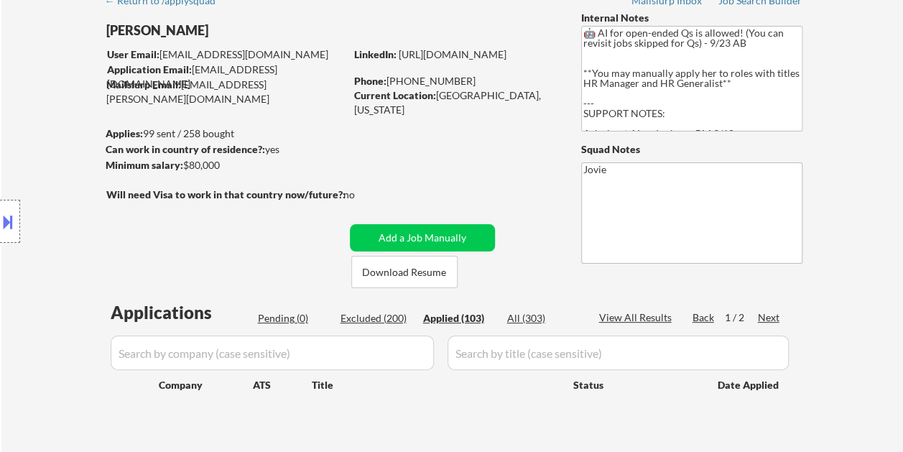
select select ""applied""
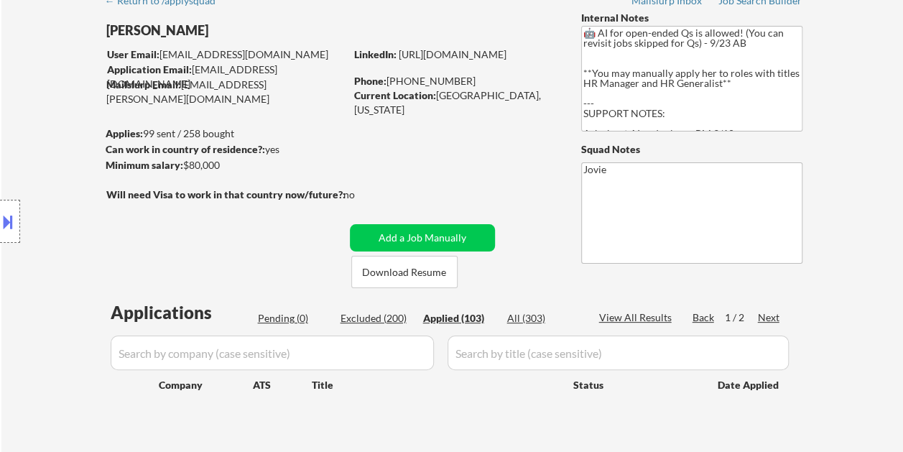
select select ""applied""
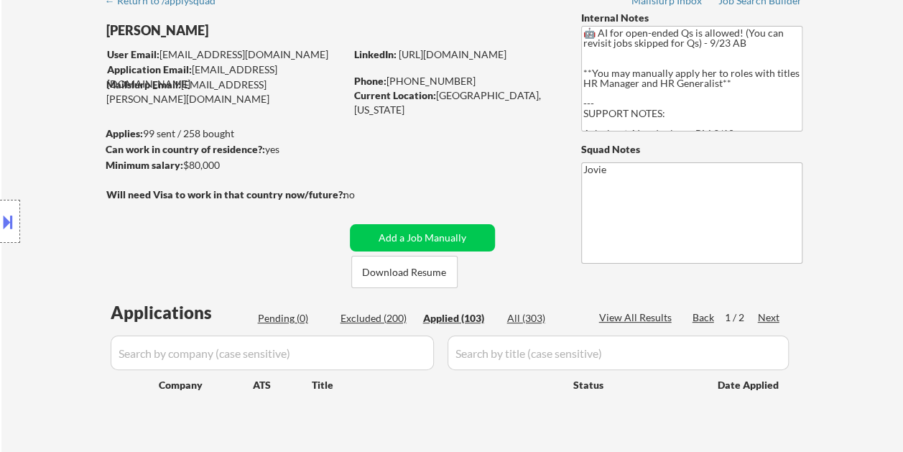
select select ""applied""
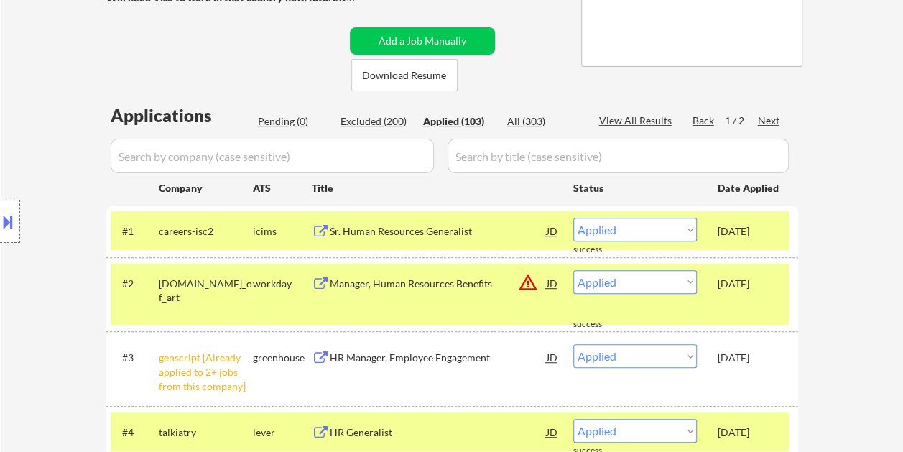
scroll to position [325, 0]
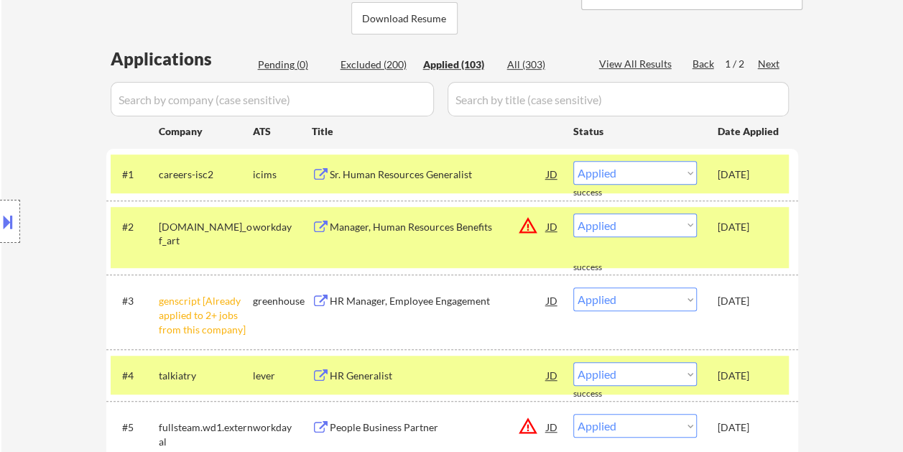
click at [711, 168] on div "#1 careers-isc2 icims Sr. Human Resources Generalist JD Choose an option... Pen…" at bounding box center [450, 173] width 678 height 39
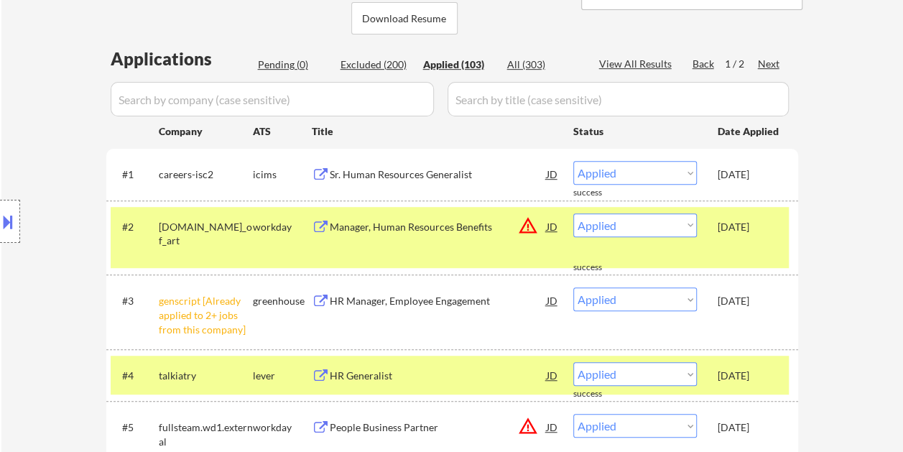
click at [724, 211] on div "#2 [DOMAIN_NAME]_of_art workday Manager, Human Resources Benefits JD warning_am…" at bounding box center [450, 238] width 678 height 62
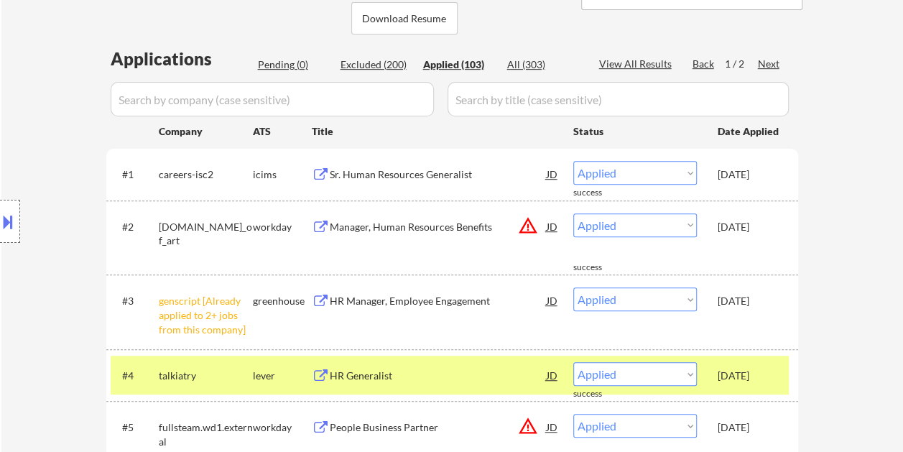
click at [777, 363] on div "[DATE]" at bounding box center [748, 375] width 63 height 26
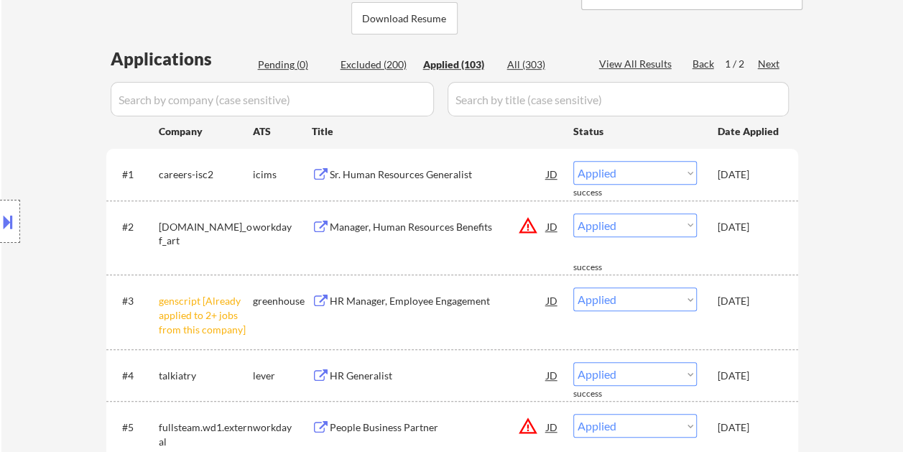
click at [772, 192] on div "#1 careers-isc2 icims Sr. Human Resources Generalist JD Choose an option... Pen…" at bounding box center [450, 173] width 678 height 39
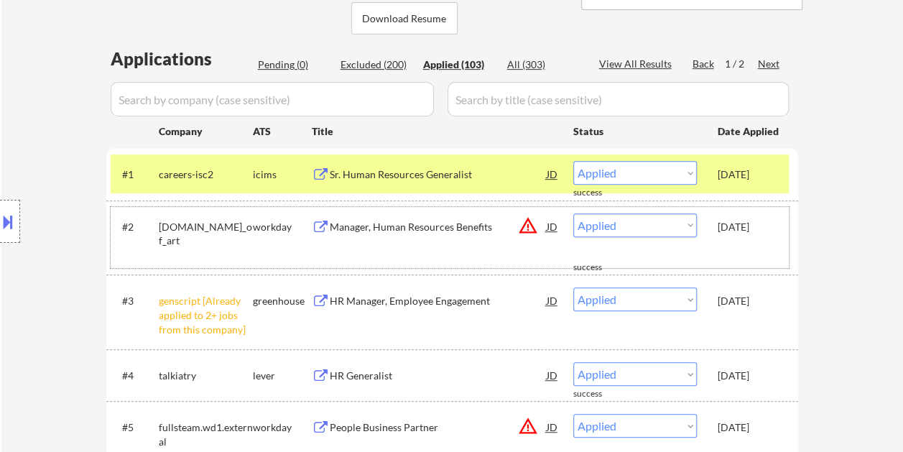
click at [768, 221] on div "[DATE]" at bounding box center [748, 227] width 63 height 14
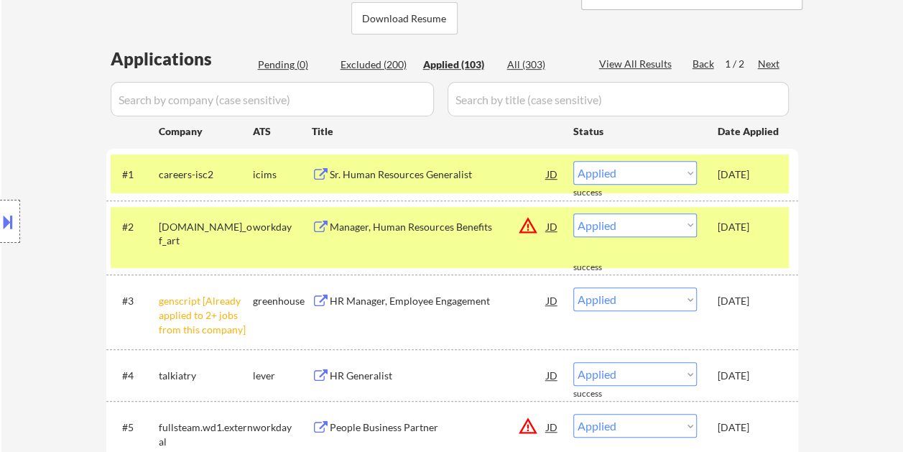
click at [764, 298] on div "[DATE]" at bounding box center [748, 301] width 63 height 14
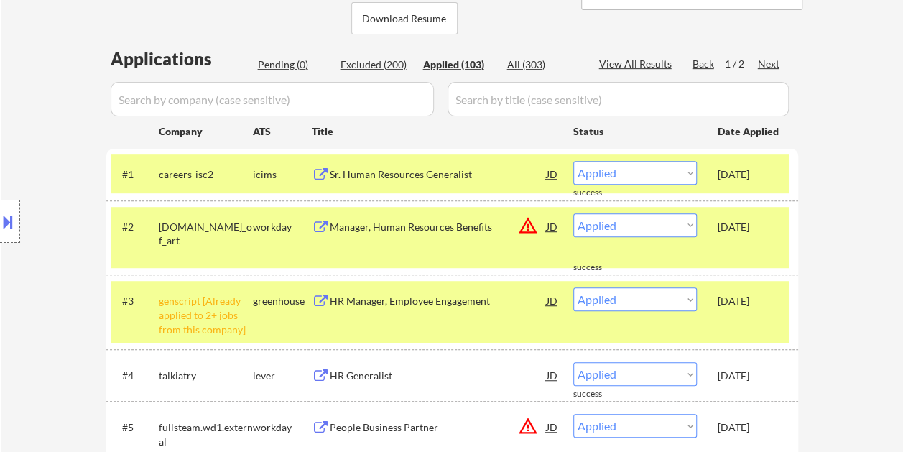
click at [761, 371] on div "[DATE]" at bounding box center [748, 375] width 63 height 14
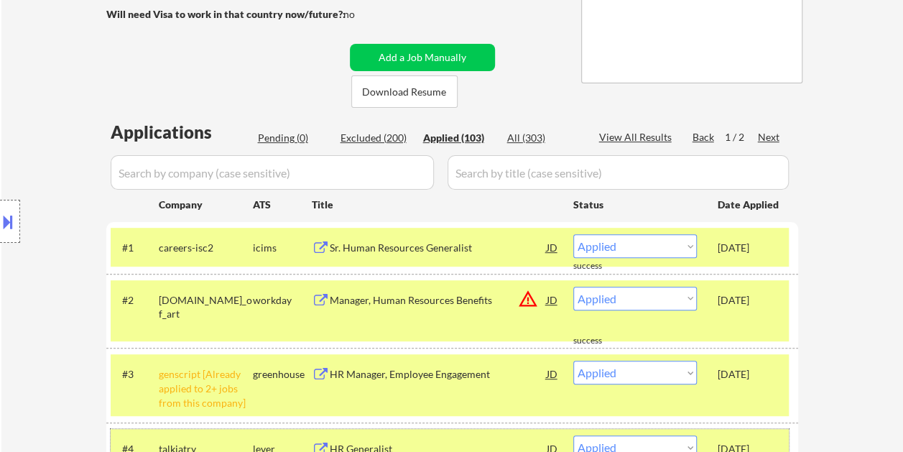
scroll to position [287, 0]
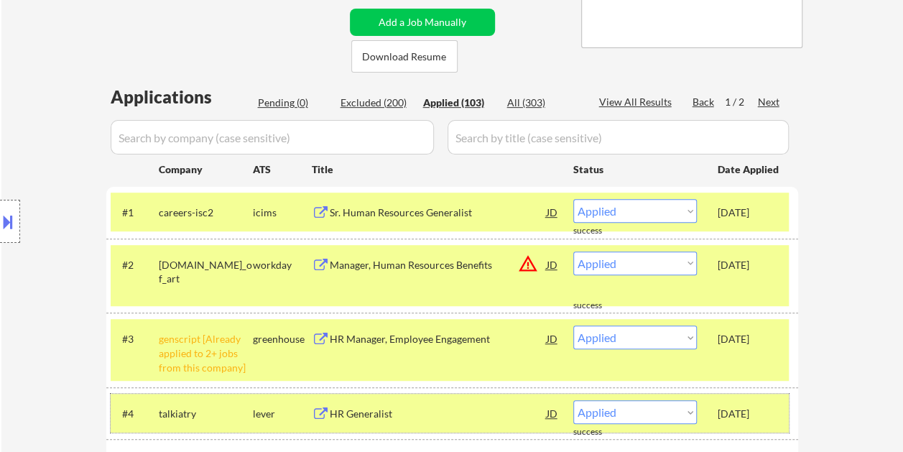
click at [731, 218] on div "[DATE]" at bounding box center [748, 212] width 63 height 14
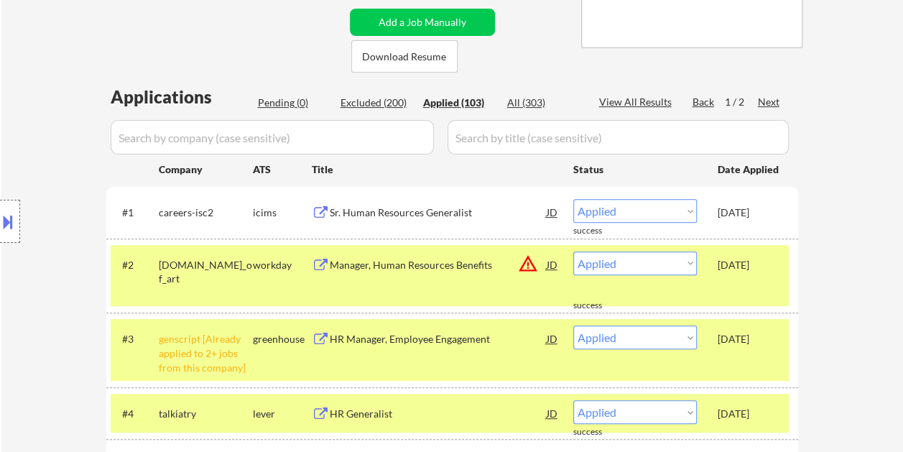
click at [765, 277] on div "#2 [DOMAIN_NAME]_of_art workday Manager, Human Resources Benefits JD warning_am…" at bounding box center [450, 276] width 678 height 62
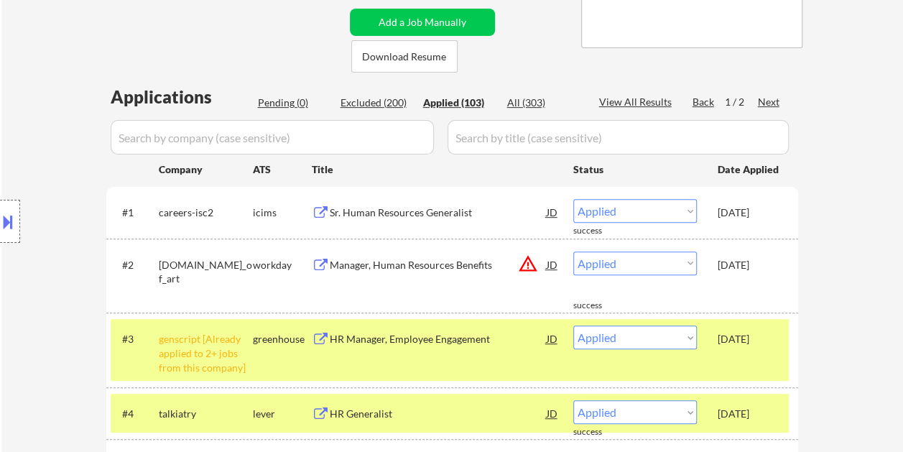
click at [758, 340] on div "[DATE]" at bounding box center [748, 339] width 63 height 14
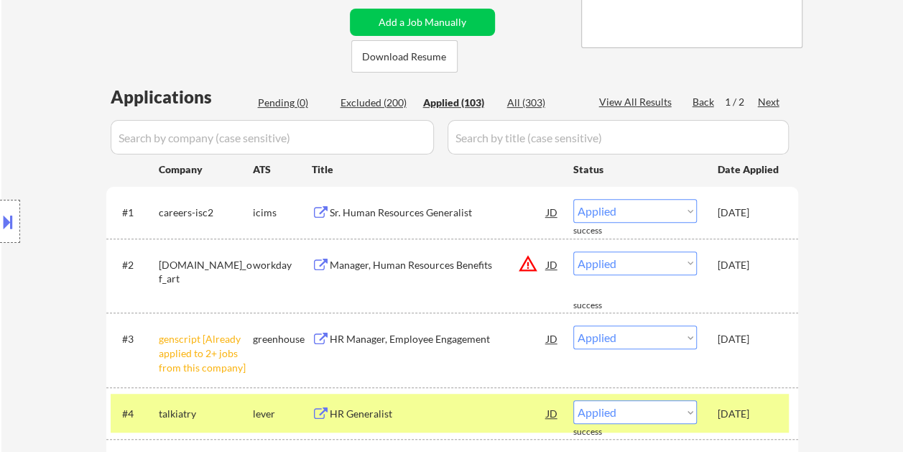
click at [752, 414] on div "Sep 24, 2025" at bounding box center [748, 413] width 63 height 14
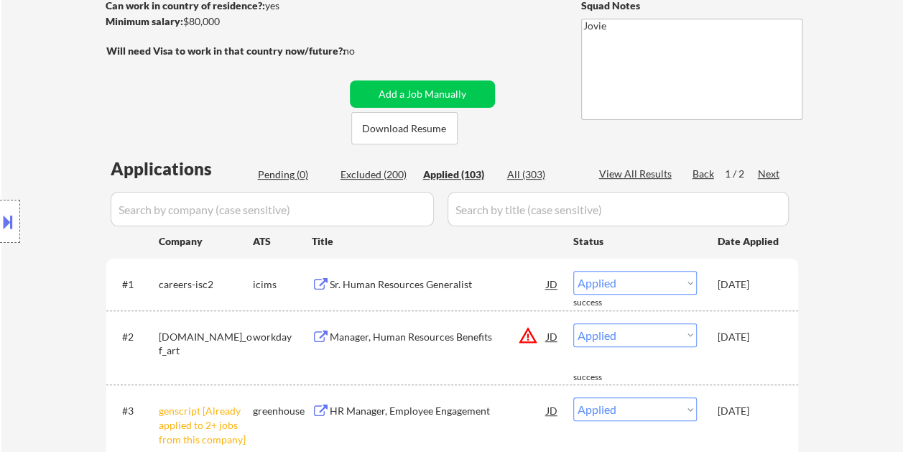
scroll to position [144, 0]
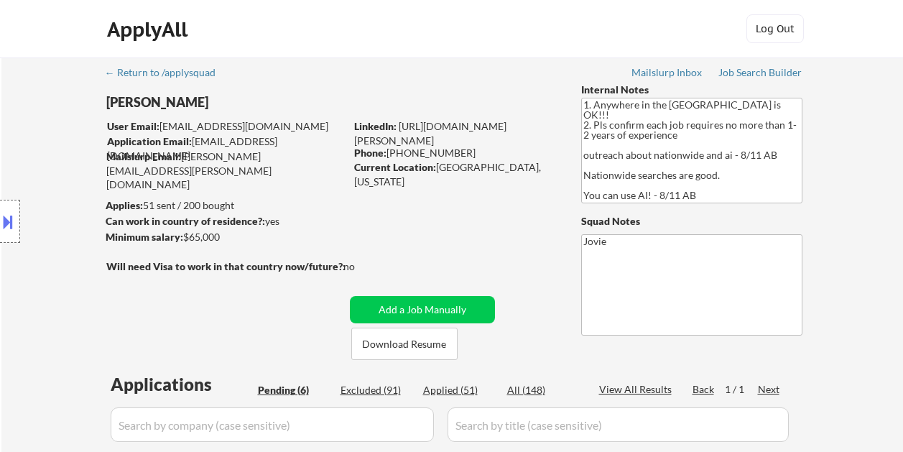
select select ""pending""
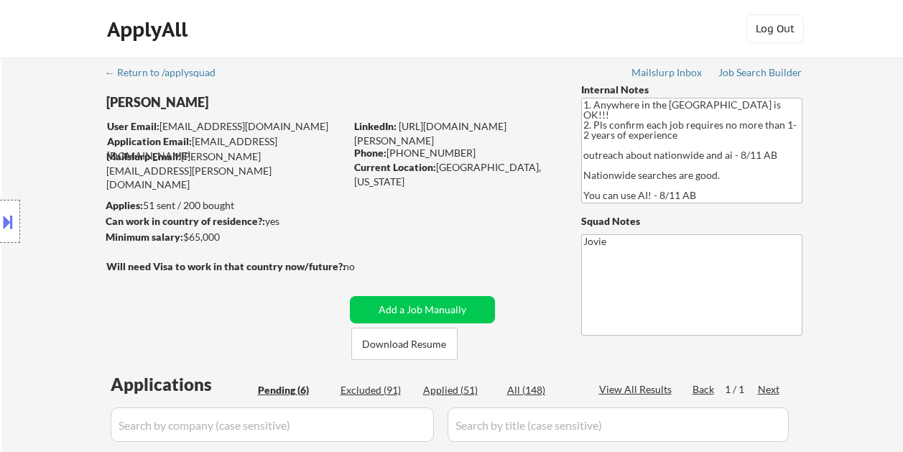
select select ""pending""
click at [386, 333] on button "Download Resume" at bounding box center [404, 343] width 106 height 32
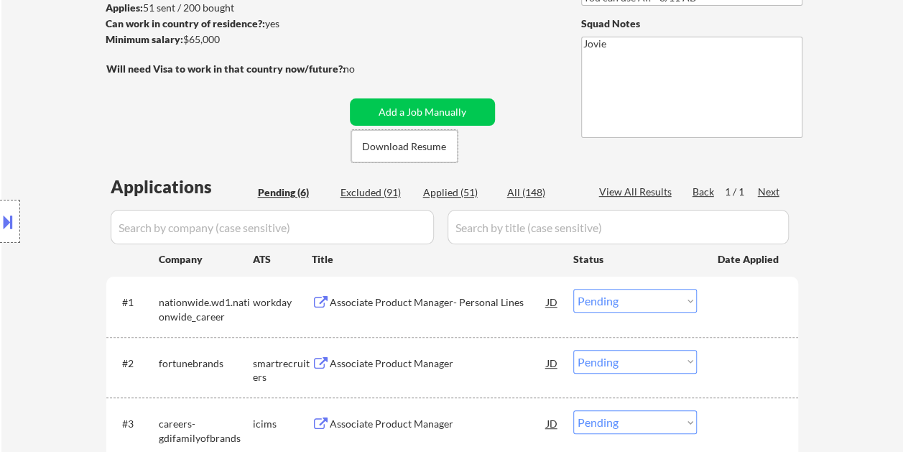
scroll to position [215, 0]
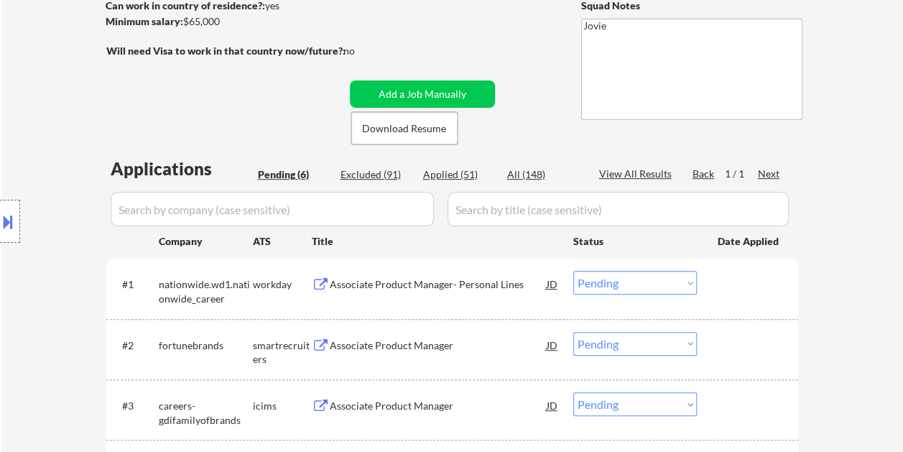
click at [765, 274] on div at bounding box center [748, 284] width 63 height 26
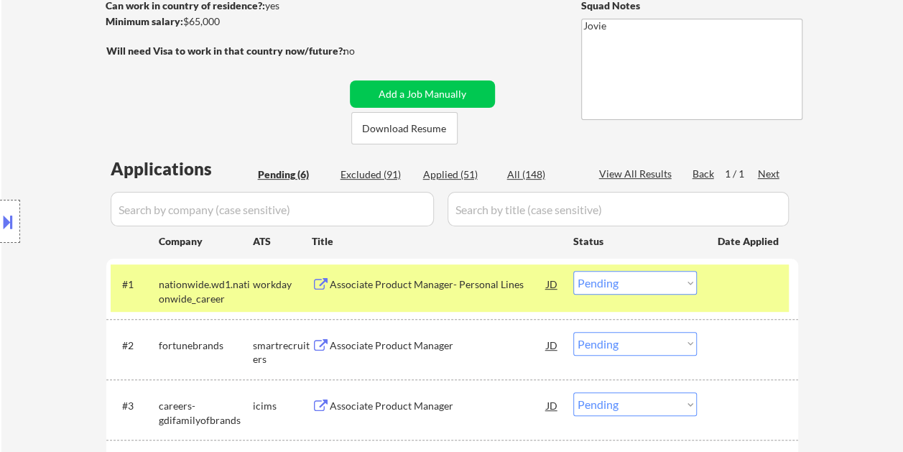
drag, startPoint x: 791, startPoint y: 267, endPoint x: 767, endPoint y: 276, distance: 25.2
click at [783, 271] on div "#1 nationwide.wd1.nationwide_career workday Associate Product Manager- Personal…" at bounding box center [451, 288] width 691 height 60
click at [704, 292] on div "#1 nationwide.wd1.nationwide_career workday Associate Product Manager- Personal…" at bounding box center [450, 287] width 678 height 47
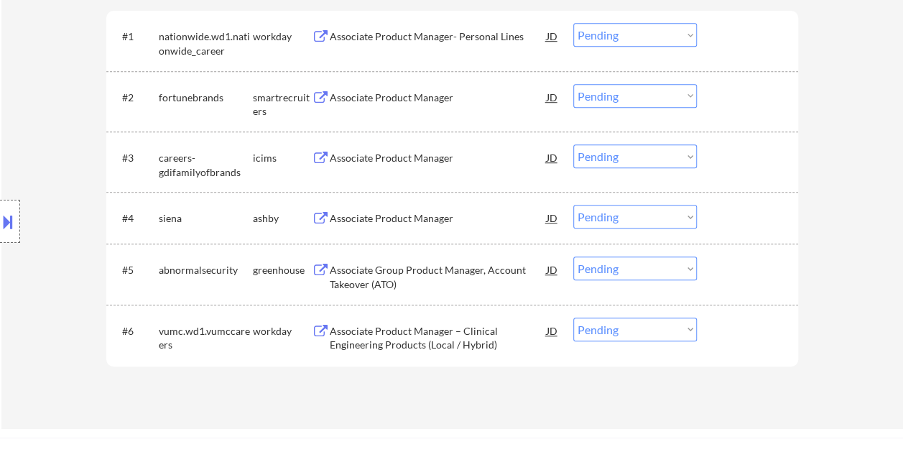
scroll to position [489, 0]
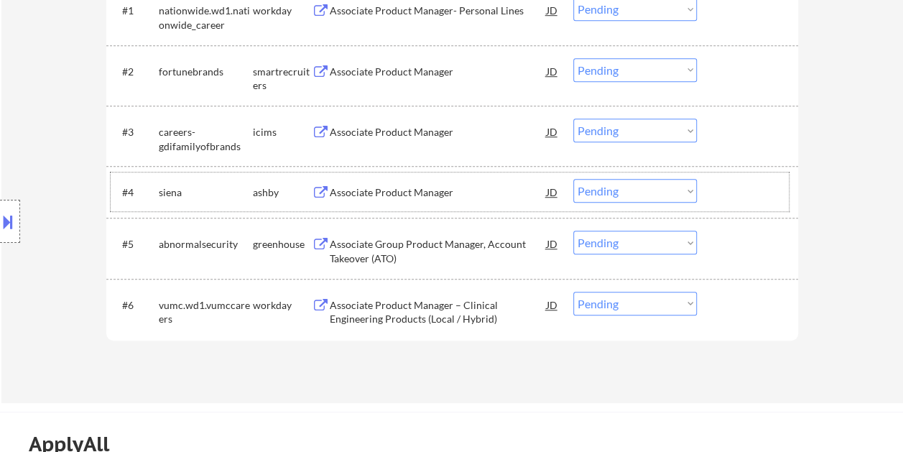
drag, startPoint x: 750, startPoint y: 191, endPoint x: 460, endPoint y: 217, distance: 291.2
click at [747, 193] on div at bounding box center [748, 192] width 63 height 26
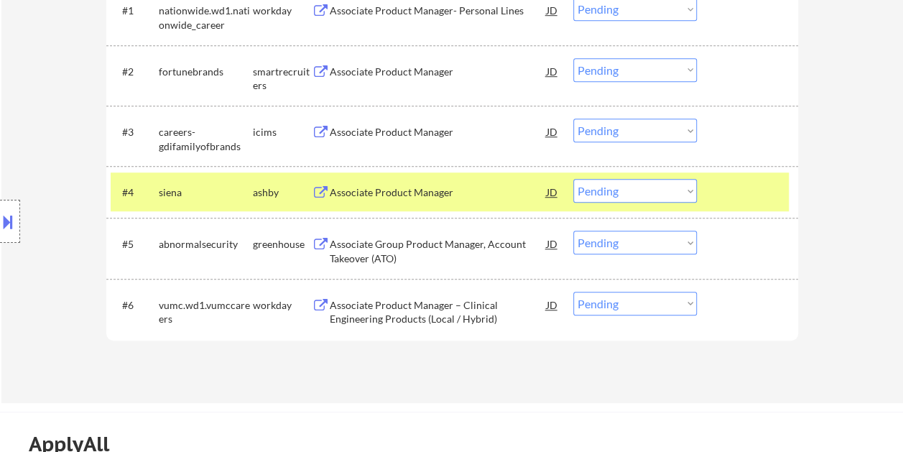
click at [424, 201] on div "Associate Product Manager" at bounding box center [438, 192] width 217 height 26
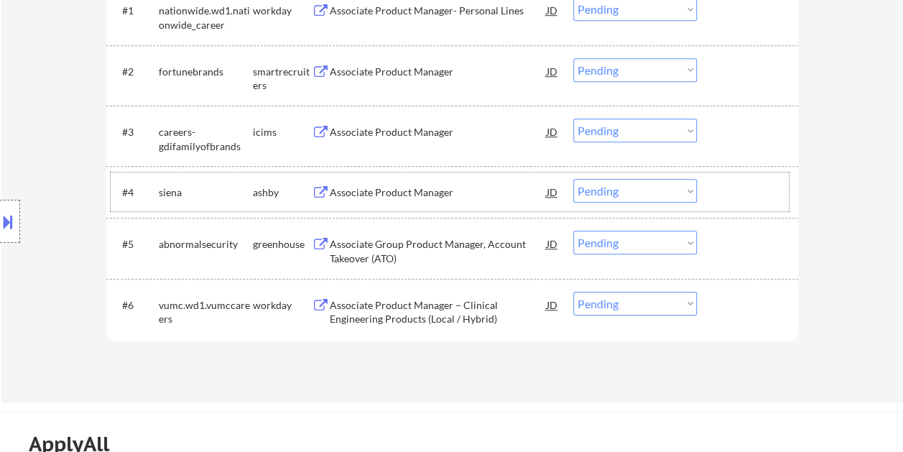
click at [727, 180] on div at bounding box center [748, 192] width 63 height 26
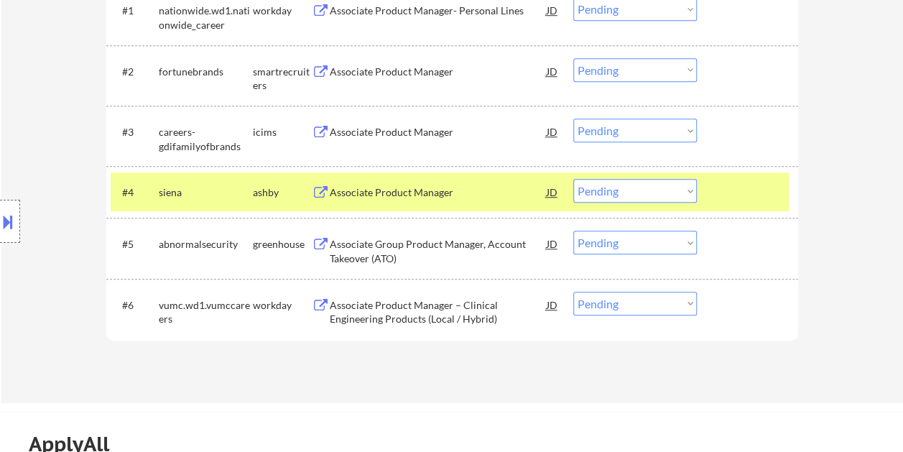
click at [679, 190] on select "Choose an option... Pending Applied Excluded (Questions) Excluded (Expired) Exc…" at bounding box center [634, 191] width 123 height 24
click at [573, 179] on select "Choose an option... Pending Applied Excluded (Questions) Excluded (Expired) Exc…" at bounding box center [634, 191] width 123 height 24
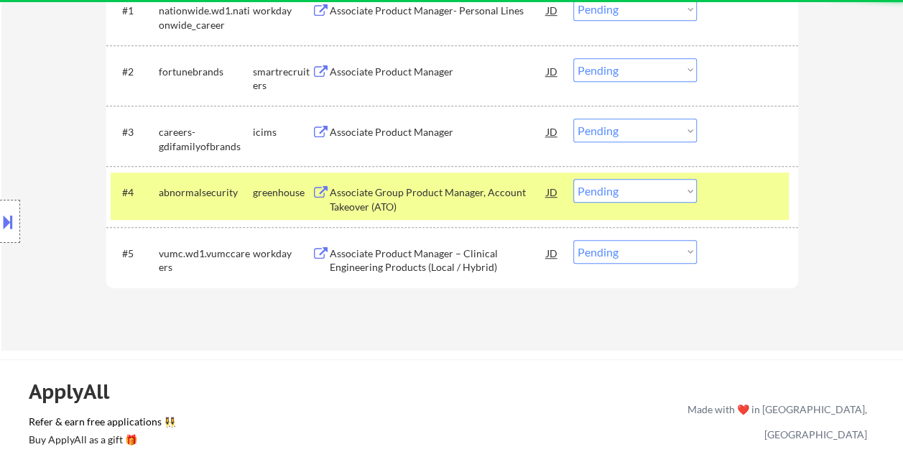
click at [728, 197] on div at bounding box center [748, 192] width 63 height 26
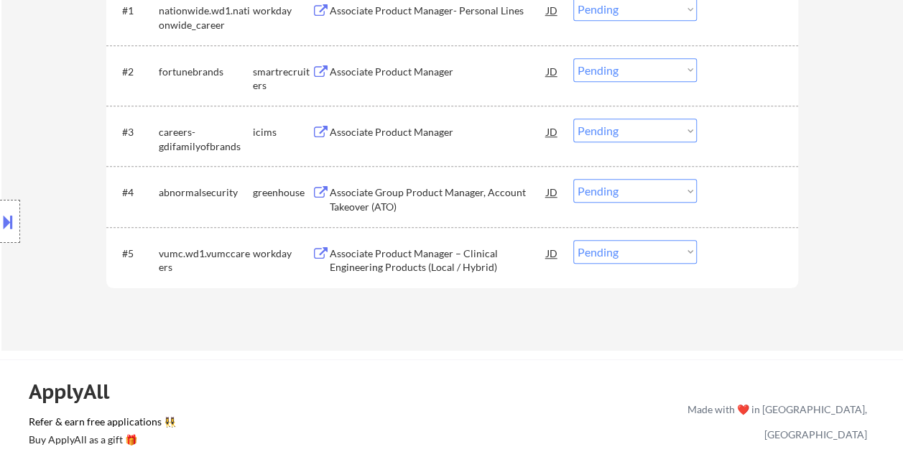
drag, startPoint x: 746, startPoint y: 202, endPoint x: 561, endPoint y: 190, distance: 185.7
click at [745, 202] on div at bounding box center [748, 192] width 63 height 26
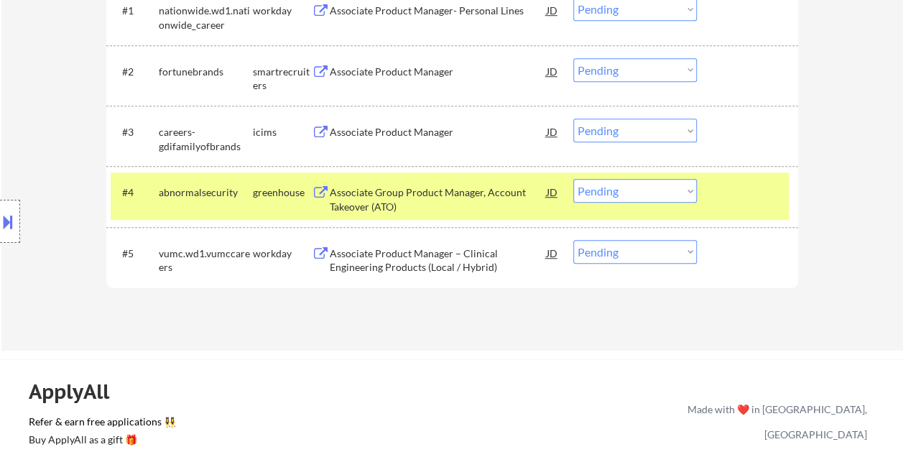
click at [502, 193] on div "Associate Group Product Manager, Account Takeover (ATO)" at bounding box center [438, 199] width 217 height 28
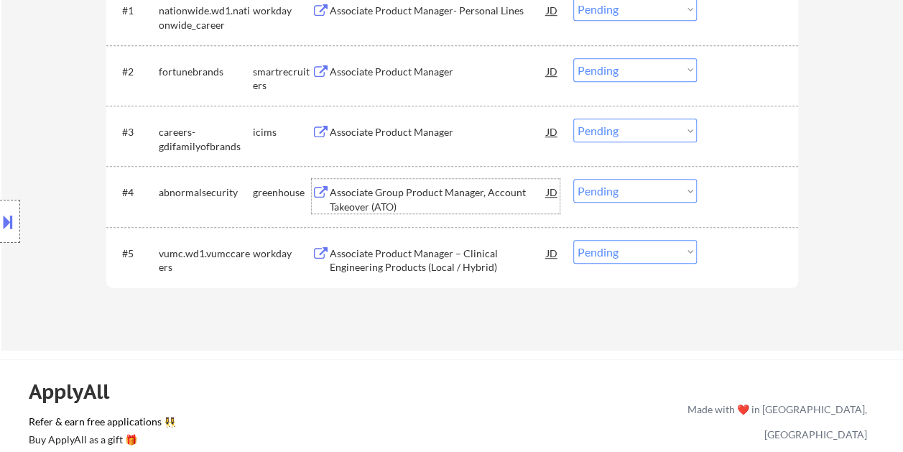
click at [740, 198] on div at bounding box center [748, 192] width 63 height 26
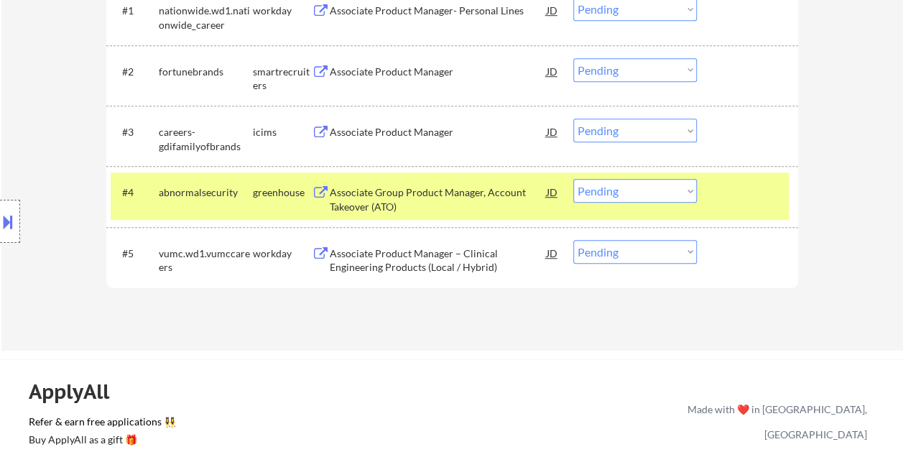
click at [686, 191] on select "Choose an option... Pending Applied Excluded (Questions) Excluded (Expired) Exc…" at bounding box center [634, 191] width 123 height 24
click at [573, 179] on select "Choose an option... Pending Applied Excluded (Questions) Excluded (Expired) Exc…" at bounding box center [634, 191] width 123 height 24
select select ""pending""
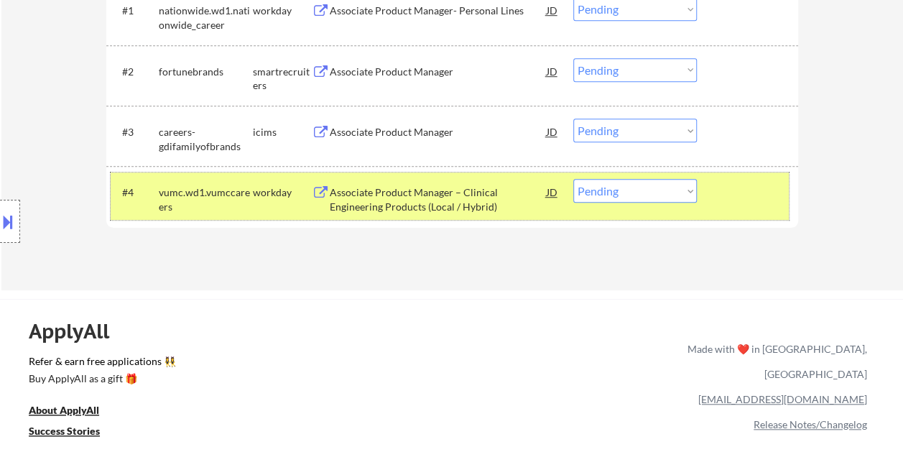
click at [721, 187] on div at bounding box center [748, 192] width 63 height 26
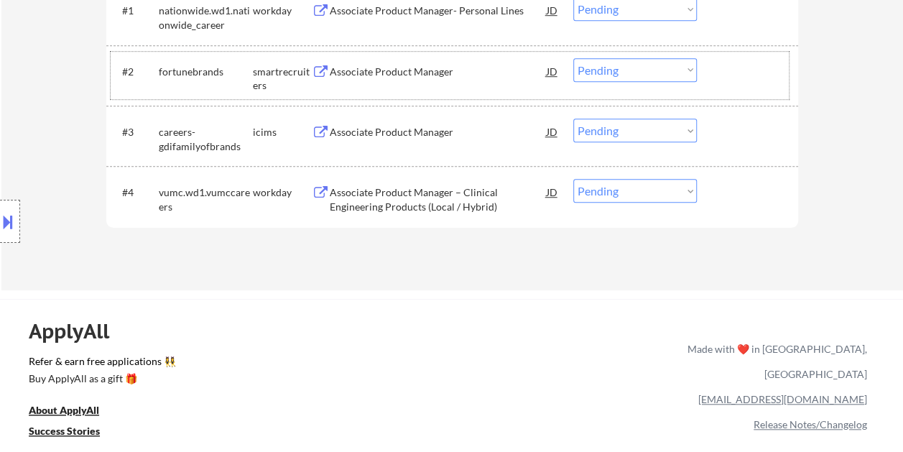
click at [725, 82] on div at bounding box center [748, 71] width 63 height 26
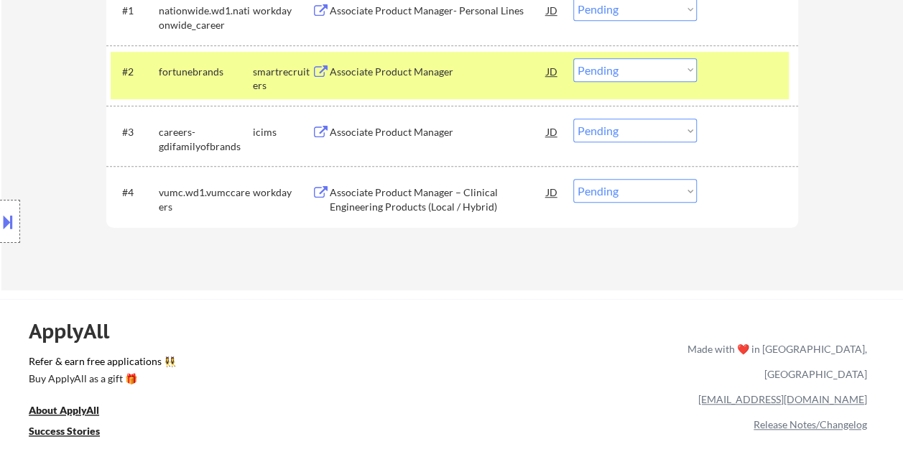
click at [455, 68] on div "Associate Product Manager" at bounding box center [438, 72] width 217 height 14
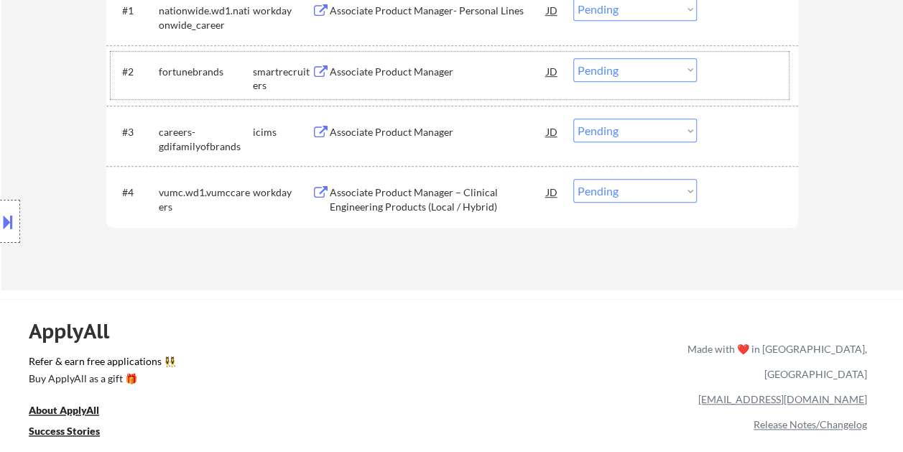
click at [715, 70] on div "#2 fortunebrands smartrecruiters Associate Product Manager JD Choose an option.…" at bounding box center [450, 75] width 678 height 47
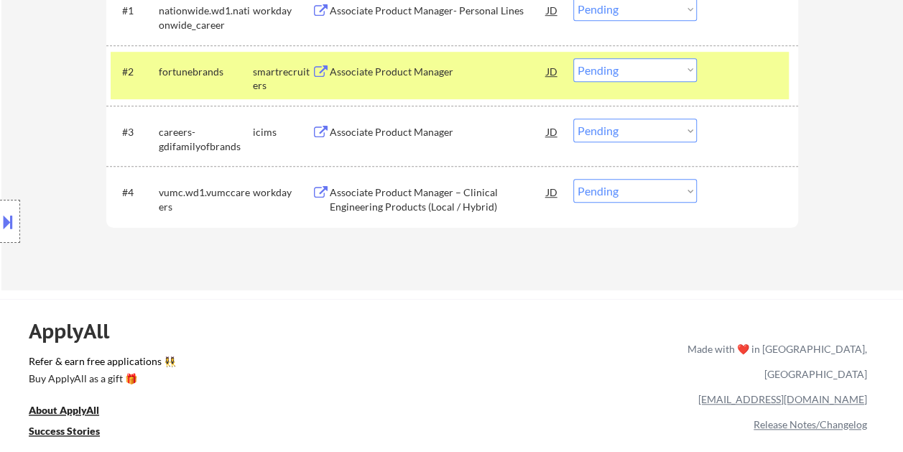
click at [684, 65] on select "Choose an option... Pending Applied Excluded (Questions) Excluded (Expired) Exc…" at bounding box center [634, 70] width 123 height 24
click at [573, 58] on select "Choose an option... Pending Applied Excluded (Questions) Excluded (Expired) Exc…" at bounding box center [634, 70] width 123 height 24
select select ""pending""
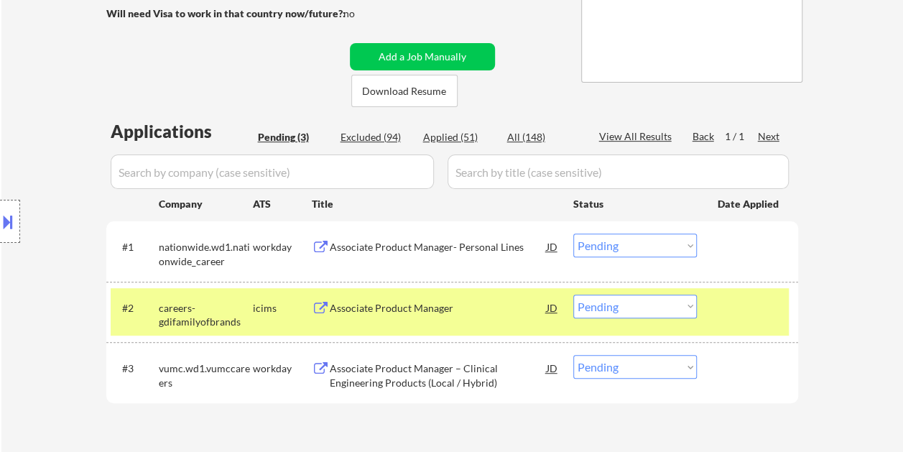
scroll to position [261, 0]
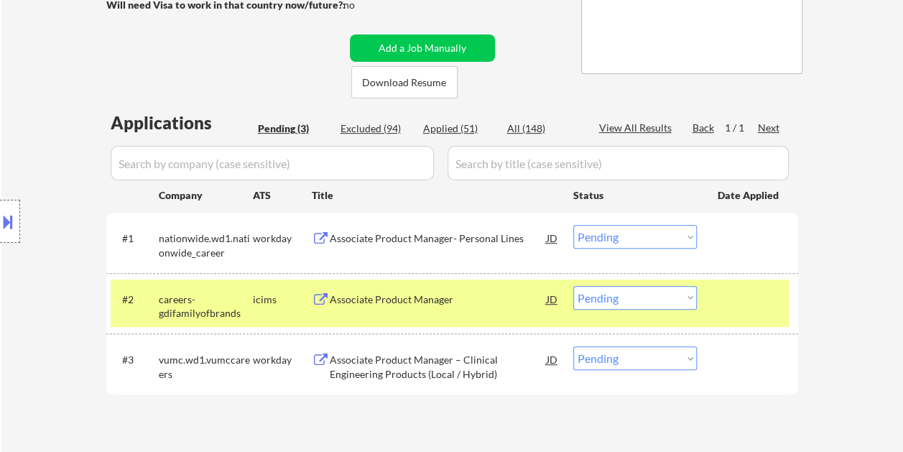
click at [742, 297] on div at bounding box center [748, 299] width 63 height 26
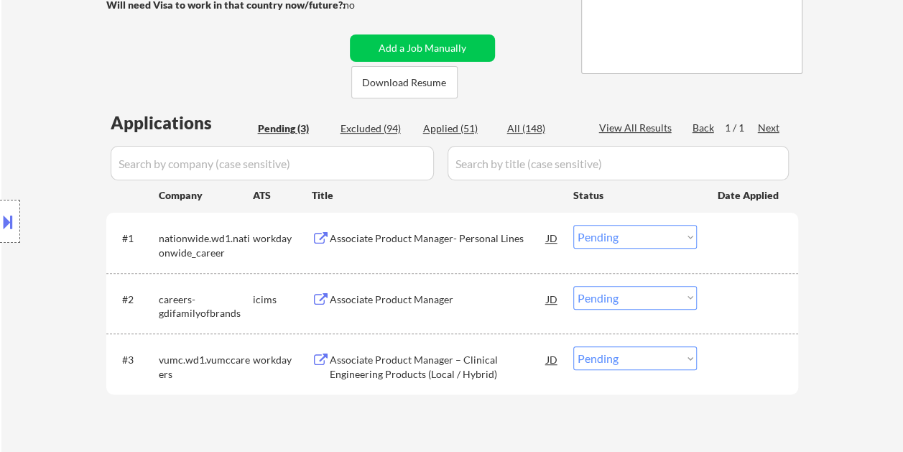
click at [757, 357] on div at bounding box center [748, 359] width 63 height 26
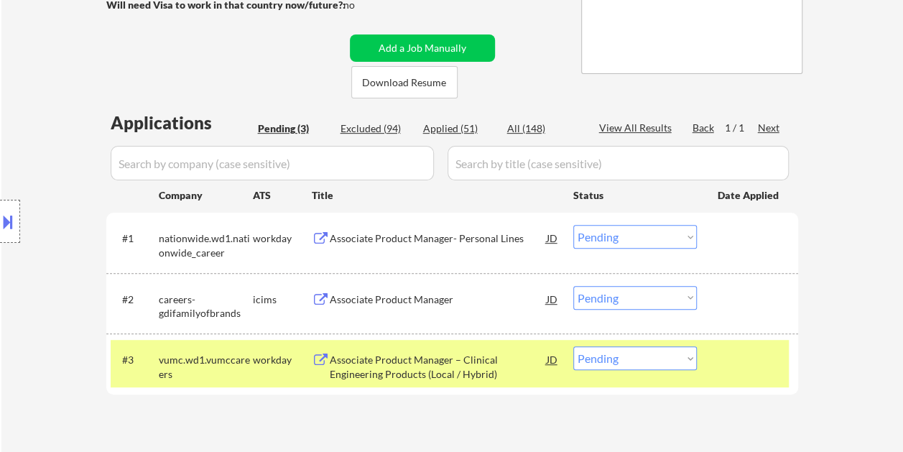
click at [355, 370] on div "Associate Product Manager – Clinical Engineering Products (Local / Hybrid)" at bounding box center [438, 367] width 217 height 28
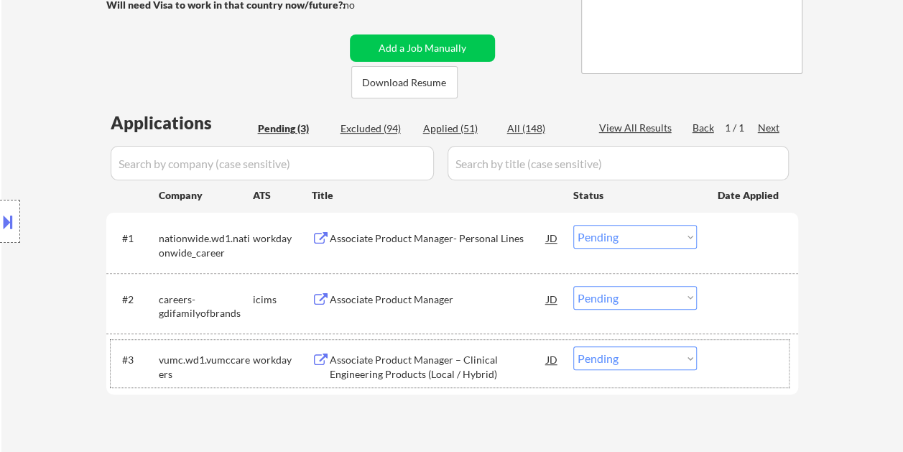
drag, startPoint x: 740, startPoint y: 359, endPoint x: 683, endPoint y: 363, distance: 56.9
click at [738, 360] on div at bounding box center [748, 359] width 63 height 26
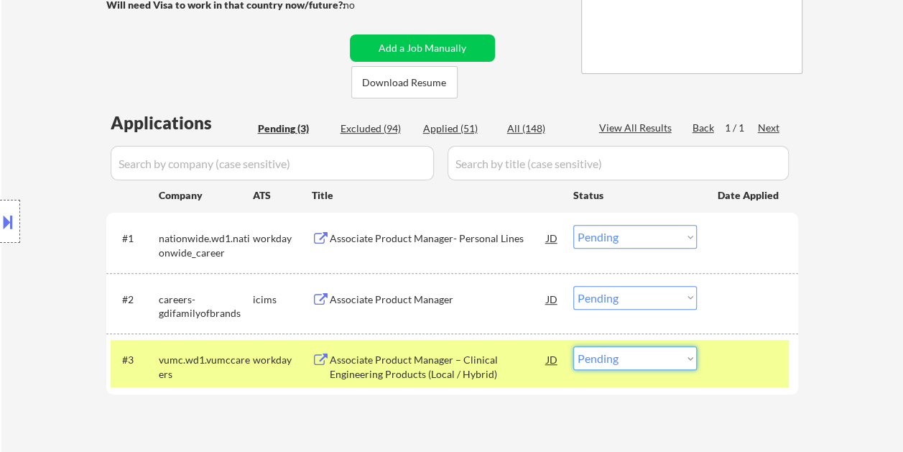
click at [679, 360] on select "Choose an option... Pending Applied Excluded (Questions) Excluded (Expired) Exc…" at bounding box center [634, 358] width 123 height 24
select select ""excluded__expired_""
click at [573, 346] on select "Choose an option... Pending Applied Excluded (Questions) Excluded (Expired) Exc…" at bounding box center [634, 358] width 123 height 24
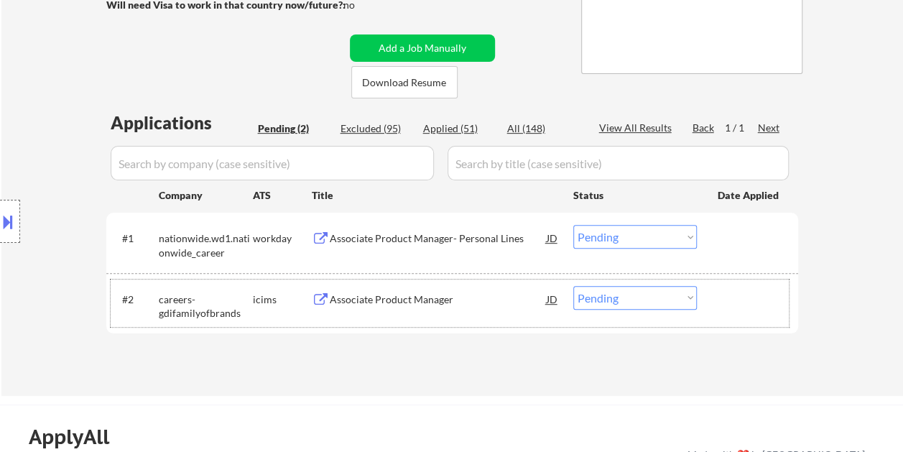
click at [728, 294] on div at bounding box center [748, 299] width 63 height 26
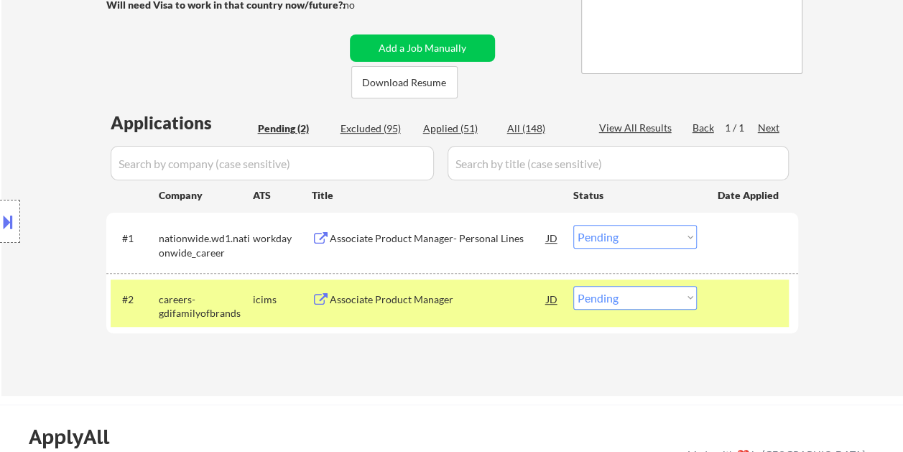
click at [729, 305] on div at bounding box center [748, 299] width 63 height 26
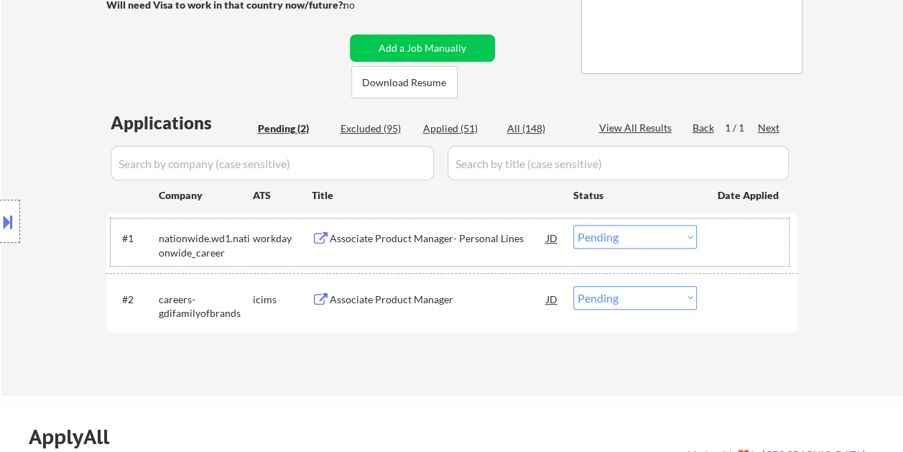
drag, startPoint x: 747, startPoint y: 244, endPoint x: 477, endPoint y: 235, distance: 270.1
click at [747, 244] on div at bounding box center [748, 238] width 63 height 26
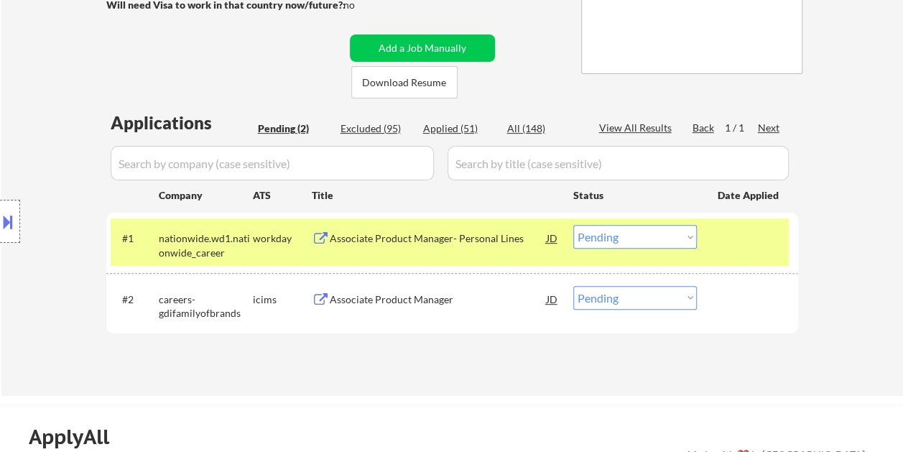
click at [416, 241] on div "Associate Product Manager- Personal Lines" at bounding box center [438, 238] width 217 height 14
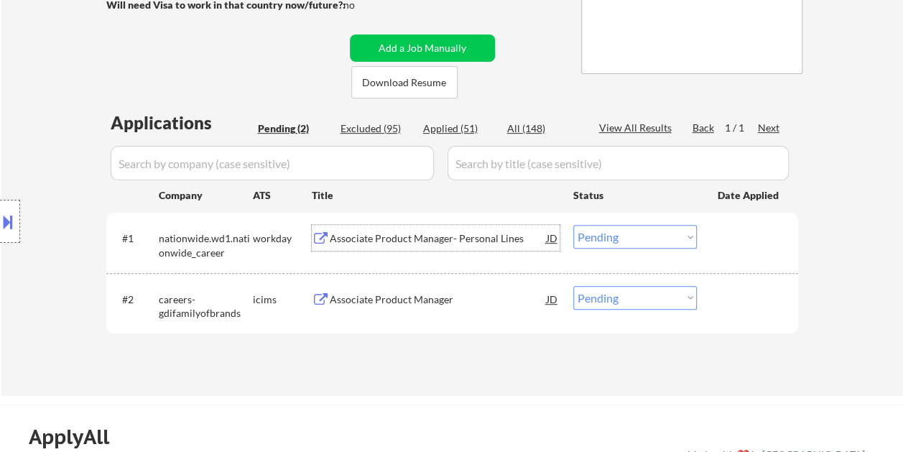
click at [709, 239] on div "#1 nationwide.wd1.nationwide_career workday Associate Product Manager- Personal…" at bounding box center [450, 241] width 678 height 47
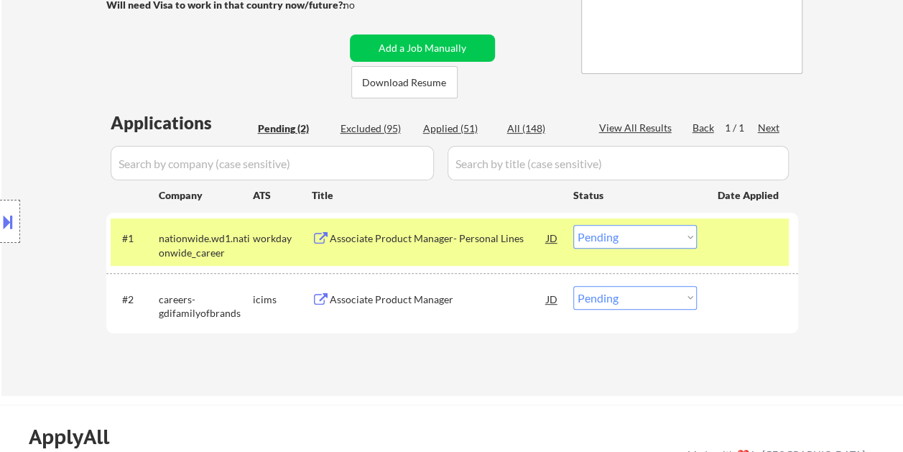
click at [688, 236] on select "Choose an option... Pending Applied Excluded (Questions) Excluded (Expired) Exc…" at bounding box center [634, 237] width 123 height 24
click at [573, 225] on select "Choose an option... Pending Applied Excluded (Questions) Excluded (Expired) Exc…" at bounding box center [634, 237] width 123 height 24
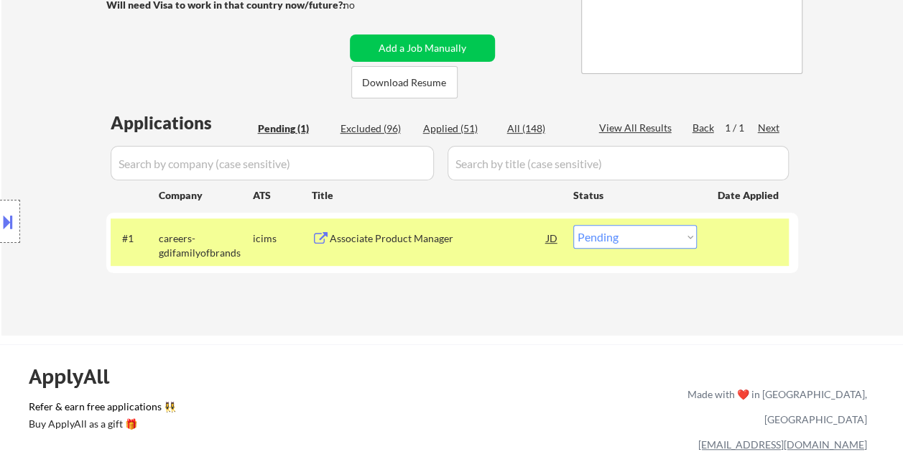
click at [484, 242] on div "Associate Product Manager" at bounding box center [438, 238] width 217 height 14
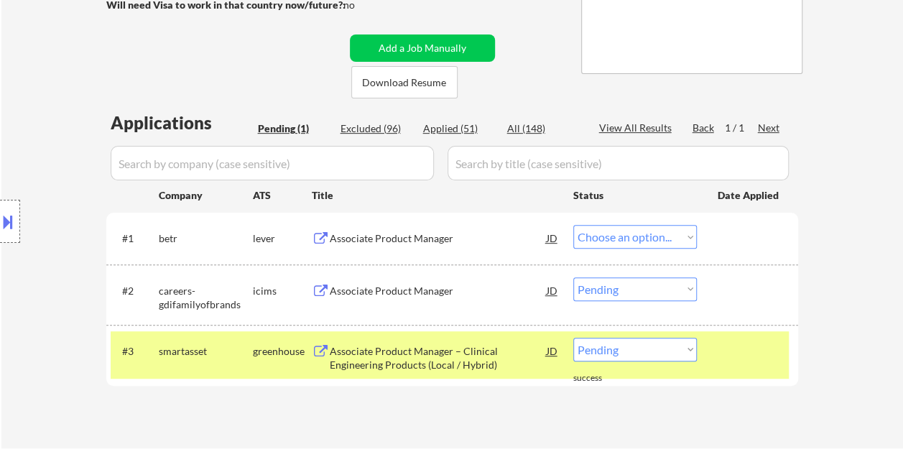
select select ""pending""
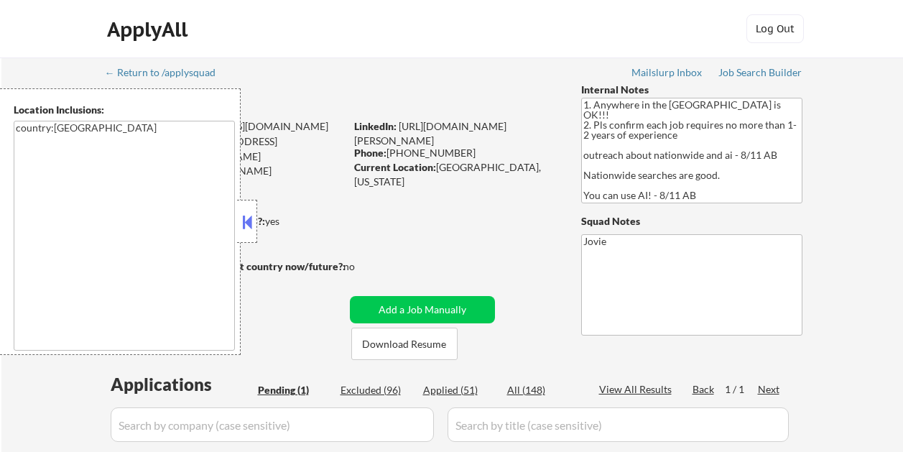
scroll to position [261, 0]
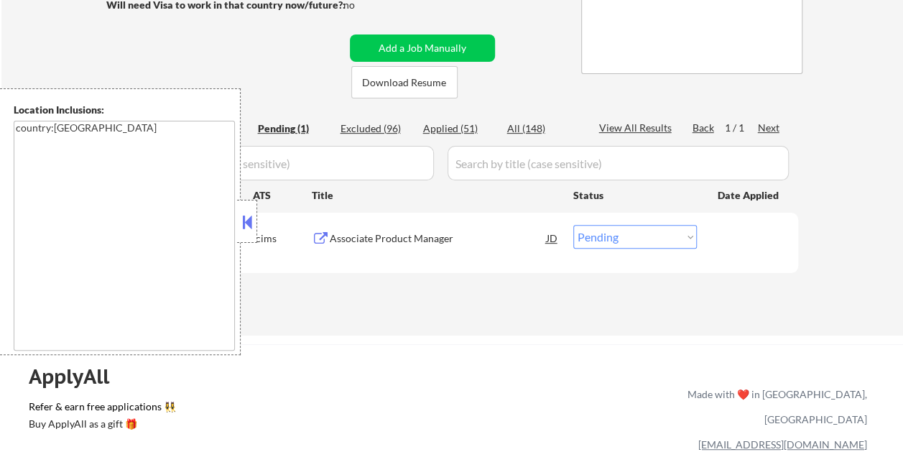
click at [241, 224] on button at bounding box center [247, 222] width 16 height 22
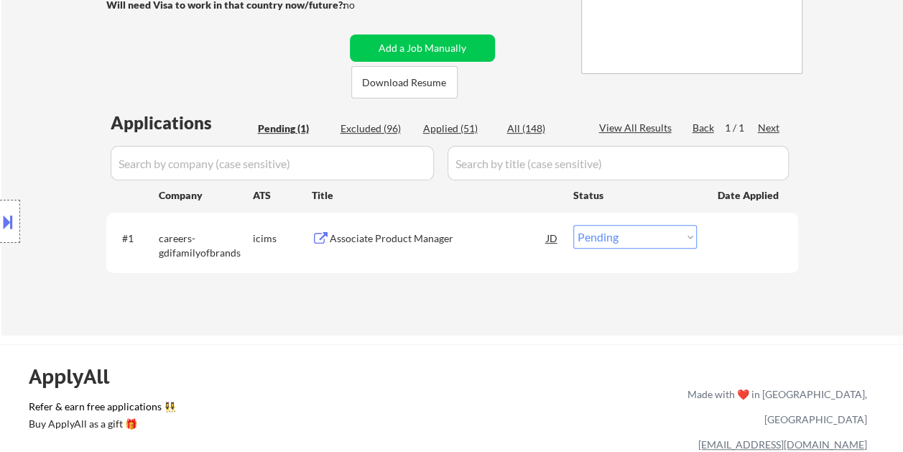
click at [666, 238] on select "Choose an option... Pending Applied Excluded (Questions) Excluded (Expired) Exc…" at bounding box center [634, 237] width 123 height 24
select select ""excluded__bad_match_""
click at [573, 225] on select "Choose an option... Pending Applied Excluded (Questions) Excluded (Expired) Exc…" at bounding box center [634, 237] width 123 height 24
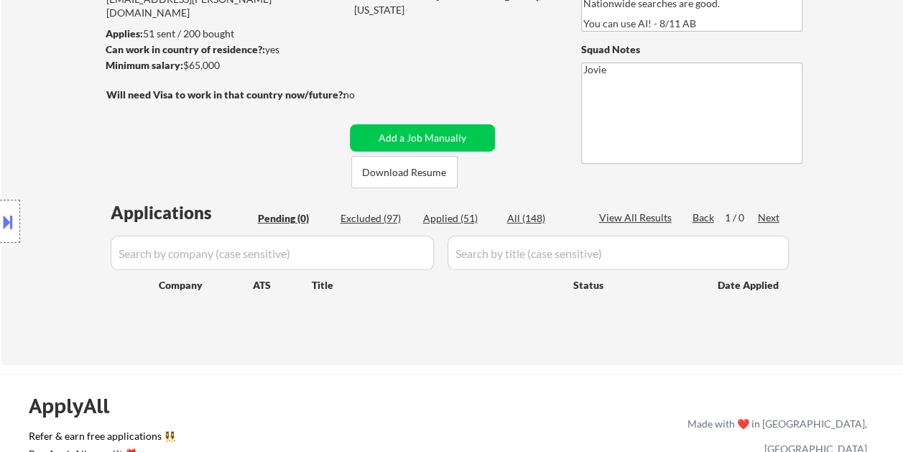
scroll to position [138, 0]
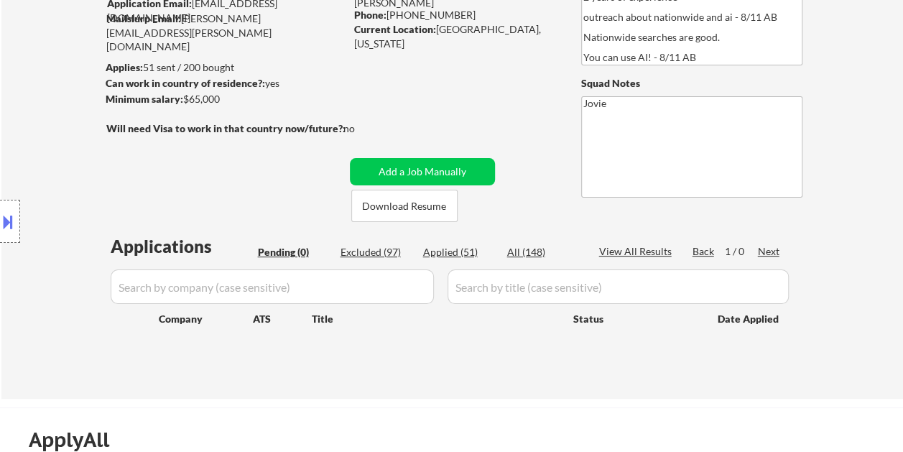
click at [375, 252] on div "Excluded (97)" at bounding box center [376, 252] width 72 height 14
select select ""excluded__bad_match_""
select select ""excluded__expired_""
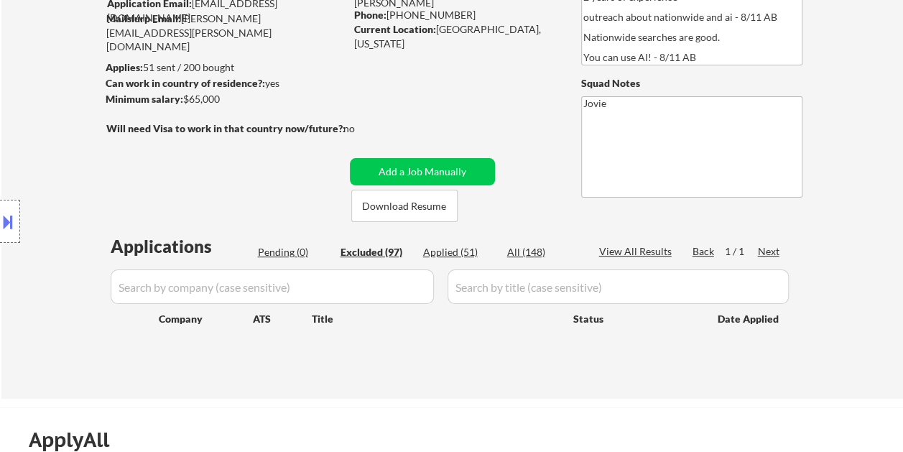
select select ""excluded""
select select ""excluded__bad_match_""
select select ""excluded__expired_""
select select ""excluded__bad_match_""
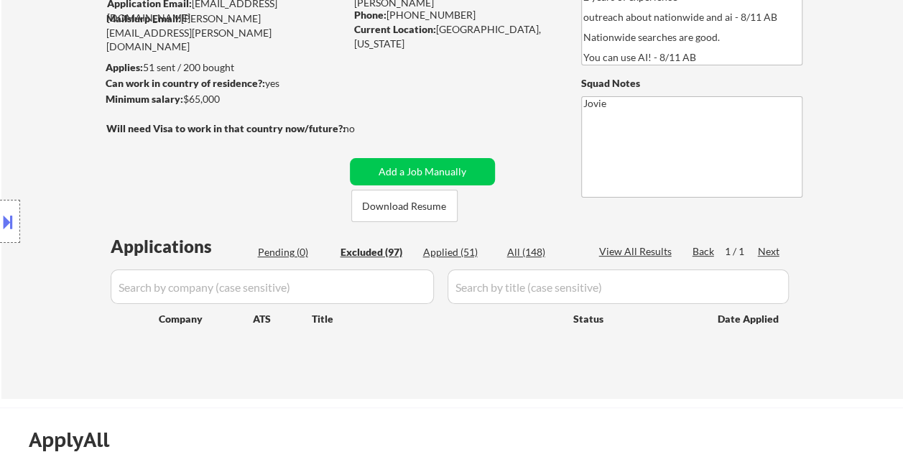
select select ""excluded__bad_match_""
select select ""excluded__expired_""
select select ""excluded__bad_match_""
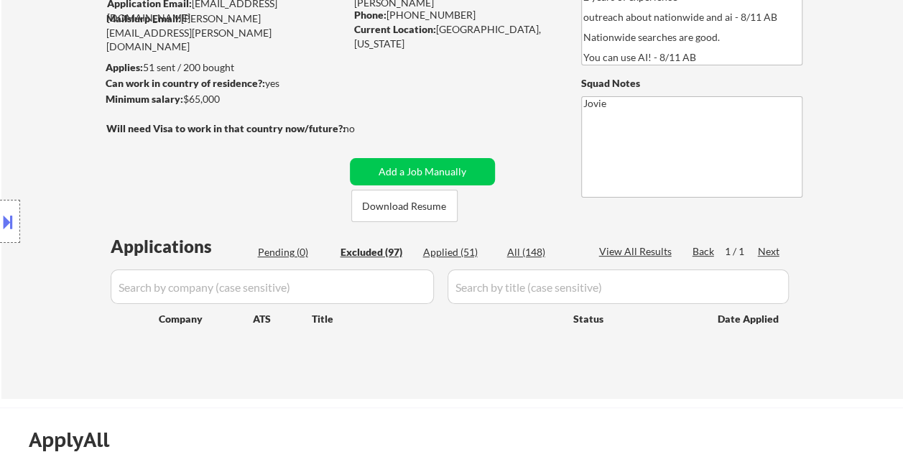
select select ""excluded__bad_match_""
select select ""excluded__expired_""
select select ""excluded__bad_match_""
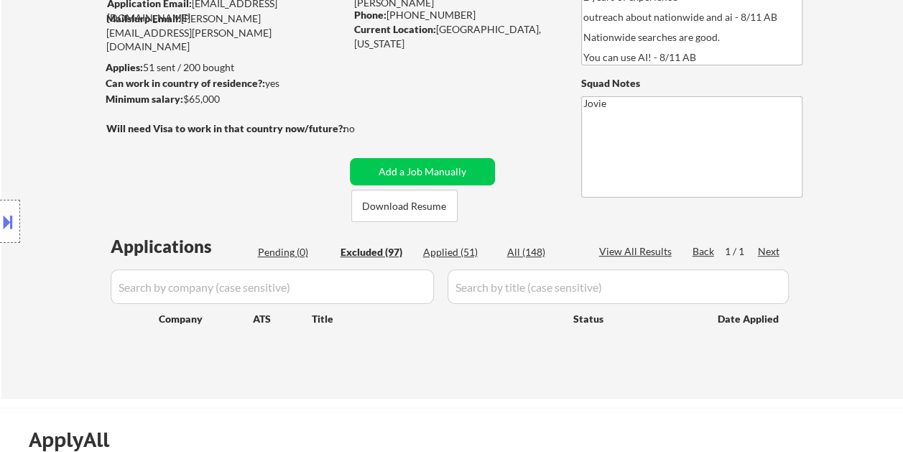
select select ""excluded__expired_""
select select ""excluded__bad_match_""
select select ""excluded__expired_""
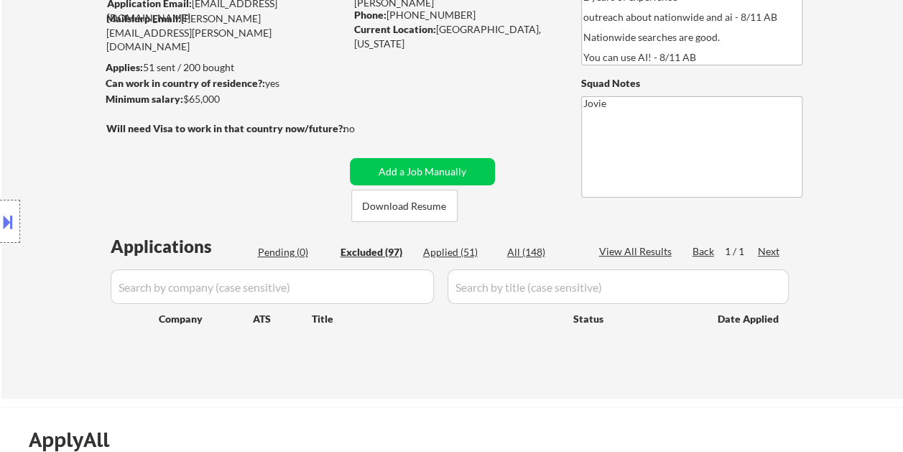
select select ""excluded__bad_match_""
select select ""excluded__expired_""
select select ""excluded__bad_match_""
select select ""excluded__expired_""
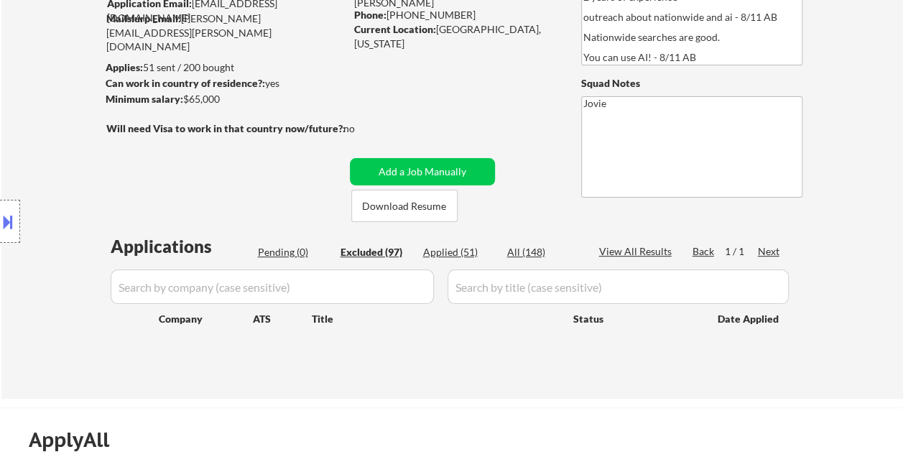
select select ""excluded""
select select ""excluded__bad_match_""
select select ""excluded__expired_""
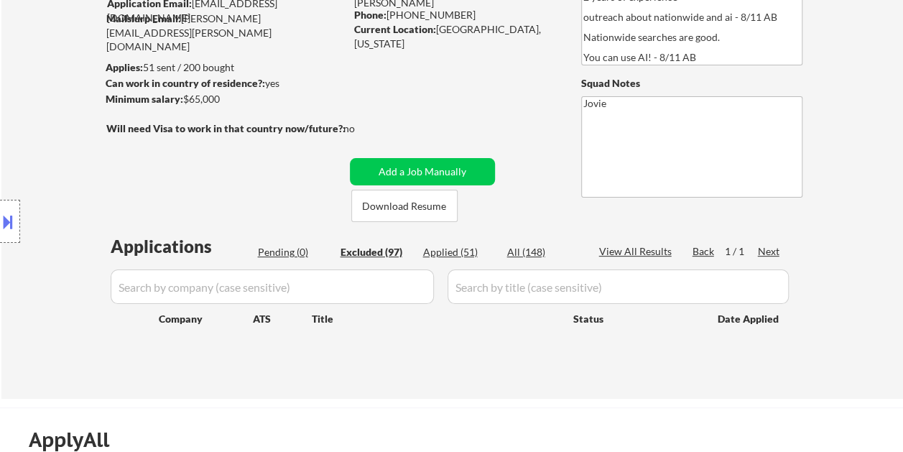
select select ""excluded__expired_""
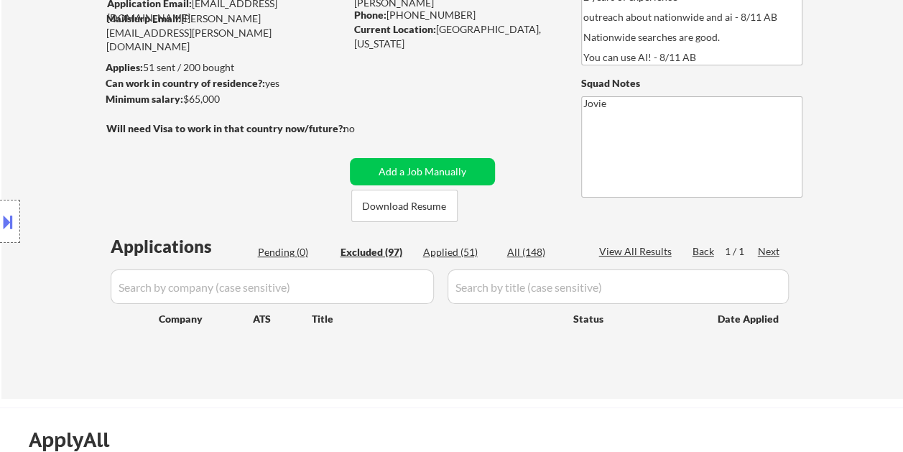
select select ""excluded__expired_""
select select ""excluded__bad_match_""
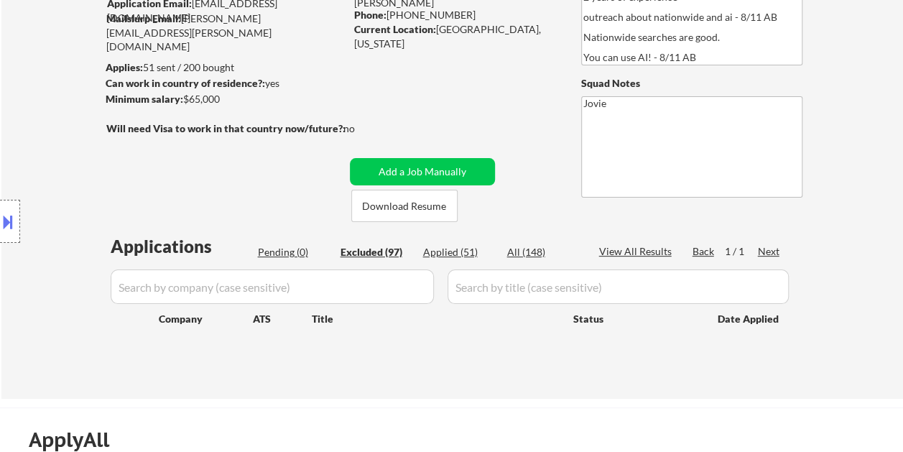
select select ""excluded__location_""
select select ""excluded__bad_match_""
select select ""excluded__expired_""
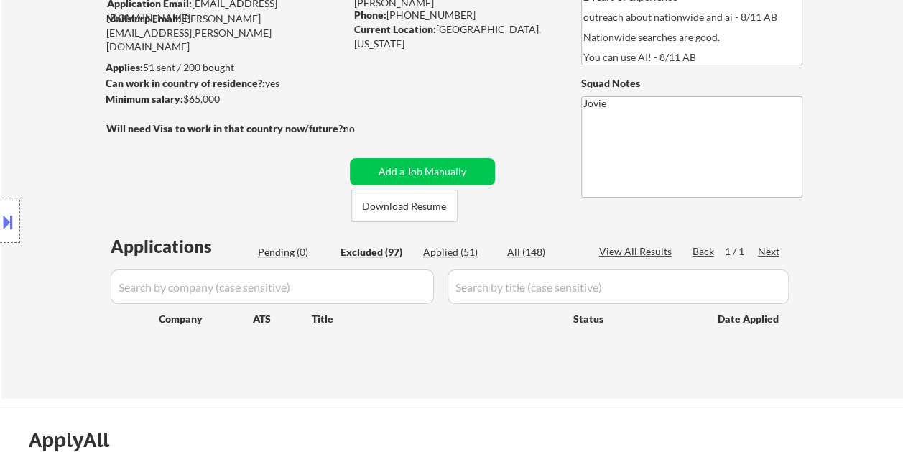
select select ""excluded__bad_match_""
select select ""excluded__expired_""
select select ""excluded__bad_match_""
select select ""excluded__expired_""
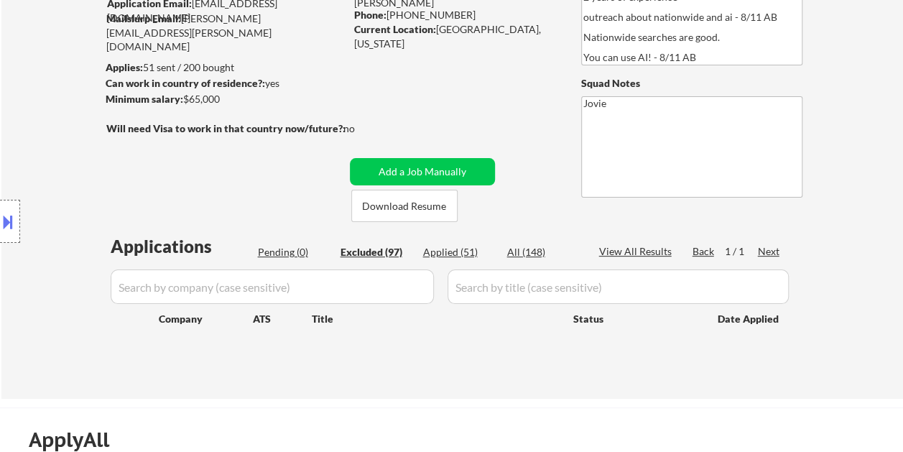
select select ""excluded__bad_match_""
select select ""excluded__other_""
select select ""excluded__bad_match_""
select select ""excluded__expired_""
select select ""excluded__bad_match_""
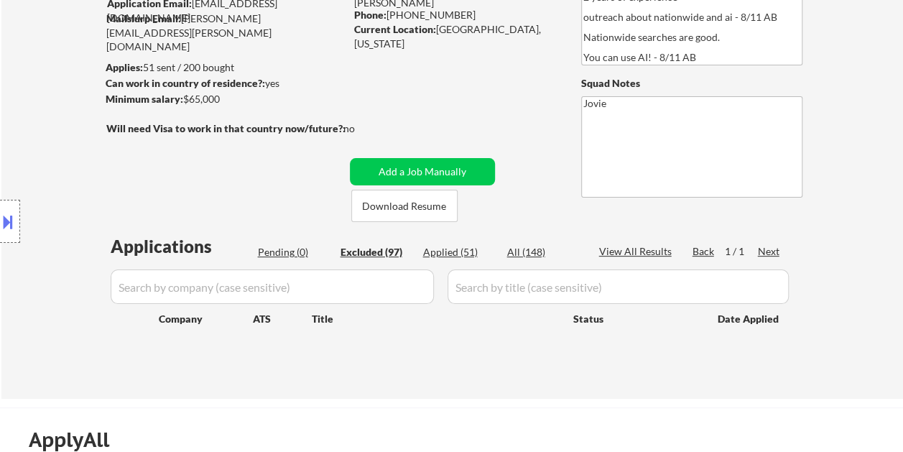
select select ""excluded__expired_""
select select ""excluded__bad_match_""
select select ""excluded__expired_""
select select ""excluded__bad_match_""
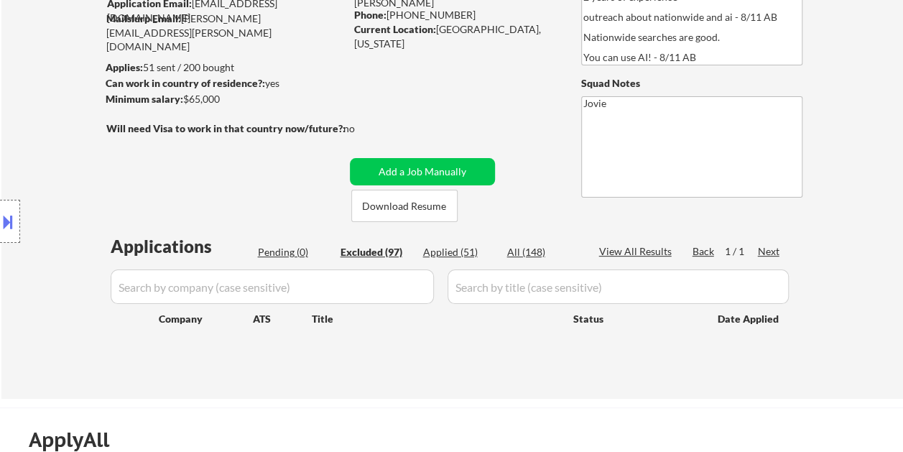
select select ""excluded__expired_""
select select ""excluded__bad_match_""
select select ""excluded""
select select ""excluded__bad_match_""
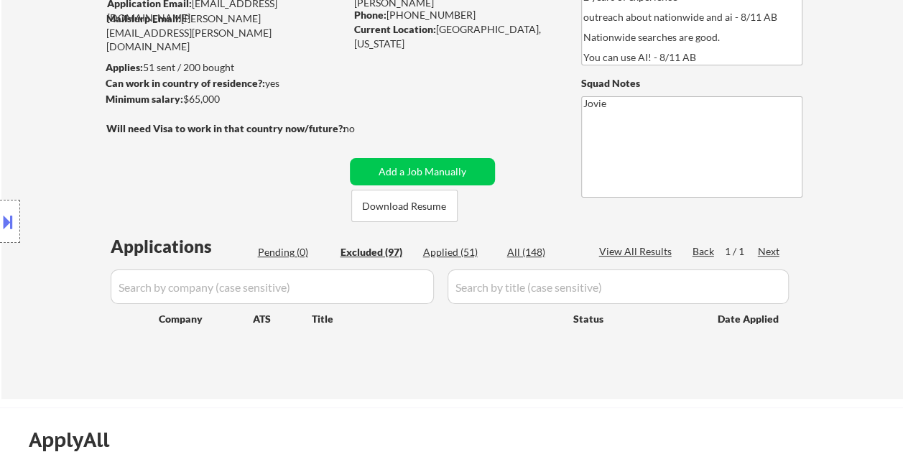
select select ""excluded__bad_match_""
select select ""excluded__expired_""
select select ""excluded__bad_match_""
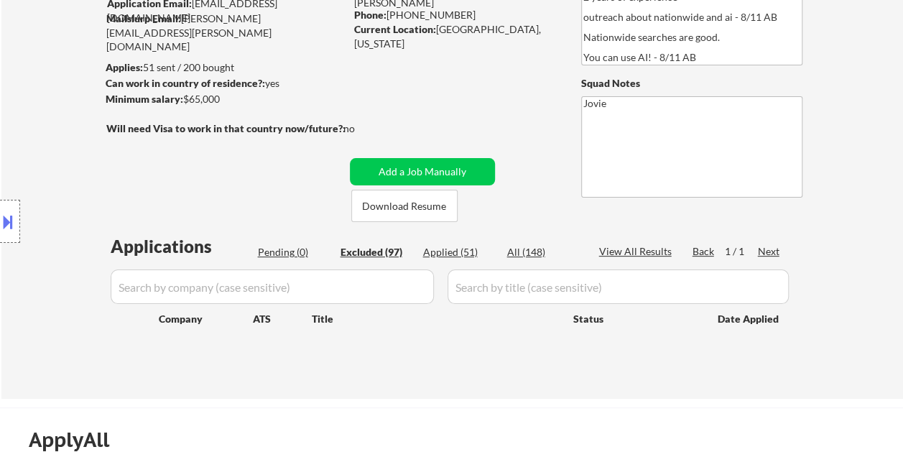
select select ""excluded__bad_match_""
select select ""excluded__expired_""
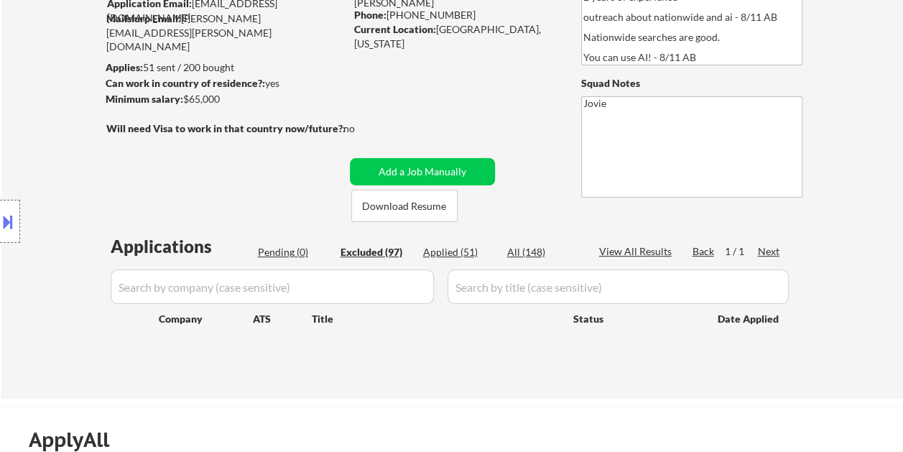
select select ""excluded__expired_""
select select ""excluded__bad_match_""
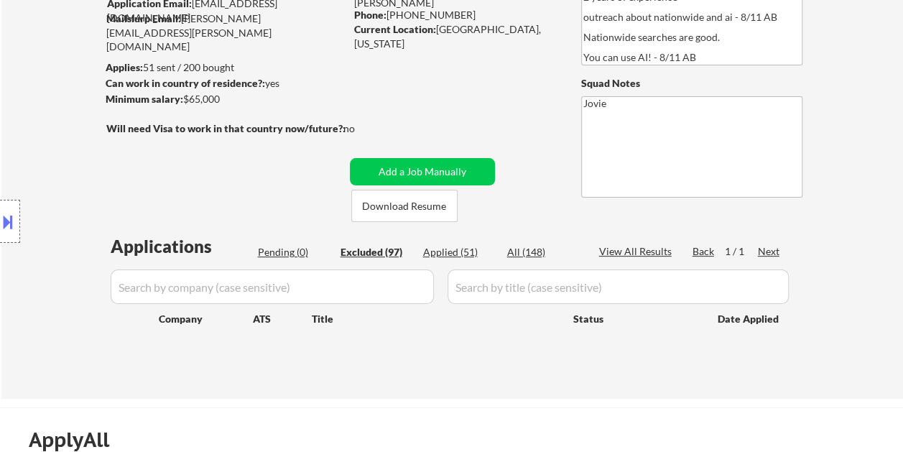
select select ""excluded__bad_match_""
select select ""excluded__expired_""
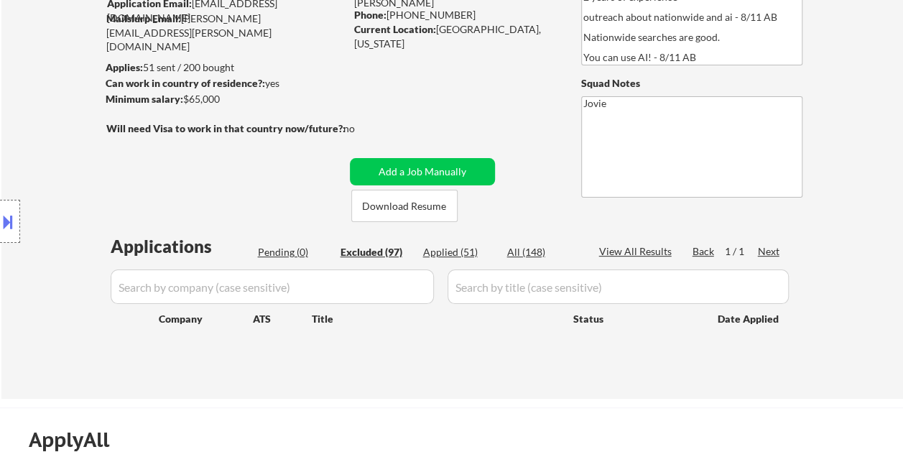
select select ""excluded__bad_match_""
select select ""excluded__expired_""
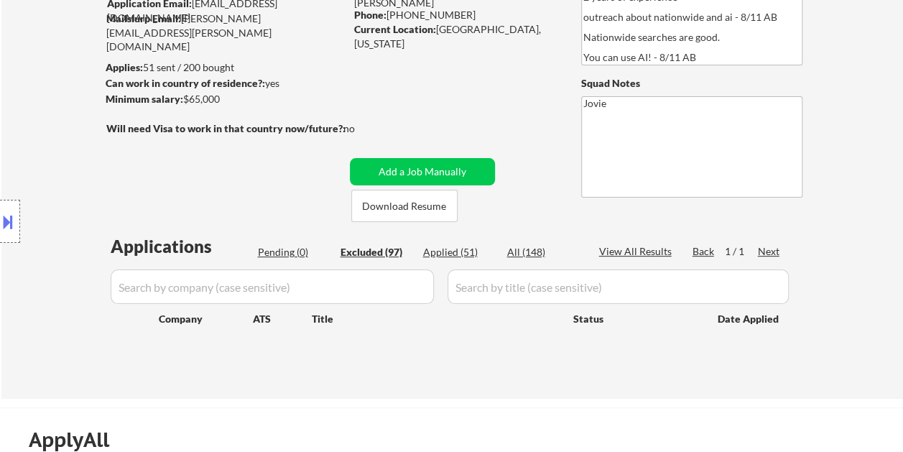
select select ""excluded__bad_match_""
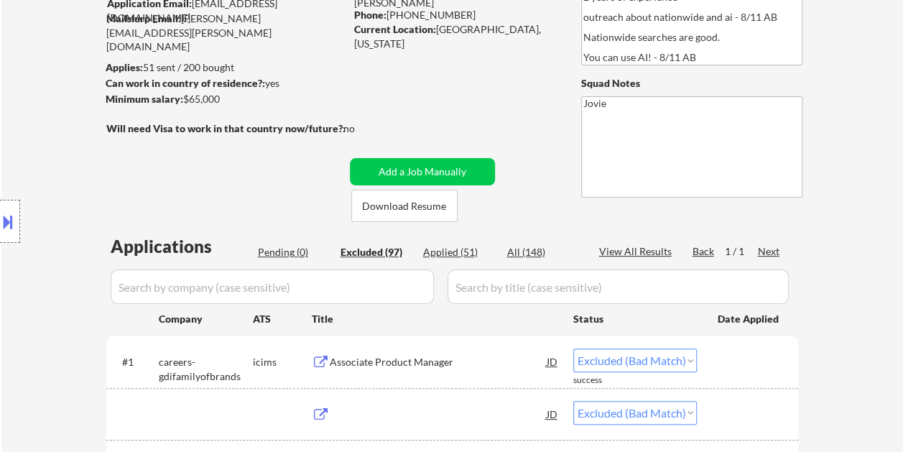
scroll to position [0, 0]
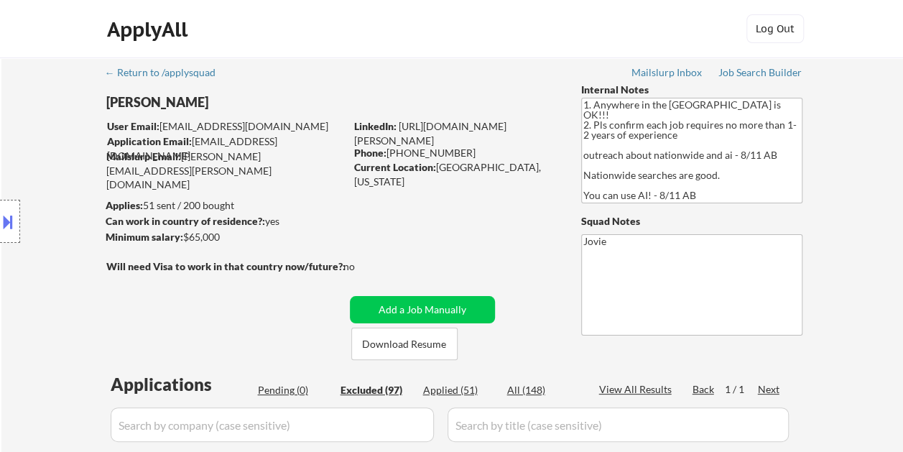
click at [10, 207] on div at bounding box center [10, 221] width 20 height 43
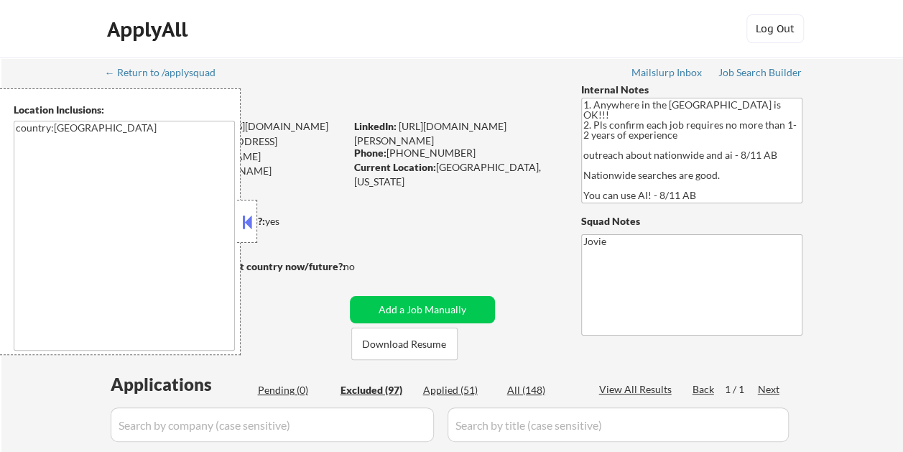
click at [248, 215] on button at bounding box center [247, 222] width 16 height 22
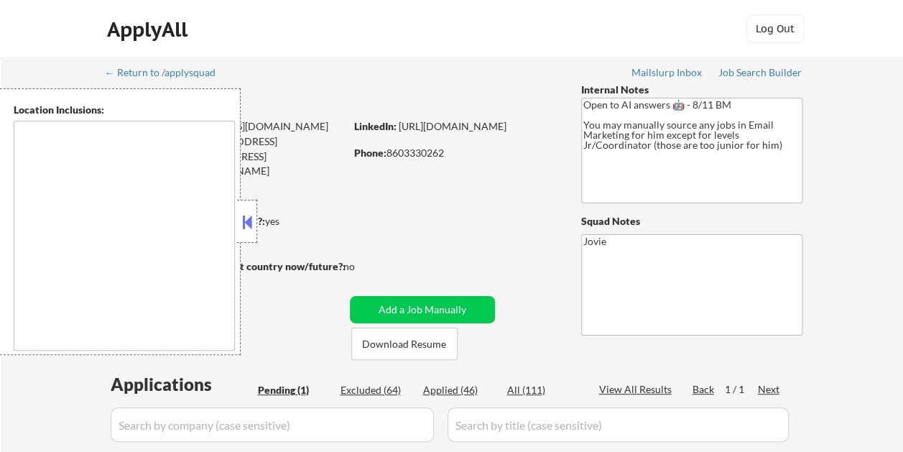
click at [241, 220] on button at bounding box center [247, 222] width 16 height 22
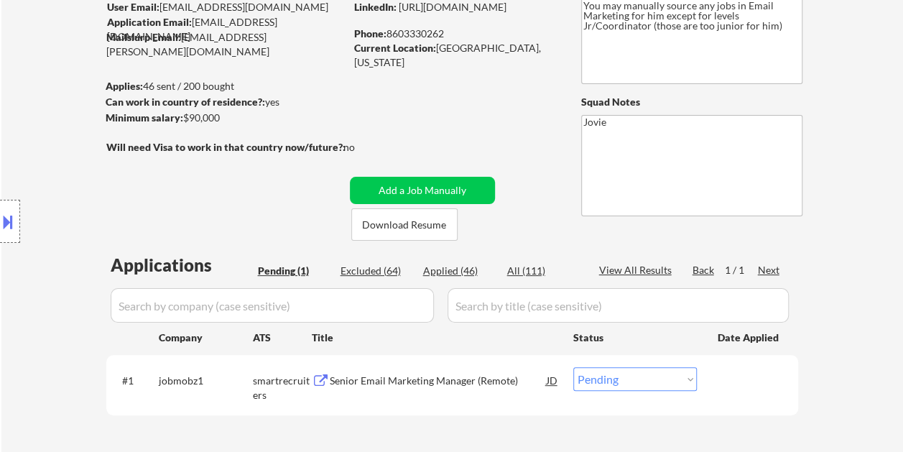
scroll to position [144, 0]
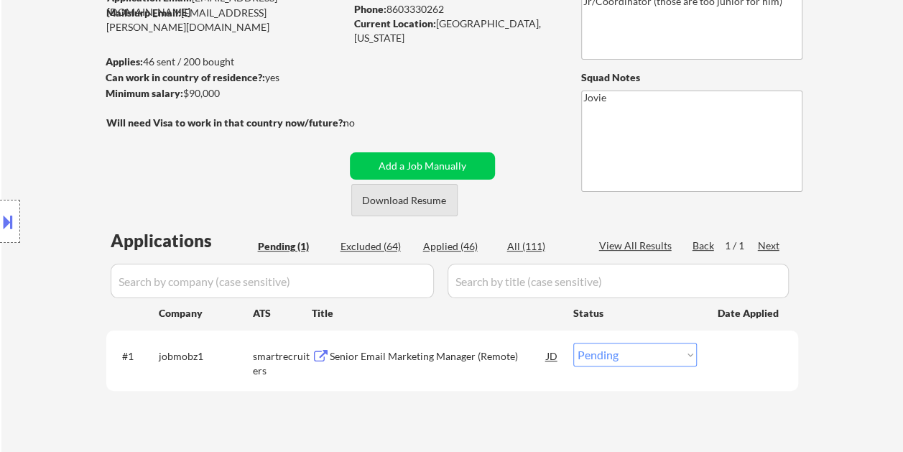
click at [385, 199] on button "Download Resume" at bounding box center [404, 200] width 106 height 32
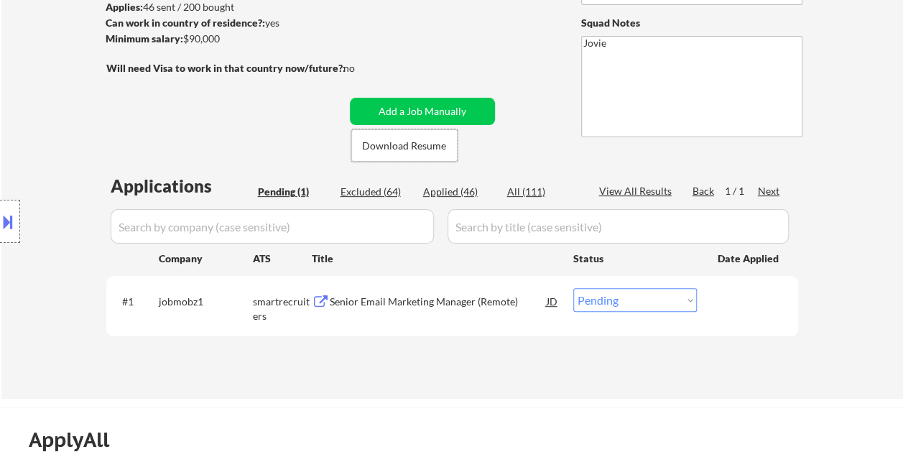
scroll to position [215, 0]
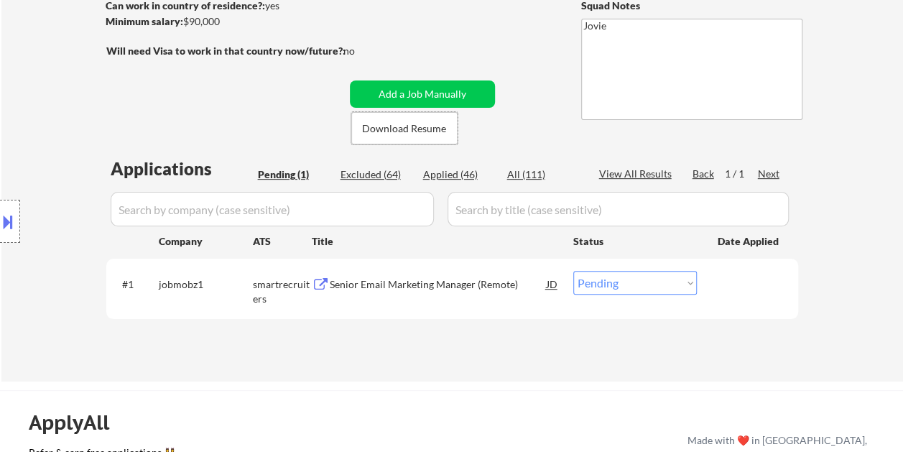
click at [355, 283] on div "Senior Email Marketing Manager (Remote)" at bounding box center [438, 284] width 217 height 14
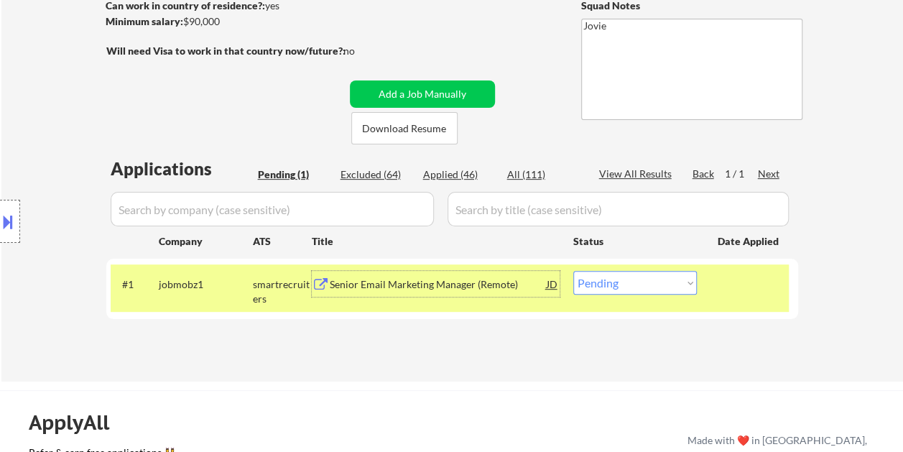
click at [658, 280] on select "Choose an option... Pending Applied Excluded (Questions) Excluded (Expired) Exc…" at bounding box center [634, 283] width 123 height 24
select select ""applied""
click at [573, 271] on select "Choose an option... Pending Applied Excluded (Questions) Excluded (Expired) Exc…" at bounding box center [634, 283] width 123 height 24
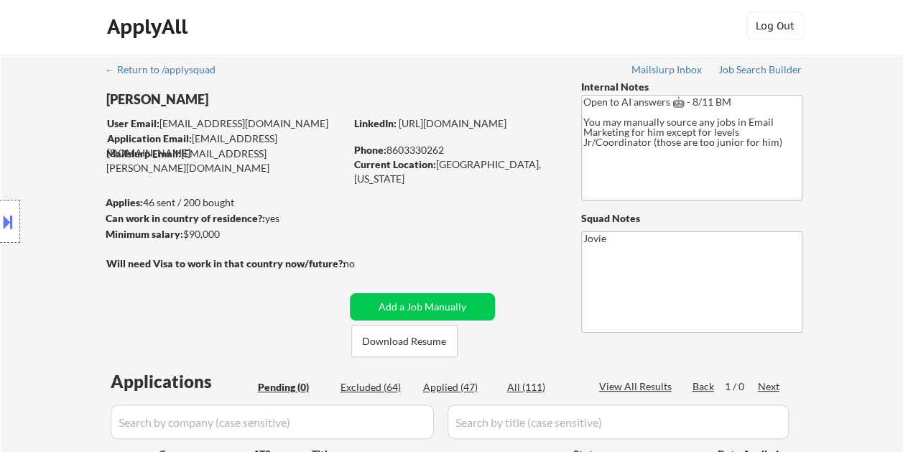
scroll to position [0, 0]
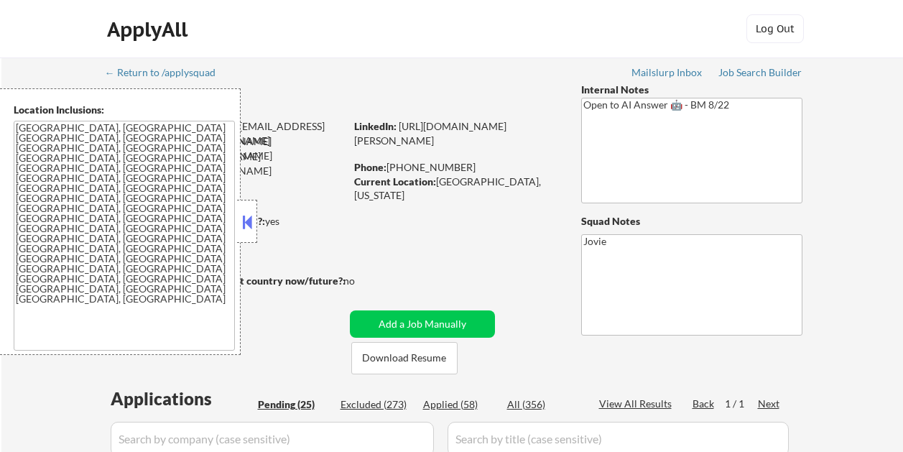
select select ""pending""
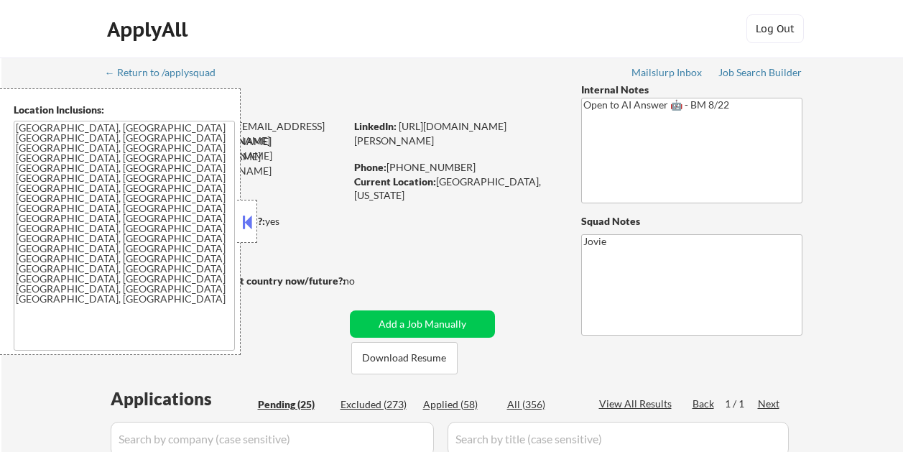
select select ""pending""
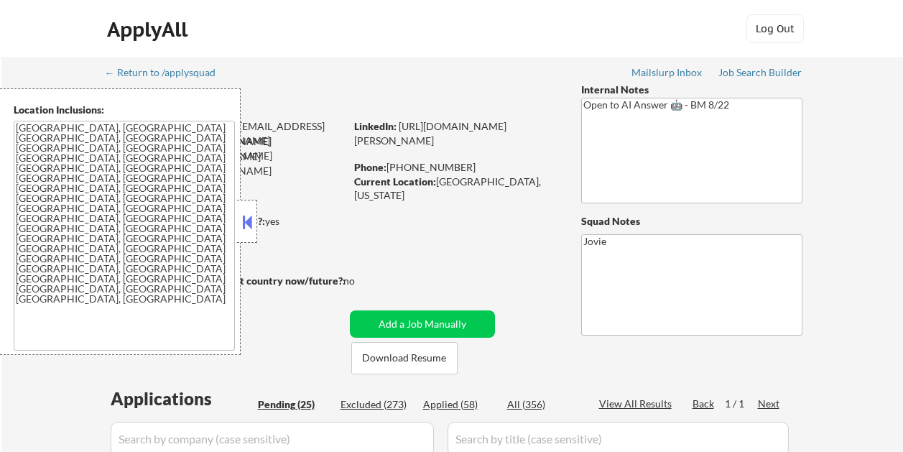
select select ""pending""
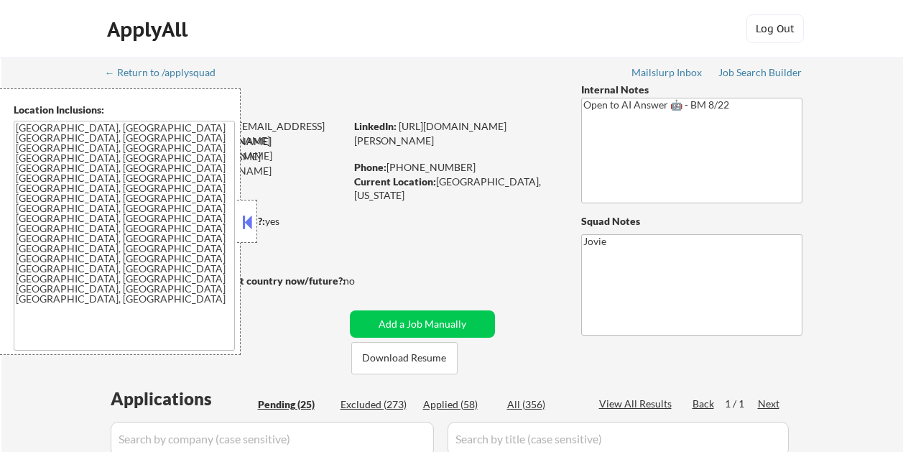
select select ""pending""
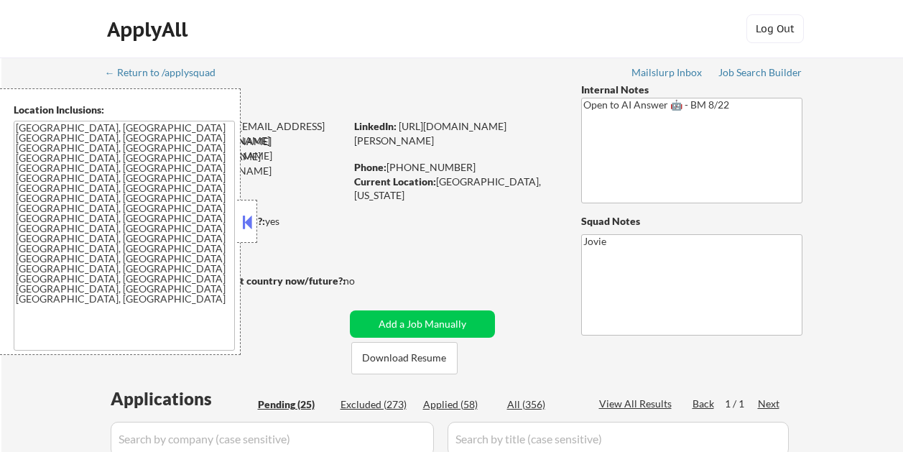
select select ""pending""
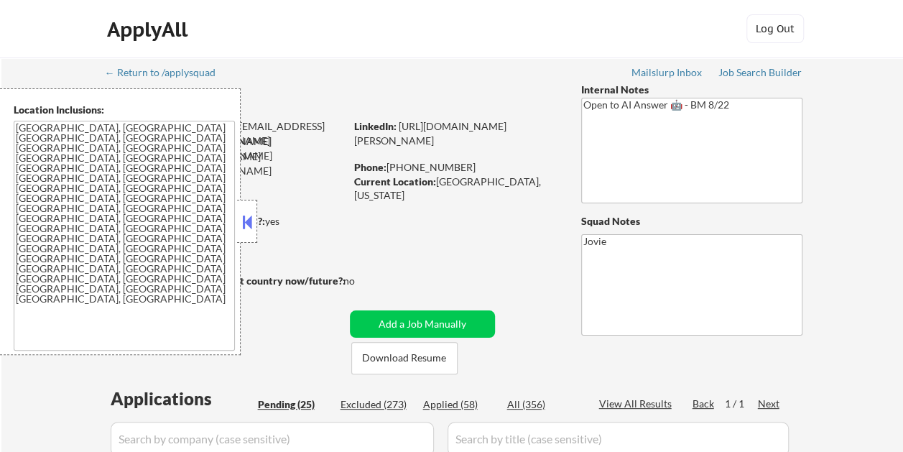
click at [253, 218] on button at bounding box center [247, 222] width 16 height 22
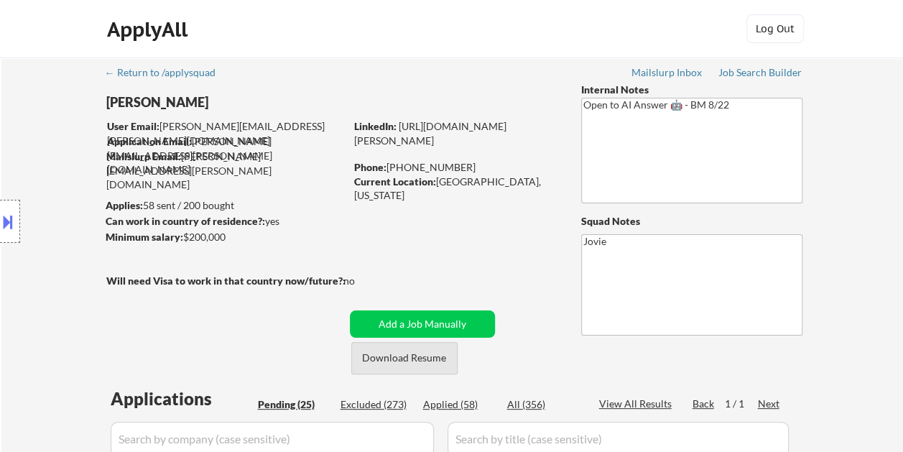
click at [373, 350] on button "Download Resume" at bounding box center [404, 358] width 106 height 32
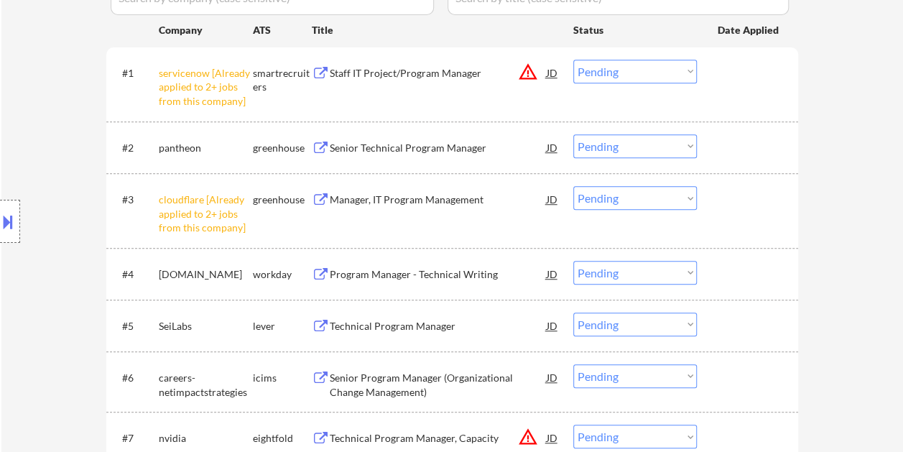
scroll to position [447, 0]
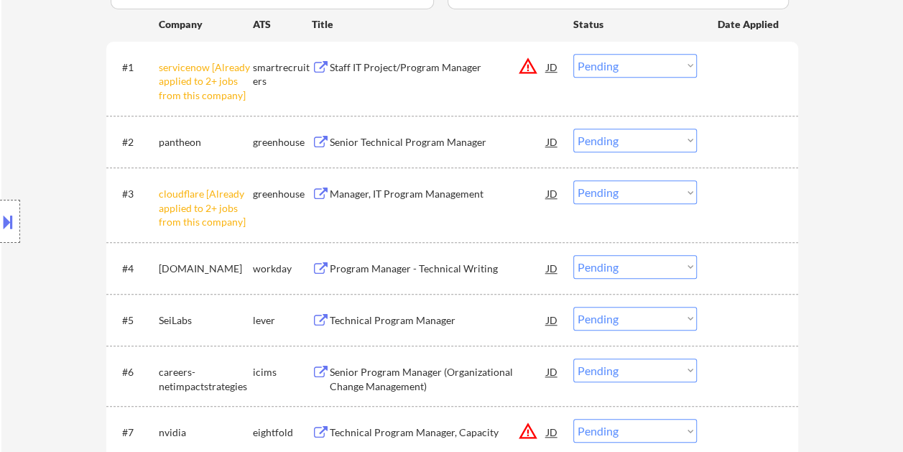
drag, startPoint x: 727, startPoint y: 321, endPoint x: 572, endPoint y: 313, distance: 155.3
click at [727, 321] on div at bounding box center [748, 320] width 63 height 26
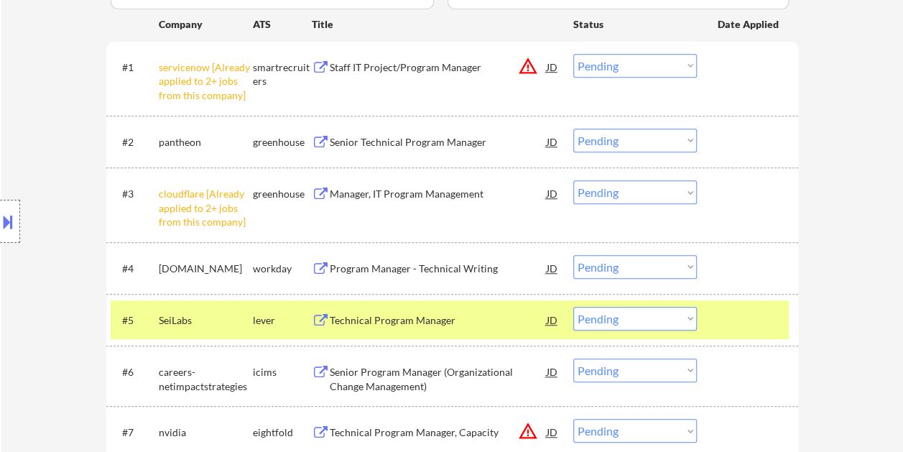
click at [389, 319] on div "Technical Program Manager" at bounding box center [438, 320] width 217 height 14
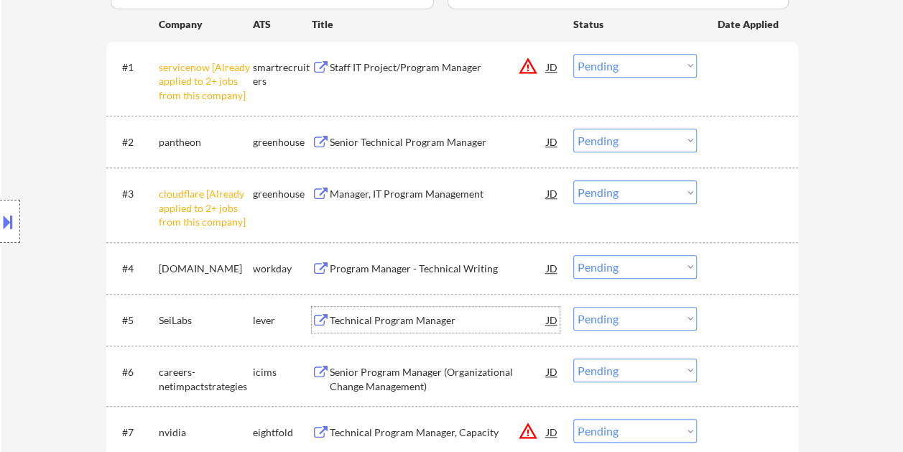
drag, startPoint x: 744, startPoint y: 320, endPoint x: 732, endPoint y: 323, distance: 11.8
click at [743, 320] on div at bounding box center [748, 320] width 63 height 26
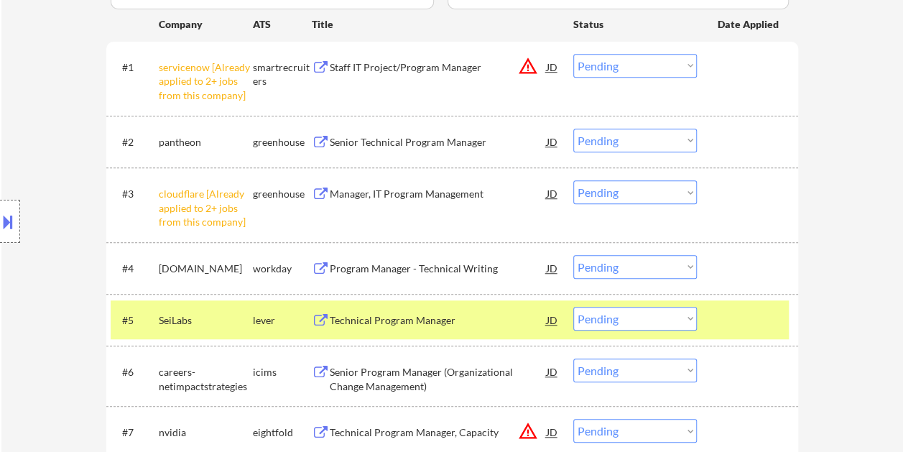
click at [680, 320] on select "Choose an option... Pending Applied Excluded (Questions) Excluded (Expired) Exc…" at bounding box center [634, 319] width 123 height 24
click at [573, 307] on select "Choose an option... Pending Applied Excluded (Questions) Excluded (Expired) Exc…" at bounding box center [634, 319] width 123 height 24
select select ""pending""
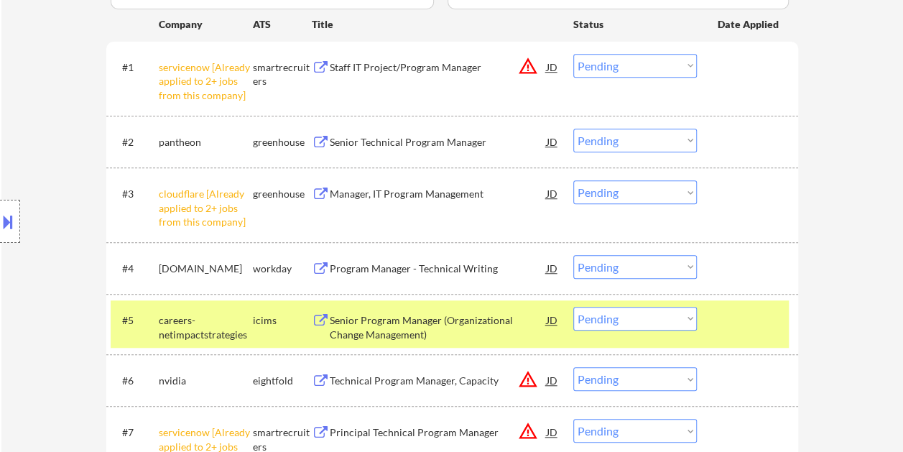
click at [735, 325] on div at bounding box center [748, 320] width 63 height 26
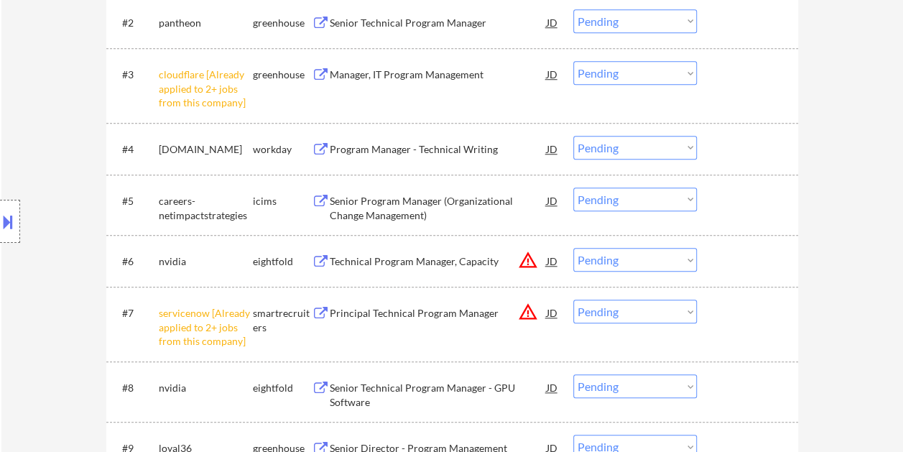
scroll to position [590, 0]
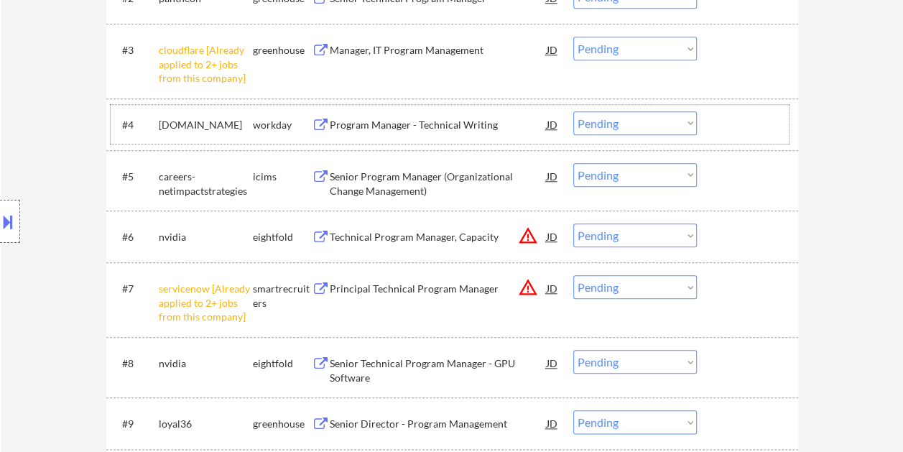
click at [734, 126] on div at bounding box center [748, 124] width 63 height 26
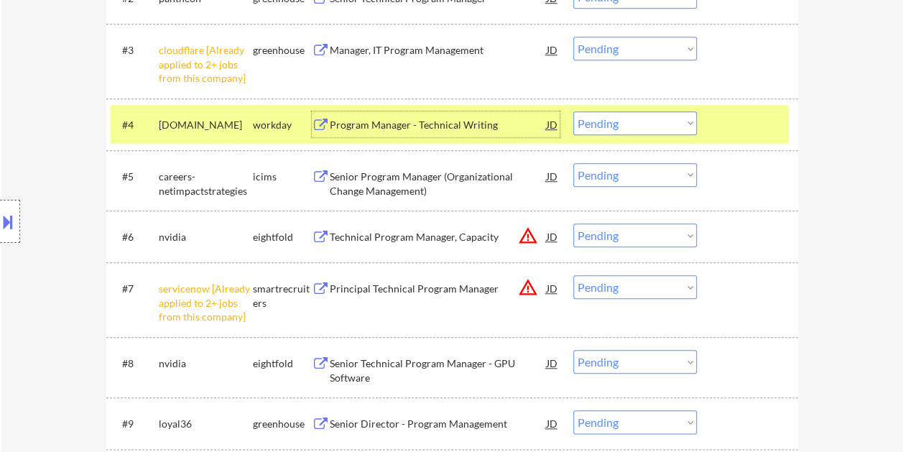
click at [472, 126] on div "Program Manager - Technical Writing" at bounding box center [438, 125] width 217 height 14
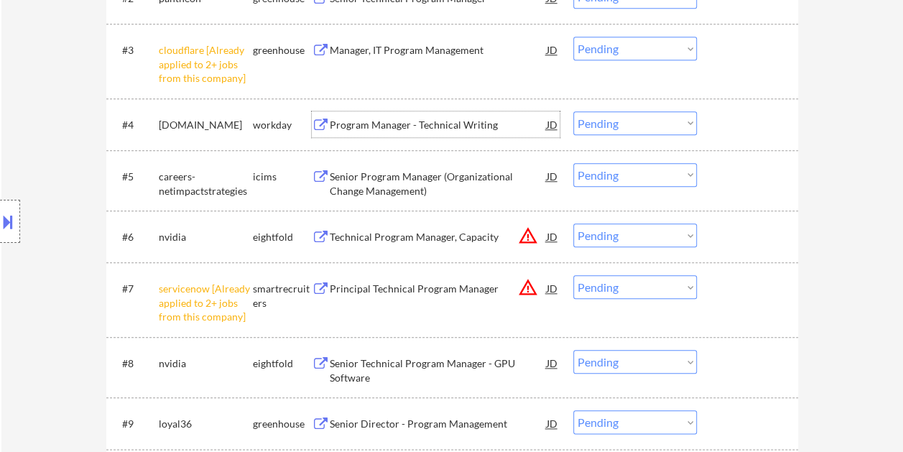
click at [700, 123] on div "#4 [DOMAIN_NAME] workday Program Manager - Technical Writing JD Choose an optio…" at bounding box center [450, 124] width 678 height 39
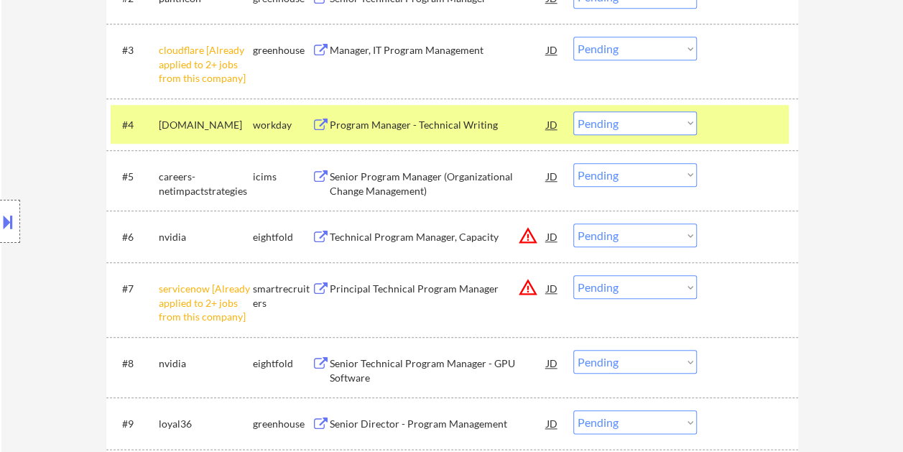
click at [691, 124] on select "Choose an option... Pending Applied Excluded (Questions) Excluded (Expired) Exc…" at bounding box center [634, 123] width 123 height 24
click at [573, 111] on select "Choose an option... Pending Applied Excluded (Questions) Excluded (Expired) Exc…" at bounding box center [634, 123] width 123 height 24
select select ""pending""
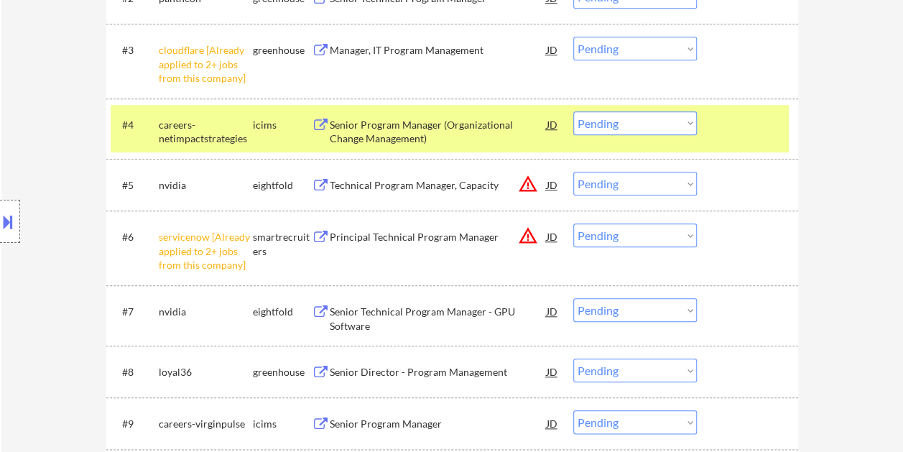
click at [741, 122] on div at bounding box center [748, 124] width 63 height 26
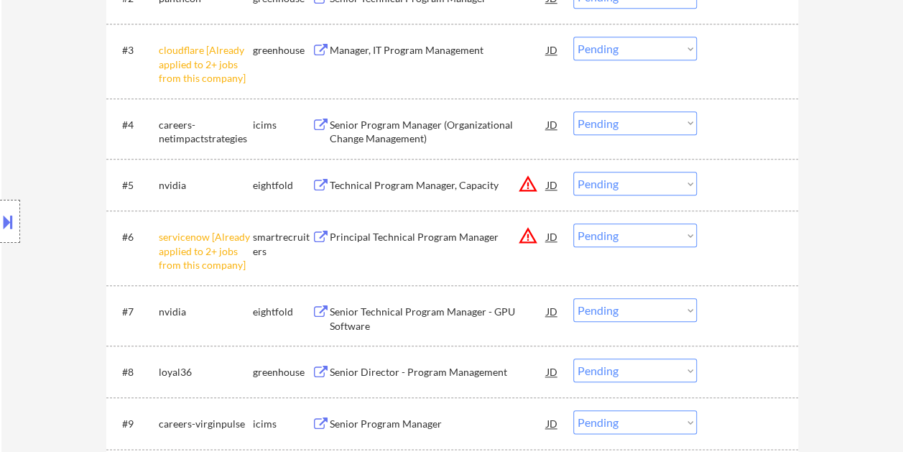
click at [712, 370] on div "#8 loyal36 greenhouse Senior Director - Program Management JD warning_amber Cho…" at bounding box center [450, 371] width 678 height 39
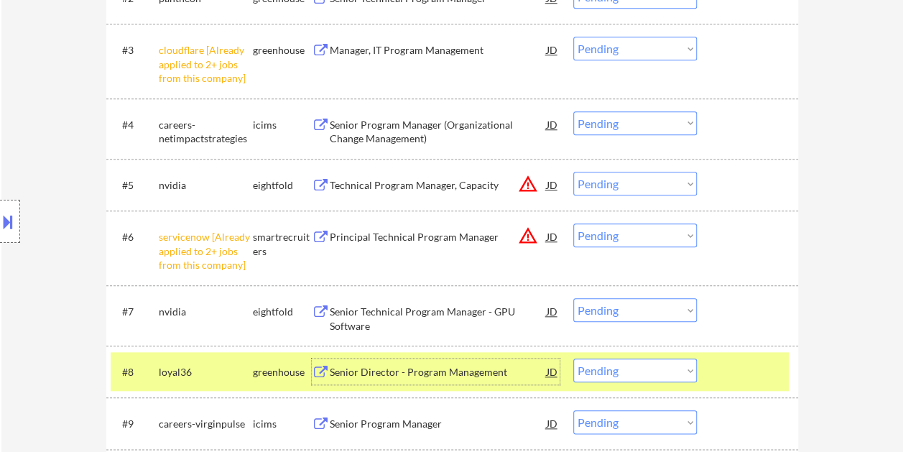
click at [378, 373] on div "Senior Director - Program Management" at bounding box center [438, 372] width 217 height 14
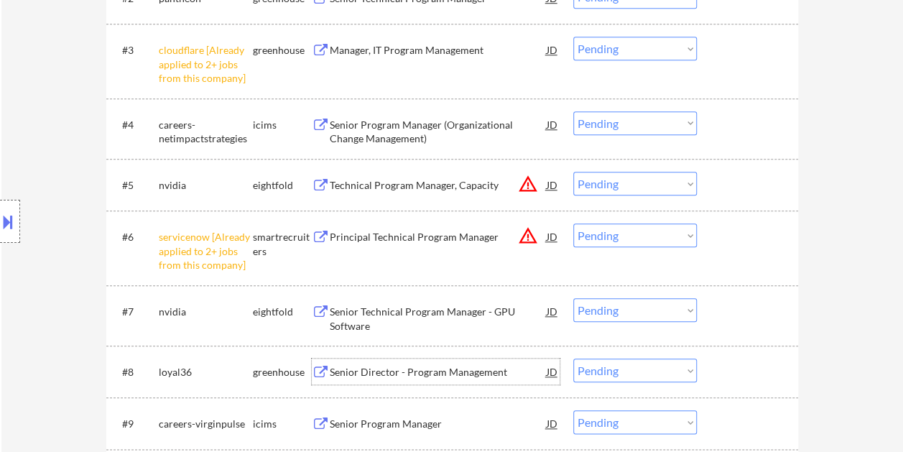
click at [737, 386] on div "#8 loyal36 greenhouse Senior Director - Program Management JD warning_amber Cho…" at bounding box center [450, 371] width 678 height 39
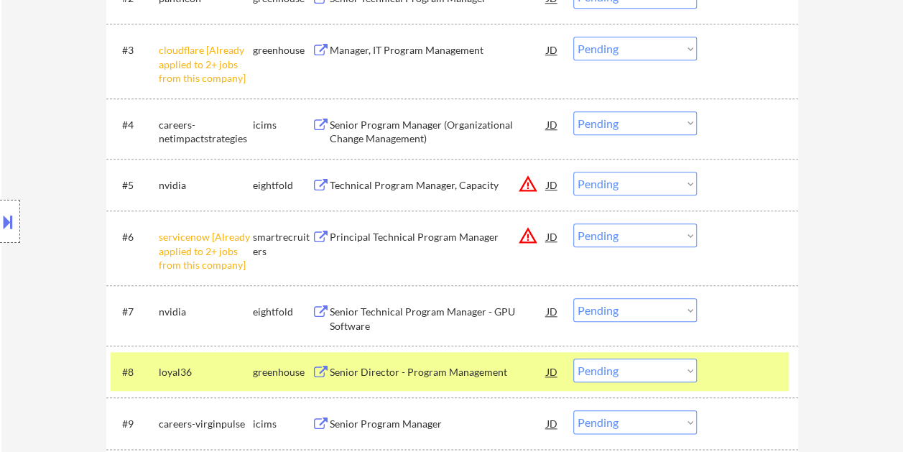
click at [690, 372] on select "Choose an option... Pending Applied Excluded (Questions) Excluded (Expired) Exc…" at bounding box center [634, 370] width 123 height 24
click at [573, 358] on select "Choose an option... Pending Applied Excluded (Questions) Excluded (Expired) Exc…" at bounding box center [634, 370] width 123 height 24
select select ""pending""
click at [759, 360] on div at bounding box center [748, 371] width 63 height 26
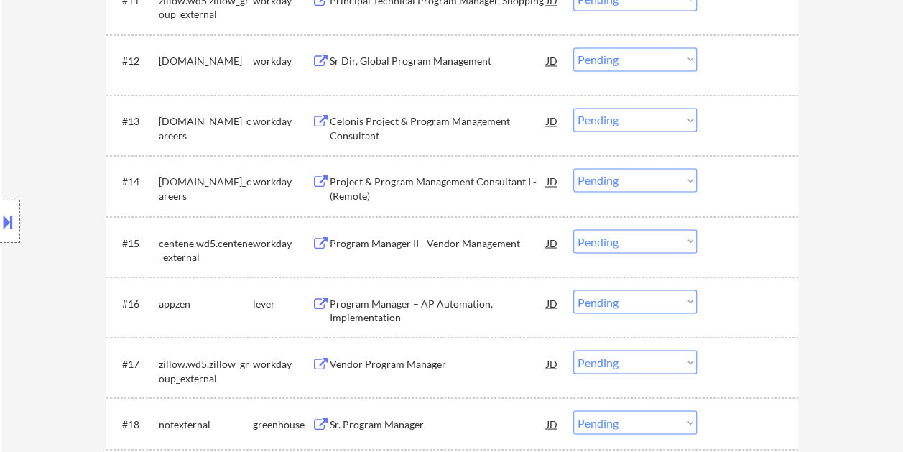
scroll to position [1146, 0]
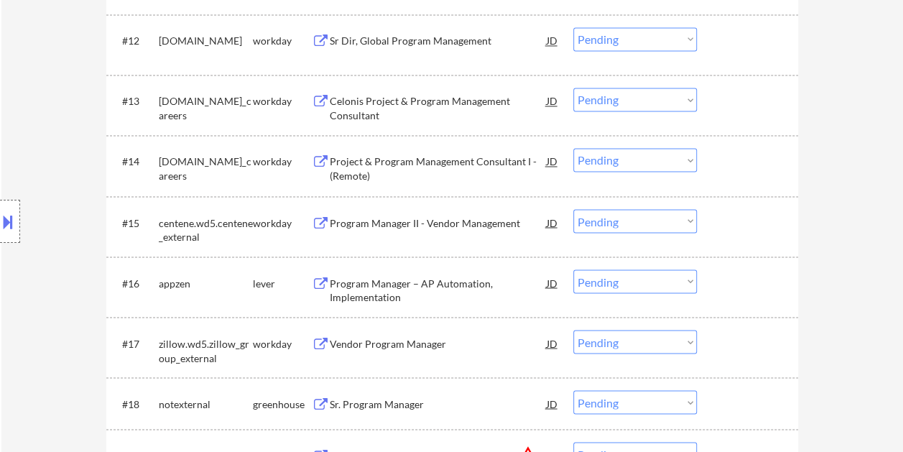
drag, startPoint x: 721, startPoint y: 271, endPoint x: 623, endPoint y: 284, distance: 99.1
click at [721, 271] on div at bounding box center [748, 282] width 63 height 26
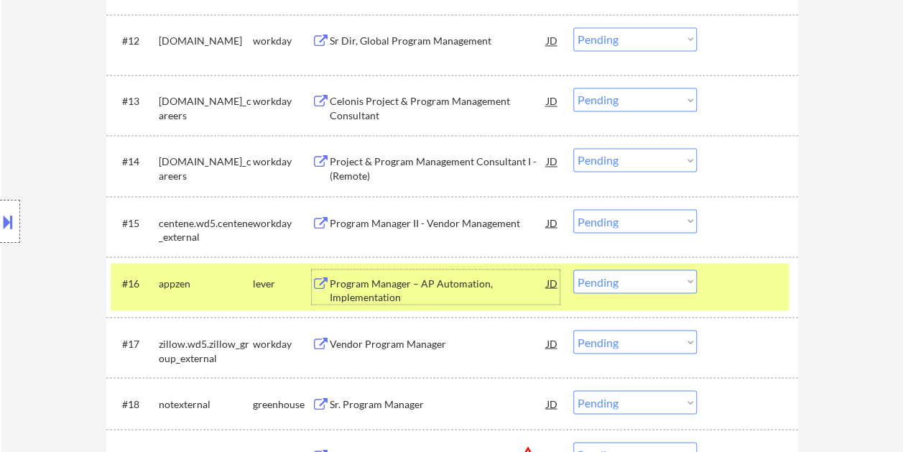
click at [468, 287] on div "Program Manager – AP Automation, Implementation" at bounding box center [438, 290] width 217 height 28
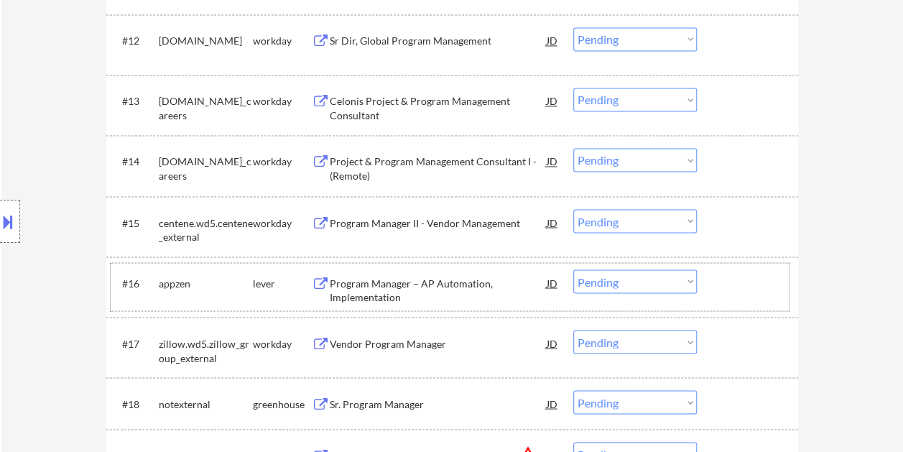
click at [730, 289] on div at bounding box center [748, 282] width 63 height 26
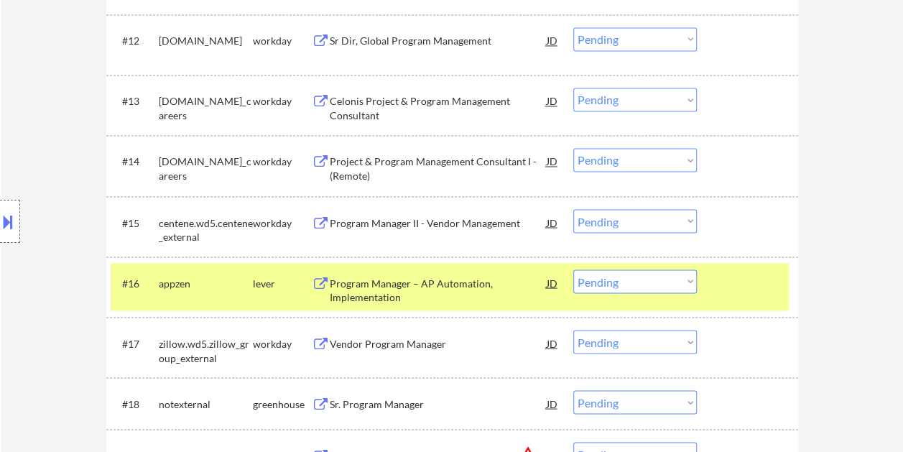
click at [680, 287] on select "Choose an option... Pending Applied Excluded (Questions) Excluded (Expired) Exc…" at bounding box center [634, 281] width 123 height 24
click at [573, 269] on select "Choose an option... Pending Applied Excluded (Questions) Excluded (Expired) Exc…" at bounding box center [634, 281] width 123 height 24
select select ""pending""
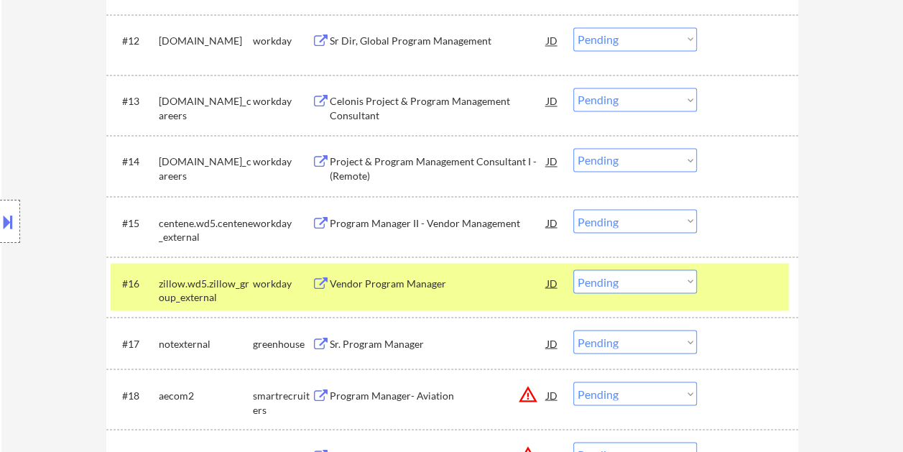
scroll to position [1218, 0]
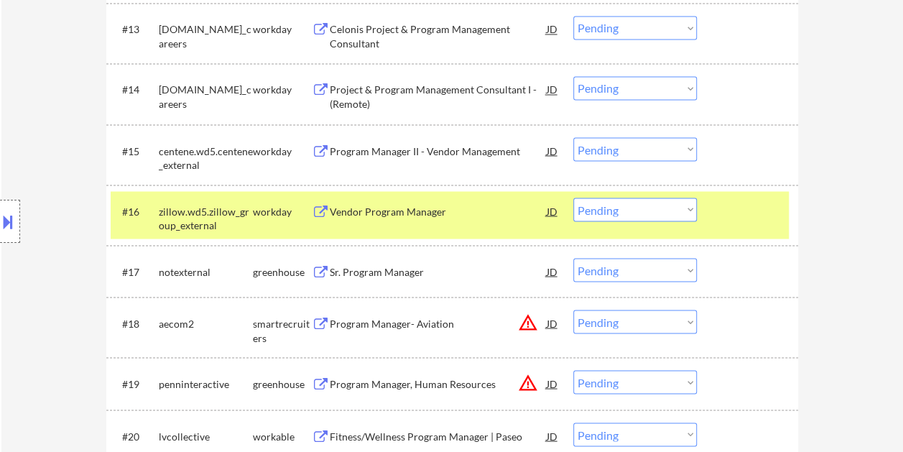
click at [736, 272] on div at bounding box center [748, 271] width 63 height 26
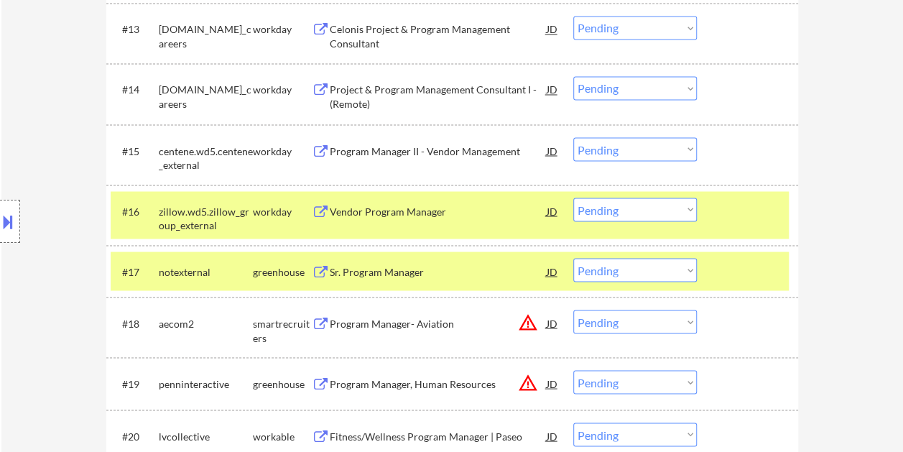
click at [793, 211] on div "#16 zillow.wd5.zillow_group_external workday Vendor Program Manager JD Choose a…" at bounding box center [451, 215] width 691 height 60
click at [750, 219] on div at bounding box center [748, 210] width 63 height 26
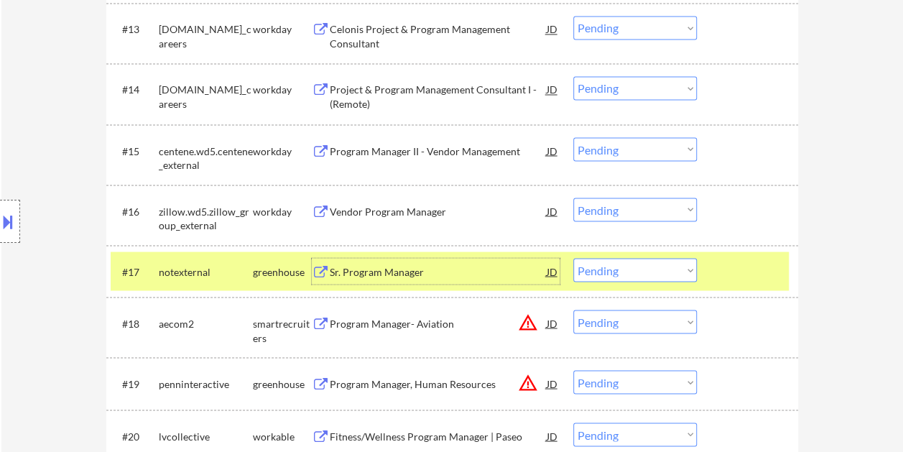
click at [460, 271] on div "Sr. Program Manager" at bounding box center [438, 271] width 217 height 14
